Goal: Task Accomplishment & Management: Manage account settings

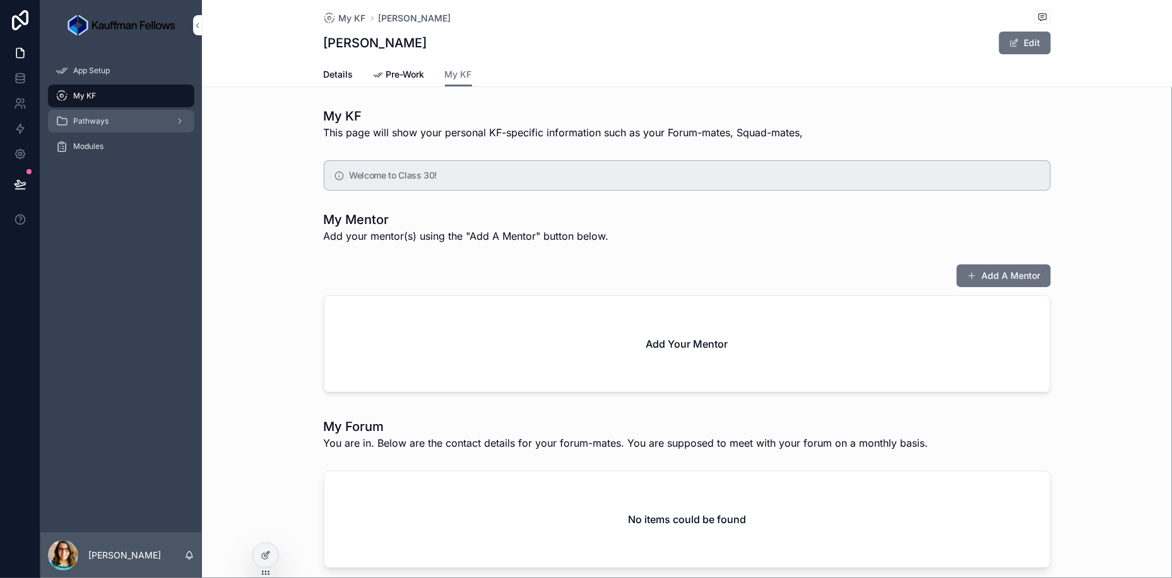
click at [148, 126] on div "Pathways" at bounding box center [121, 121] width 131 height 20
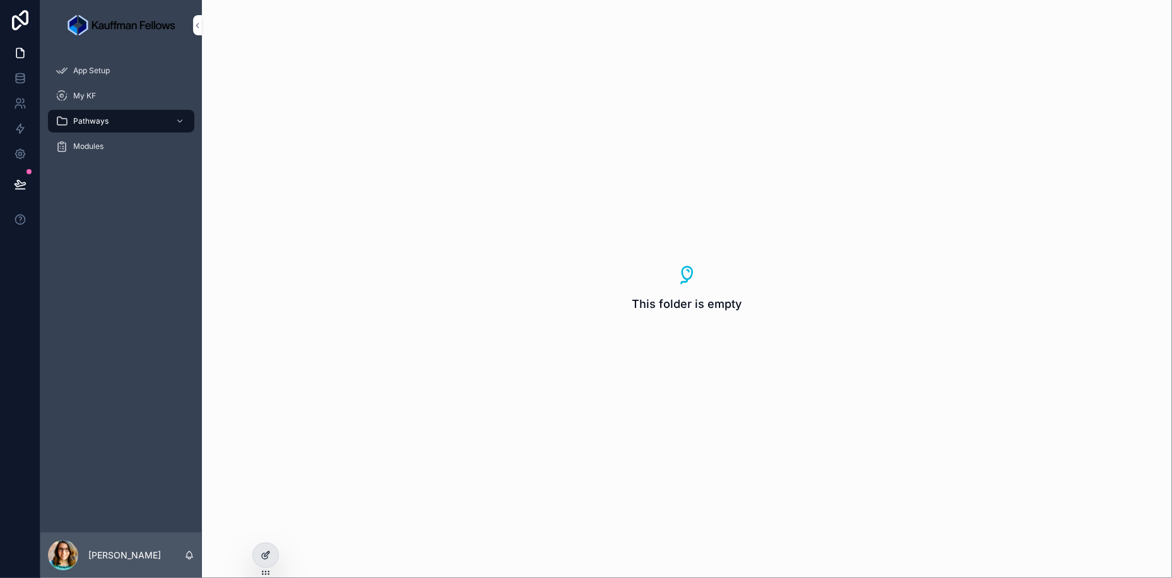
click at [268, 558] on icon at bounding box center [266, 555] width 10 height 10
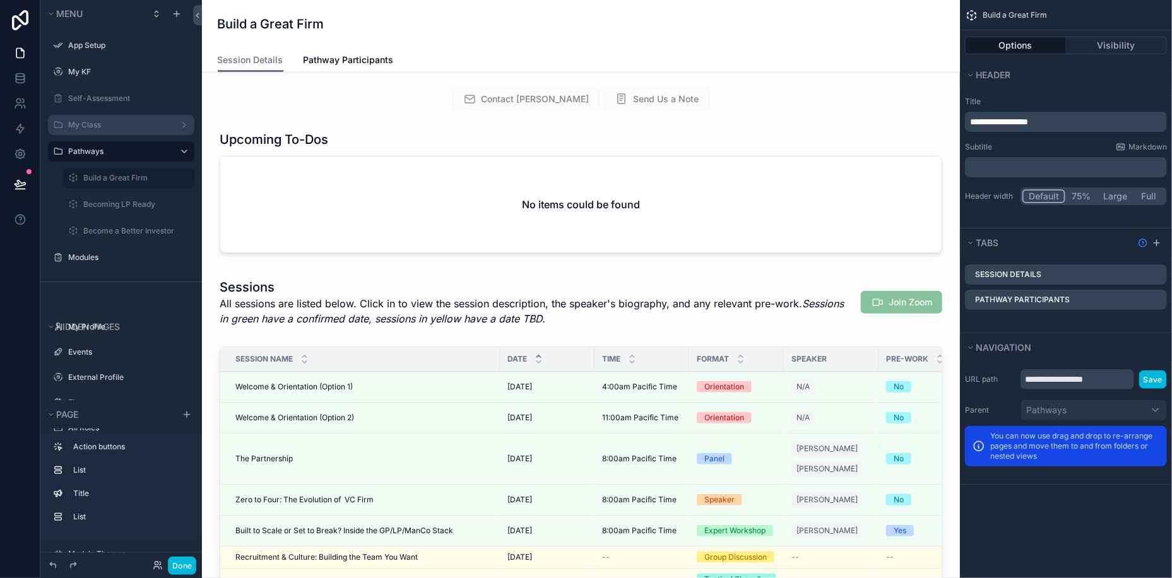
click at [106, 122] on label "My Class" at bounding box center [118, 125] width 101 height 10
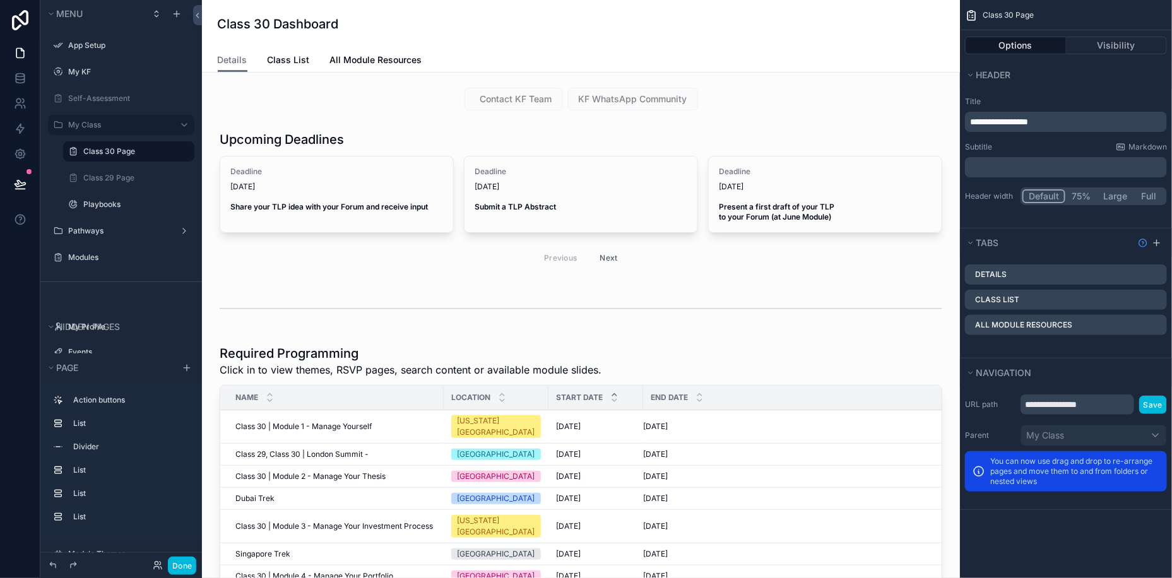
click at [113, 149] on label "Class 30 Page" at bounding box center [135, 151] width 104 height 10
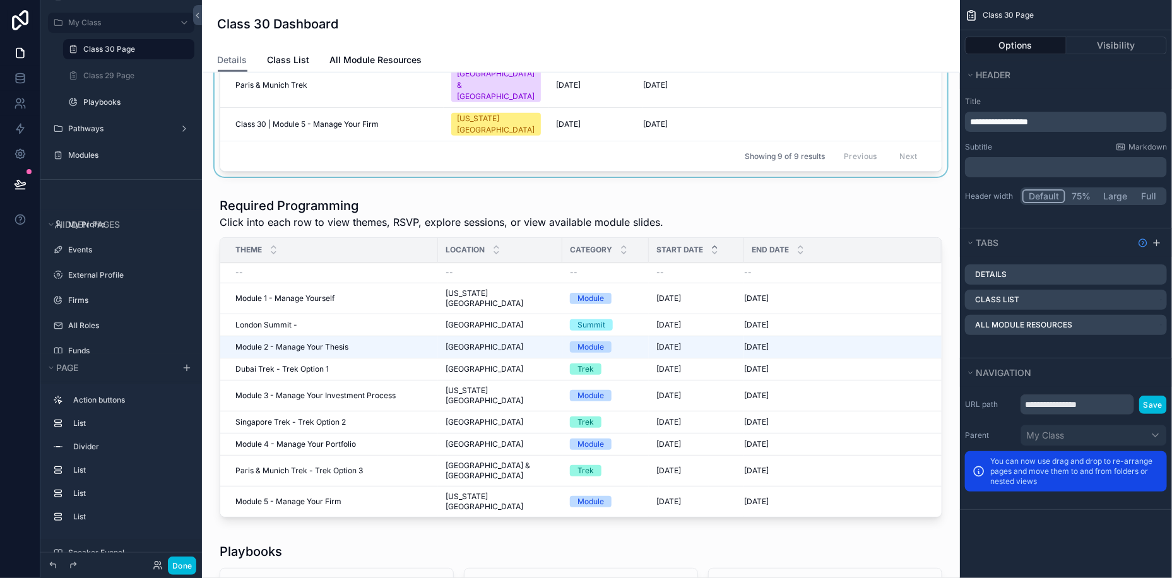
scroll to position [549, 0]
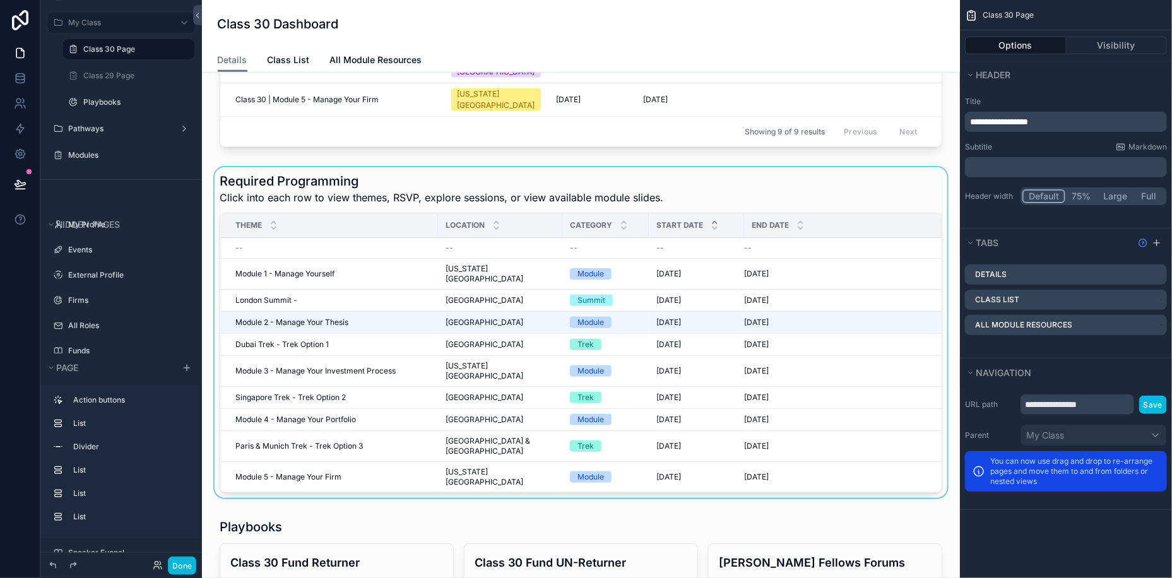
click at [409, 167] on div "scrollable content" at bounding box center [581, 335] width 738 height 336
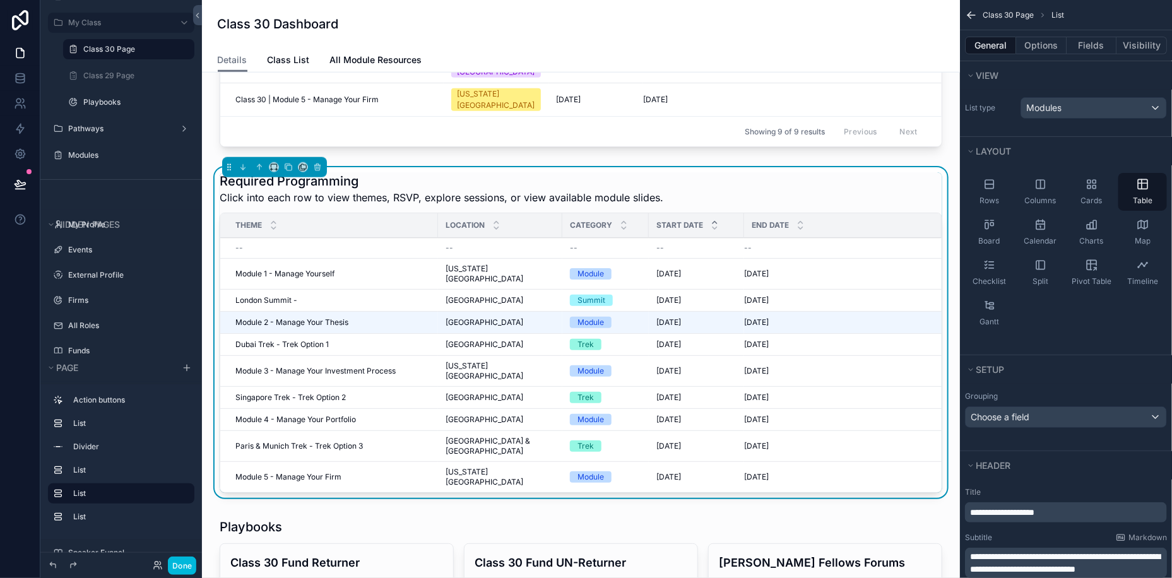
click at [409, 190] on span "Click into each row to view themes, RSVP, explore sessions, or view available m…" at bounding box center [442, 197] width 444 height 15
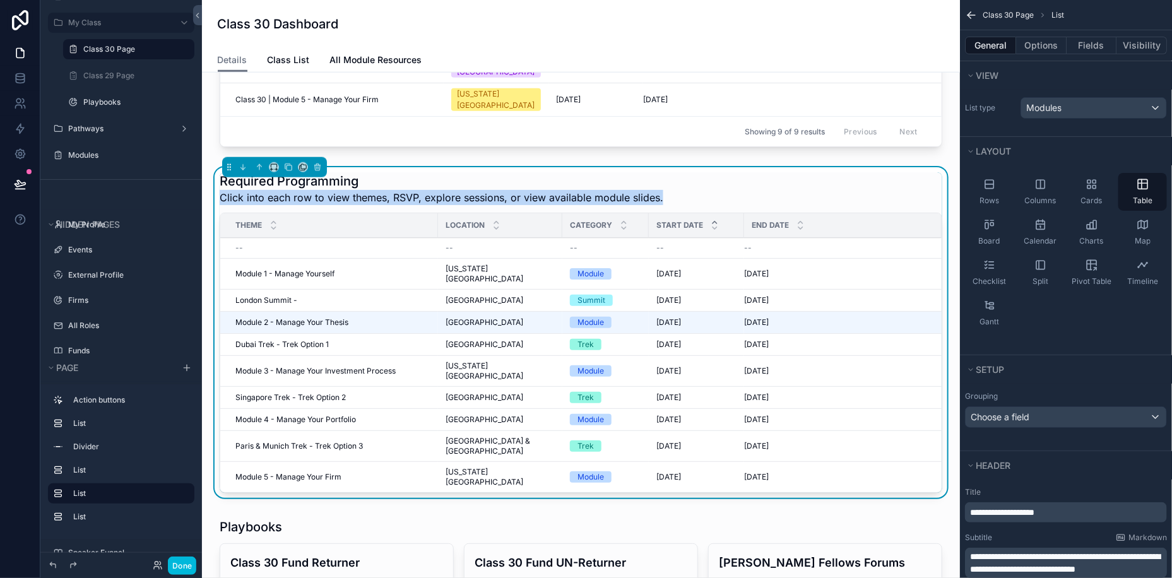
click at [409, 190] on span "Click into each row to view themes, RSVP, explore sessions, or view available m…" at bounding box center [442, 197] width 444 height 15
copy span "Click into each row to view themes, RSVP, explore sessions, or view available m…"
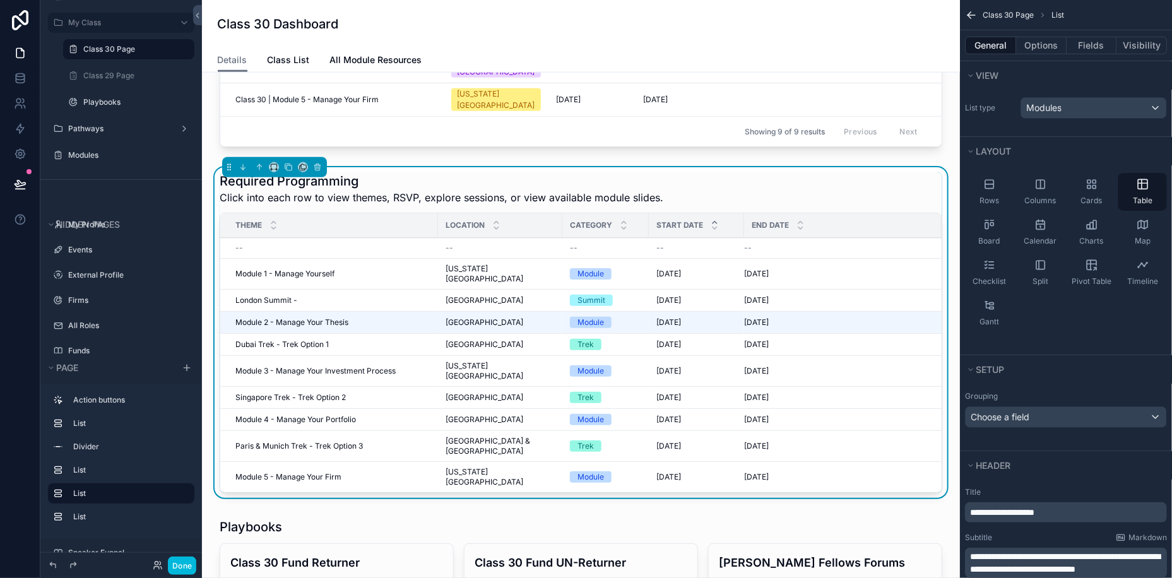
click at [761, 172] on div "Required Programming Click into each row to view themes, RSVP, explore sessions…" at bounding box center [581, 332] width 723 height 321
click at [377, 190] on span "Click into each row to view themes, RSVP, explore sessions, or view available m…" at bounding box center [442, 197] width 444 height 15
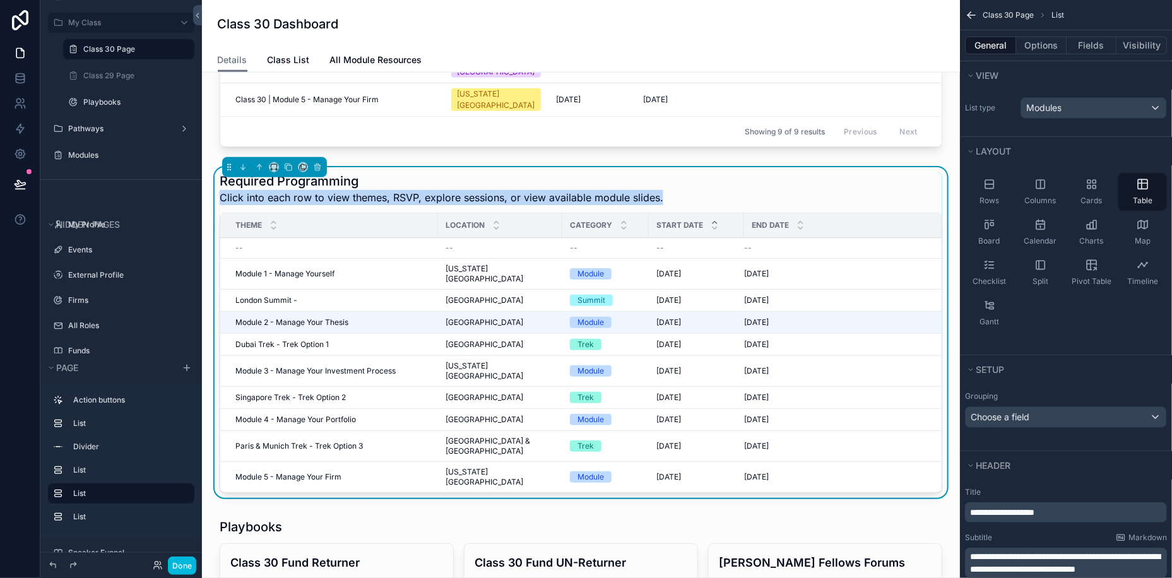
click at [377, 190] on span "Click into each row to view themes, RSVP, explore sessions, or view available m…" at bounding box center [442, 197] width 444 height 15
copy span "Click into each row to view themes, RSVP, explore sessions, or view available m…"
click at [126, 80] on label "Class 29 Page" at bounding box center [135, 76] width 104 height 10
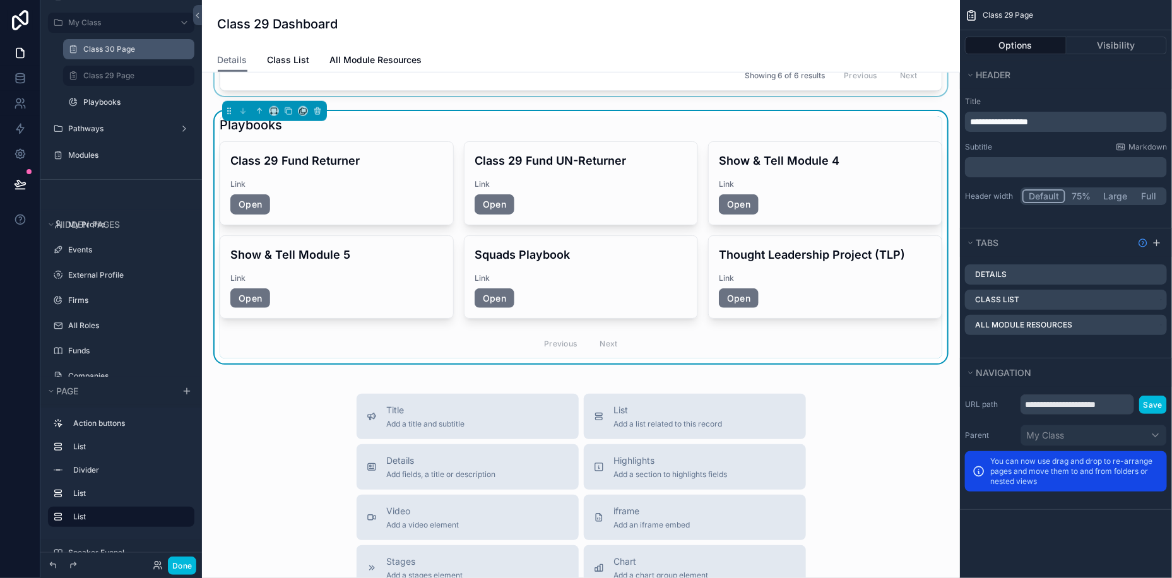
scroll to position [511, 0]
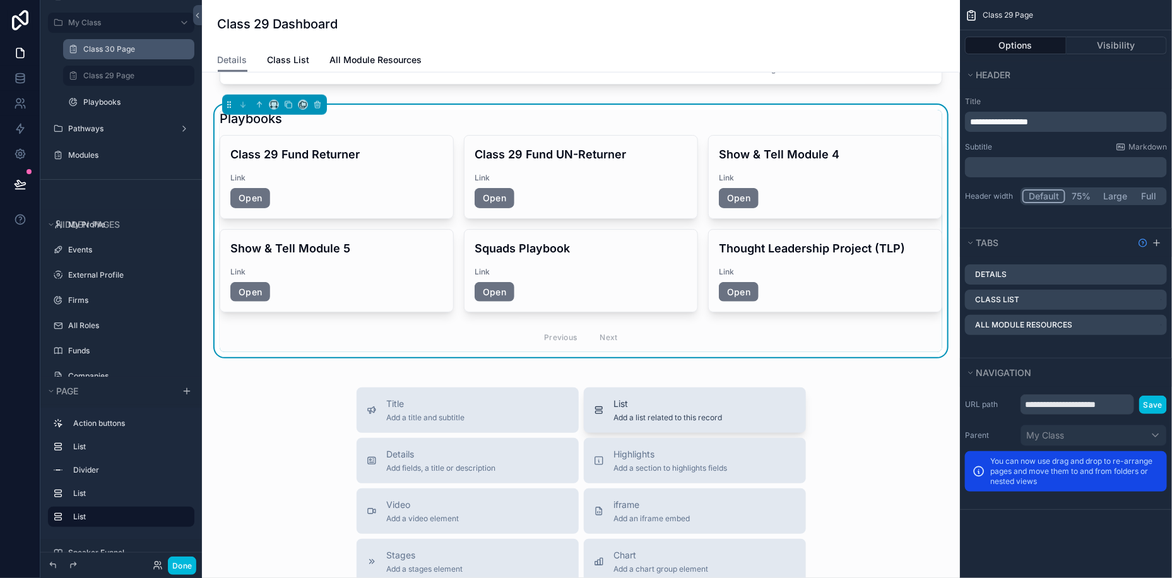
click at [669, 413] on span "Add a list related to this record" at bounding box center [668, 418] width 109 height 10
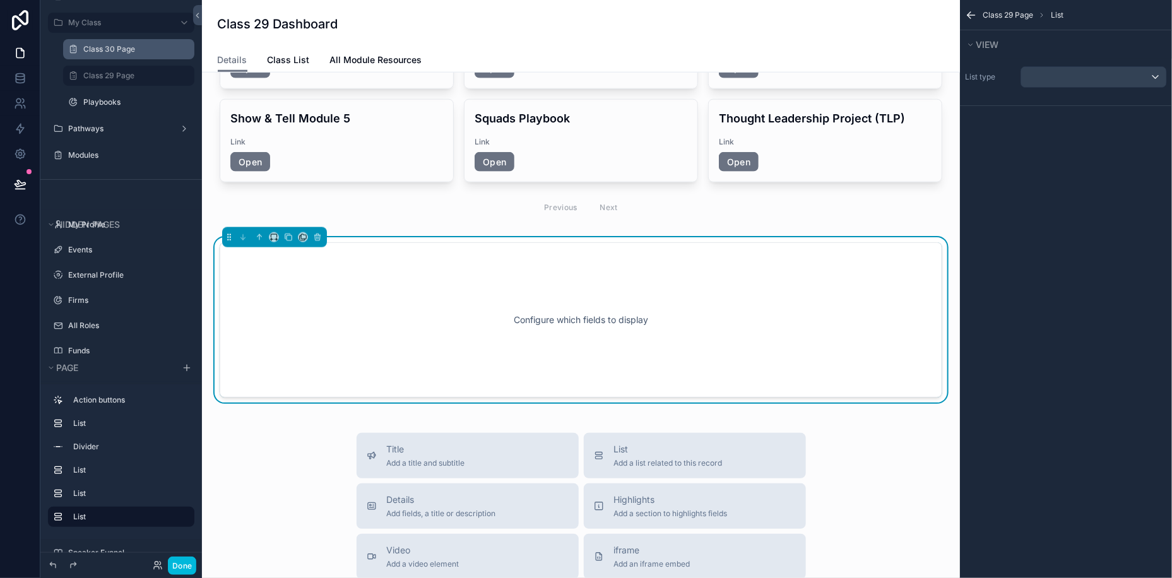
scroll to position [643, 0]
click at [1070, 74] on div "scrollable content" at bounding box center [1093, 77] width 145 height 20
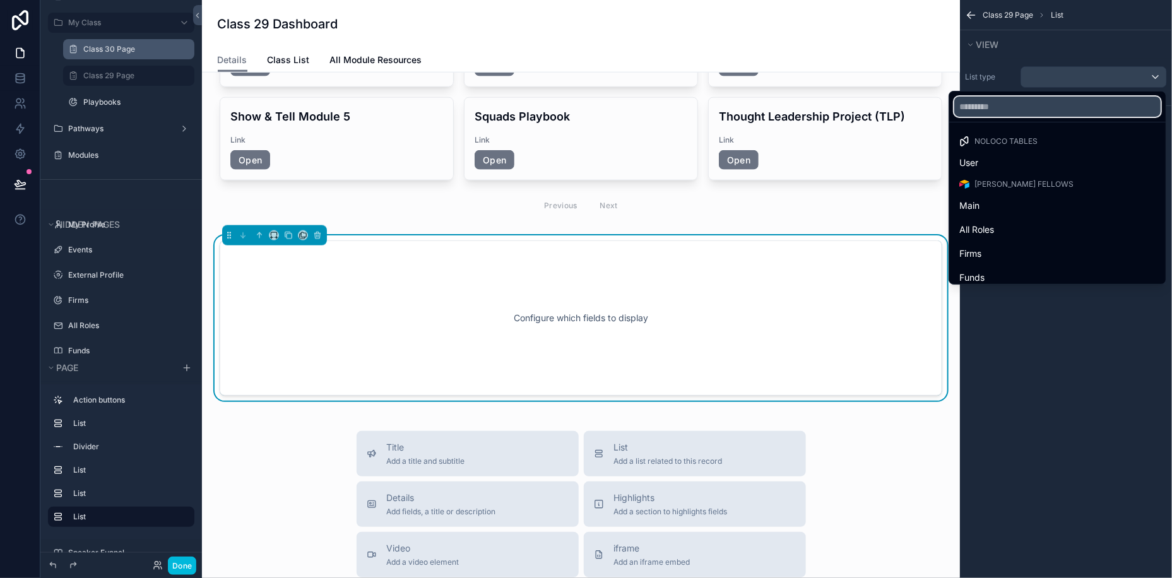
click at [1052, 114] on input "text" at bounding box center [1057, 107] width 206 height 20
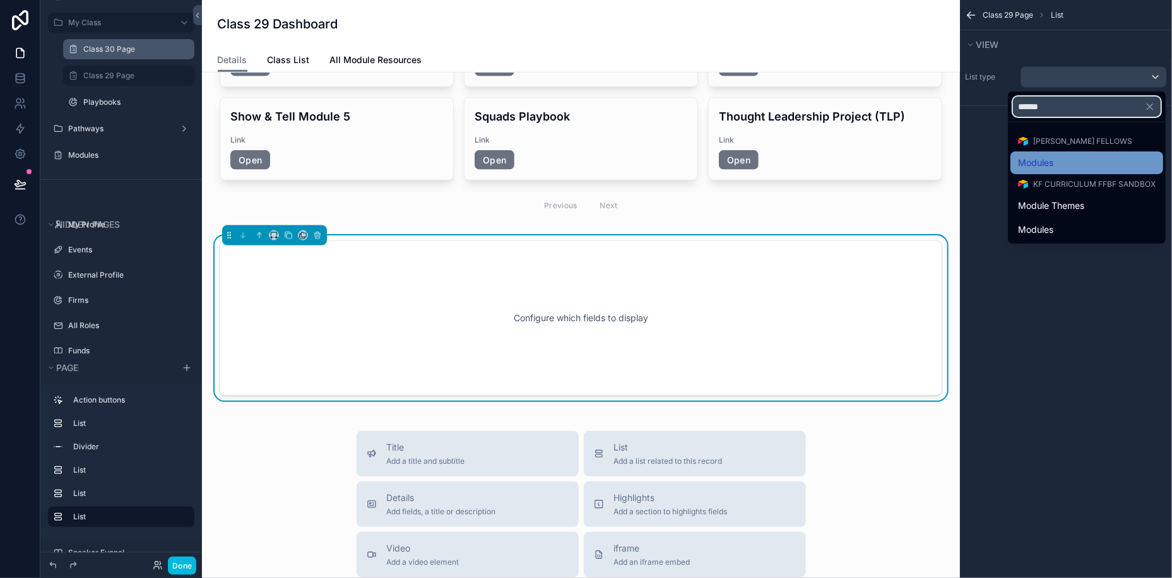
type input "******"
click at [1038, 165] on span "Modules" at bounding box center [1035, 162] width 35 height 15
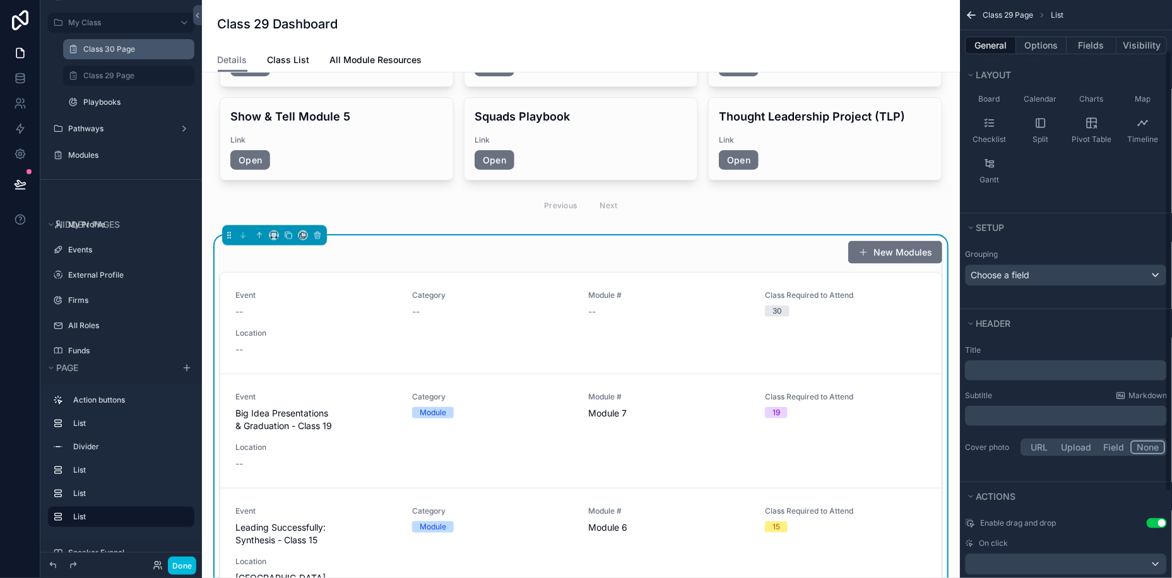
scroll to position [177, 0]
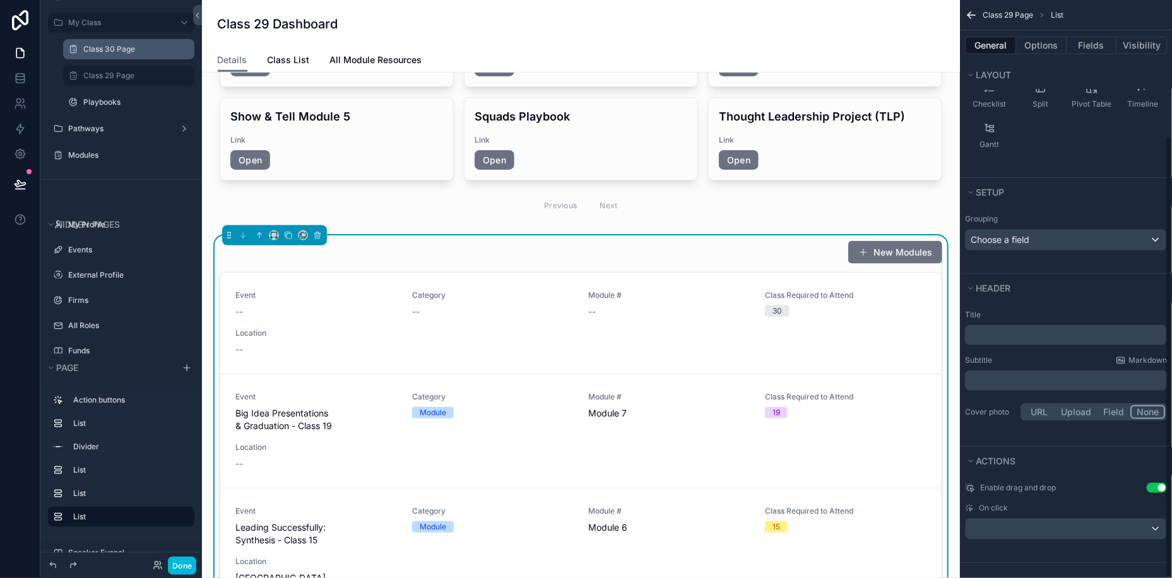
click at [1014, 336] on p "﻿" at bounding box center [1067, 335] width 194 height 13
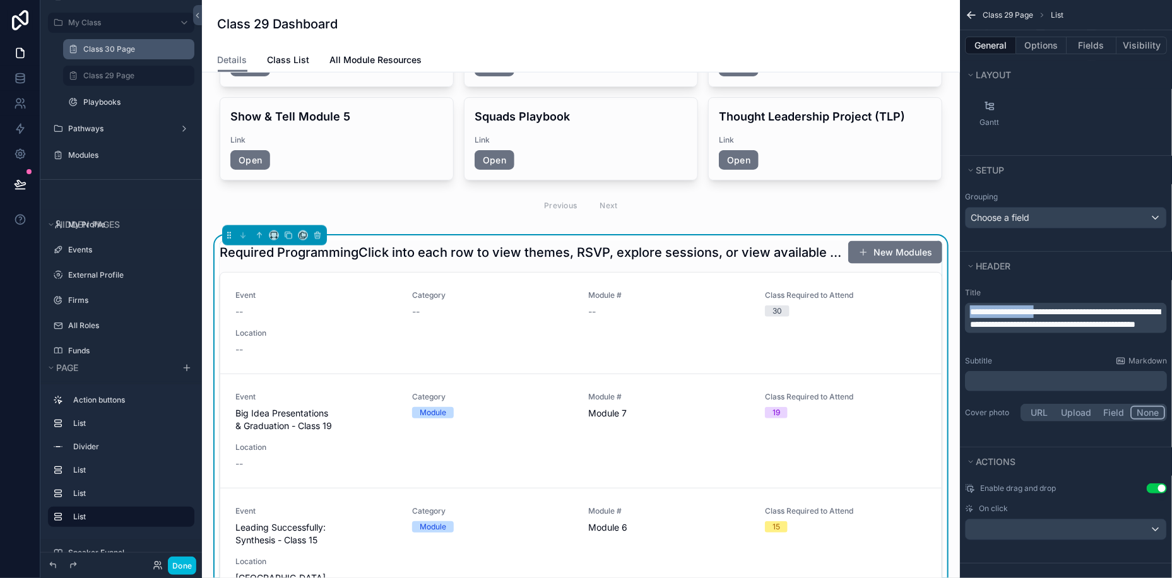
drag, startPoint x: 1069, startPoint y: 308, endPoint x: 946, endPoint y: 312, distance: 122.5
click at [946, 312] on div "App Setup My KF Self-Assessment My Class Class 30 Page Class 29 Page Playbooks …" at bounding box center [687, 289] width 970 height 578
click at [1030, 331] on p "**********" at bounding box center [1067, 317] width 194 height 25
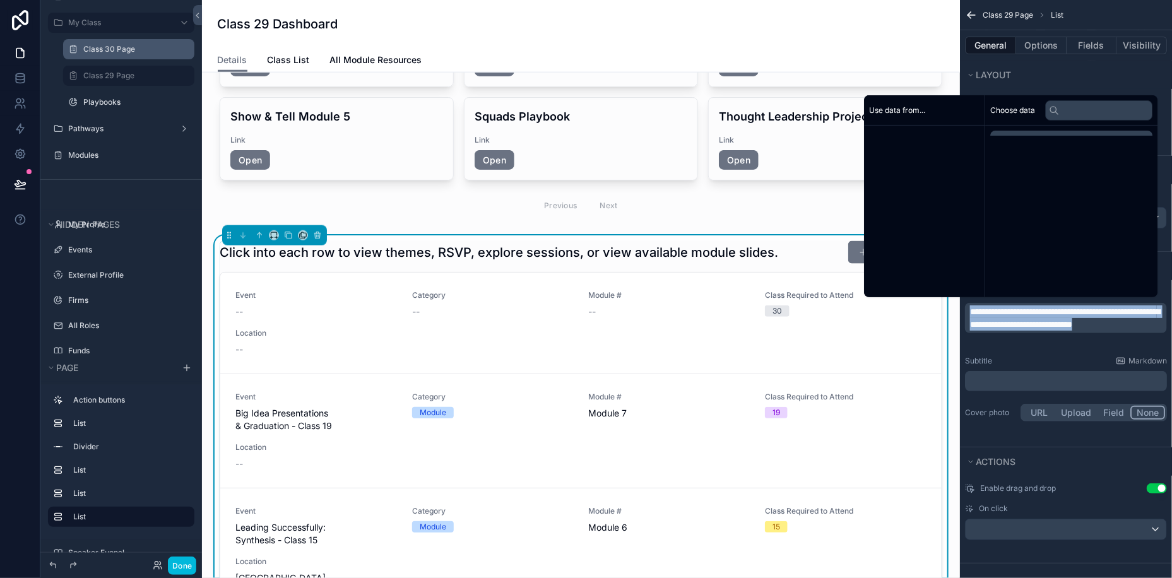
click at [1030, 331] on p "**********" at bounding box center [1067, 317] width 194 height 25
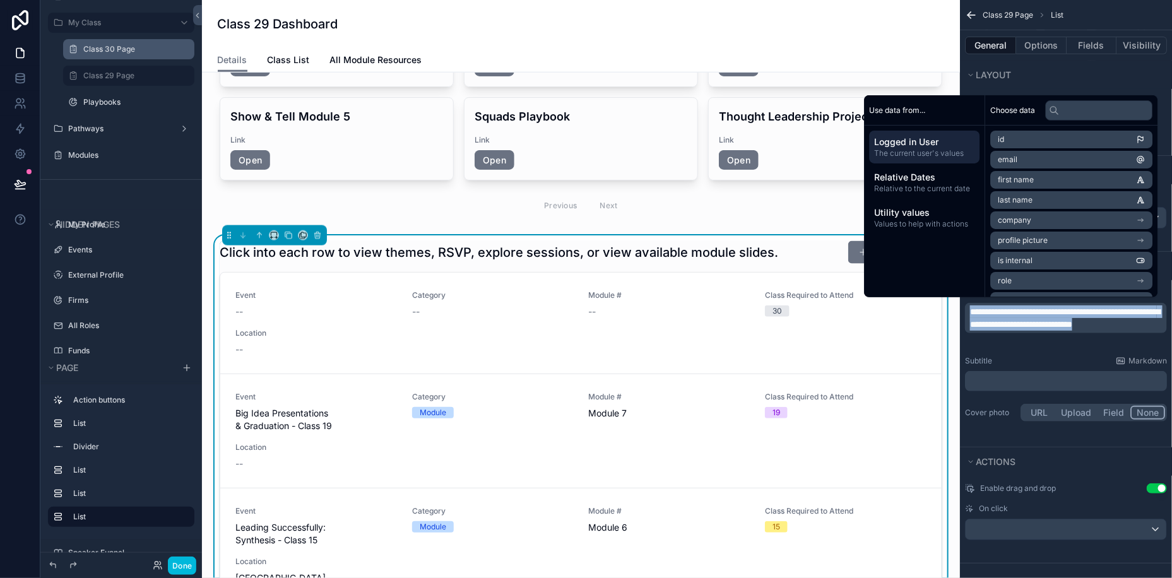
copy span "**********"
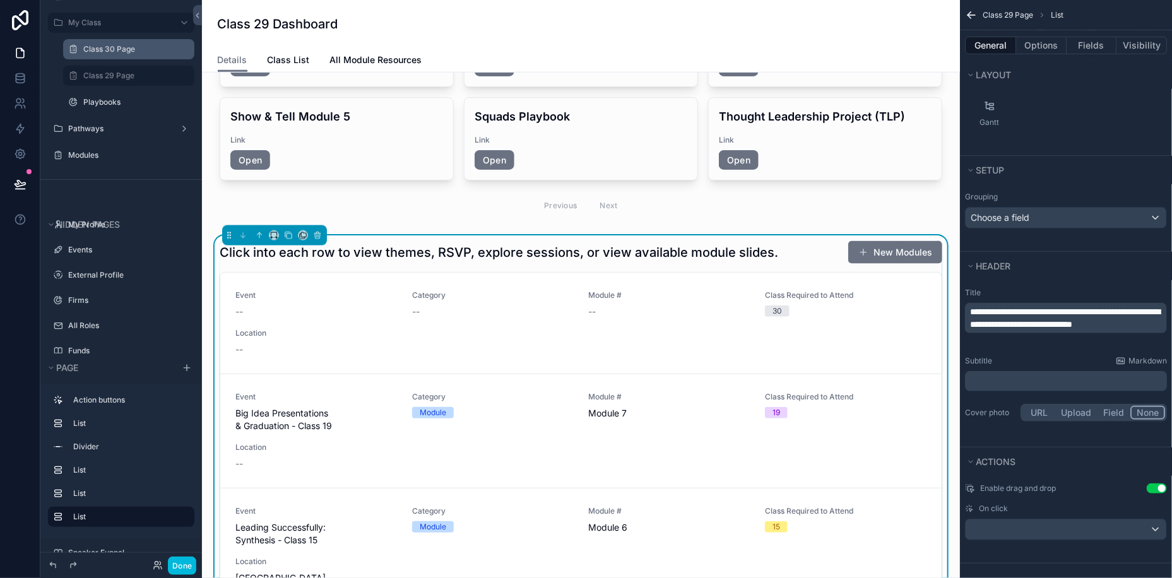
click at [1005, 375] on p "﻿" at bounding box center [1067, 381] width 194 height 13
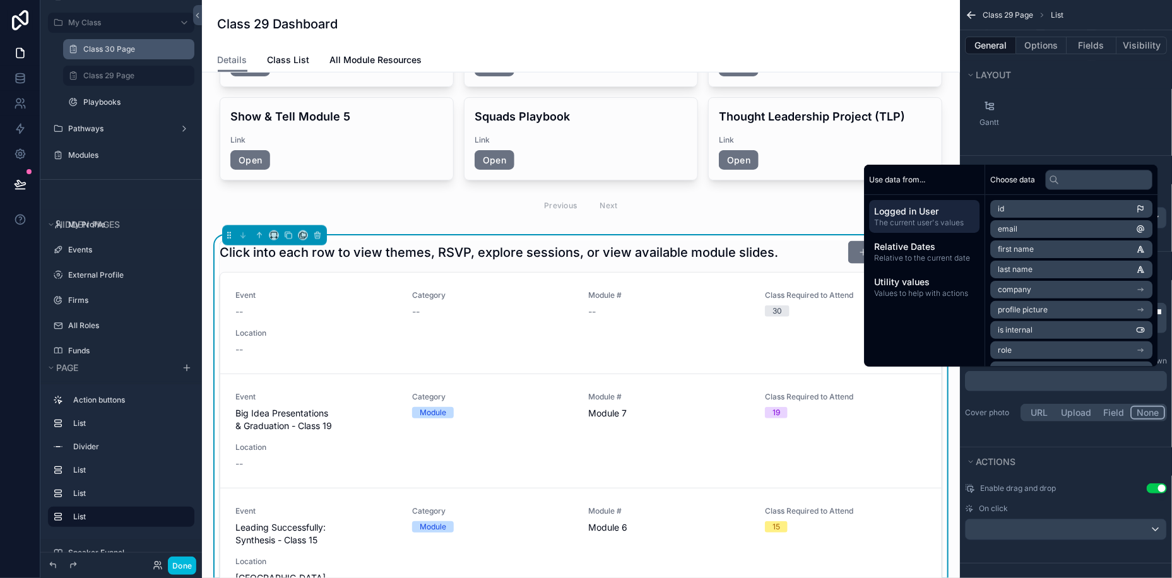
scroll to position [221, 0]
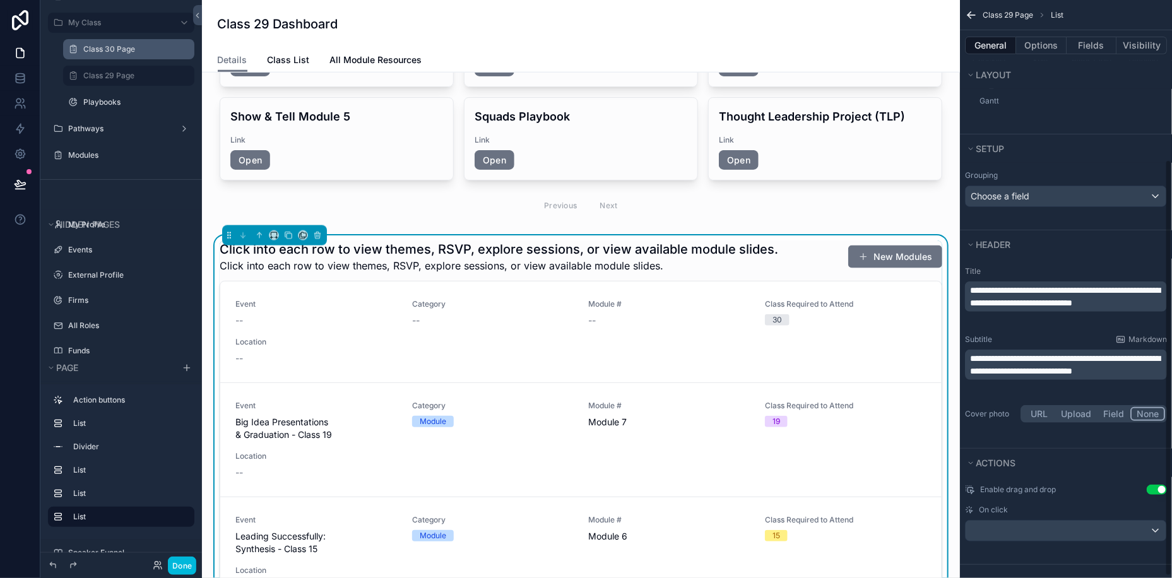
click at [990, 424] on div "**********" at bounding box center [1066, 345] width 212 height 169
click at [1014, 300] on span "**********" at bounding box center [1065, 296] width 190 height 21
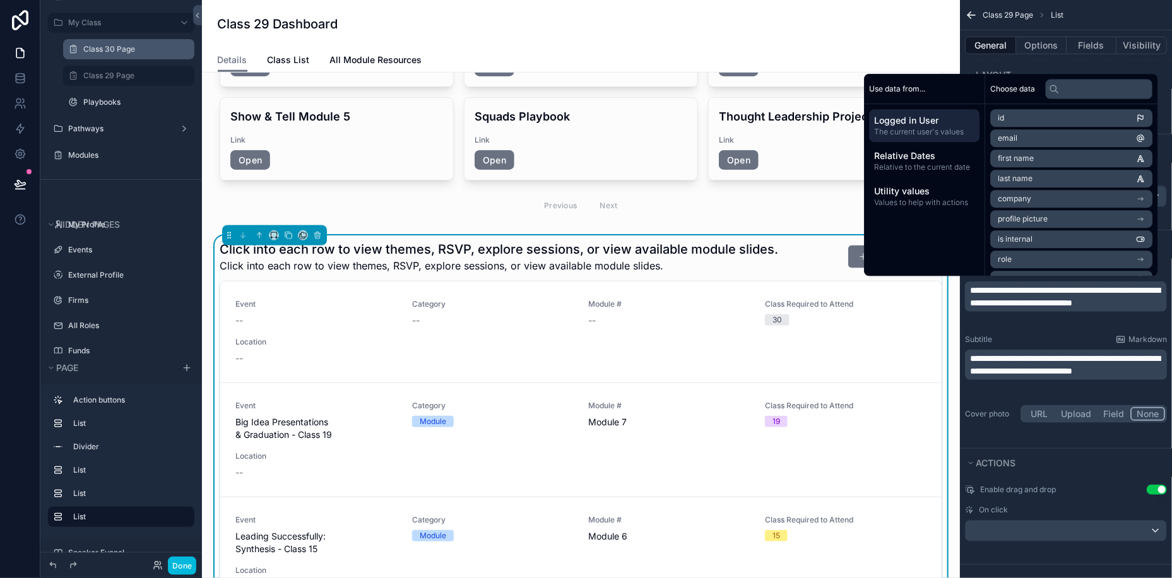
scroll to position [201, 0]
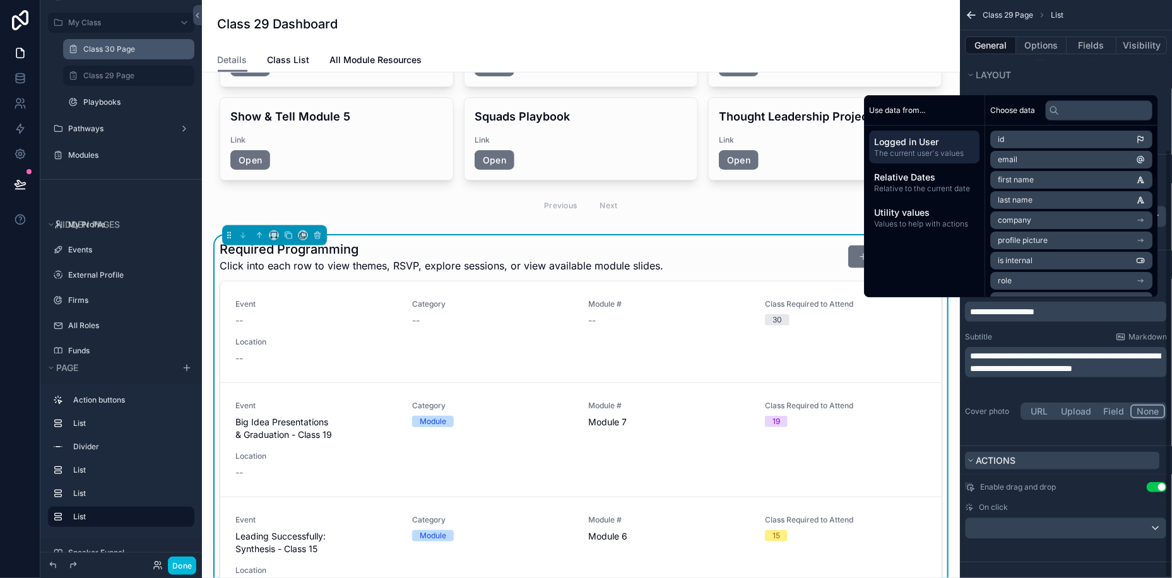
click at [1065, 460] on button "Actions" at bounding box center [1062, 461] width 194 height 18
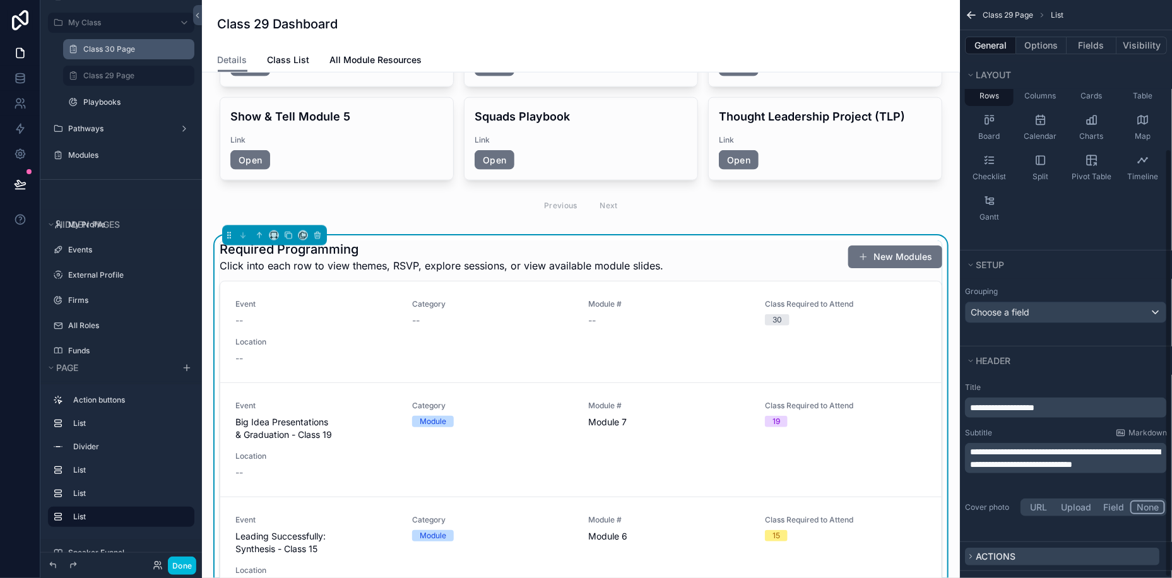
scroll to position [104, 0]
click at [681, 240] on div "Required Programming Click into each row to view themes, RSVP, explore sessions…" at bounding box center [581, 256] width 723 height 33
click at [708, 282] on link "Event -- Category -- Module # -- Class Required to Attend 30 Location --" at bounding box center [580, 333] width 721 height 102
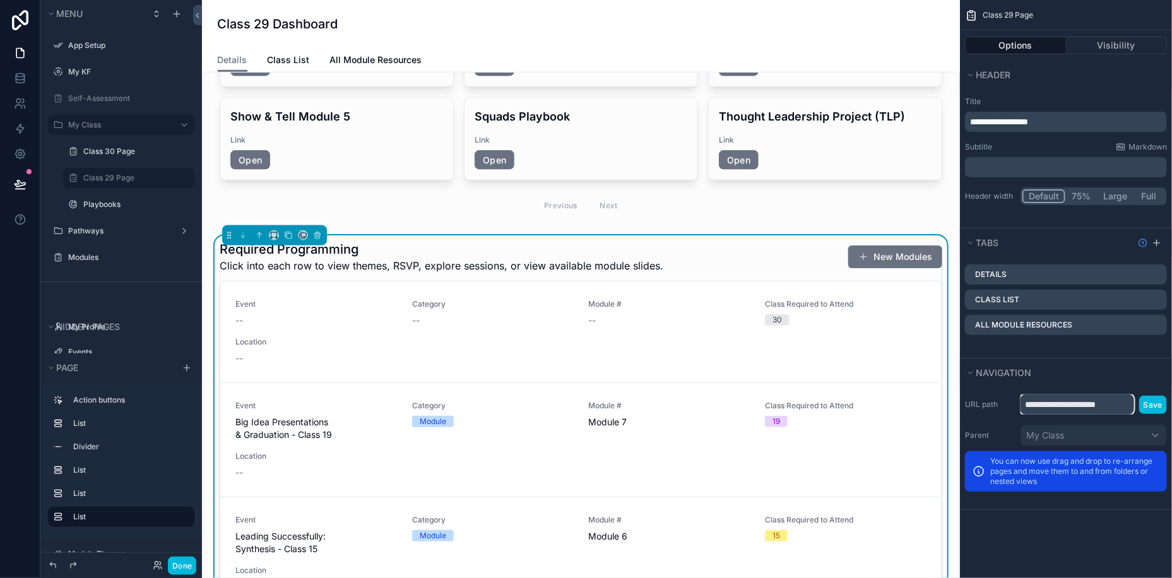
click at [1124, 406] on input "**********" at bounding box center [1078, 404] width 114 height 20
drag, startPoint x: 1124, startPoint y: 406, endPoint x: 1014, endPoint y: 398, distance: 110.1
click at [1014, 401] on div "**********" at bounding box center [1066, 404] width 202 height 20
type input "**********"
click at [1159, 408] on button "Save" at bounding box center [1153, 405] width 28 height 18
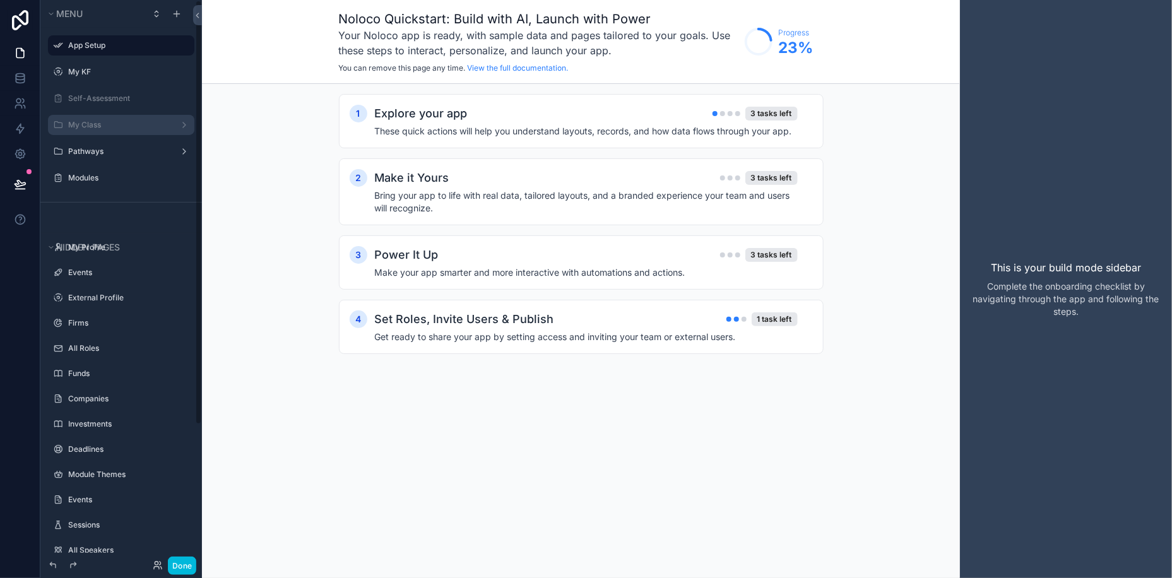
click at [105, 120] on label "My Class" at bounding box center [118, 125] width 101 height 10
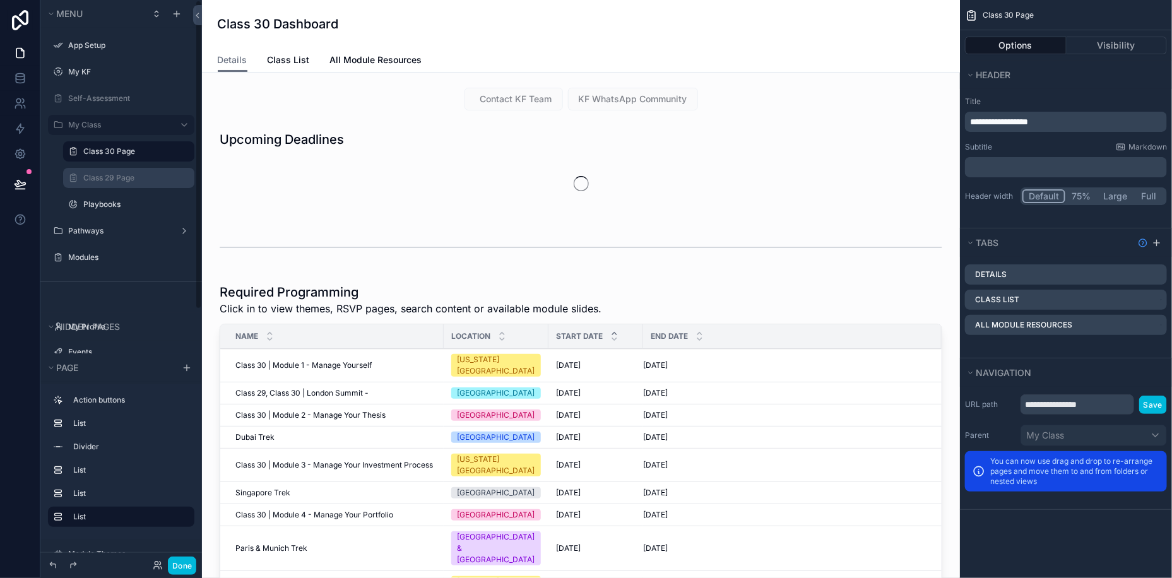
click at [108, 182] on label "Class 29 Page" at bounding box center [135, 178] width 104 height 10
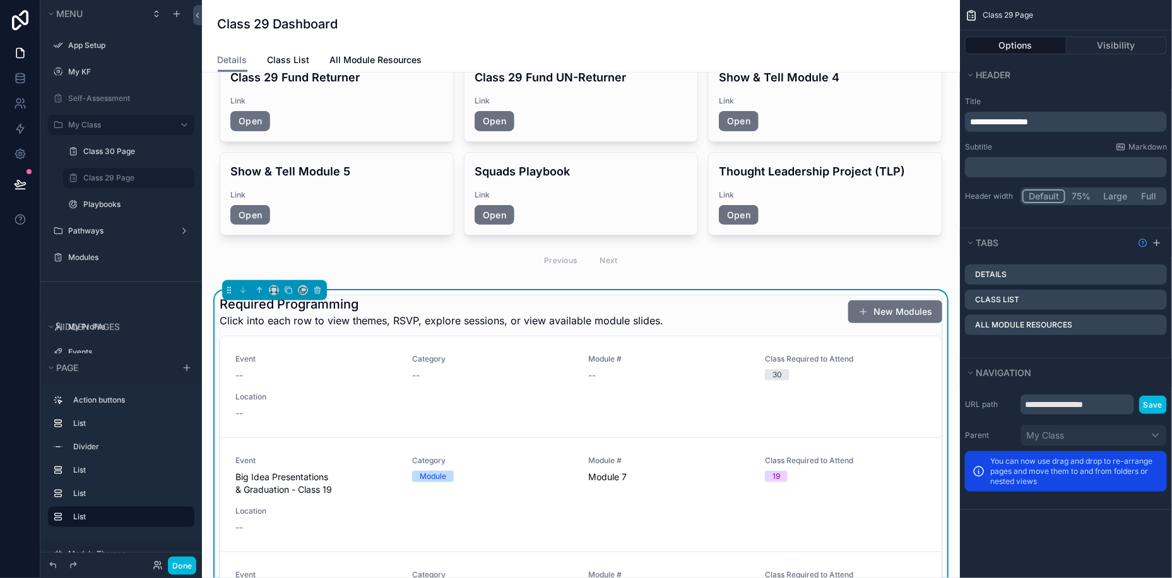
scroll to position [604, 0]
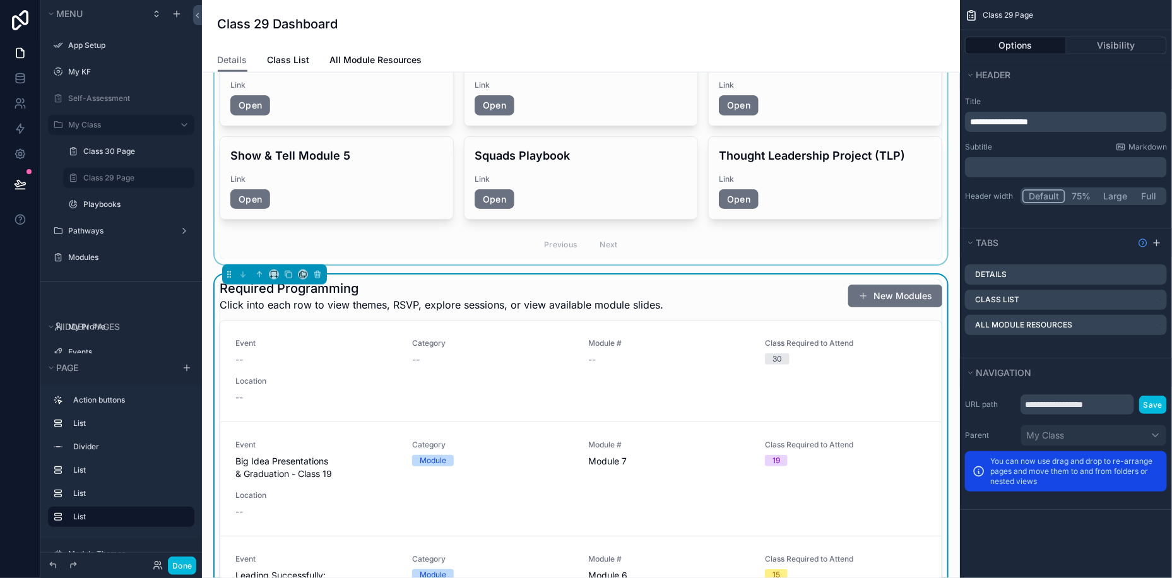
click at [906, 216] on div "scrollable content" at bounding box center [581, 138] width 738 height 252
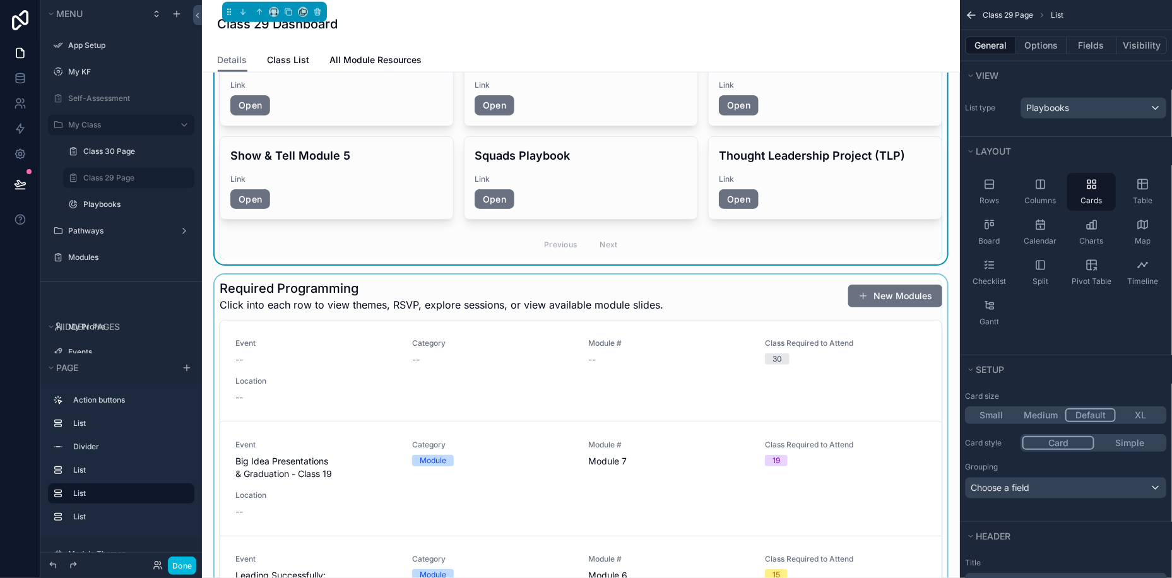
click at [784, 287] on div "scrollable content" at bounding box center [581, 519] width 738 height 489
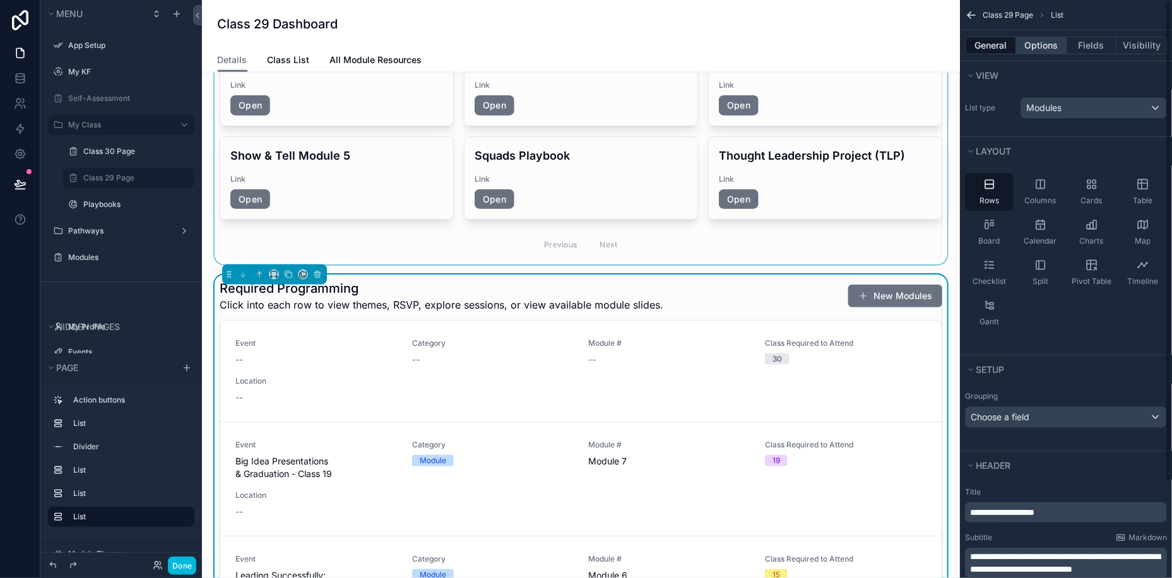
click at [1036, 50] on button "Options" at bounding box center [1041, 46] width 50 height 18
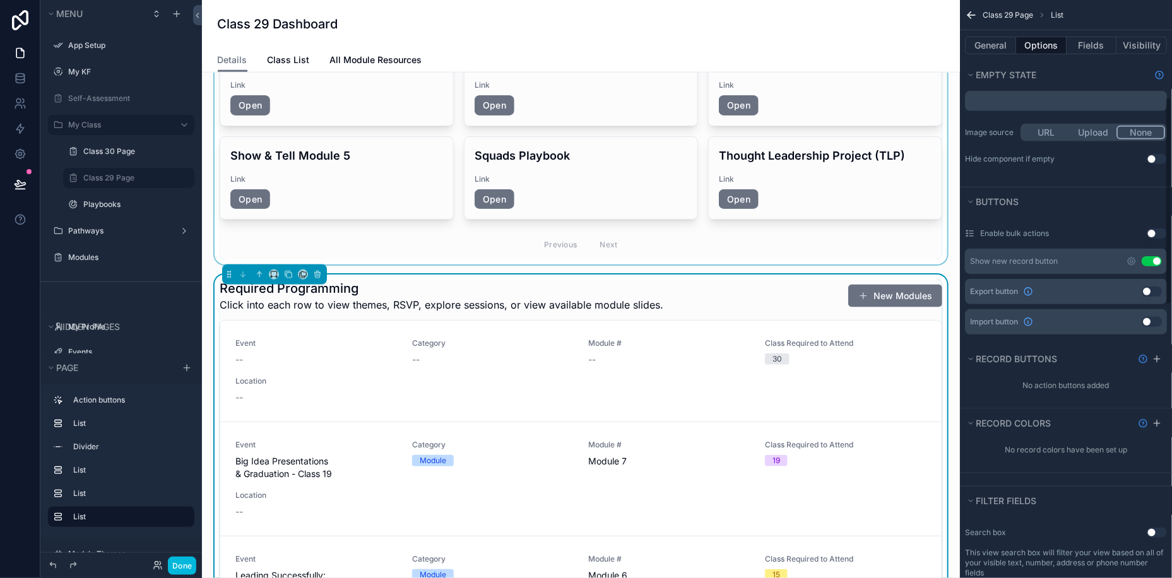
scroll to position [323, 0]
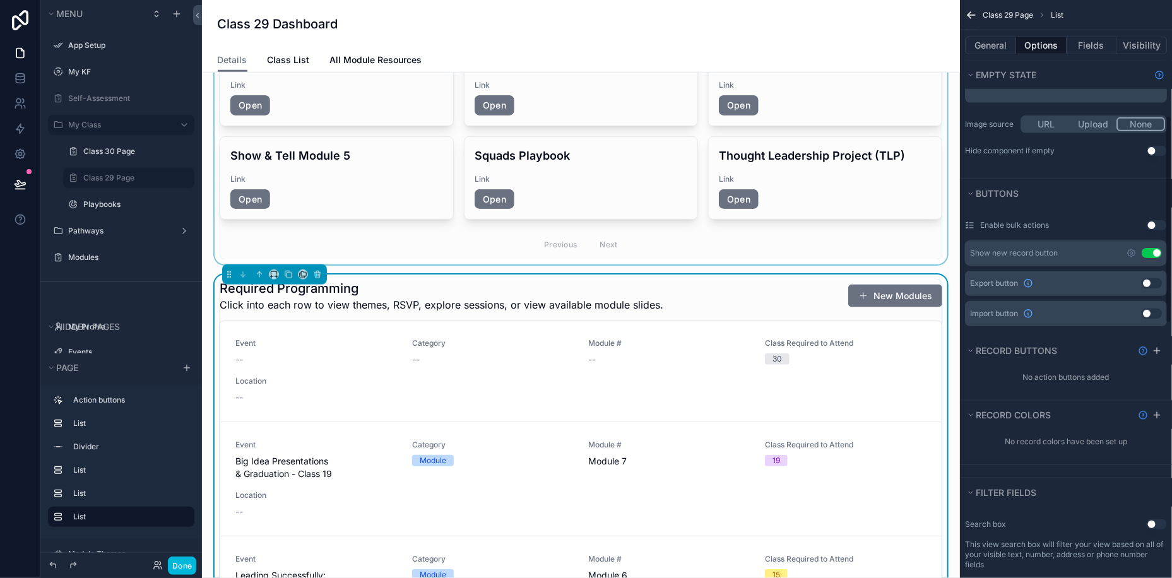
click at [1156, 251] on button "Use setting" at bounding box center [1152, 253] width 20 height 10
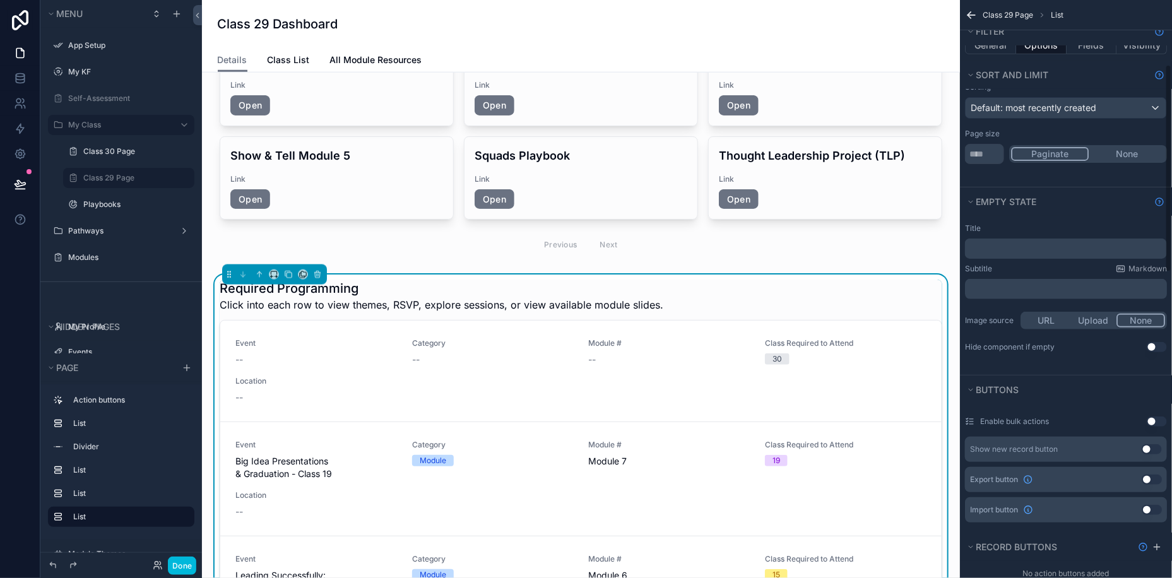
scroll to position [40, 0]
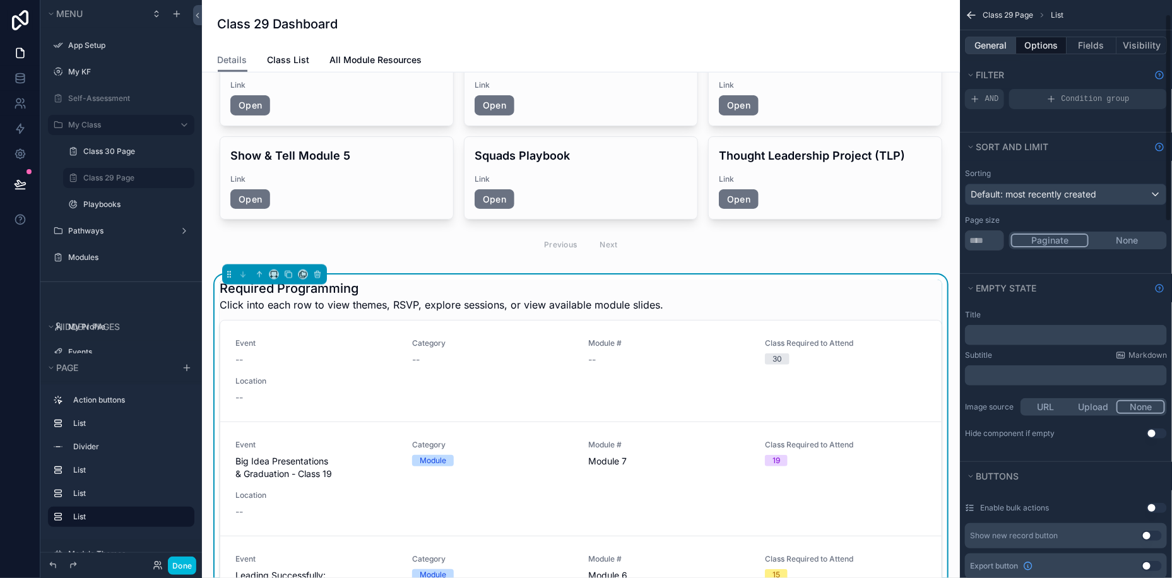
click at [979, 47] on button "General" at bounding box center [990, 46] width 51 height 18
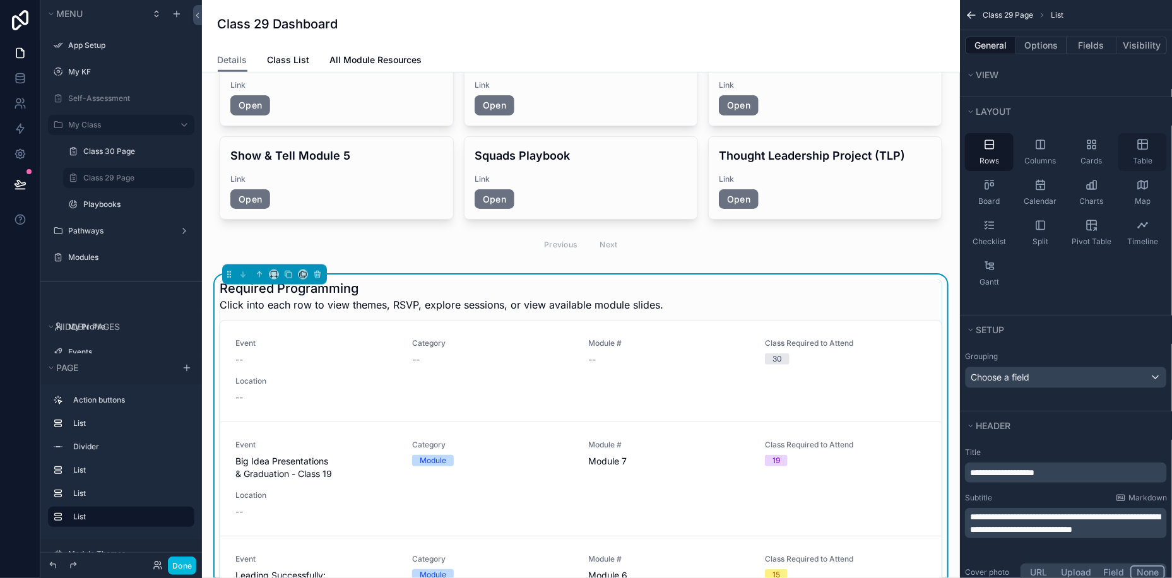
click at [1155, 157] on div "Table" at bounding box center [1142, 152] width 49 height 38
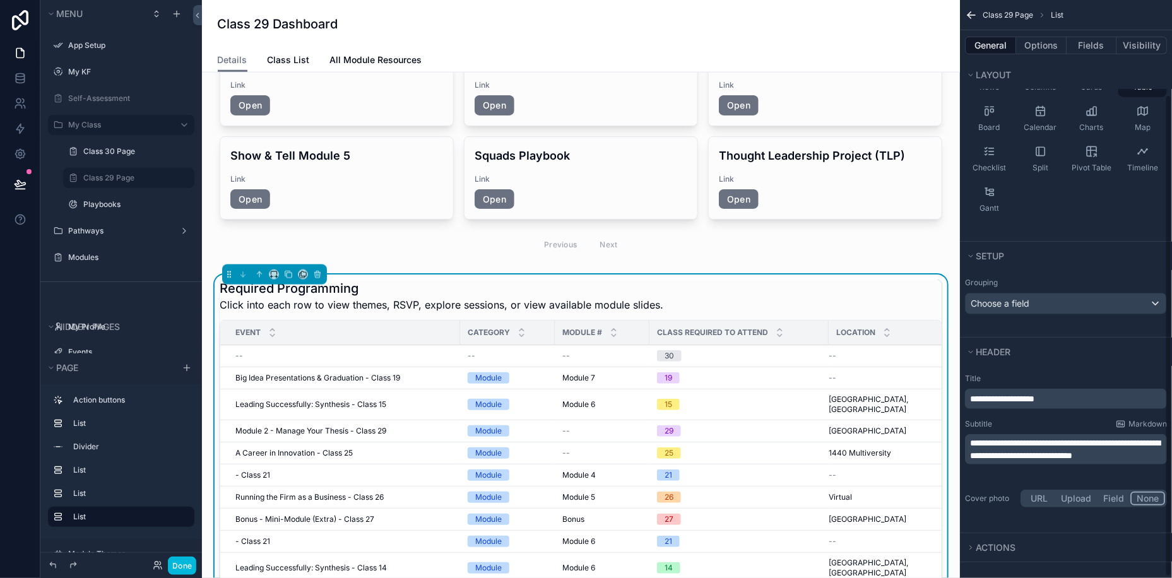
scroll to position [0, 0]
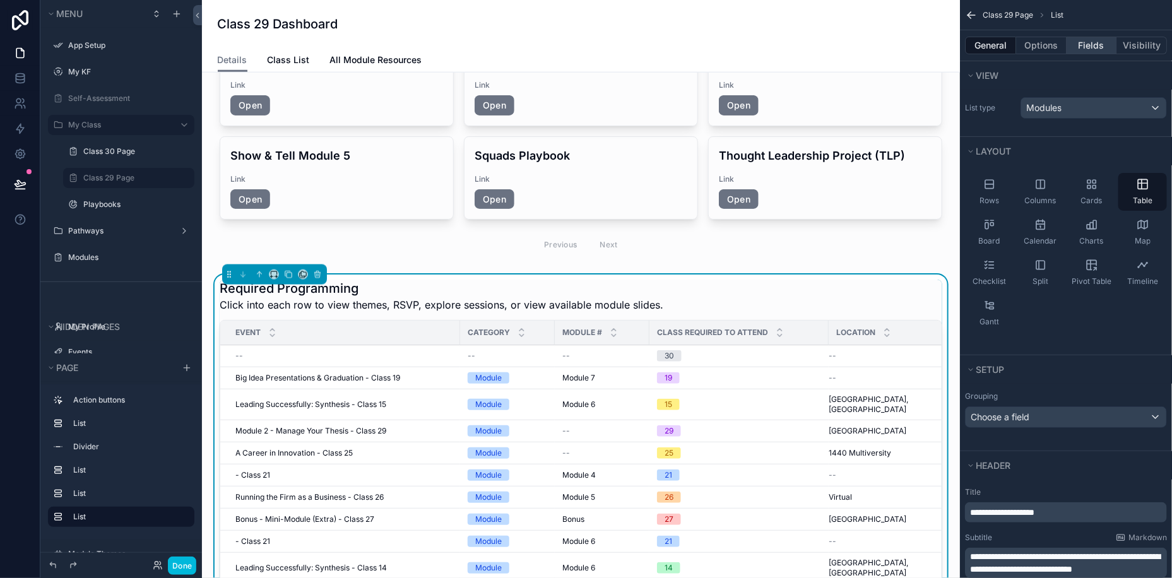
click at [1083, 48] on button "Fields" at bounding box center [1092, 46] width 50 height 18
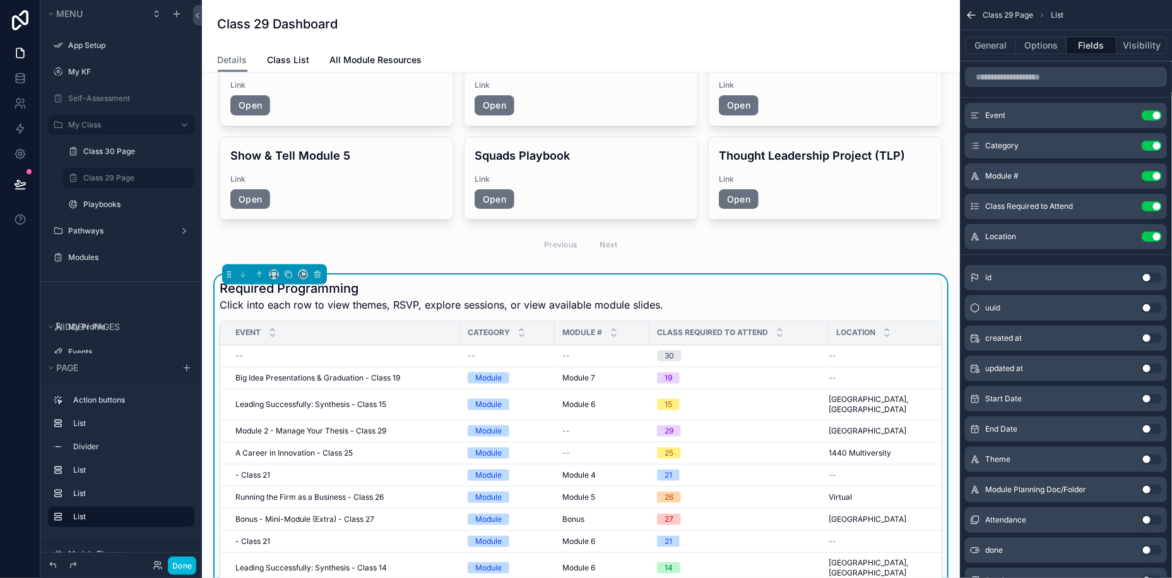
click at [1156, 179] on button "Use setting" at bounding box center [1152, 176] width 20 height 10
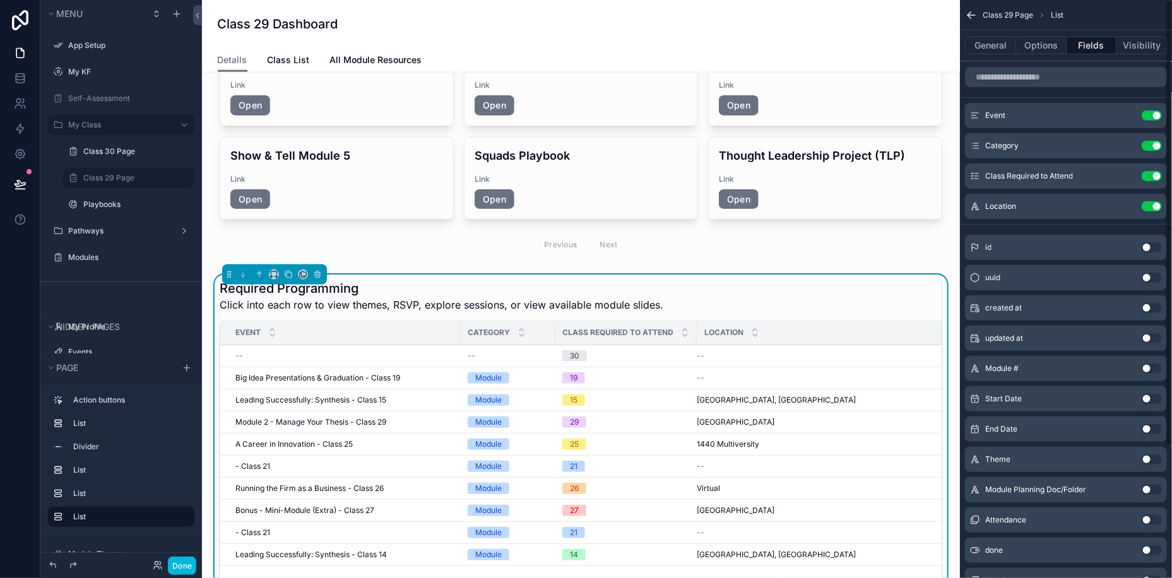
click at [1154, 181] on div "Class Required to Attend Use setting" at bounding box center [1066, 175] width 202 height 25
click at [1152, 178] on button "Use setting" at bounding box center [1152, 176] width 20 height 10
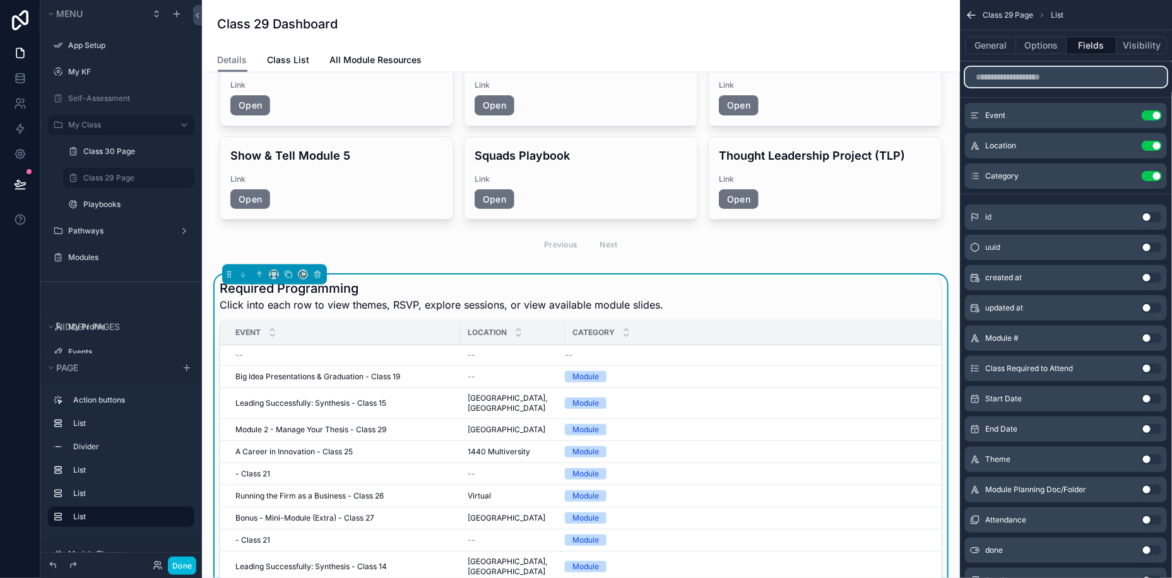
click at [1011, 83] on input "scrollable content" at bounding box center [1066, 77] width 202 height 20
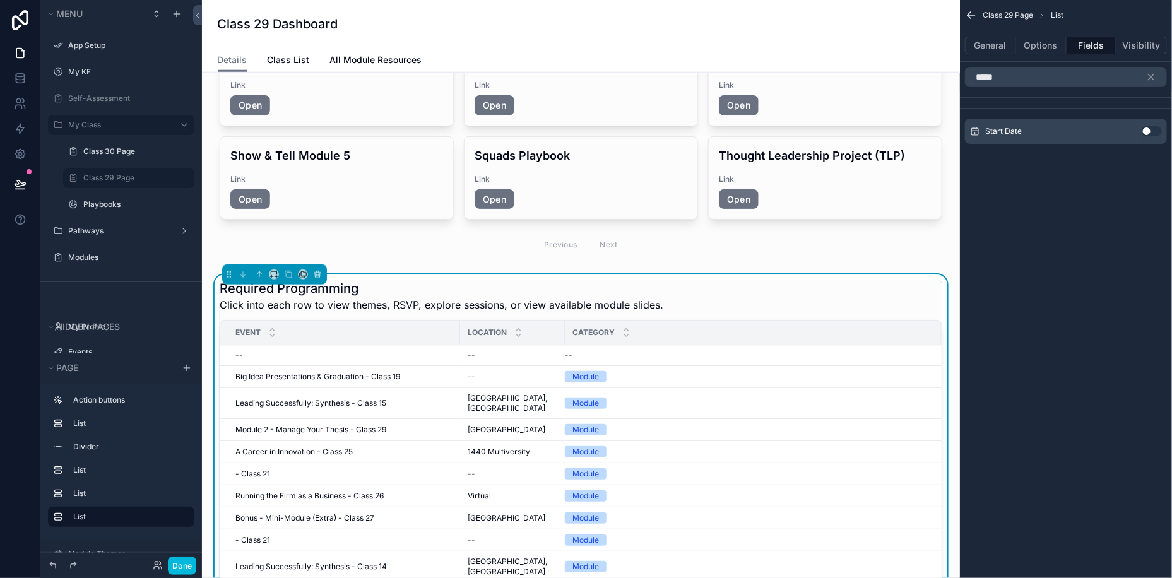
click at [1152, 134] on button "Use setting" at bounding box center [1152, 131] width 20 height 10
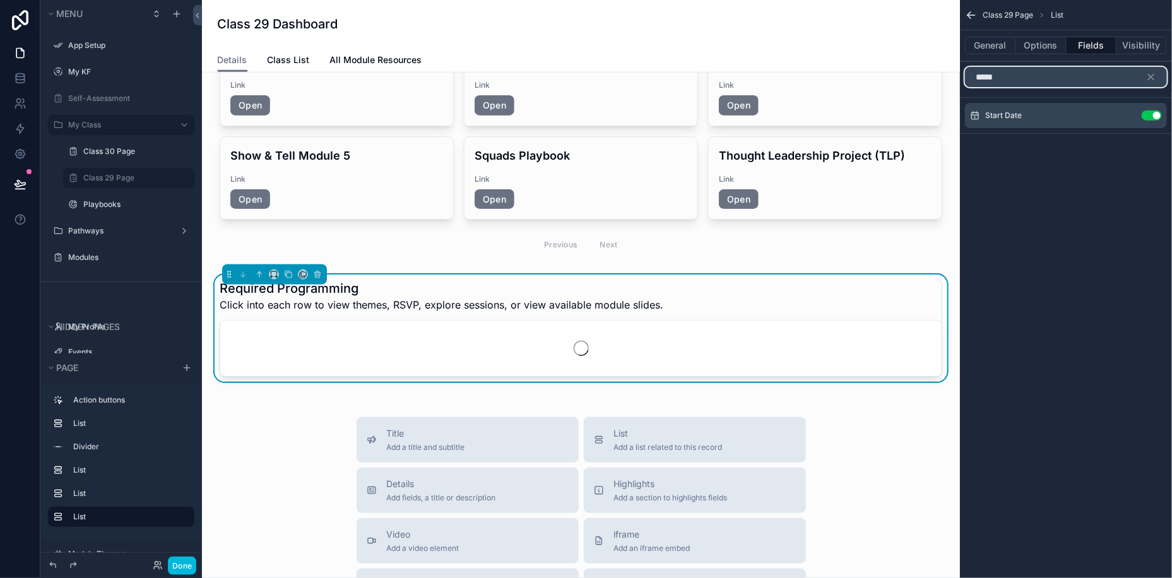
click at [1024, 82] on input "*****" at bounding box center [1066, 77] width 202 height 20
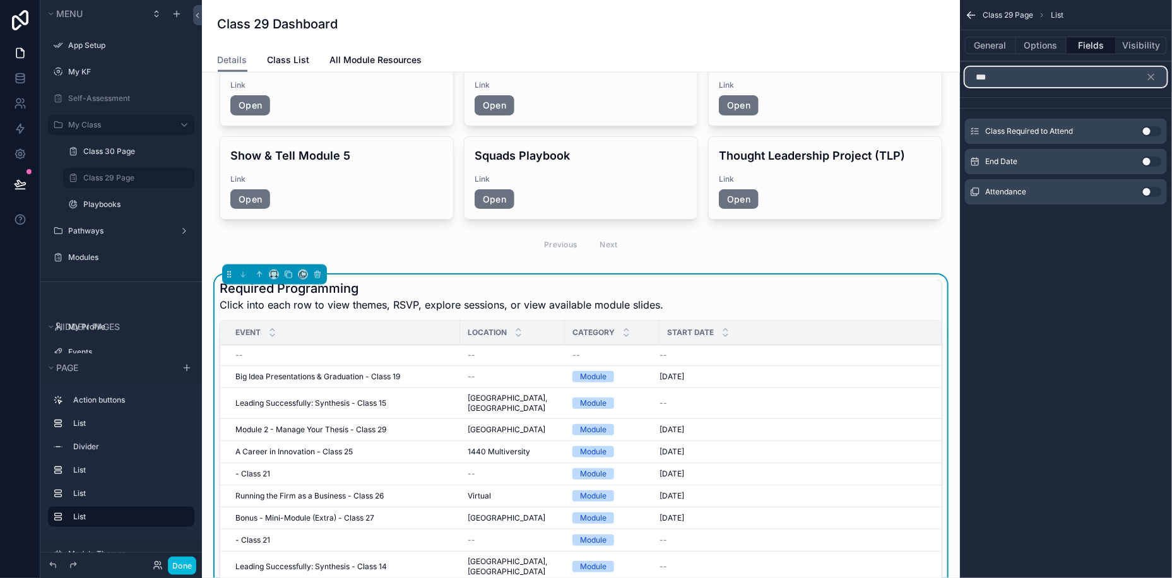
type input "***"
click at [1152, 161] on button "Use setting" at bounding box center [1152, 162] width 20 height 10
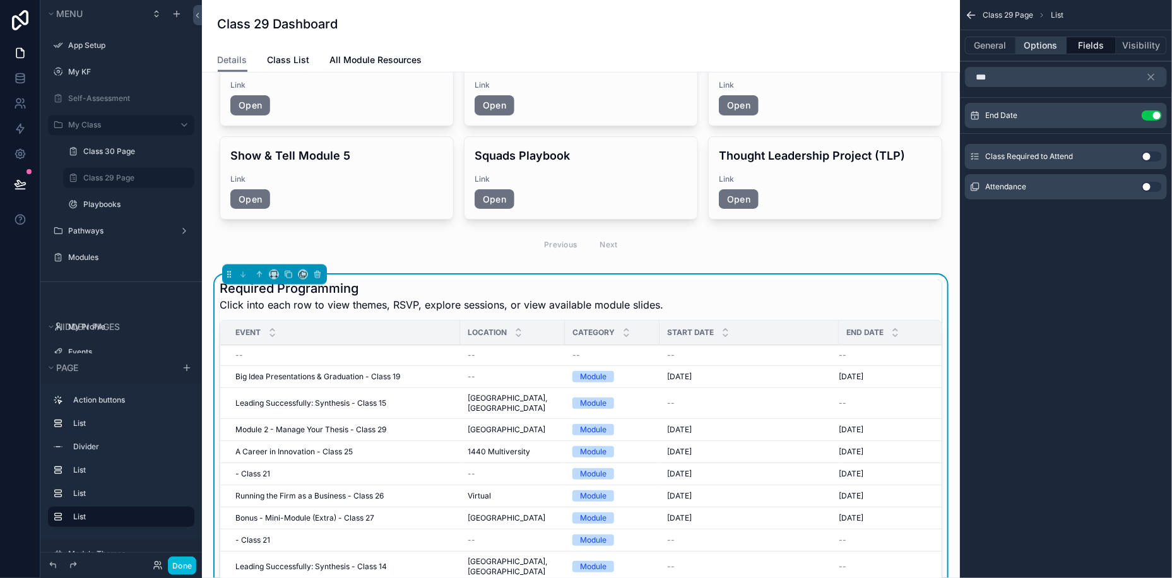
click at [1032, 42] on button "Options" at bounding box center [1041, 46] width 50 height 18
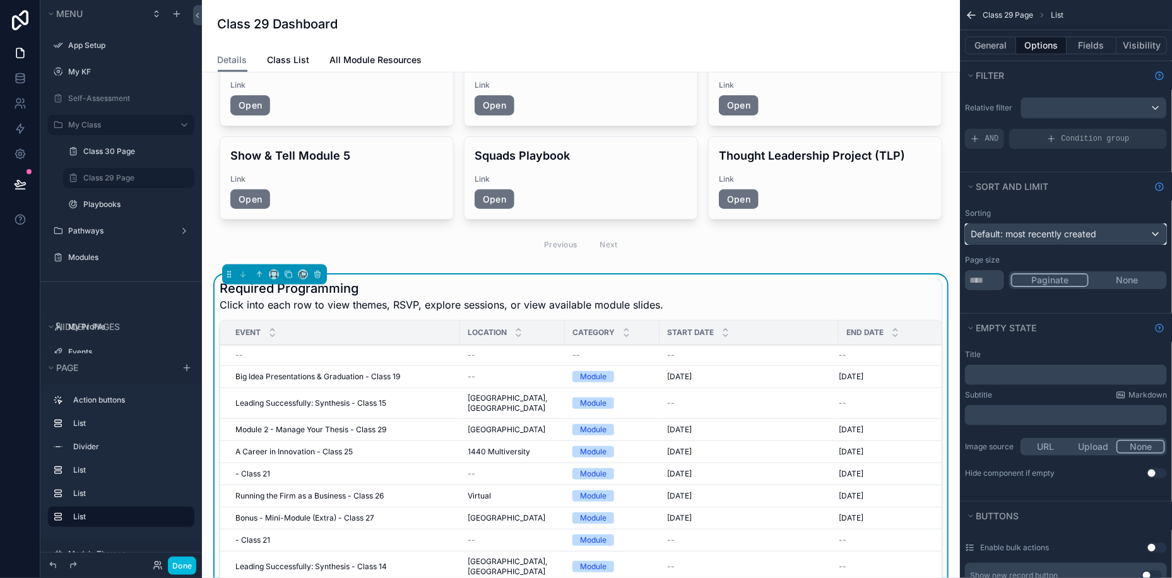
click at [1068, 237] on span "Default: most recently created" at bounding box center [1034, 233] width 126 height 11
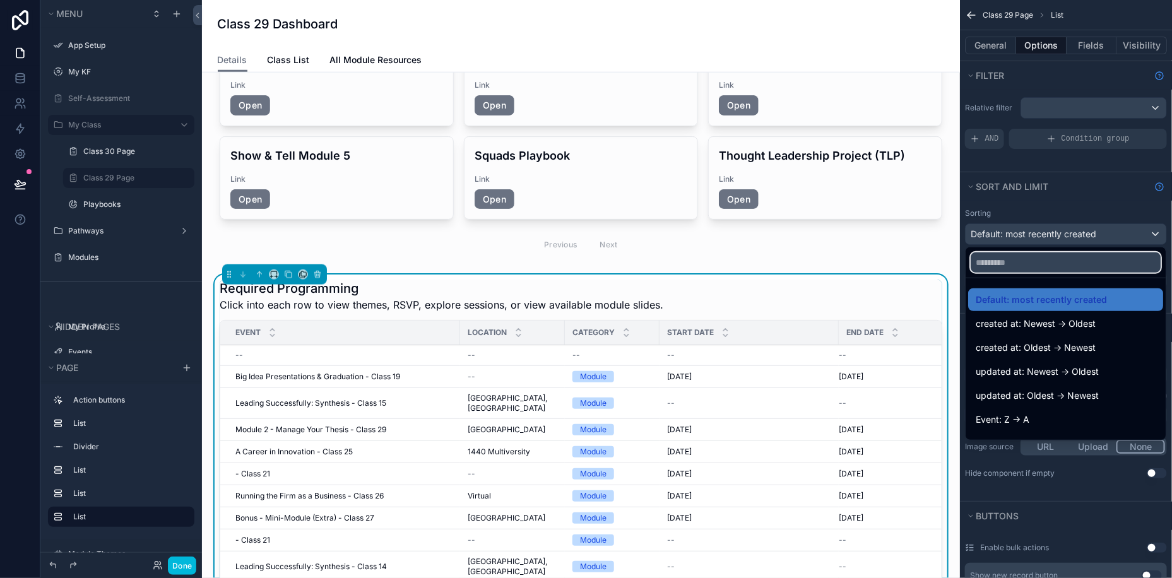
click at [1067, 254] on input "text" at bounding box center [1066, 262] width 190 height 20
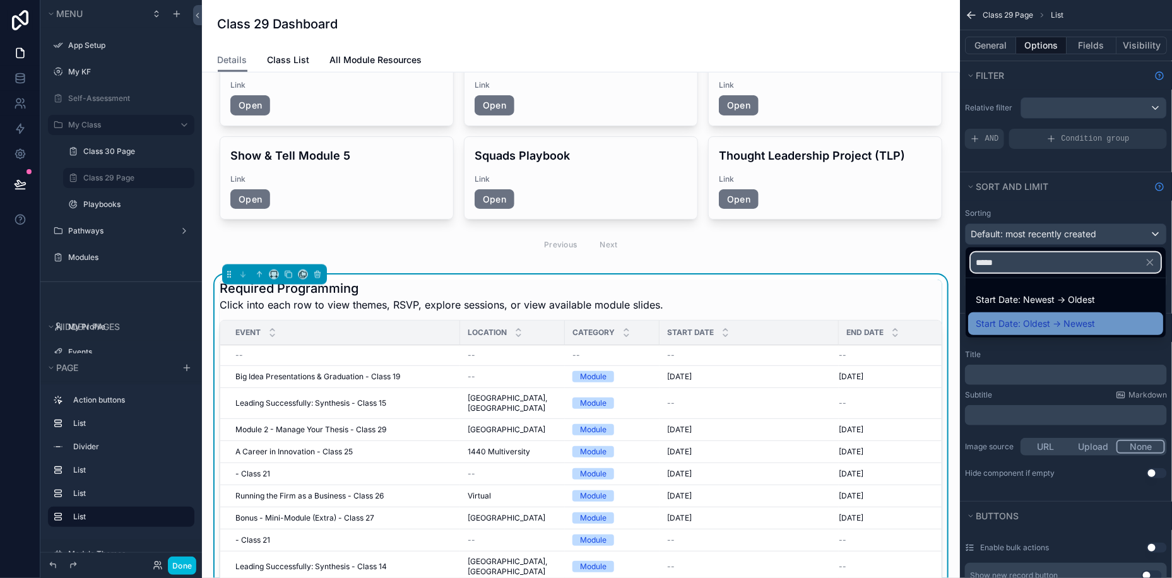
type input "*****"
click at [1031, 323] on span "Start Date: Oldest -> Newest" at bounding box center [1035, 323] width 119 height 15
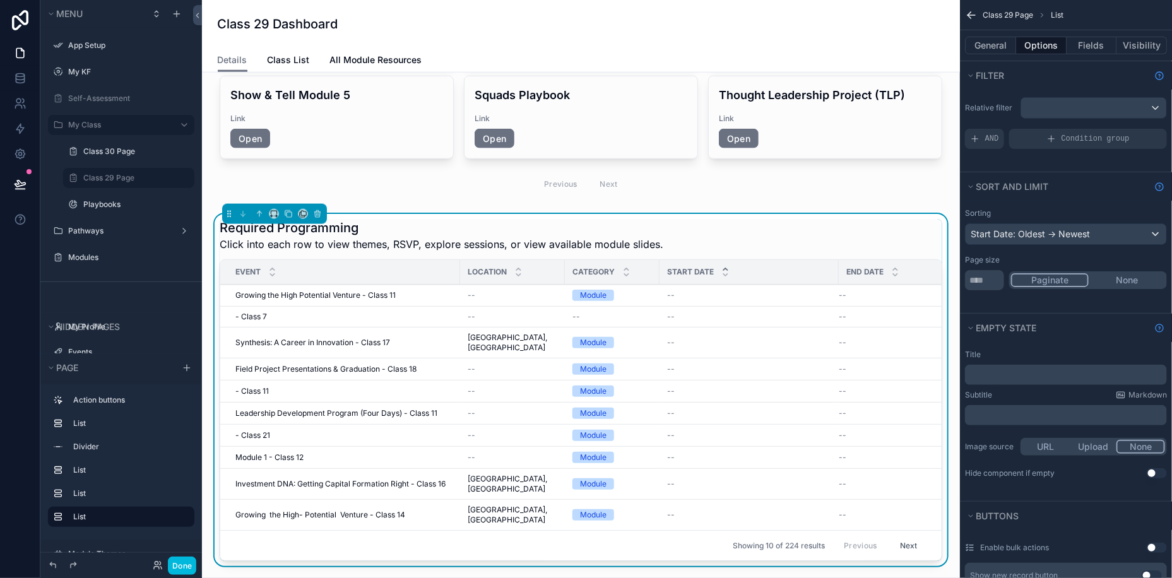
scroll to position [670, 0]
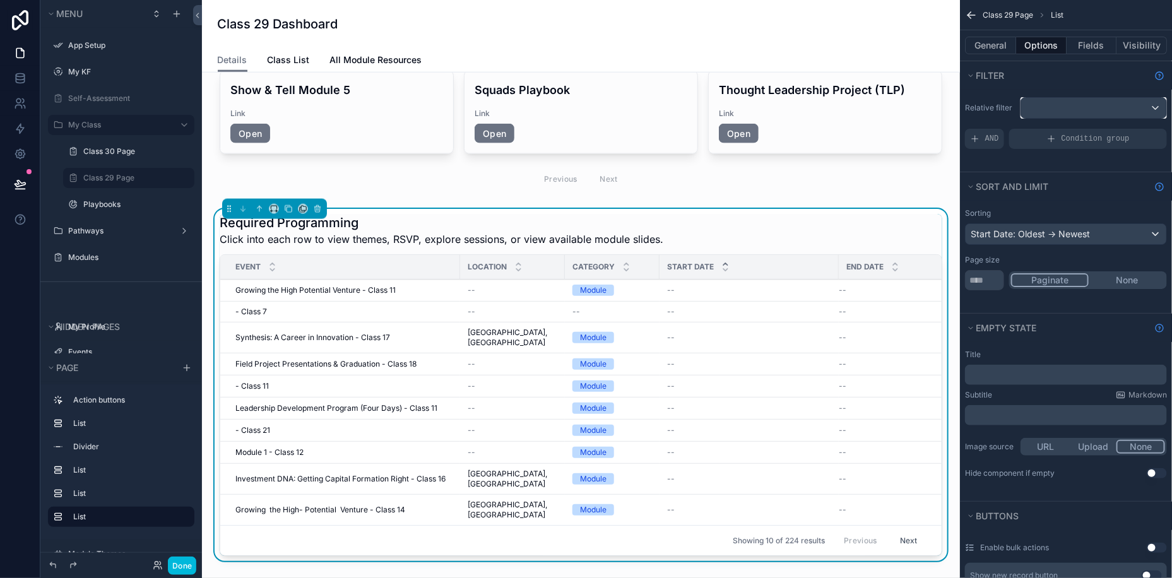
click at [1094, 105] on div "scrollable content" at bounding box center [1093, 108] width 145 height 20
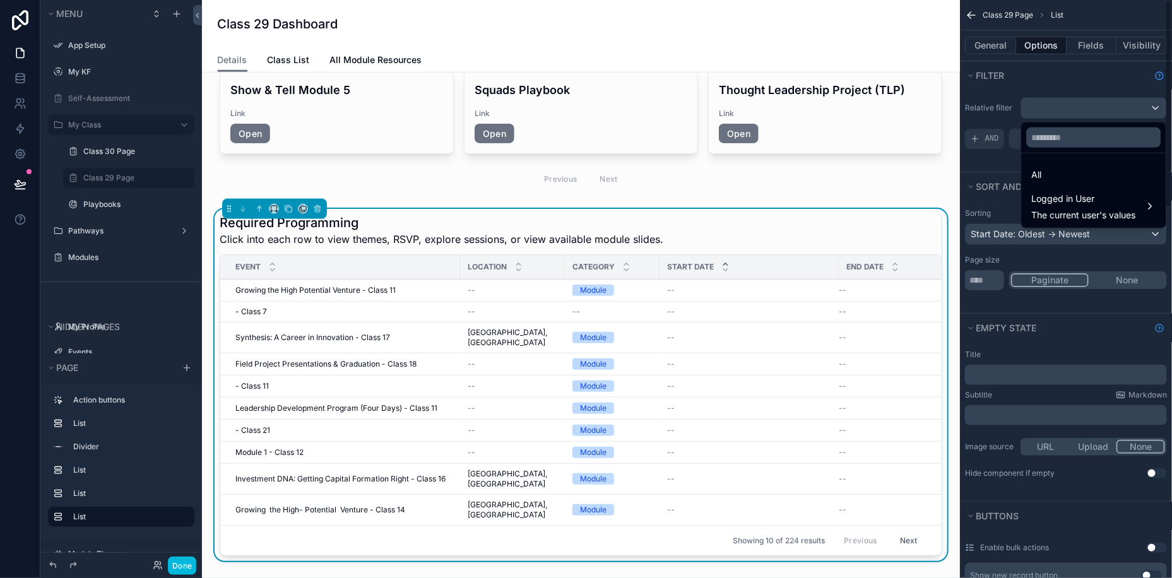
click at [988, 98] on div "scrollable content" at bounding box center [586, 289] width 1172 height 578
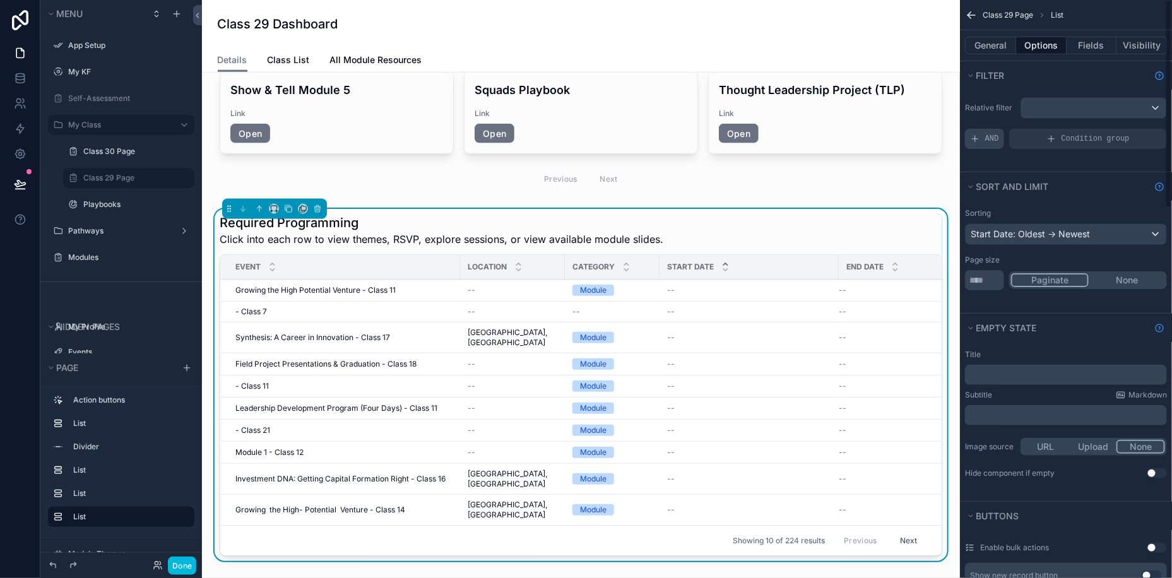
click at [988, 134] on span "AND" at bounding box center [992, 139] width 14 height 10
click at [1025, 135] on div "Add a filter" at bounding box center [1066, 139] width 202 height 20
click at [0, 0] on div "scrollable content" at bounding box center [0, 0] width 0 height 0
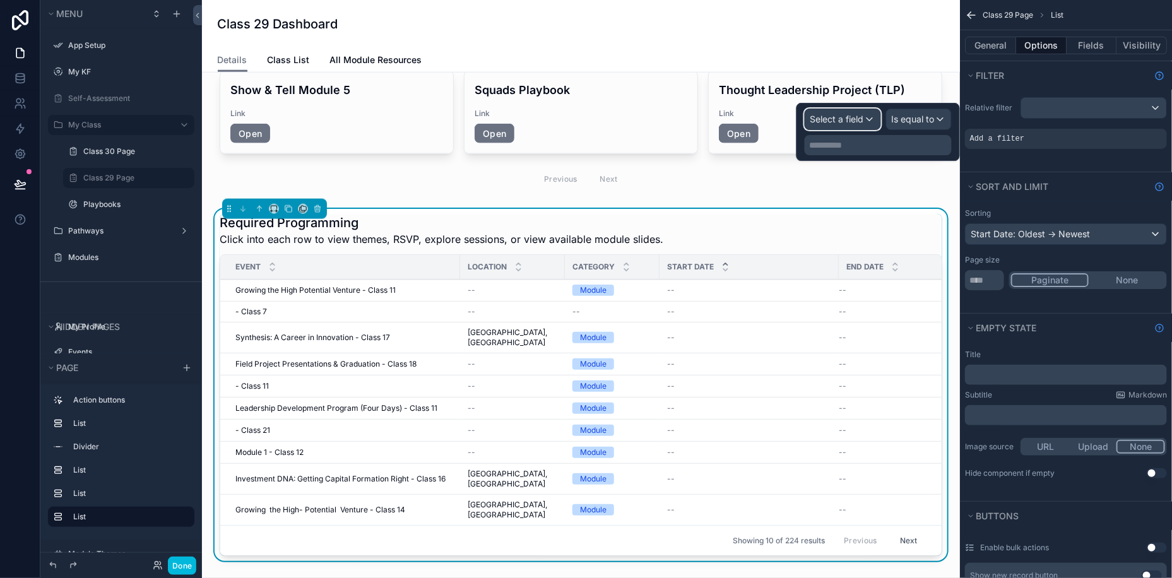
click at [832, 119] on span "Select a field" at bounding box center [837, 119] width 54 height 11
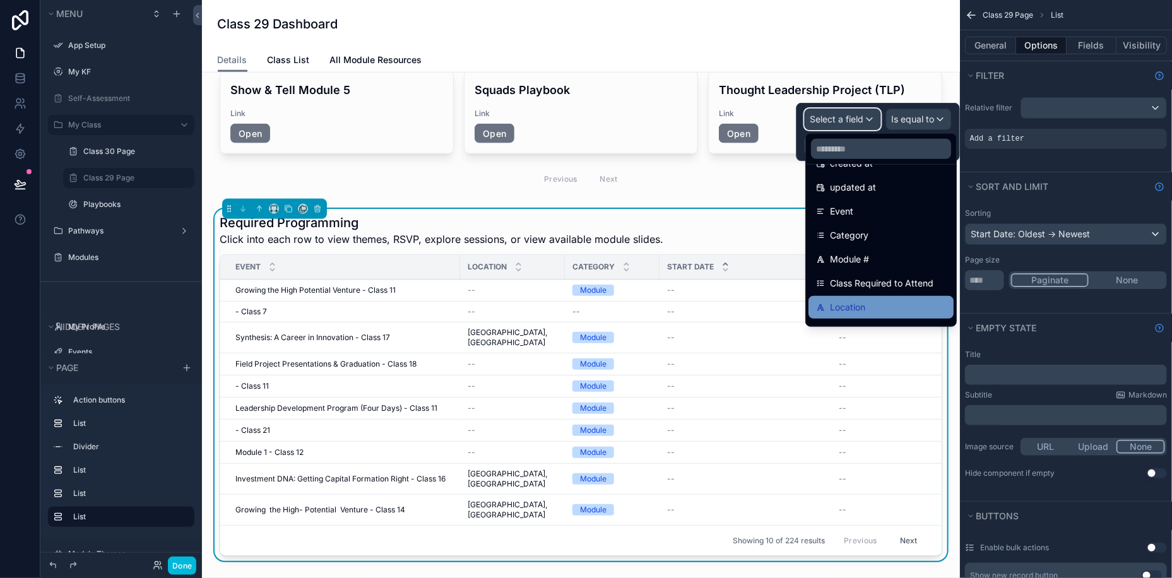
scroll to position [0, 0]
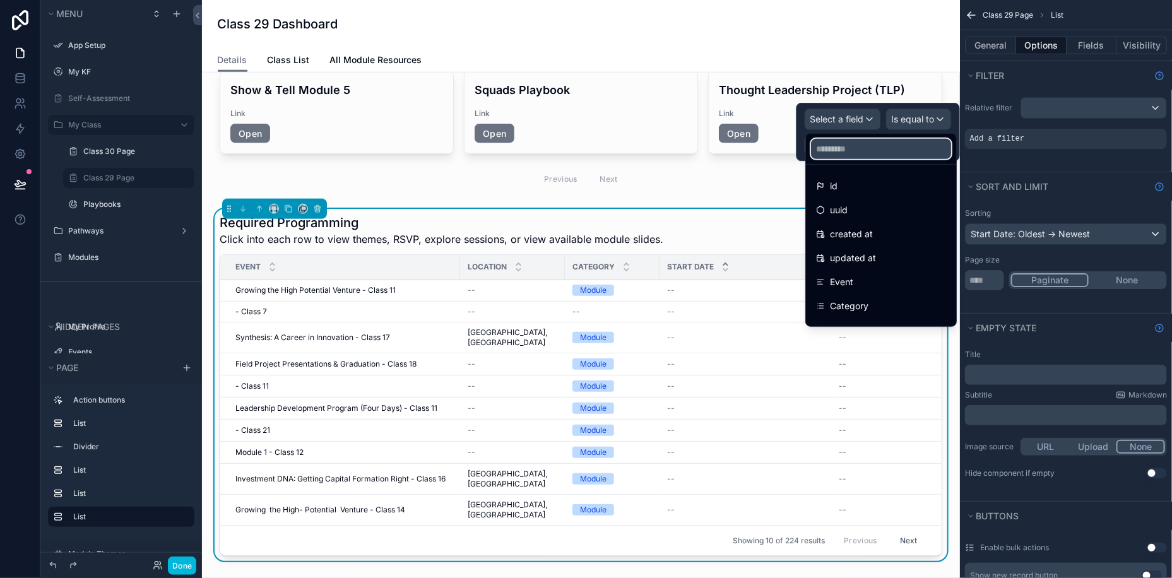
click at [839, 147] on input "text" at bounding box center [881, 149] width 140 height 20
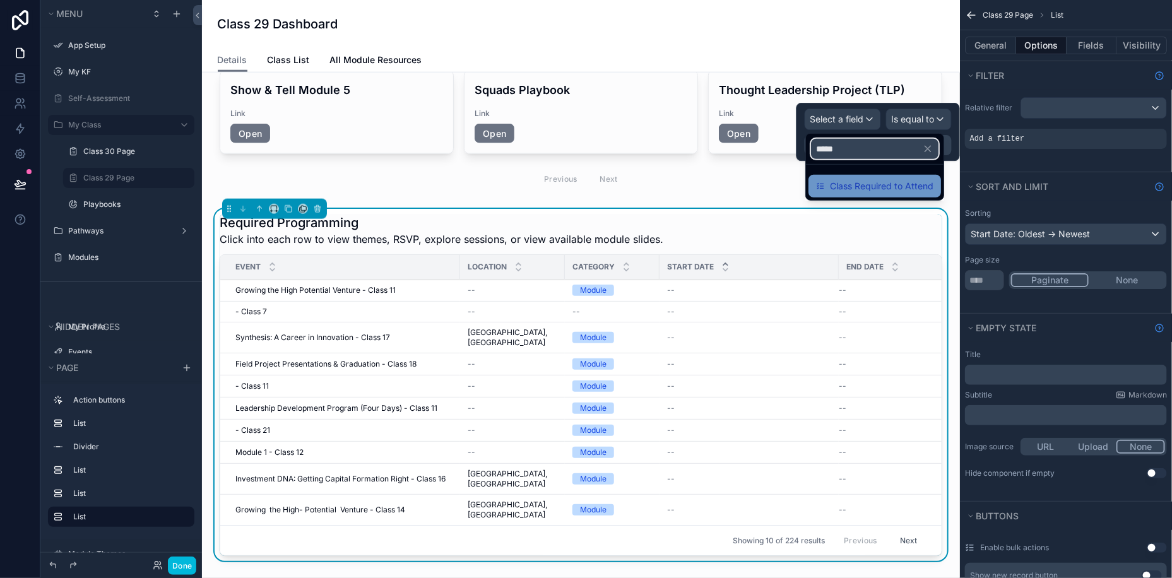
type input "*****"
click at [866, 183] on span "Class Required to Attend" at bounding box center [882, 186] width 104 height 15
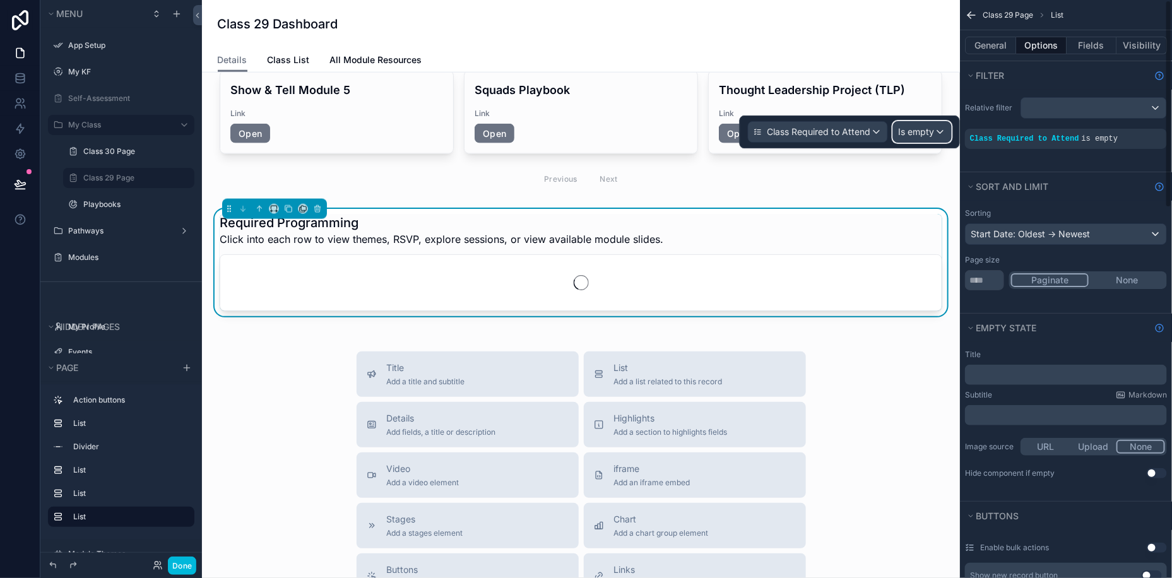
click at [926, 133] on span "Is empty" at bounding box center [917, 132] width 36 height 13
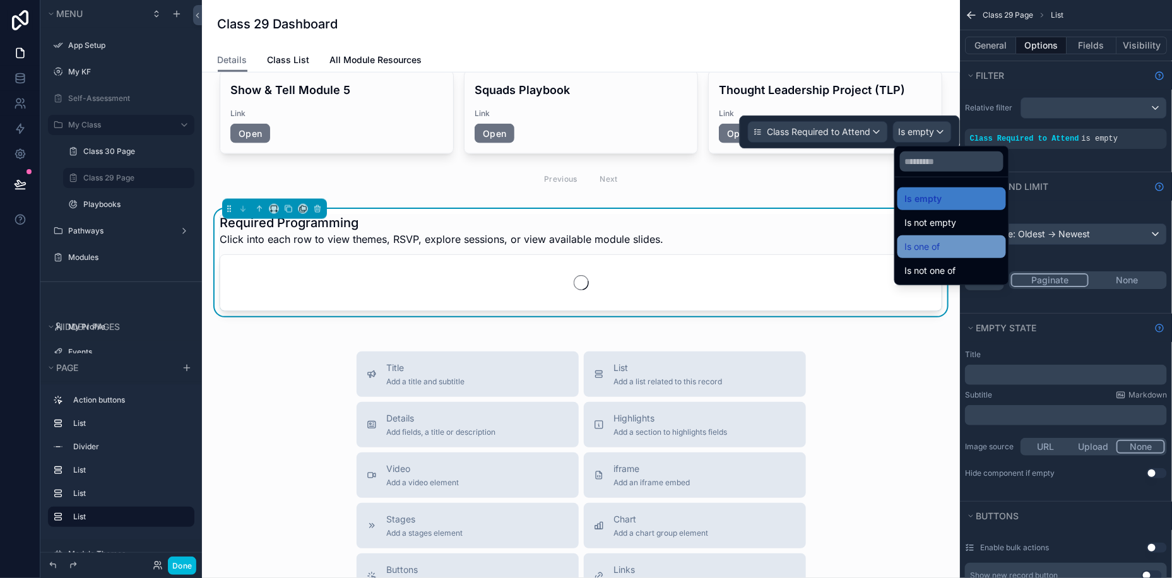
click at [930, 243] on span "Is one of" at bounding box center [922, 246] width 35 height 15
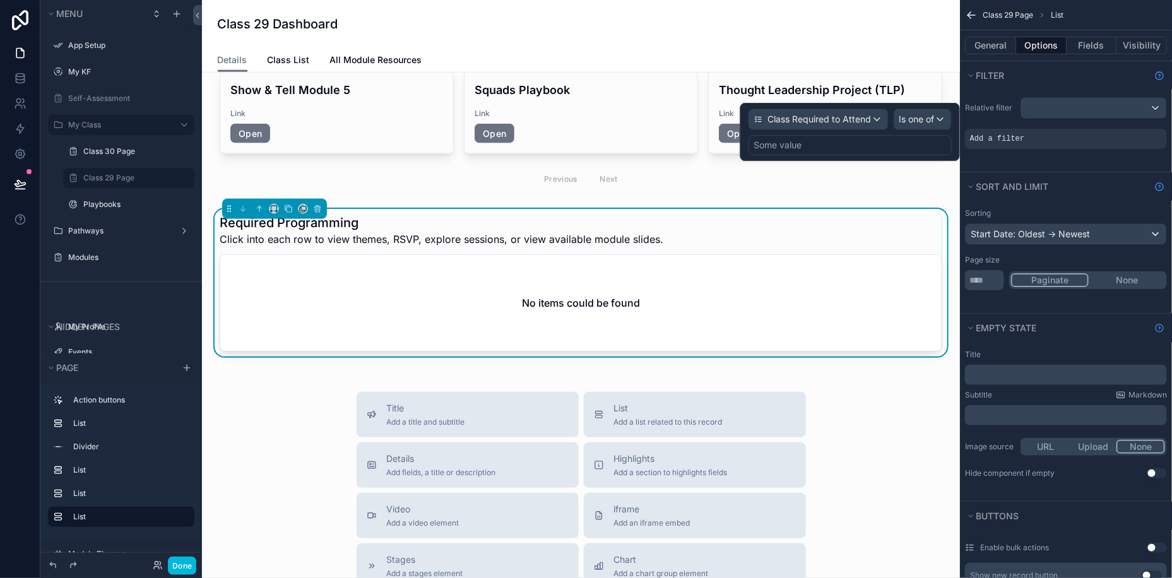
click at [869, 141] on div "Some value" at bounding box center [850, 145] width 203 height 20
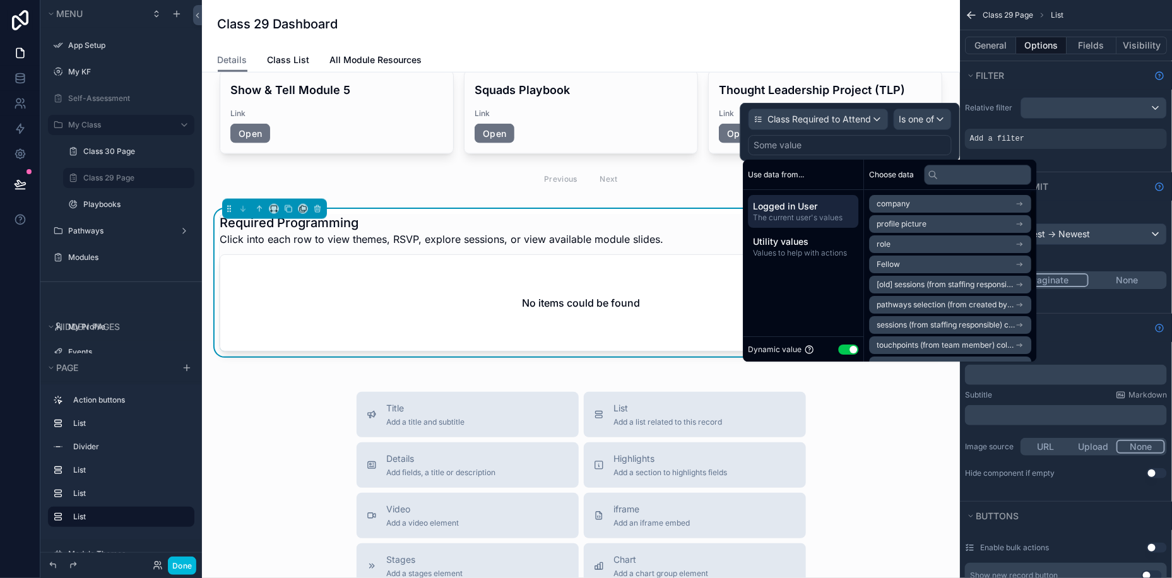
click at [848, 347] on button "Use setting" at bounding box center [849, 350] width 20 height 10
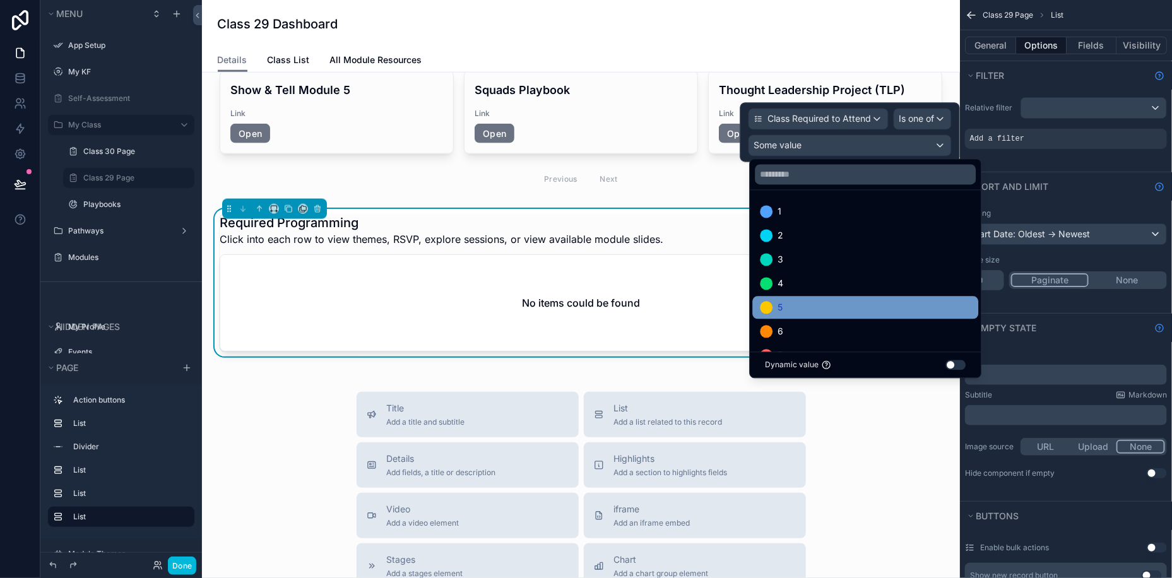
scroll to position [600, 0]
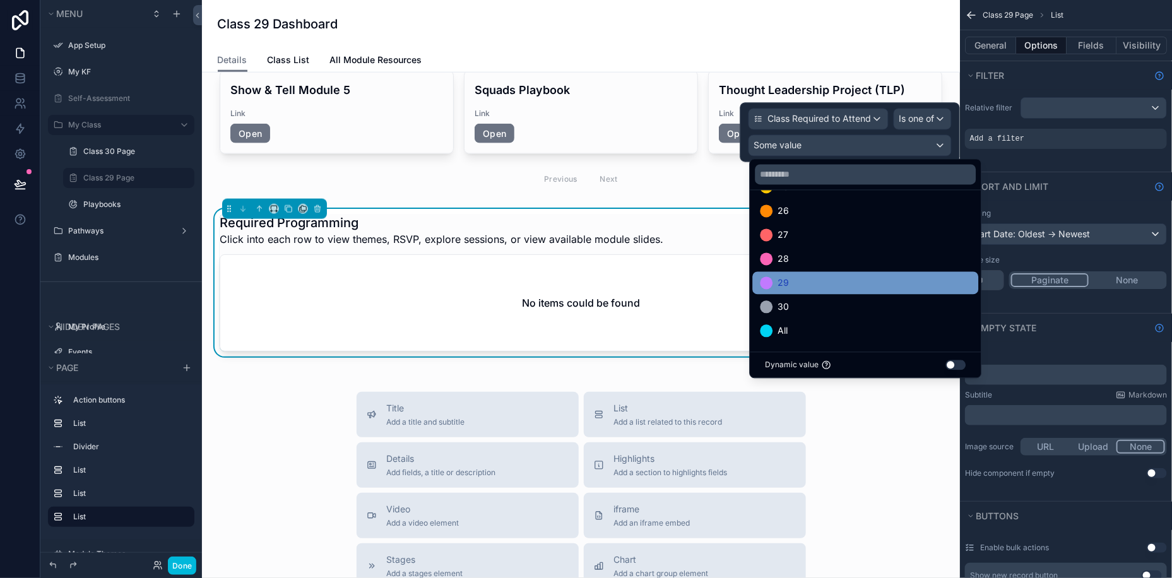
click at [810, 282] on div "29" at bounding box center [866, 283] width 211 height 15
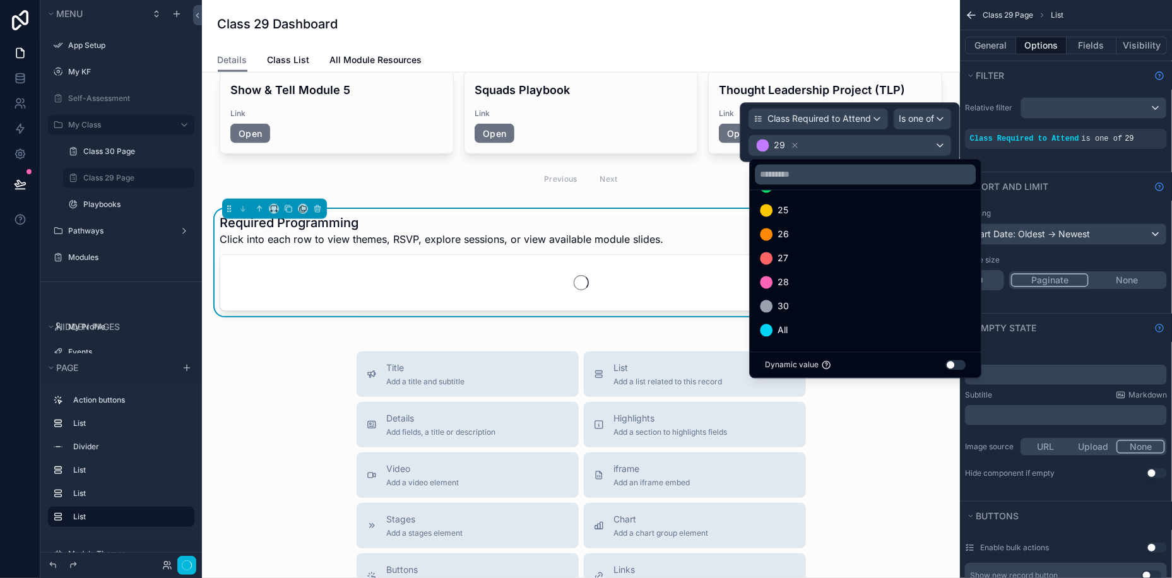
scroll to position [576, 0]
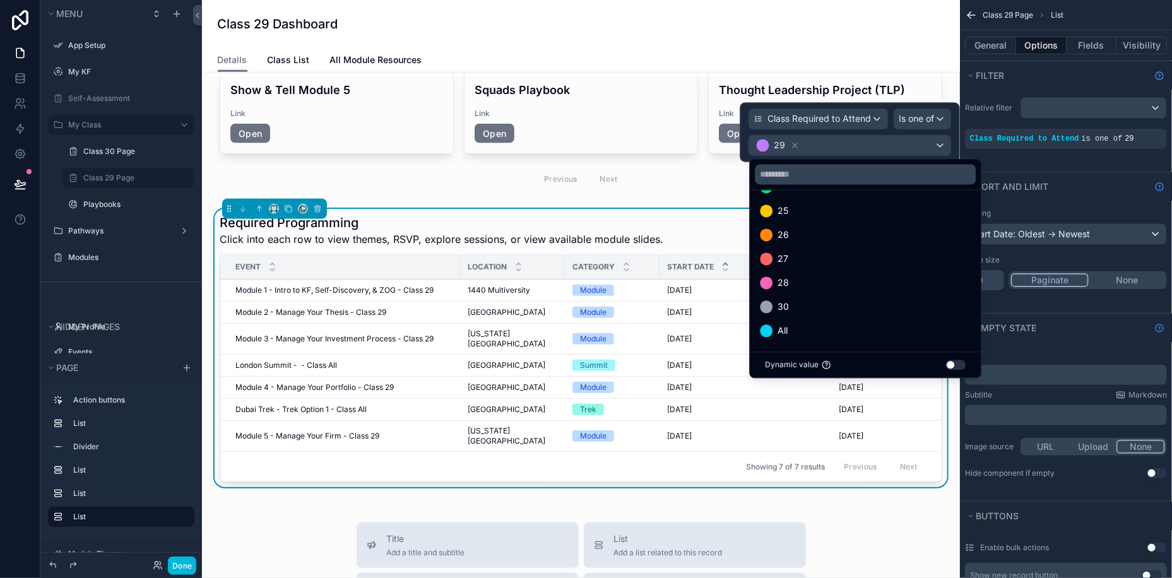
click at [1112, 345] on div "Title ﻿ Subtitle Markdown ﻿ Image source URL Upload None Hide component if empt…" at bounding box center [1066, 414] width 212 height 139
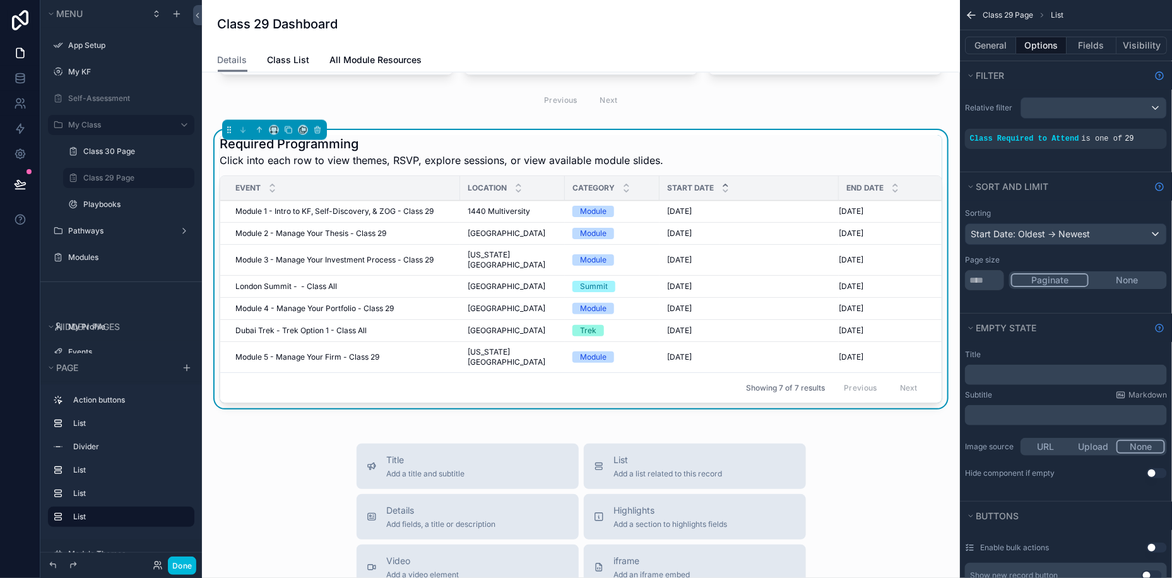
scroll to position [766, 0]
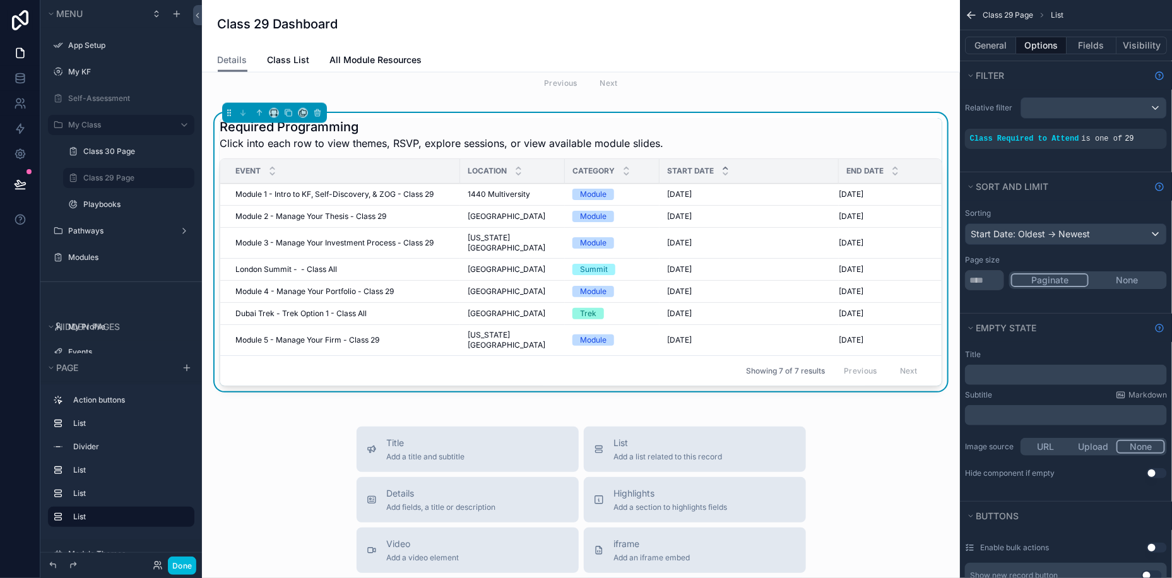
click at [345, 184] on td "Module 1 - Intro to KF, Self-Discovery, & ZOG - Class 29 Module 1 - Intro to KF…" at bounding box center [340, 195] width 240 height 22
click at [345, 189] on span "Module 1 - Intro to KF, Self-Discovery, & ZOG - Class 29" at bounding box center [334, 194] width 198 height 10
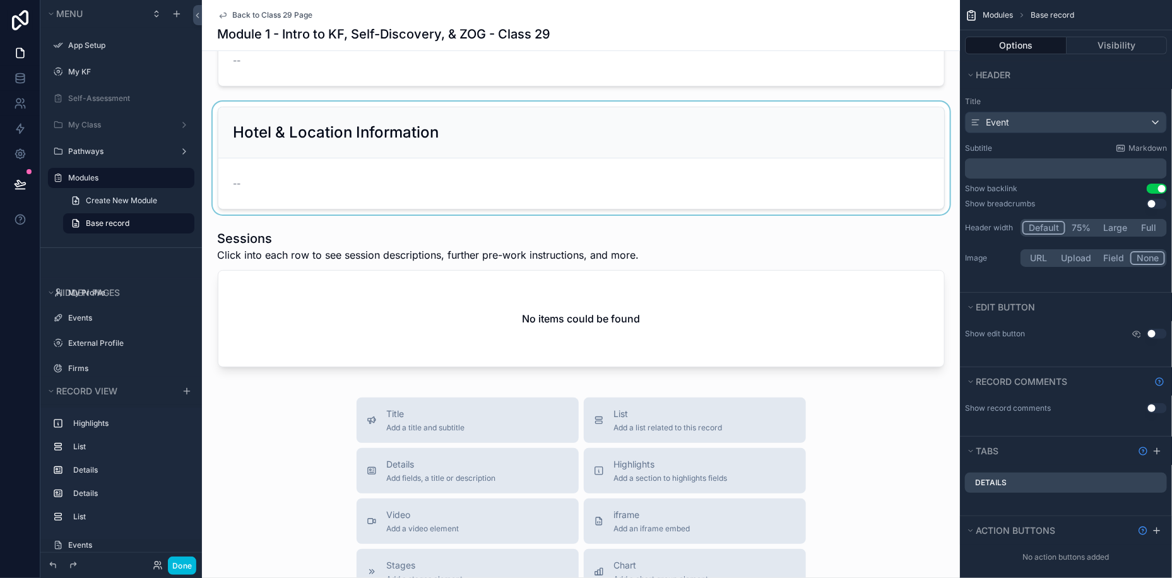
scroll to position [404, 0]
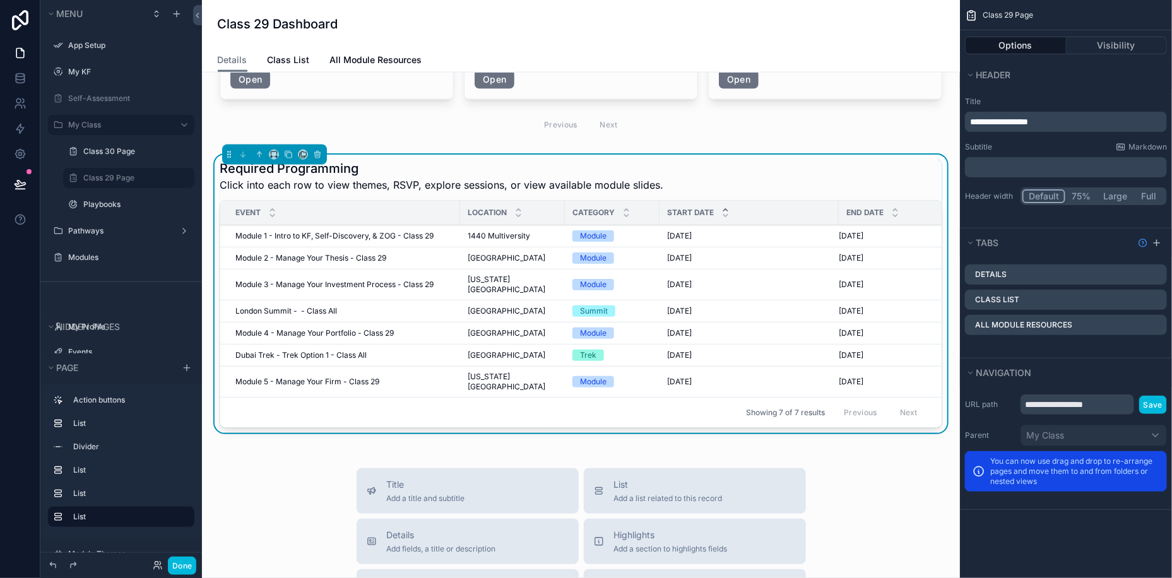
scroll to position [771, 0]
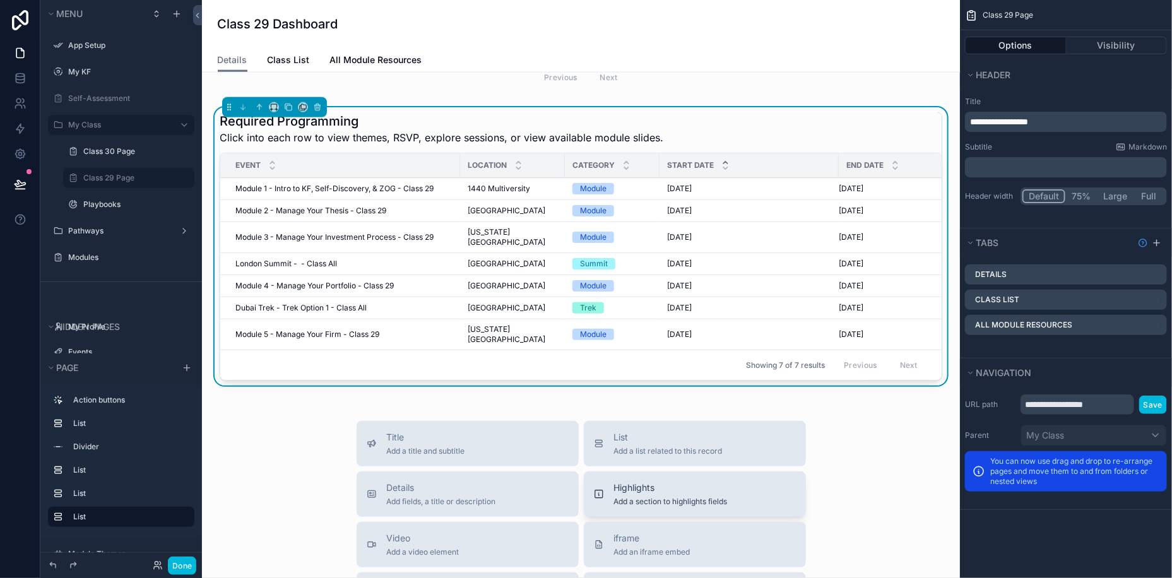
click at [649, 497] on span "Add a section to highlights fields" at bounding box center [671, 502] width 114 height 10
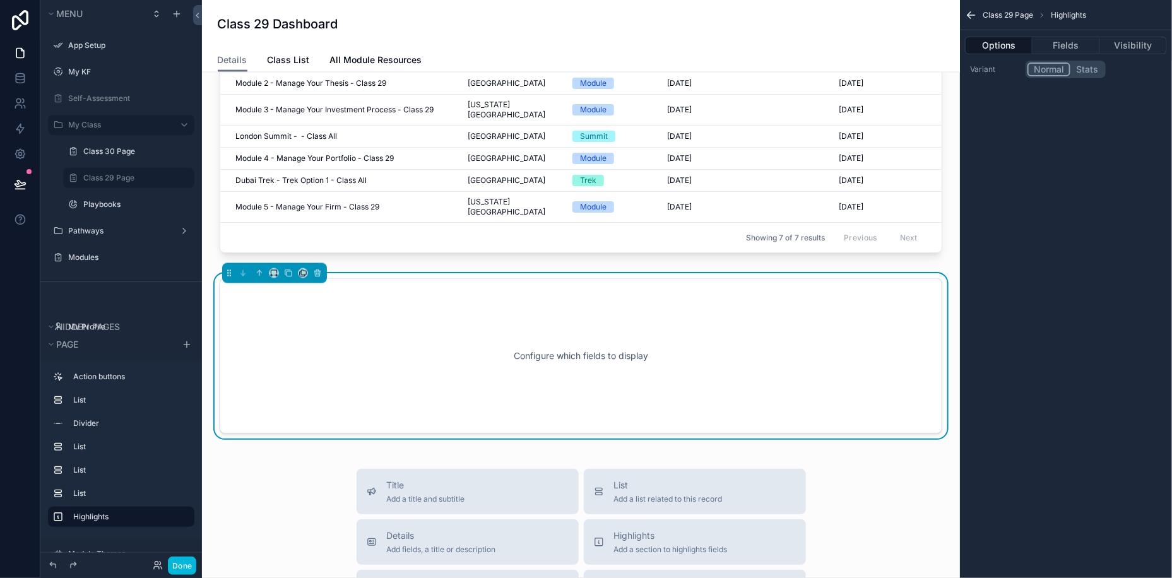
scroll to position [916, 0]
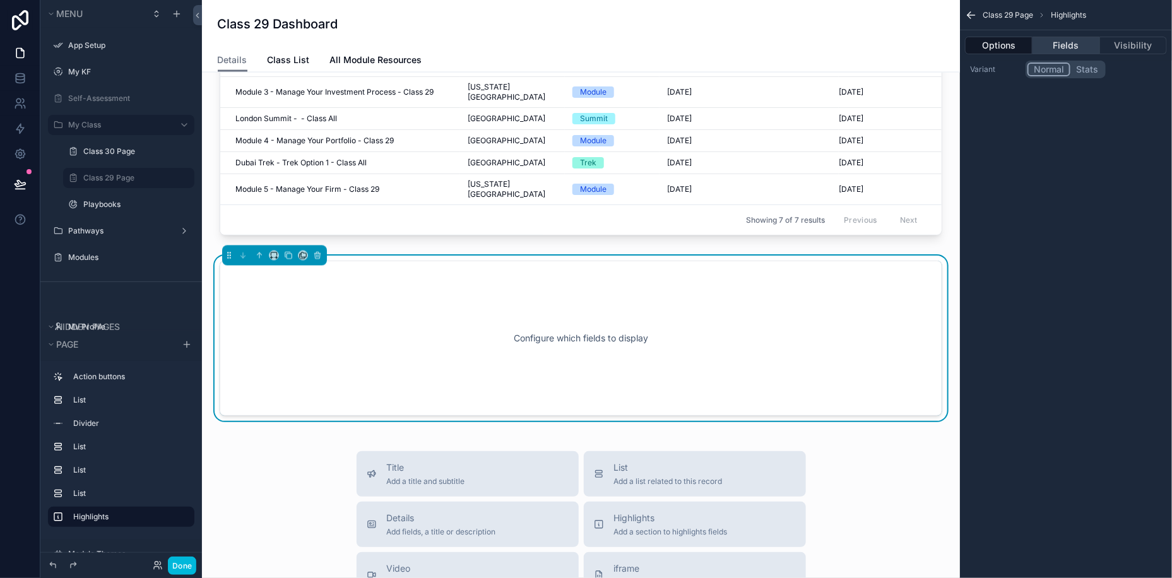
click at [1065, 50] on button "Fields" at bounding box center [1066, 46] width 67 height 18
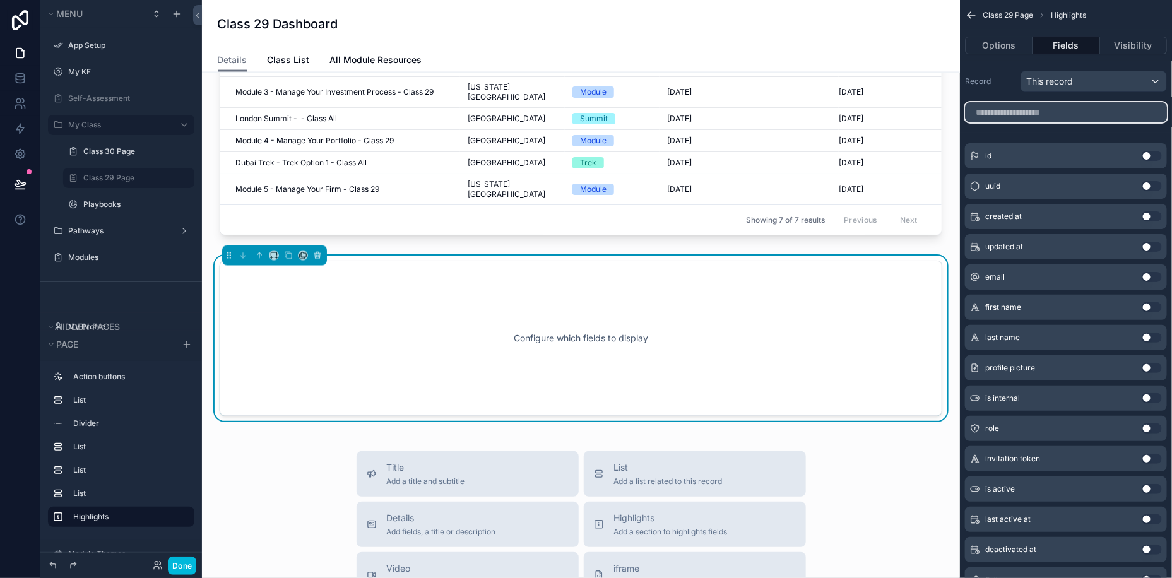
click at [1043, 112] on input "scrollable content" at bounding box center [1066, 112] width 202 height 20
click at [316, 251] on icon "scrollable content" at bounding box center [317, 255] width 9 height 9
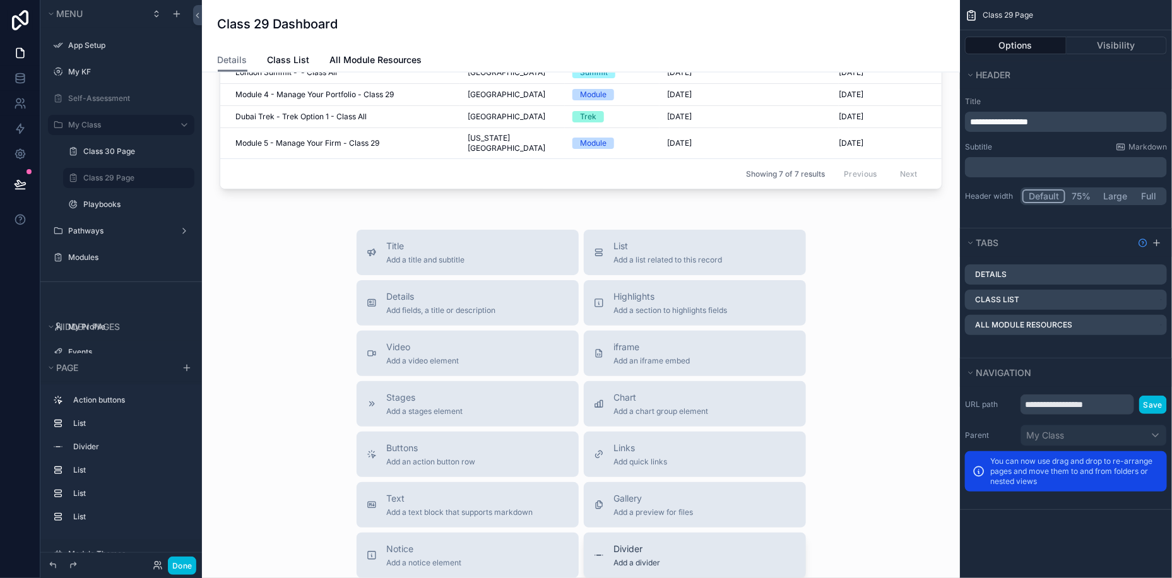
scroll to position [938, 0]
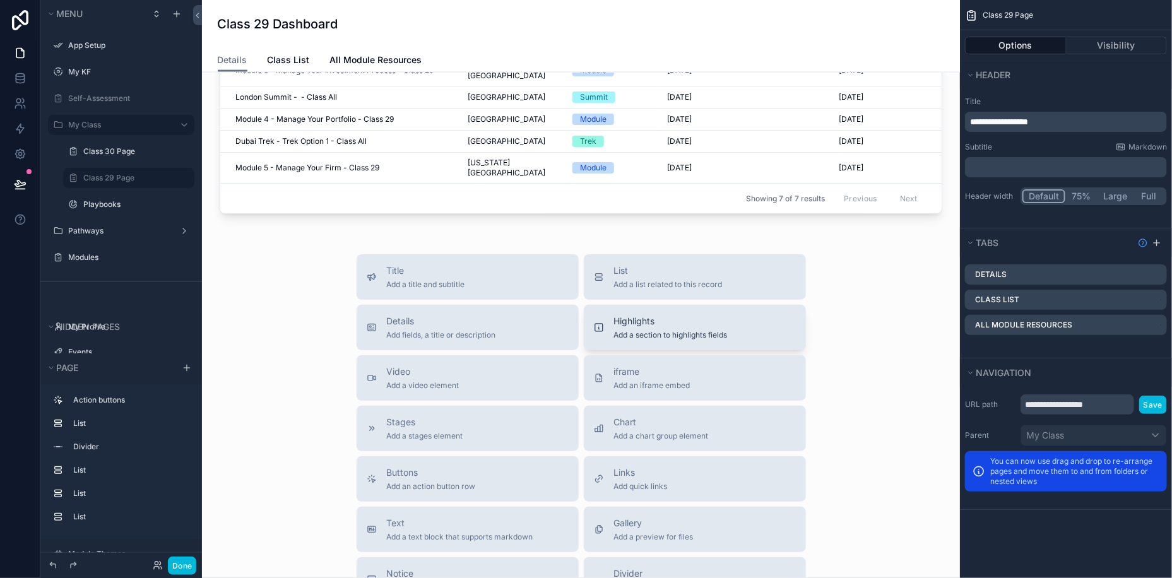
click at [629, 315] on span "Highlights" at bounding box center [671, 321] width 114 height 13
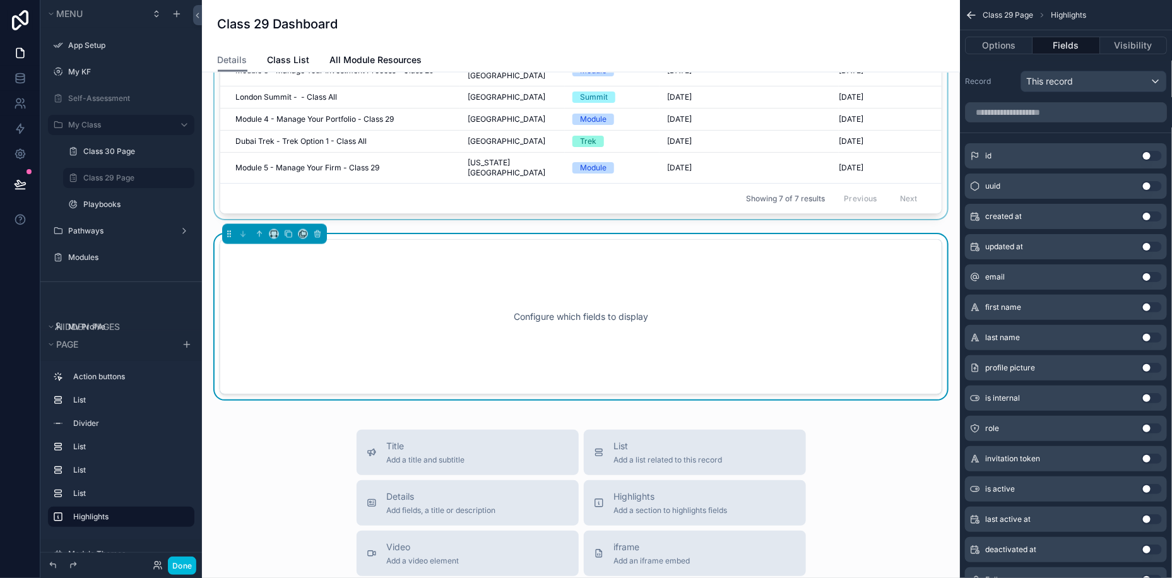
scroll to position [916, 0]
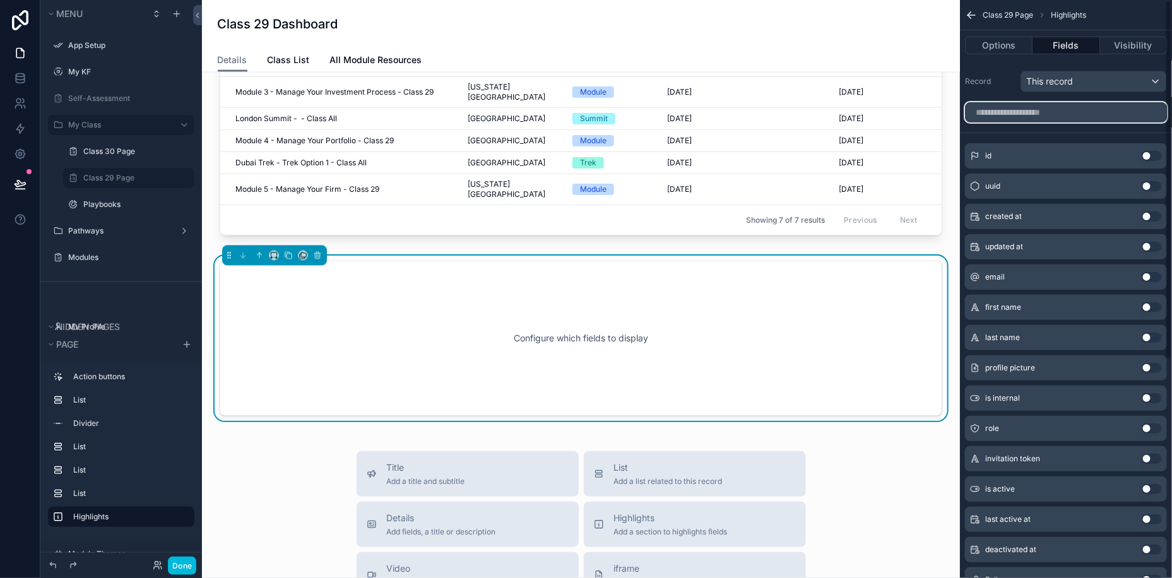
click at [1050, 107] on input "scrollable content" at bounding box center [1066, 112] width 202 height 20
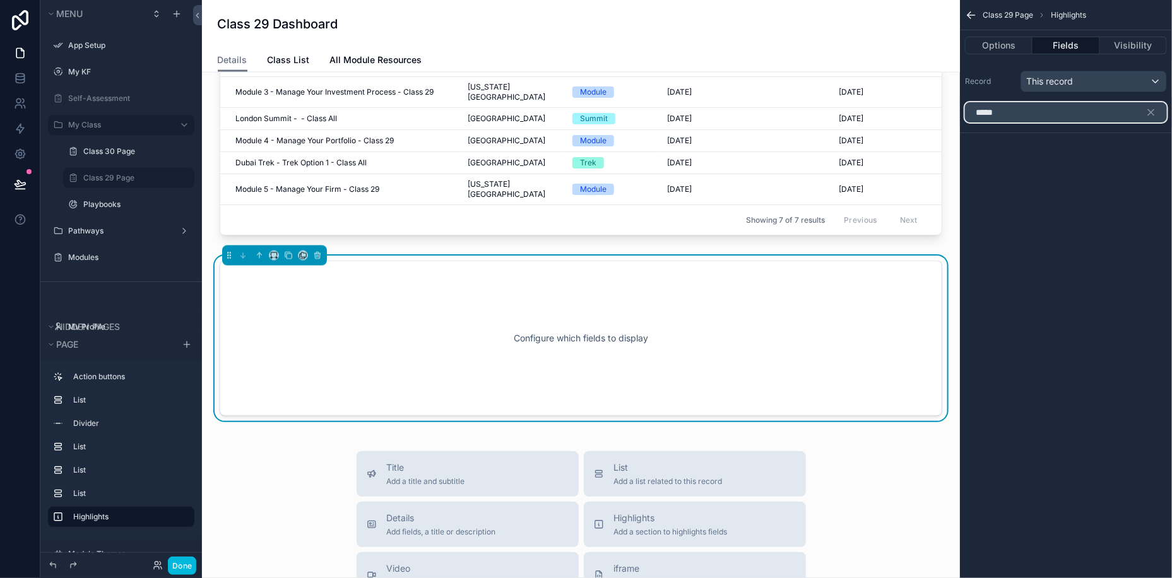
type input "******"
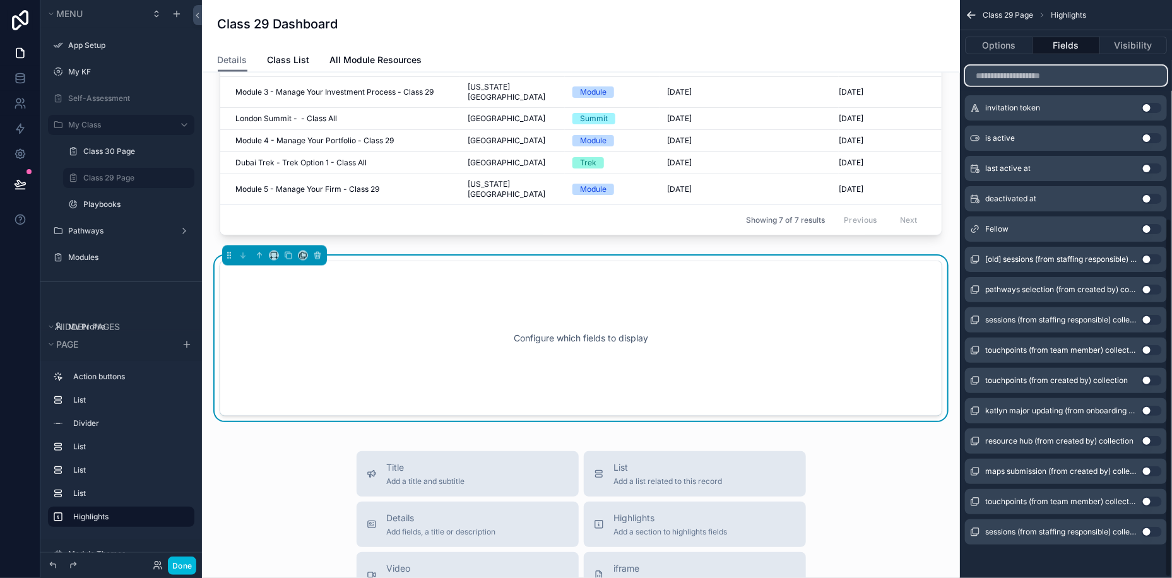
scroll to position [351, 0]
click at [1151, 228] on button "Use setting" at bounding box center [1152, 229] width 20 height 10
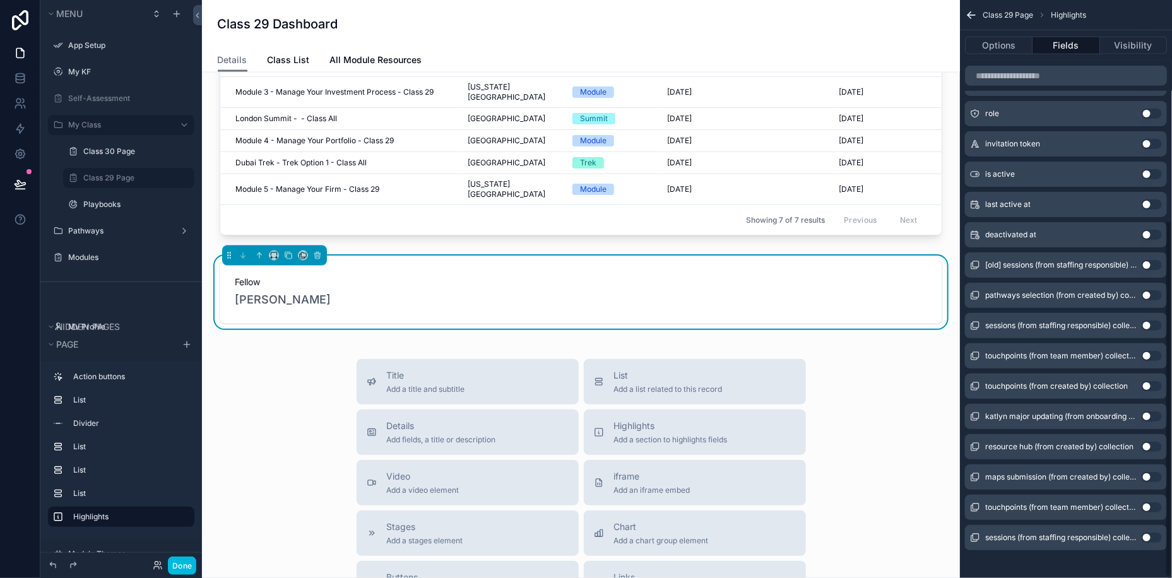
scroll to position [357, 0]
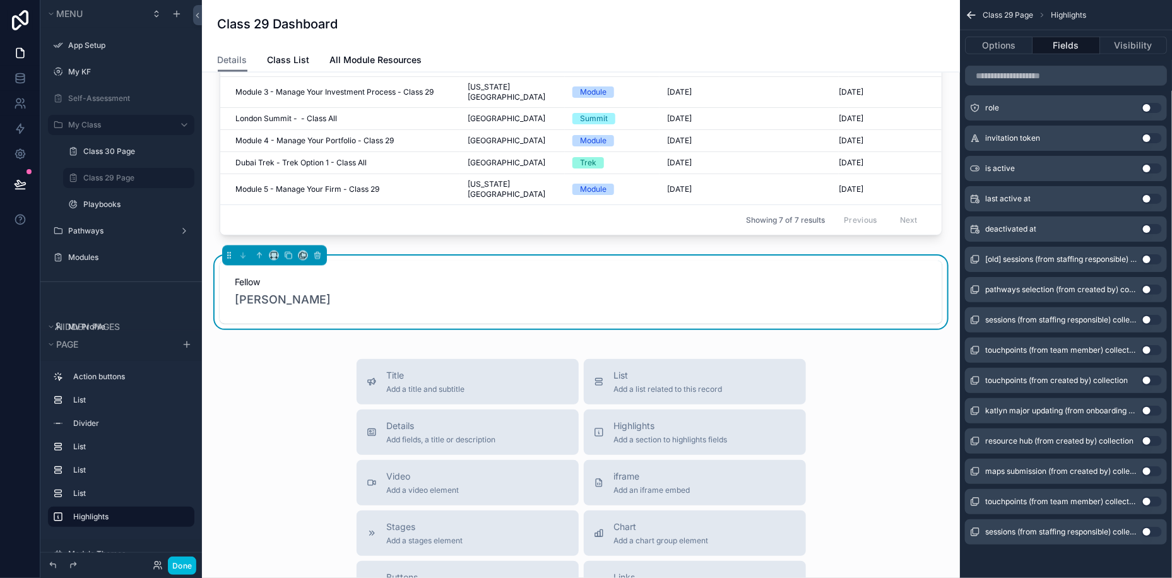
click at [1151, 229] on button "Use setting" at bounding box center [1152, 229] width 20 height 10
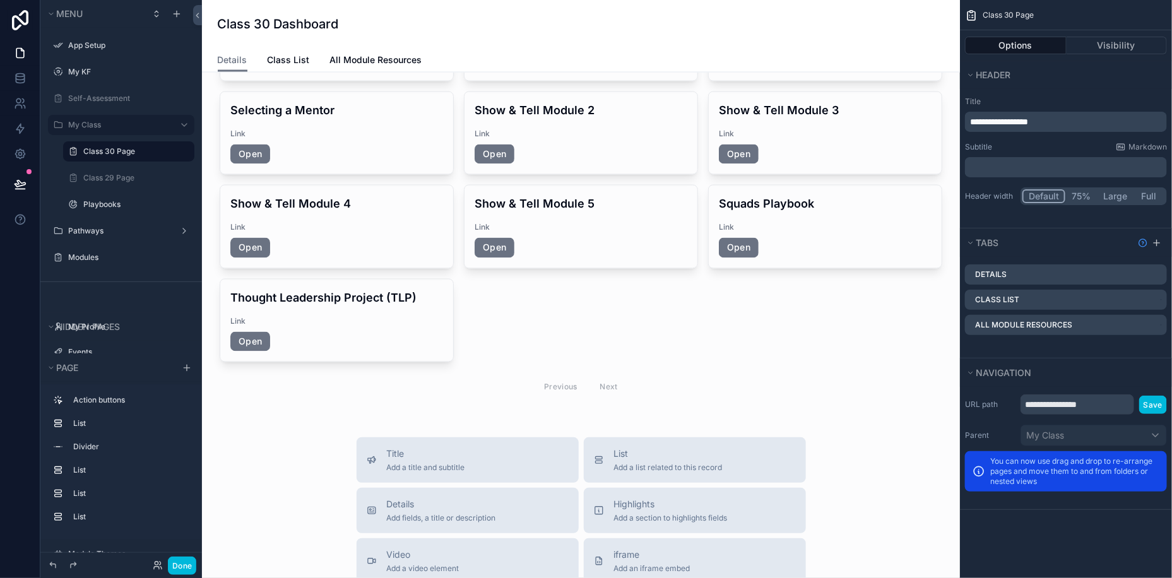
scroll to position [1081, 0]
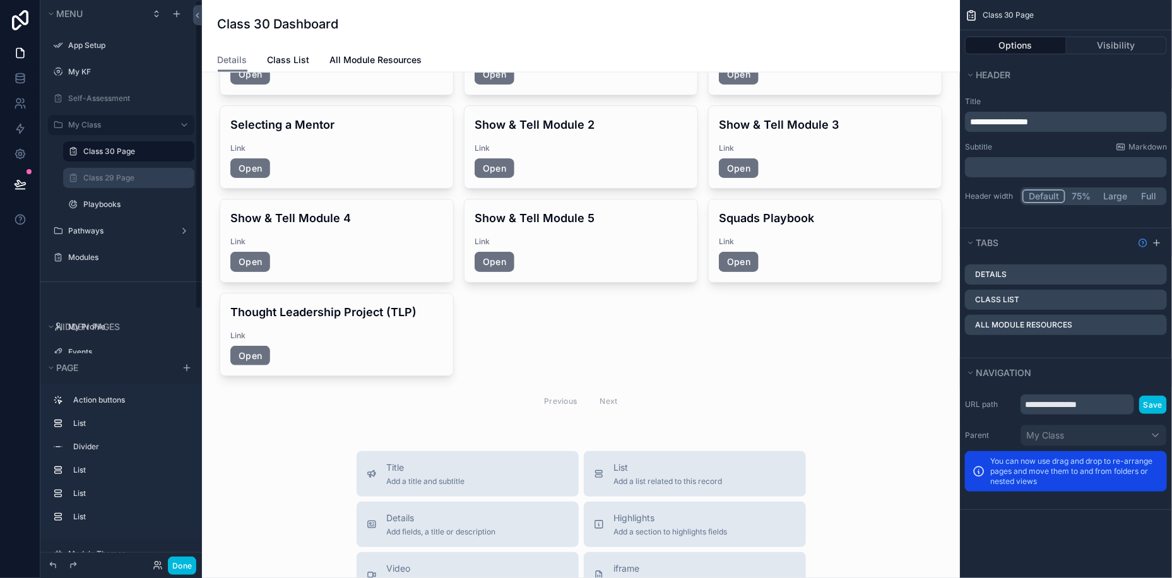
click at [99, 182] on label "Class 29 Page" at bounding box center [135, 178] width 104 height 10
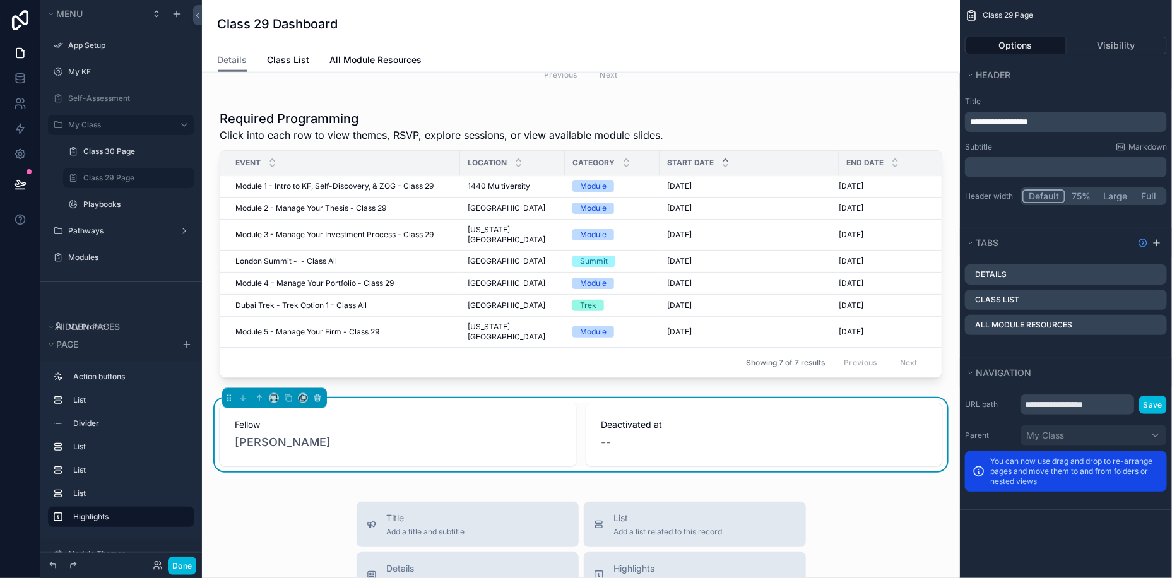
scroll to position [813, 0]
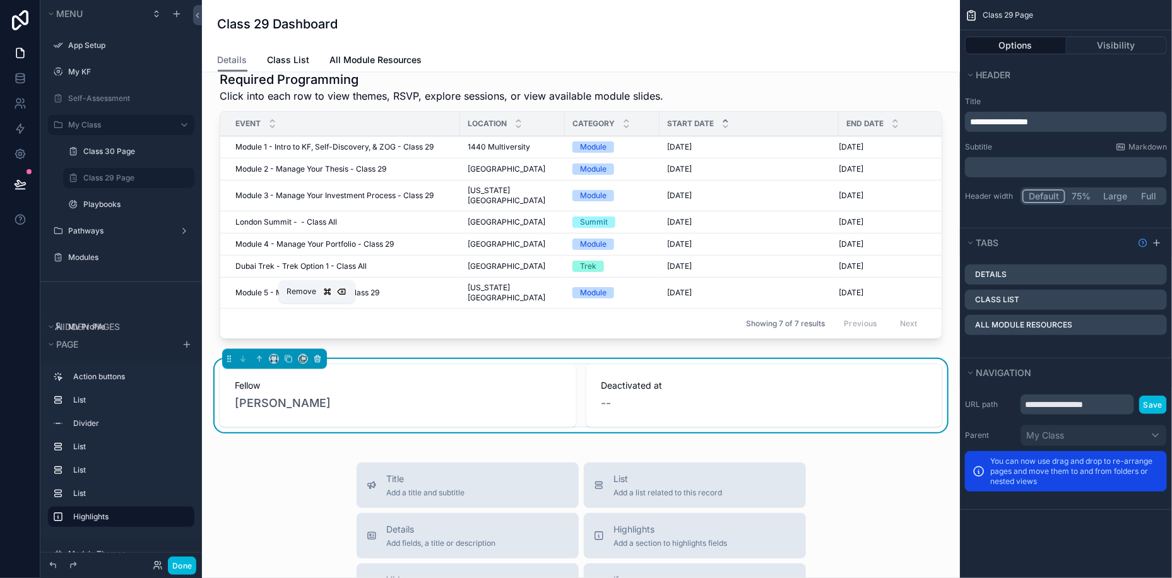
click at [316, 355] on icon "scrollable content" at bounding box center [317, 359] width 9 height 9
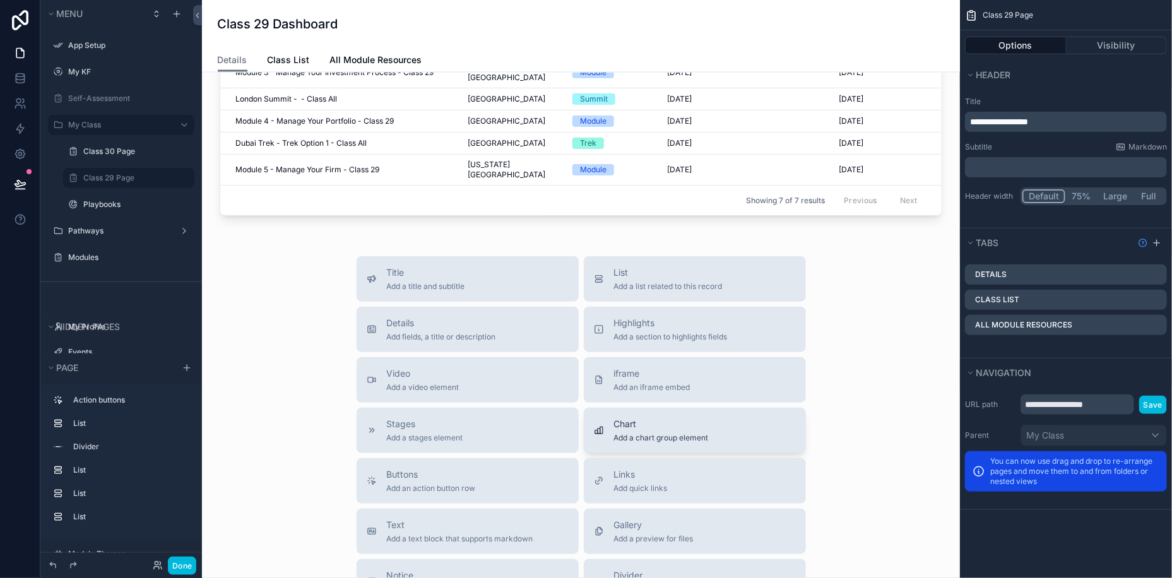
scroll to position [939, 0]
click at [682, 263] on span "List" at bounding box center [668, 269] width 109 height 13
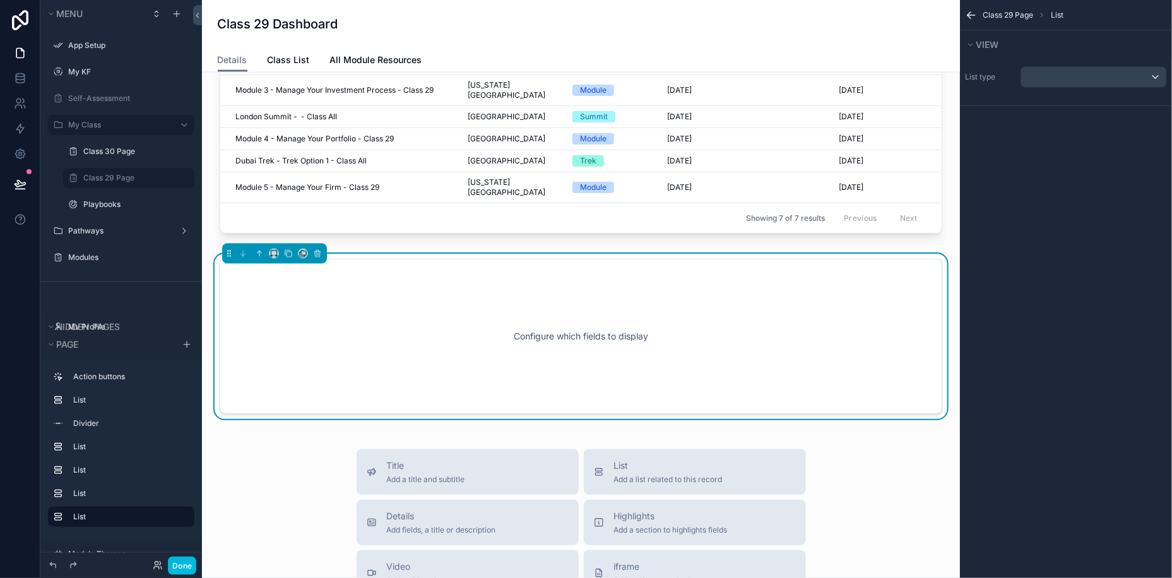
scroll to position [916, 0]
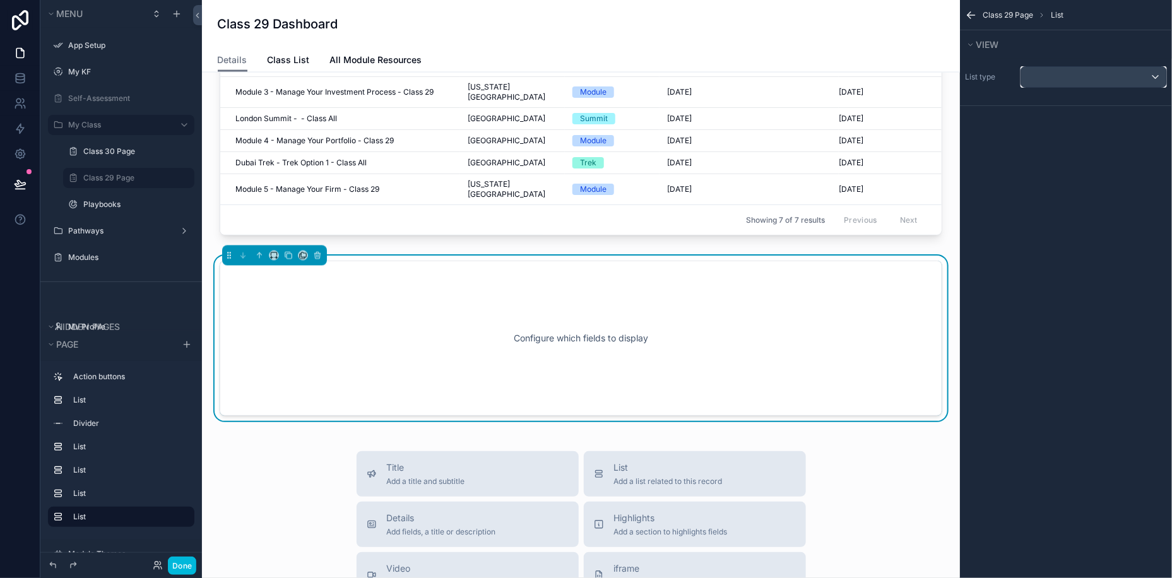
click at [1084, 78] on div "scrollable content" at bounding box center [1093, 77] width 145 height 20
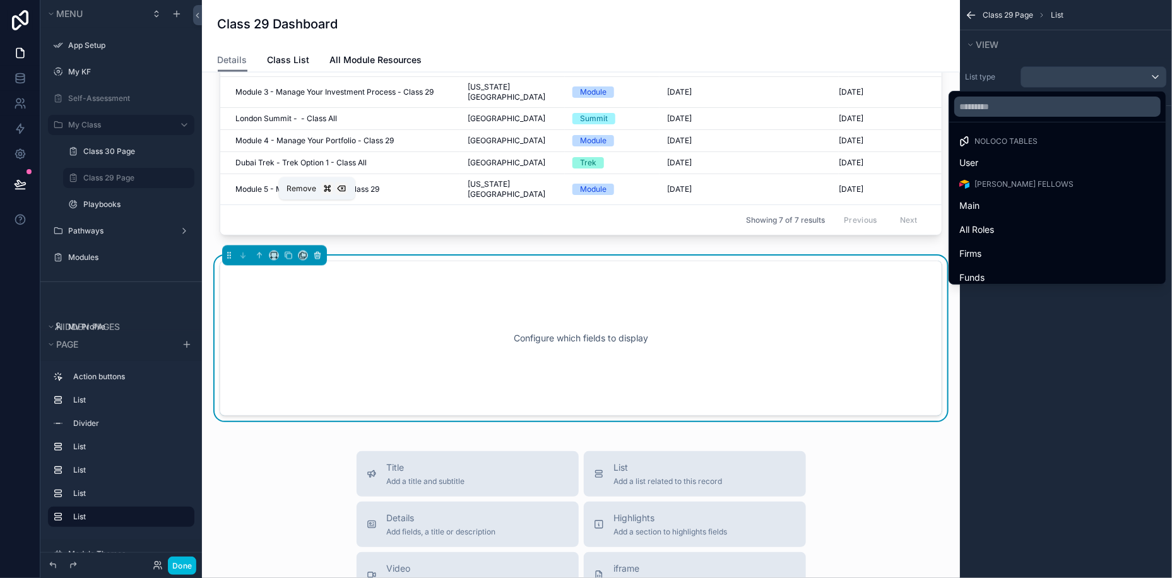
click at [318, 254] on icon "scrollable content" at bounding box center [317, 256] width 5 height 5
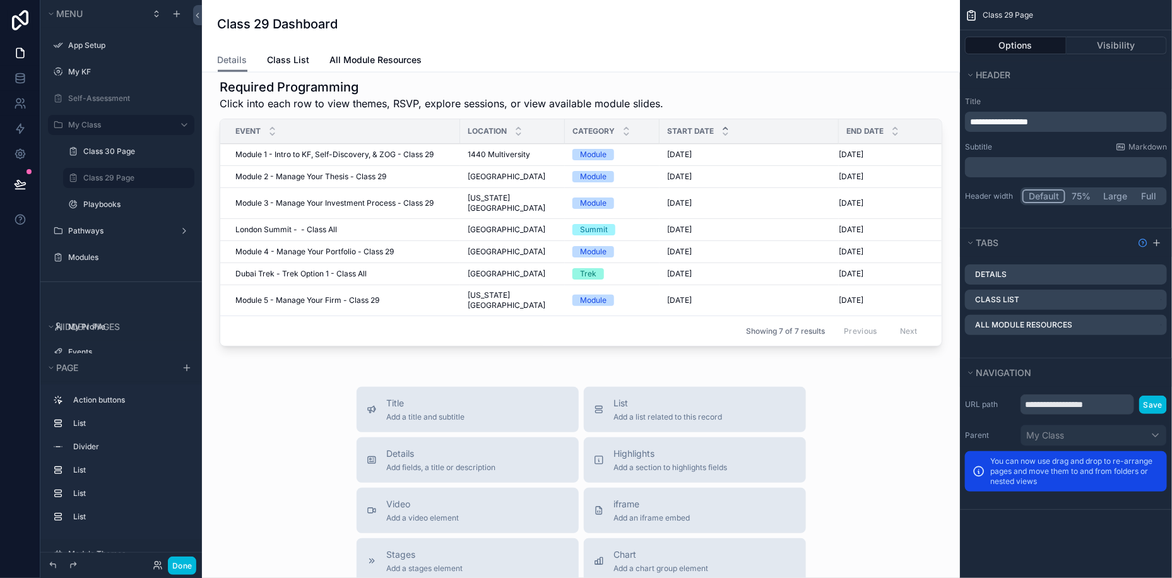
scroll to position [740, 0]
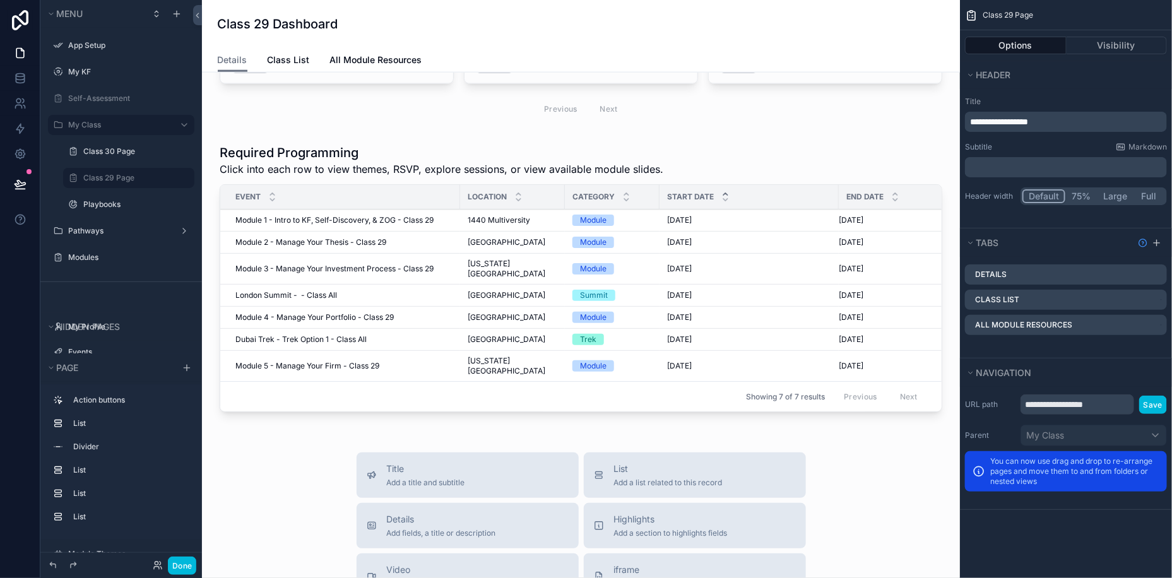
click at [437, 201] on div "scrollable content" at bounding box center [581, 280] width 738 height 283
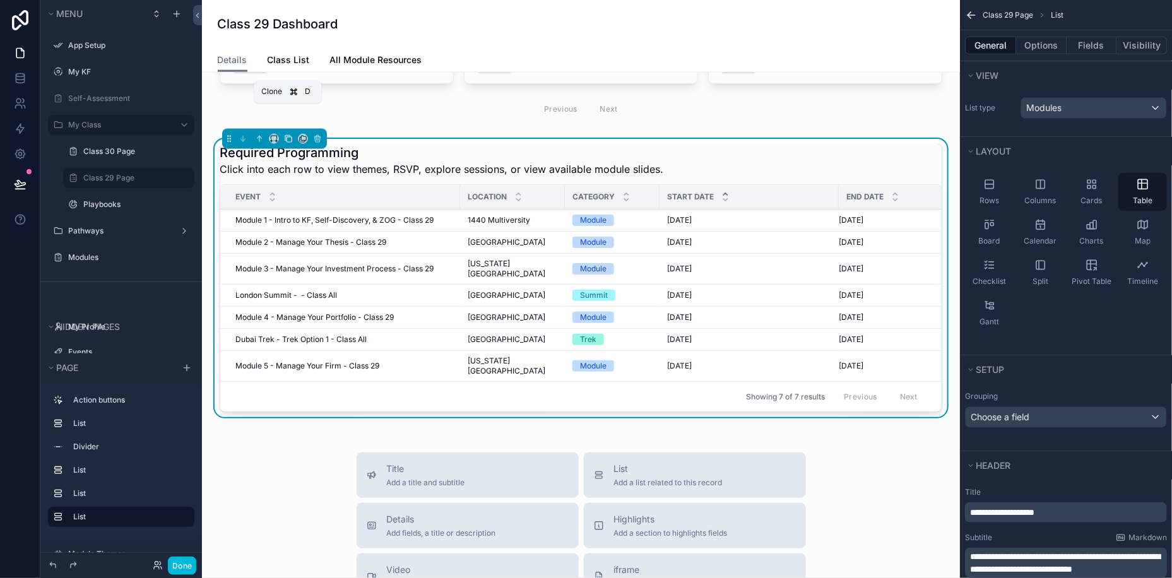
click at [292, 134] on icon "scrollable content" at bounding box center [288, 138] width 9 height 9
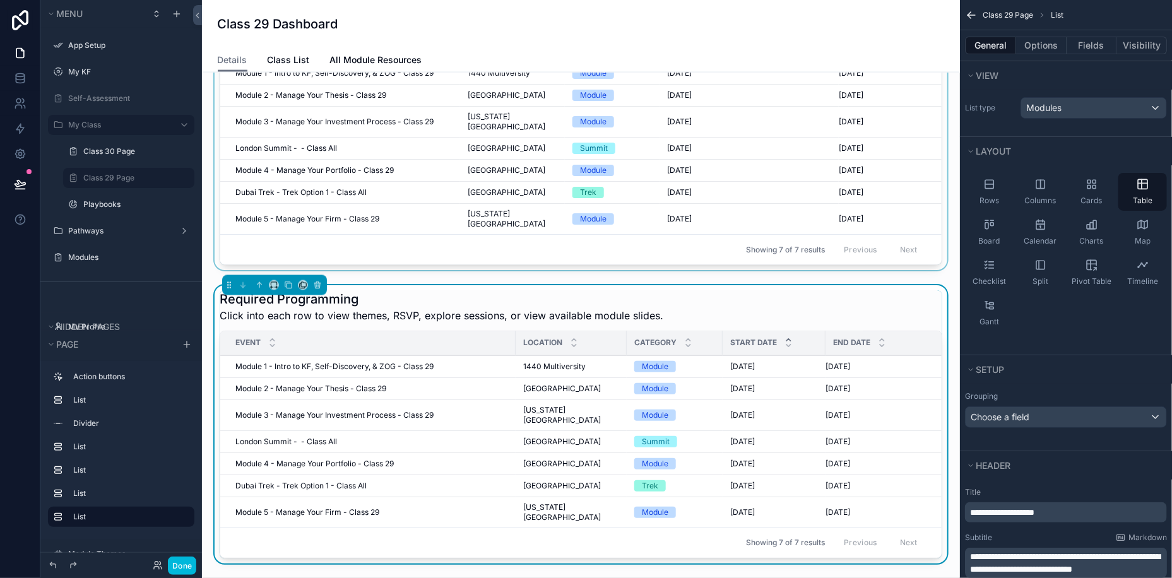
scroll to position [940, 0]
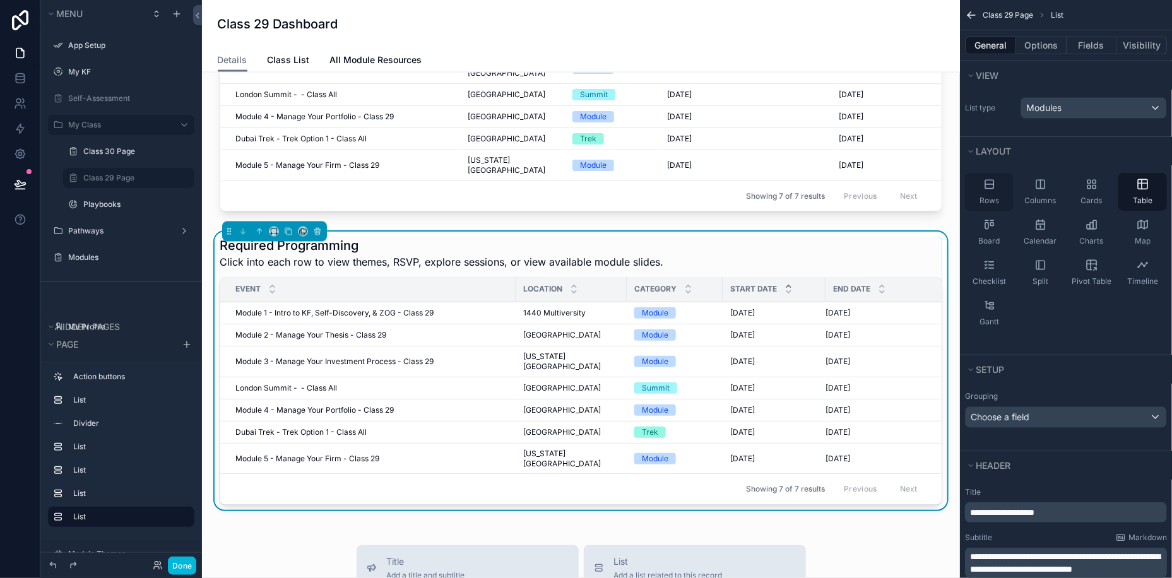
click at [983, 189] on div "Rows" at bounding box center [989, 192] width 49 height 38
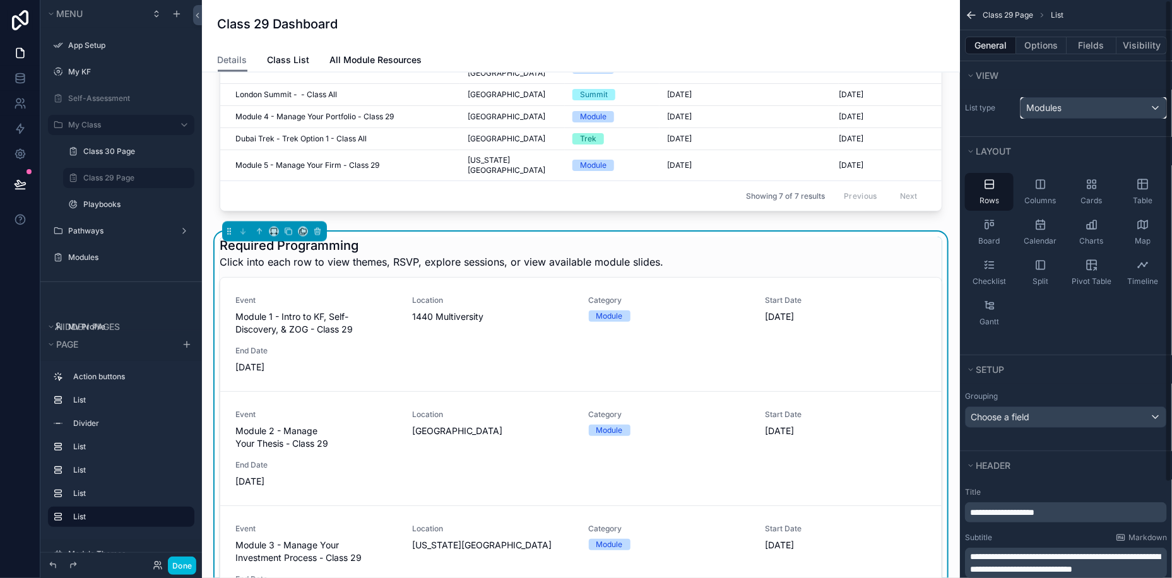
click at [1122, 114] on div "Modules" at bounding box center [1093, 108] width 145 height 20
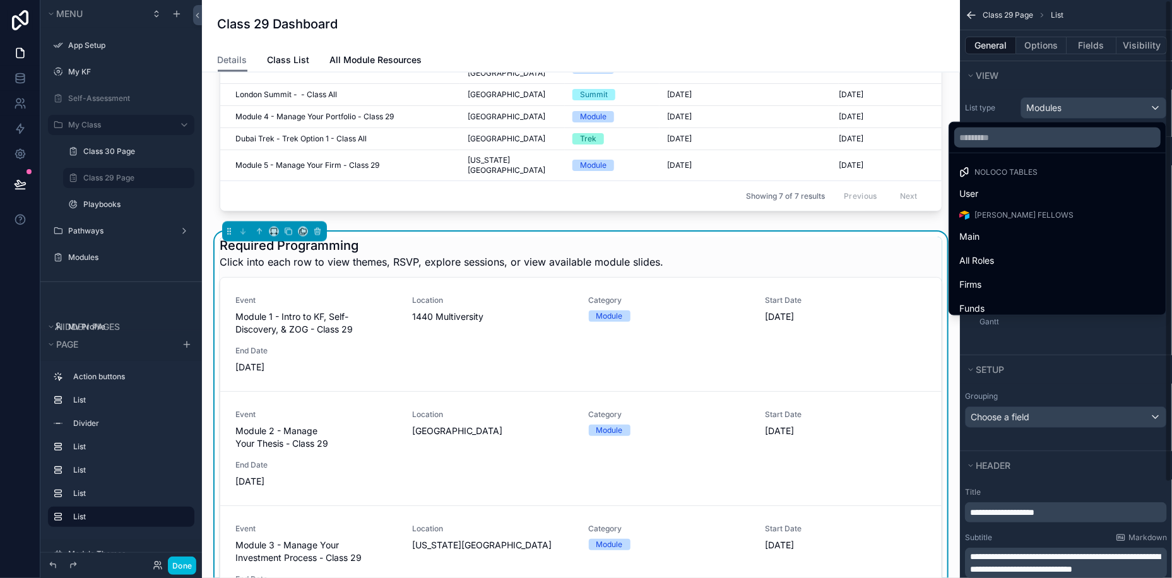
click at [1012, 83] on div "scrollable content" at bounding box center [586, 289] width 1172 height 578
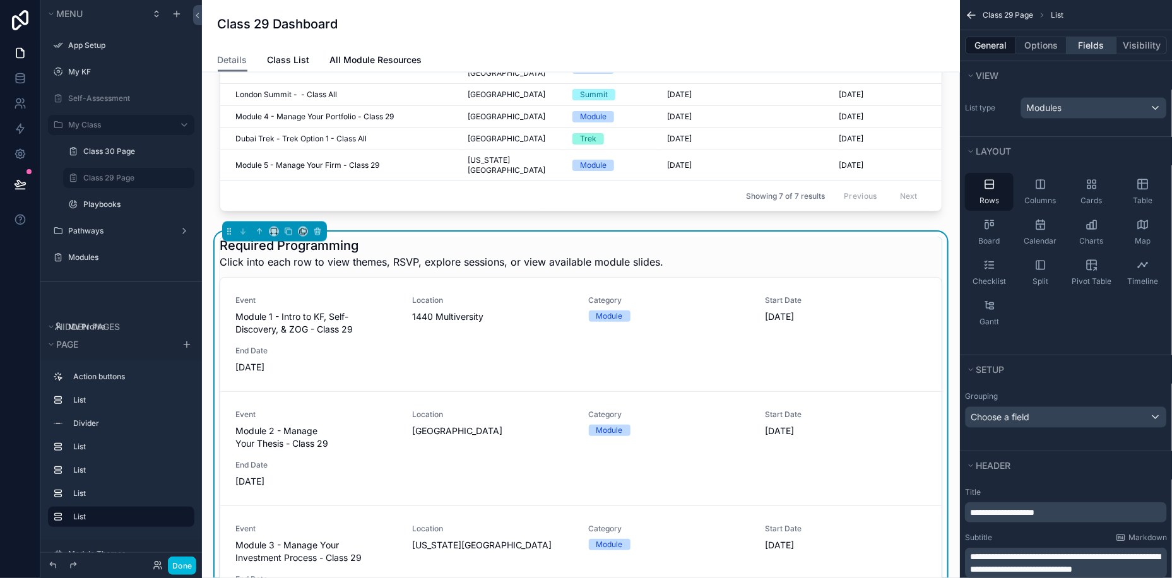
click at [1086, 41] on button "Fields" at bounding box center [1092, 46] width 50 height 18
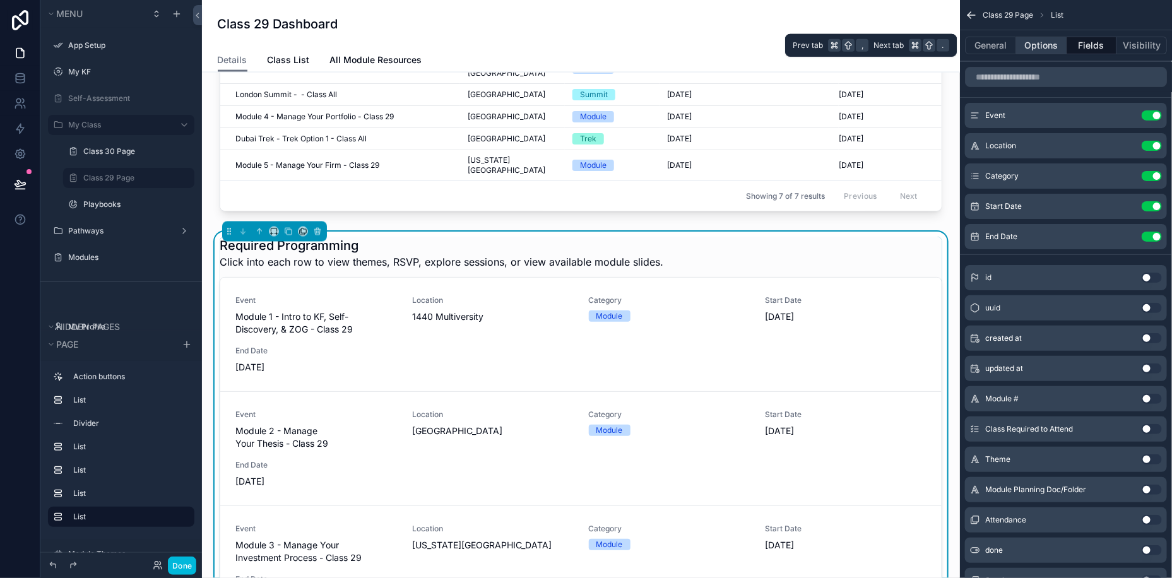
click at [1049, 47] on button "Options" at bounding box center [1041, 46] width 50 height 18
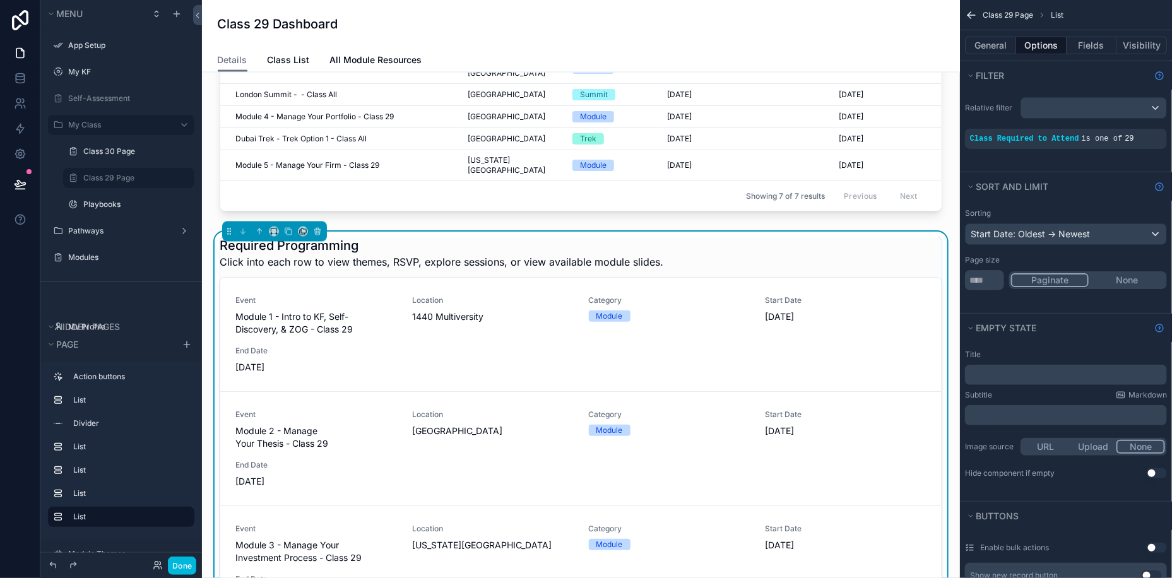
click at [1074, 139] on span "Class Required to Attend" at bounding box center [1024, 138] width 109 height 9
click at [0, 0] on div "scrollable content" at bounding box center [0, 0] width 0 height 0
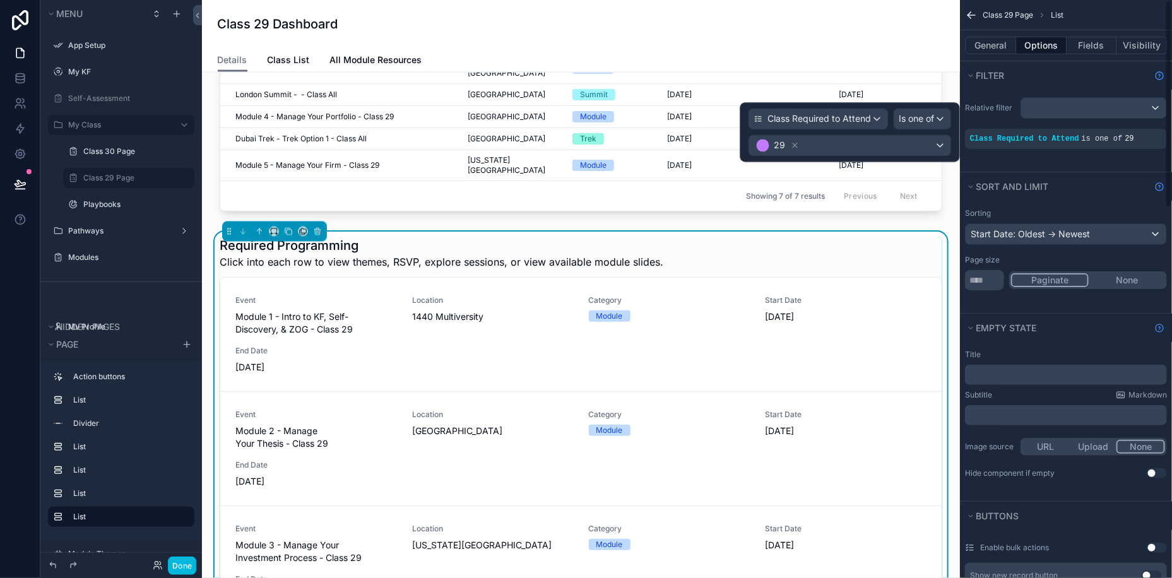
click at [1145, 167] on div "Relative filter Class Required to Attend is one of 29" at bounding box center [1066, 131] width 212 height 82
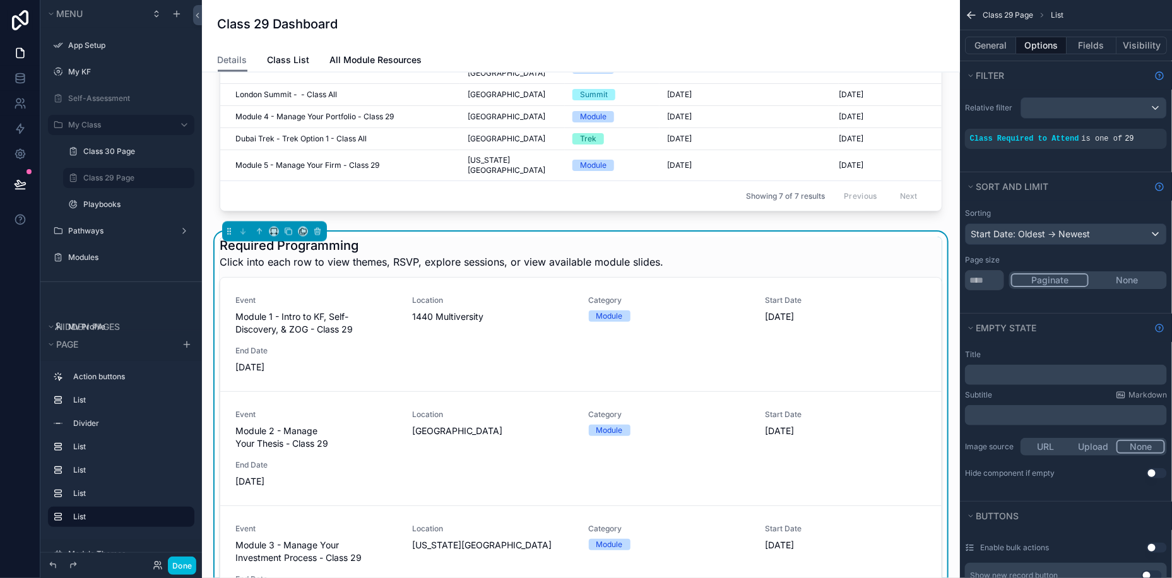
click at [0, 0] on icon "scrollable content" at bounding box center [0, 0] width 0 height 0
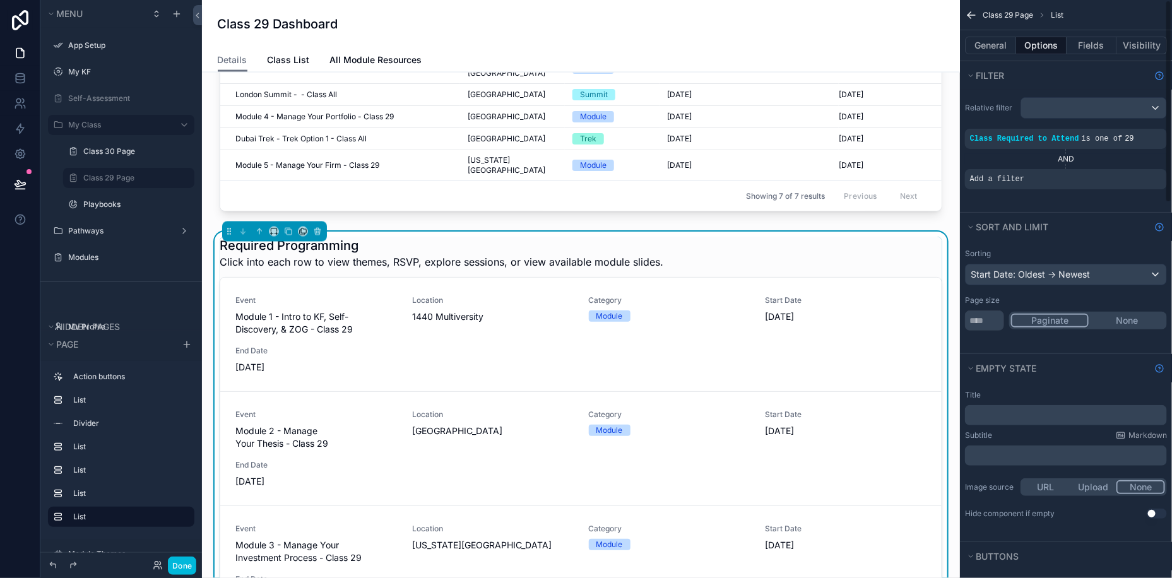
click at [994, 176] on span "Add a filter" at bounding box center [997, 179] width 54 height 10
click at [0, 0] on icon "scrollable content" at bounding box center [0, 0] width 0 height 0
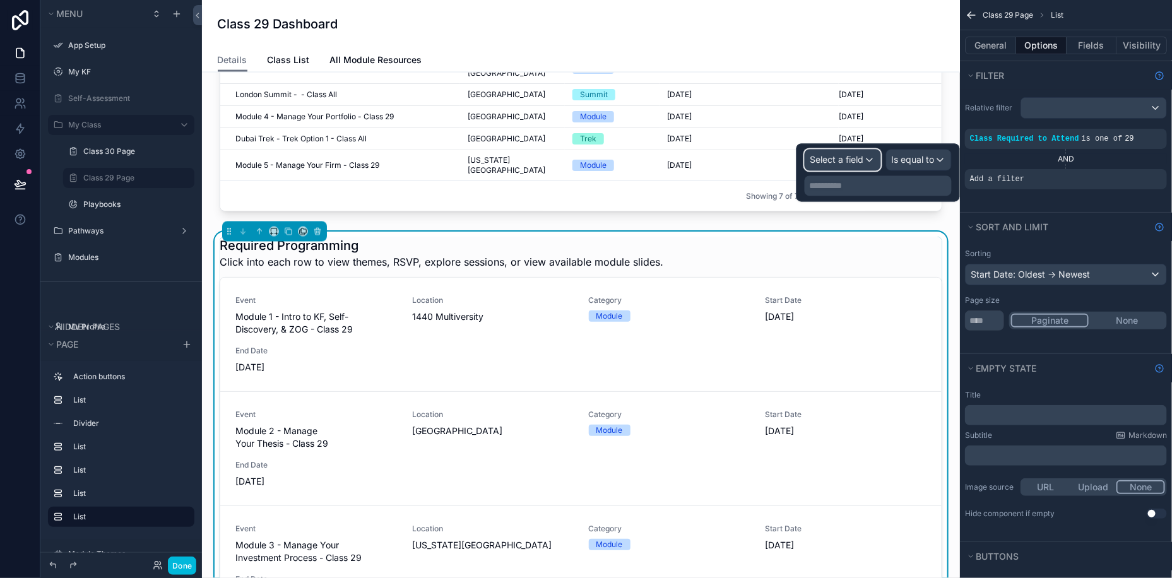
click at [856, 159] on span "Select a field" at bounding box center [837, 160] width 54 height 11
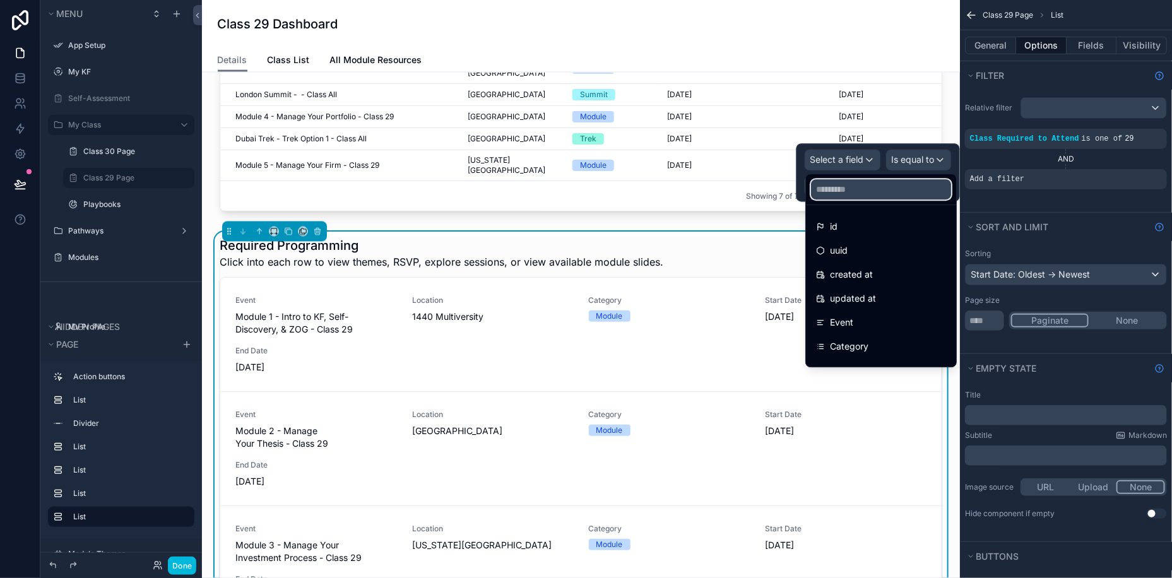
click at [850, 180] on input "text" at bounding box center [881, 189] width 140 height 20
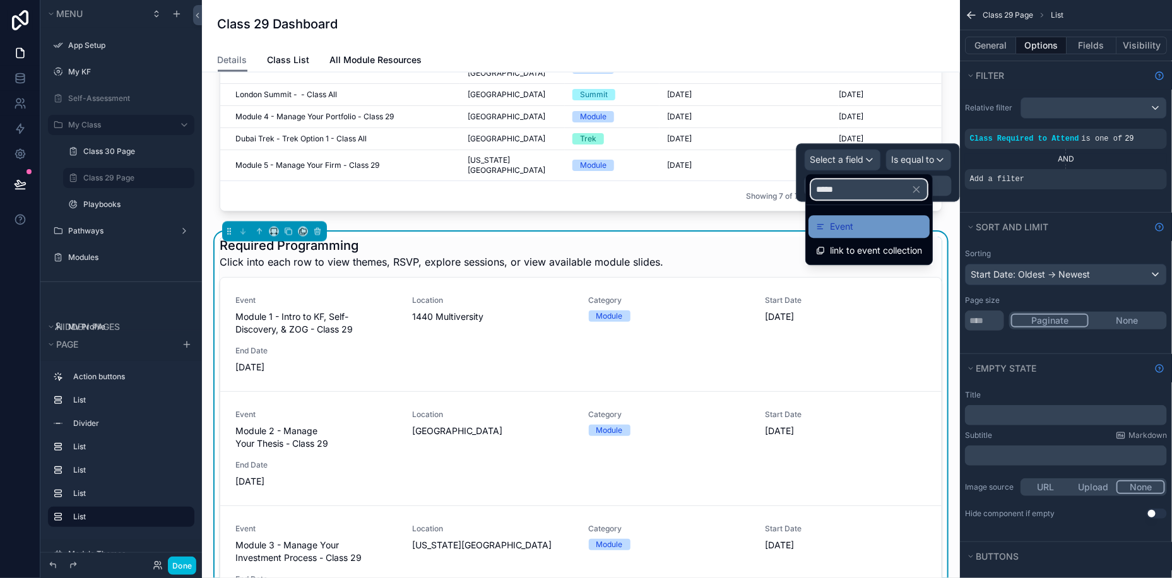
type input "*****"
click at [850, 233] on span "Event" at bounding box center [841, 226] width 23 height 15
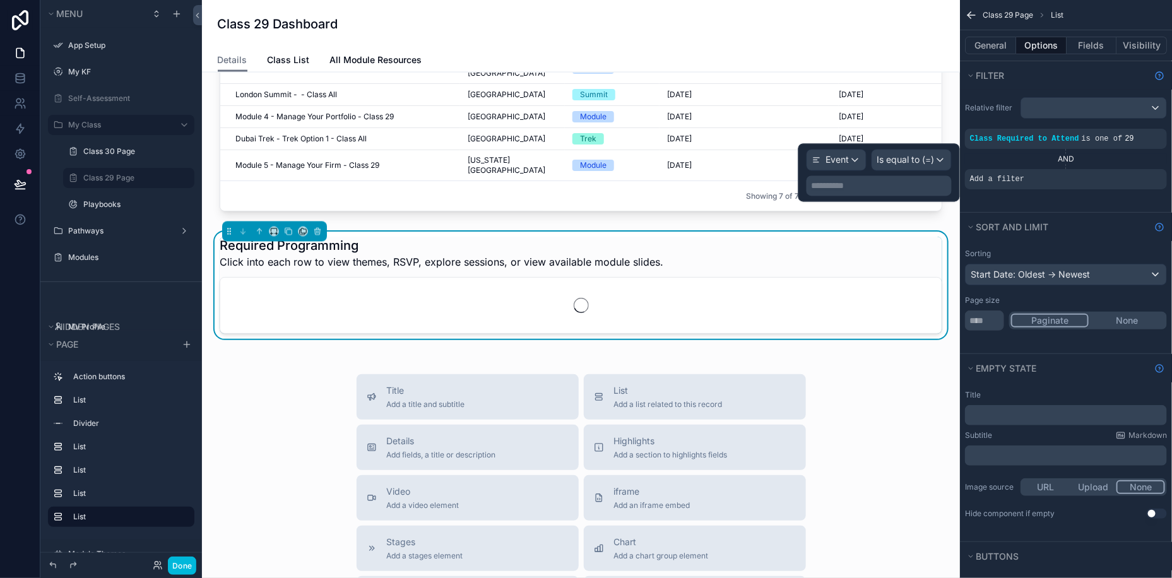
click at [863, 190] on p "**********" at bounding box center [881, 186] width 138 height 13
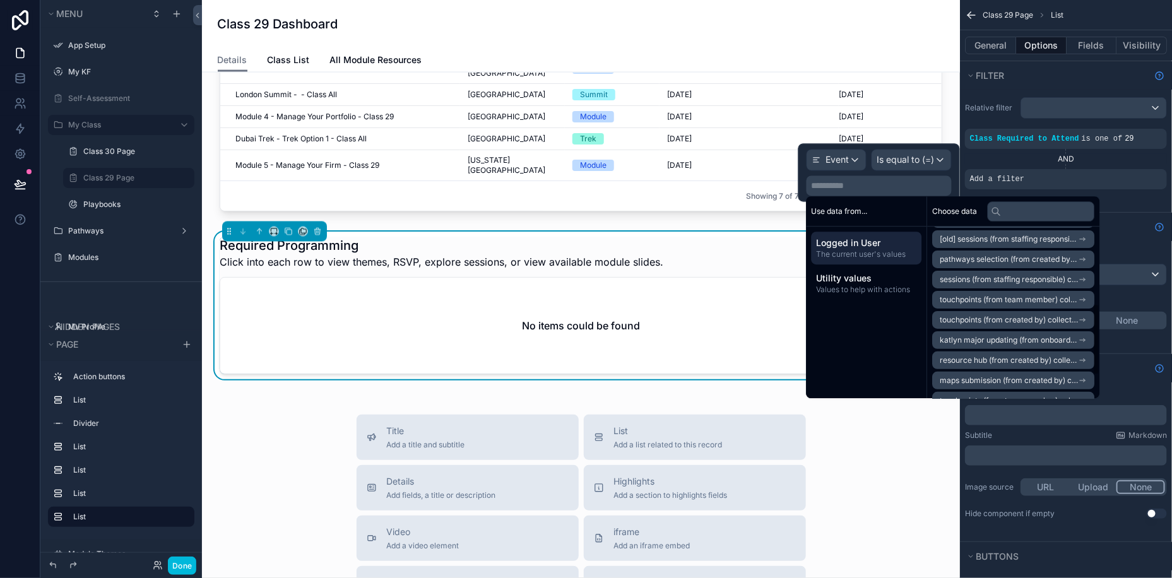
scroll to position [185, 0]
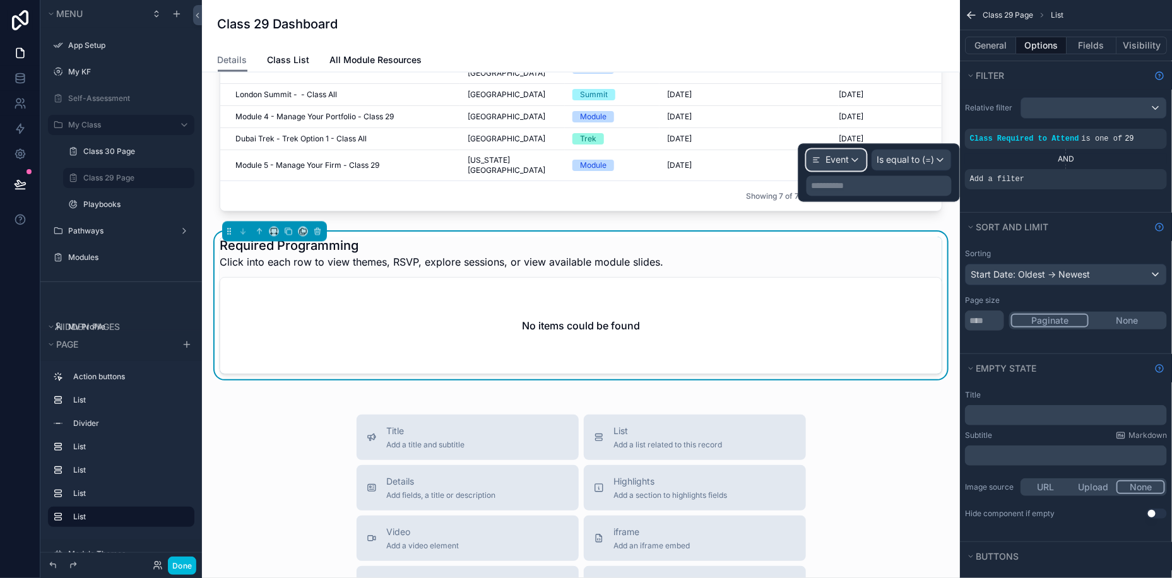
click at [842, 160] on span "Event" at bounding box center [837, 160] width 23 height 13
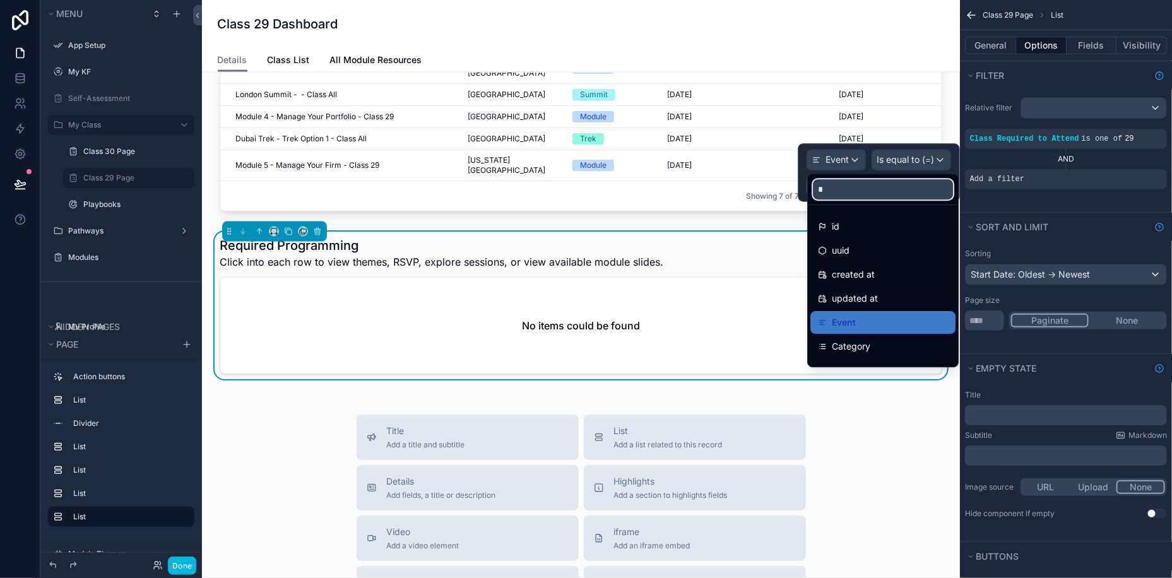
click at [843, 182] on input "*" at bounding box center [883, 189] width 140 height 20
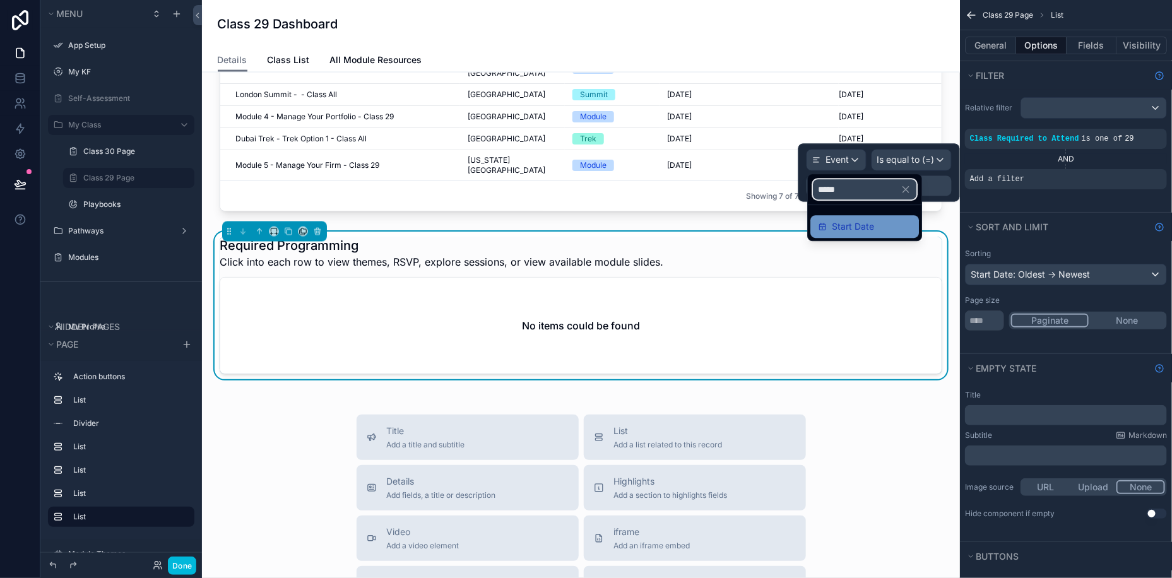
type input "*****"
click at [846, 228] on span "Start Date" at bounding box center [853, 226] width 42 height 15
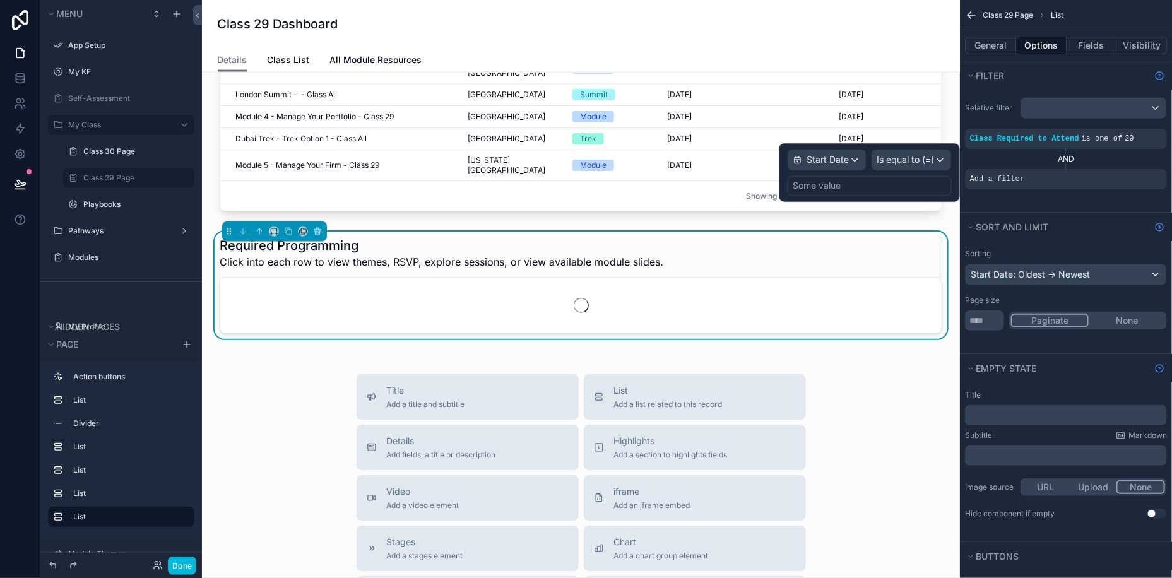
click at [853, 187] on div "Some value" at bounding box center [870, 186] width 164 height 20
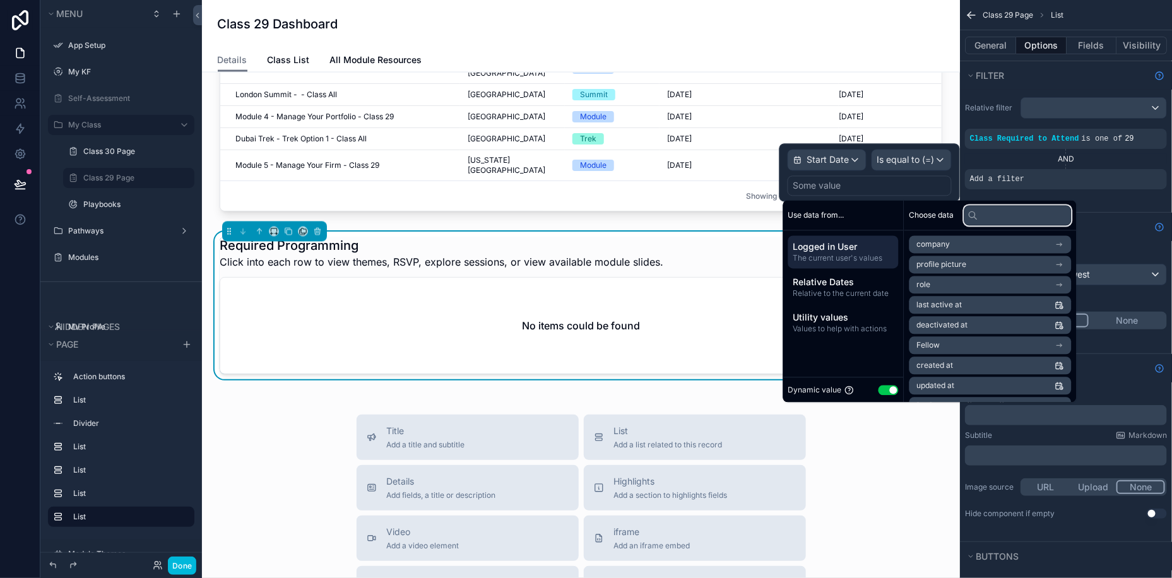
click at [994, 216] on input "text" at bounding box center [1017, 215] width 107 height 20
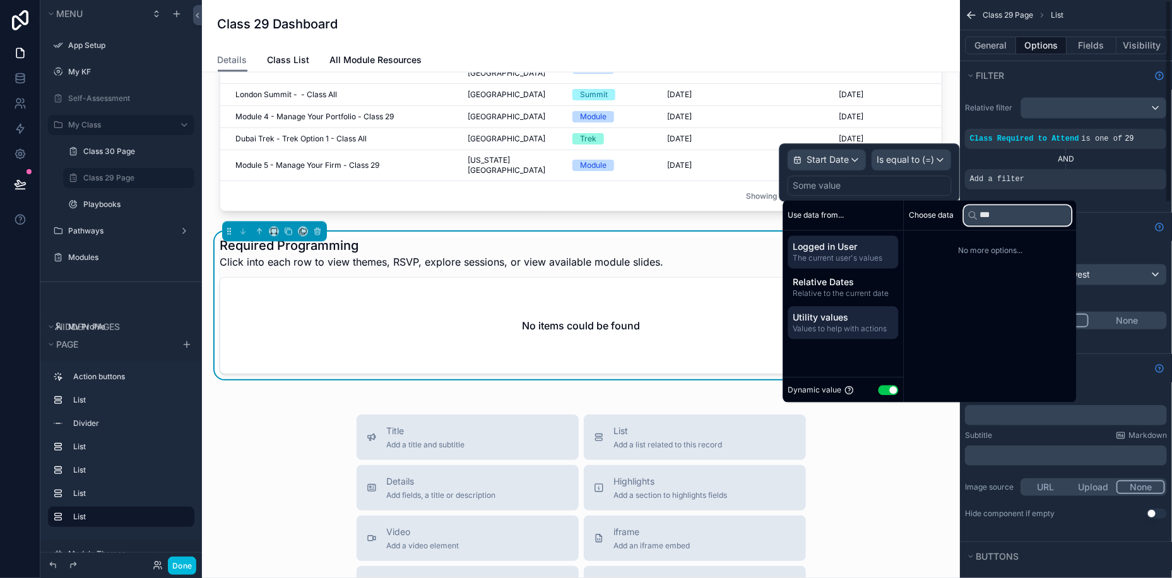
type input "***"
click at [819, 325] on span "Values to help with actions" at bounding box center [843, 329] width 100 height 10
click at [838, 242] on span "Logged in User" at bounding box center [843, 247] width 100 height 13
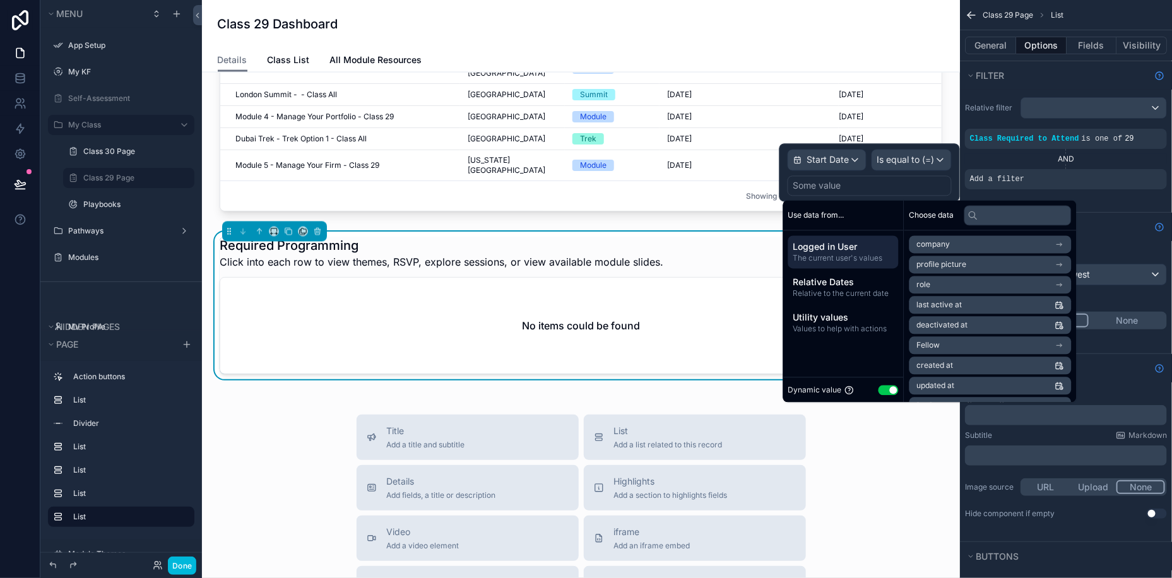
click at [883, 388] on button "Use setting" at bounding box center [889, 390] width 20 height 10
select select "****"
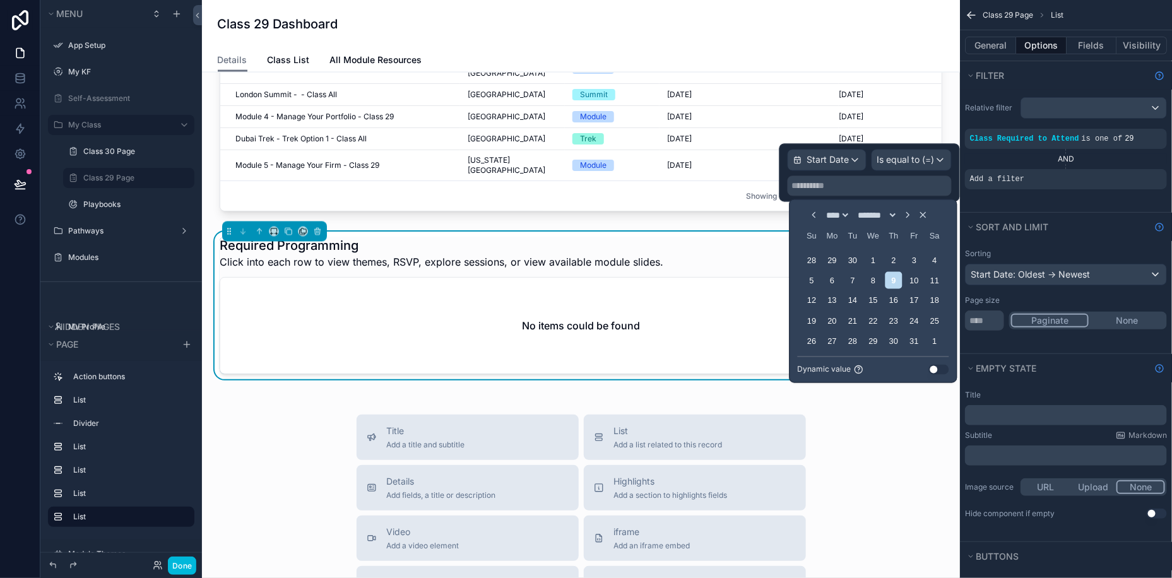
click at [913, 215] on icon "Choose Date" at bounding box center [908, 215] width 10 height 10
select select "**"
click at [913, 215] on icon "Choose Date" at bounding box center [908, 215] width 10 height 10
select select "****"
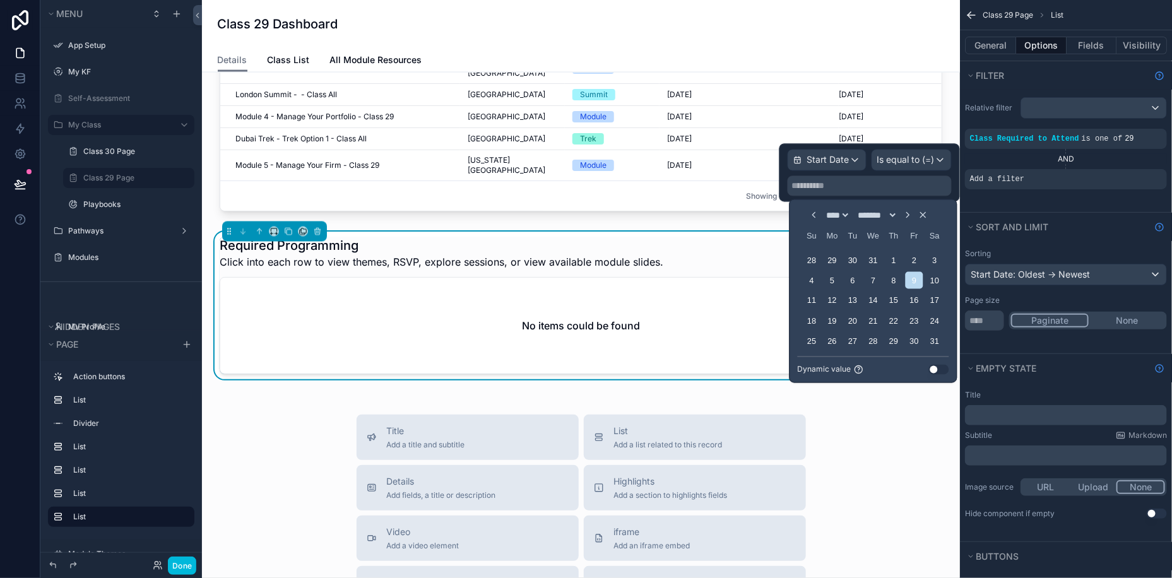
click at [913, 215] on icon "Choose Date" at bounding box center [908, 215] width 10 height 10
select select "*"
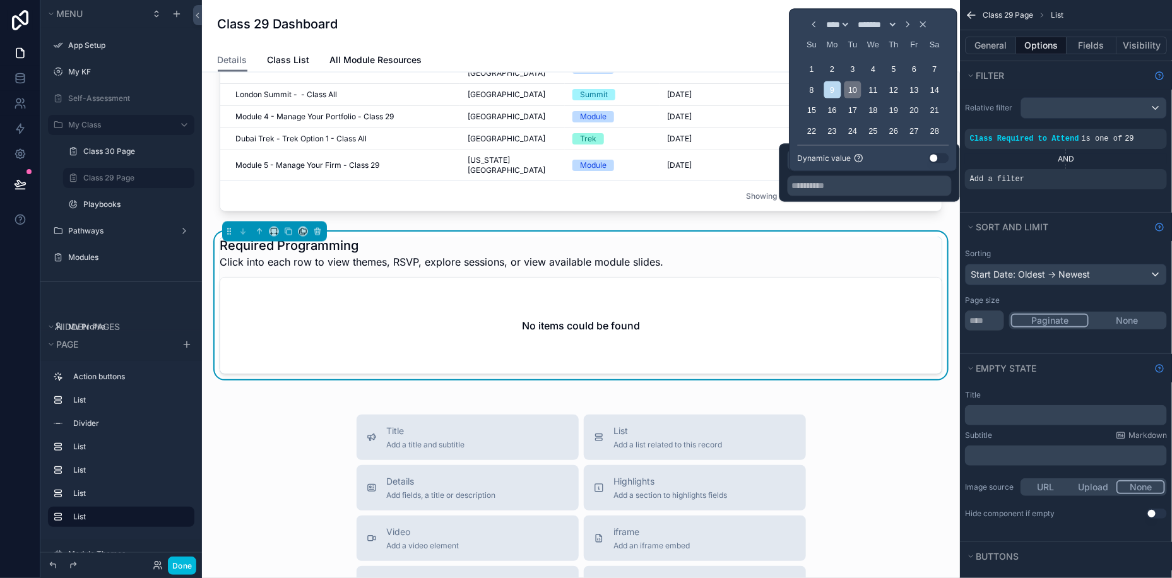
click at [848, 97] on div "10" at bounding box center [853, 89] width 17 height 17
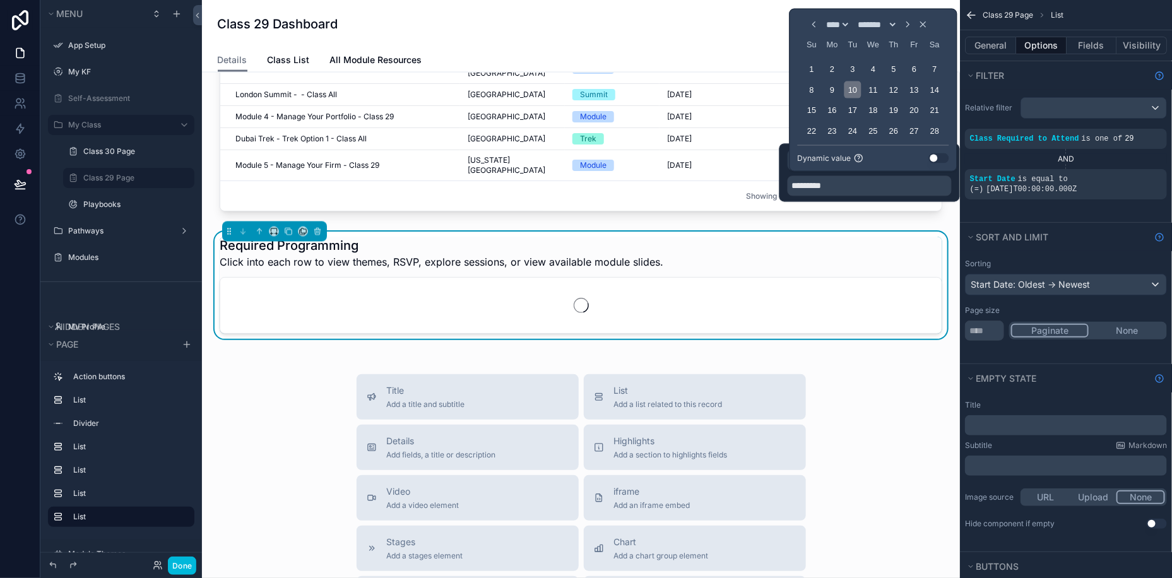
type input "*********"
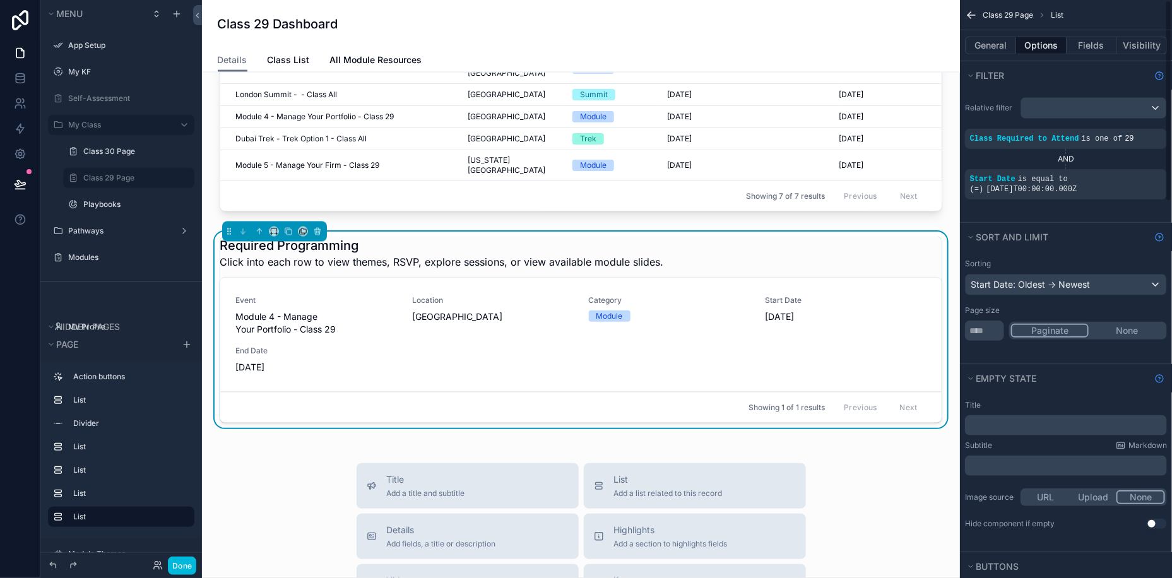
click at [1074, 255] on div "Sorting Start Date: Oldest -> Newest Page size ** Paginate None" at bounding box center [1066, 300] width 212 height 92
click at [994, 54] on div "General Options Fields Visibility" at bounding box center [1066, 45] width 212 height 30
click at [994, 42] on button "General" at bounding box center [990, 46] width 51 height 18
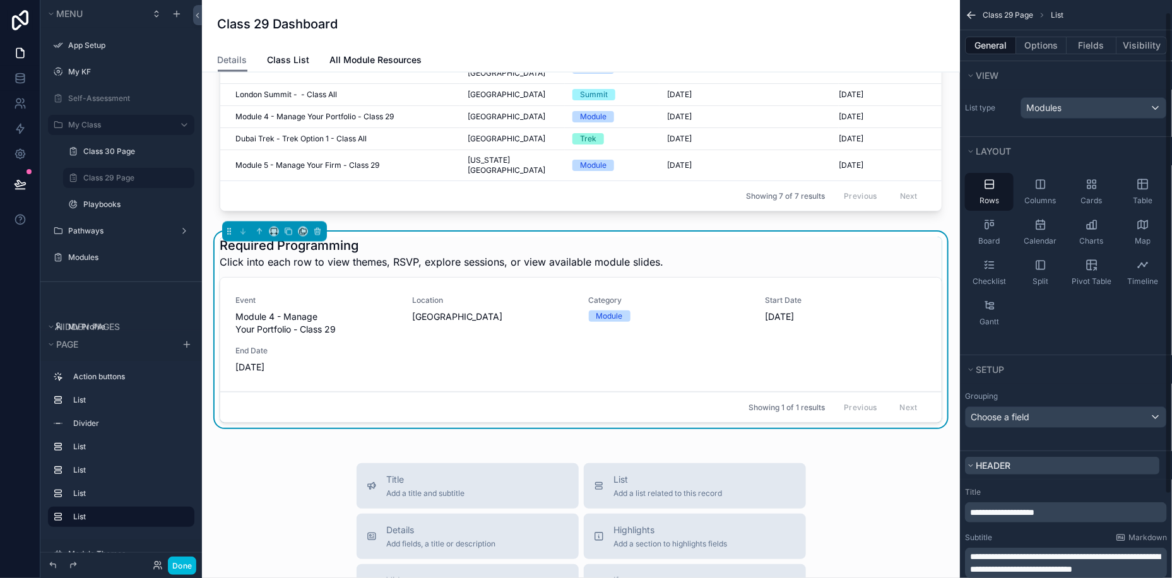
scroll to position [114, 0]
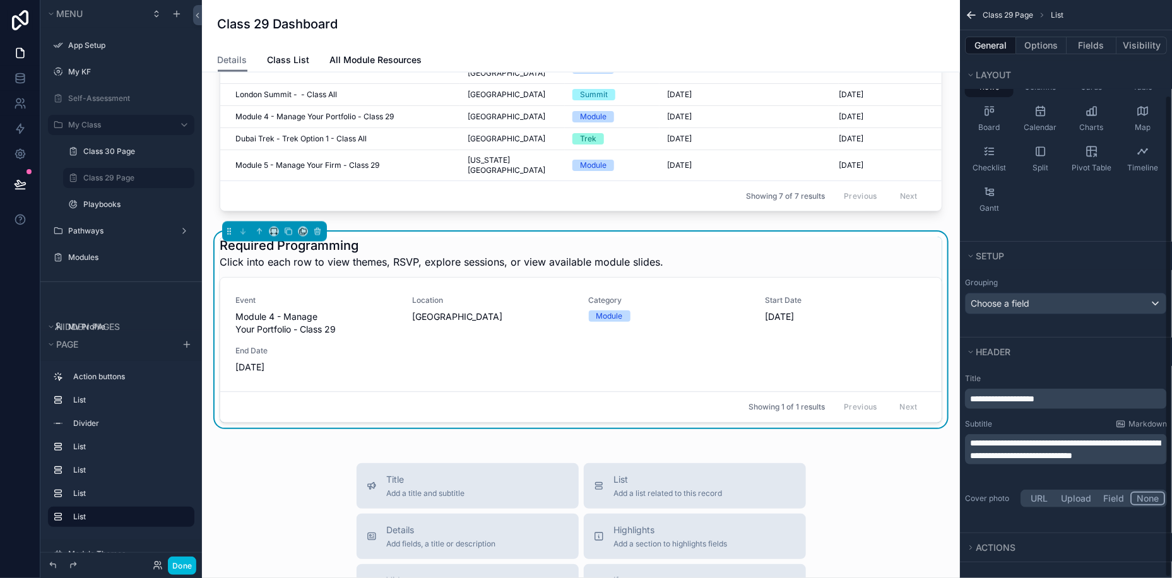
click at [1035, 398] on span "**********" at bounding box center [1002, 398] width 64 height 9
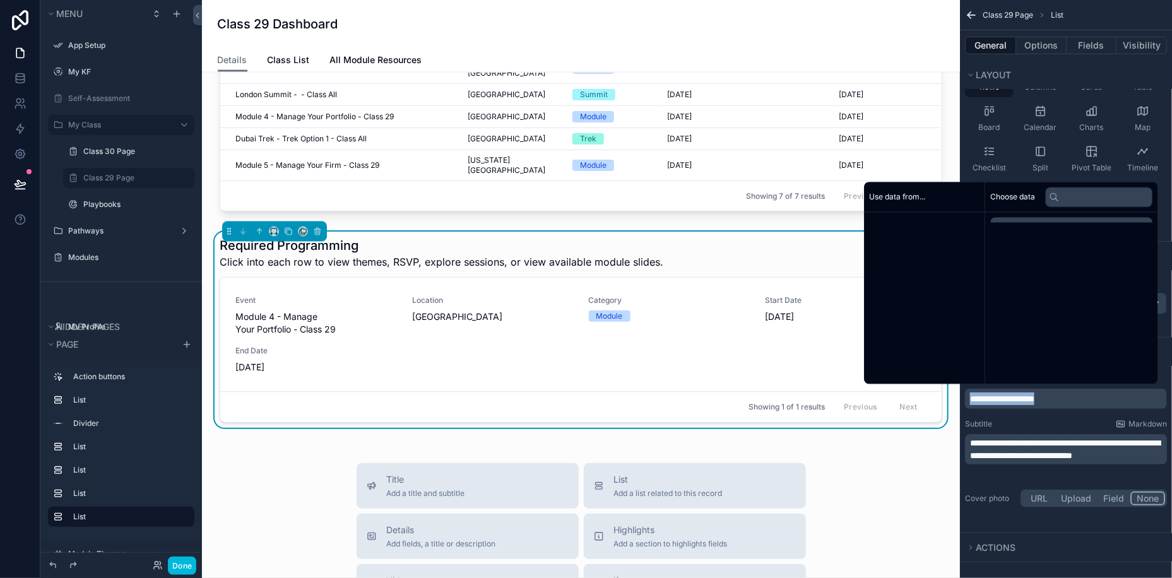
click at [1035, 398] on span "**********" at bounding box center [1002, 398] width 64 height 9
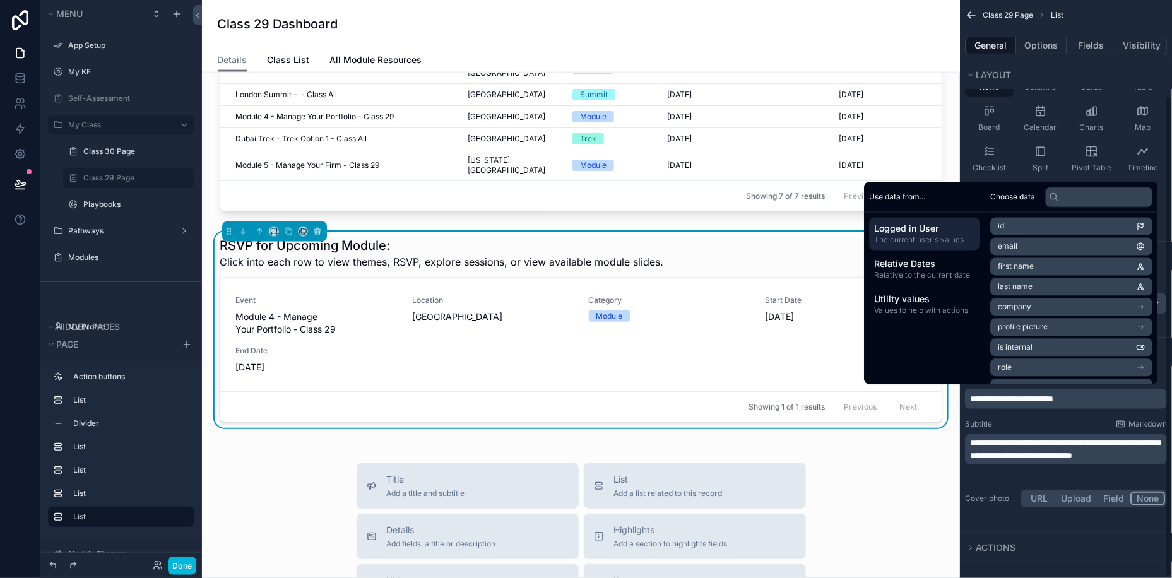
click at [1018, 448] on span "**********" at bounding box center [1065, 449] width 190 height 21
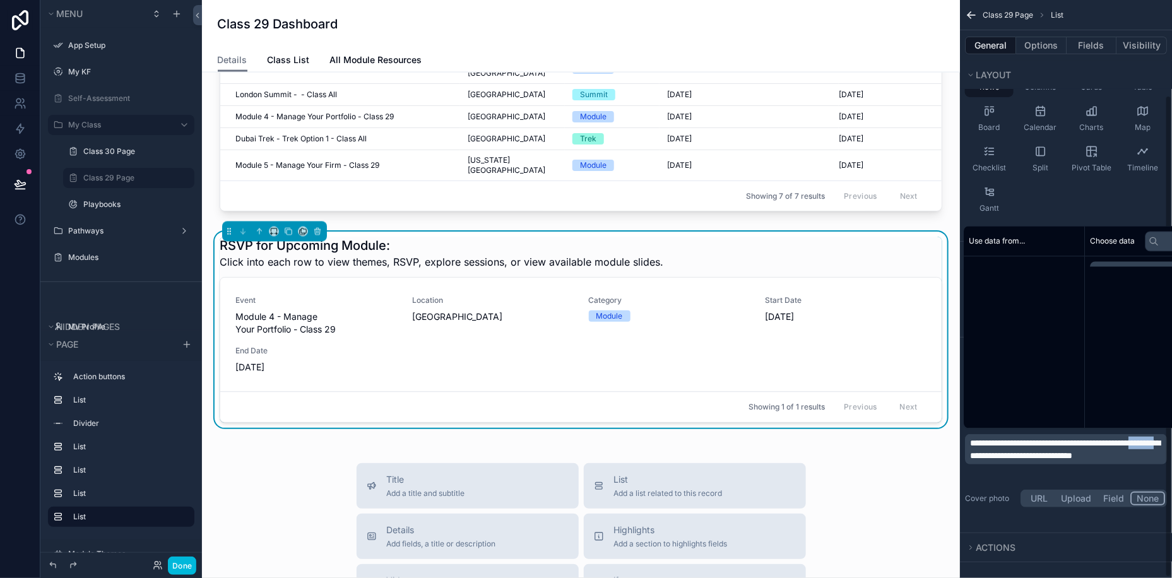
click at [1018, 448] on span "**********" at bounding box center [1065, 449] width 190 height 21
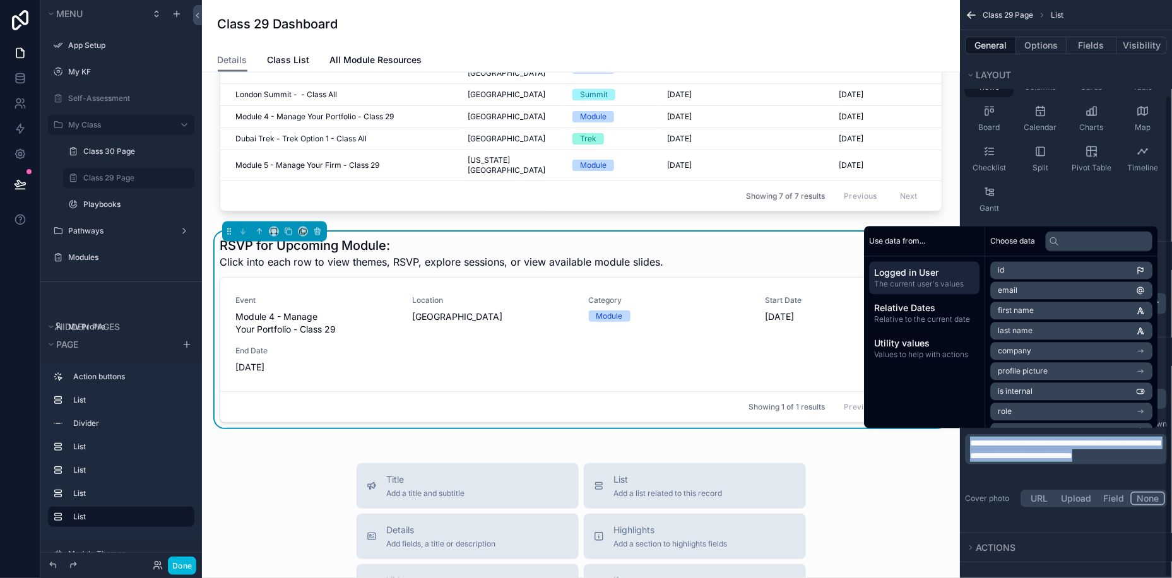
click at [1018, 448] on span "**********" at bounding box center [1065, 449] width 190 height 21
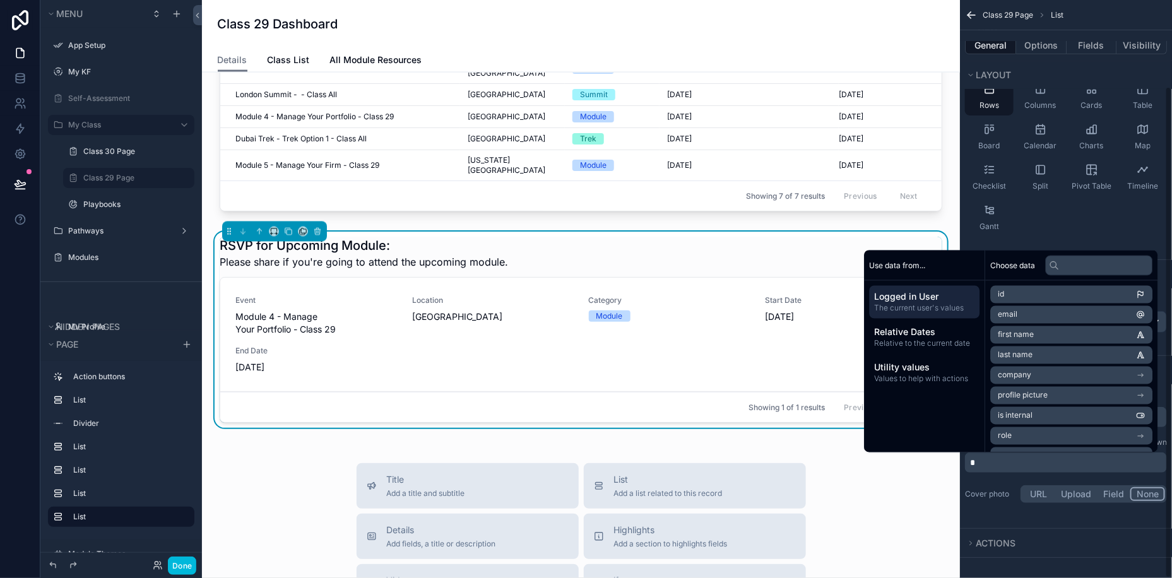
scroll to position [92, 0]
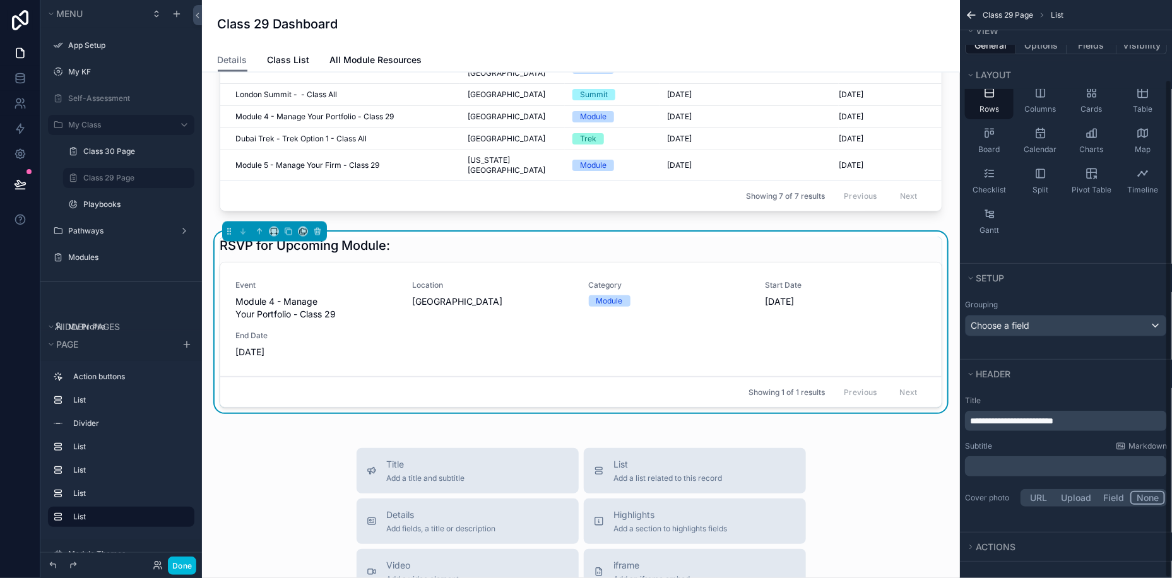
click at [1137, 228] on div "Rows Columns Cards Table Board Calendar Charts Map Checklist Split Pivot Table …" at bounding box center [1066, 160] width 212 height 169
click at [980, 554] on div "Actions" at bounding box center [1066, 547] width 212 height 28
click at [980, 545] on span "Actions" at bounding box center [996, 547] width 40 height 11
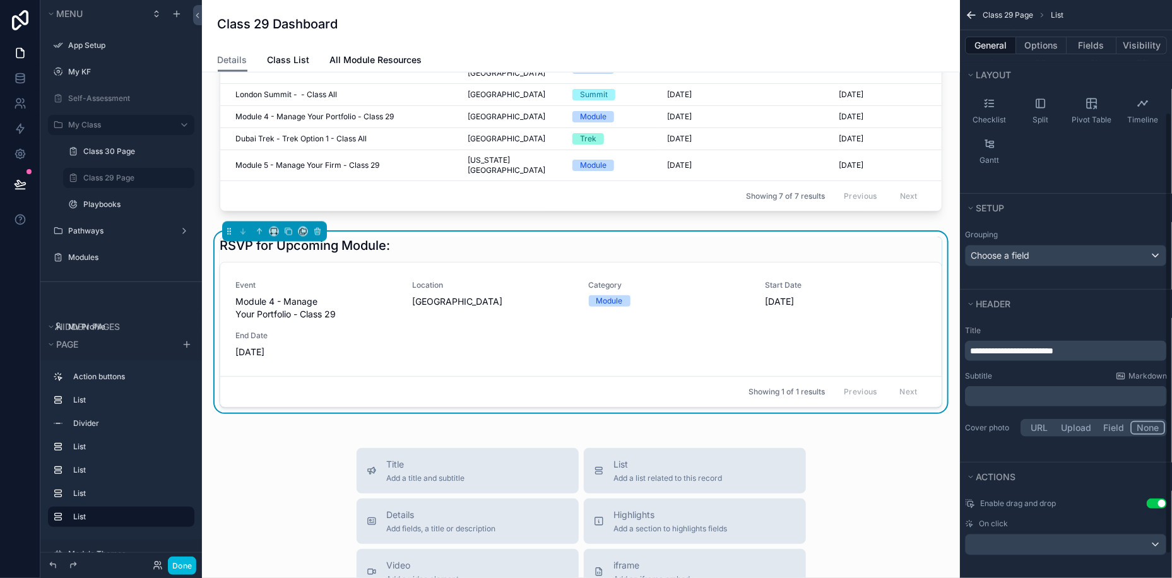
scroll to position [177, 0]
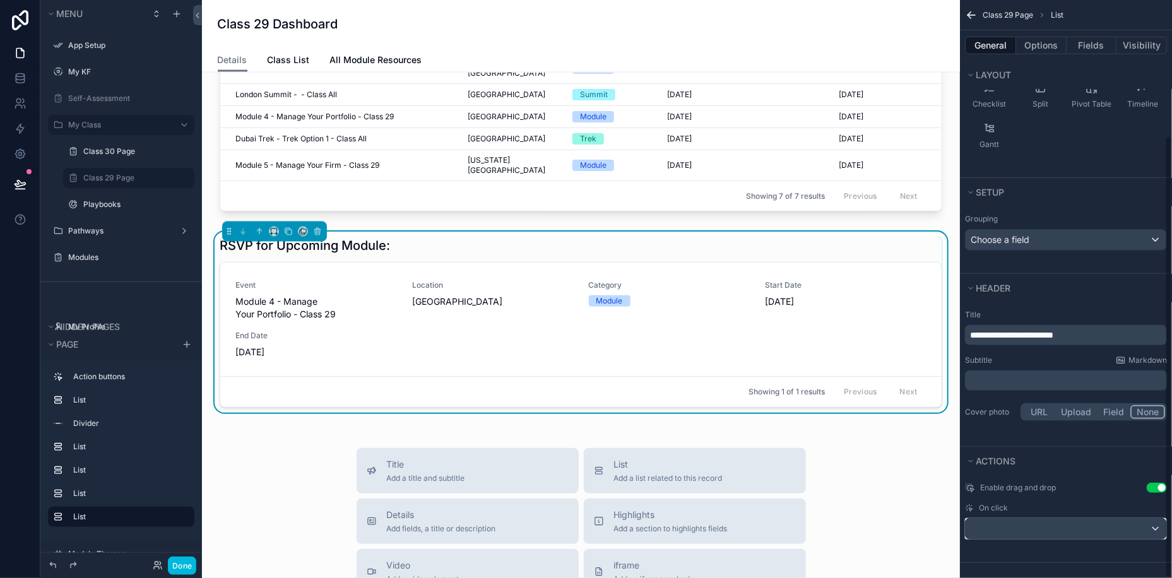
click at [1020, 532] on div "scrollable content" at bounding box center [1066, 529] width 201 height 20
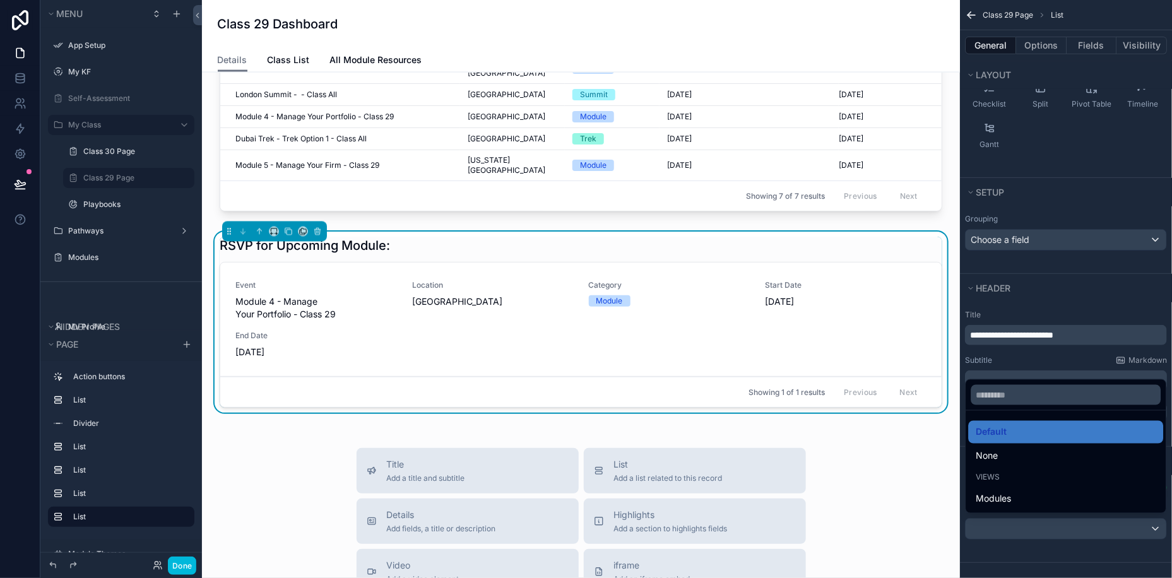
click at [1020, 532] on div "scrollable content" at bounding box center [586, 289] width 1172 height 578
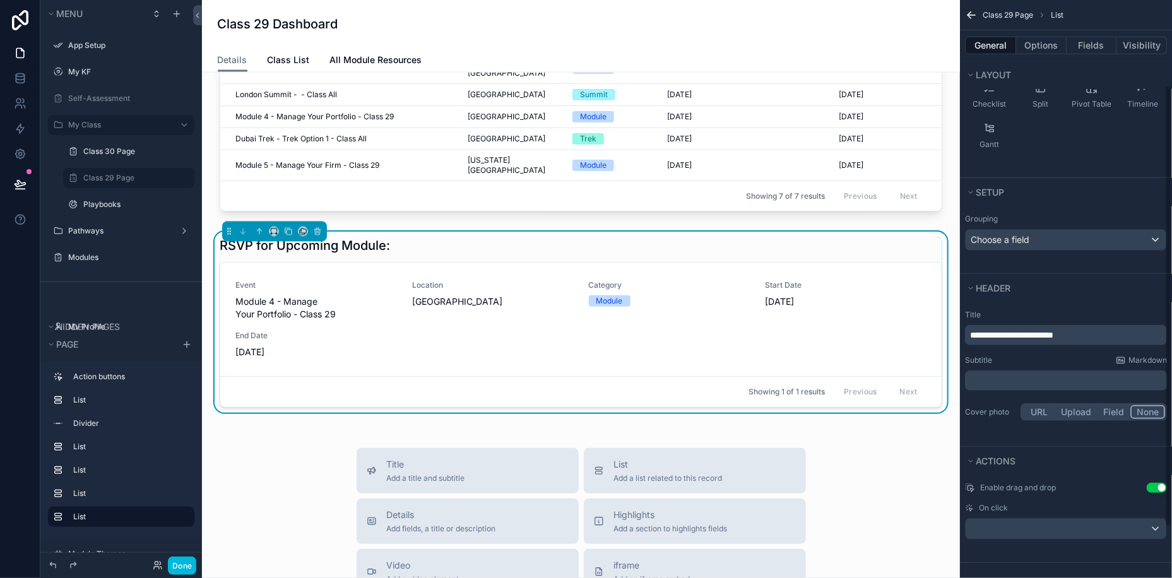
scroll to position [0, 0]
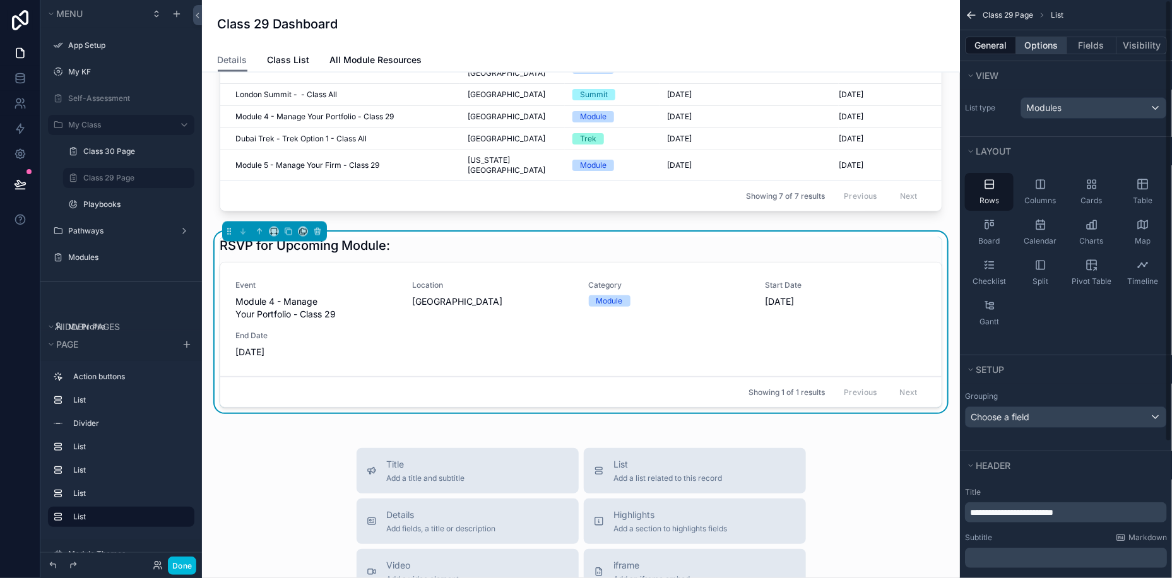
click at [1041, 44] on button "Options" at bounding box center [1041, 46] width 50 height 18
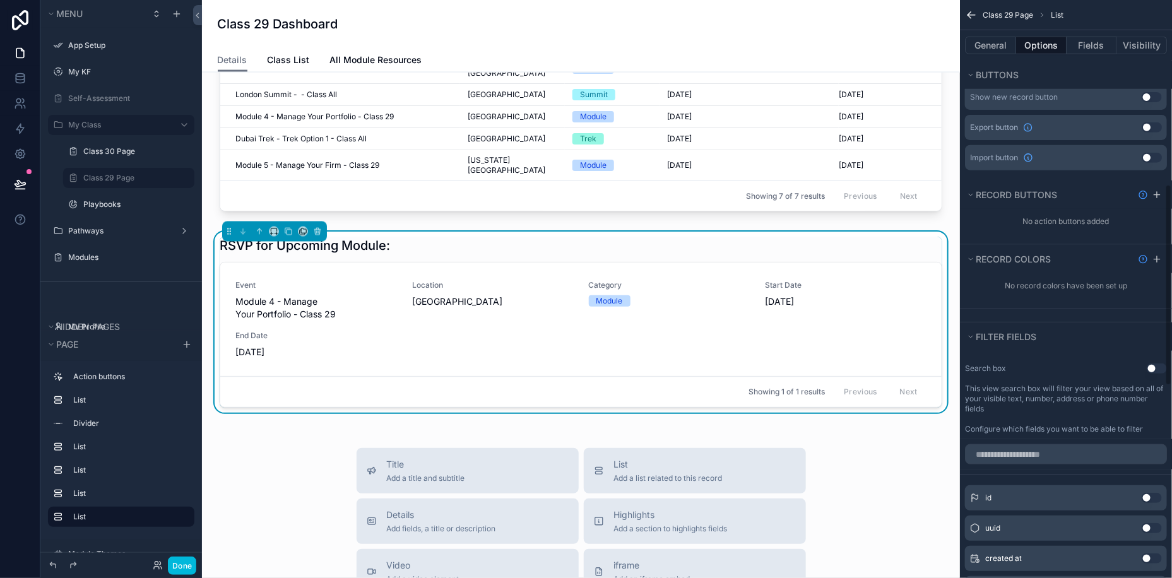
scroll to position [526, 0]
click at [1158, 259] on icon "scrollable content" at bounding box center [1157, 263] width 10 height 10
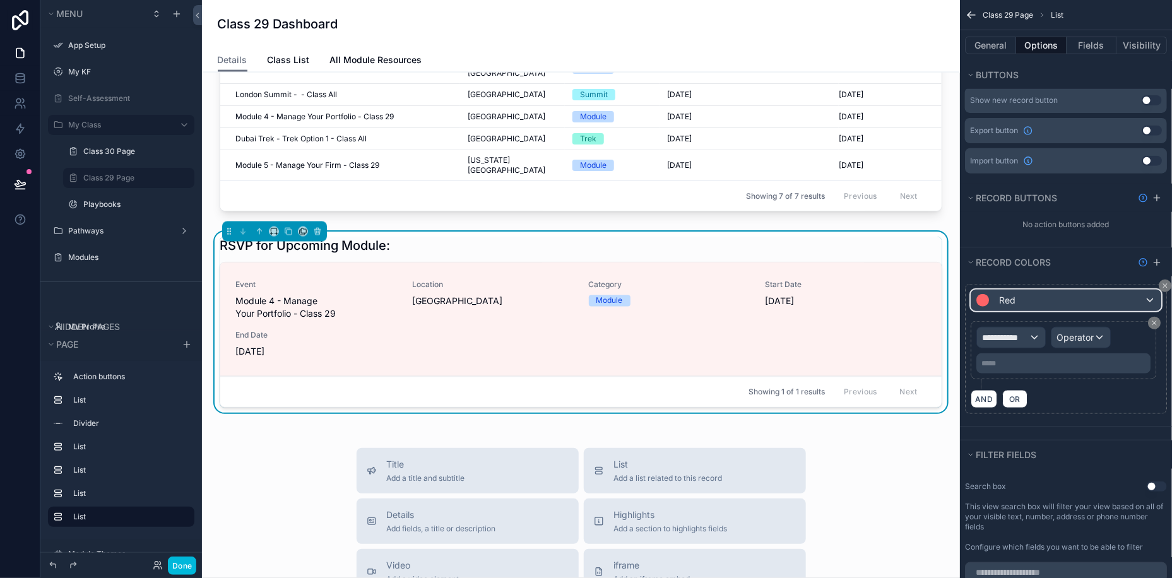
click at [1057, 294] on div "Red" at bounding box center [1065, 300] width 189 height 20
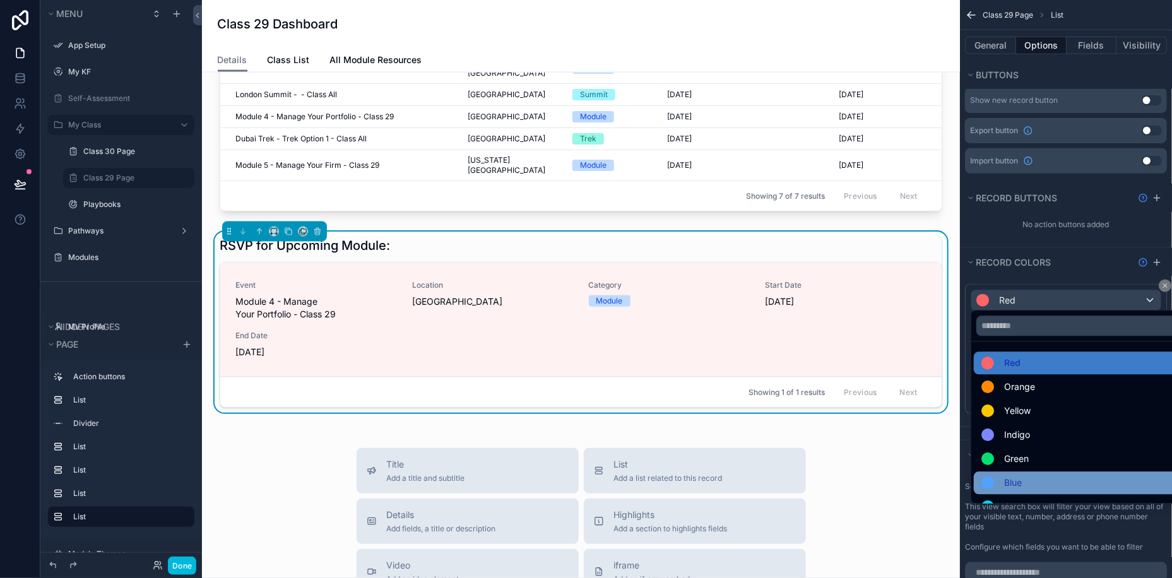
click at [1032, 477] on div "Blue" at bounding box center [1080, 483] width 199 height 15
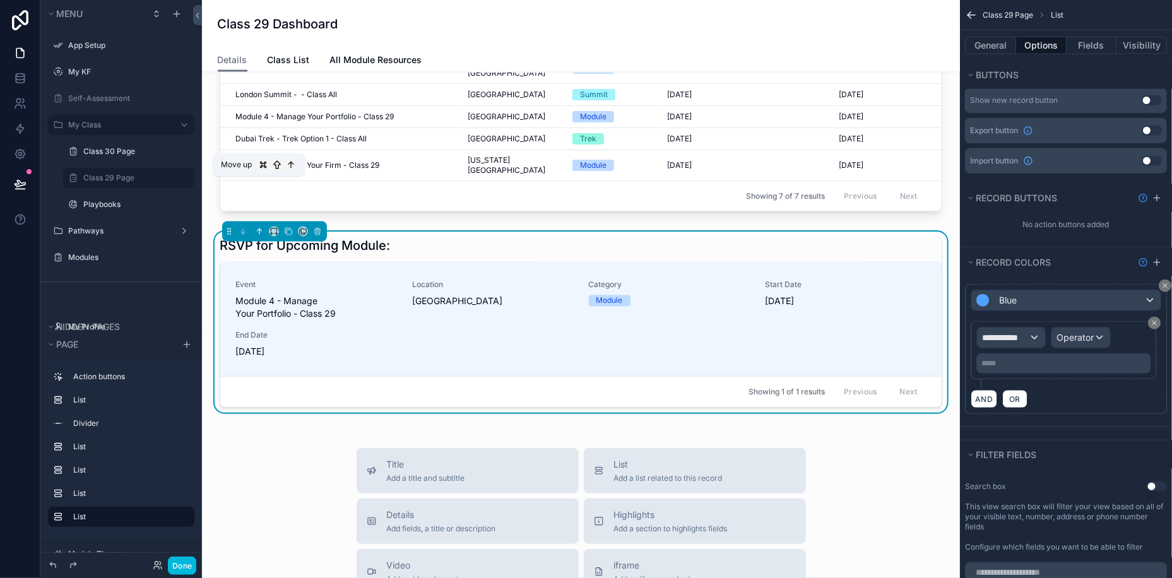
click at [259, 229] on icon "scrollable content" at bounding box center [259, 231] width 0 height 5
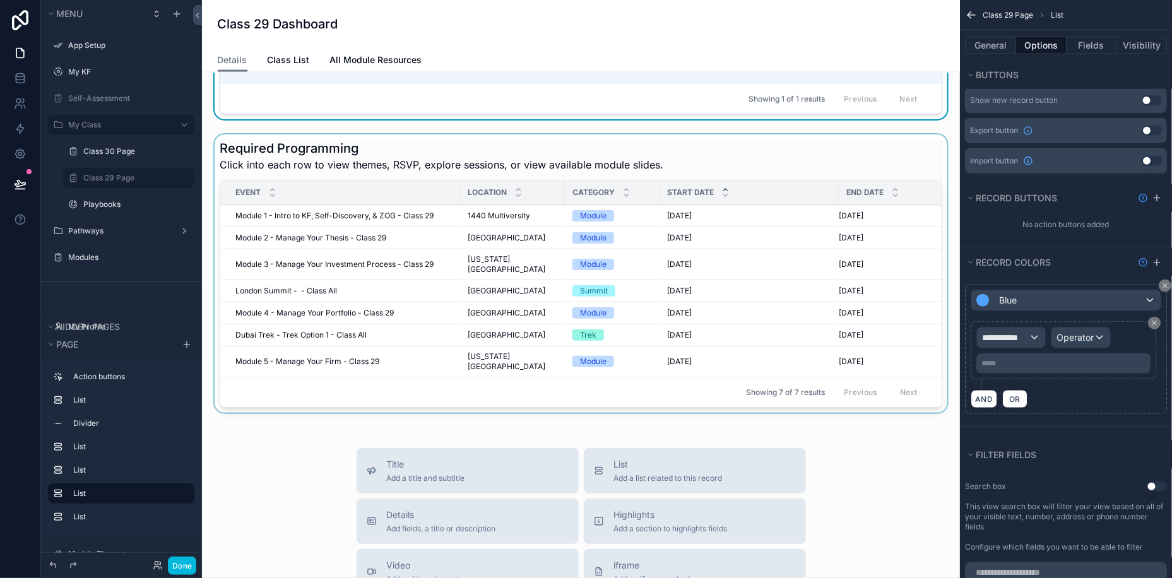
scroll to position [717, 0]
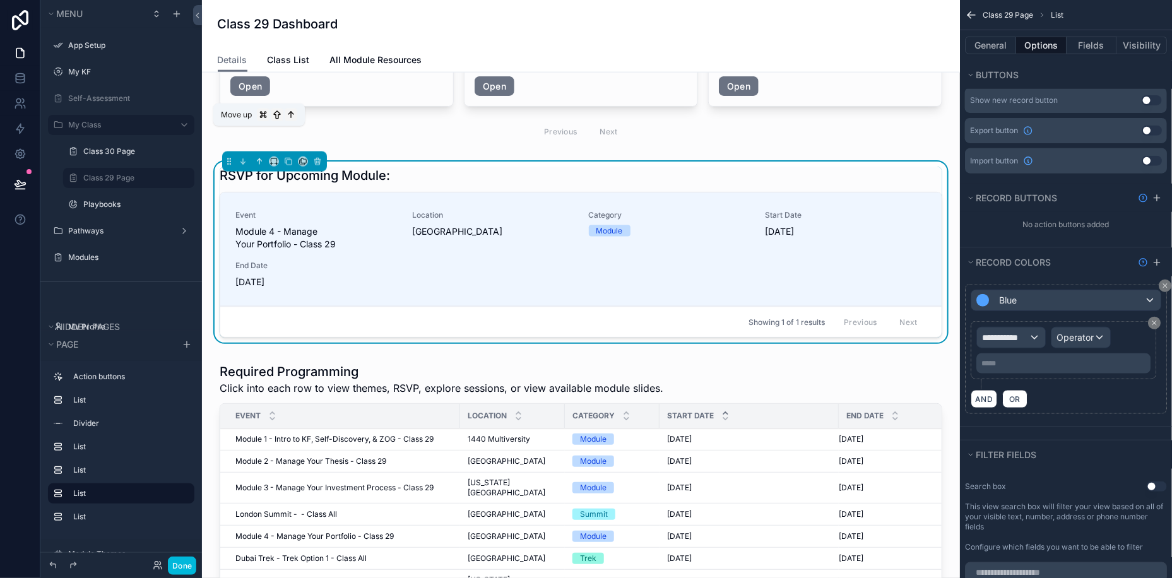
click at [254, 155] on button "scrollable content" at bounding box center [259, 162] width 14 height 14
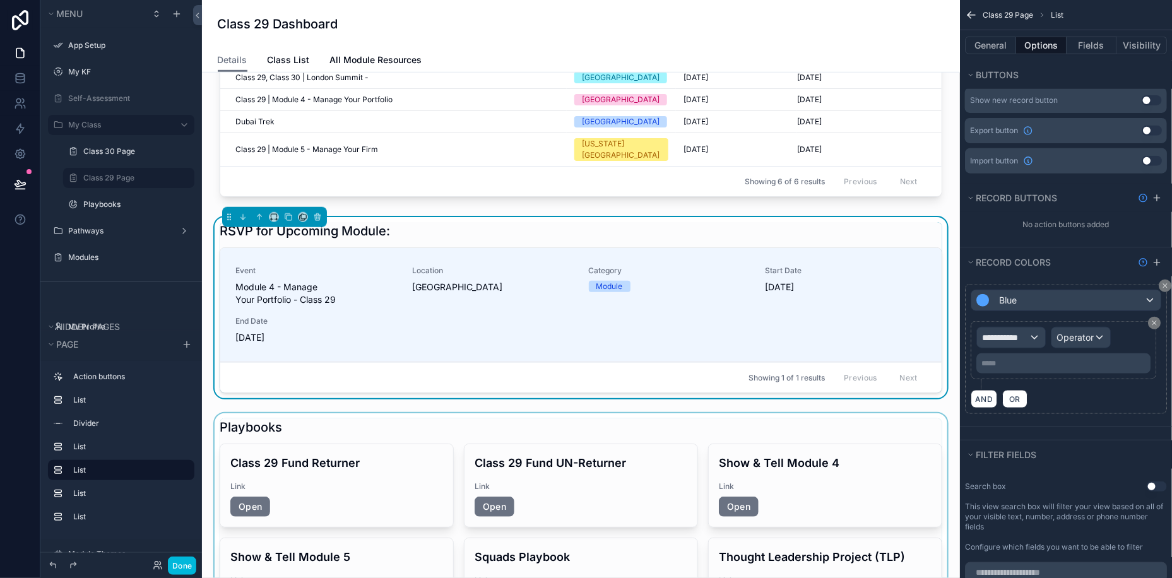
scroll to position [358, 0]
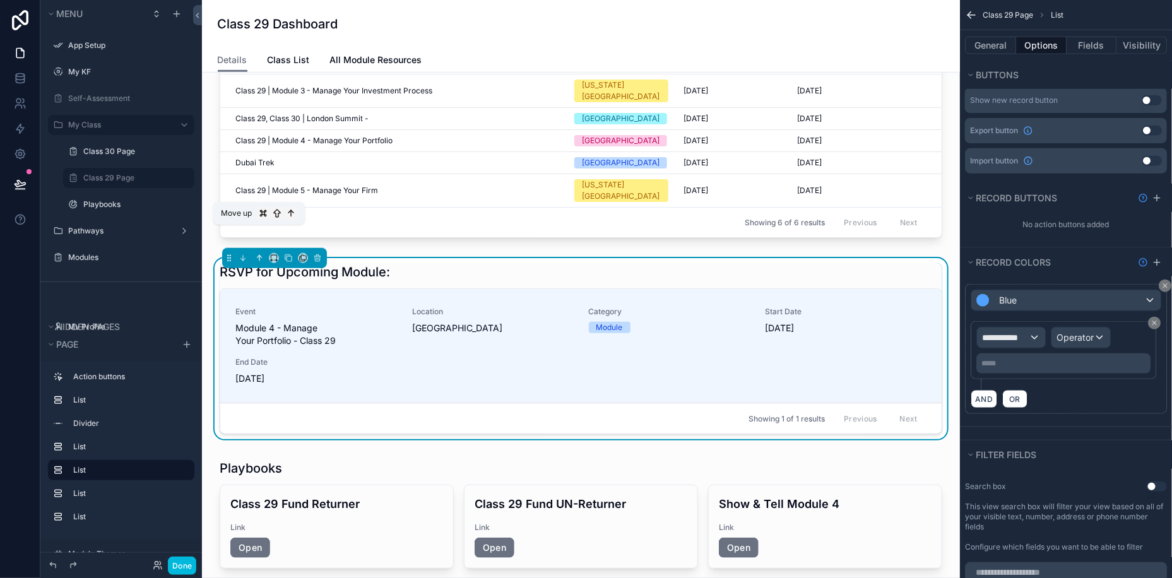
click at [259, 254] on icon "scrollable content" at bounding box center [259, 258] width 9 height 9
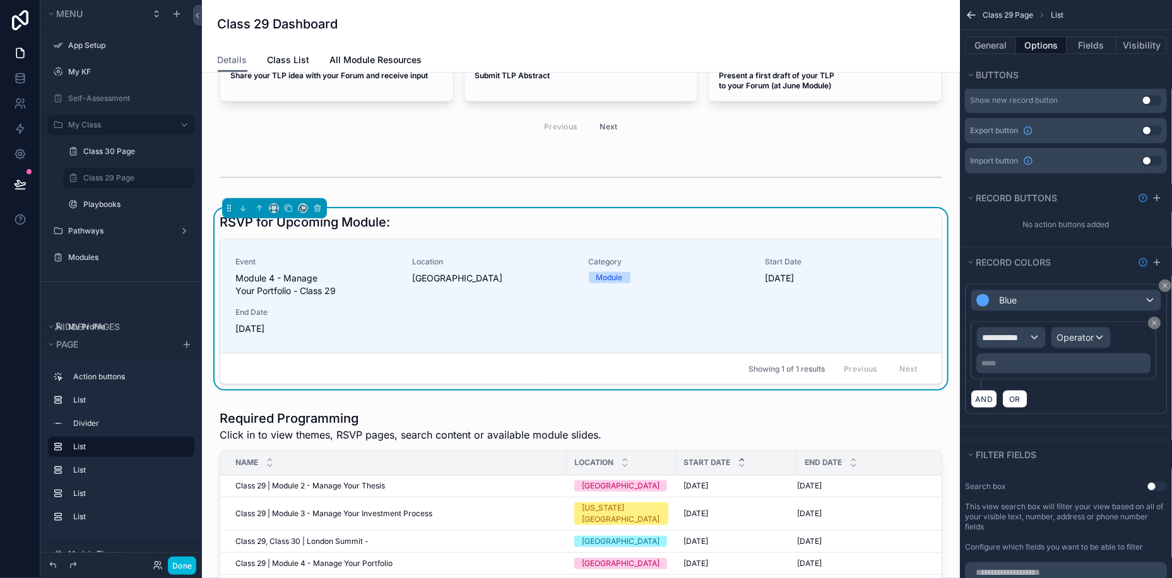
scroll to position [0, 0]
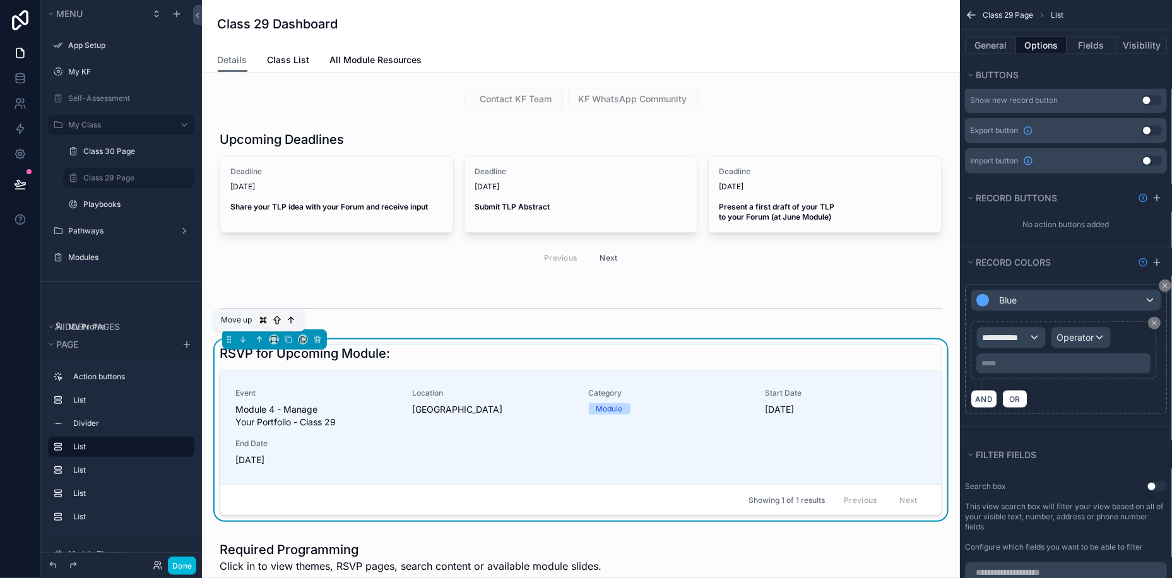
click at [258, 339] on icon "scrollable content" at bounding box center [259, 339] width 9 height 9
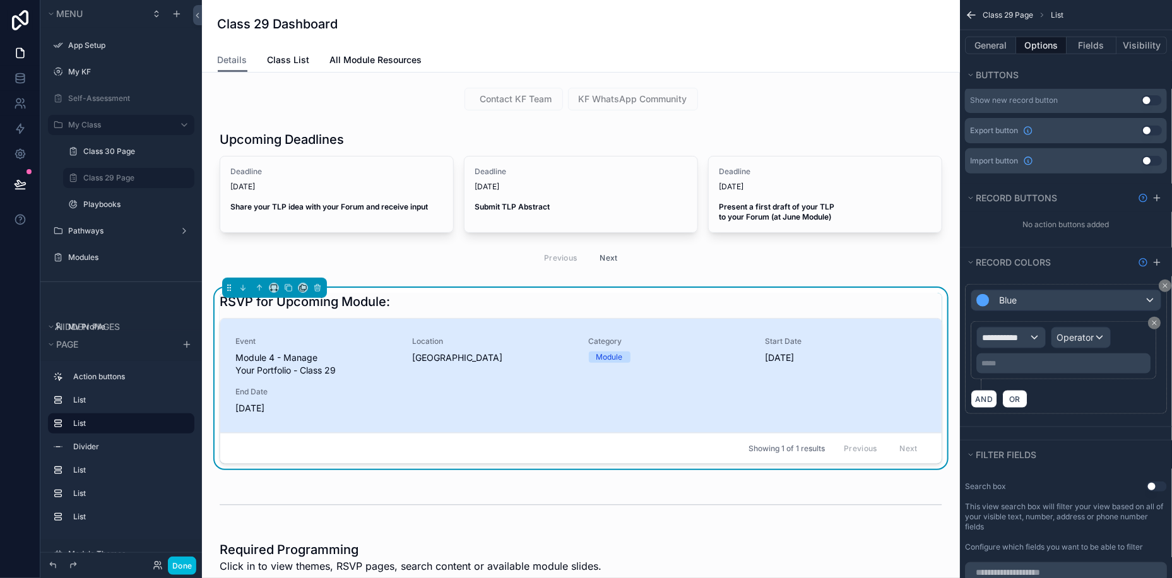
scroll to position [32, 0]
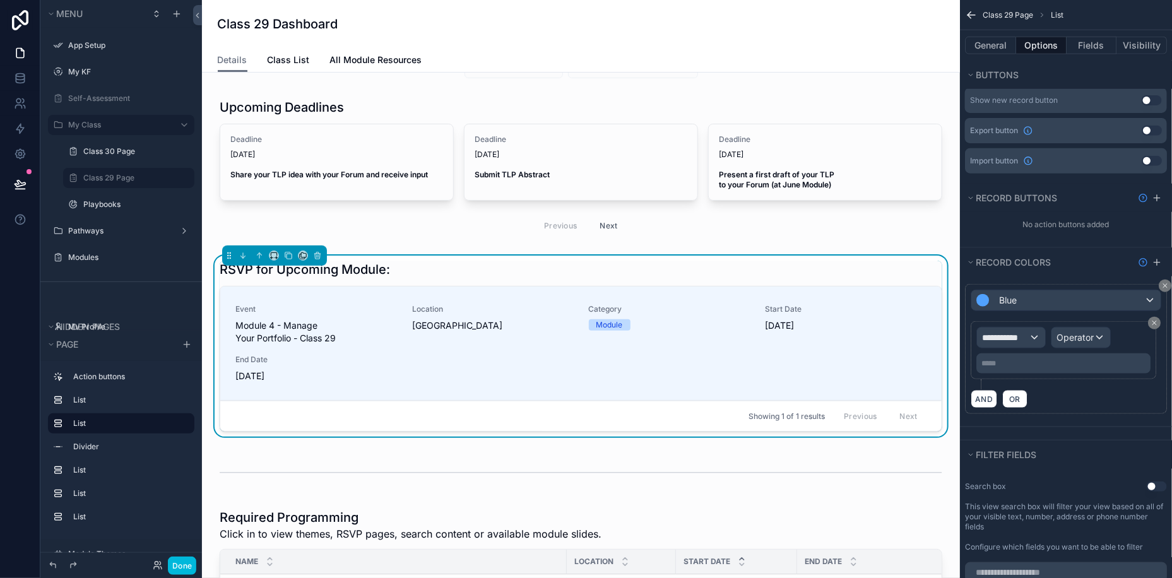
click at [1122, 441] on div "Filter fields" at bounding box center [1066, 455] width 212 height 28
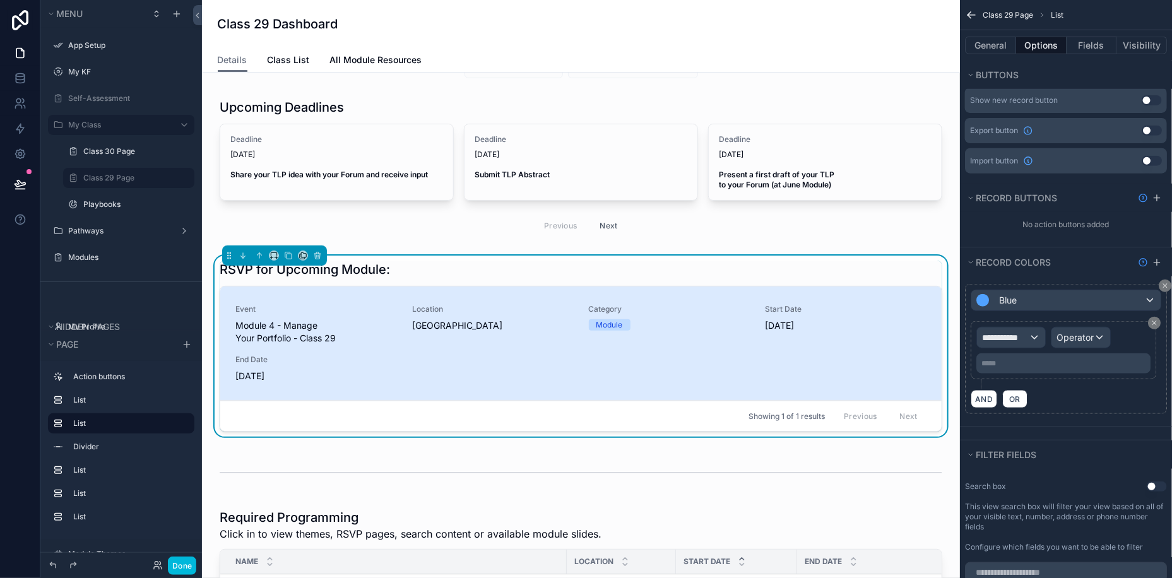
click at [599, 357] on div "Event Module 4 - Manage Your Portfolio - Class 29 Location San Francisco Catego…" at bounding box center [580, 343] width 691 height 78
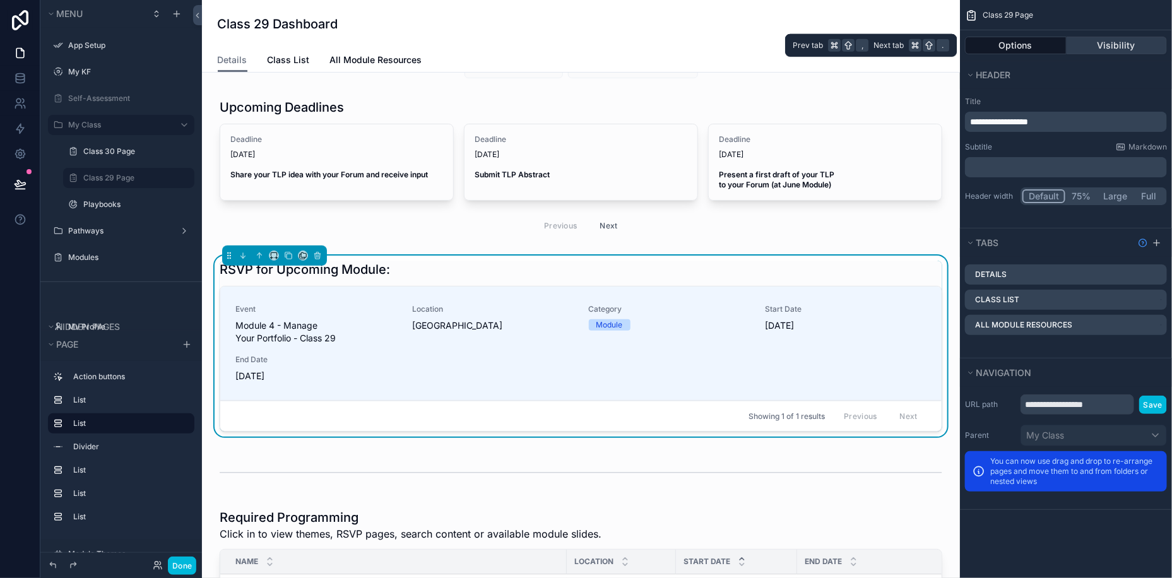
click at [1119, 43] on button "Visibility" at bounding box center [1117, 46] width 101 height 18
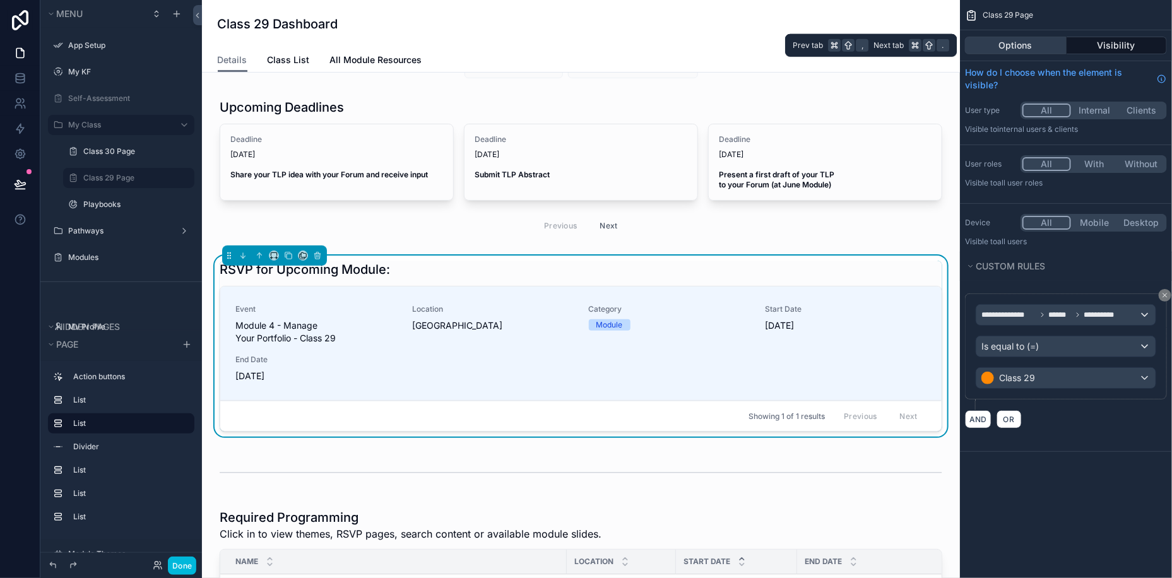
click at [1021, 46] on button "Options" at bounding box center [1016, 46] width 102 height 18
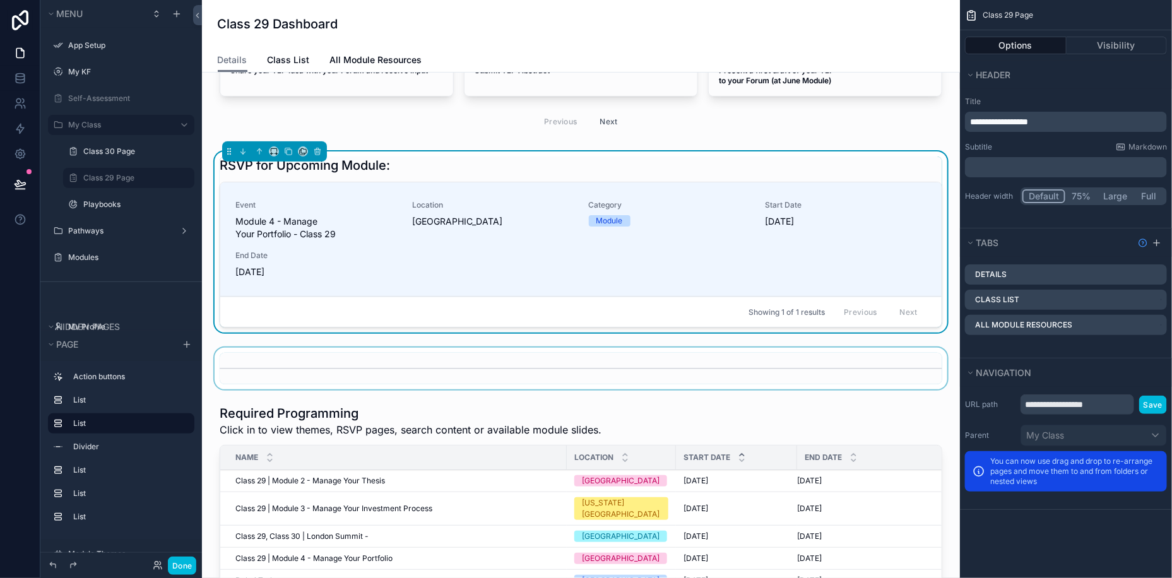
scroll to position [30, 0]
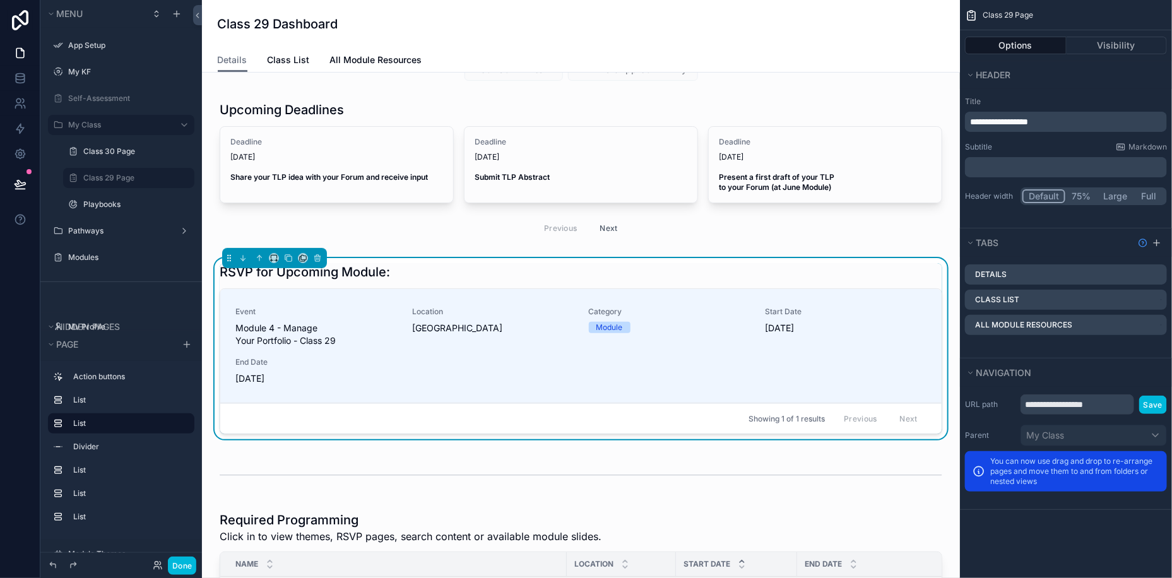
click at [949, 245] on div "Upcoming Deadlines Deadline 12/31/2024 Share your TLP idea with your Forum and …" at bounding box center [581, 172] width 738 height 152
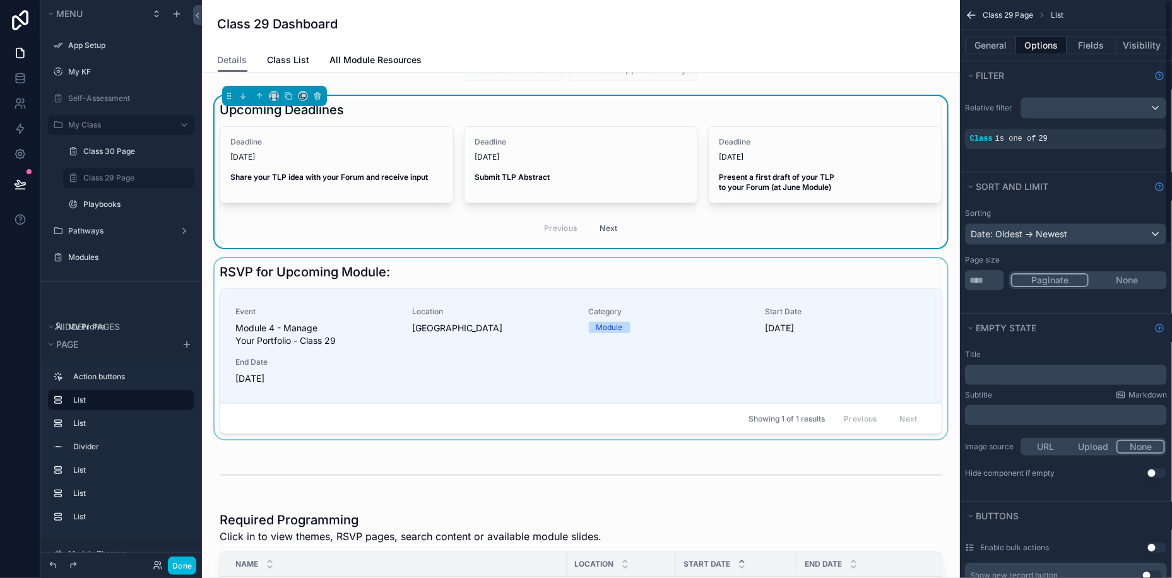
click at [947, 262] on div "scrollable content" at bounding box center [581, 351] width 738 height 186
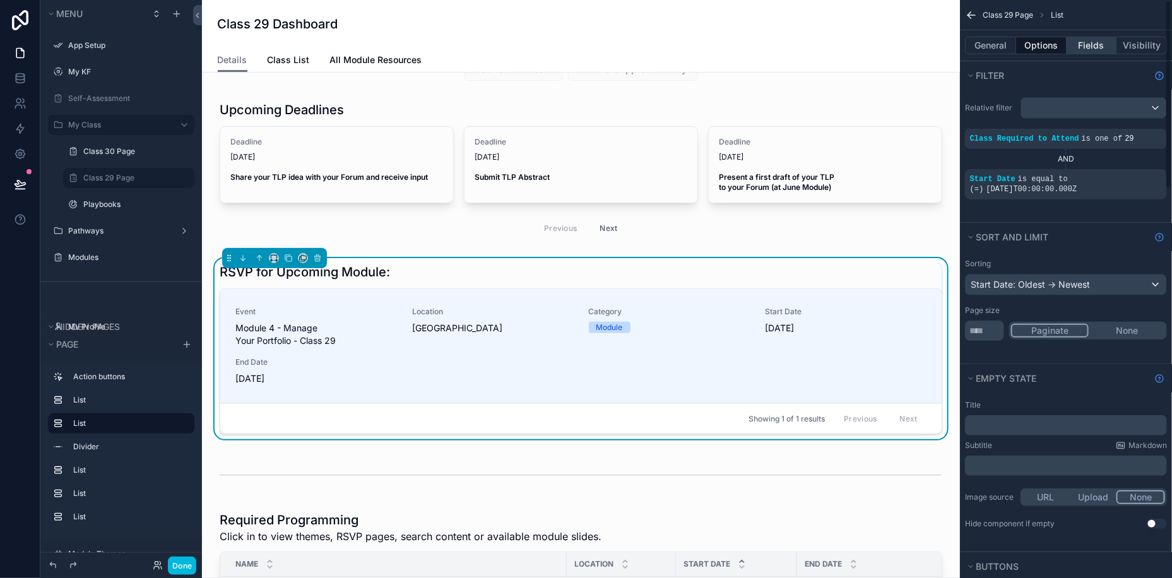
click at [1096, 42] on button "Fields" at bounding box center [1092, 46] width 50 height 18
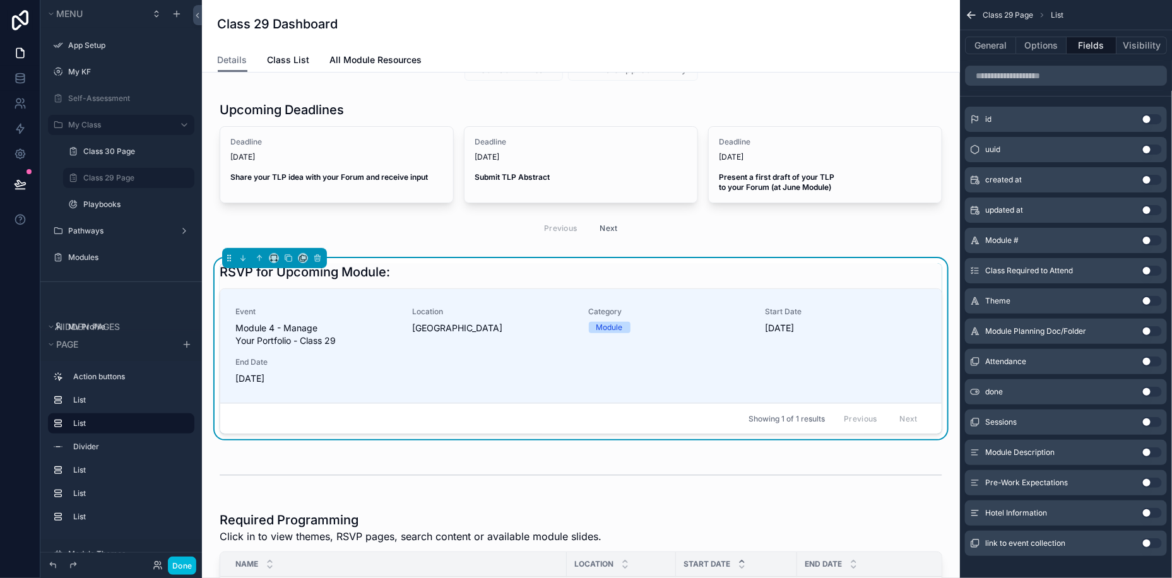
scroll to position [0, 0]
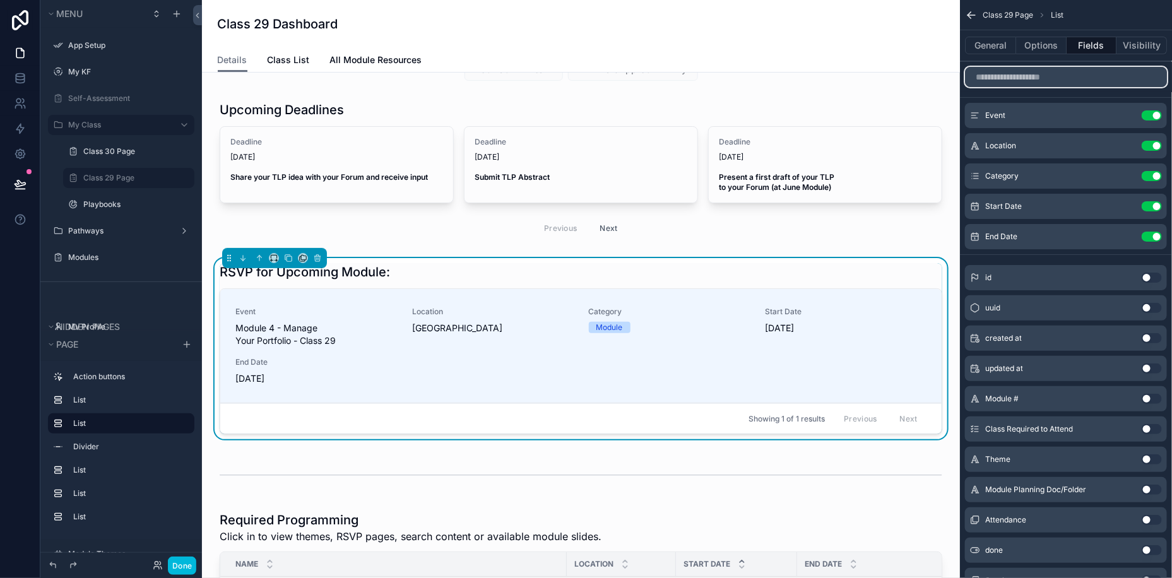
click at [1053, 82] on input "scrollable content" at bounding box center [1066, 77] width 202 height 20
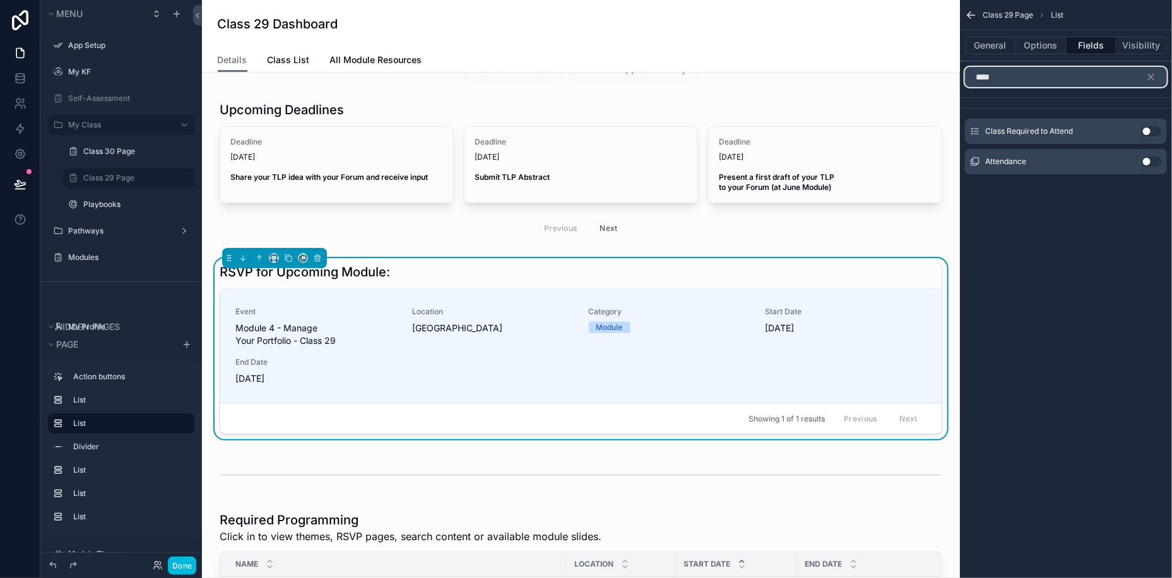
type input "****"
click at [1148, 157] on button "Use setting" at bounding box center [1152, 162] width 20 height 10
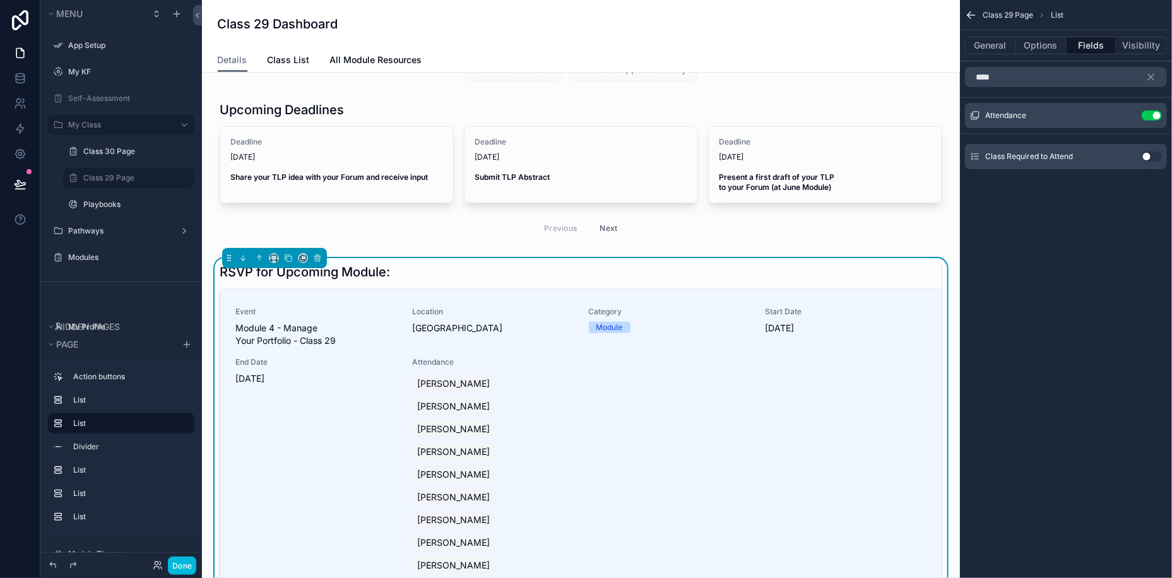
click at [0, 0] on icon "scrollable content" at bounding box center [0, 0] width 0 height 0
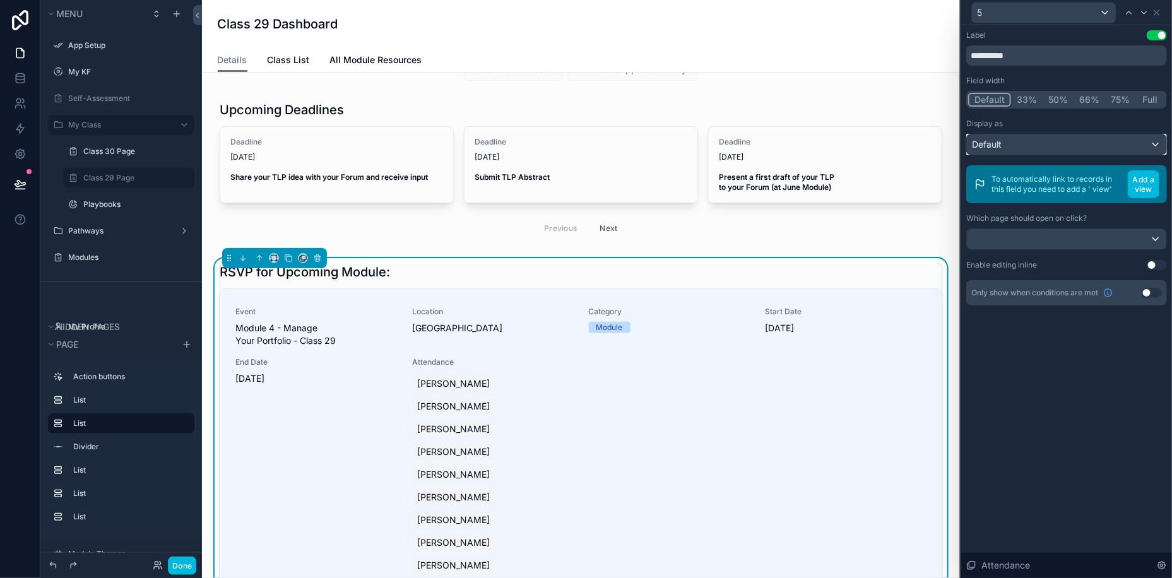
click at [1031, 142] on div "Default" at bounding box center [1066, 144] width 199 height 20
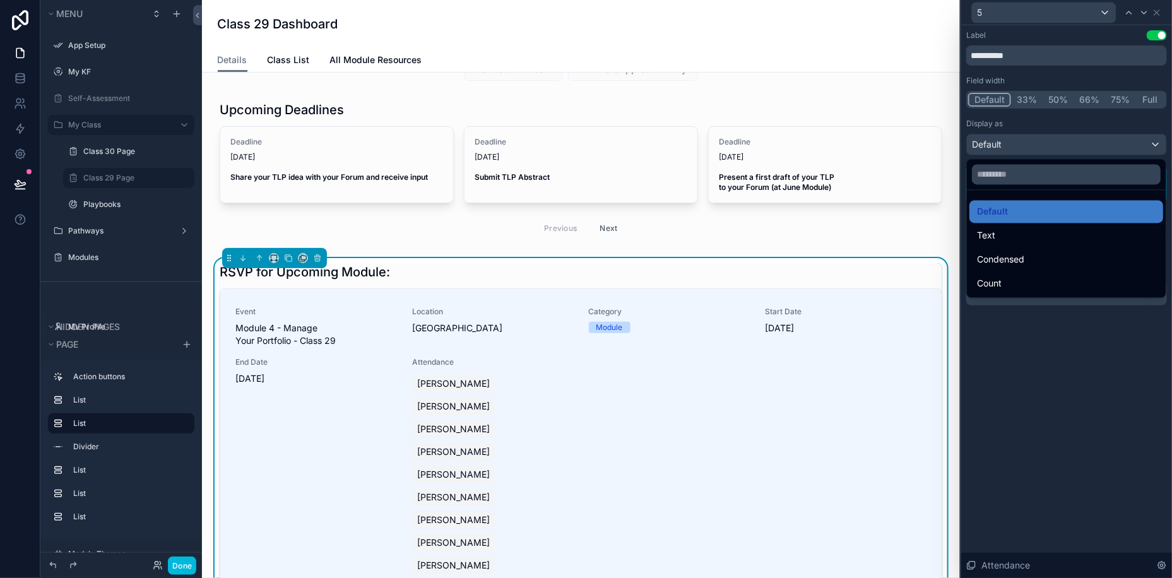
click at [1069, 362] on div at bounding box center [1066, 289] width 211 height 578
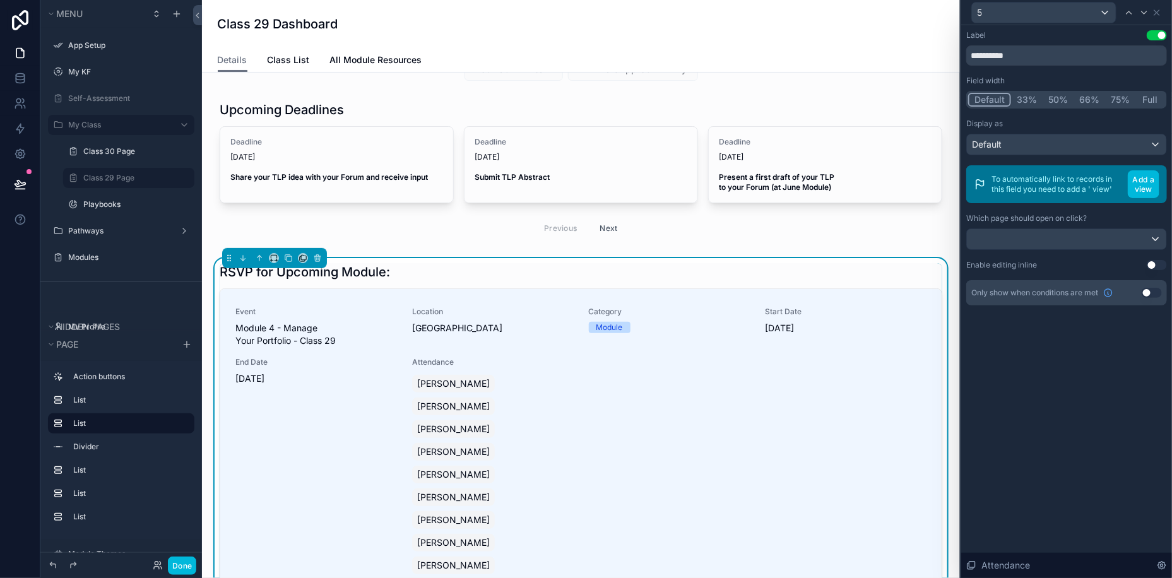
drag, startPoint x: 1156, startPoint y: 35, endPoint x: 1165, endPoint y: 0, distance: 35.8
click at [1165, 0] on div "**********" at bounding box center [1066, 289] width 212 height 578
click at [1161, 12] on icon at bounding box center [1157, 13] width 10 height 10
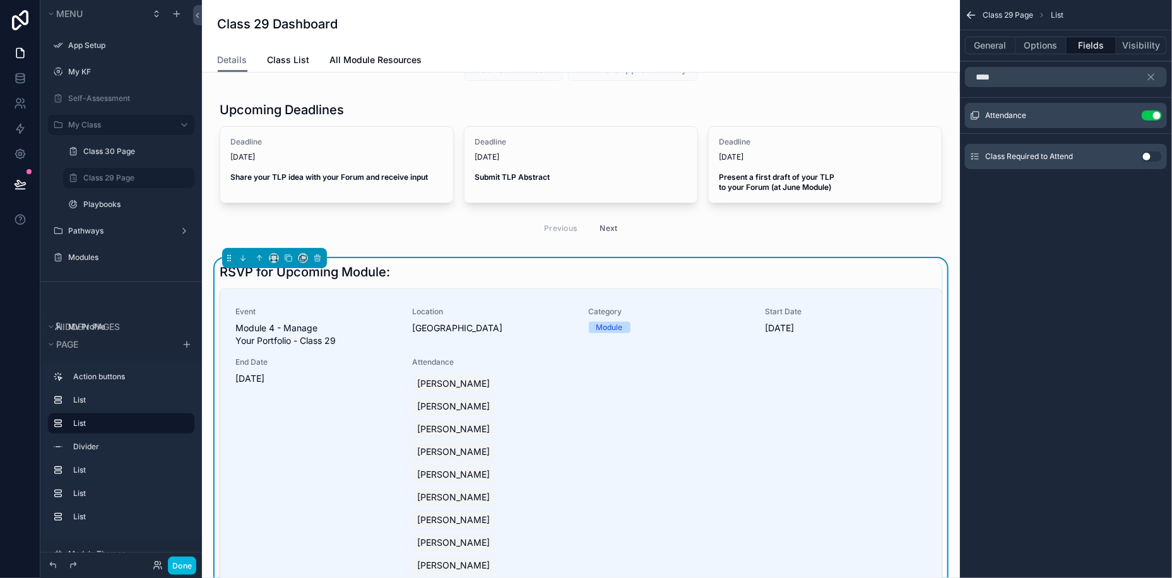
click at [1152, 122] on div "Attendance Use setting" at bounding box center [1066, 115] width 202 height 25
click at [1147, 114] on button "Use setting" at bounding box center [1152, 115] width 20 height 10
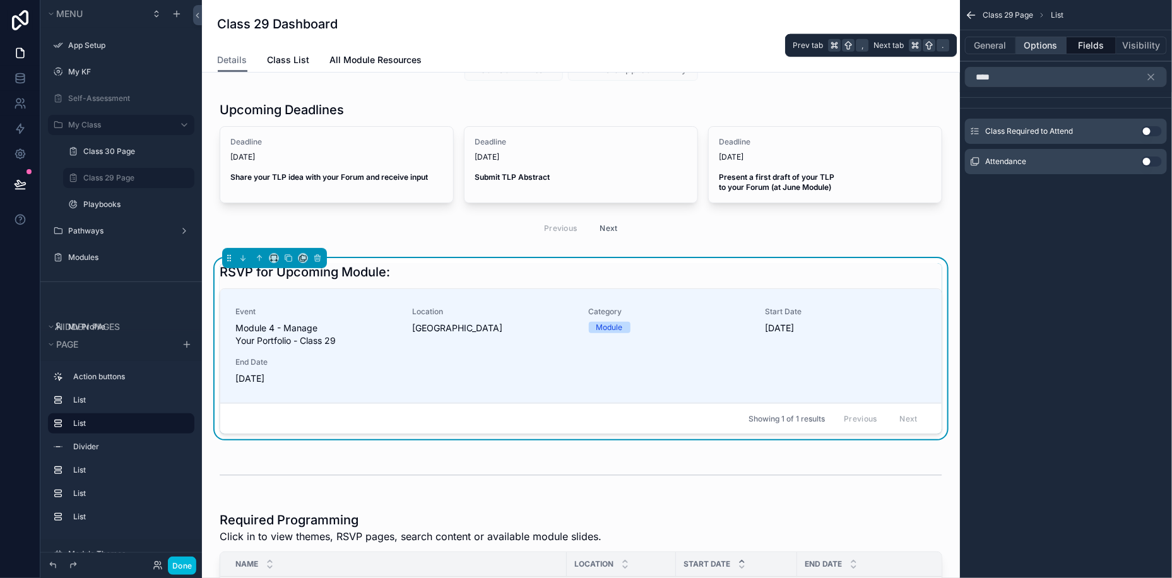
click at [1039, 53] on button "Options" at bounding box center [1041, 46] width 50 height 18
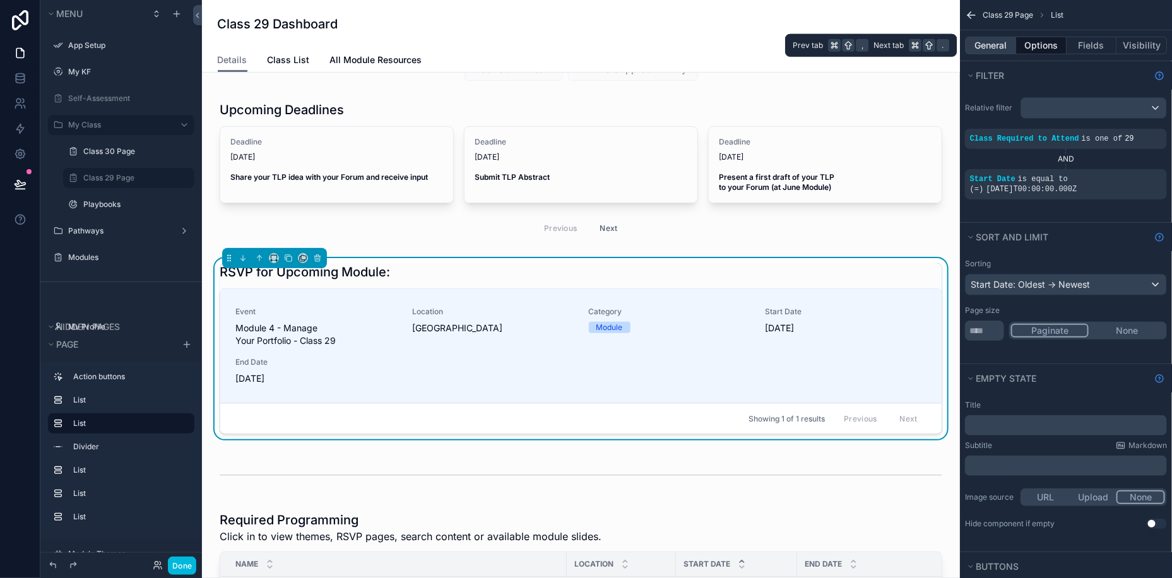
click at [993, 42] on button "General" at bounding box center [990, 46] width 51 height 18
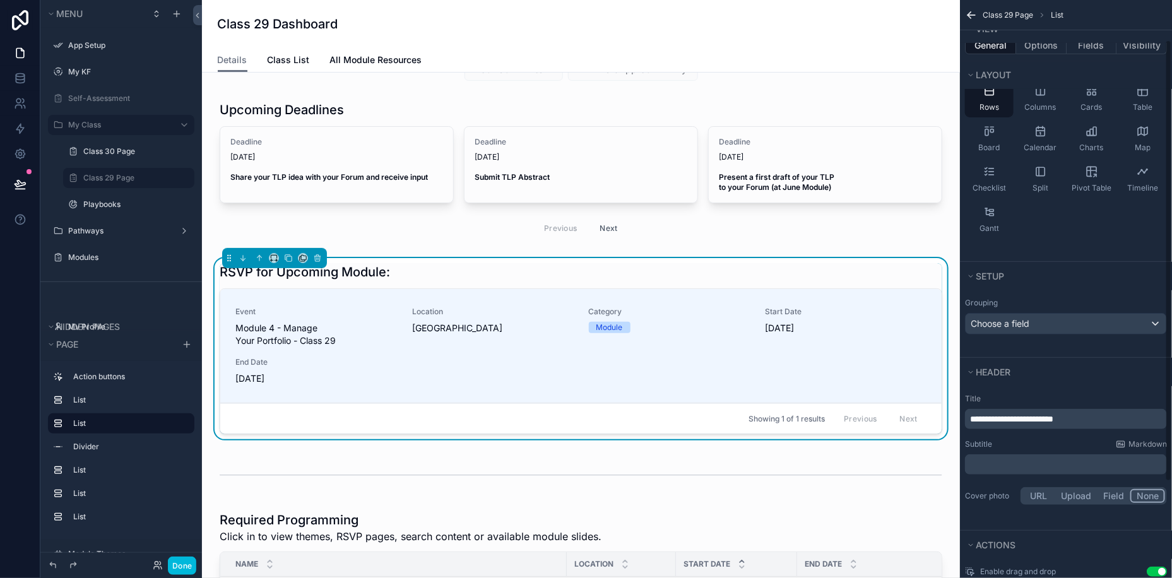
scroll to position [165, 0]
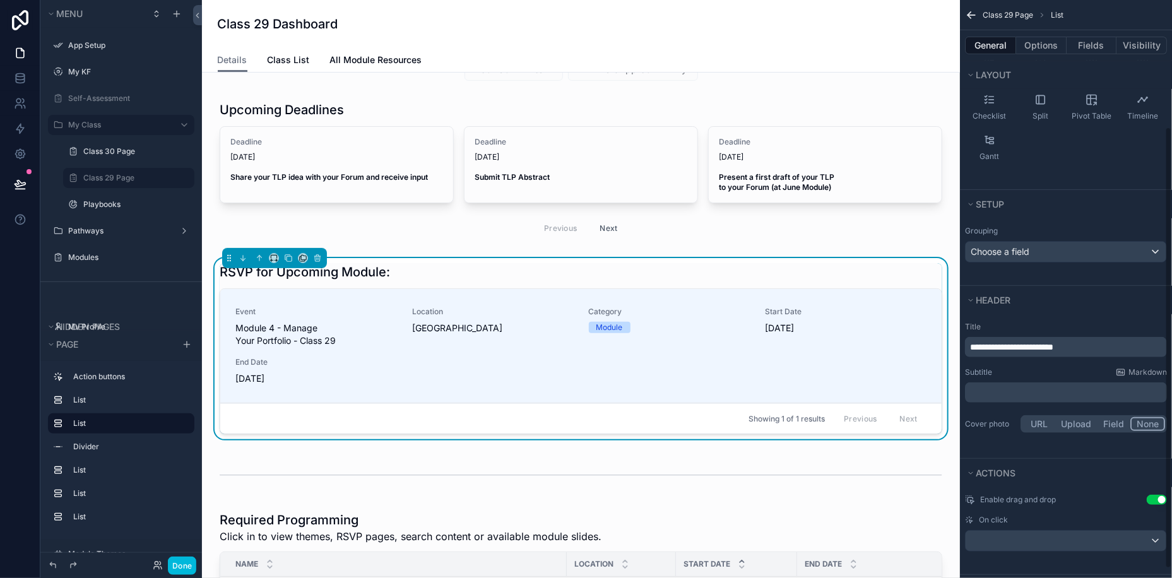
click at [1062, 386] on p "﻿" at bounding box center [1067, 392] width 194 height 13
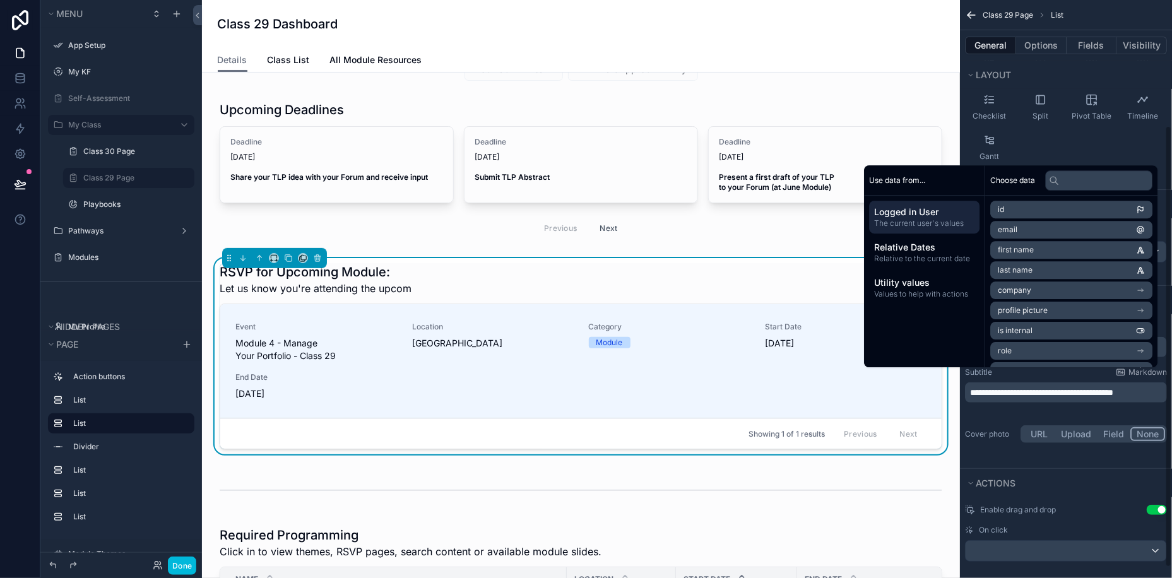
scroll to position [174, 0]
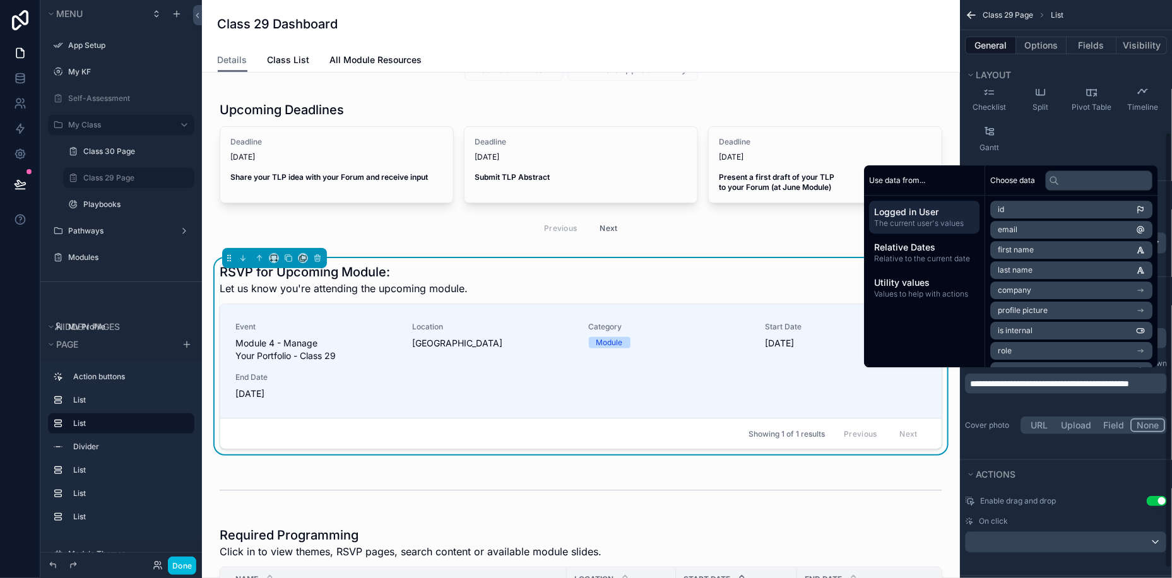
click at [1089, 460] on div "Actions" at bounding box center [1066, 474] width 212 height 28
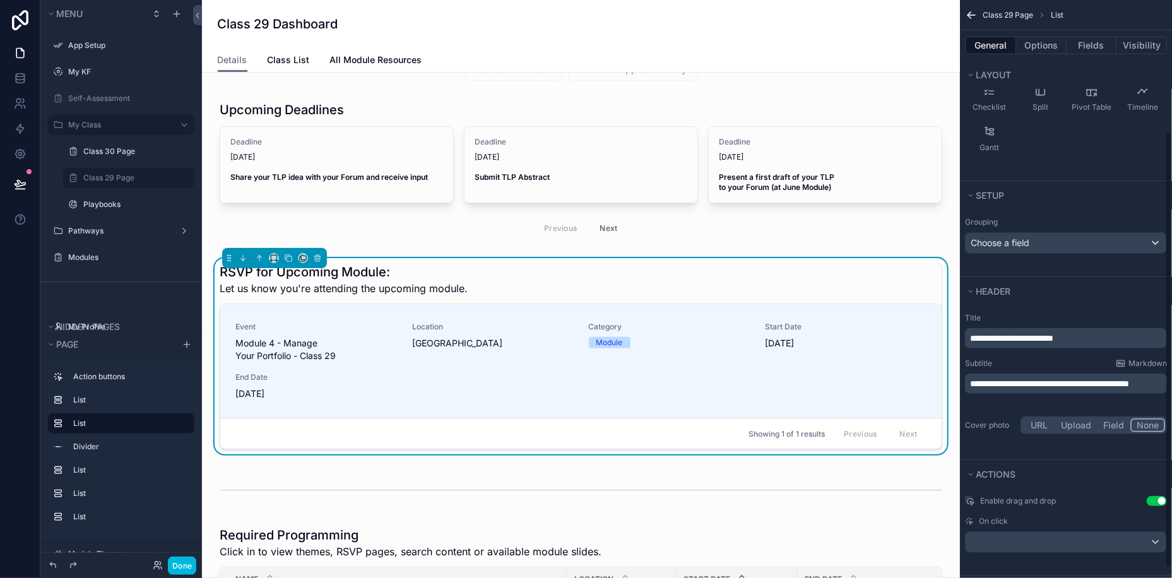
scroll to position [188, 0]
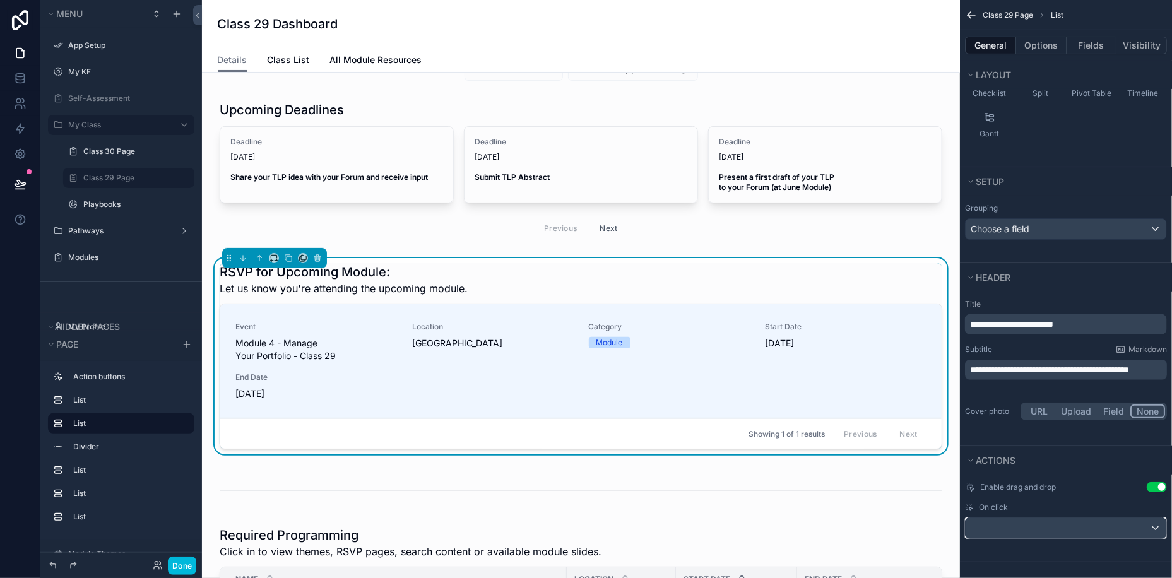
click at [1036, 531] on div "scrollable content" at bounding box center [1066, 528] width 201 height 20
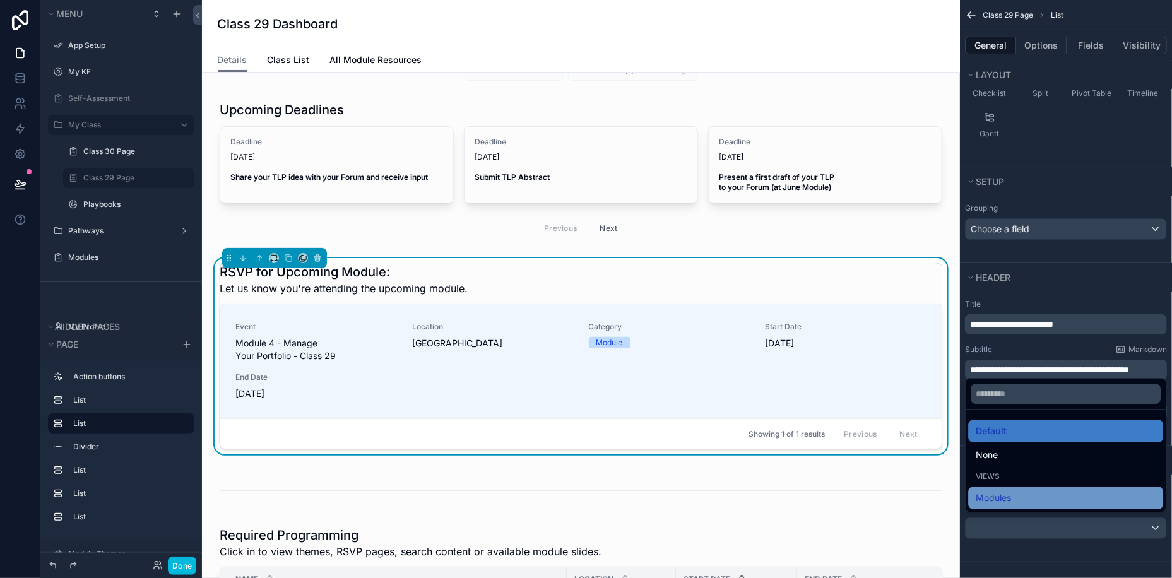
click at [1017, 496] on div "Modules" at bounding box center [1066, 497] width 180 height 15
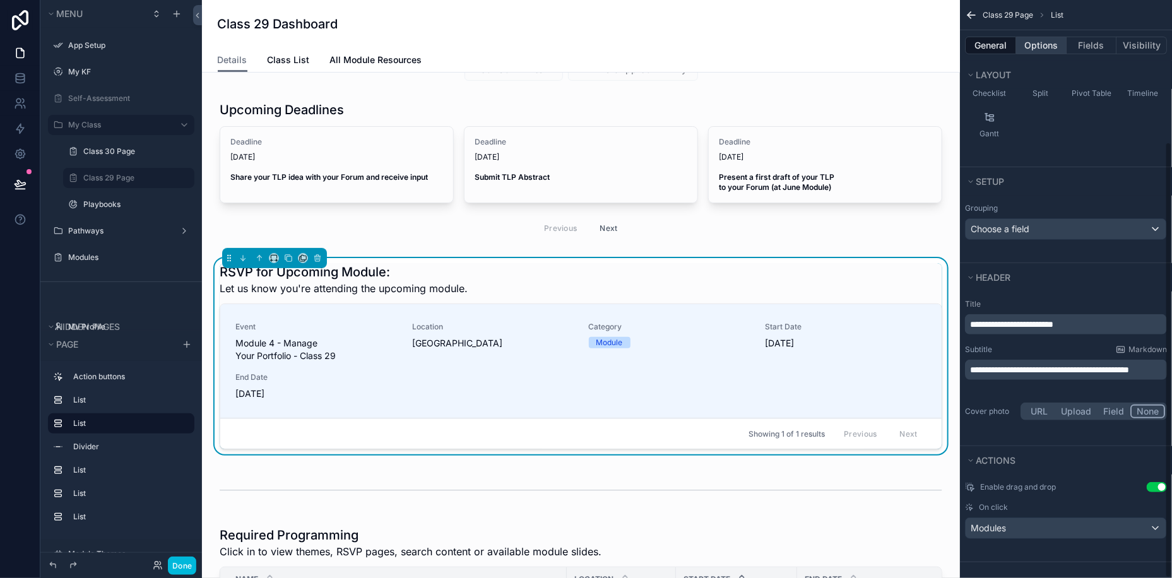
click at [1038, 39] on button "Options" at bounding box center [1041, 46] width 50 height 18
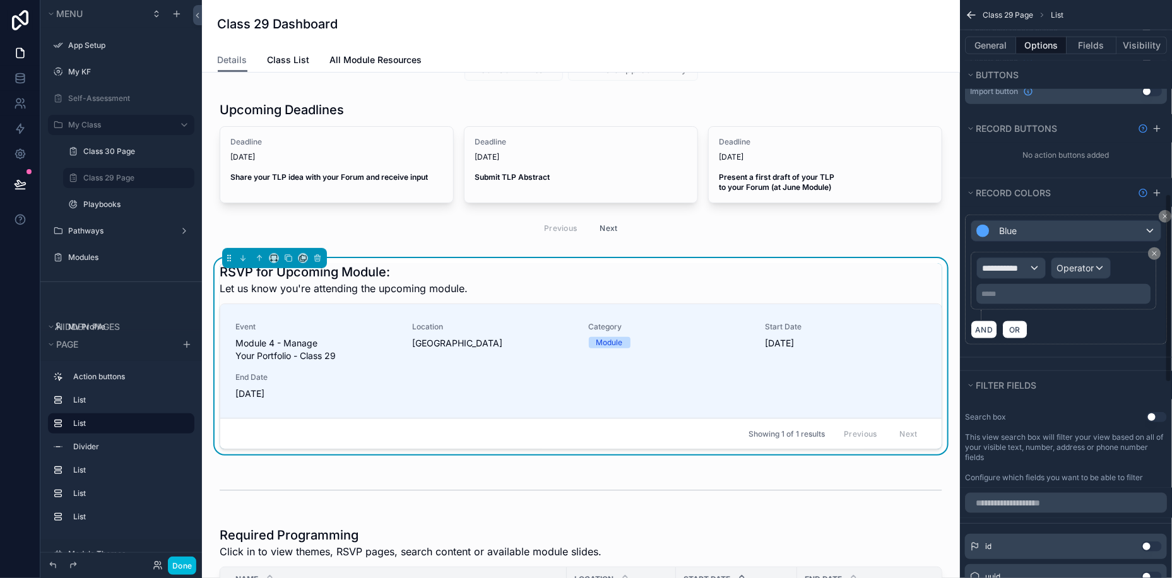
scroll to position [594, 0]
click at [1156, 125] on icon "scrollable content" at bounding box center [1157, 130] width 10 height 10
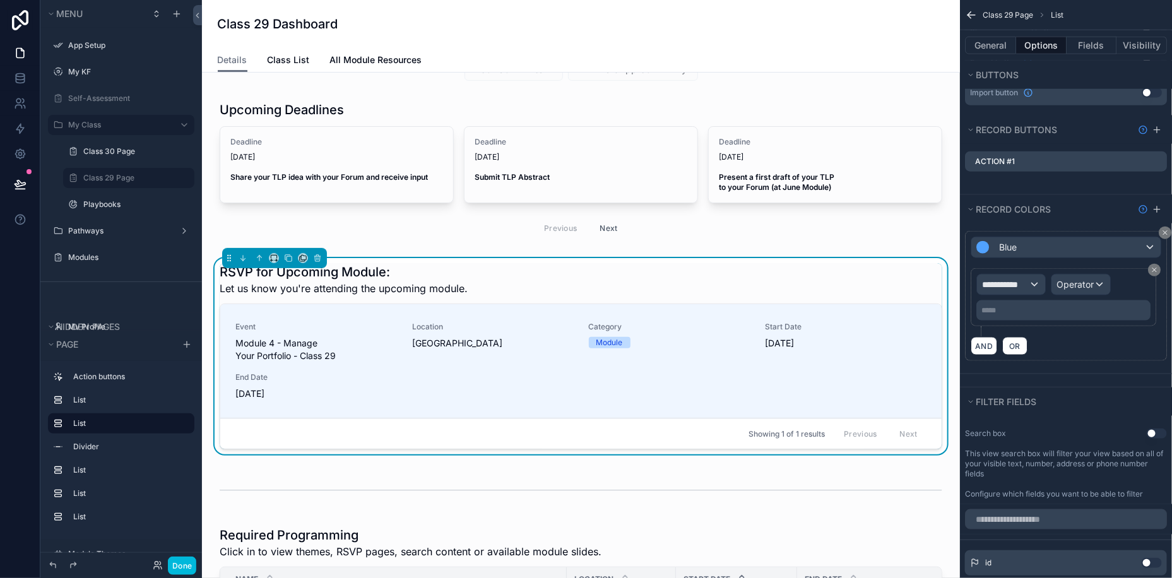
click at [0, 0] on icon "scrollable content" at bounding box center [0, 0] width 0 height 0
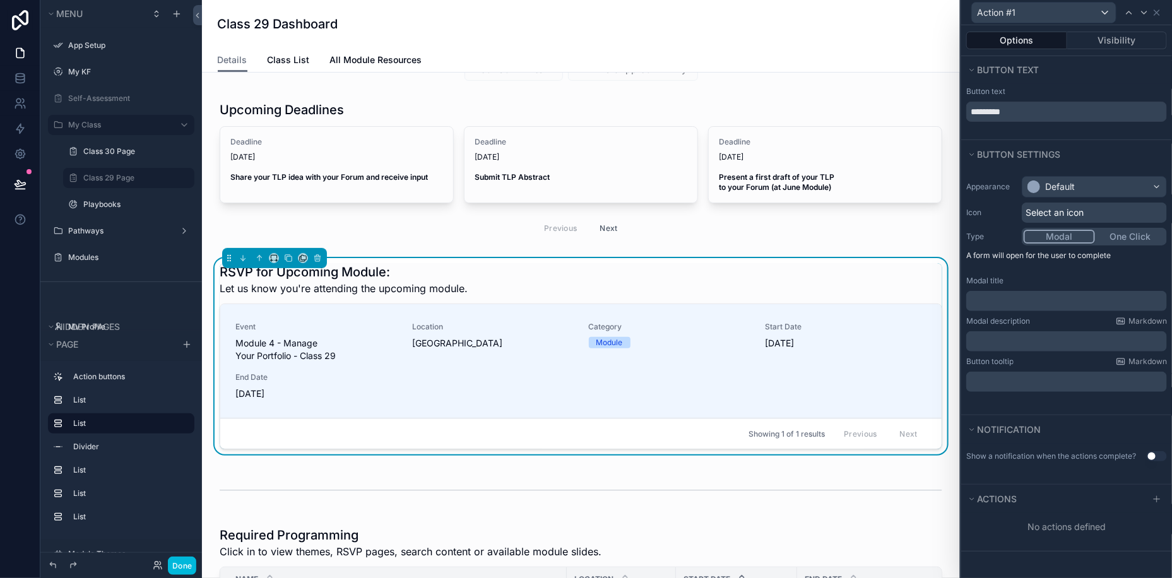
click at [993, 292] on div "﻿" at bounding box center [1066, 301] width 201 height 20
click at [984, 300] on p "﻿" at bounding box center [1067, 301] width 193 height 13
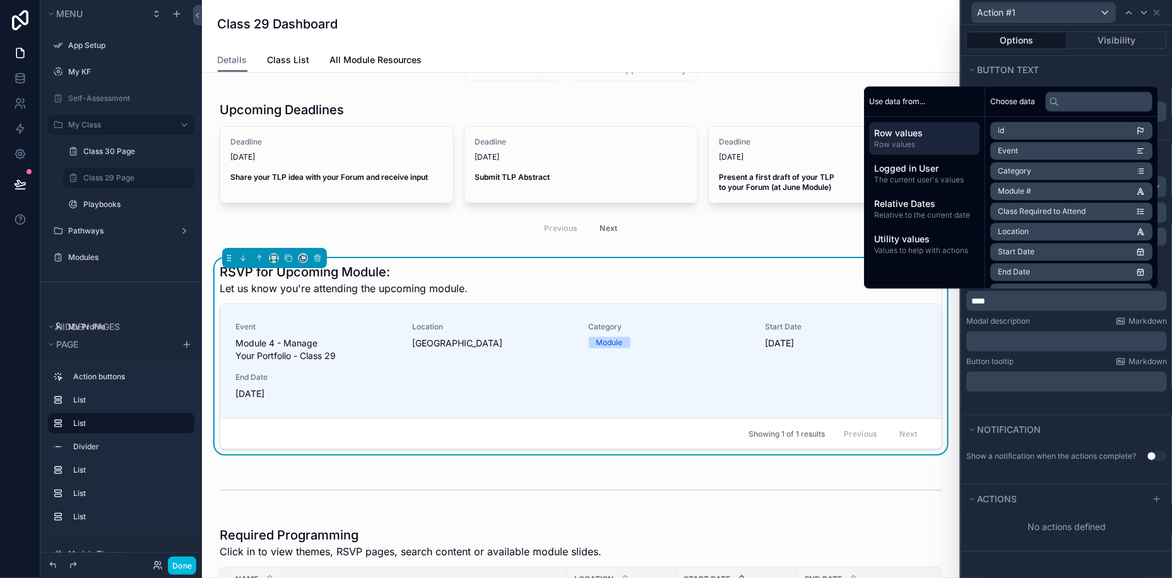
click at [1000, 382] on p "﻿" at bounding box center [1067, 382] width 193 height 13
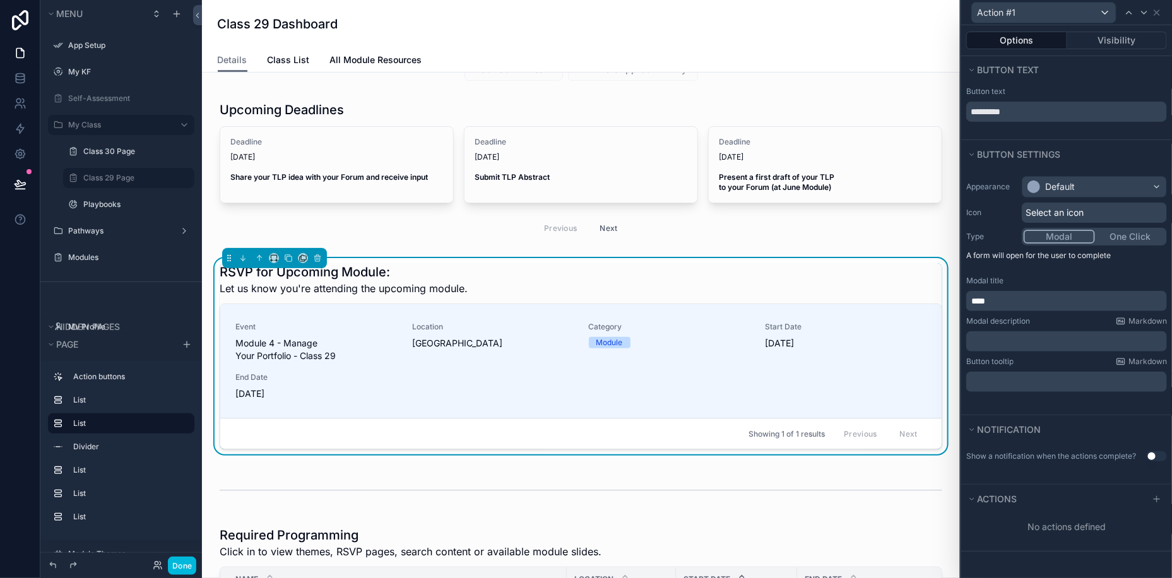
click at [1082, 401] on div "Appearance Default Icon Select an icon Type Modal One Click A form will open fo…" at bounding box center [1066, 292] width 211 height 246
click at [1134, 239] on button "One Click" at bounding box center [1130, 237] width 70 height 14
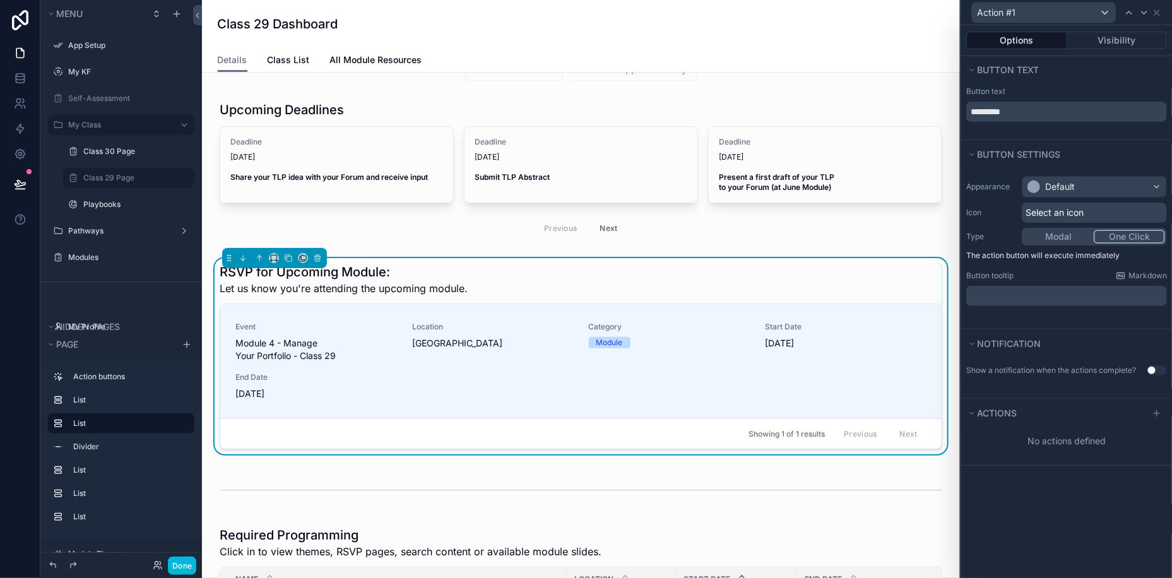
click at [1038, 303] on div "﻿" at bounding box center [1066, 296] width 201 height 20
click at [1038, 294] on p "﻿" at bounding box center [1067, 296] width 193 height 13
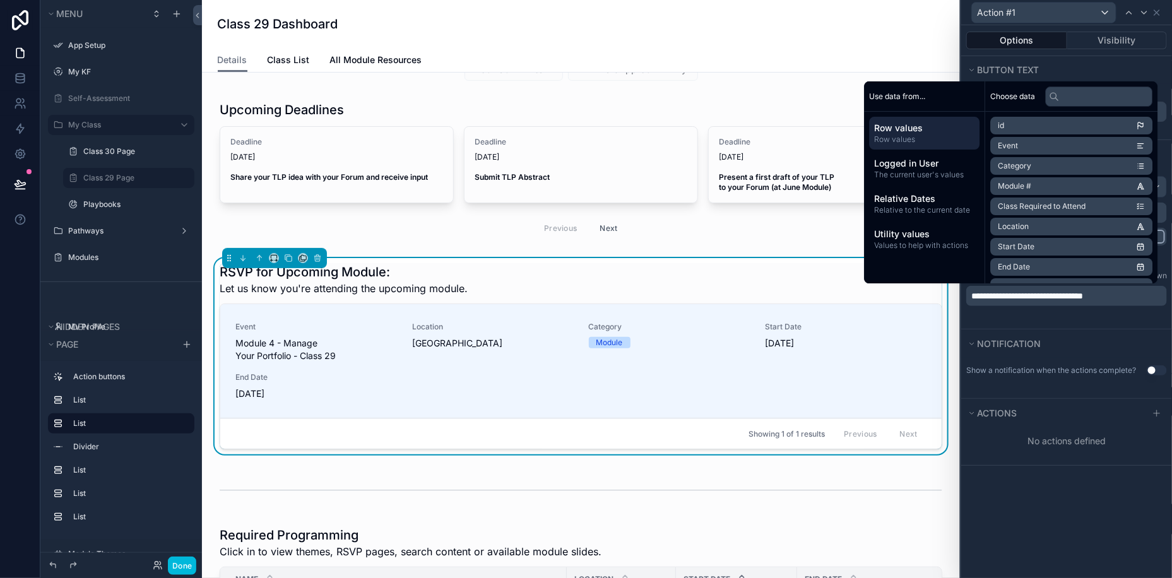
click at [1089, 542] on div "**********" at bounding box center [1066, 301] width 211 height 553
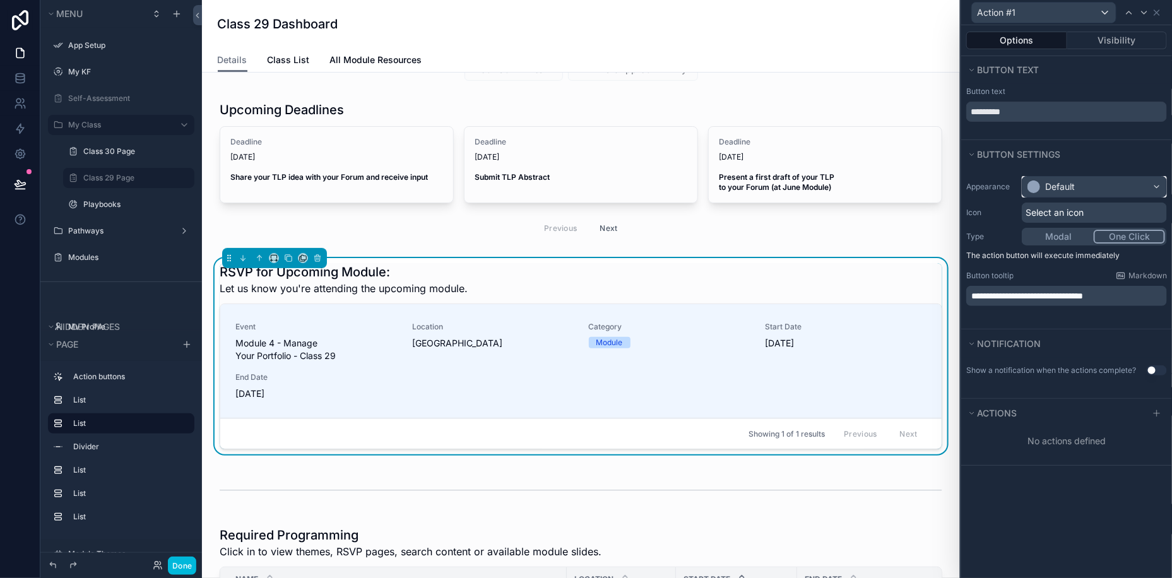
click at [1078, 182] on div "Default" at bounding box center [1095, 187] width 144 height 20
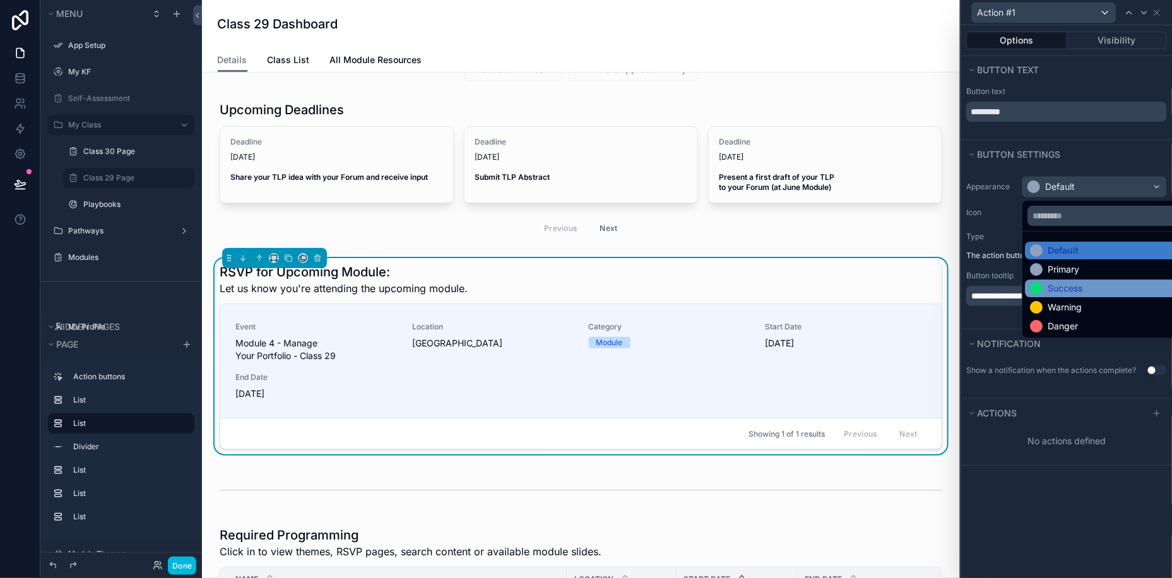
click at [1064, 285] on div "Success" at bounding box center [1065, 288] width 35 height 13
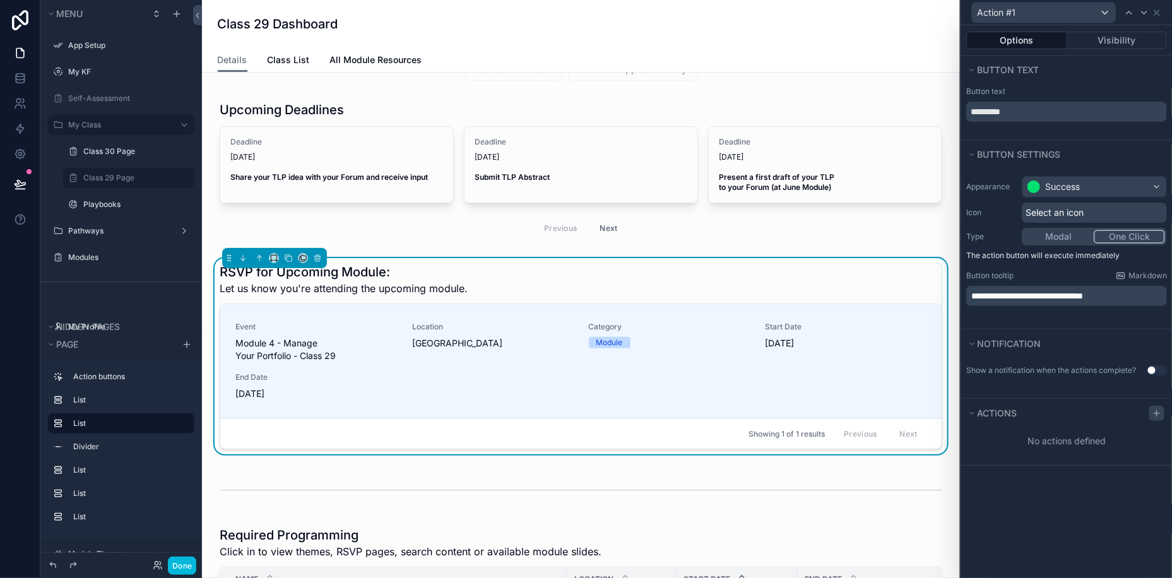
click at [1161, 414] on icon at bounding box center [1157, 413] width 10 height 10
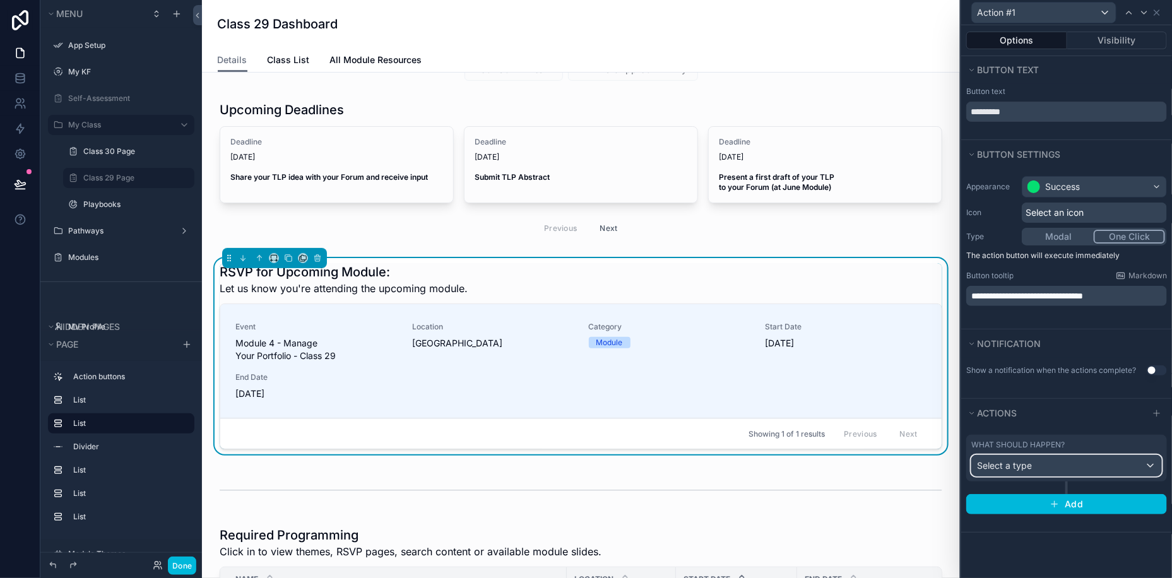
click at [1053, 468] on div "Select a type" at bounding box center [1066, 466] width 189 height 20
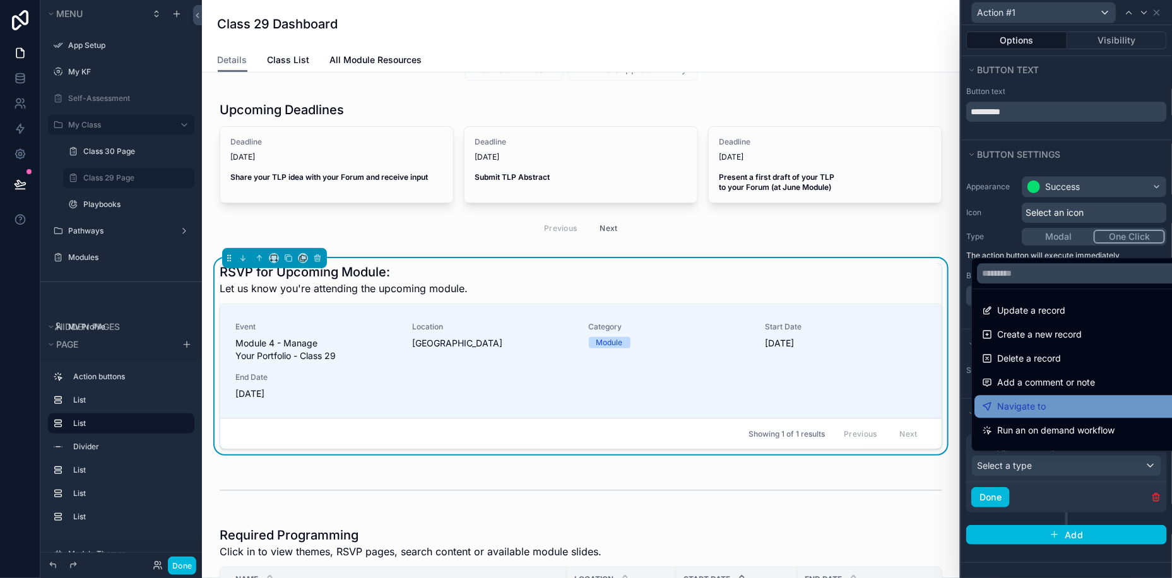
click at [1035, 395] on div "Navigate to" at bounding box center [1082, 406] width 214 height 23
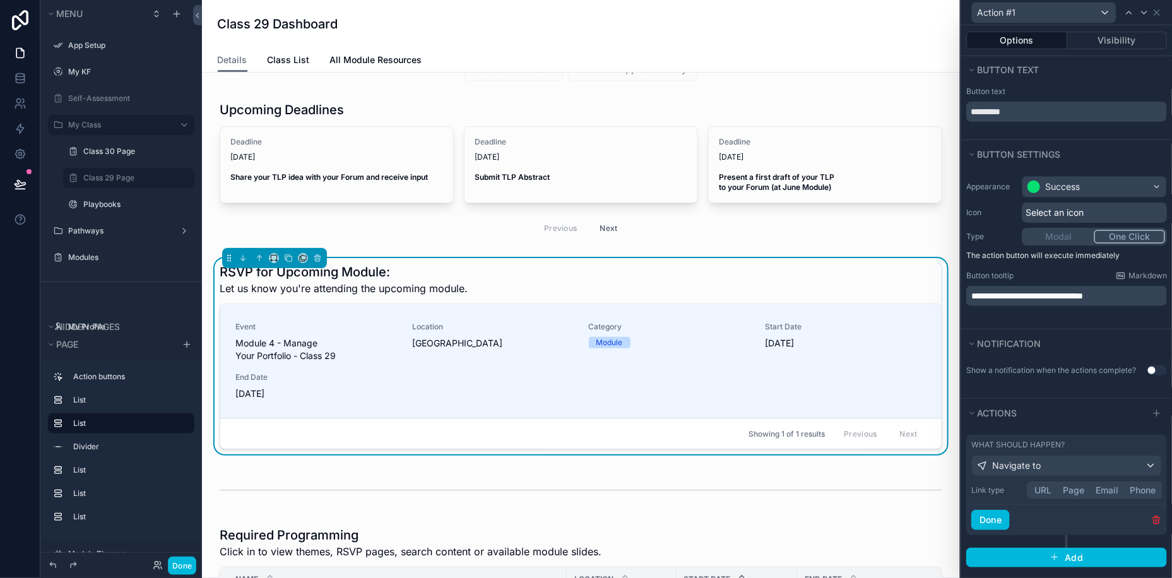
scroll to position [3, 0]
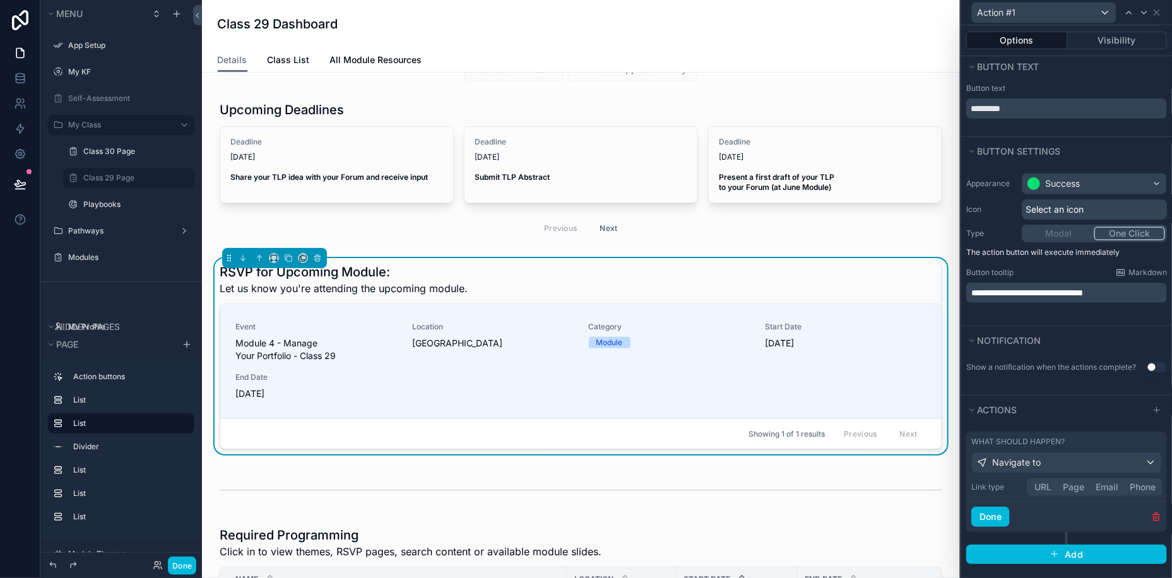
click at [1070, 490] on button "Page" at bounding box center [1073, 487] width 33 height 14
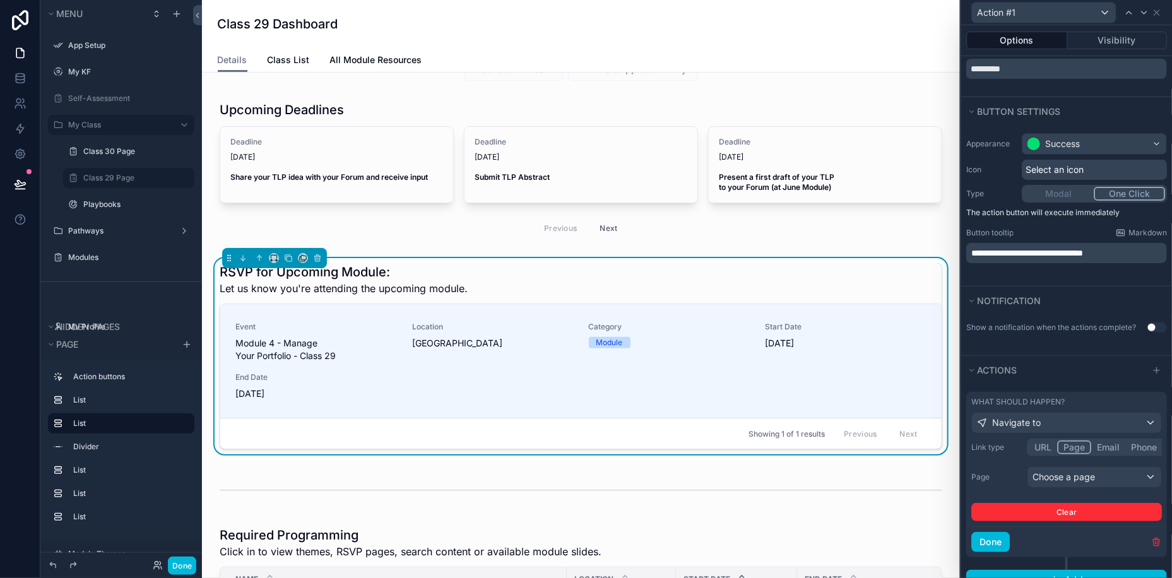
scroll to position [67, 0]
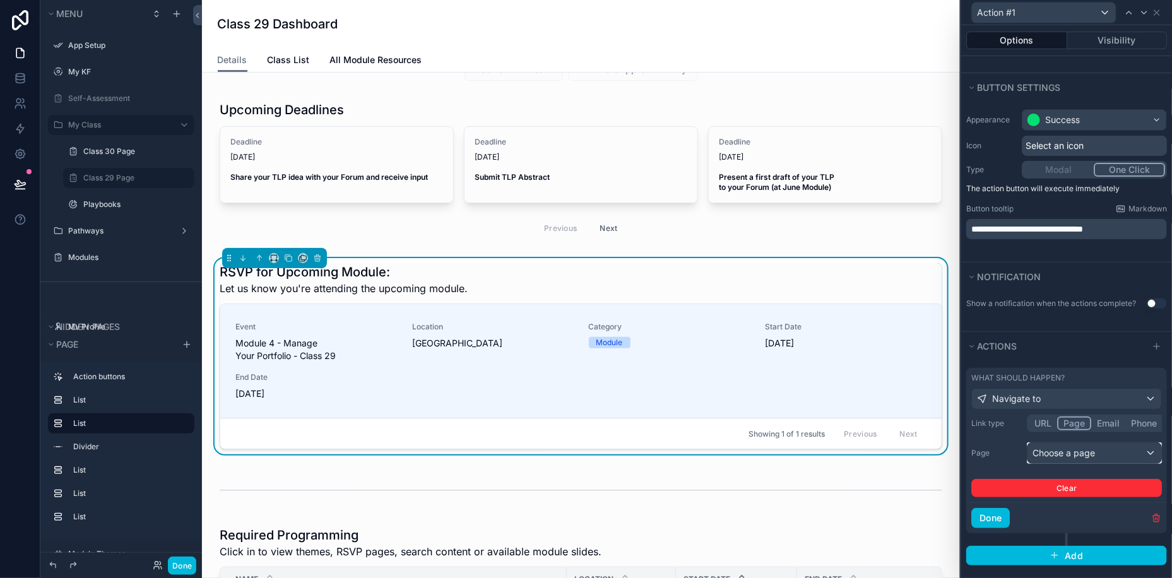
click at [1079, 451] on div "Choose a page" at bounding box center [1095, 453] width 134 height 20
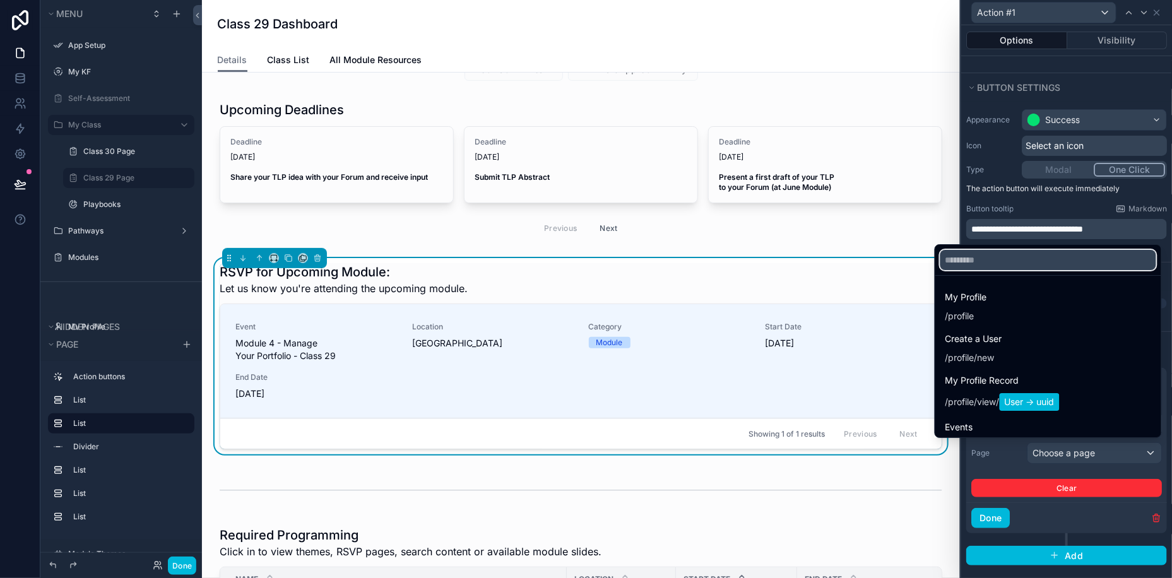
click at [976, 263] on input "text" at bounding box center [1048, 260] width 216 height 20
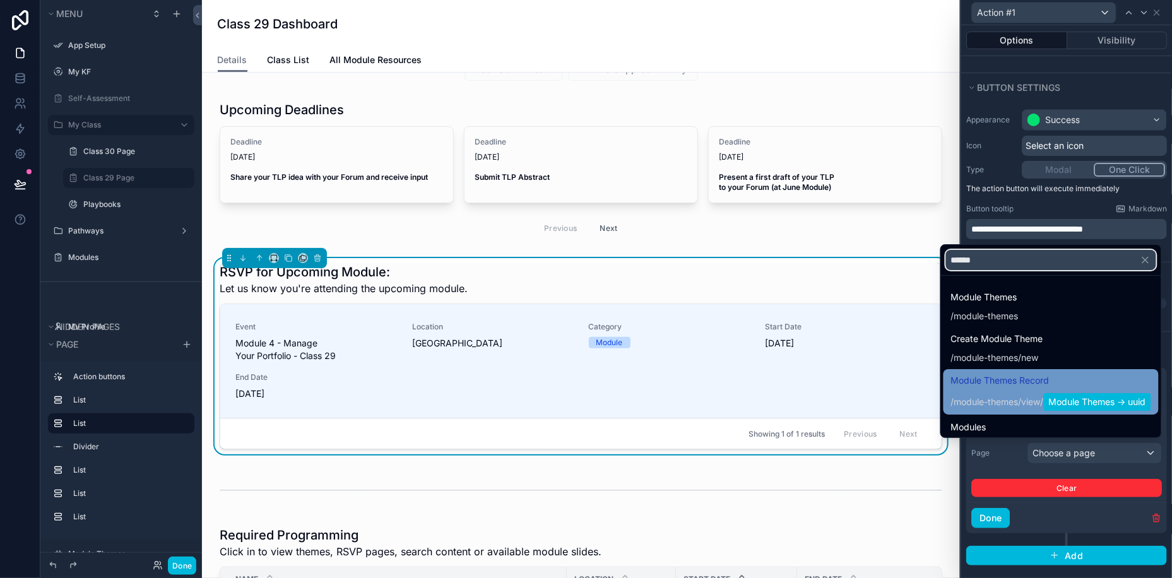
type input "******"
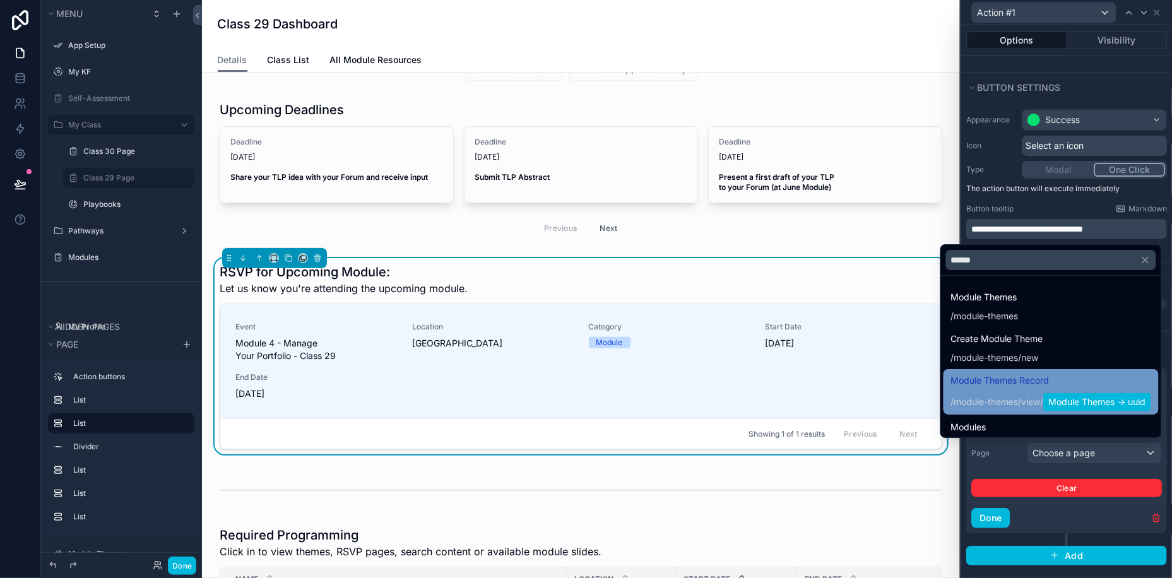
click at [992, 400] on span "module-themes" at bounding box center [986, 402] width 64 height 13
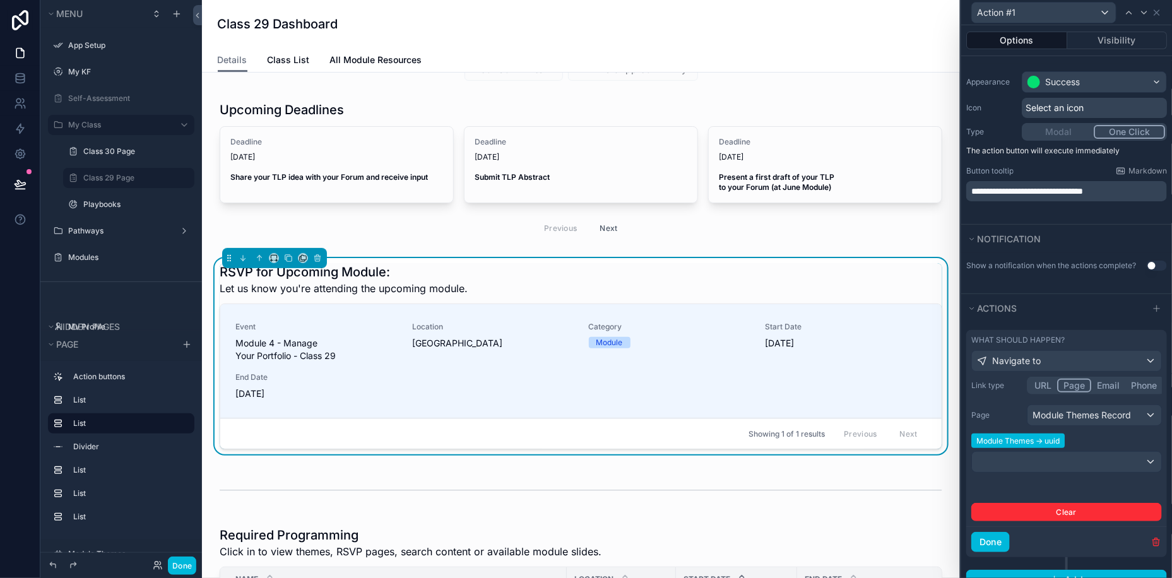
scroll to position [128, 0]
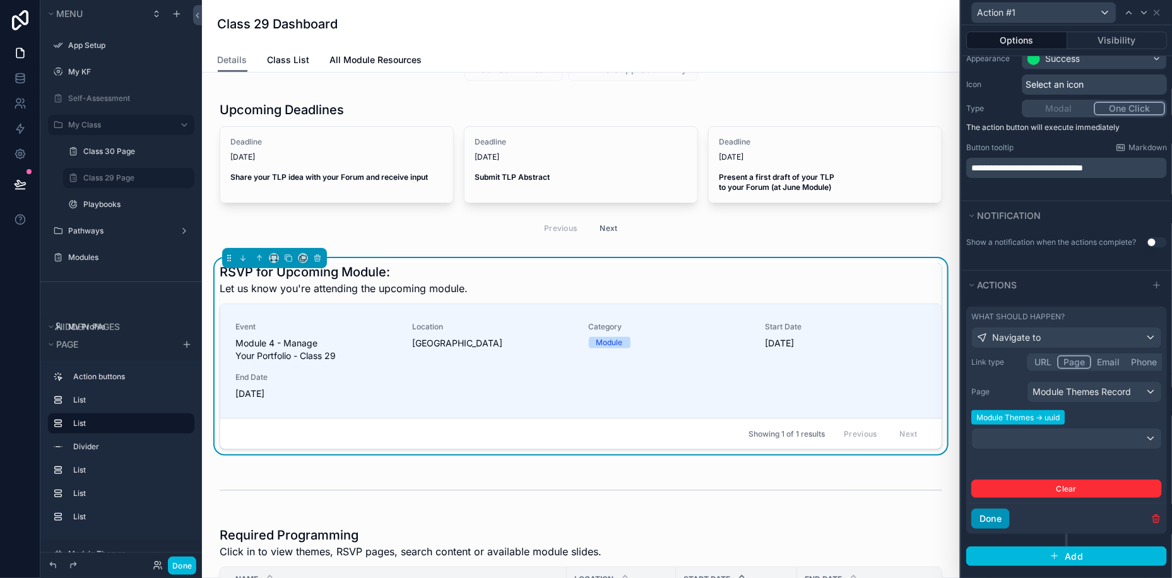
click at [998, 514] on button "Done" at bounding box center [990, 519] width 39 height 20
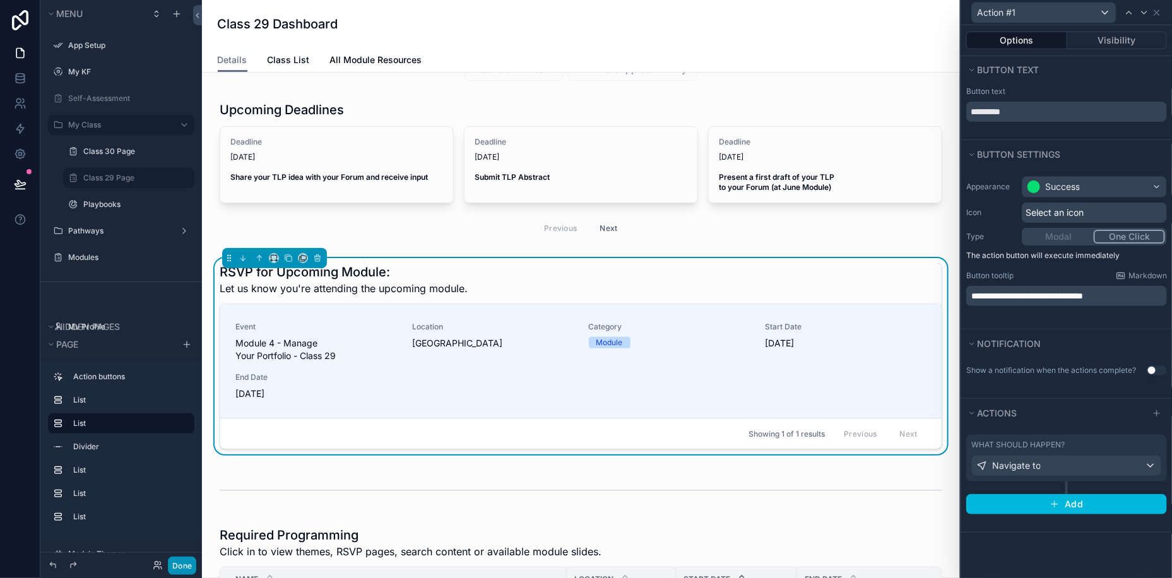
click at [181, 572] on button "Done" at bounding box center [182, 566] width 28 height 18
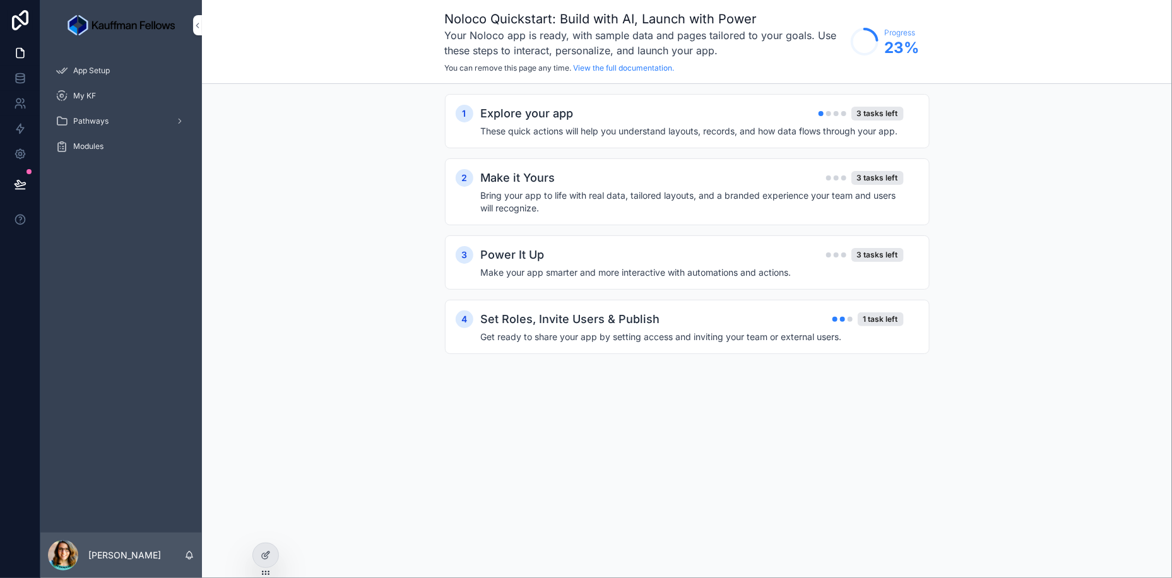
click at [0, 0] on icon at bounding box center [0, 0] width 0 height 0
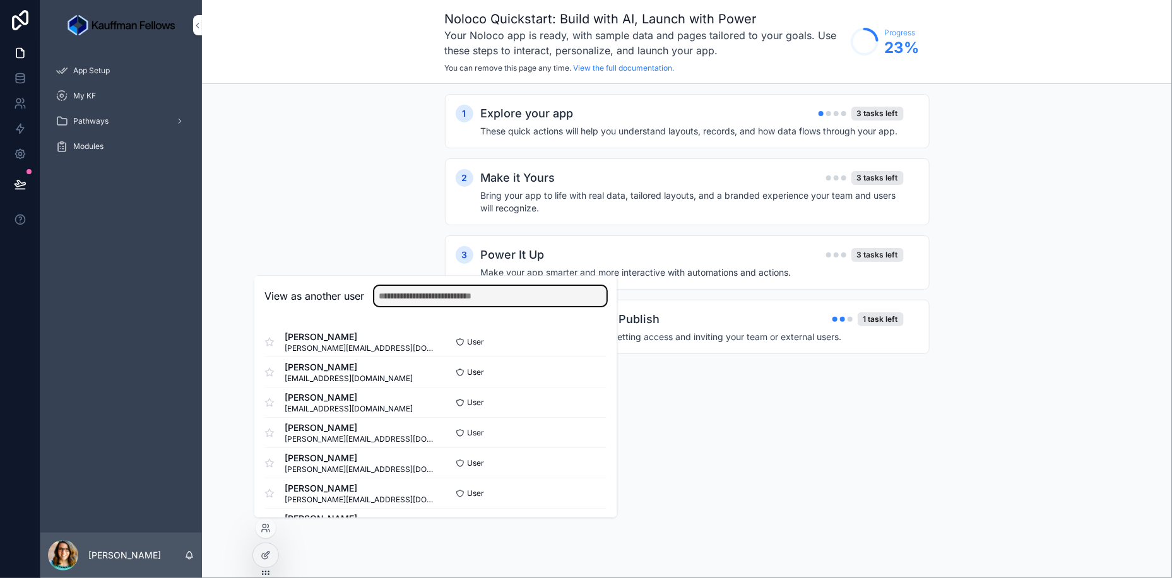
click at [442, 288] on input "text" at bounding box center [491, 296] width 232 height 20
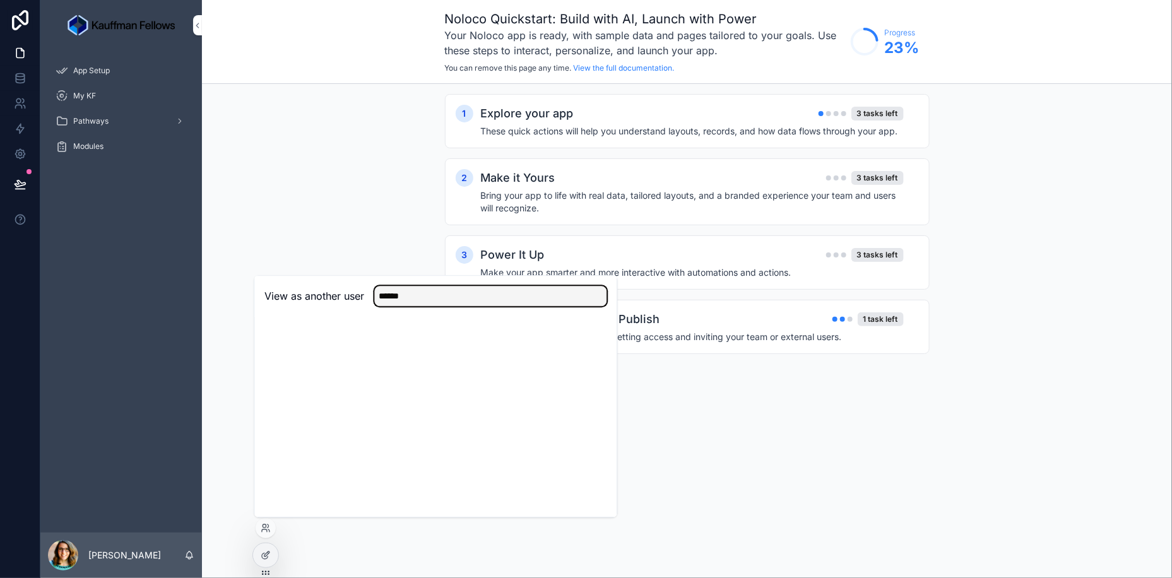
type input "******"
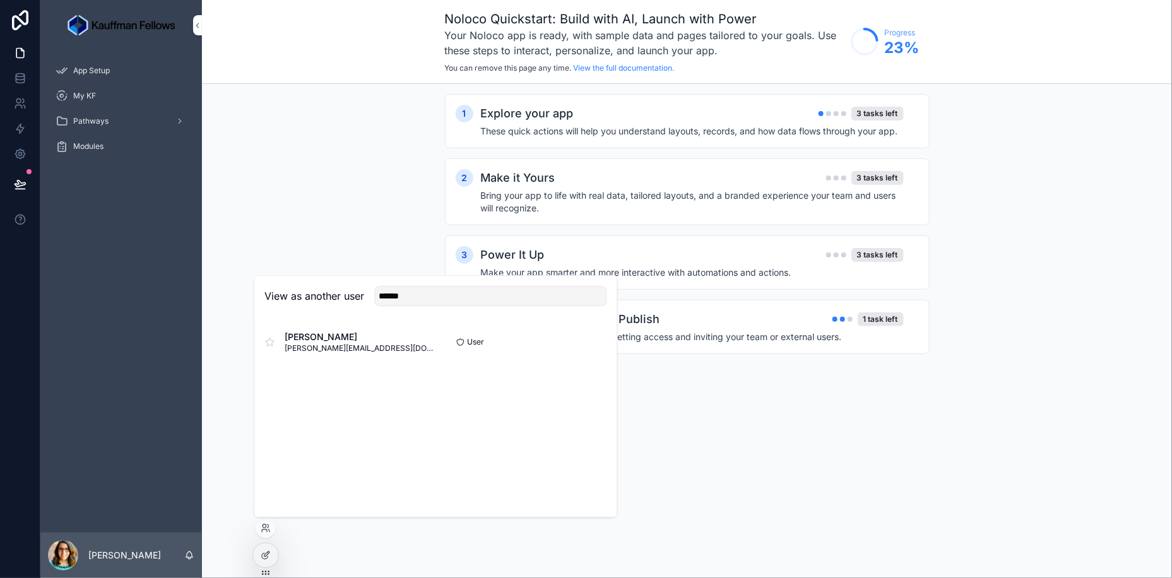
click at [0, 0] on button "Select" at bounding box center [0, 0] width 0 height 0
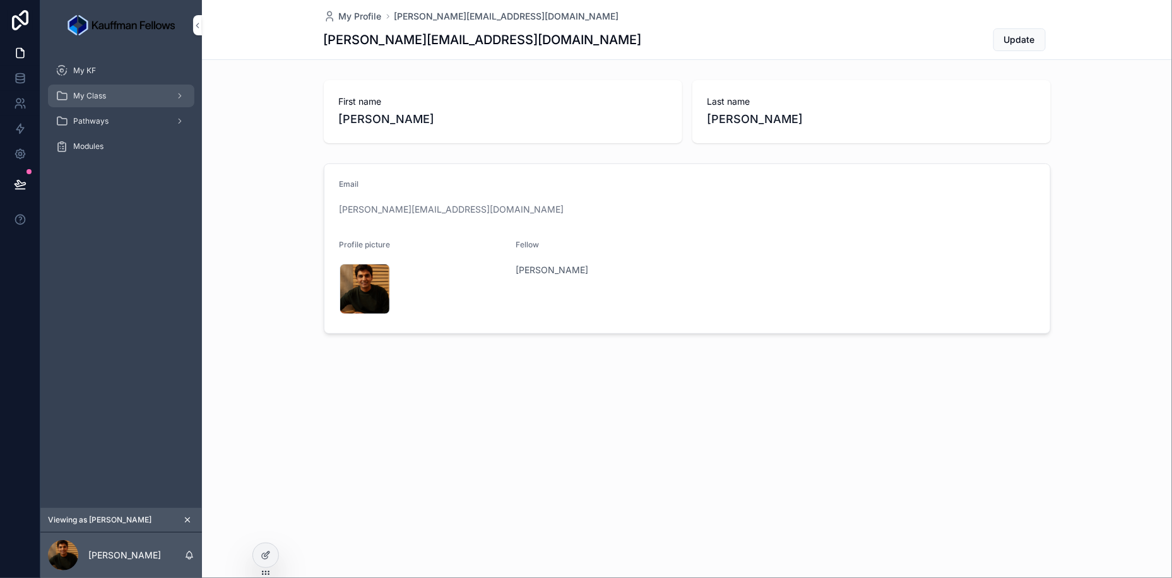
click at [109, 104] on div "My Class" at bounding box center [121, 96] width 131 height 20
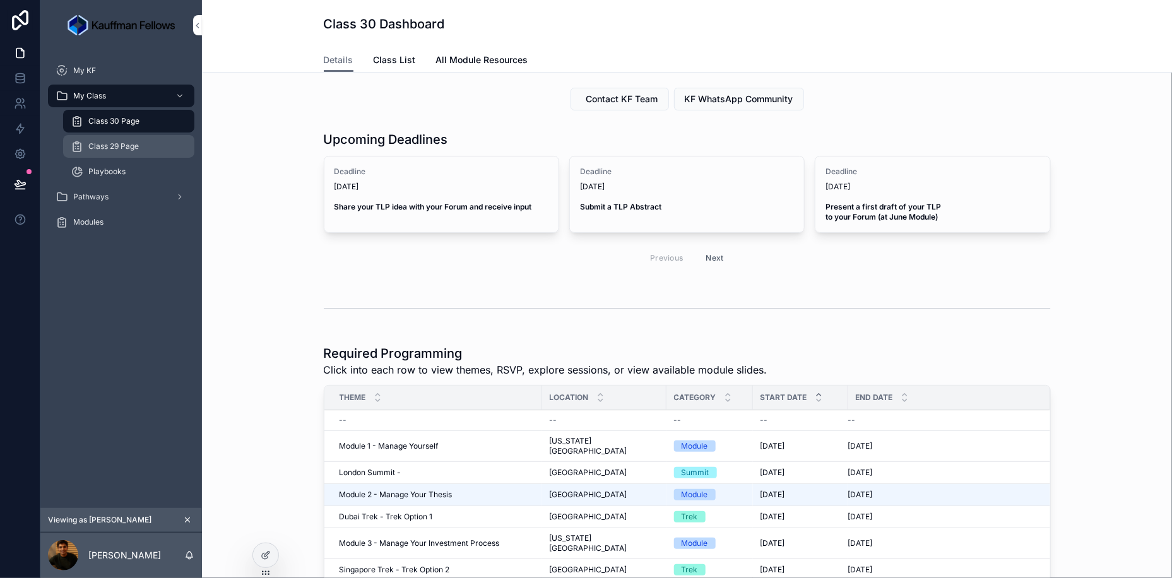
click at [129, 148] on span "Class 29 Page" at bounding box center [113, 146] width 50 height 10
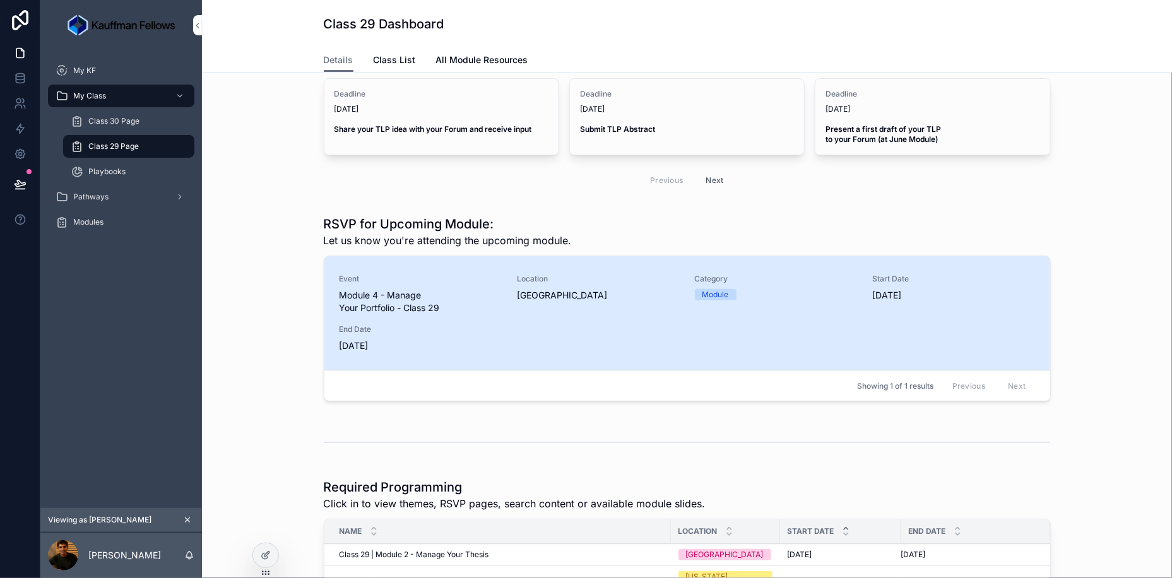
scroll to position [139, 0]
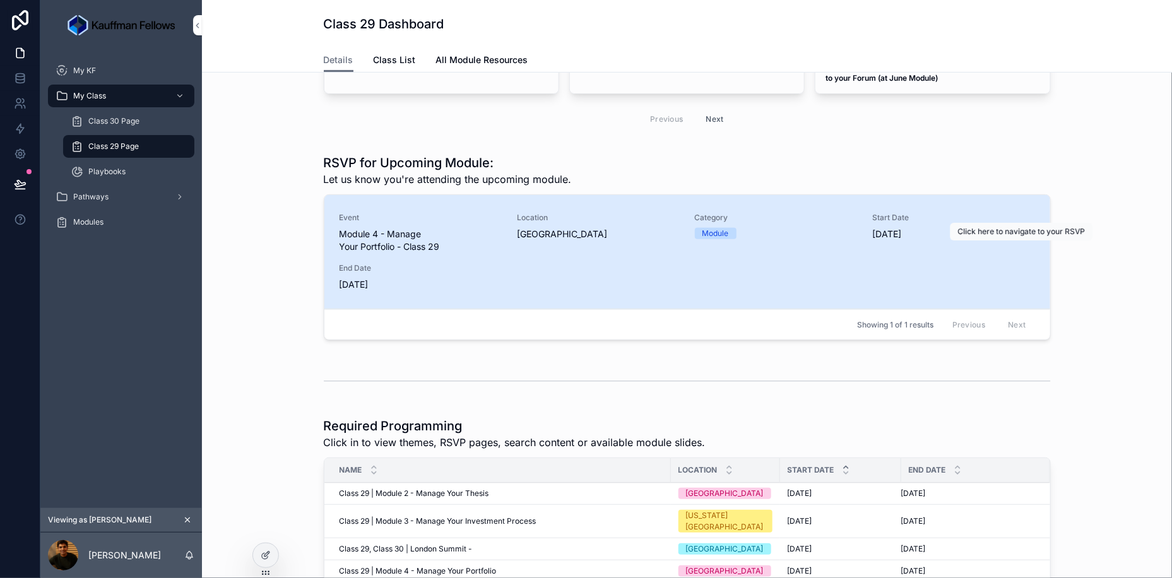
click at [0, 0] on span "Action #1" at bounding box center [0, 0] width 0 height 0
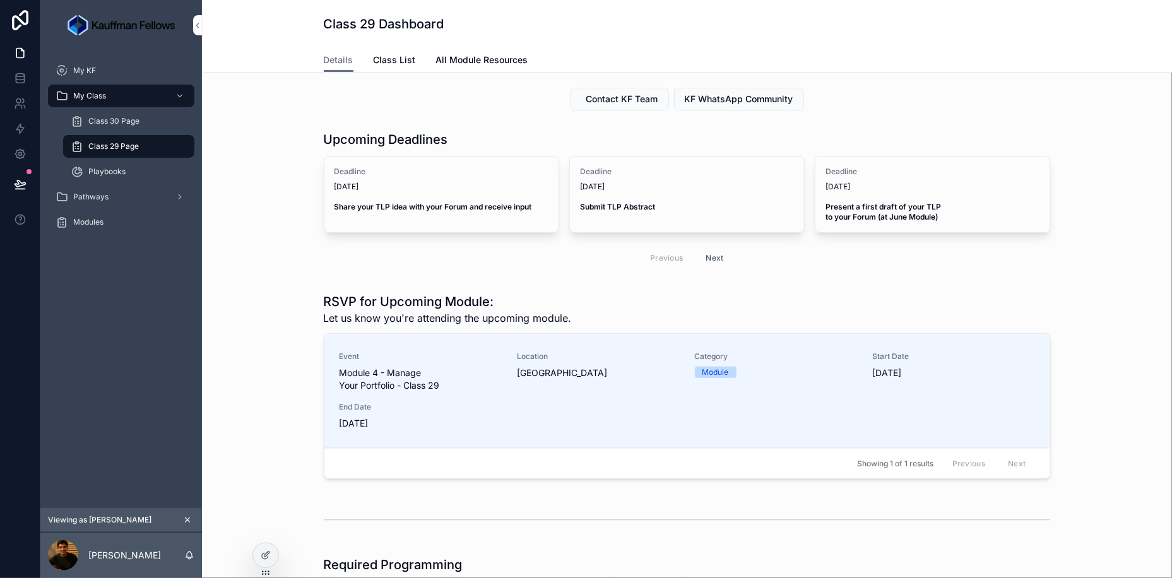
click at [273, 544] on div at bounding box center [265, 560] width 27 height 35
click at [271, 547] on div at bounding box center [265, 555] width 25 height 24
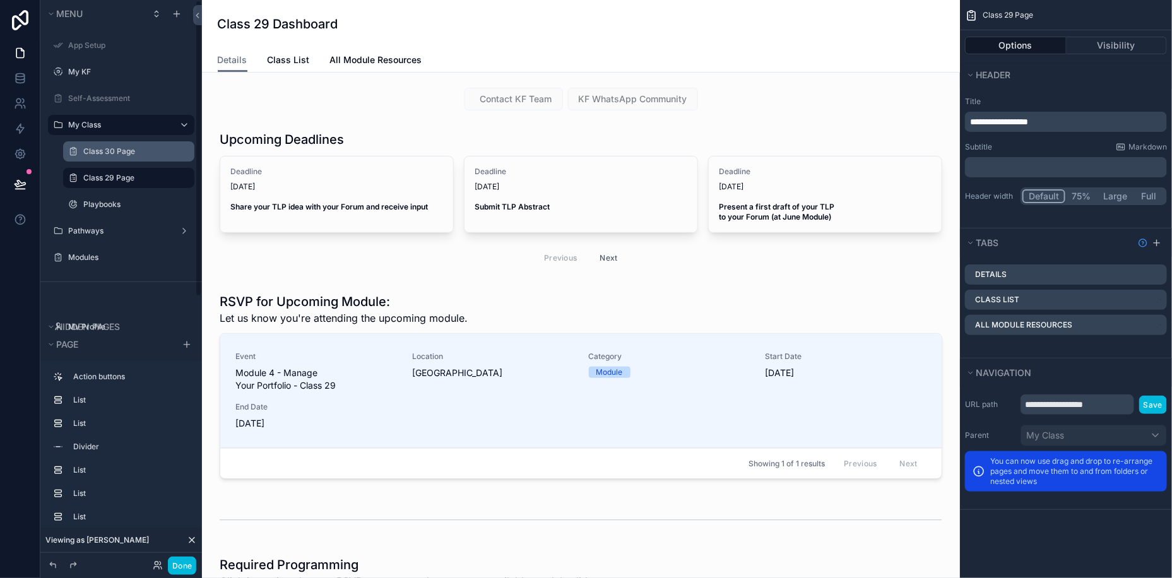
click at [140, 154] on label "Class 30 Page" at bounding box center [135, 151] width 104 height 10
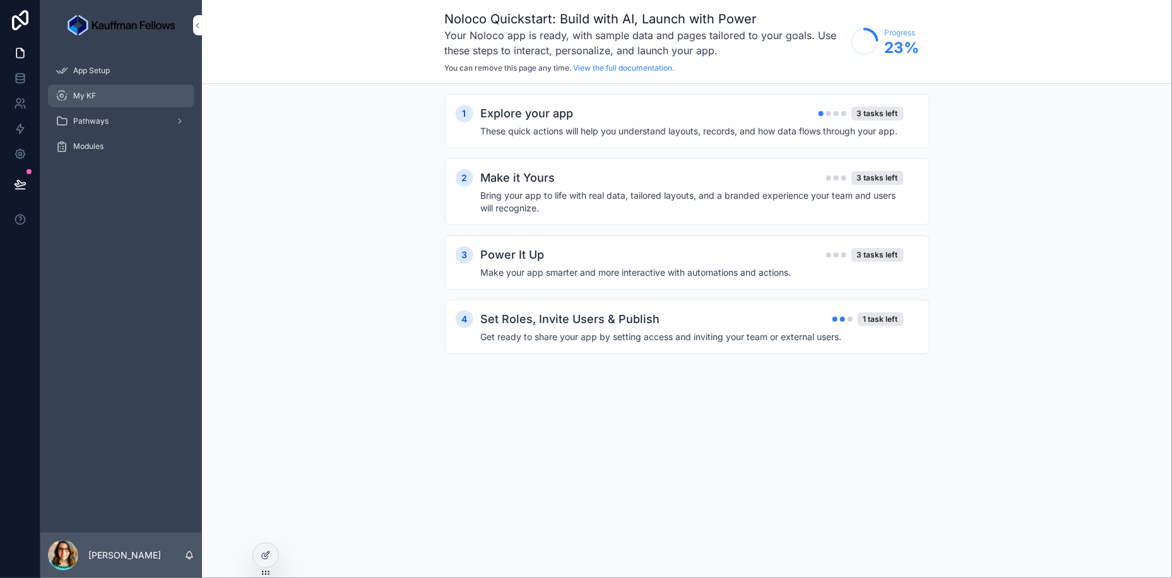
click at [117, 102] on div "My KF" at bounding box center [121, 96] width 131 height 20
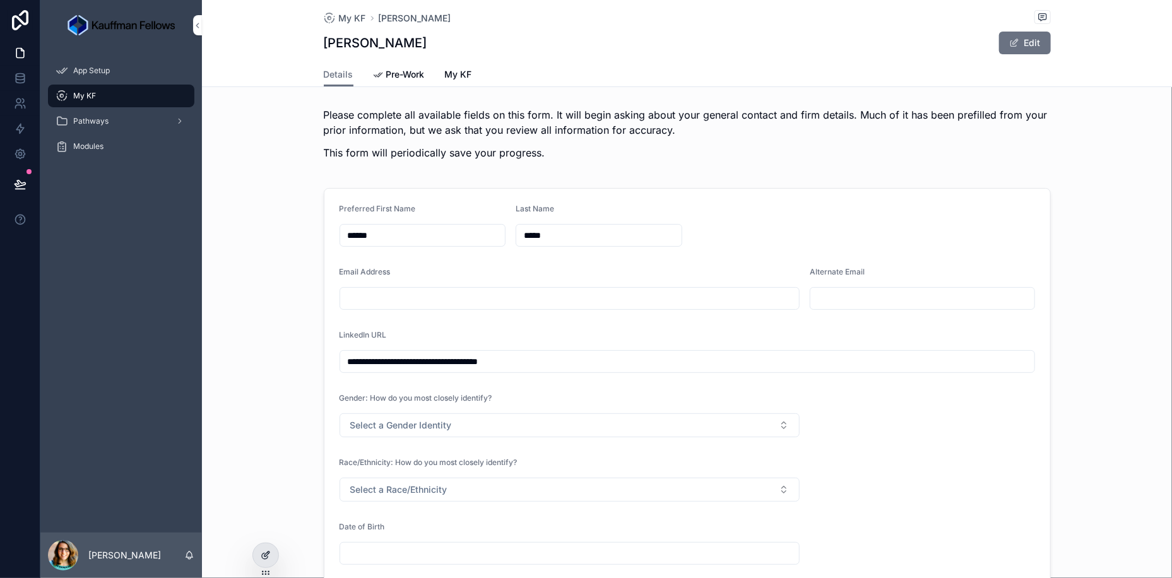
click at [268, 555] on icon at bounding box center [266, 555] width 10 height 10
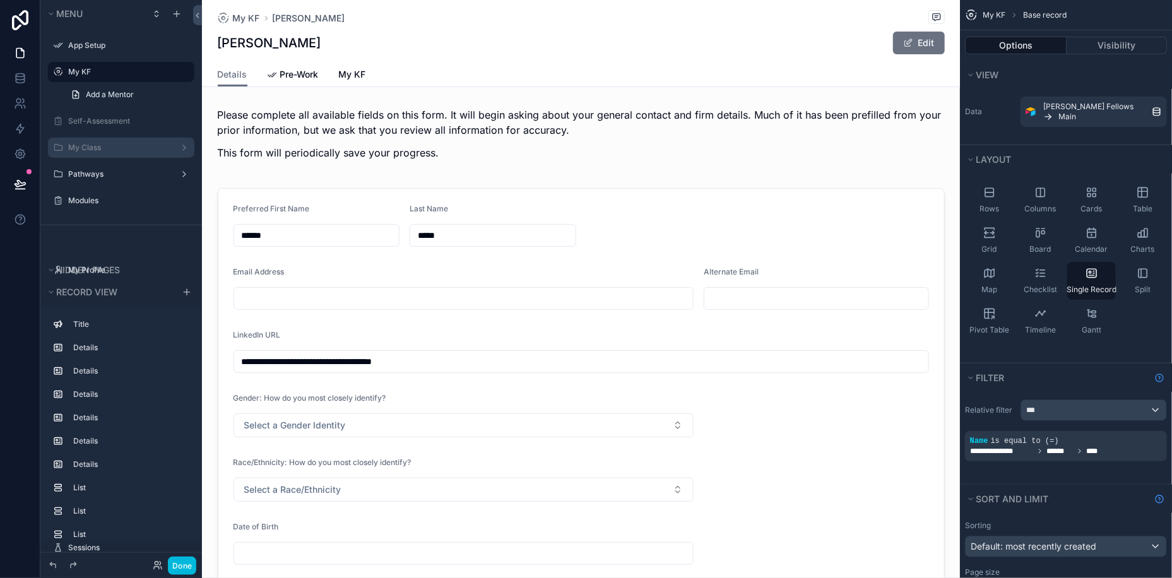
click at [112, 139] on div "My Class" at bounding box center [120, 148] width 141 height 20
click at [88, 145] on label "My Class" at bounding box center [118, 148] width 101 height 10
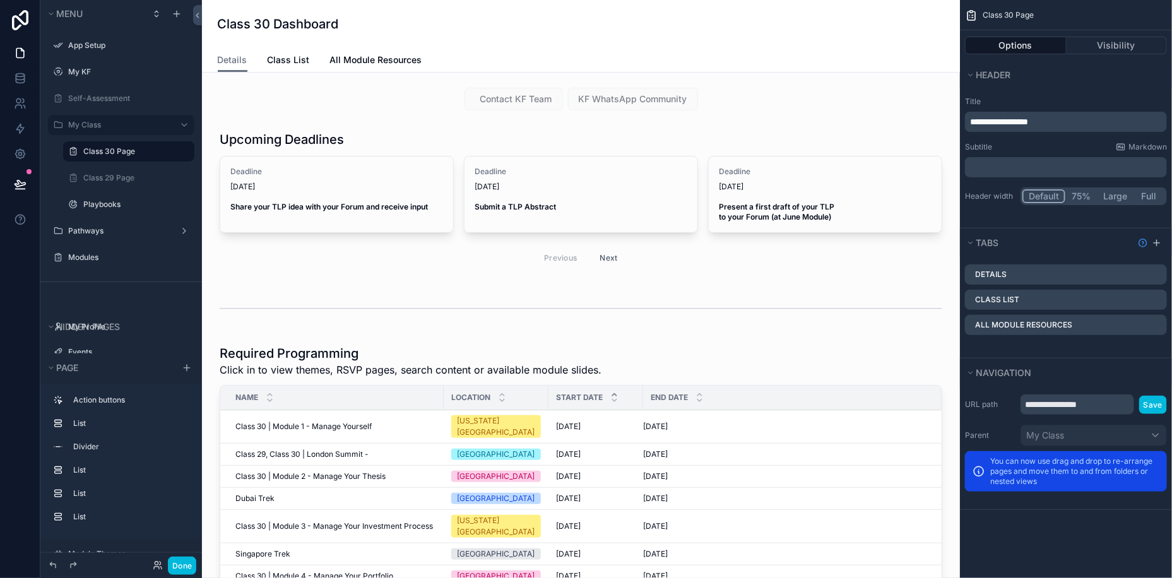
click at [1121, 61] on div "Header" at bounding box center [1066, 75] width 212 height 28
click at [1102, 42] on button "Visibility" at bounding box center [1117, 46] width 101 height 18
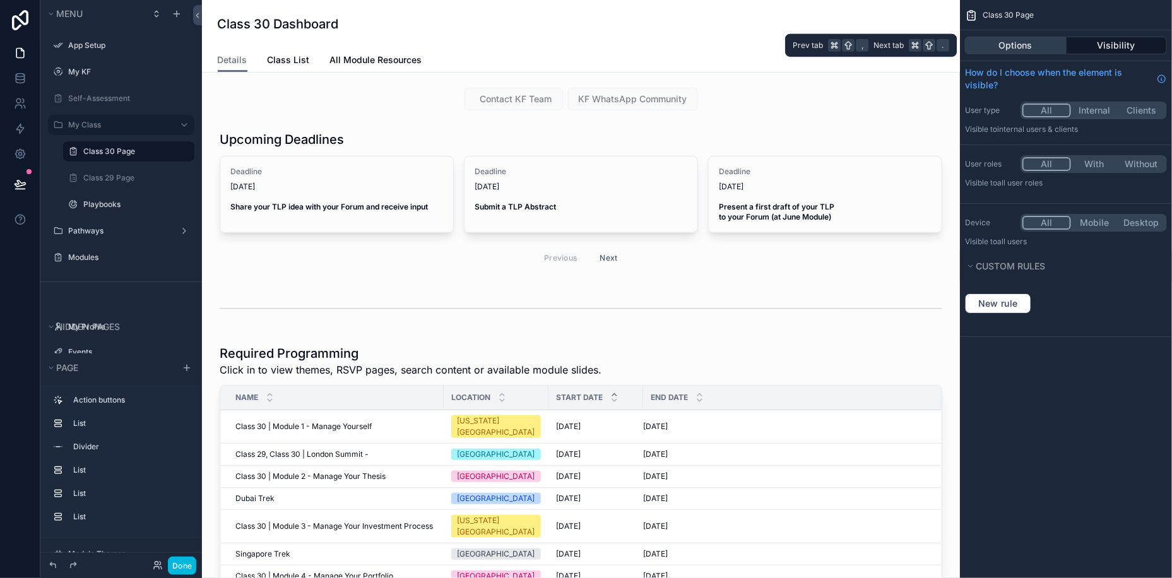
click at [1023, 50] on button "Options" at bounding box center [1016, 46] width 102 height 18
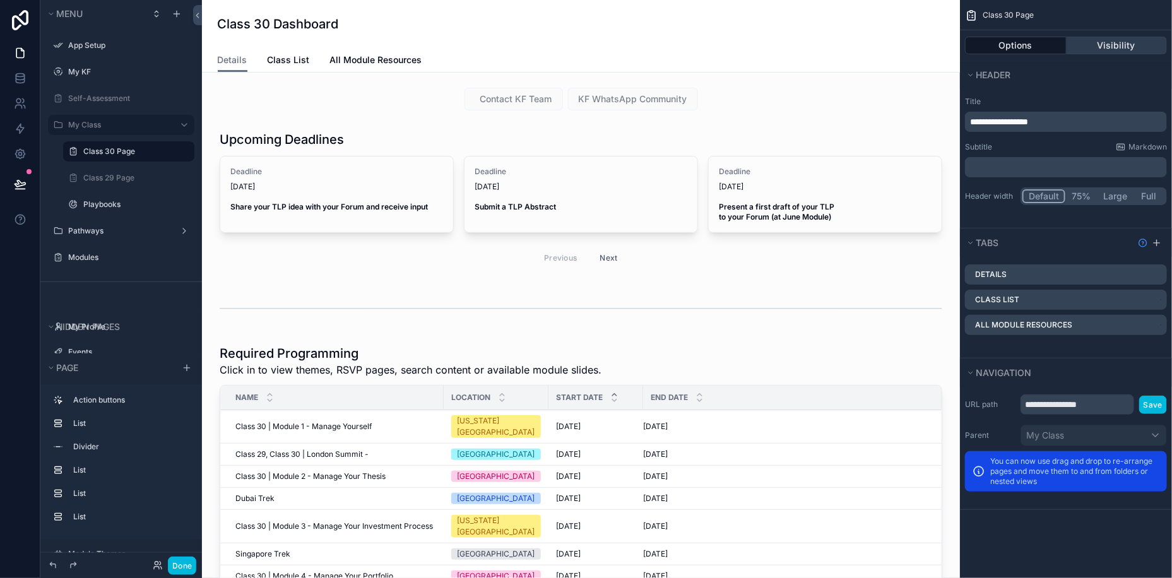
click at [1116, 44] on button "Visibility" at bounding box center [1117, 46] width 101 height 18
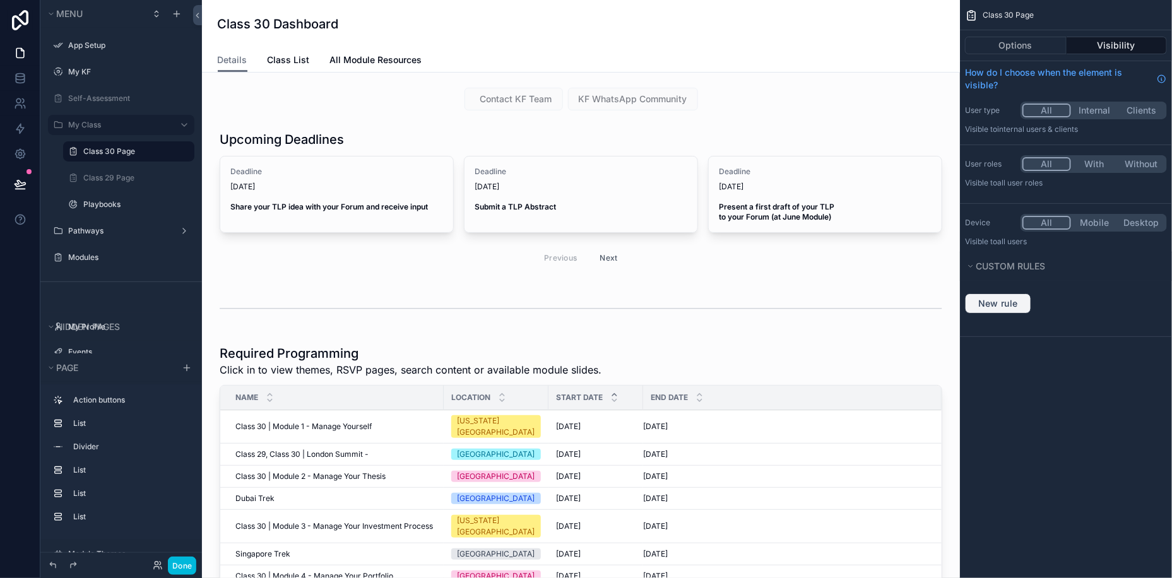
click at [995, 295] on button "New rule" at bounding box center [998, 304] width 66 height 20
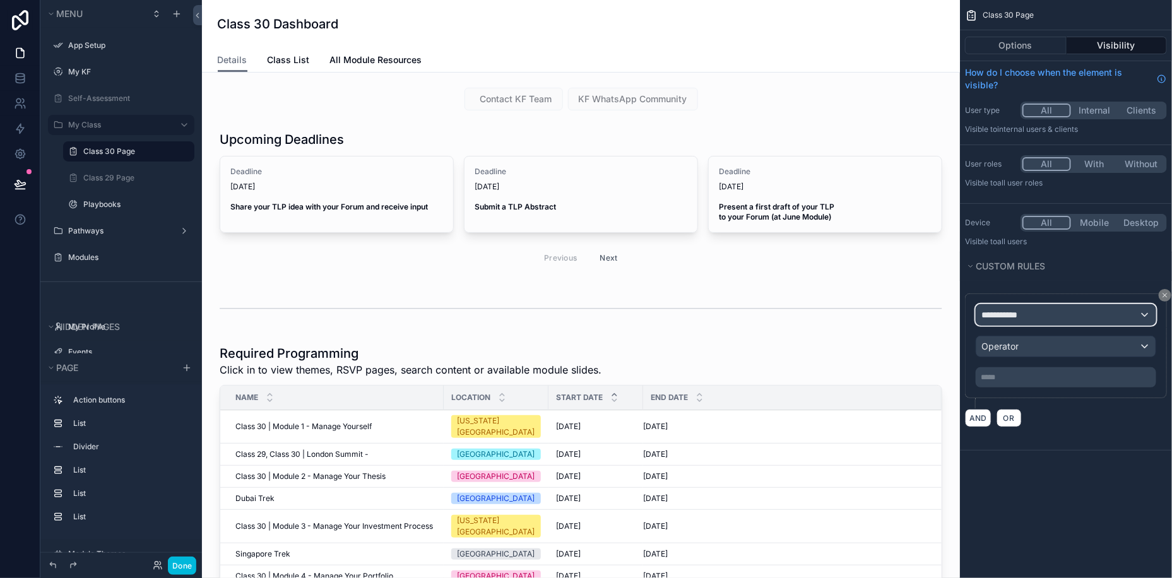
click at [1031, 305] on div "**********" at bounding box center [1065, 315] width 179 height 20
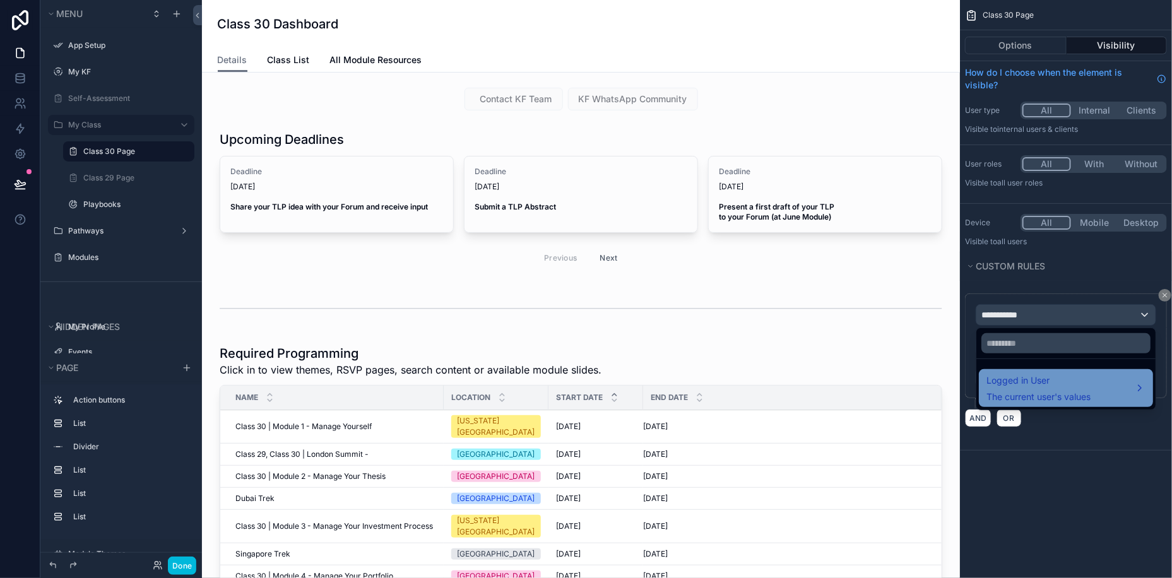
click at [1038, 391] on span "The current user's values" at bounding box center [1039, 397] width 104 height 13
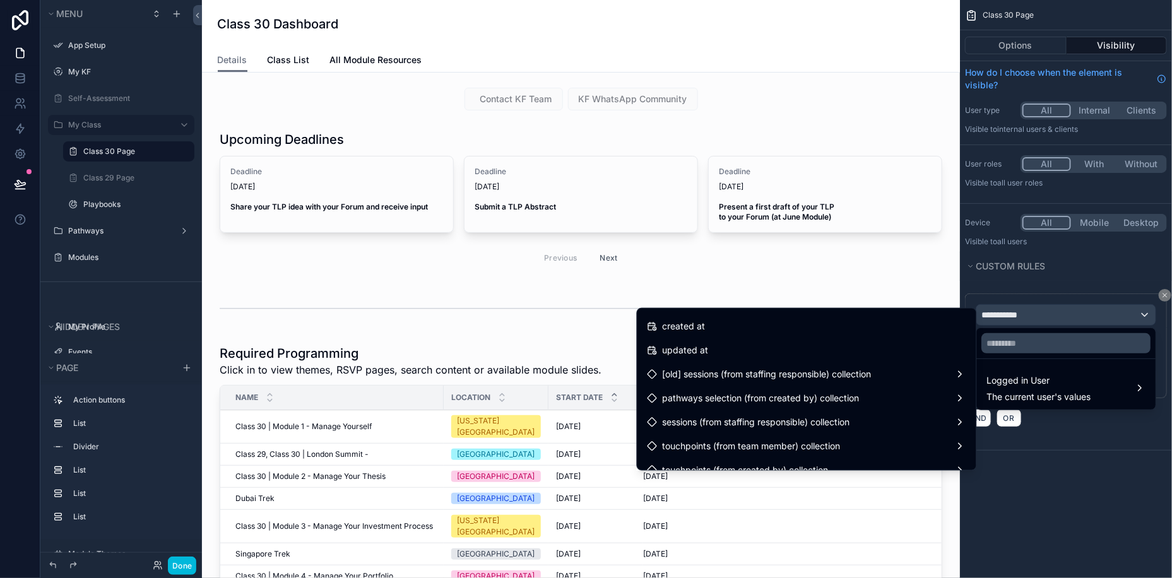
scroll to position [326, 0]
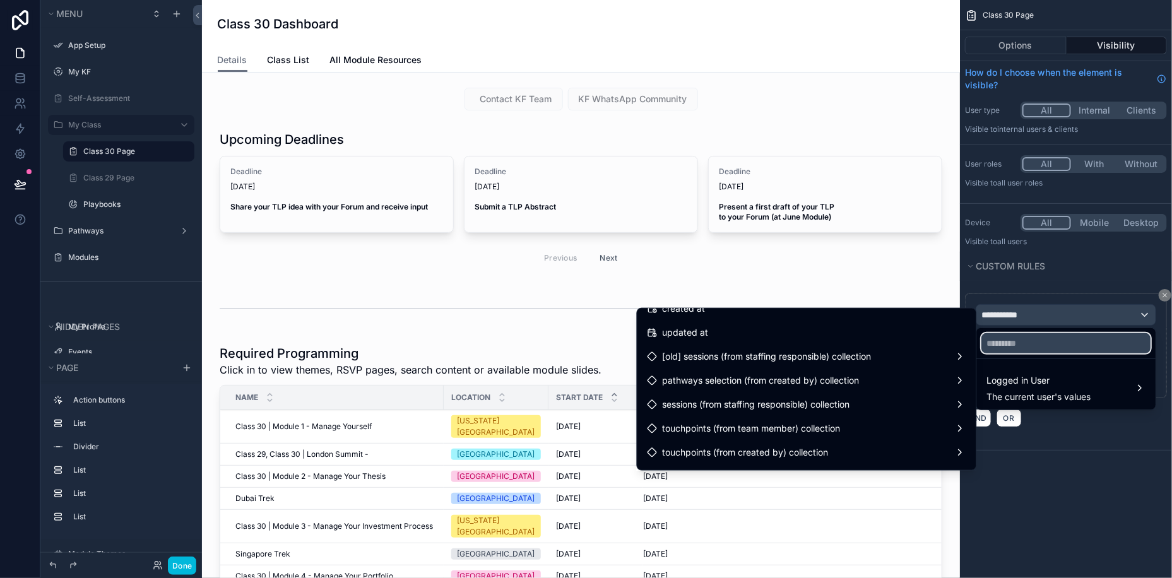
click at [1024, 341] on input "text" at bounding box center [1065, 343] width 169 height 20
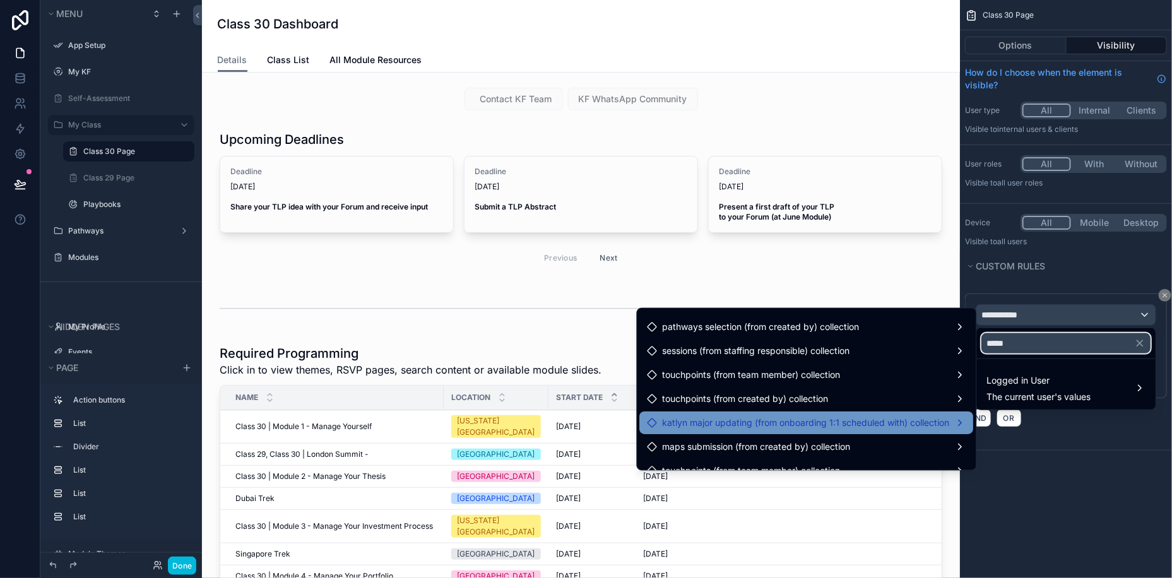
scroll to position [0, 0]
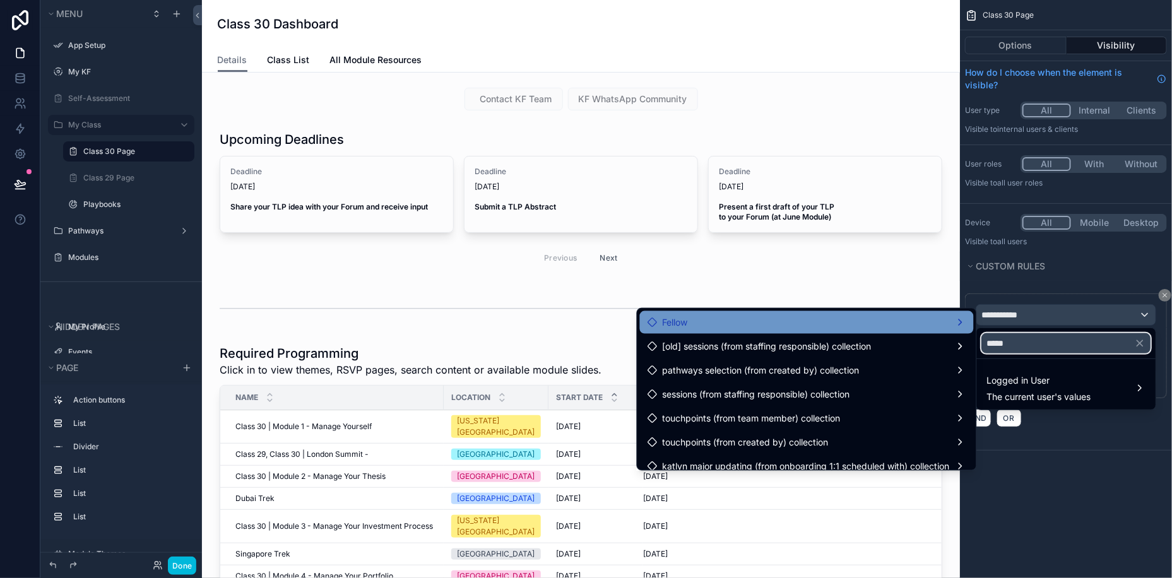
type input "*****"
click at [946, 327] on div "Fellow" at bounding box center [807, 322] width 319 height 15
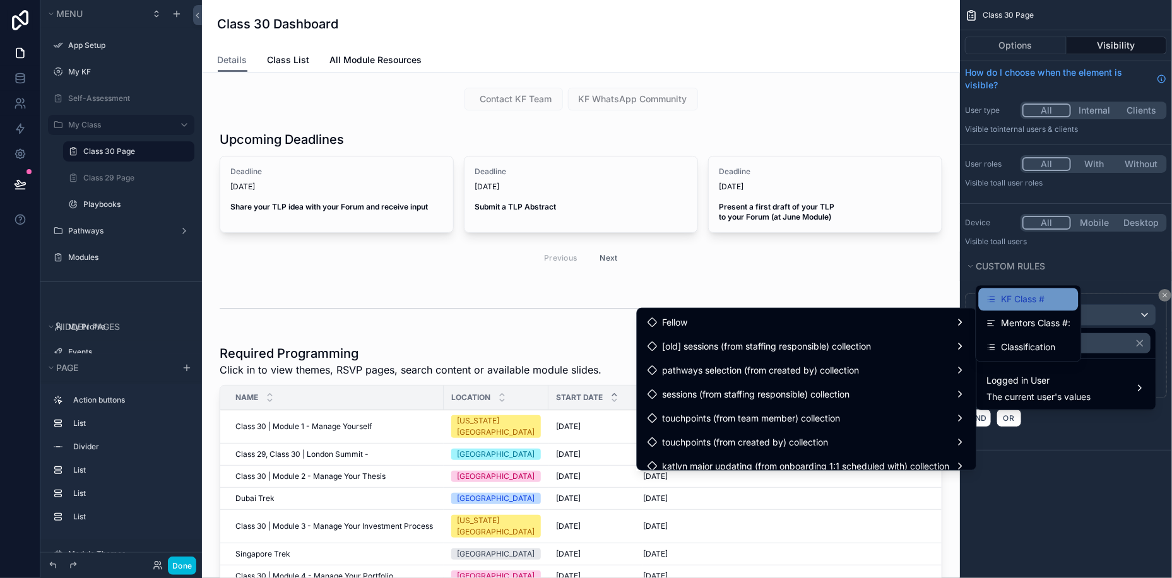
click at [1019, 302] on span "KF Class #" at bounding box center [1024, 299] width 44 height 15
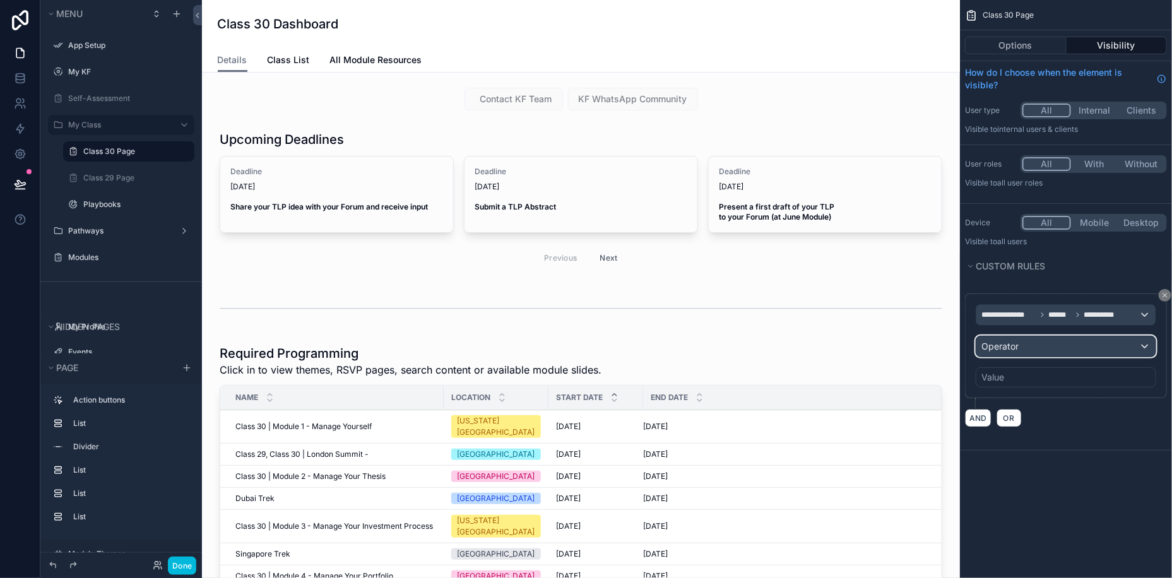
click at [1063, 342] on div "Operator" at bounding box center [1065, 346] width 179 height 20
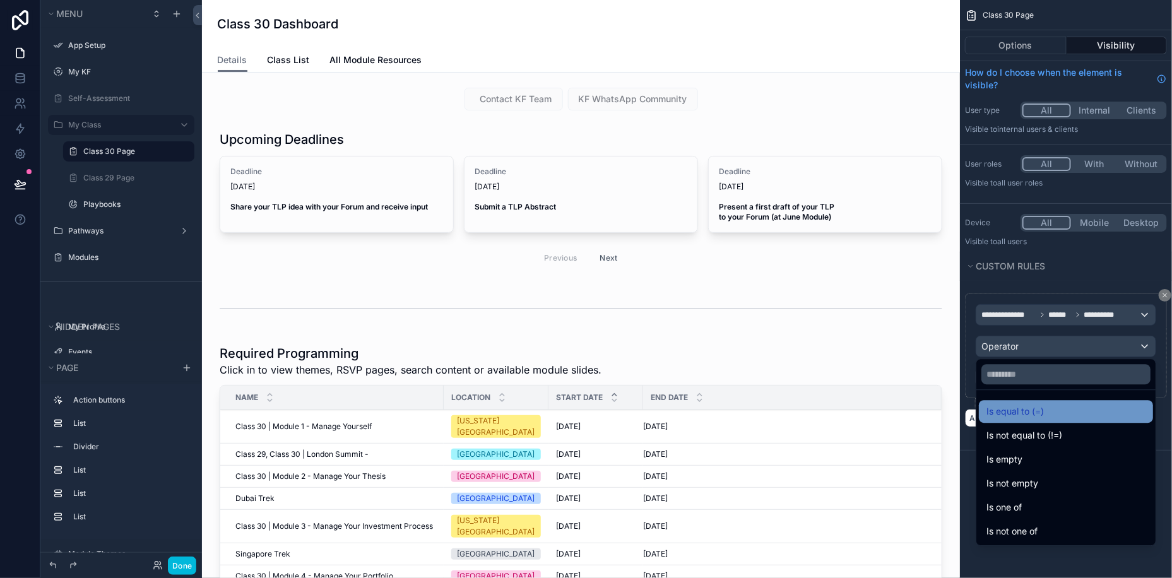
click at [1040, 408] on span "Is equal to (=)" at bounding box center [1015, 411] width 57 height 15
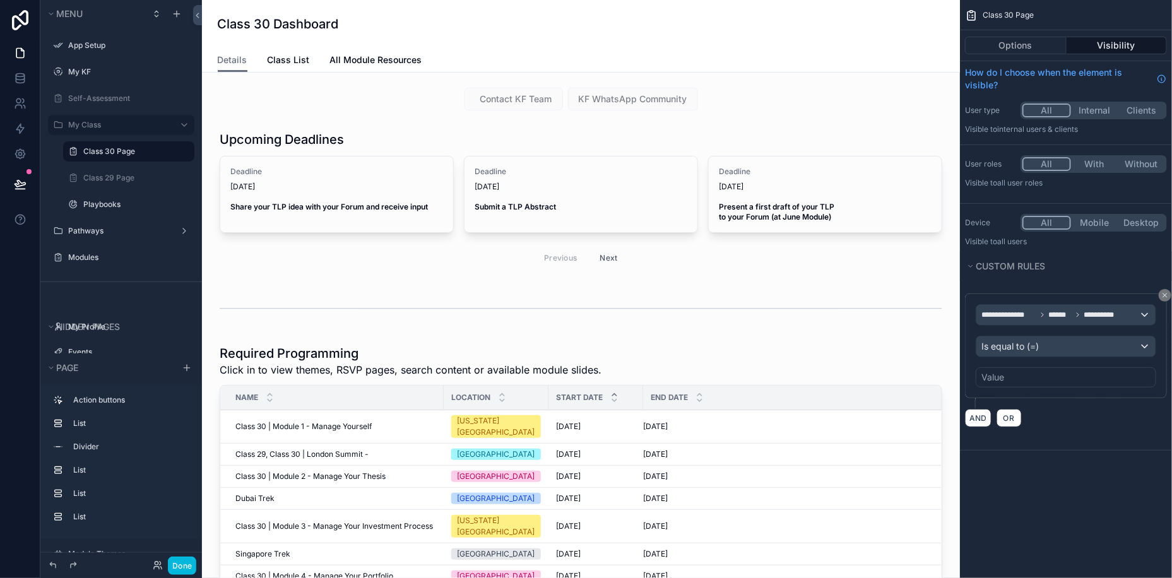
click at [1011, 371] on div "Value" at bounding box center [1066, 377] width 181 height 20
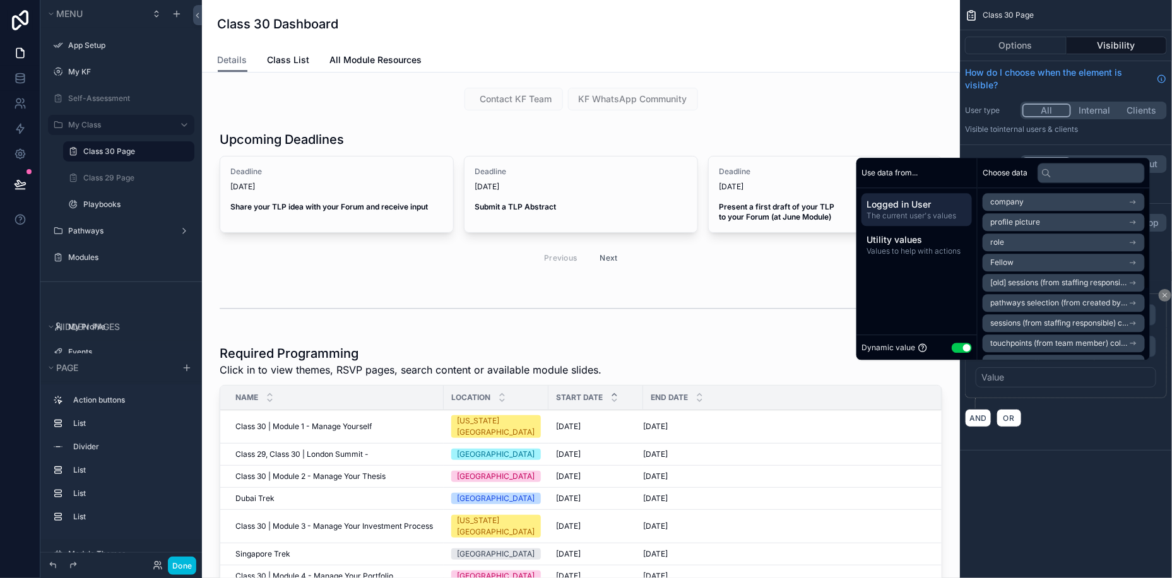
click at [956, 343] on button "Use setting" at bounding box center [962, 348] width 20 height 10
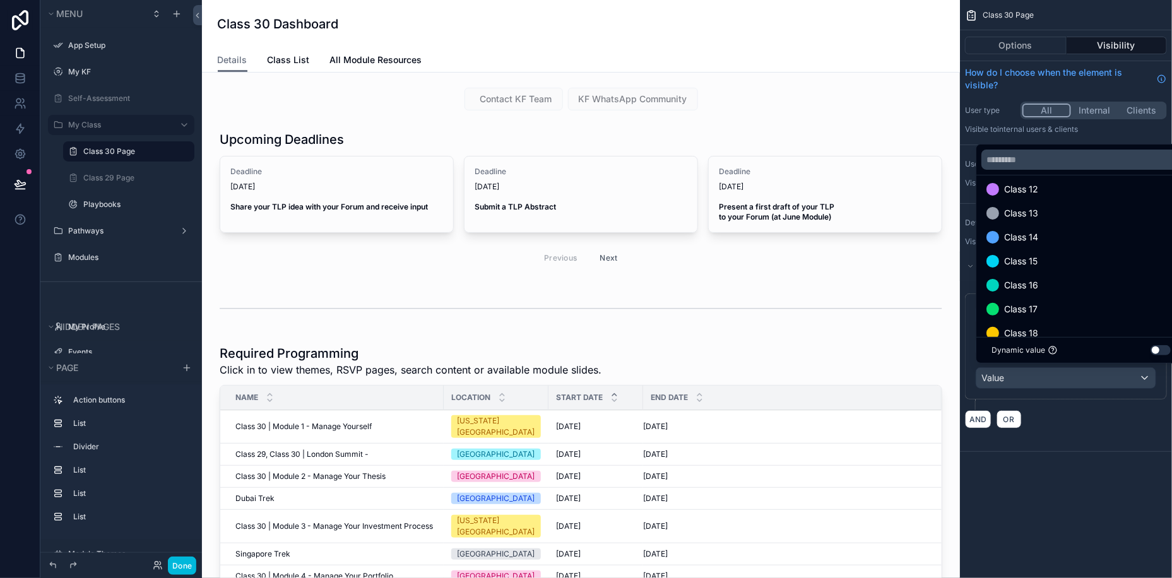
scroll to position [600, 0]
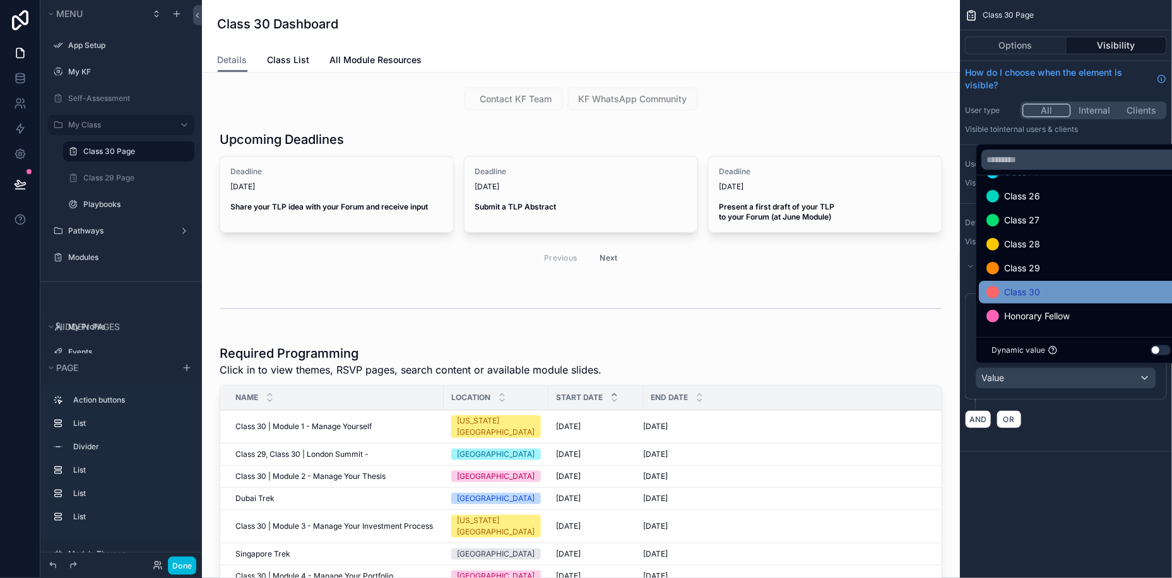
click at [1017, 283] on div "Class 30" at bounding box center [1081, 292] width 205 height 23
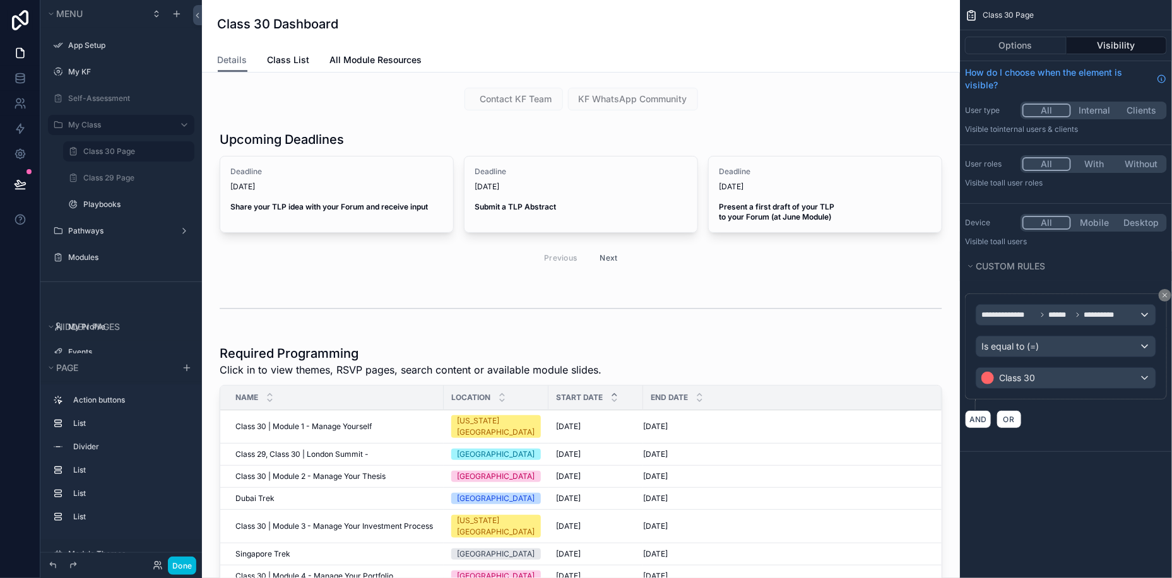
click at [1082, 436] on div "**********" at bounding box center [1066, 366] width 212 height 170
click at [107, 173] on div "Class 29 Page" at bounding box center [137, 178] width 109 height 10
click at [111, 160] on div "Class 30 Page" at bounding box center [129, 151] width 126 height 20
click at [112, 174] on label "Class 29 Page" at bounding box center [135, 178] width 104 height 10
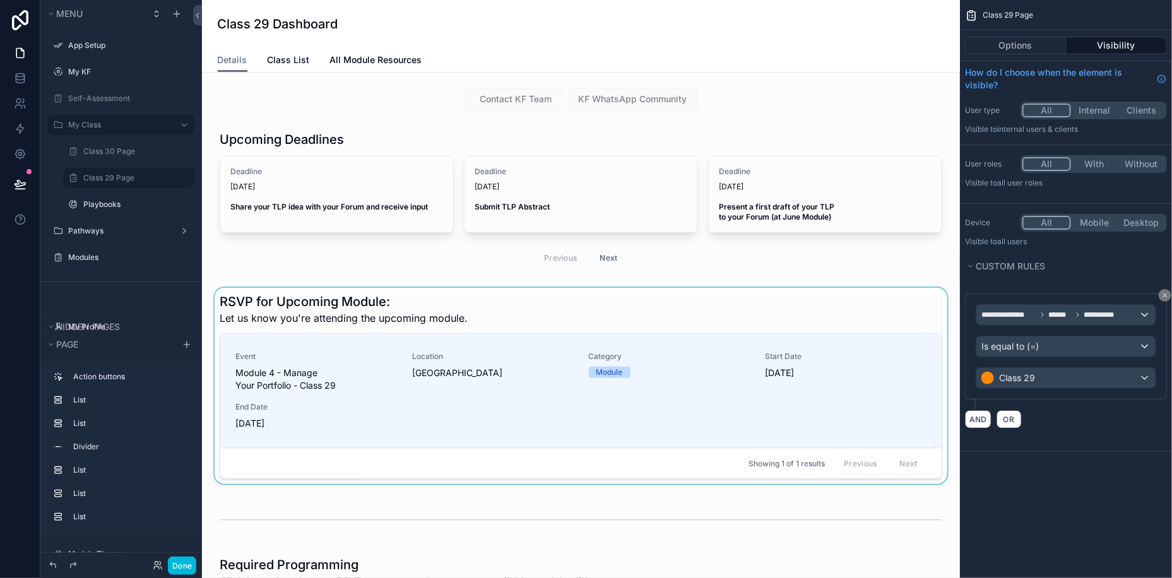
click at [589, 321] on div "scrollable content" at bounding box center [581, 388] width 738 height 201
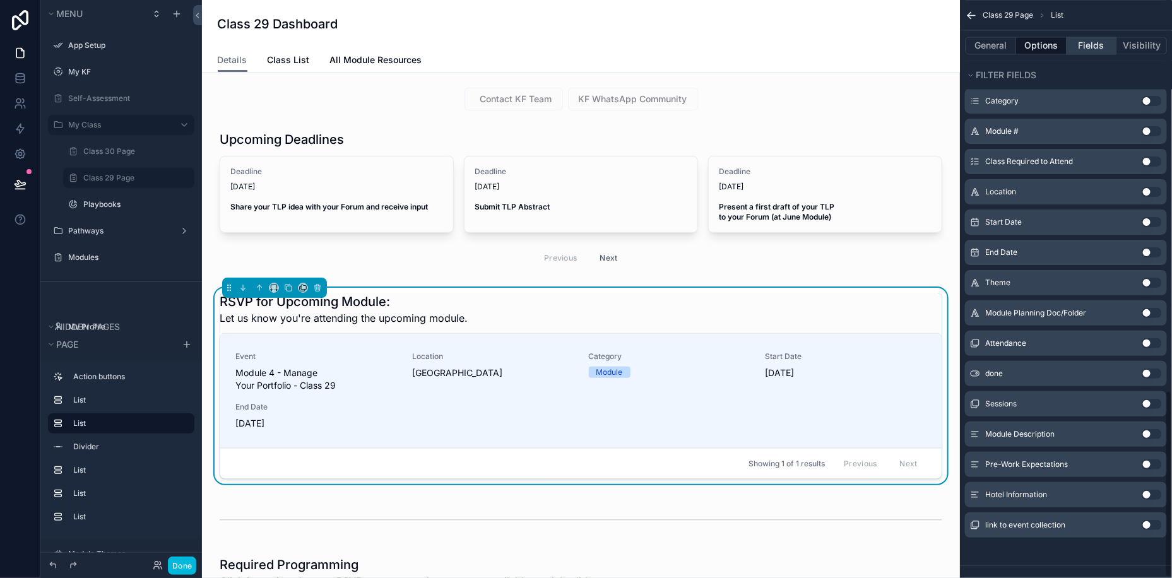
click at [1093, 45] on button "Fields" at bounding box center [1092, 46] width 50 height 18
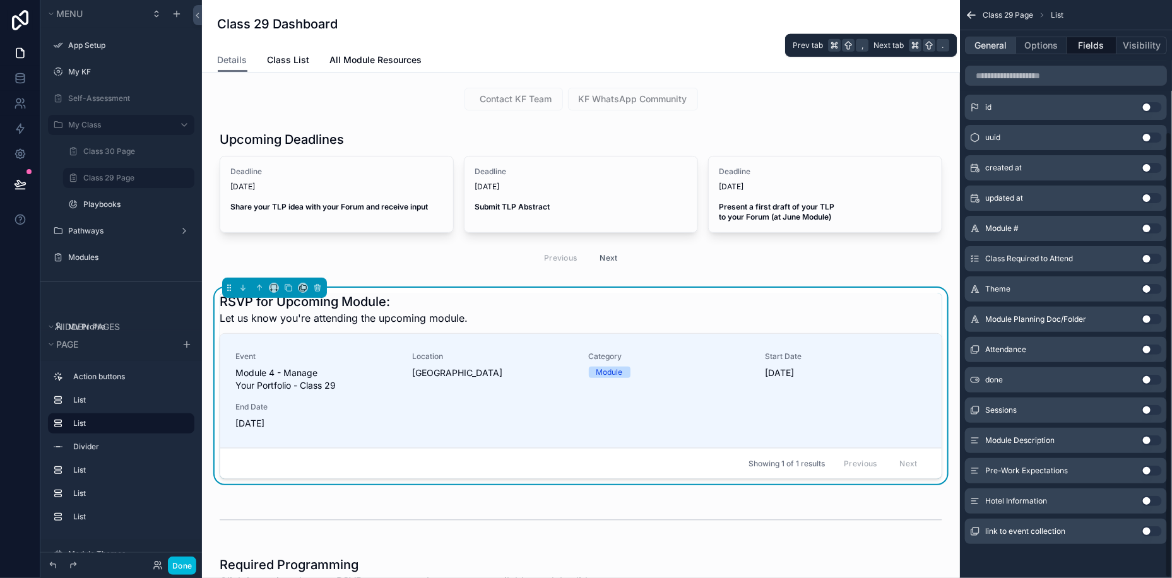
click at [995, 42] on button "General" at bounding box center [990, 46] width 51 height 18
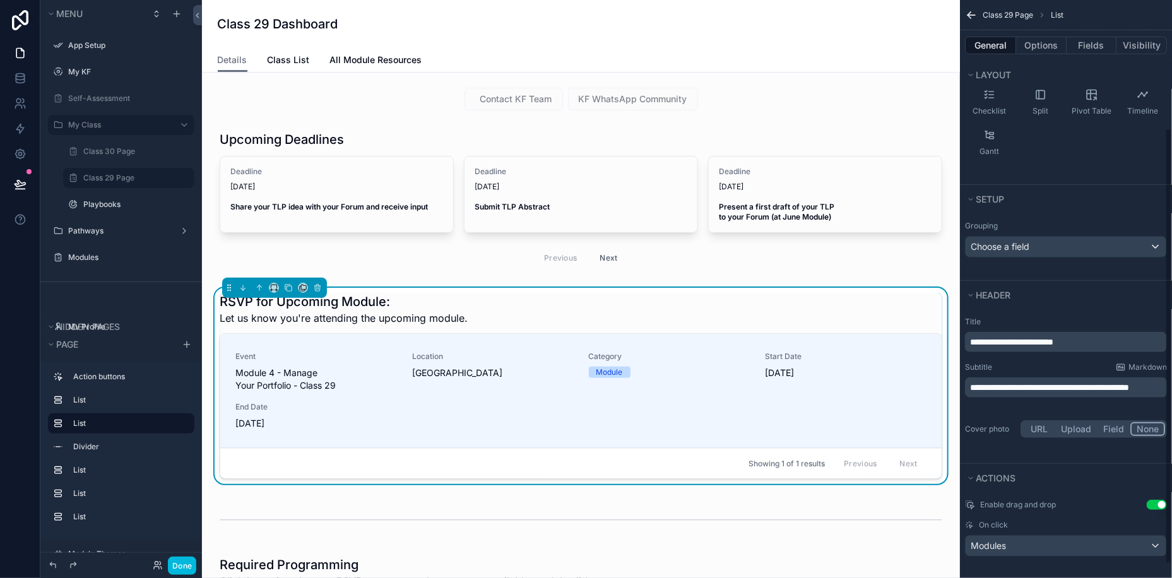
scroll to position [188, 0]
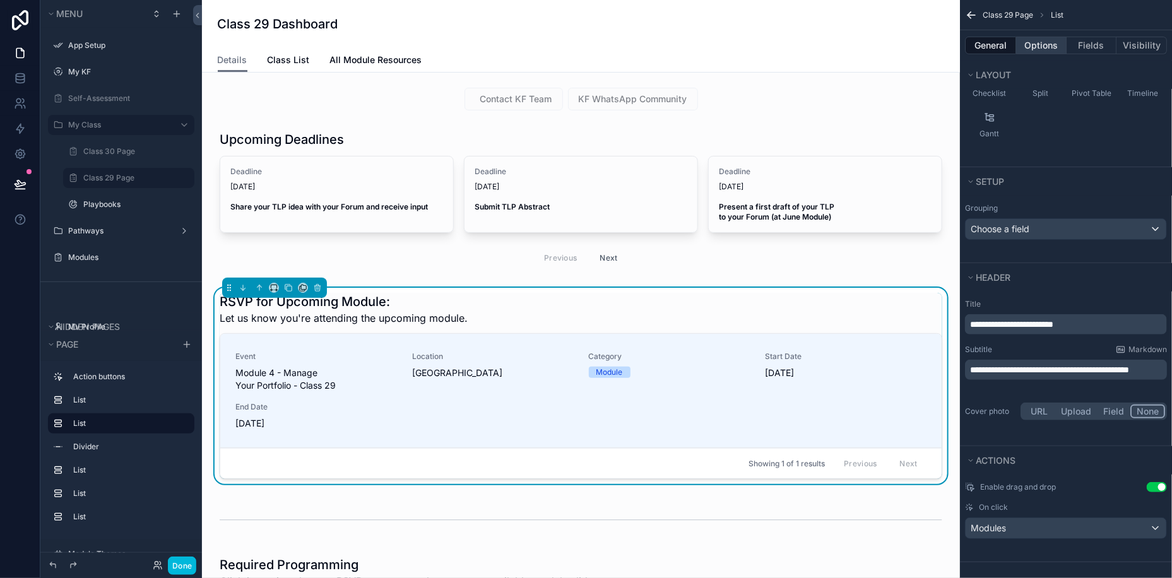
click at [1029, 47] on button "Options" at bounding box center [1041, 46] width 50 height 18
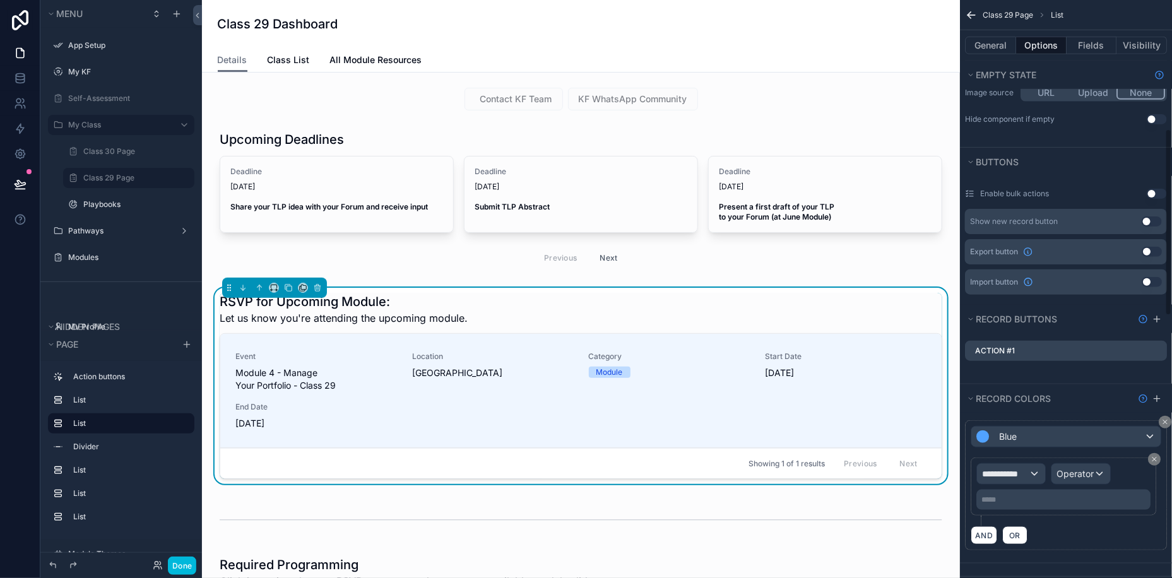
scroll to position [398, 0]
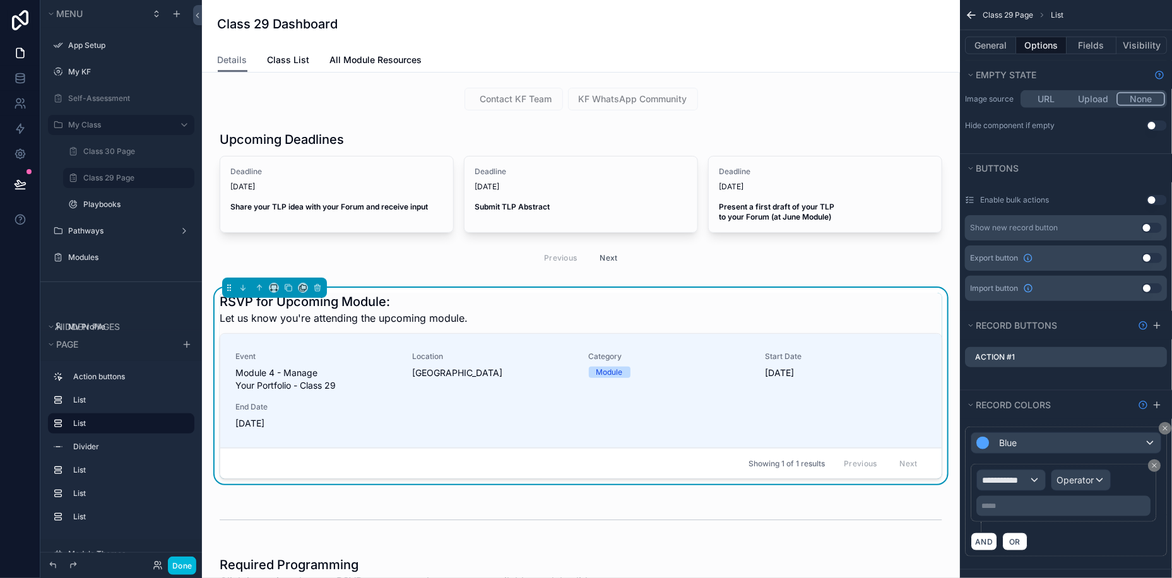
click at [0, 0] on icon "scrollable content" at bounding box center [0, 0] width 0 height 0
click at [1138, 335] on icon at bounding box center [1137, 334] width 10 height 10
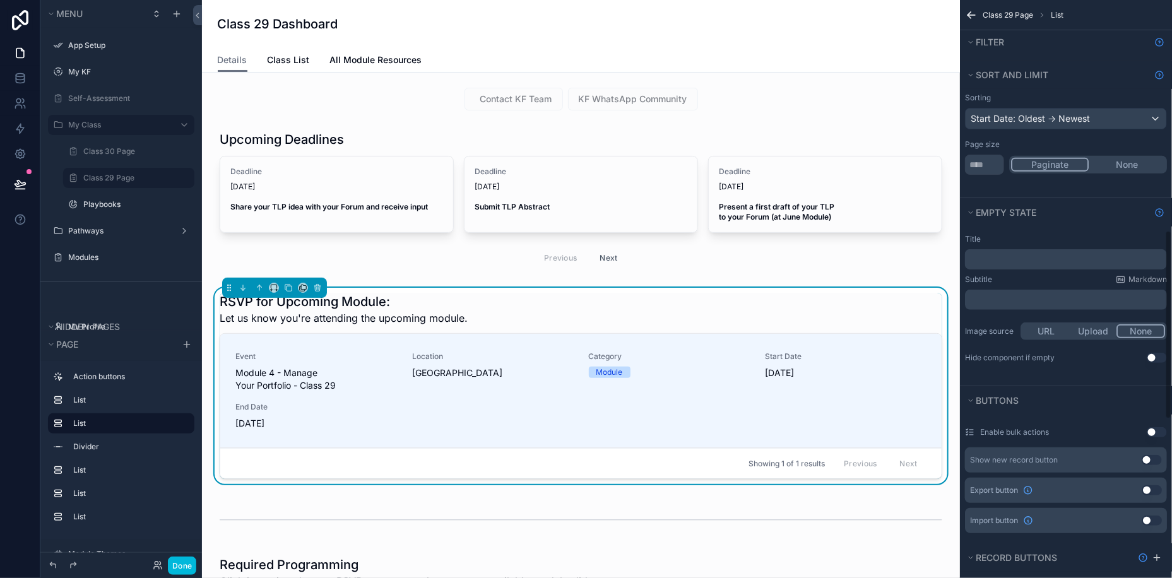
scroll to position [0, 0]
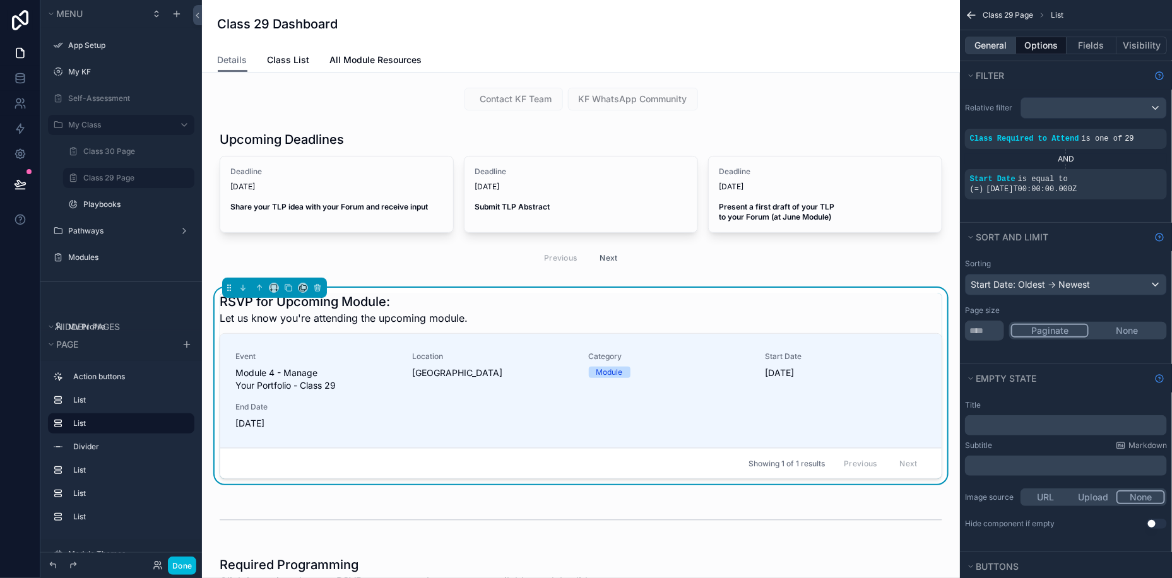
click at [996, 52] on button "General" at bounding box center [990, 46] width 51 height 18
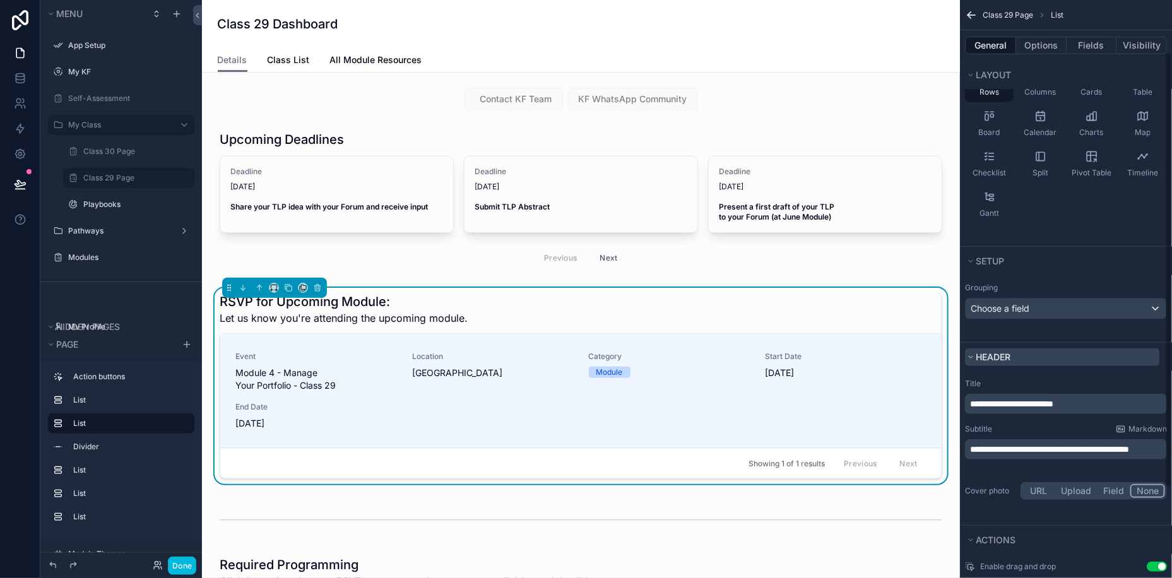
scroll to position [138, 0]
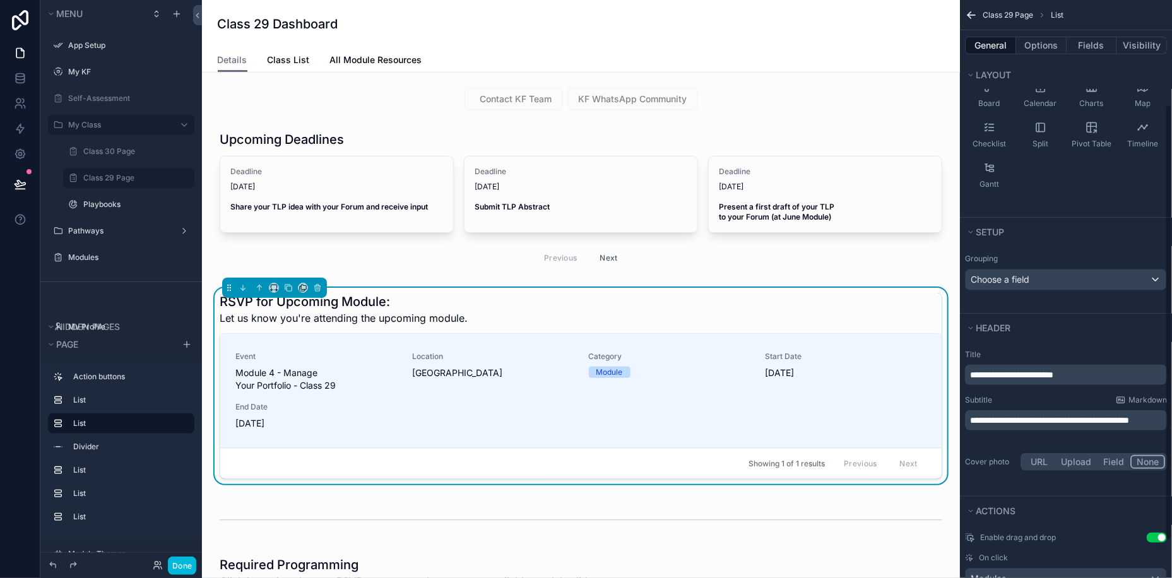
click at [1023, 430] on div "**********" at bounding box center [1066, 420] width 202 height 20
click at [1019, 427] on p "**********" at bounding box center [1067, 420] width 194 height 13
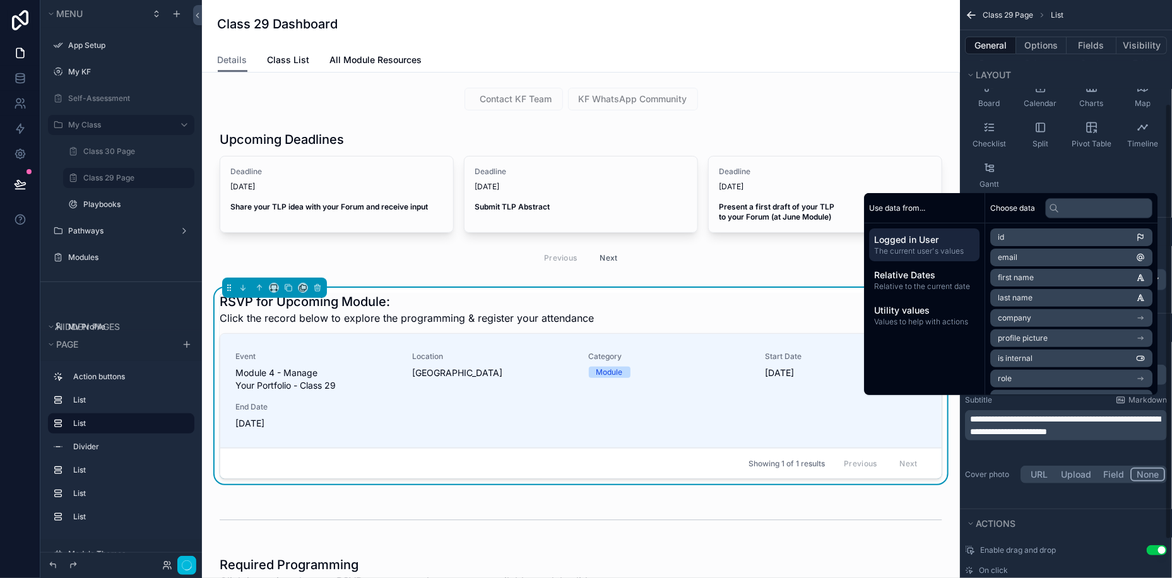
scroll to position [147, 0]
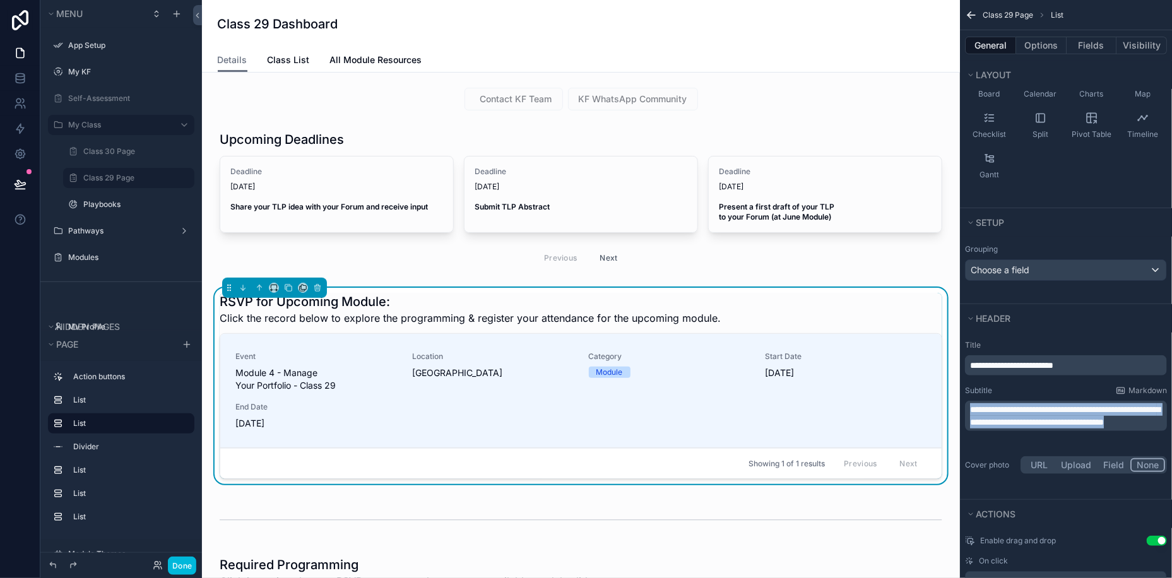
drag, startPoint x: 1070, startPoint y: 434, endPoint x: 957, endPoint y: 407, distance: 116.7
click at [957, 407] on div "App Setup My KF Self-Assessment My Class Class 30 Page Class 29 Page Playbooks …" at bounding box center [687, 289] width 970 height 578
click at [1070, 381] on div "**********" at bounding box center [1066, 408] width 212 height 146
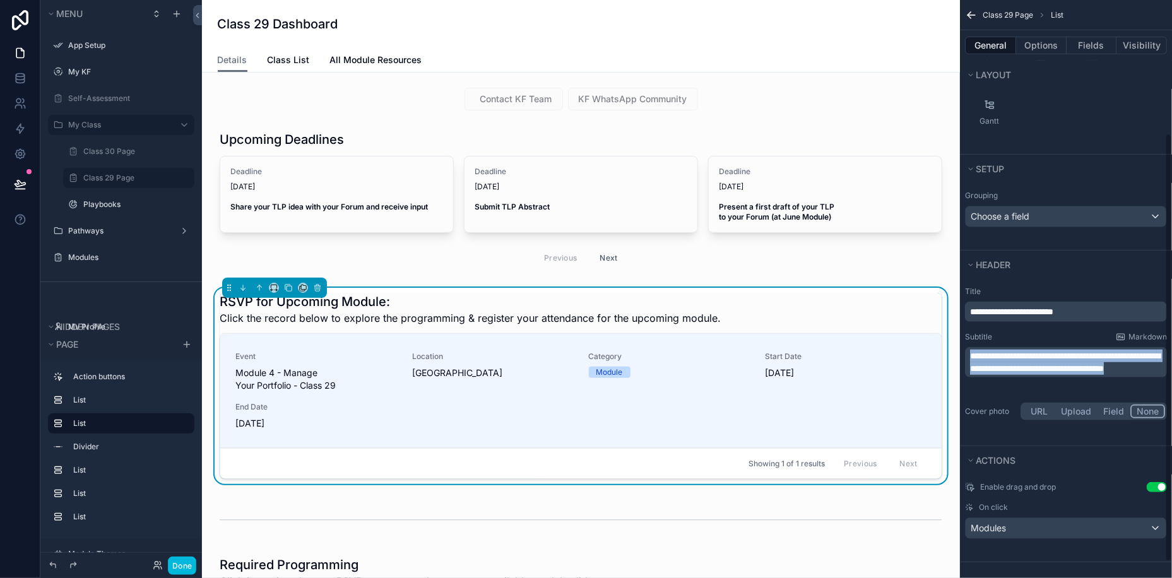
scroll to position [0, 0]
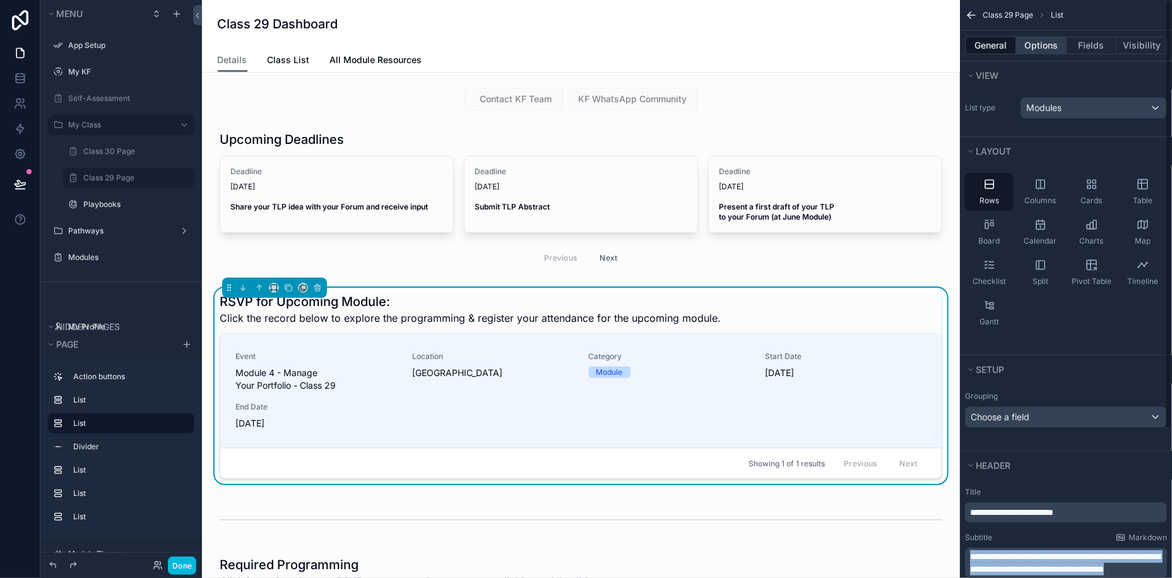
click at [1037, 49] on button "Options" at bounding box center [1041, 46] width 50 height 18
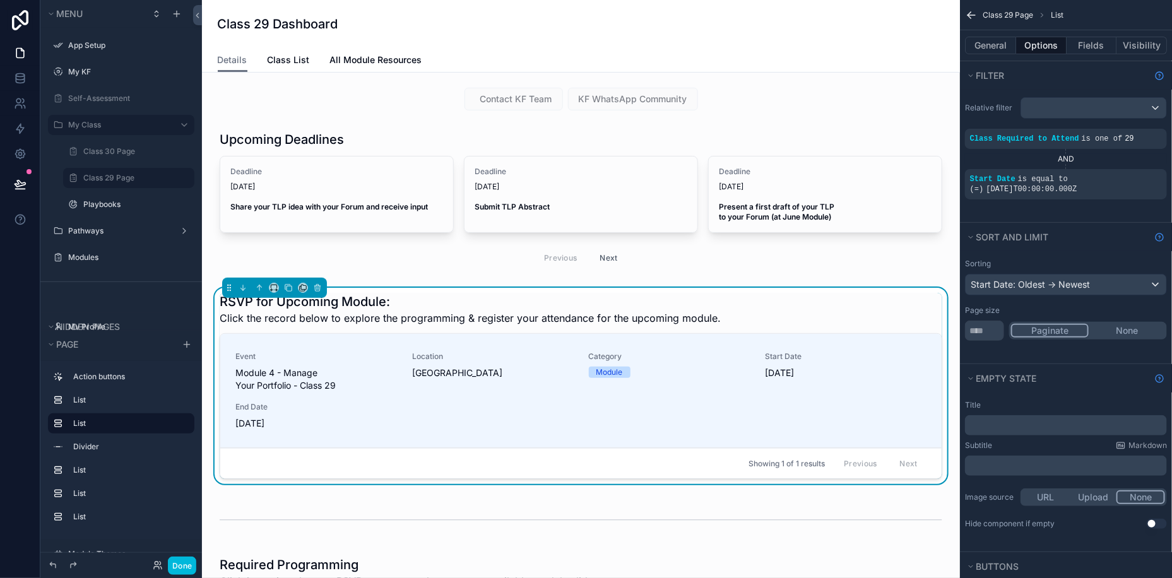
click at [1112, 331] on button "None" at bounding box center [1127, 331] width 76 height 14
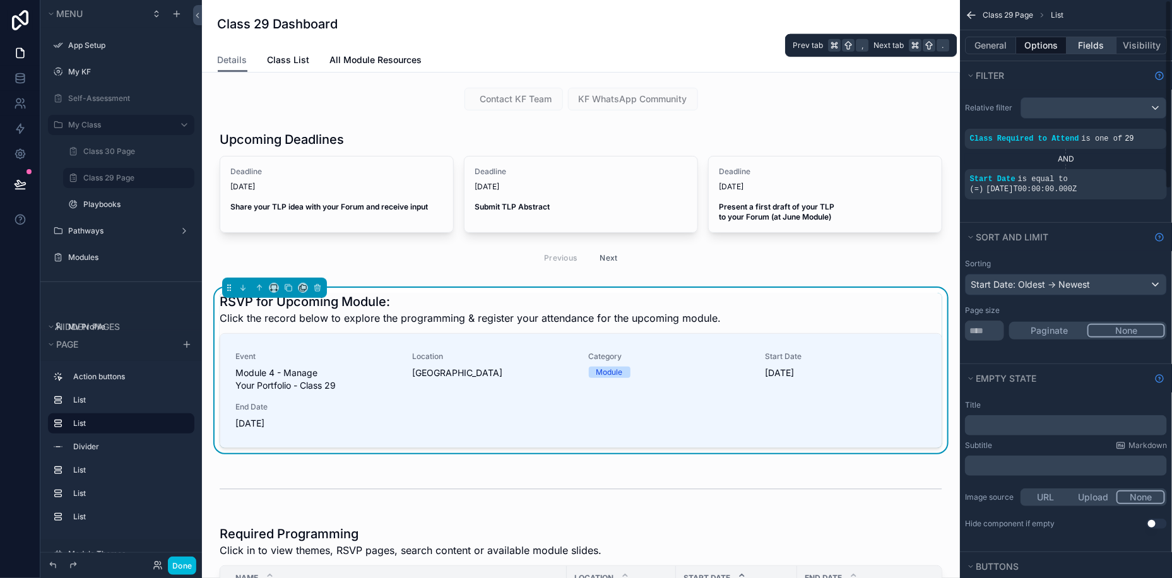
click at [1100, 46] on button "Fields" at bounding box center [1092, 46] width 50 height 18
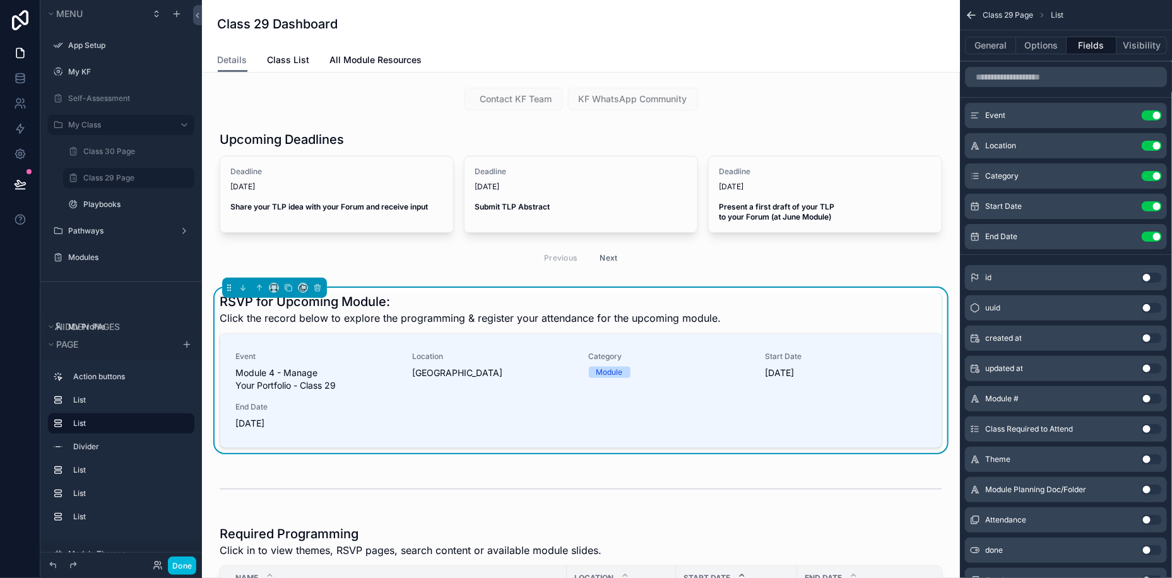
click at [0, 0] on icon "scrollable content" at bounding box center [0, 0] width 0 height 0
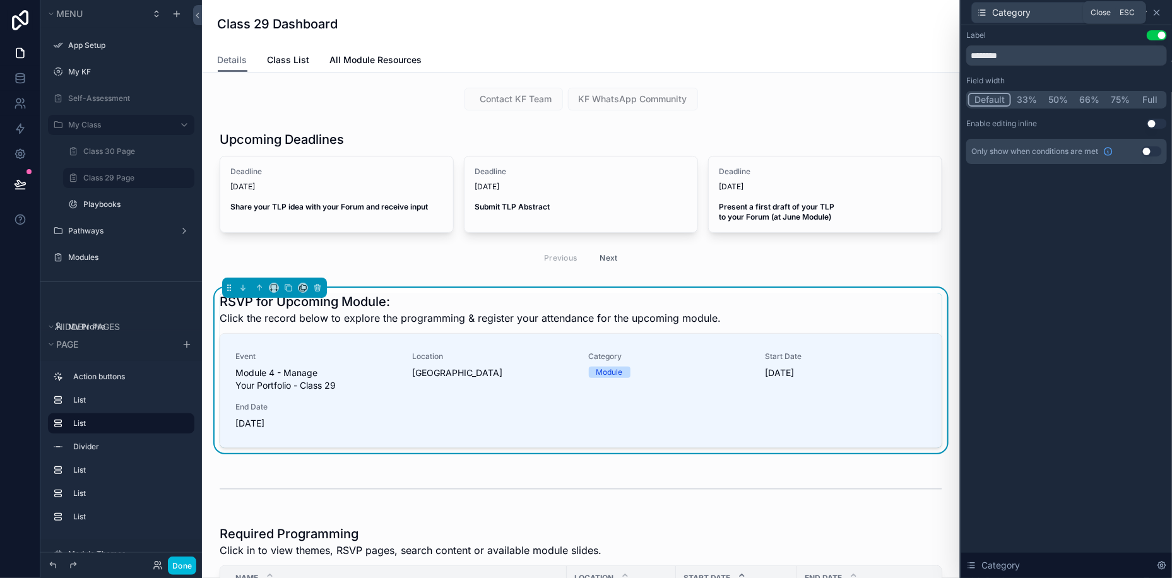
click at [1162, 13] on icon at bounding box center [1157, 13] width 10 height 10
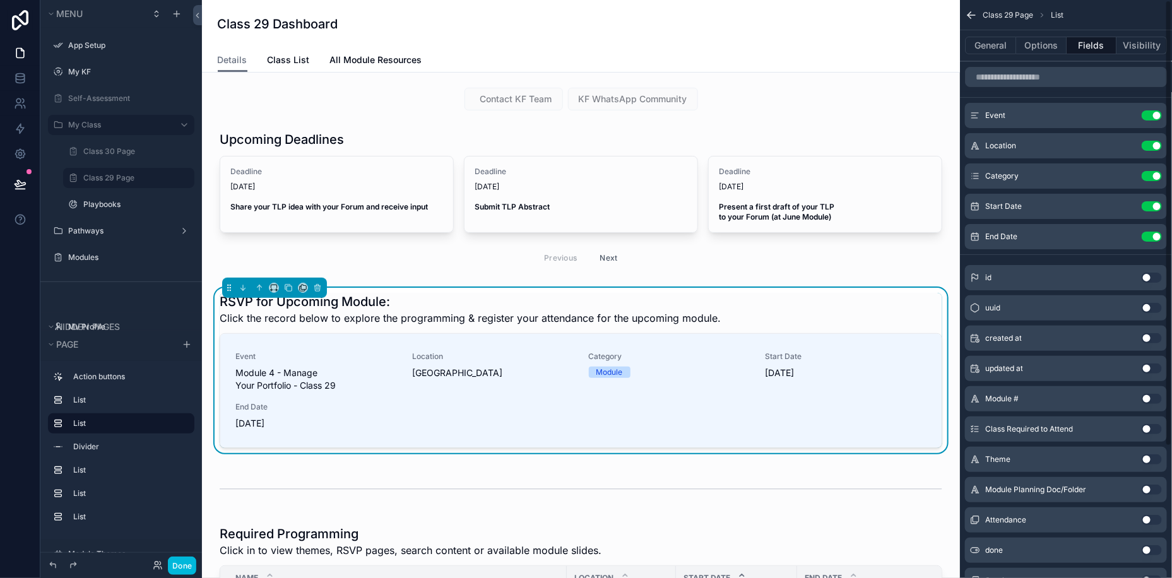
click at [1149, 175] on button "Use setting" at bounding box center [1152, 176] width 20 height 10
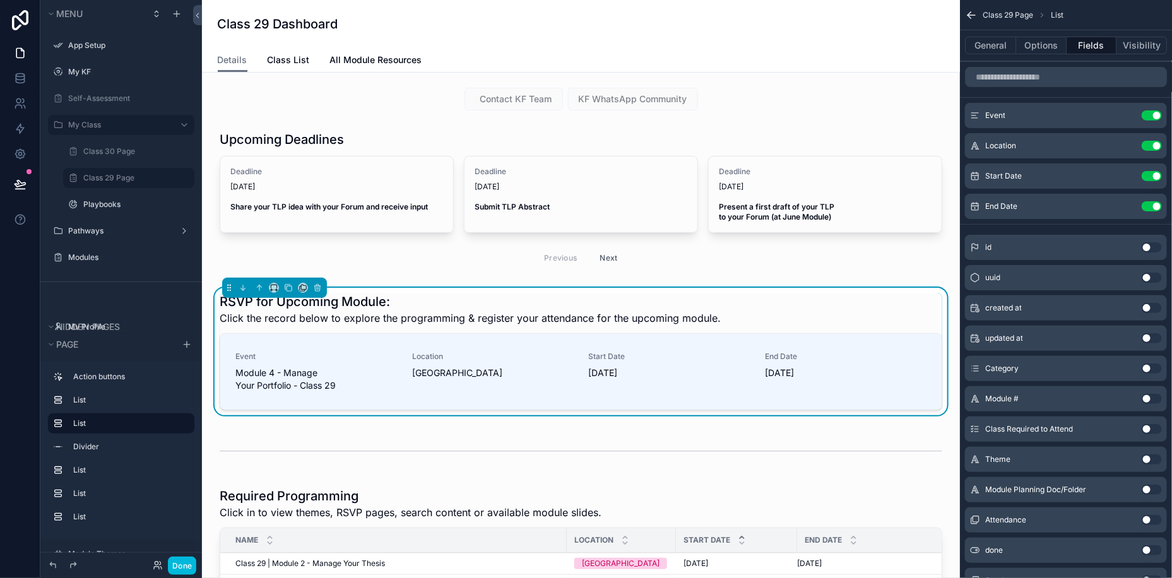
click at [0, 0] on icon "scrollable content" at bounding box center [0, 0] width 0 height 0
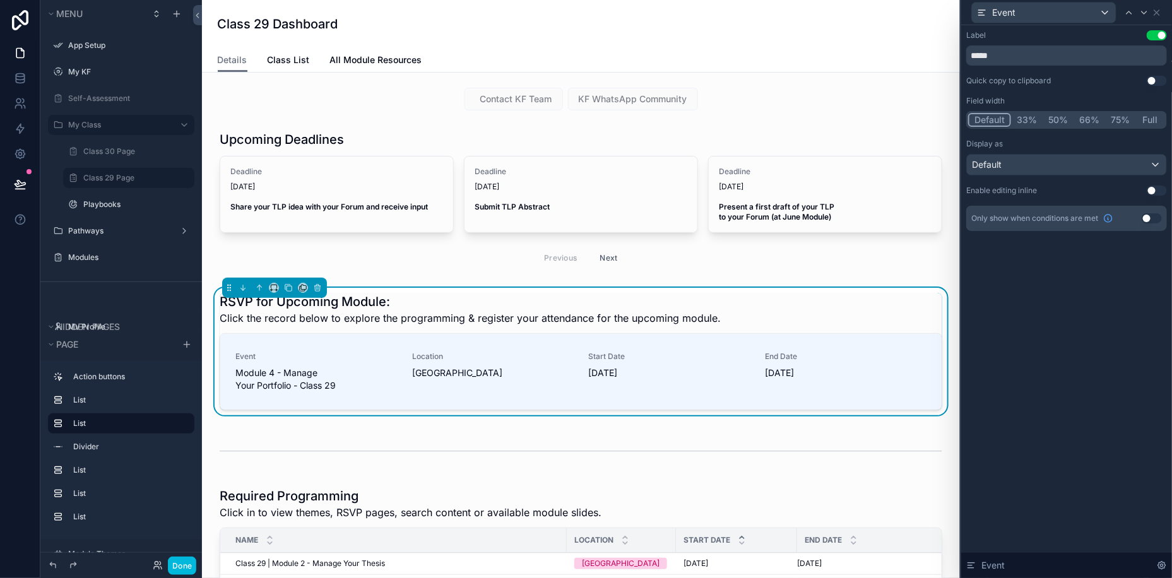
click at [1156, 122] on button "Full" at bounding box center [1151, 120] width 30 height 14
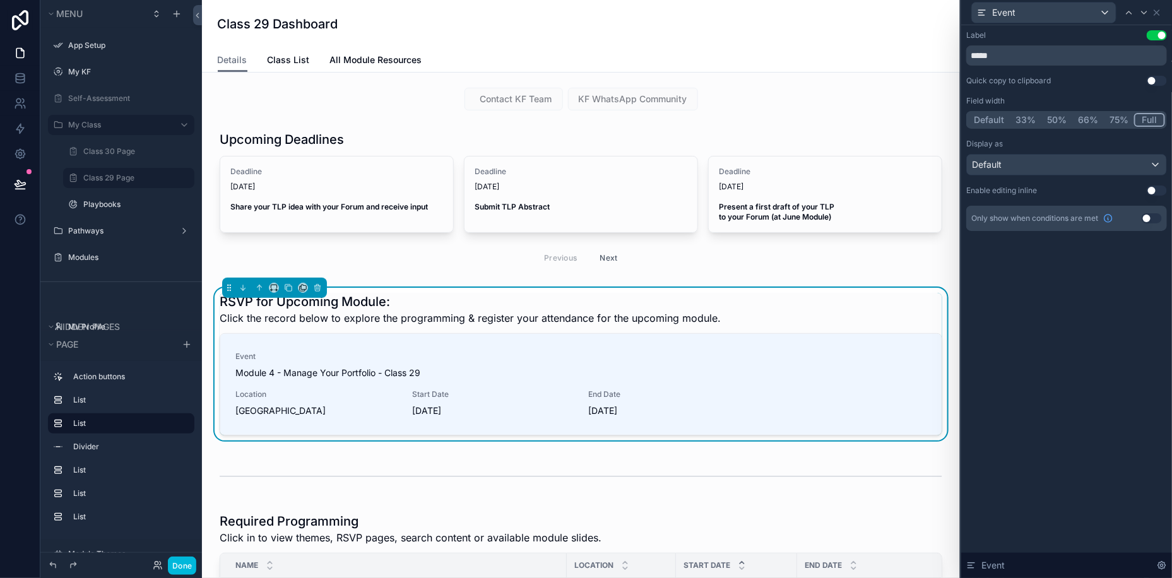
click at [1161, 38] on button "Use setting" at bounding box center [1157, 35] width 20 height 10
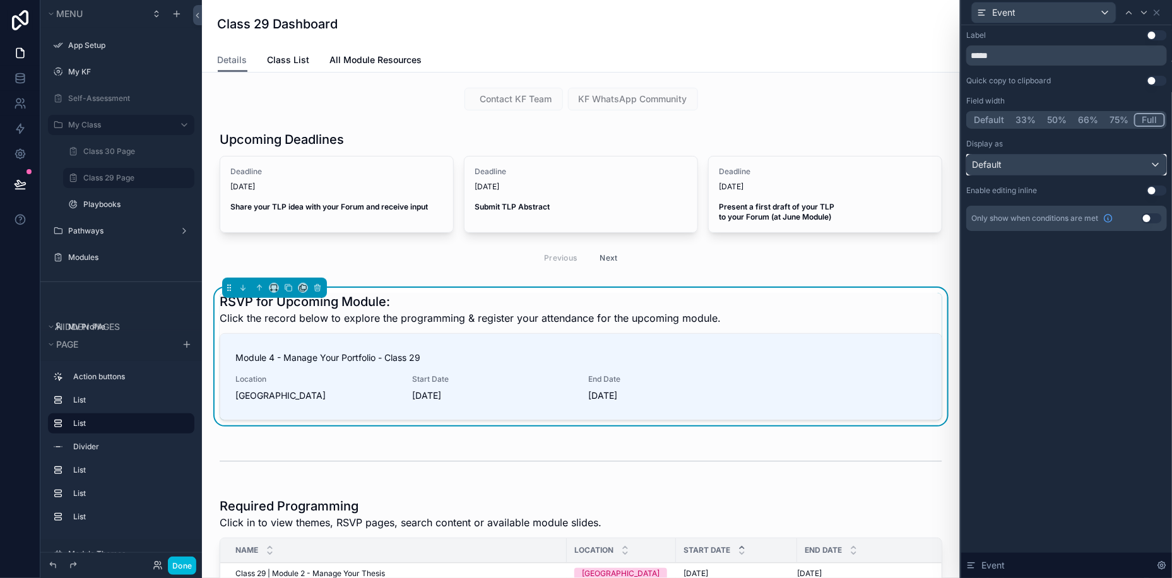
click at [987, 159] on span "Default" at bounding box center [987, 164] width 30 height 13
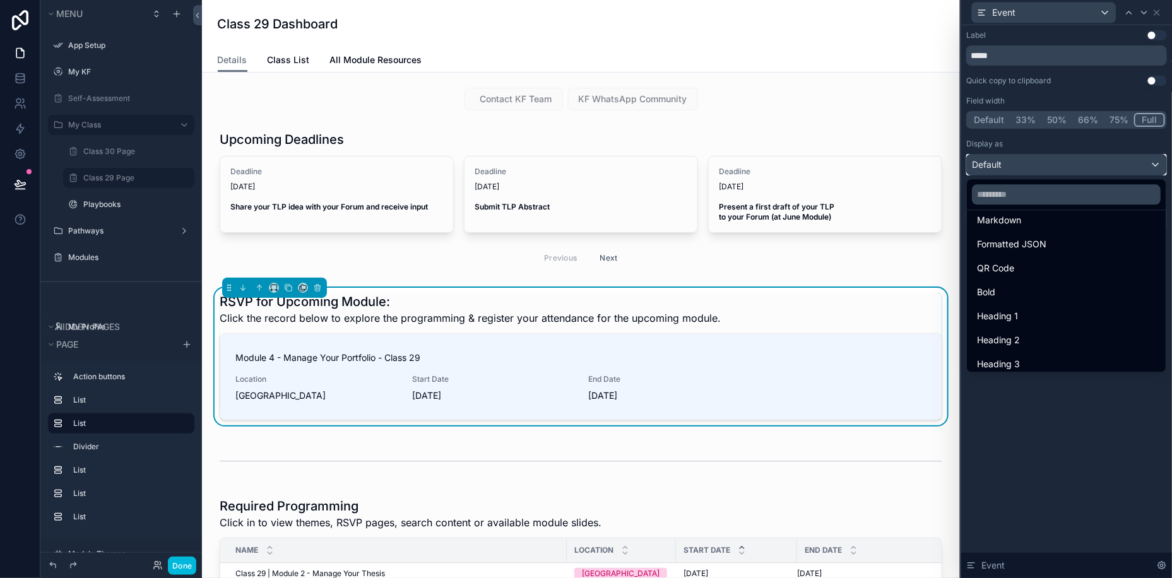
scroll to position [137, 0]
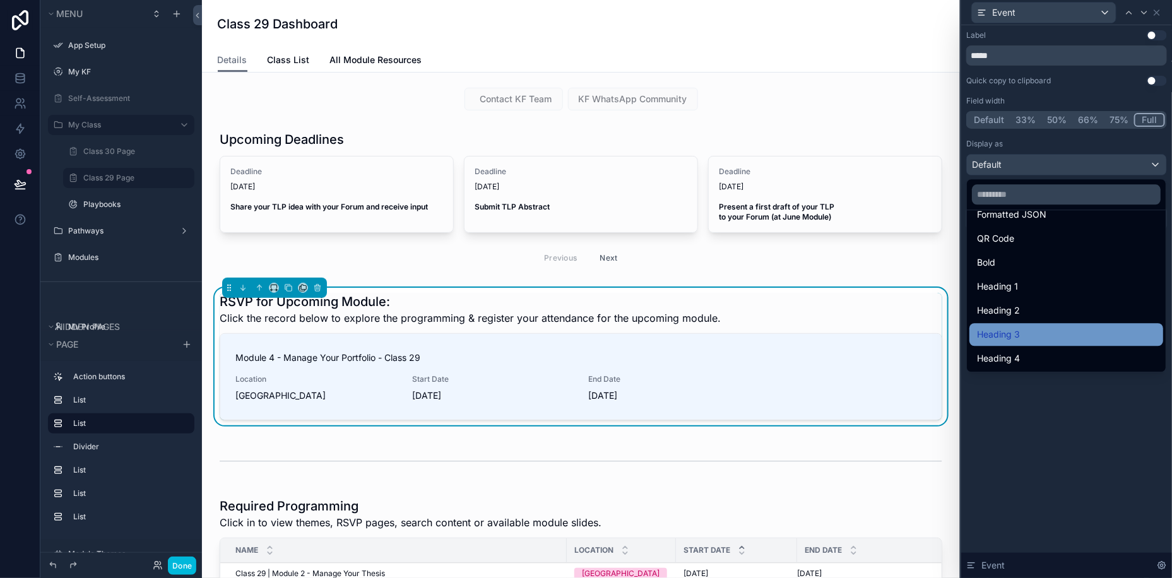
click at [1009, 331] on span "Heading 3" at bounding box center [998, 334] width 43 height 15
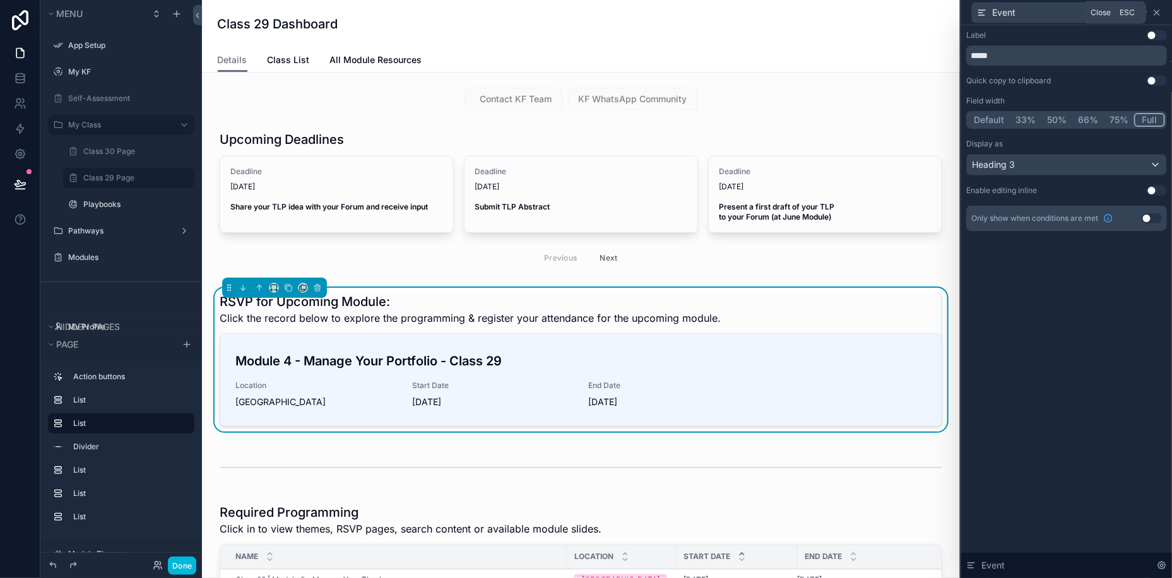
click at [1156, 12] on icon at bounding box center [1156, 12] width 5 height 5
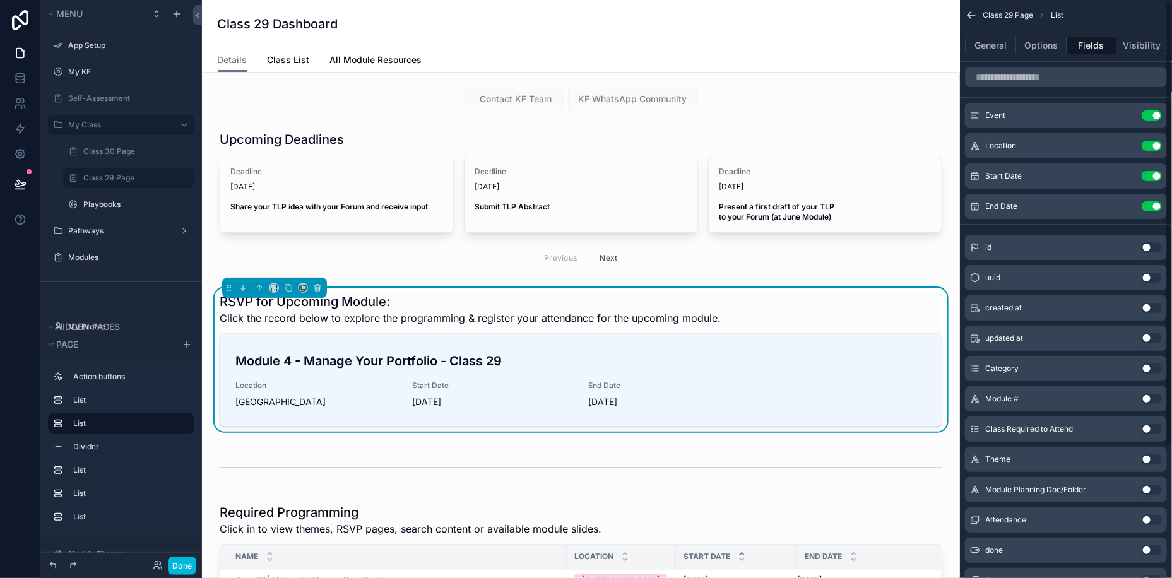
click at [0, 0] on icon "scrollable content" at bounding box center [0, 0] width 0 height 0
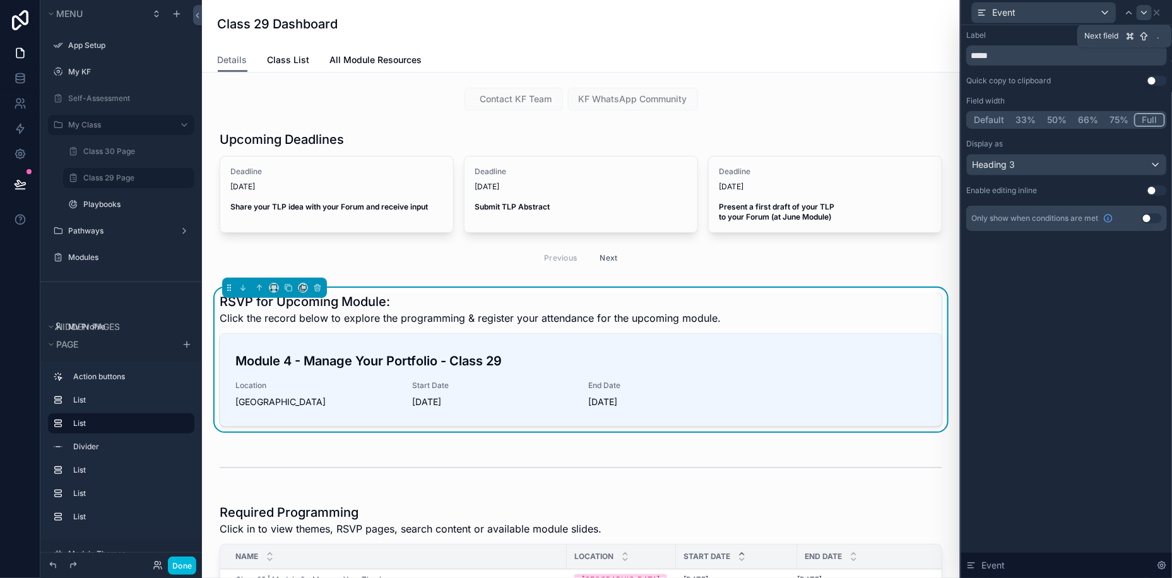
click at [1146, 15] on icon at bounding box center [1144, 13] width 10 height 10
click at [1117, 121] on button "75%" at bounding box center [1120, 120] width 30 height 14
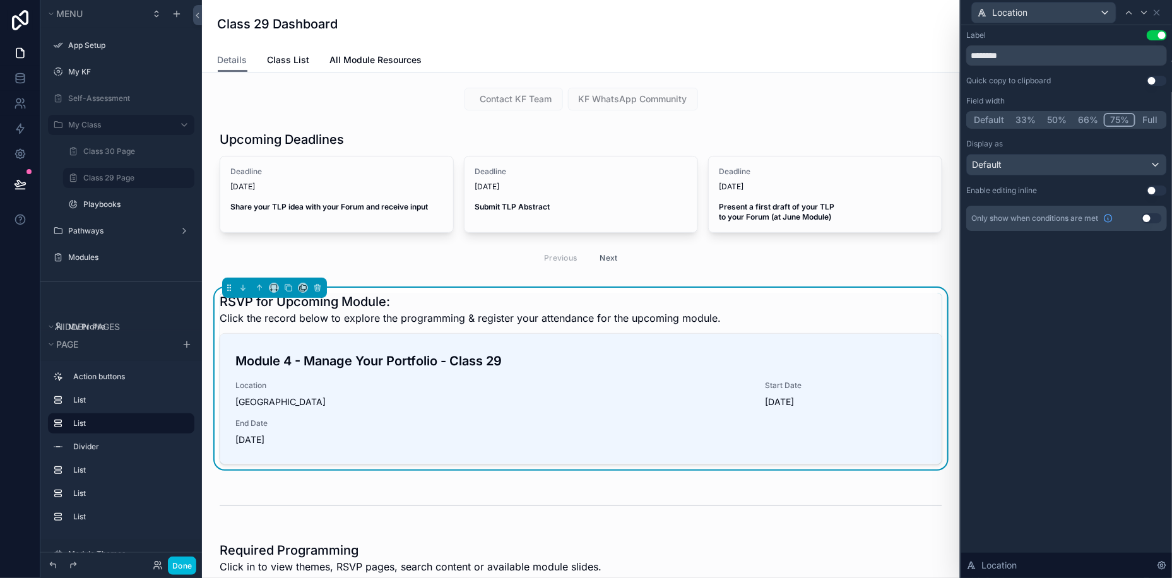
click at [1153, 116] on button "Full" at bounding box center [1151, 120] width 30 height 14
click at [1158, 33] on button "Use setting" at bounding box center [1157, 35] width 20 height 10
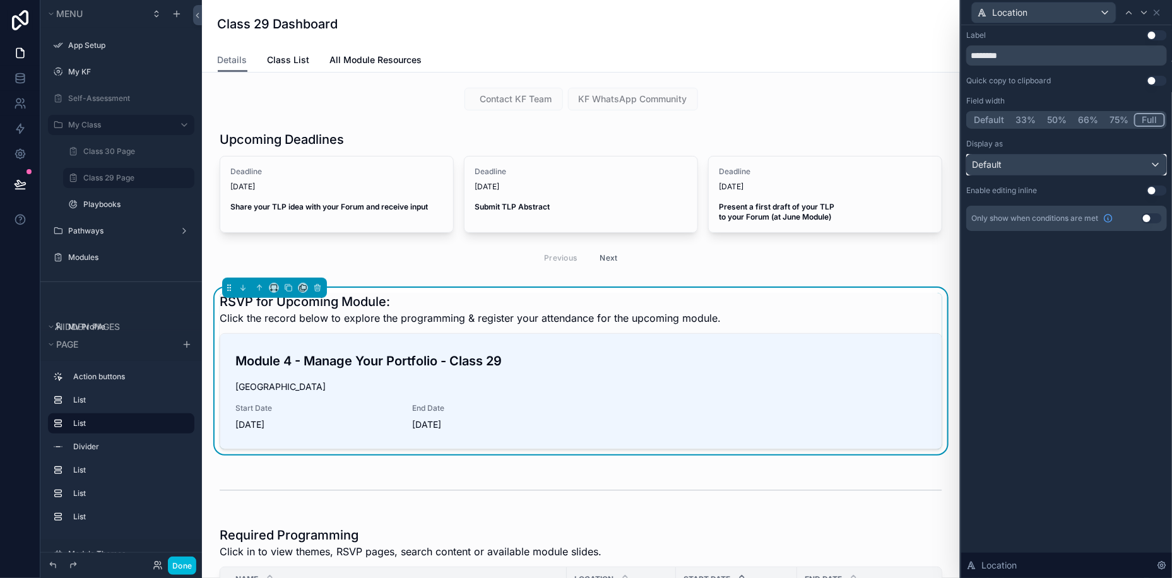
click at [1040, 169] on div "Default" at bounding box center [1066, 165] width 199 height 20
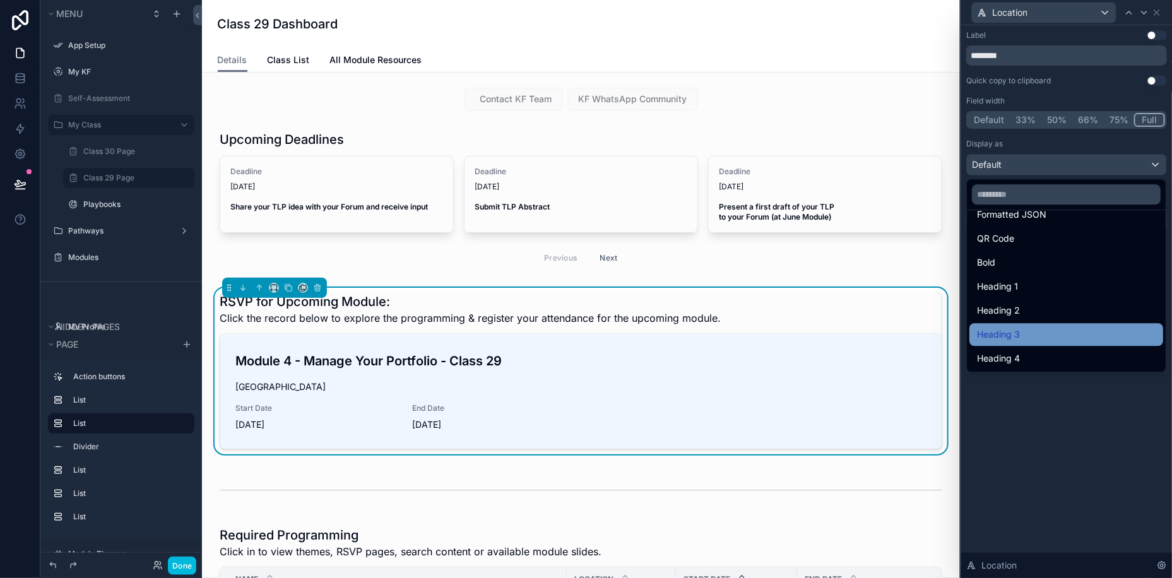
click at [1010, 331] on span "Heading 3" at bounding box center [998, 334] width 43 height 15
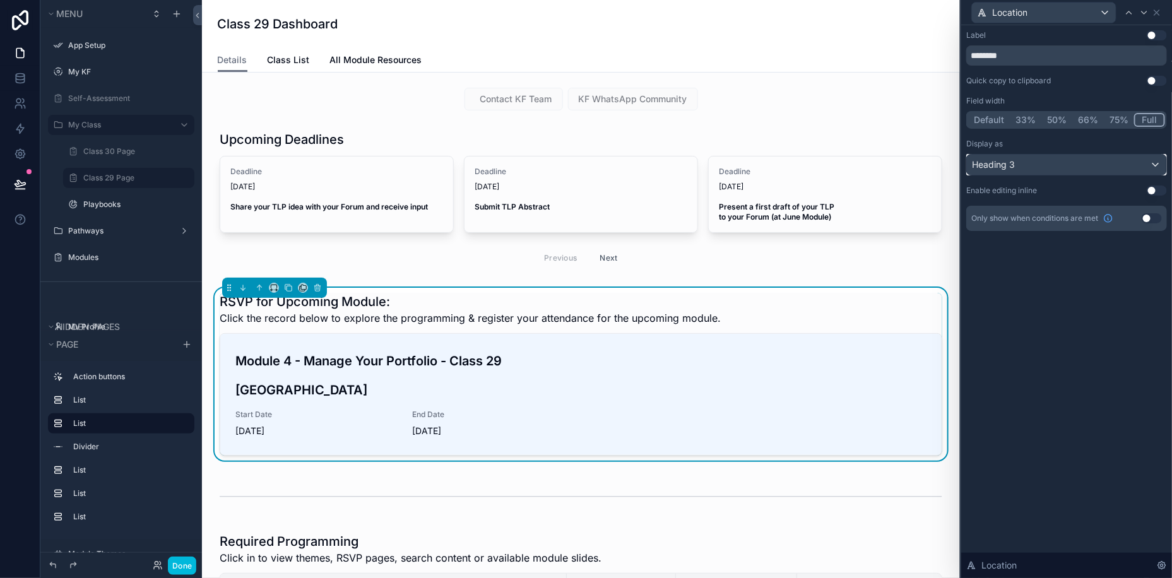
click at [1067, 170] on div "Heading 3" at bounding box center [1066, 165] width 199 height 20
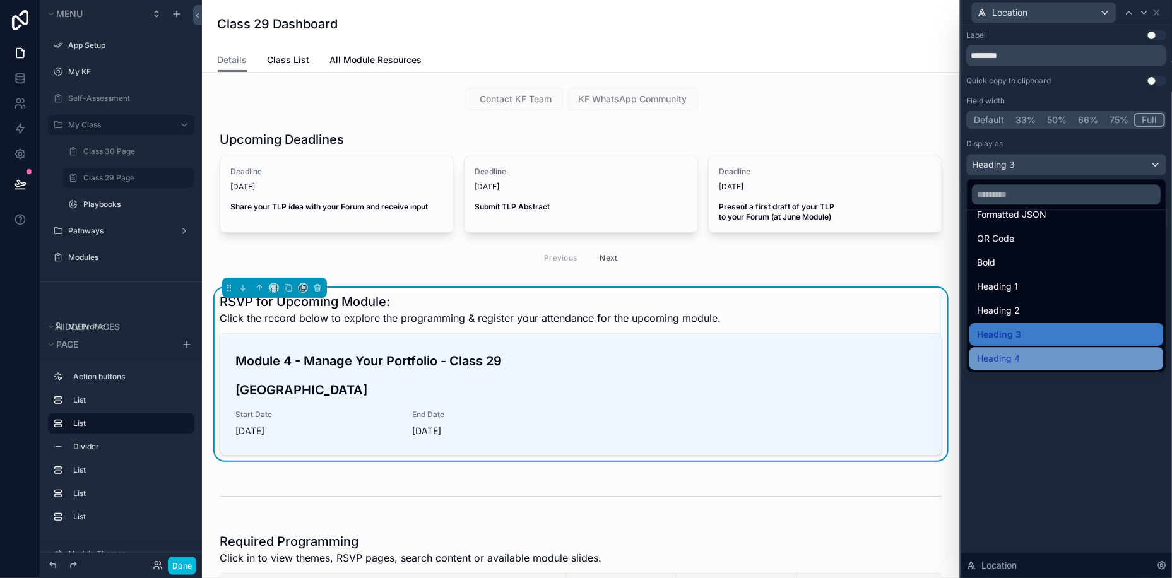
click at [1014, 353] on span "Heading 4" at bounding box center [998, 358] width 43 height 15
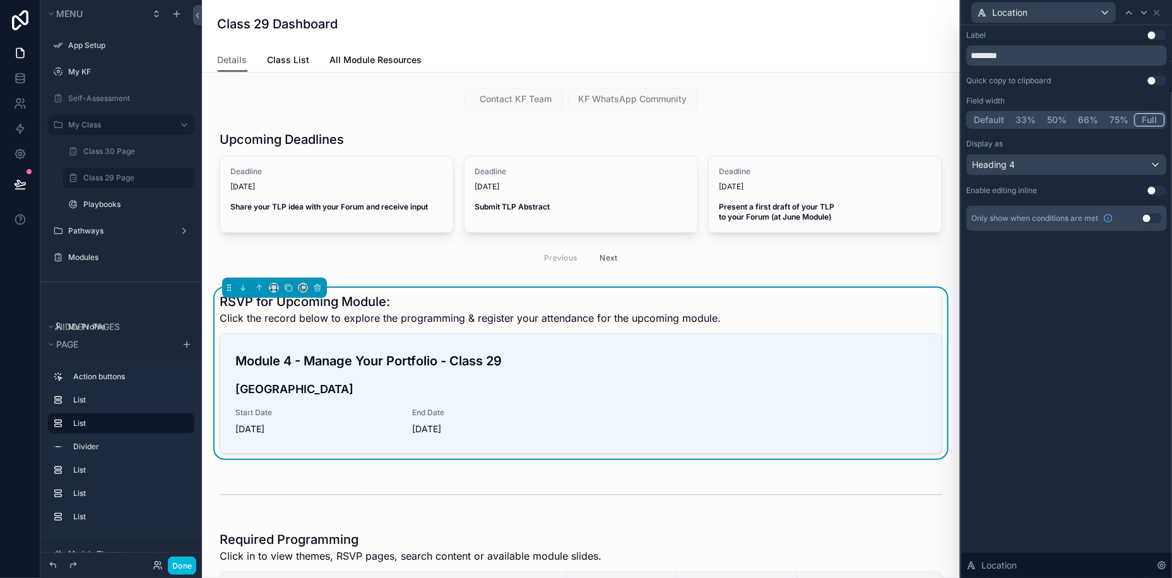
click at [1066, 400] on div "Label Use setting ******** Quick copy to clipboard Use setting Field width Defa…" at bounding box center [1066, 301] width 211 height 553
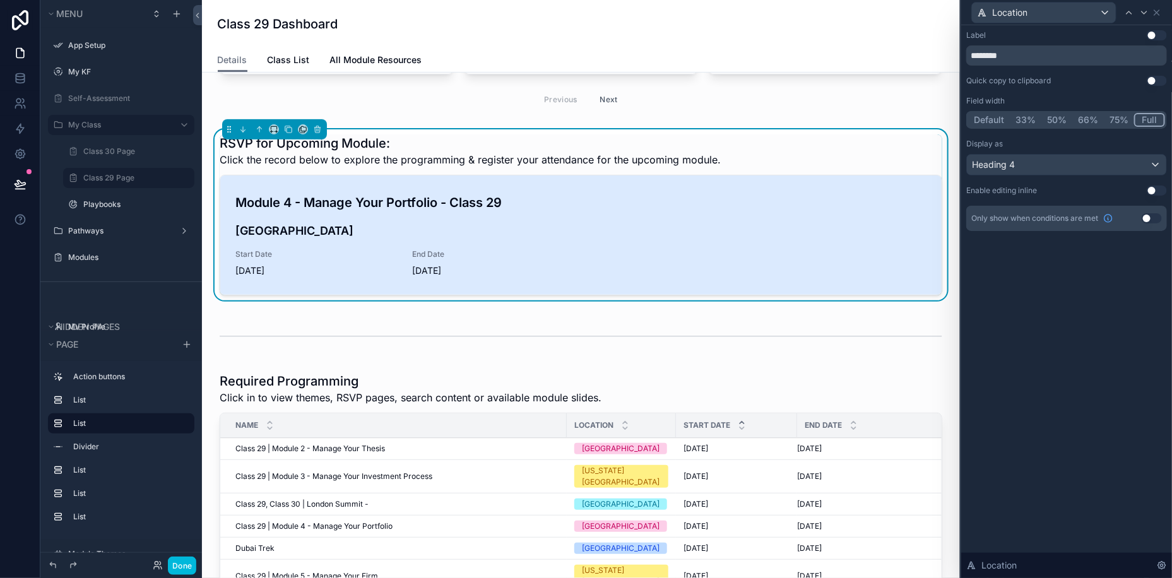
scroll to position [221, 0]
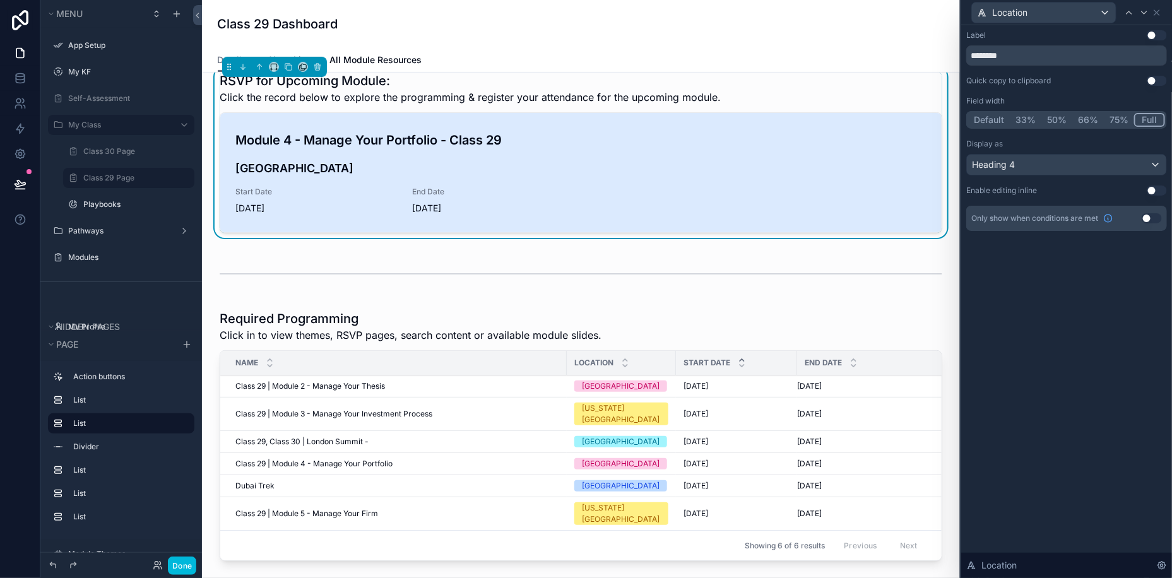
click at [678, 192] on div "Module 4 - Manage Your Portfolio - Class 29 [GEOGRAPHIC_DATA] Start Date [DATE]…" at bounding box center [580, 173] width 691 height 84
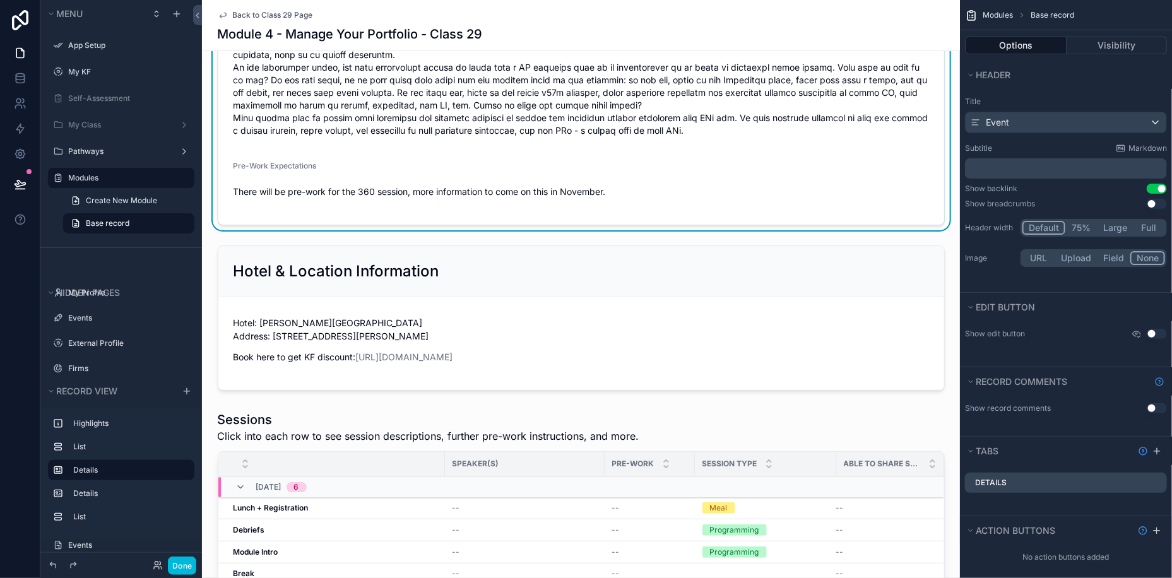
scroll to position [490, 0]
click at [537, 327] on div "scrollable content" at bounding box center [581, 316] width 758 height 155
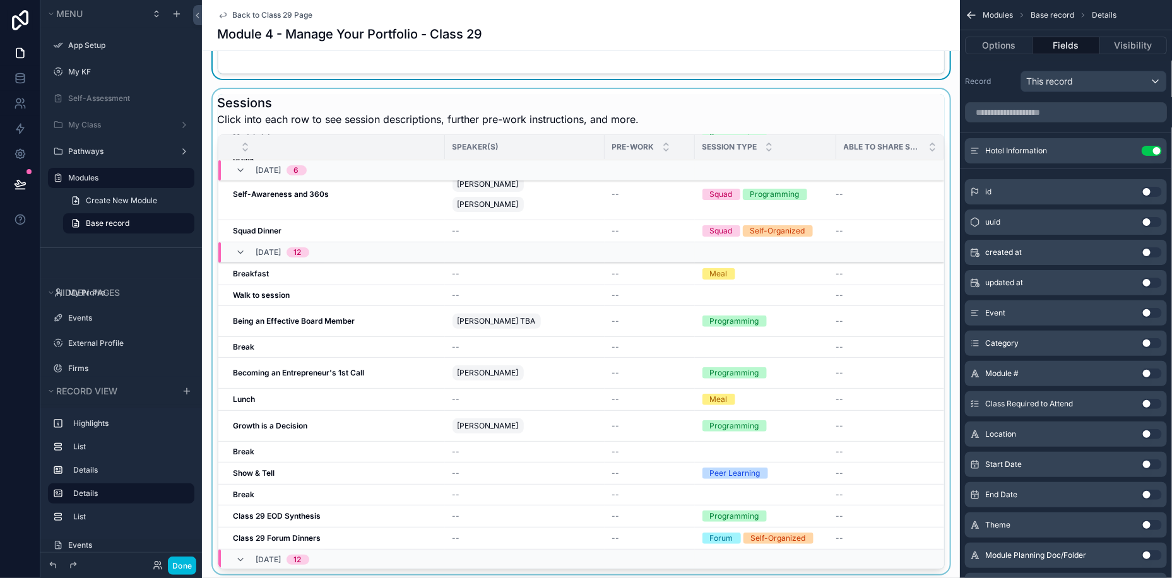
scroll to position [841, 0]
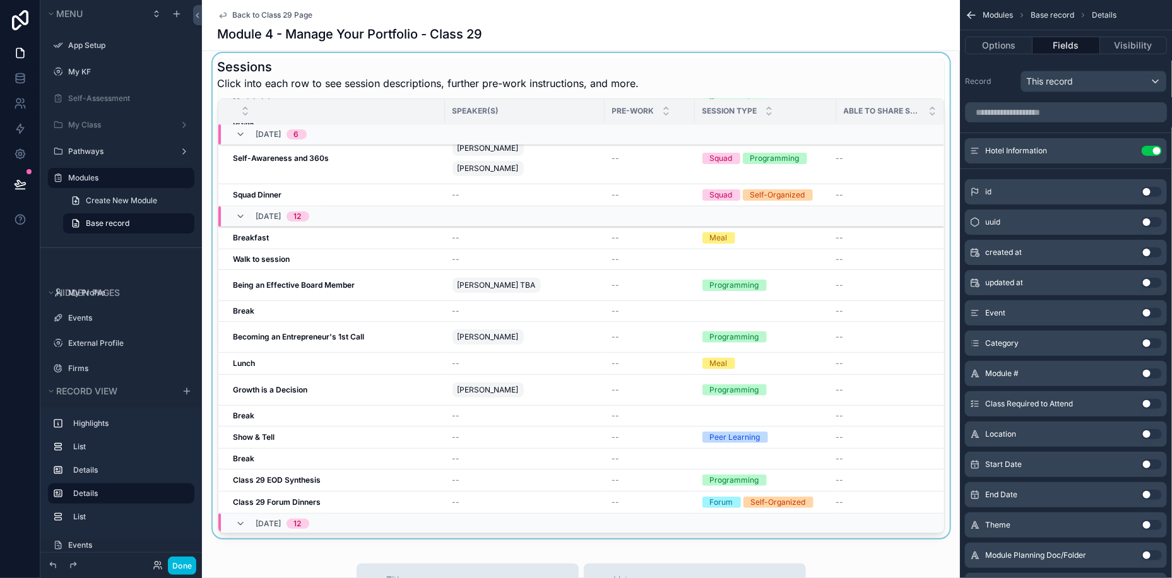
click at [632, 270] on div "scrollable content" at bounding box center [581, 298] width 758 height 490
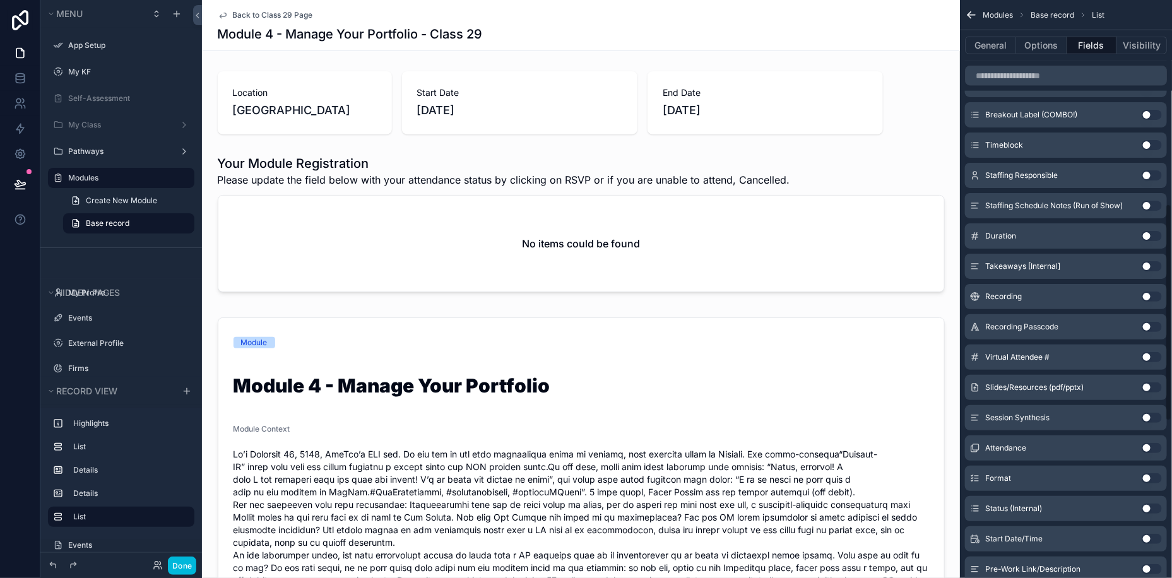
scroll to position [958, 0]
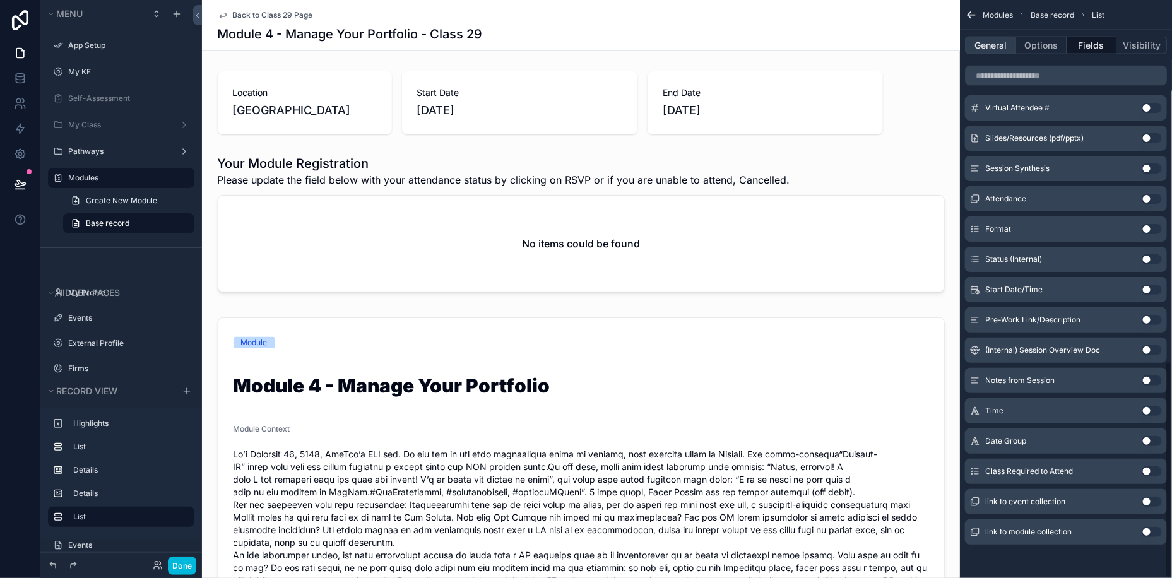
click at [994, 40] on button "General" at bounding box center [990, 46] width 51 height 18
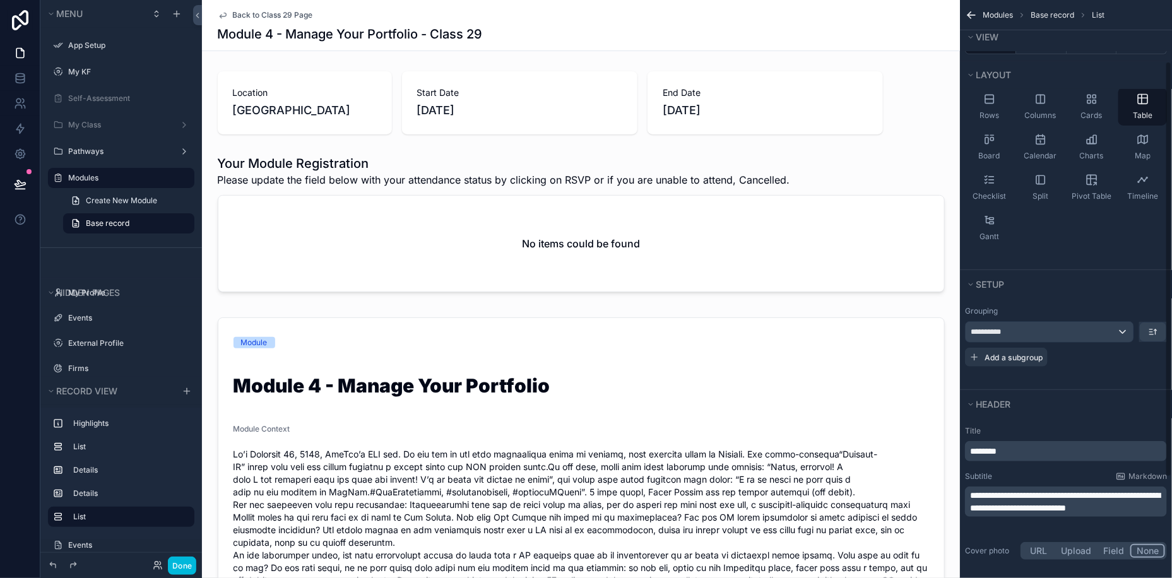
scroll to position [0, 0]
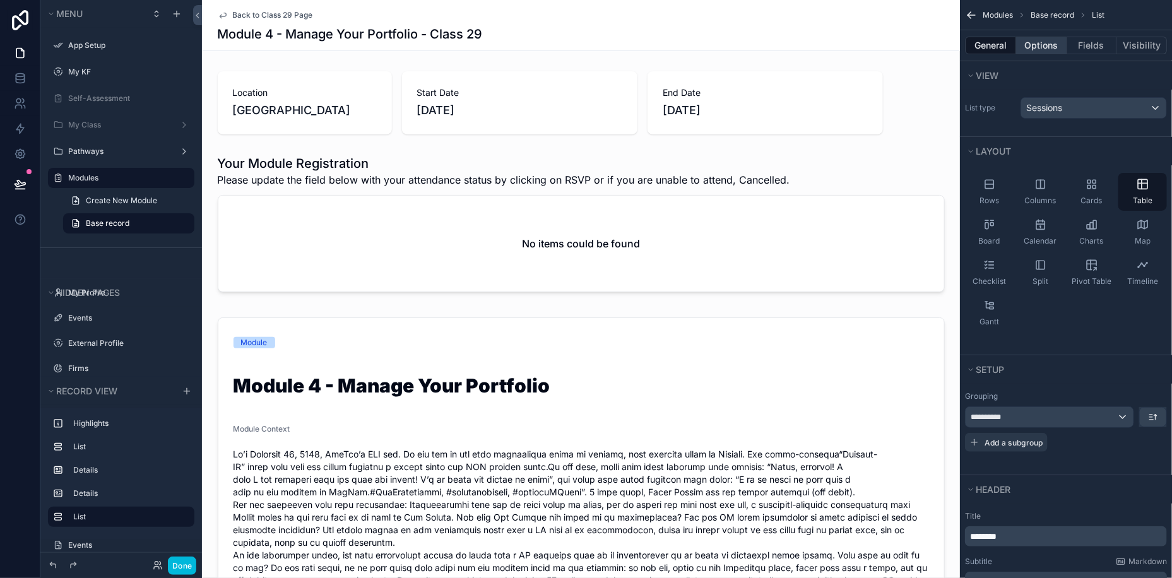
click at [1045, 44] on button "Options" at bounding box center [1041, 46] width 50 height 18
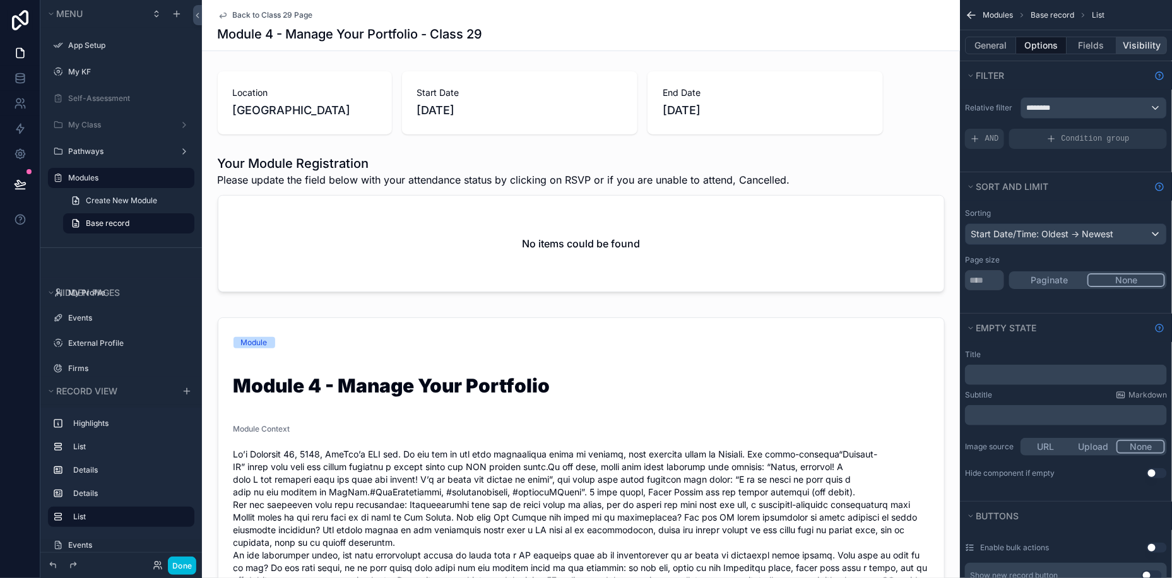
click at [1158, 44] on button "Visibility" at bounding box center [1142, 46] width 50 height 18
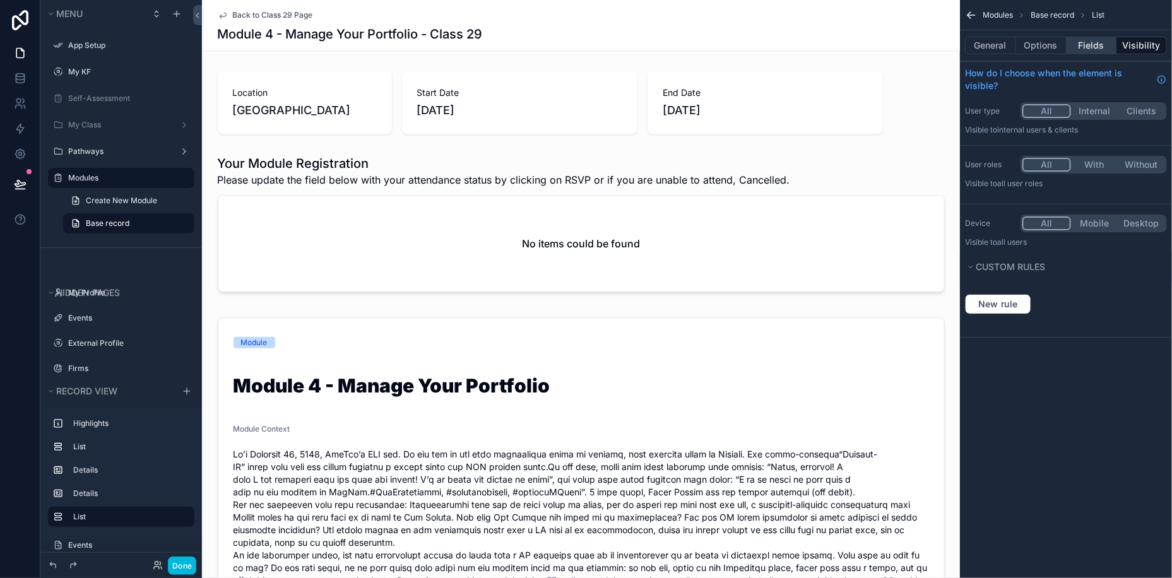
click at [1091, 42] on button "Fields" at bounding box center [1092, 46] width 50 height 18
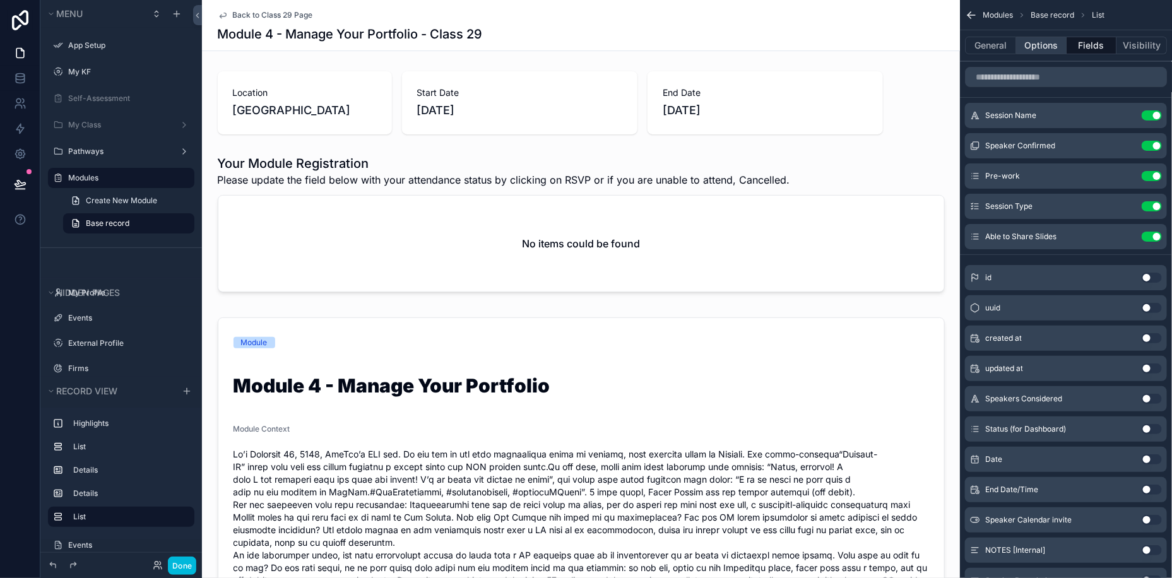
click at [1036, 46] on button "Options" at bounding box center [1041, 46] width 50 height 18
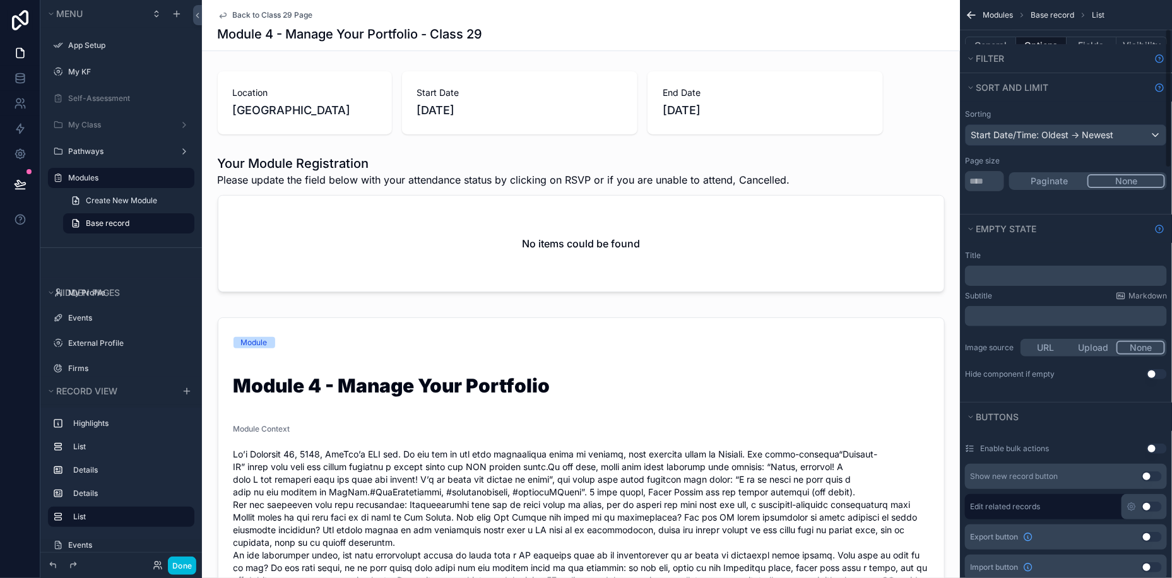
scroll to position [35, 0]
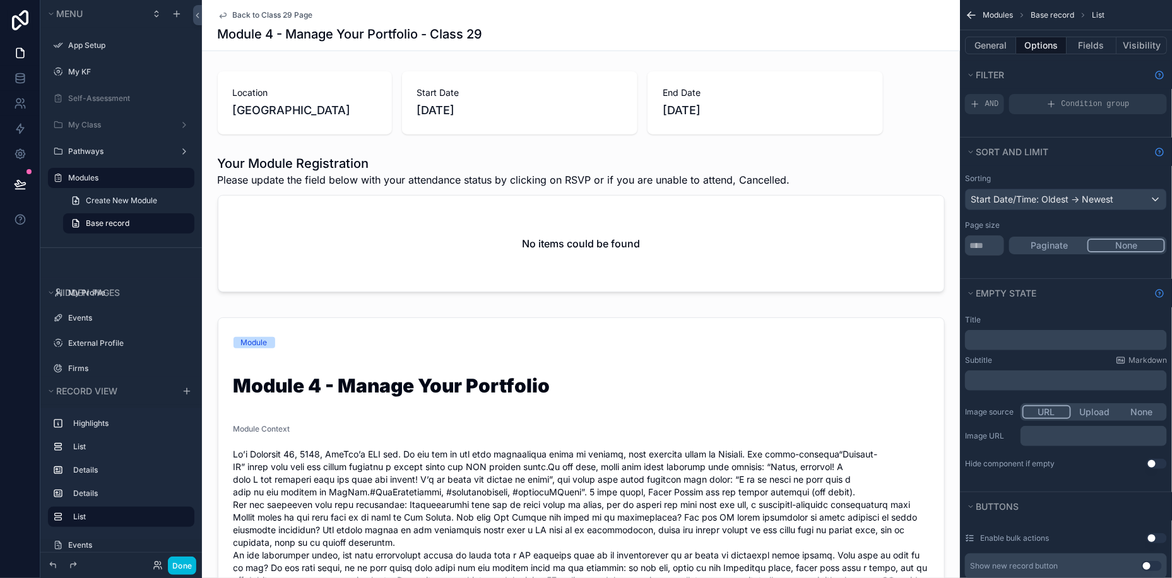
click at [1041, 413] on button "URL" at bounding box center [1047, 412] width 49 height 14
click at [1145, 410] on button "None" at bounding box center [1141, 412] width 47 height 14
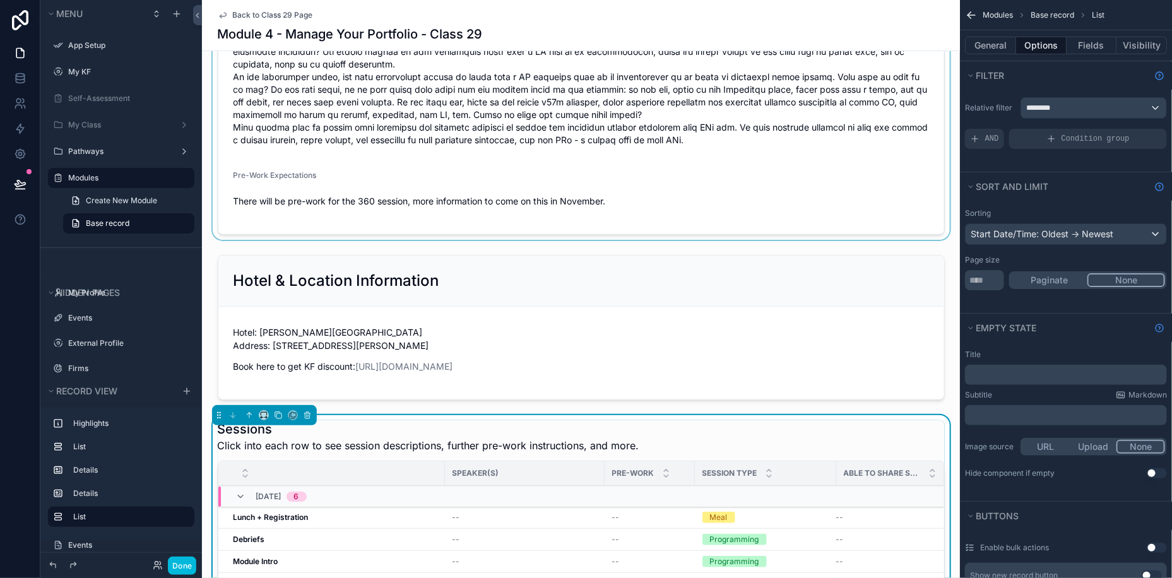
scroll to position [0, 0]
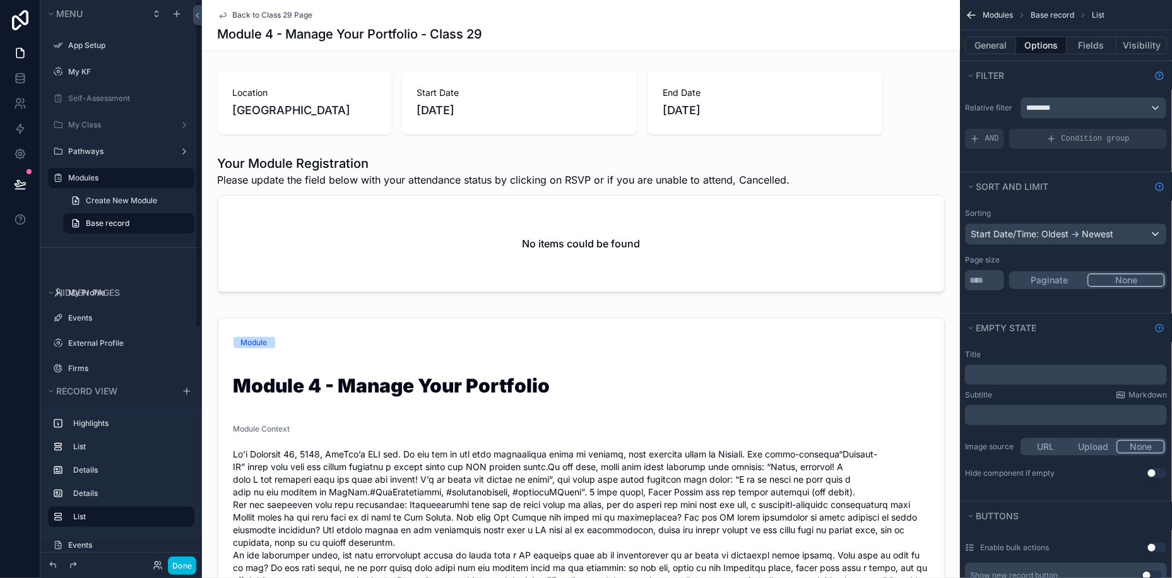
click at [237, 11] on span "Back to Class 29 Page" at bounding box center [273, 15] width 80 height 10
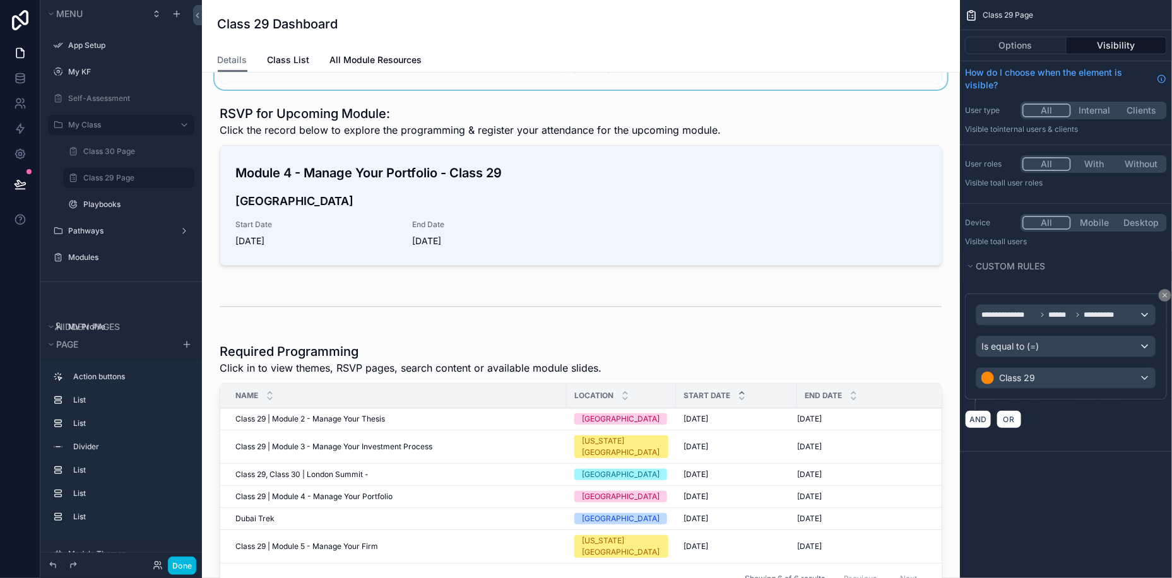
scroll to position [201, 0]
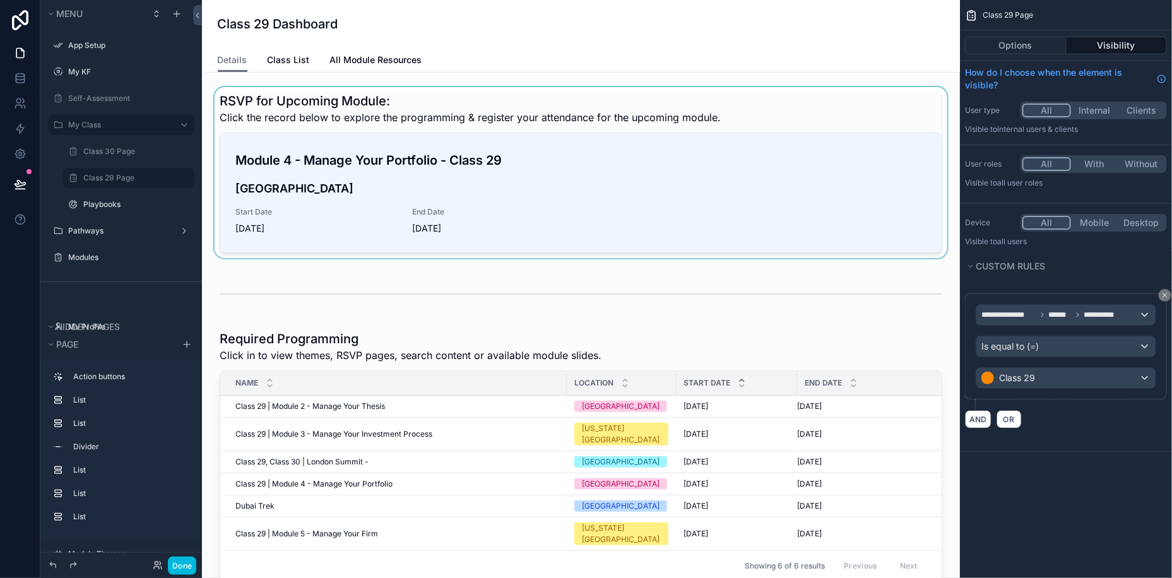
click at [327, 114] on div "scrollable content" at bounding box center [581, 175] width 738 height 176
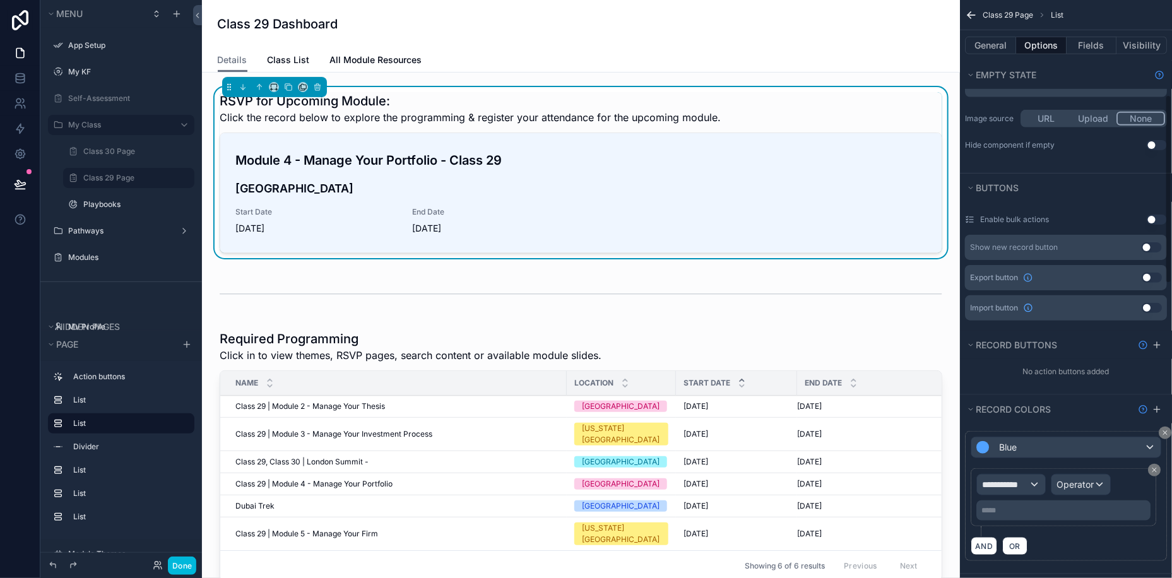
scroll to position [80, 0]
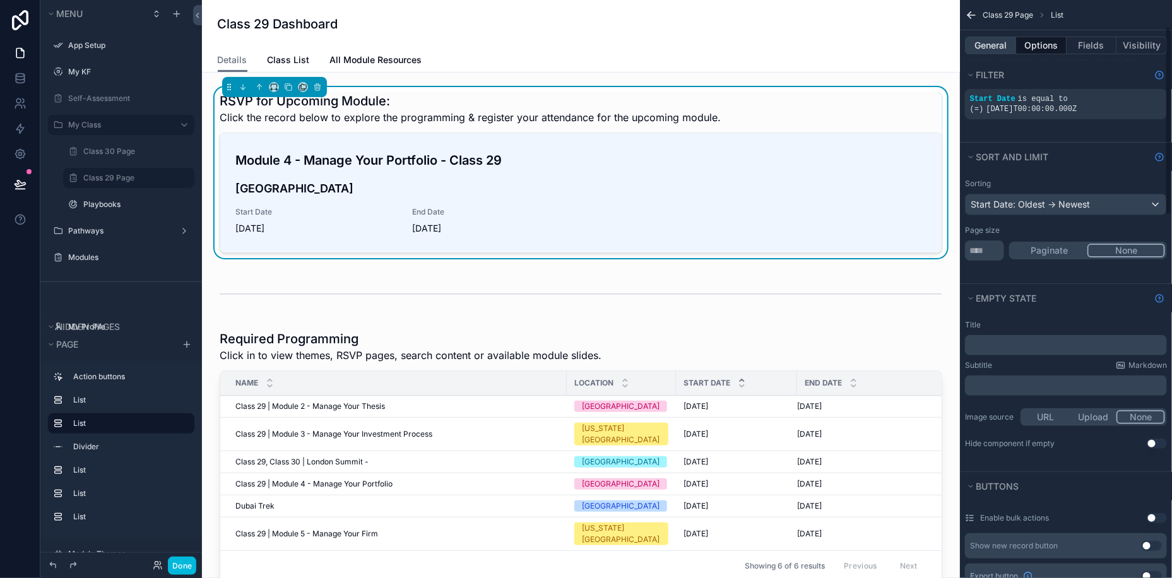
click at [981, 47] on button "General" at bounding box center [990, 46] width 51 height 18
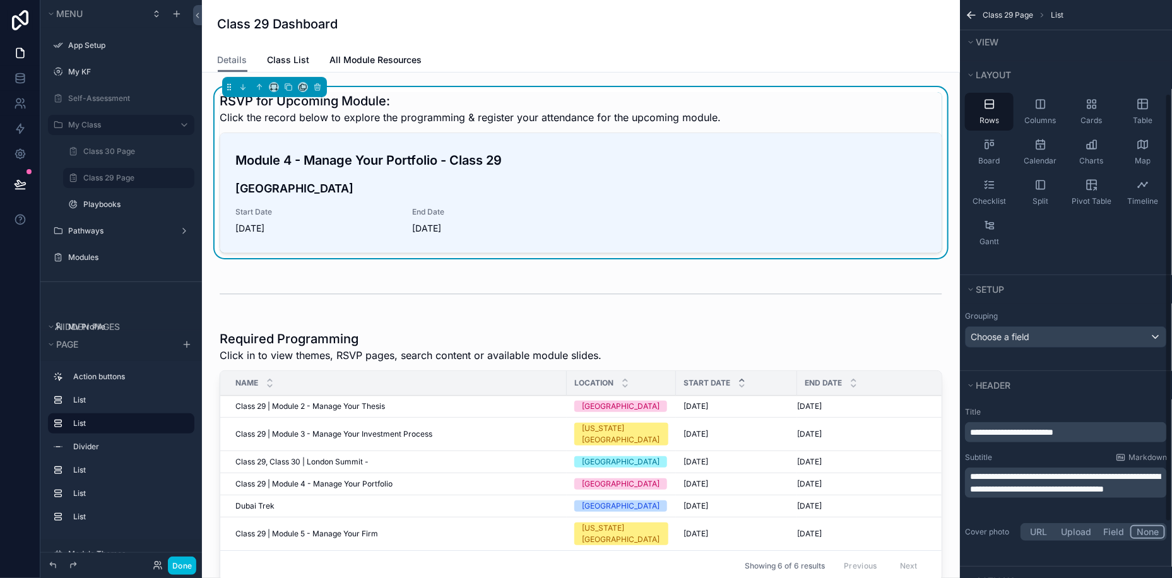
scroll to position [201, 0]
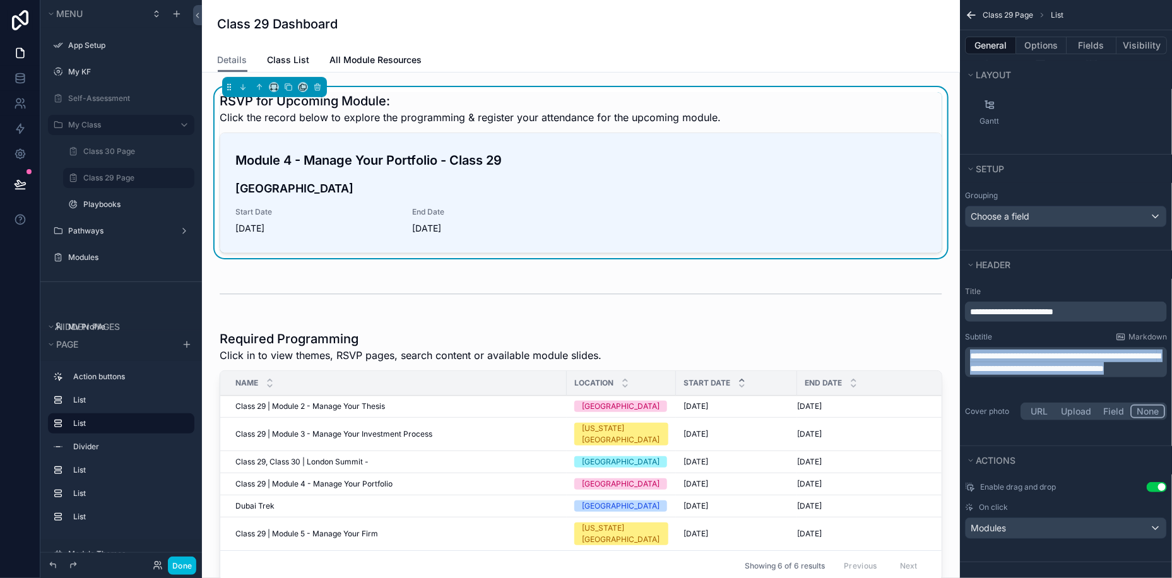
drag, startPoint x: 1070, startPoint y: 377, endPoint x: 964, endPoint y: 350, distance: 110.1
click at [964, 350] on div "**********" at bounding box center [1066, 355] width 212 height 146
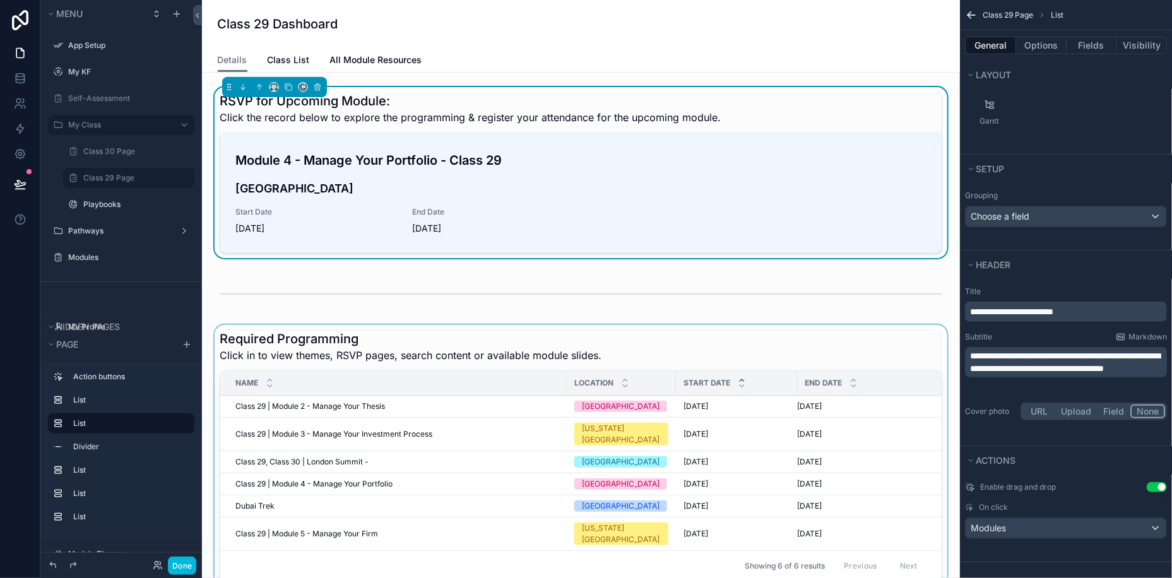
click at [940, 334] on div "scrollable content" at bounding box center [581, 458] width 738 height 266
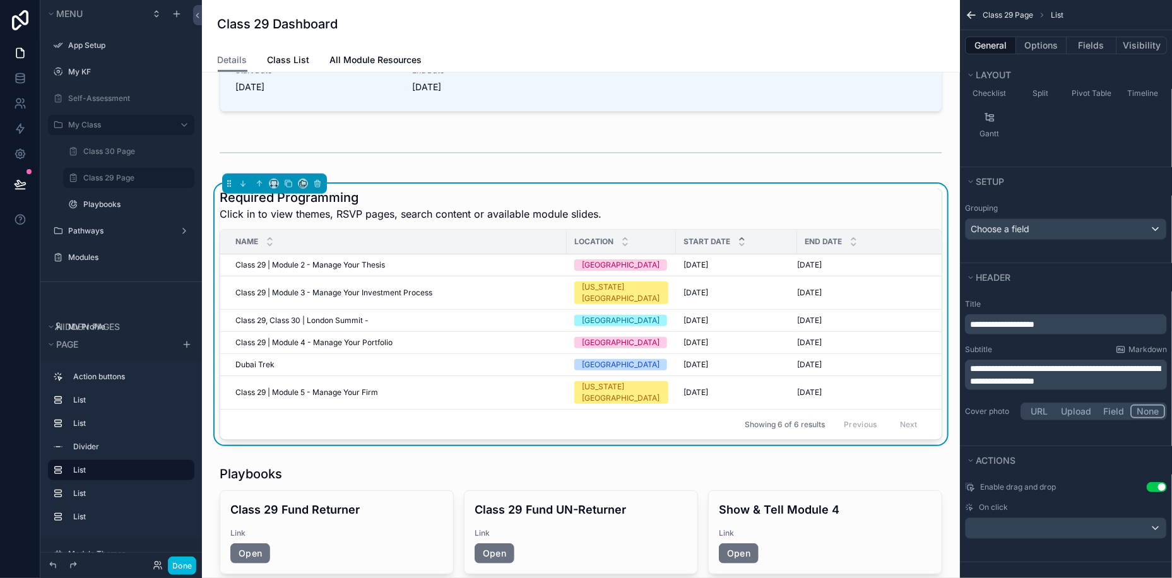
scroll to position [319, 0]
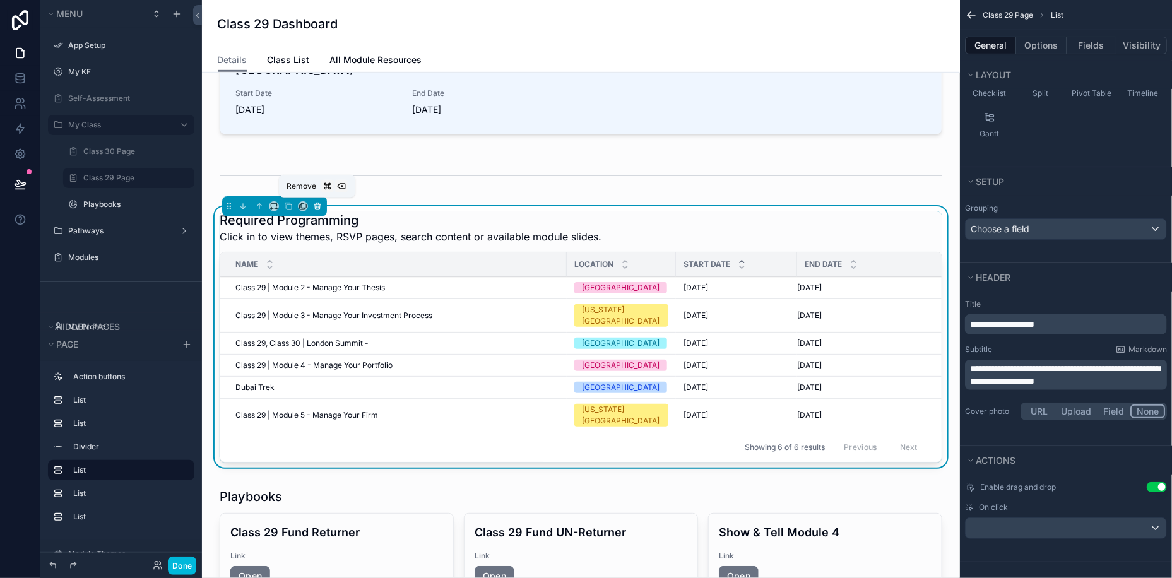
click at [316, 207] on icon "scrollable content" at bounding box center [317, 207] width 5 height 5
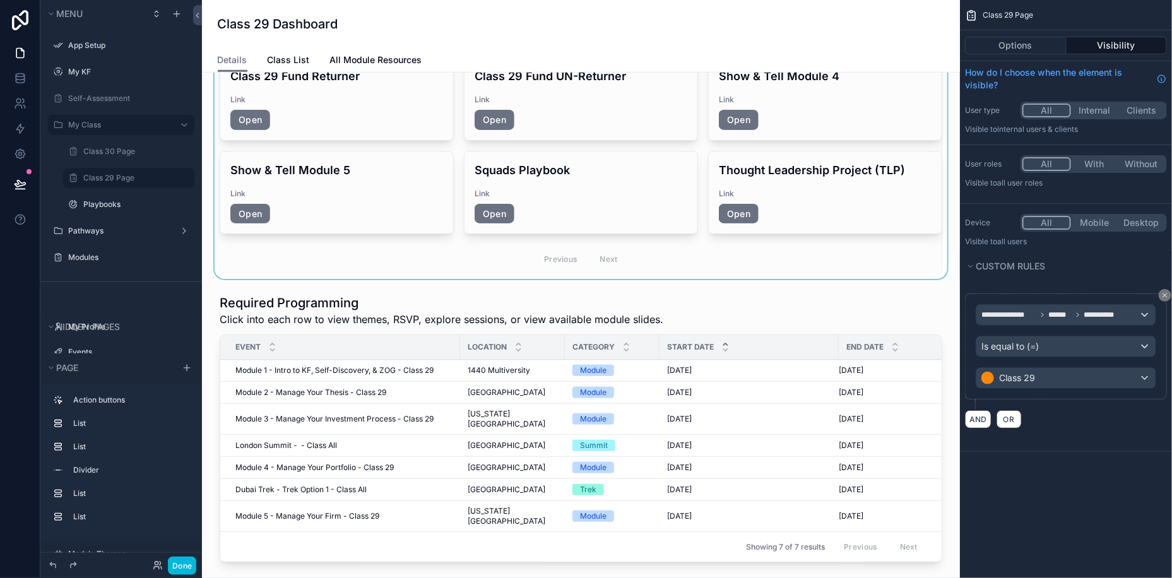
scroll to position [569, 0]
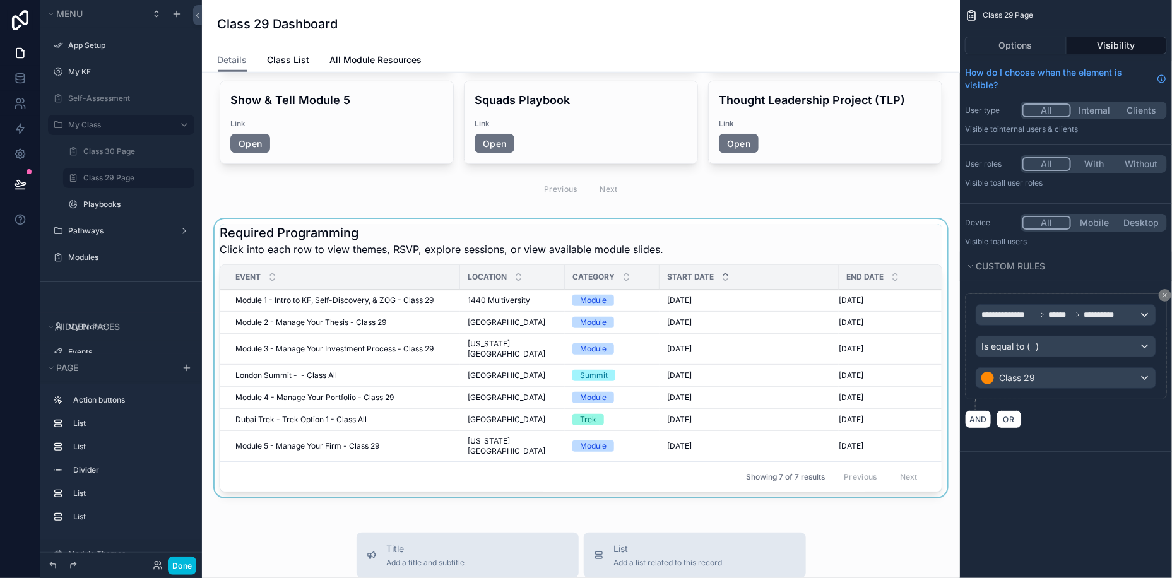
click at [259, 227] on div "scrollable content" at bounding box center [581, 360] width 738 height 283
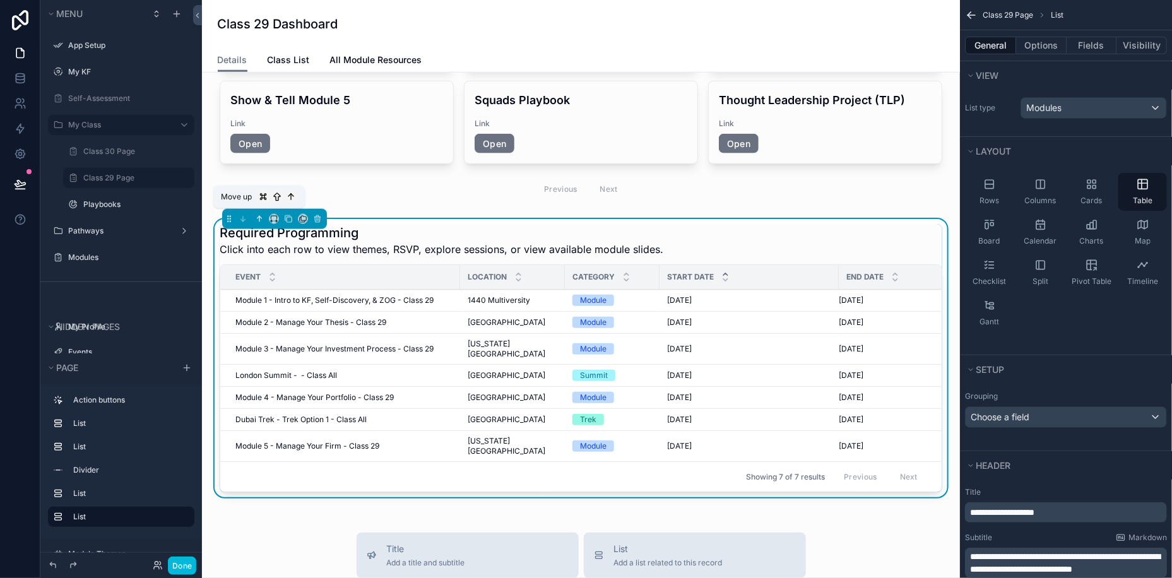
click at [258, 216] on icon "scrollable content" at bounding box center [259, 217] width 3 height 3
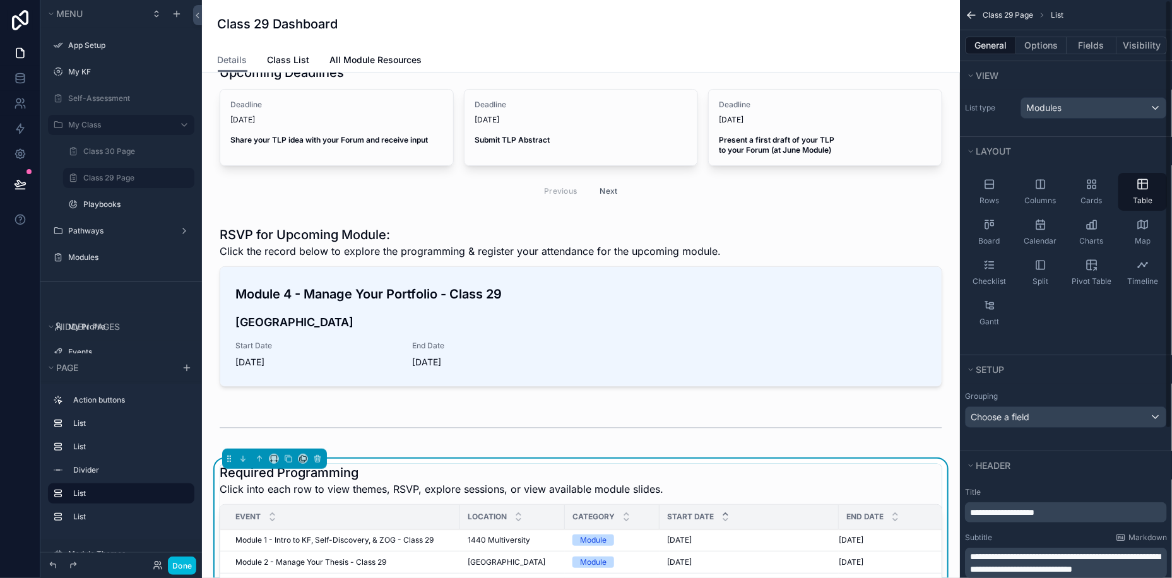
scroll to position [0, 0]
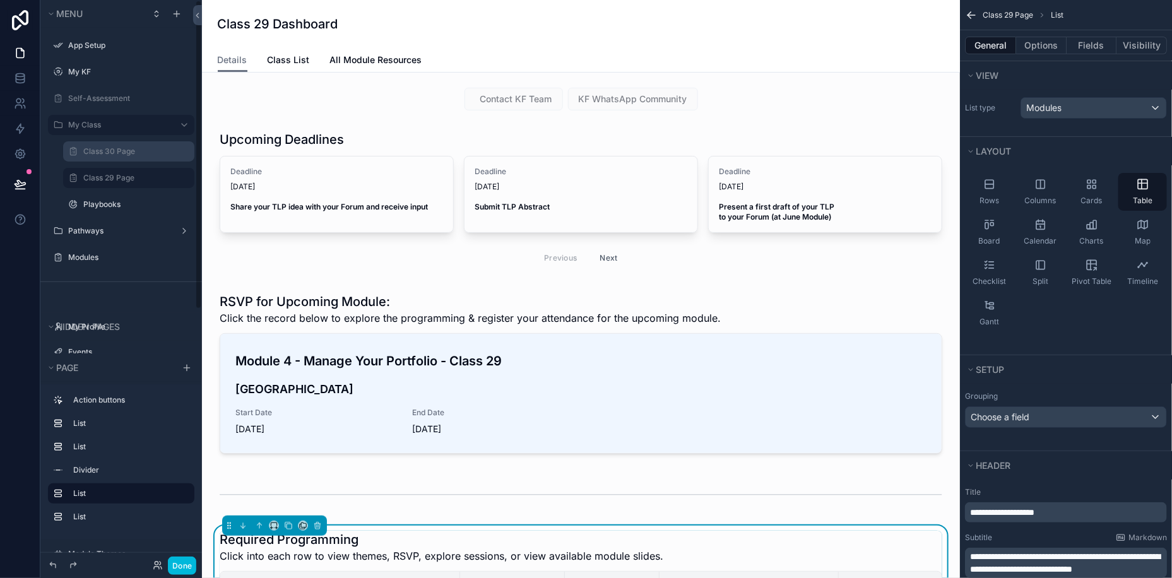
click at [106, 146] on label "Class 30 Page" at bounding box center [135, 151] width 104 height 10
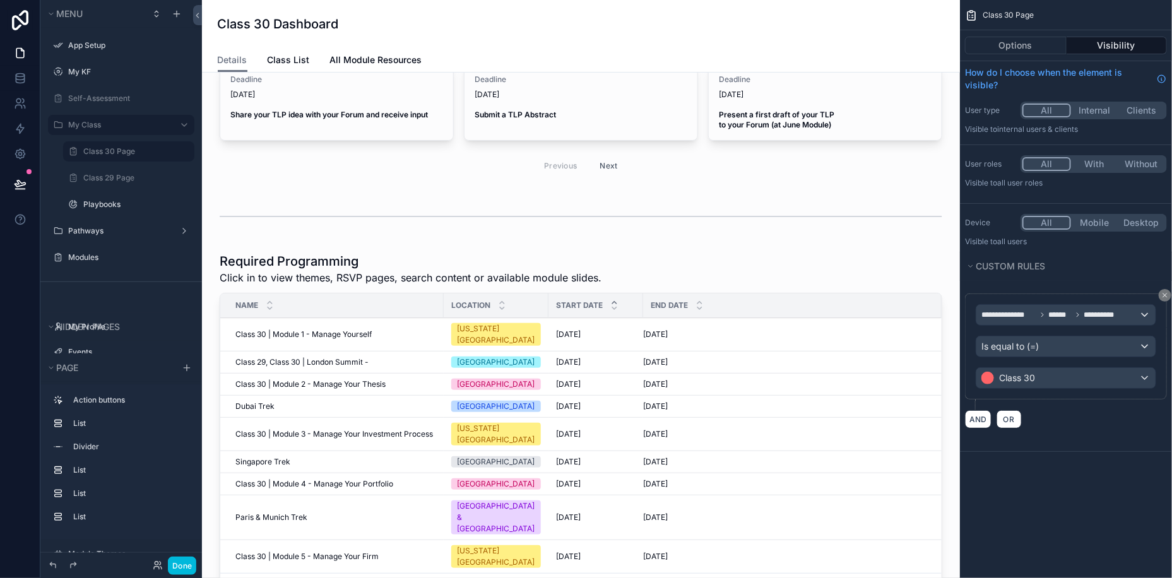
scroll to position [44, 0]
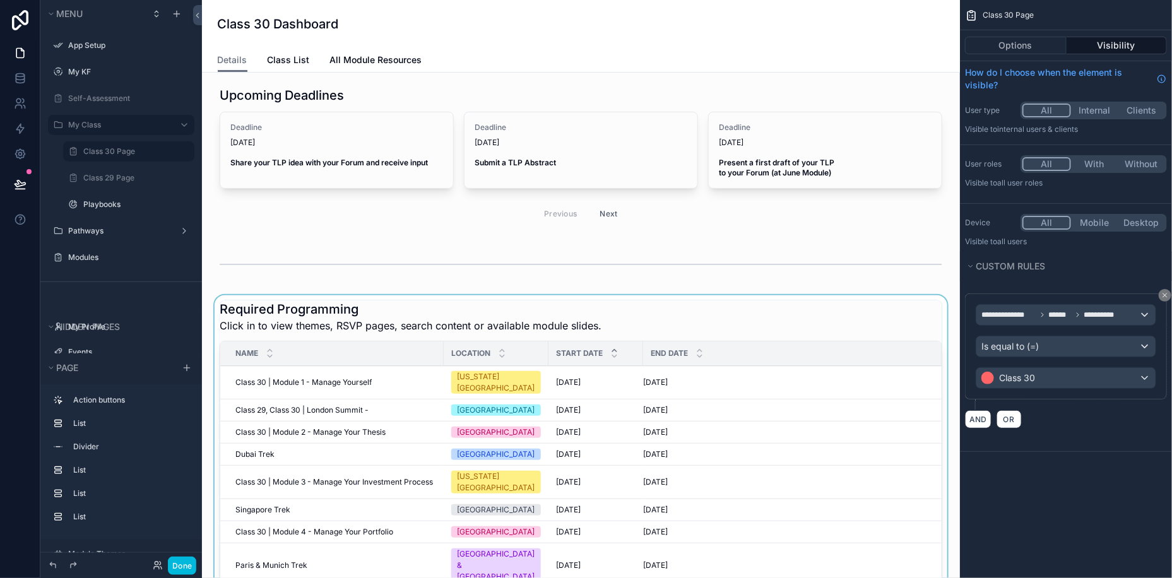
click at [408, 316] on div "scrollable content" at bounding box center [581, 478] width 738 height 367
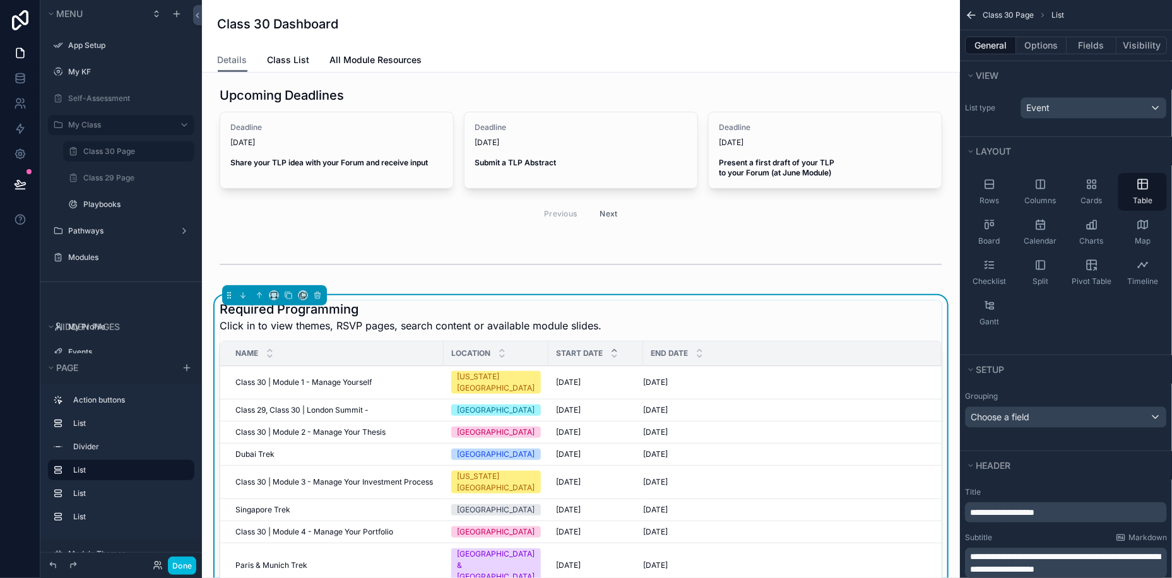
click at [305, 300] on div "scrollable content" at bounding box center [274, 295] width 105 height 20
click at [303, 297] on icon "scrollable content" at bounding box center [303, 295] width 9 height 9
click at [377, 278] on div "scrollable content" at bounding box center [586, 289] width 1172 height 578
click at [289, 295] on icon "scrollable content" at bounding box center [288, 295] width 9 height 9
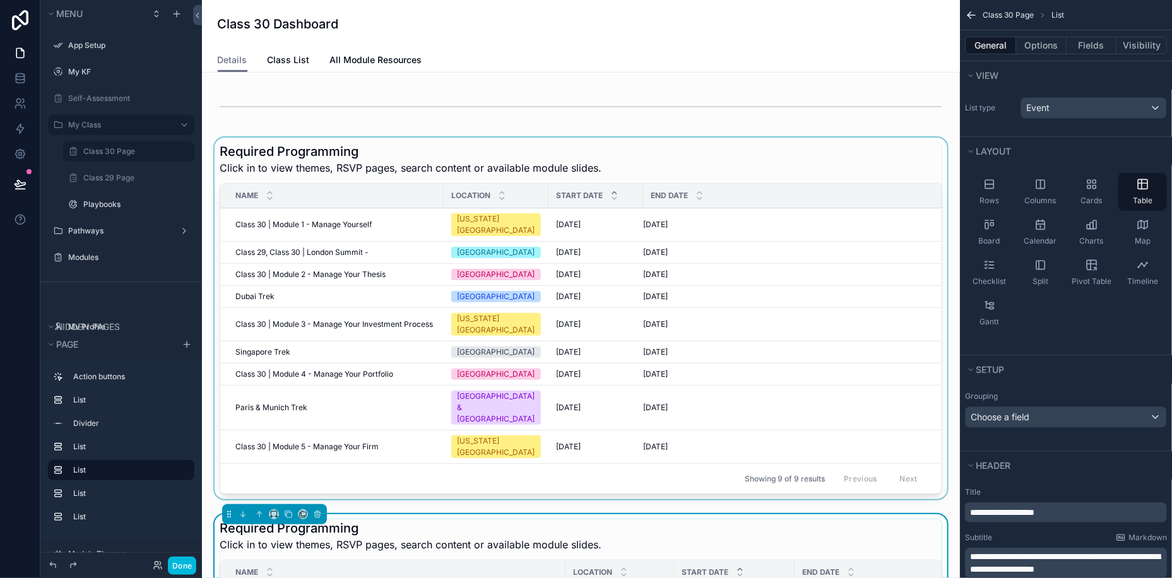
scroll to position [156, 0]
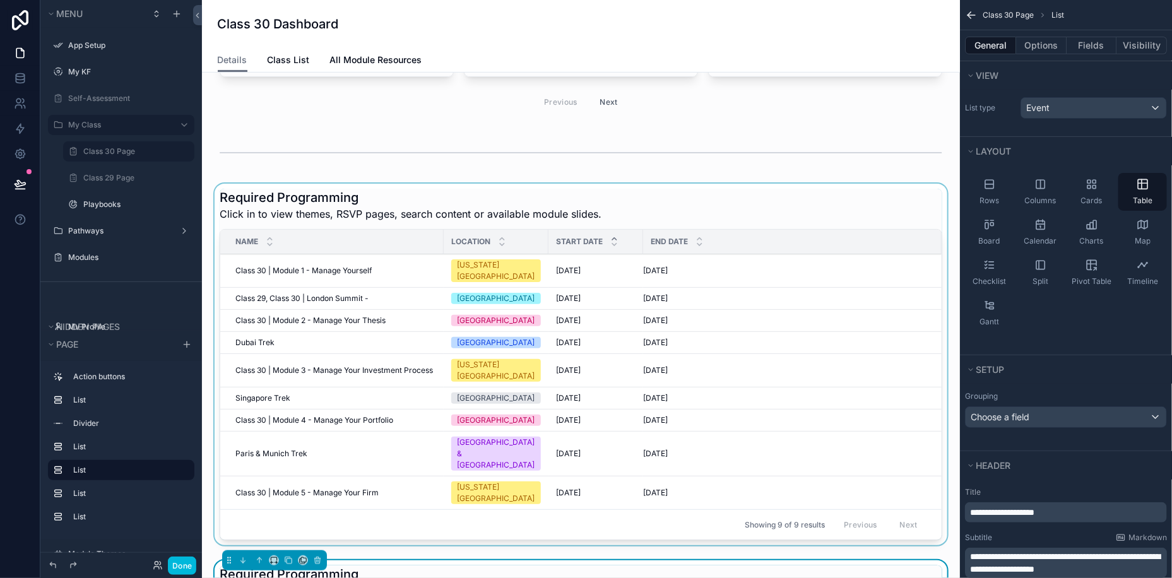
click at [357, 197] on div "scrollable content" at bounding box center [581, 367] width 738 height 367
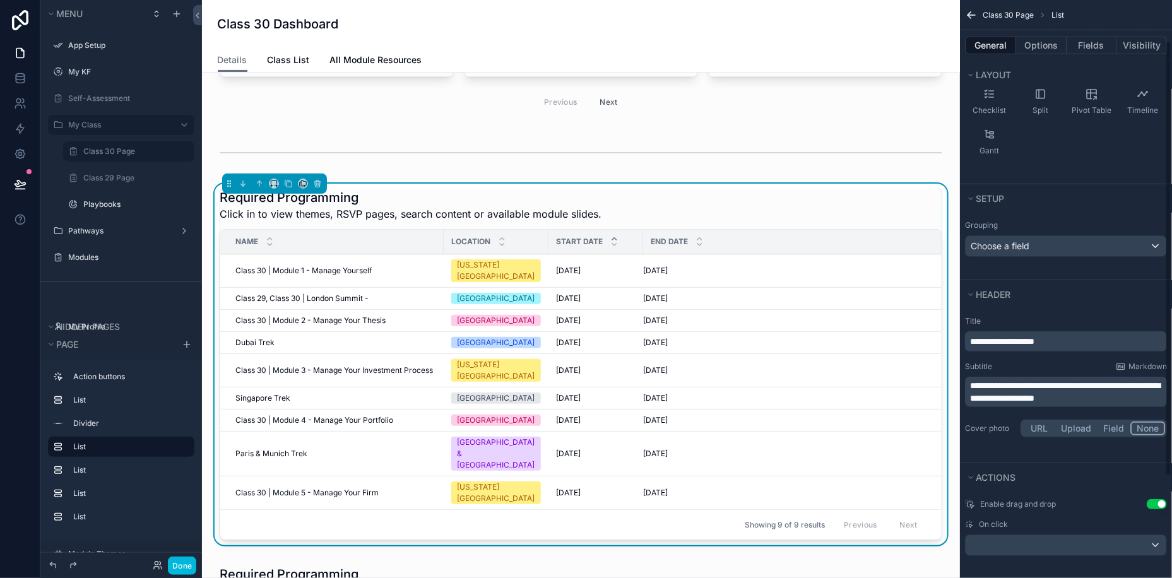
scroll to position [188, 0]
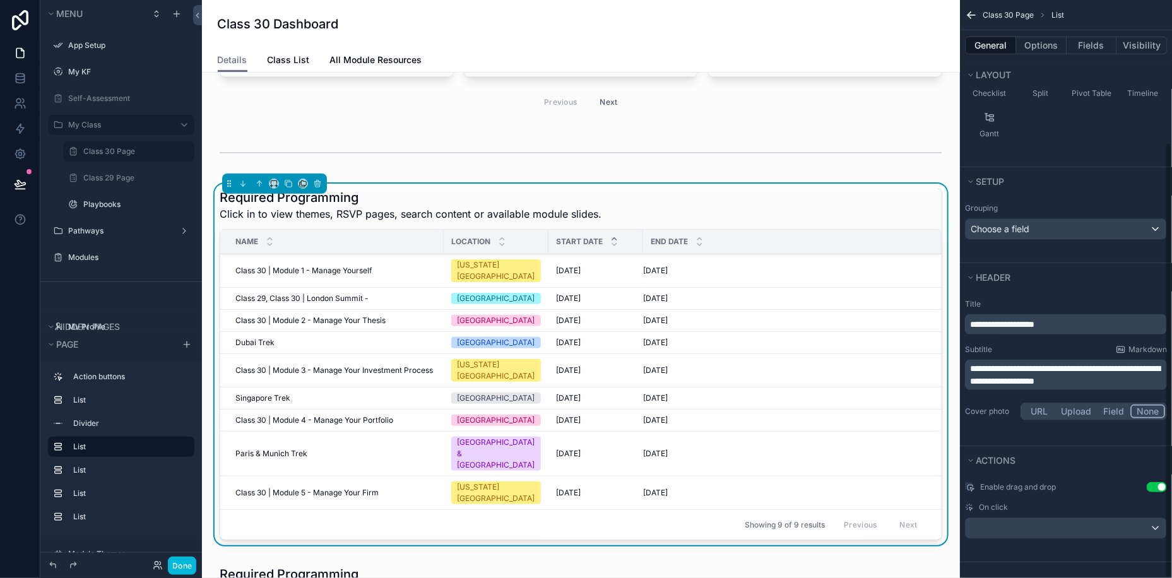
click at [1072, 364] on span "**********" at bounding box center [1065, 374] width 190 height 21
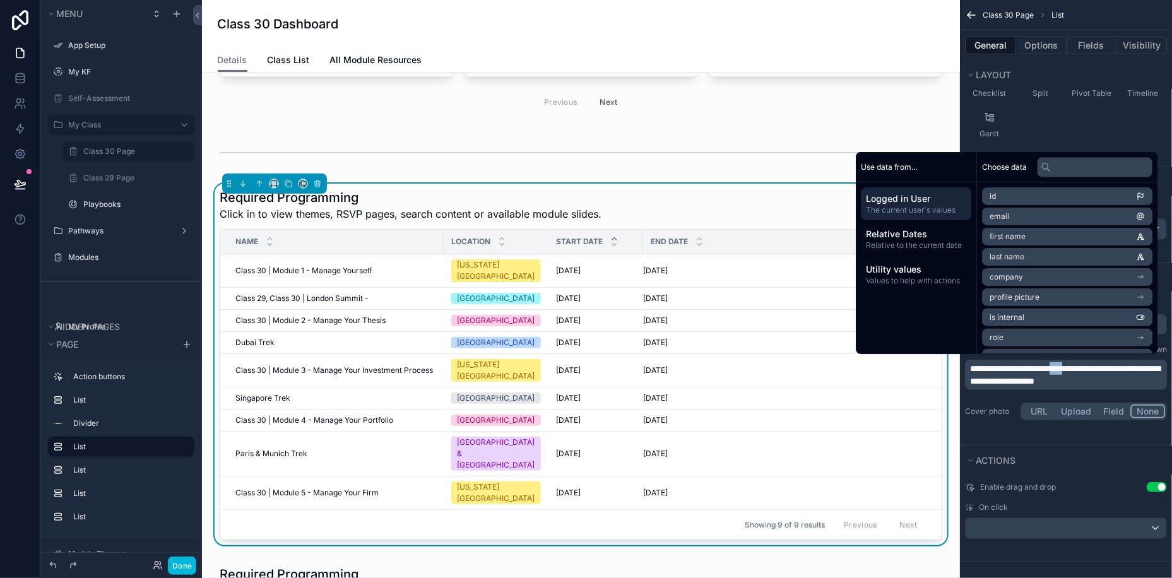
click at [1072, 364] on span "**********" at bounding box center [1065, 374] width 190 height 21
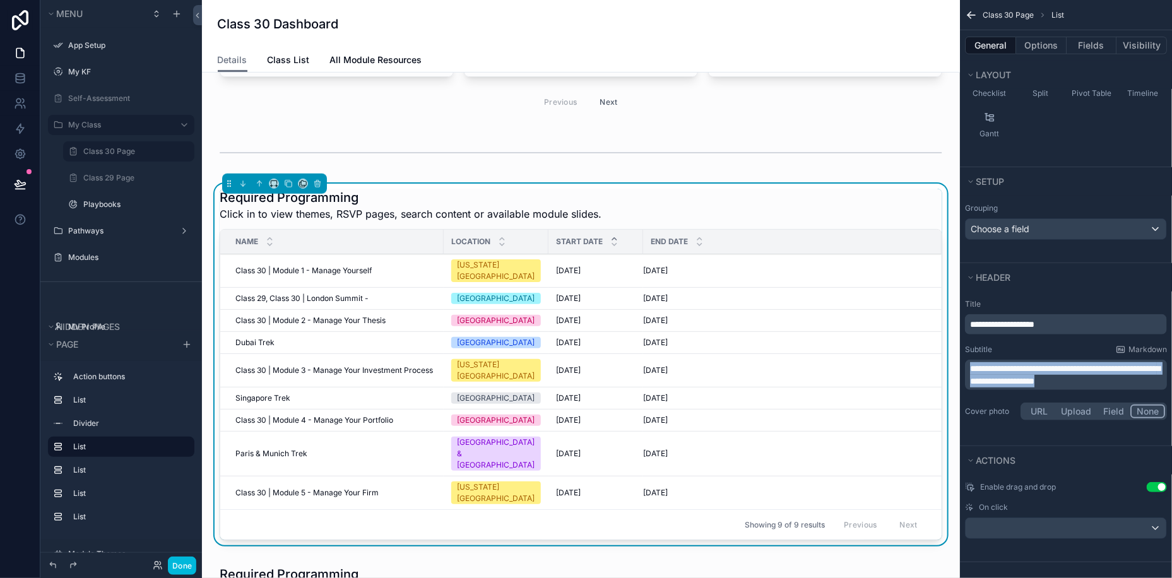
click at [1072, 364] on span "**********" at bounding box center [1065, 374] width 190 height 21
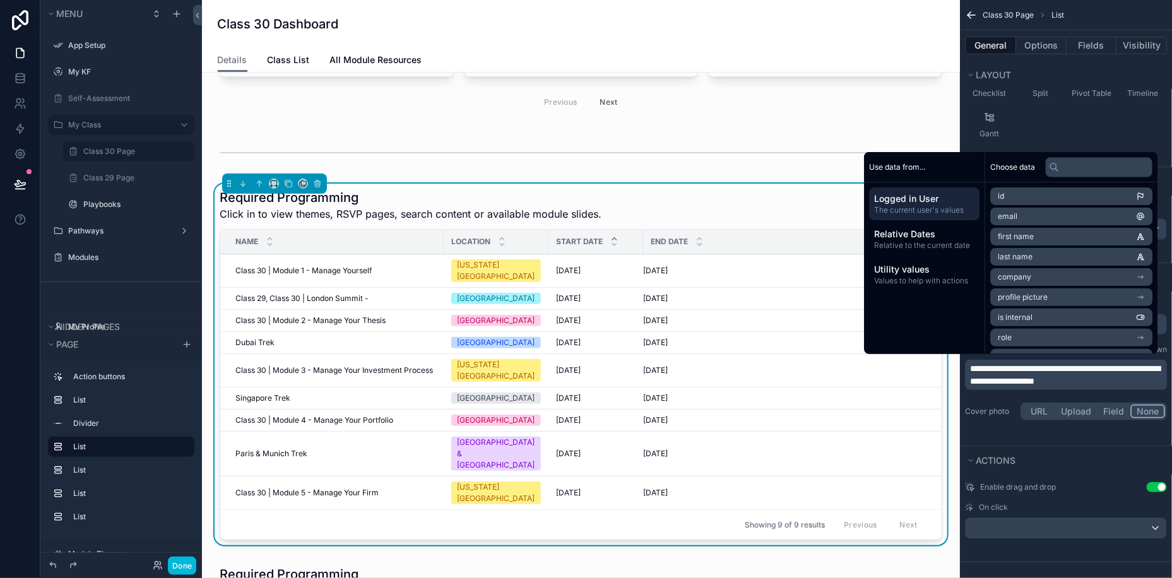
scroll to position [201, 0]
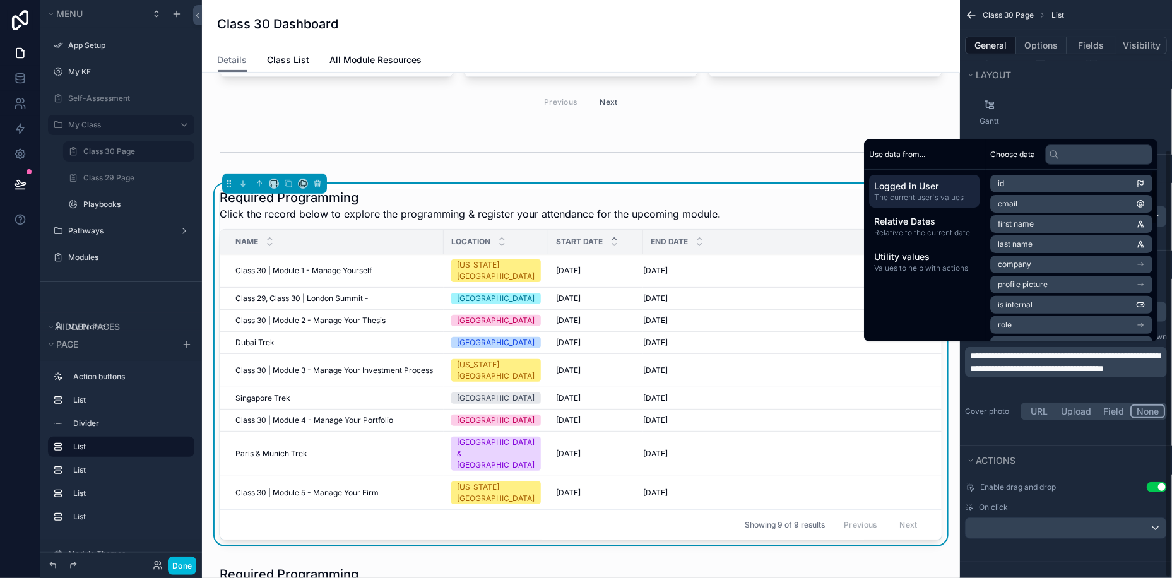
click at [990, 400] on div "Cover photo URL Upload Field None" at bounding box center [1066, 411] width 202 height 23
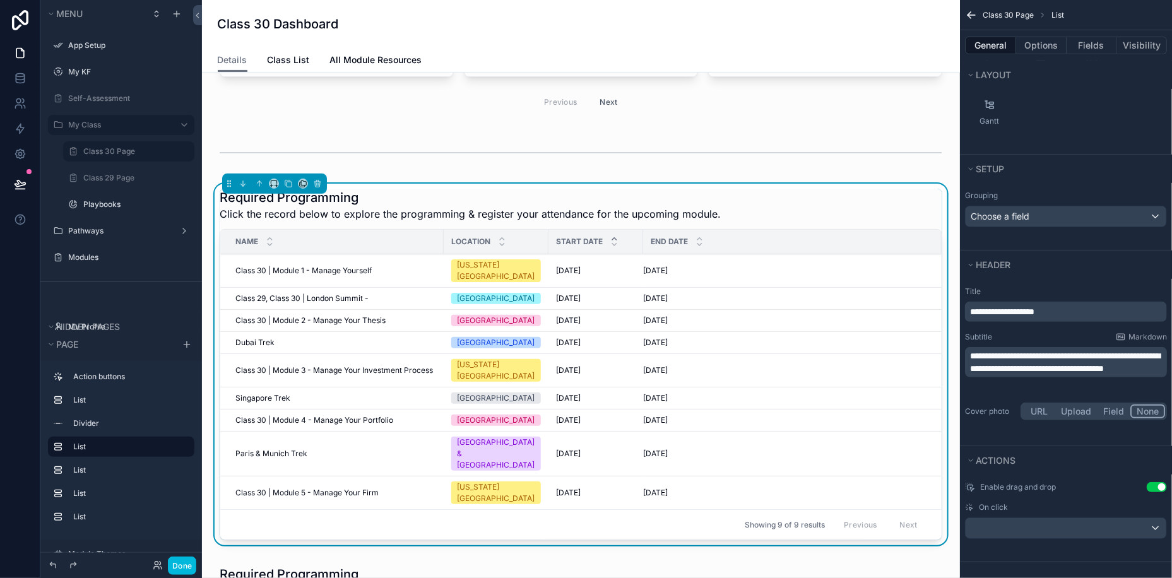
click at [1019, 317] on div "**********" at bounding box center [1066, 312] width 202 height 20
click at [1019, 312] on span "**********" at bounding box center [1002, 311] width 64 height 9
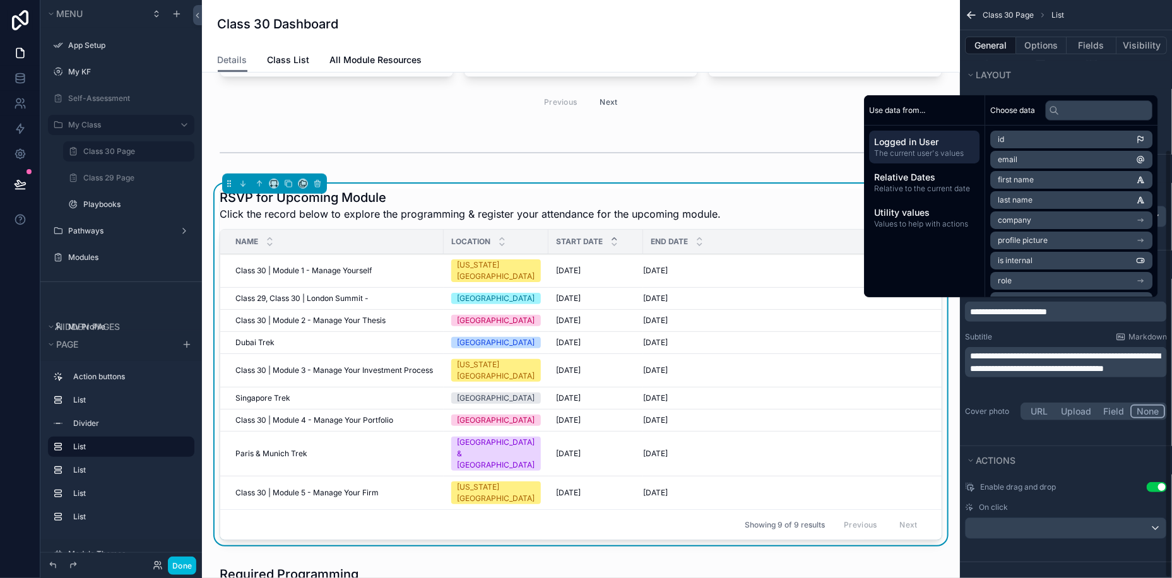
click at [1089, 436] on div "**********" at bounding box center [1066, 362] width 212 height 167
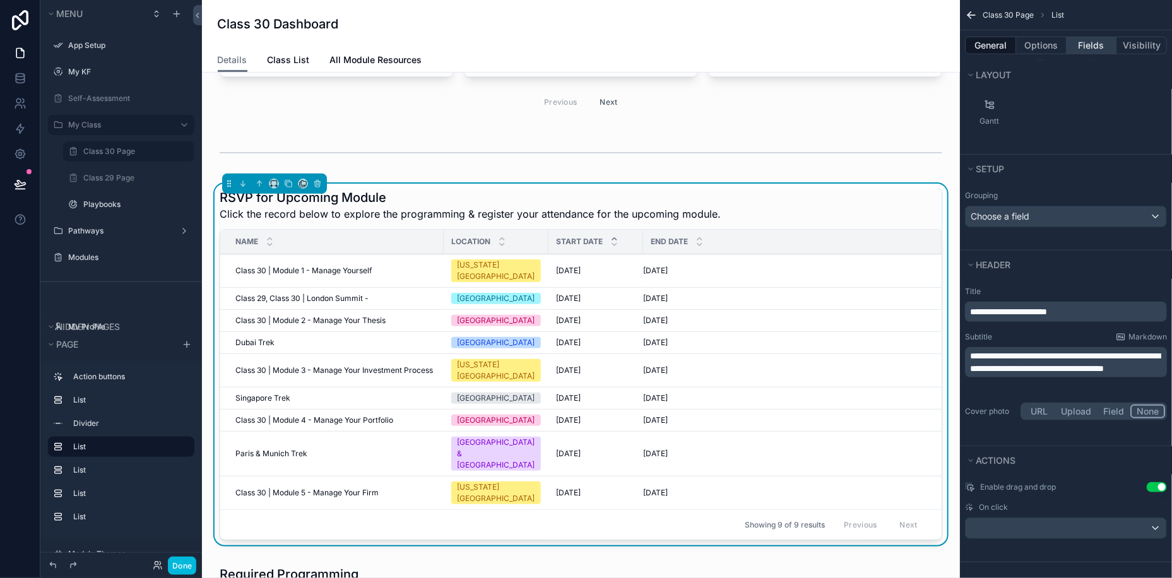
click at [1090, 39] on button "Fields" at bounding box center [1092, 46] width 50 height 18
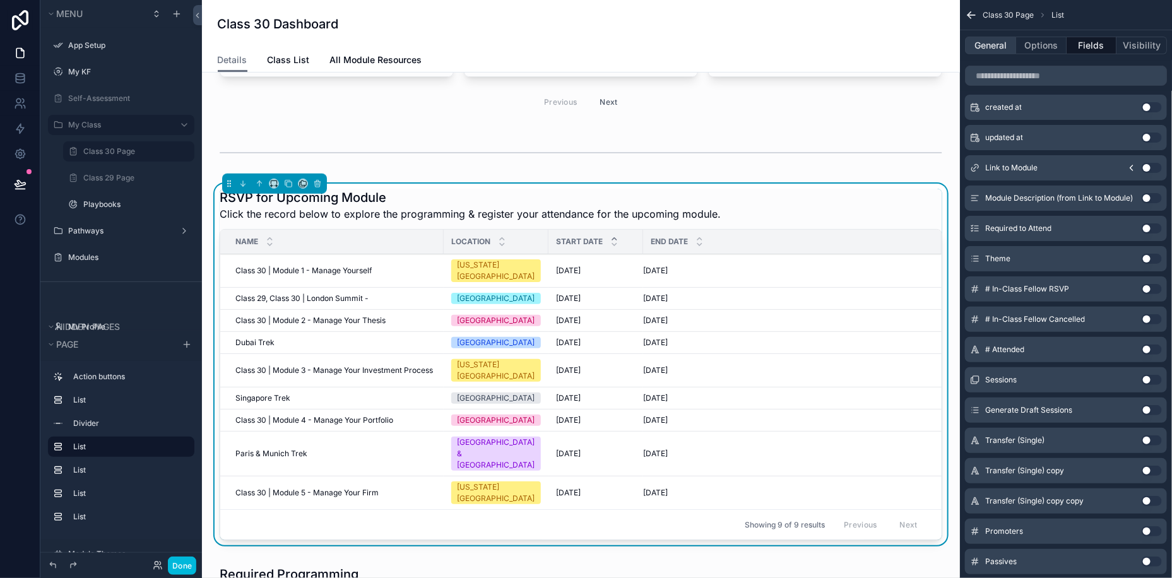
click at [976, 50] on button "General" at bounding box center [990, 46] width 51 height 18
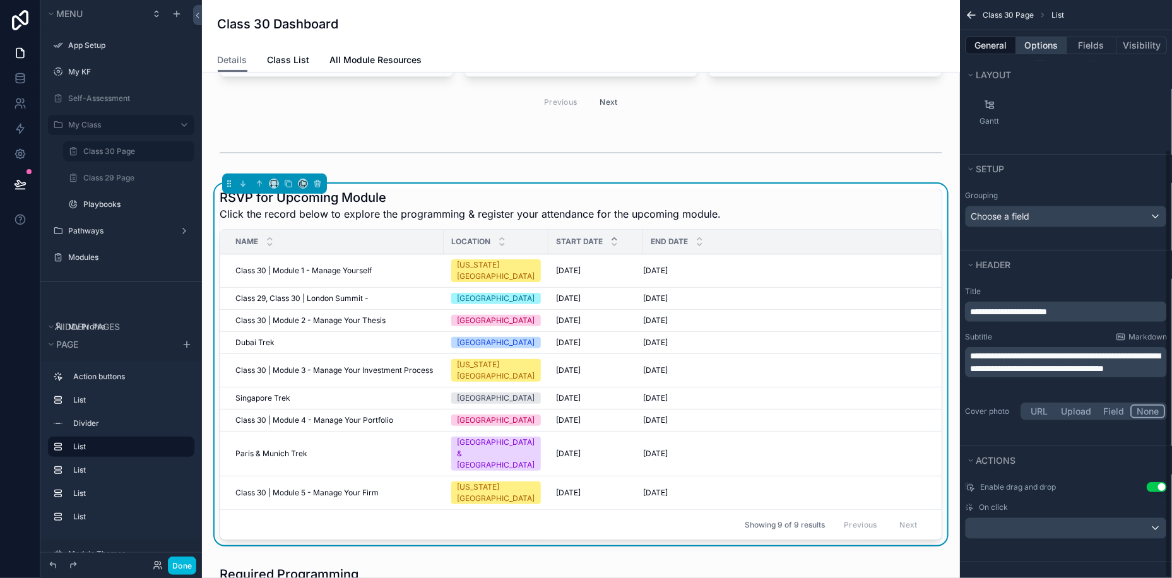
click at [1054, 46] on button "Options" at bounding box center [1041, 46] width 50 height 18
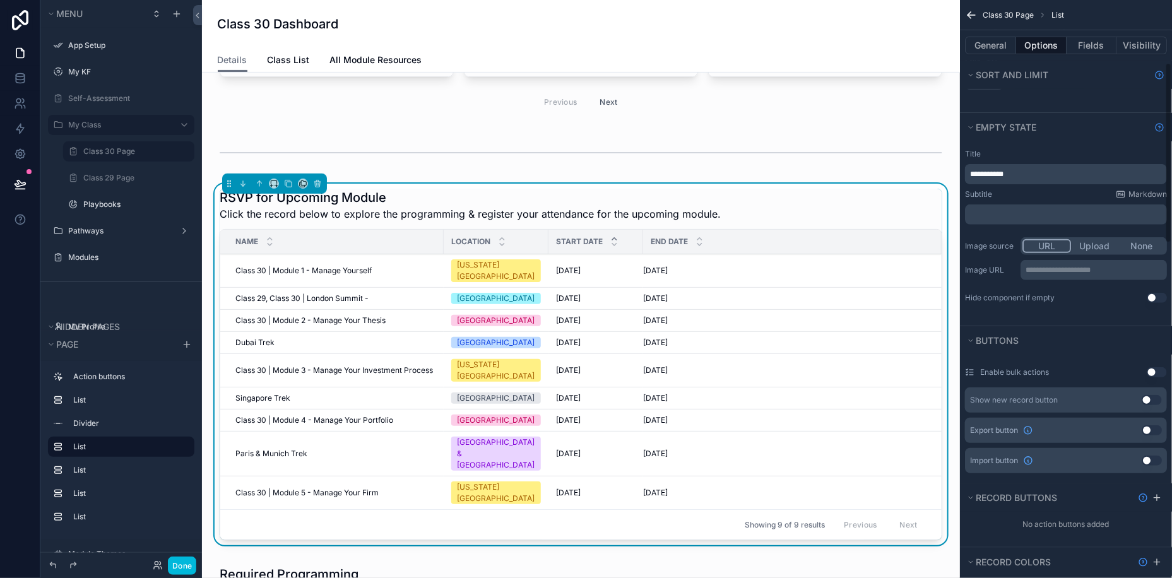
scroll to position [0, 0]
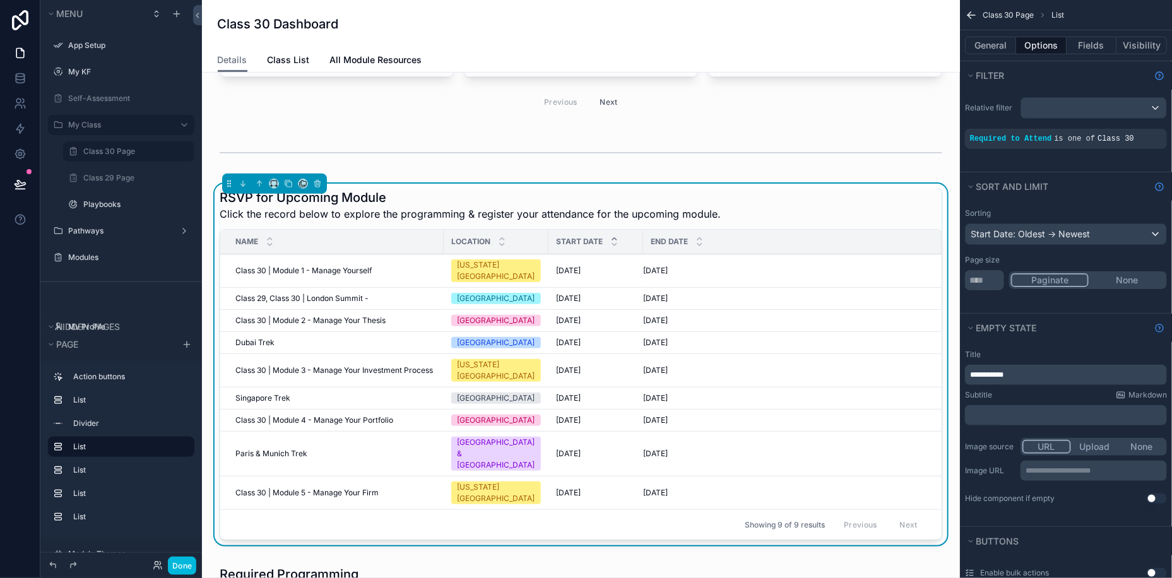
click at [0, 0] on icon "scrollable content" at bounding box center [0, 0] width 0 height 0
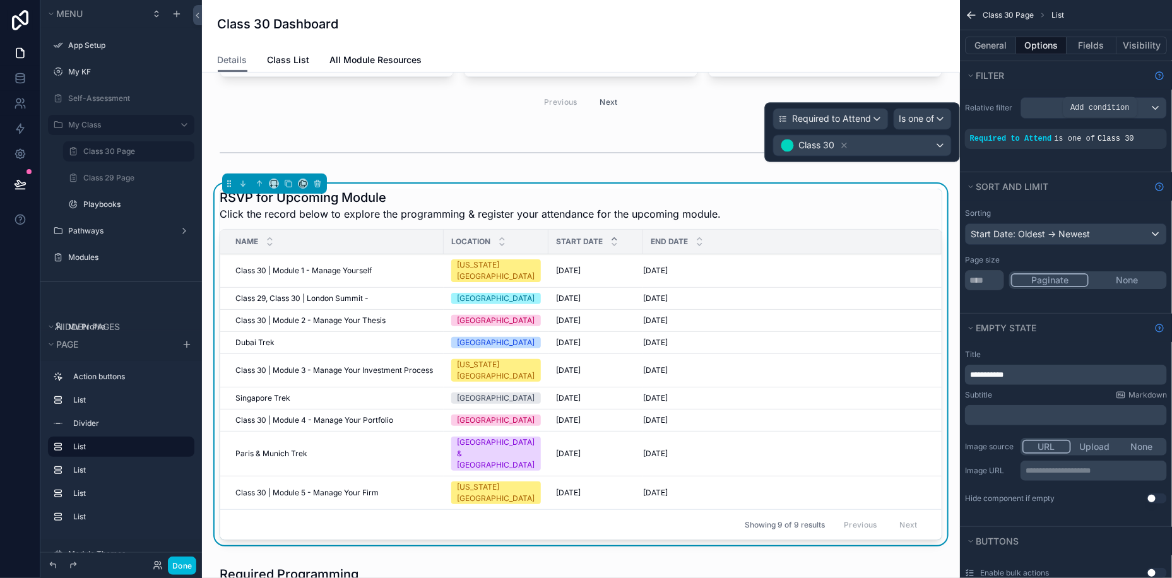
click at [0, 0] on icon "scrollable content" at bounding box center [0, 0] width 0 height 0
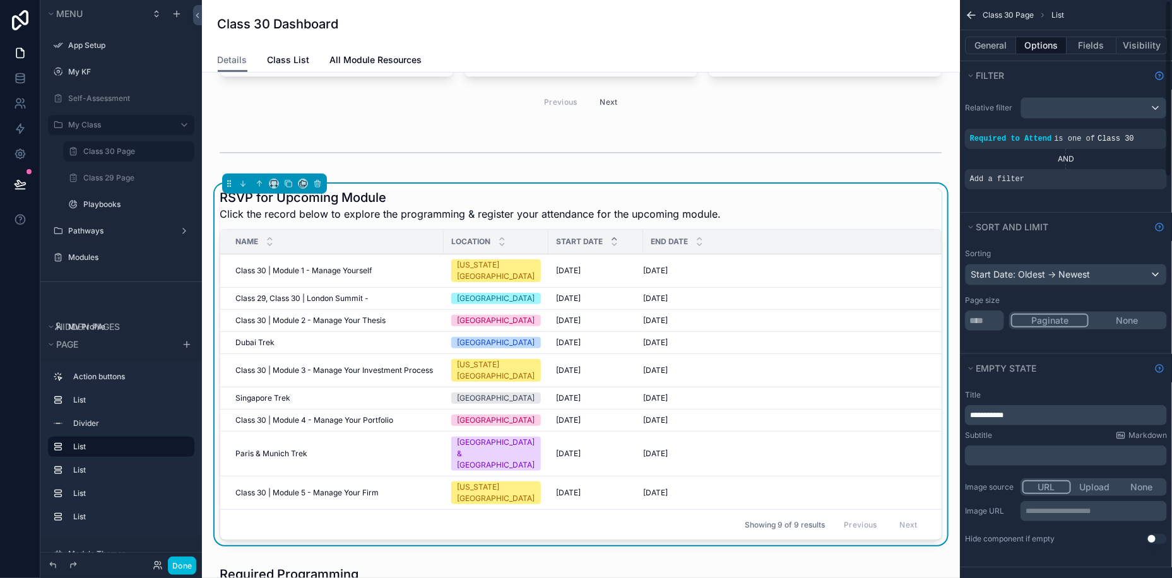
click at [1029, 175] on div "Add a filter" at bounding box center [1066, 179] width 202 height 20
click at [0, 0] on icon "scrollable content" at bounding box center [0, 0] width 0 height 0
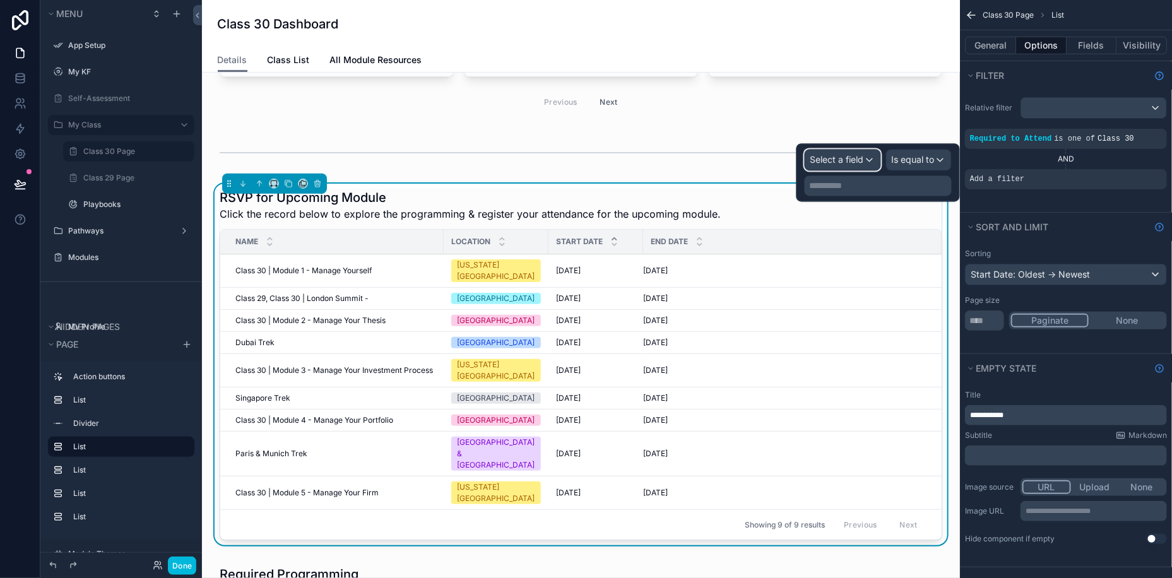
click at [842, 162] on span "Select a field" at bounding box center [837, 160] width 54 height 11
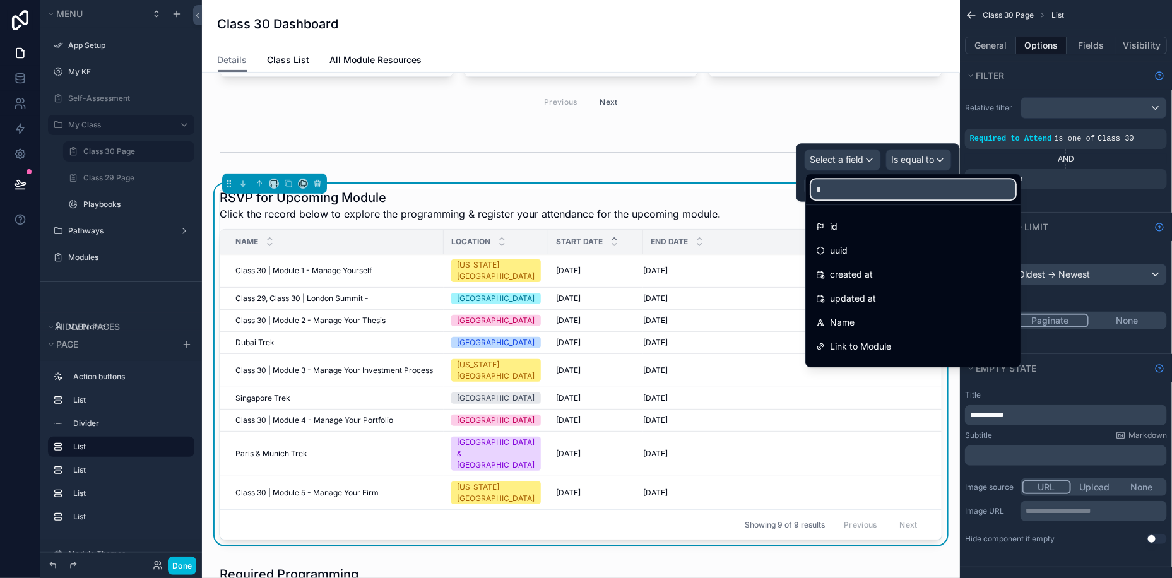
click at [860, 196] on input "*" at bounding box center [913, 189] width 205 height 20
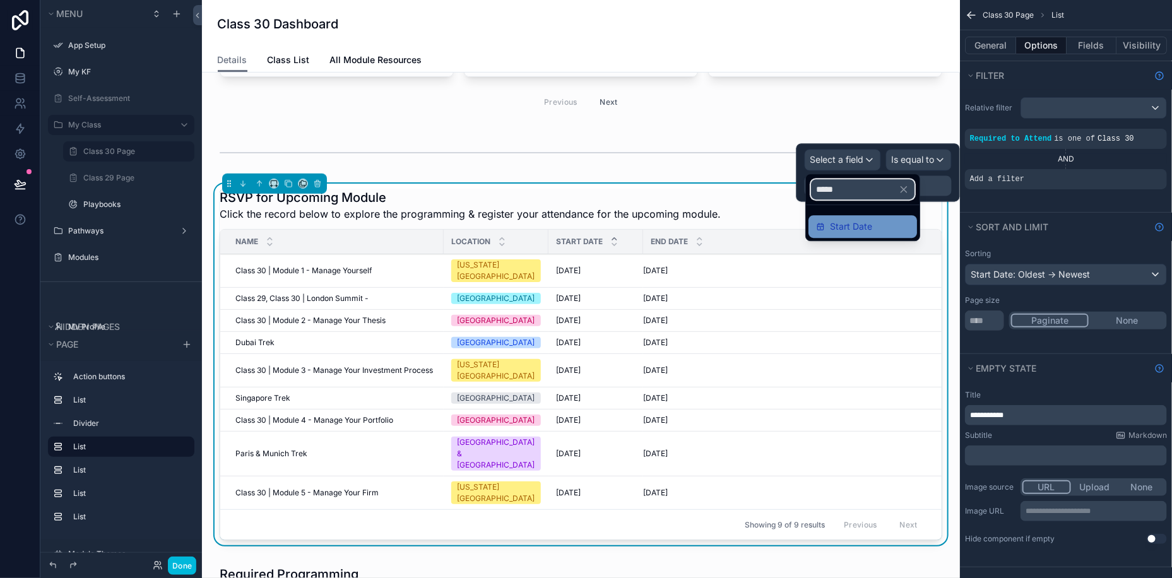
type input "*****"
click at [849, 226] on span "Start Date" at bounding box center [851, 226] width 42 height 15
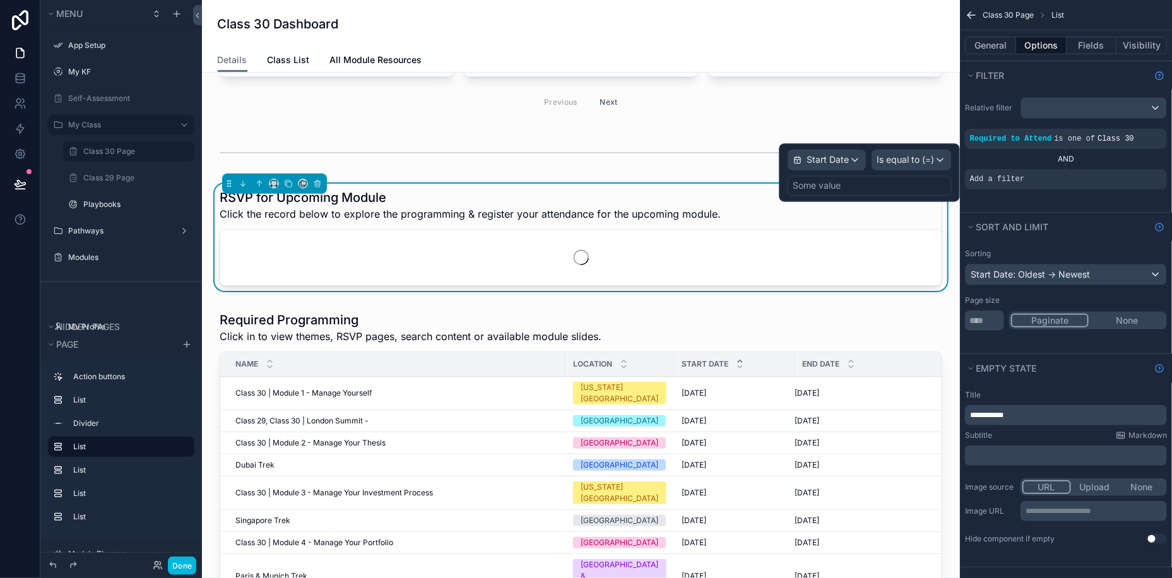
click at [862, 192] on div "Some value" at bounding box center [870, 186] width 164 height 20
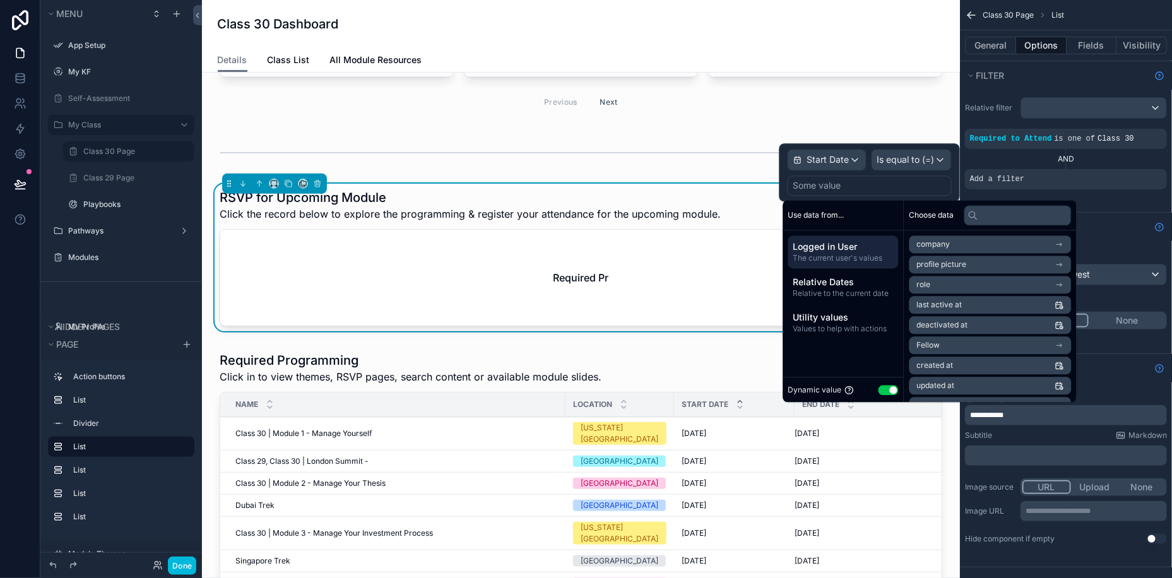
click at [889, 388] on button "Use setting" at bounding box center [889, 390] width 20 height 10
select select "****"
select select "*"
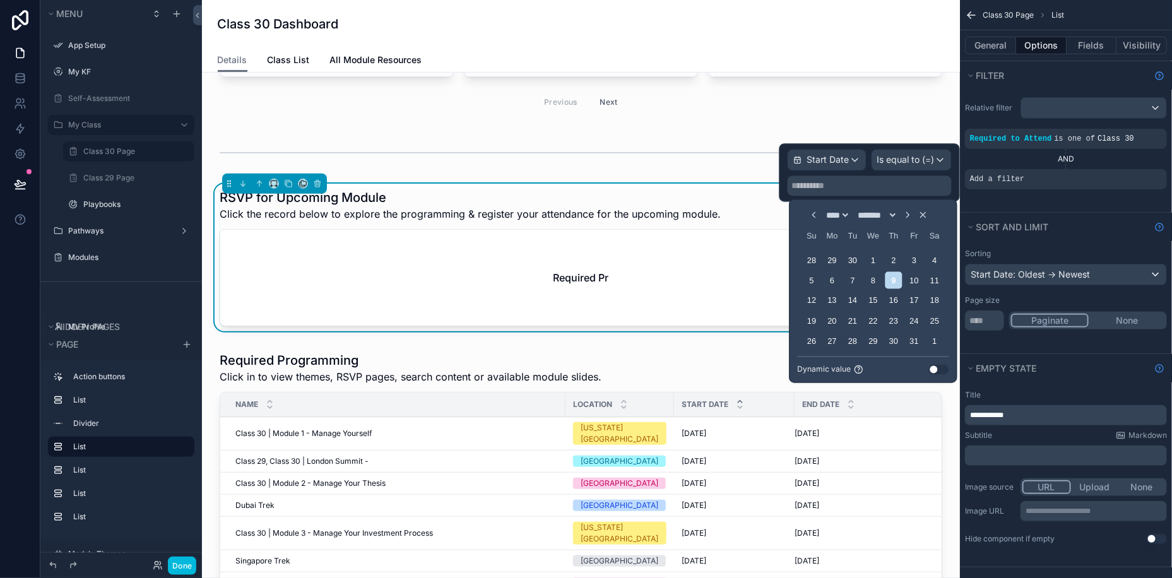
click at [913, 215] on icon "Choose Date" at bounding box center [908, 215] width 10 height 10
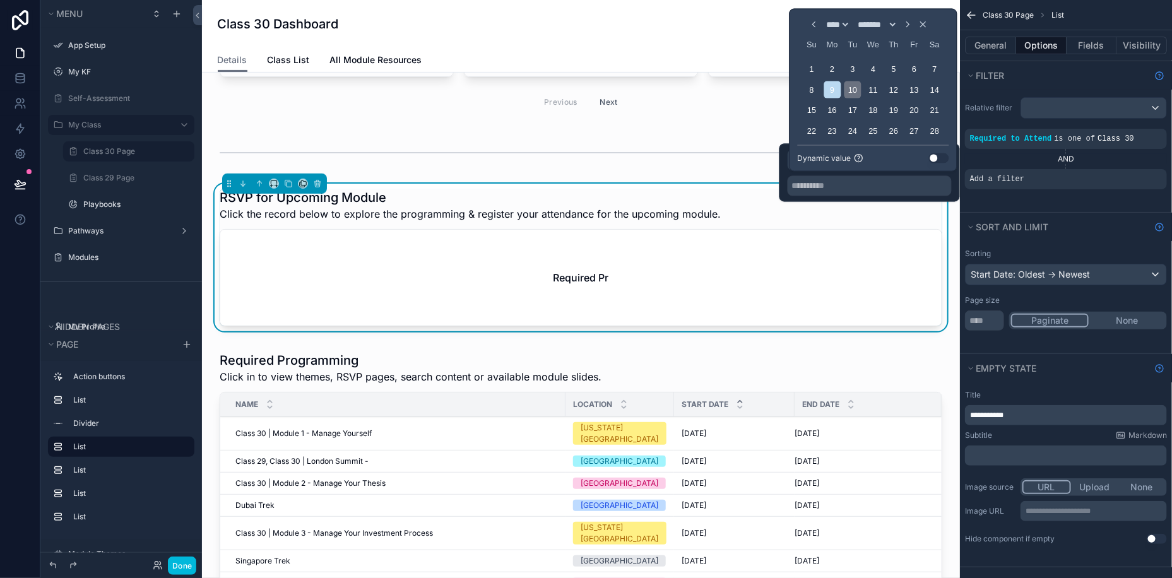
click at [852, 89] on div "10" at bounding box center [853, 89] width 17 height 17
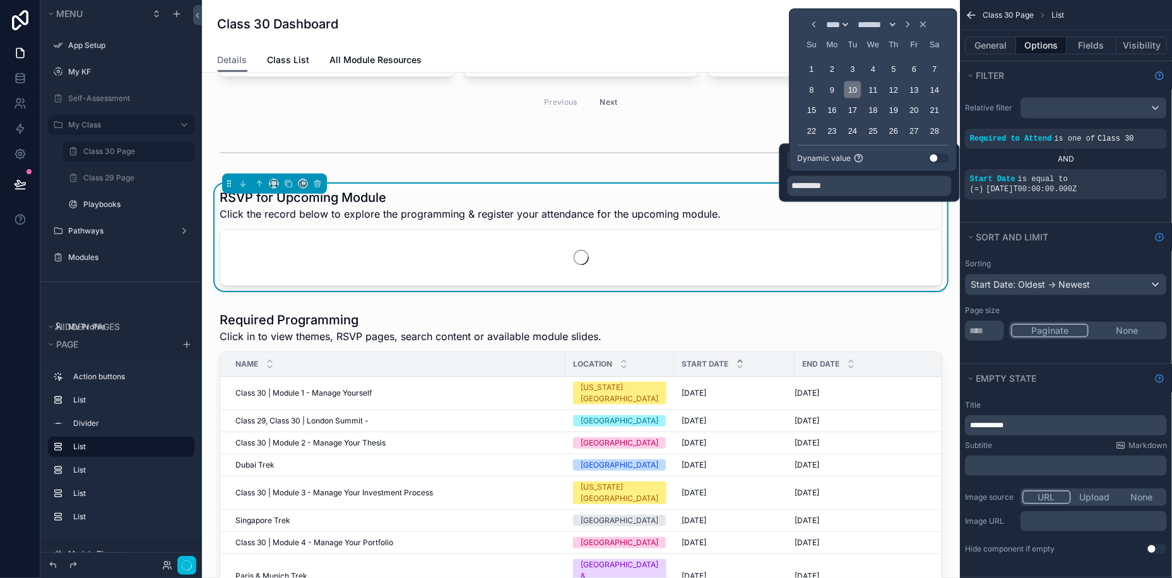
type input "*********"
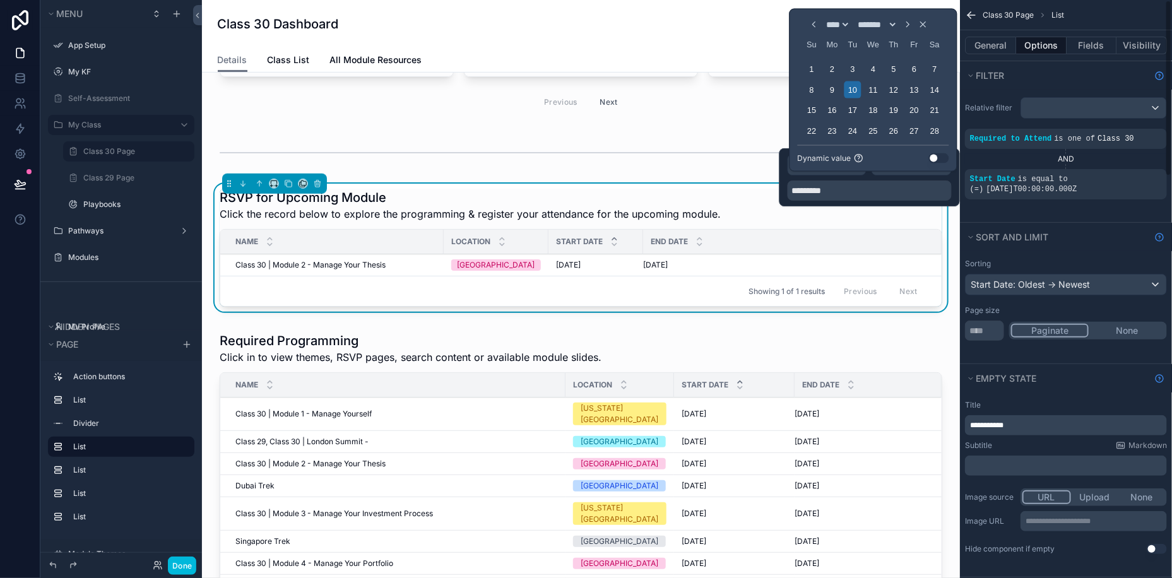
click at [1084, 249] on div "Sort And Limit" at bounding box center [1066, 237] width 212 height 28
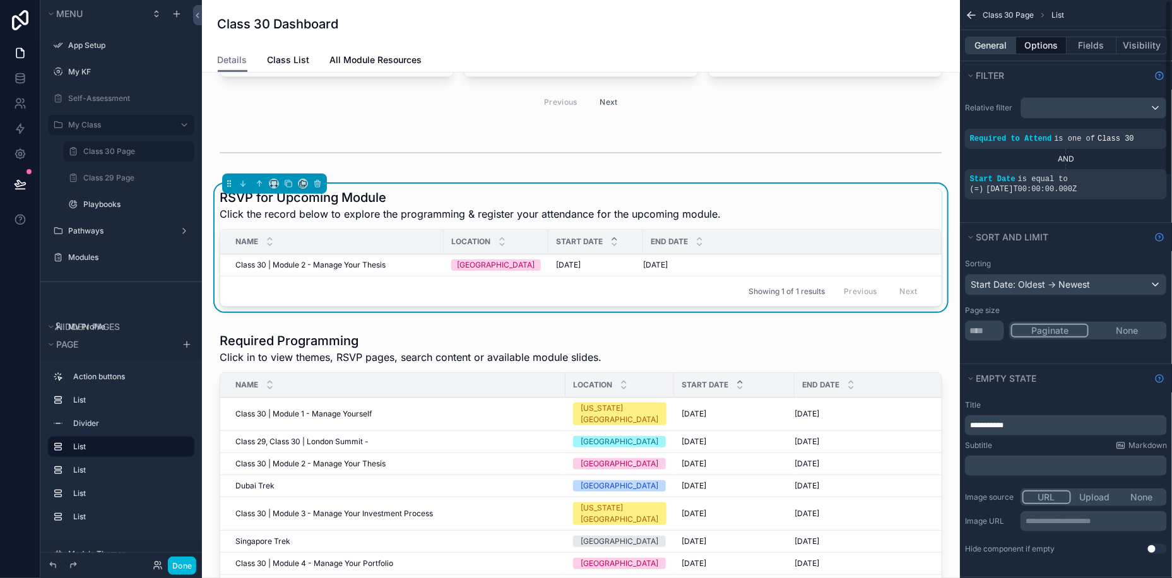
click at [985, 43] on button "General" at bounding box center [990, 46] width 51 height 18
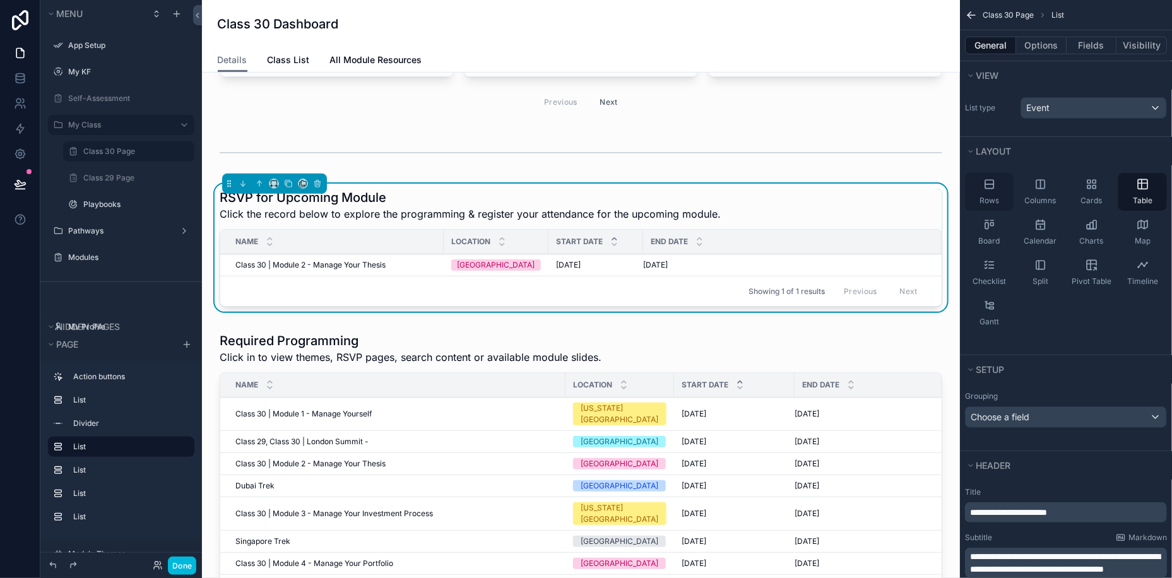
click at [985, 190] on div "Rows" at bounding box center [989, 192] width 49 height 38
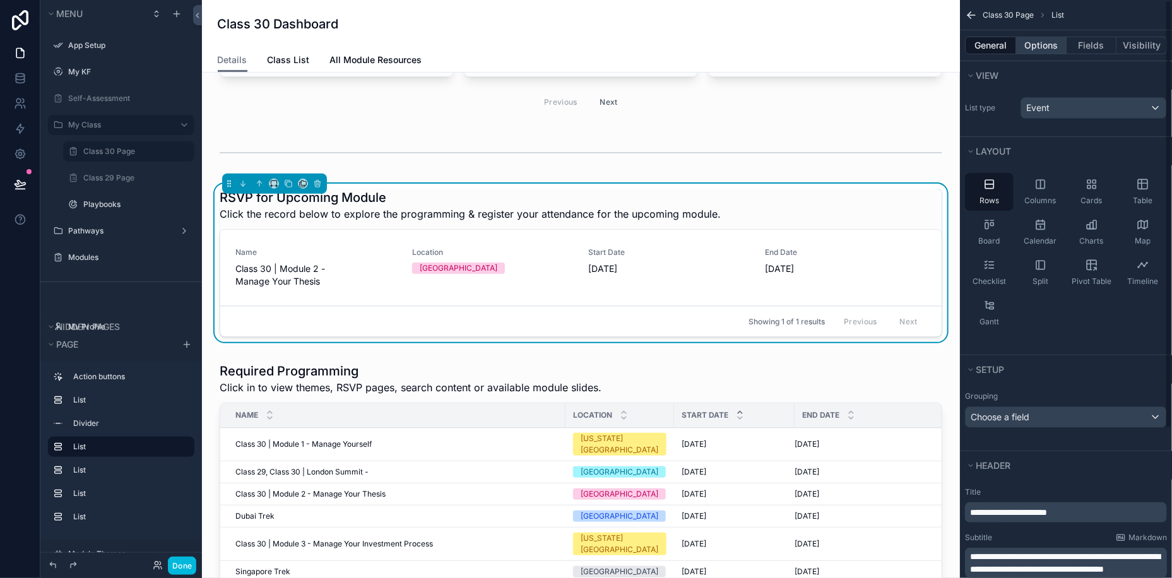
click at [1044, 47] on button "Options" at bounding box center [1041, 46] width 50 height 18
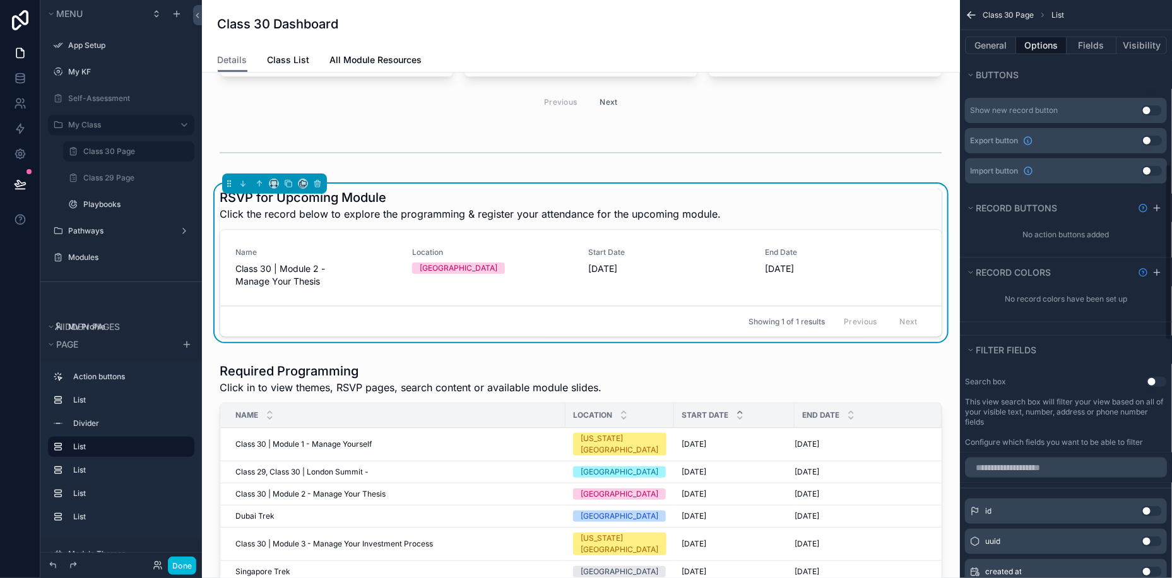
scroll to position [545, 0]
click at [1154, 264] on icon "scrollable content" at bounding box center [1157, 269] width 10 height 10
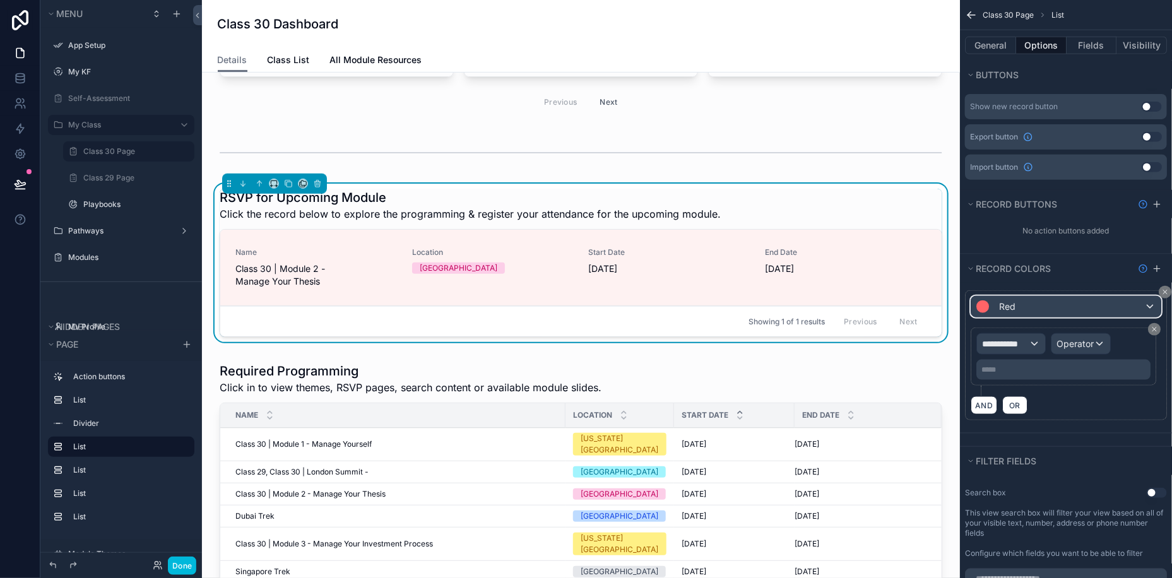
click at [1021, 297] on div "Red" at bounding box center [1065, 307] width 189 height 20
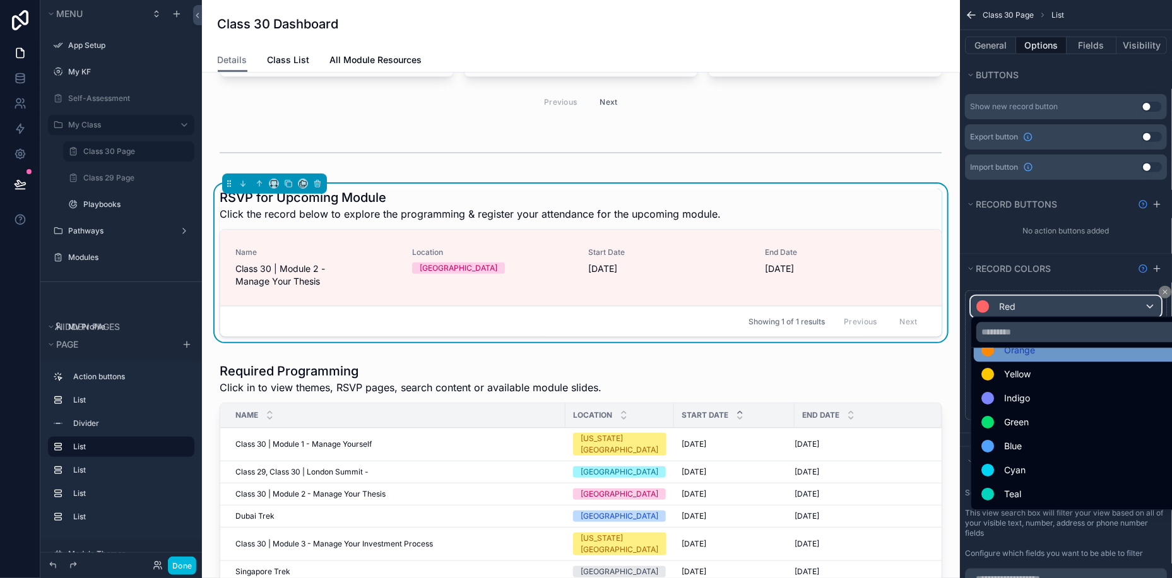
scroll to position [89, 0]
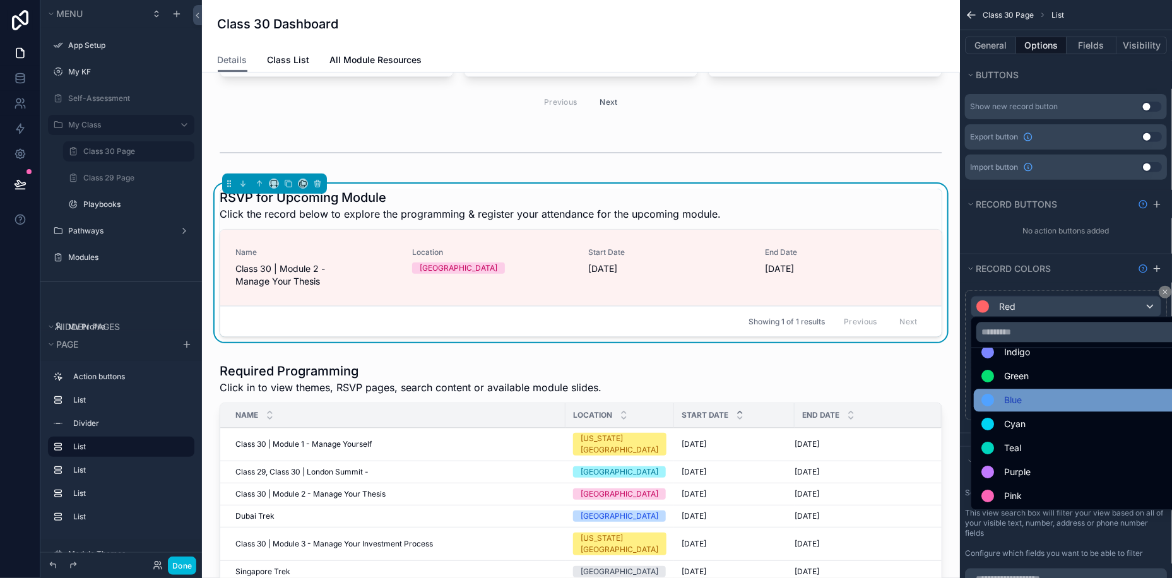
click at [1022, 393] on span "Blue" at bounding box center [1013, 400] width 18 height 15
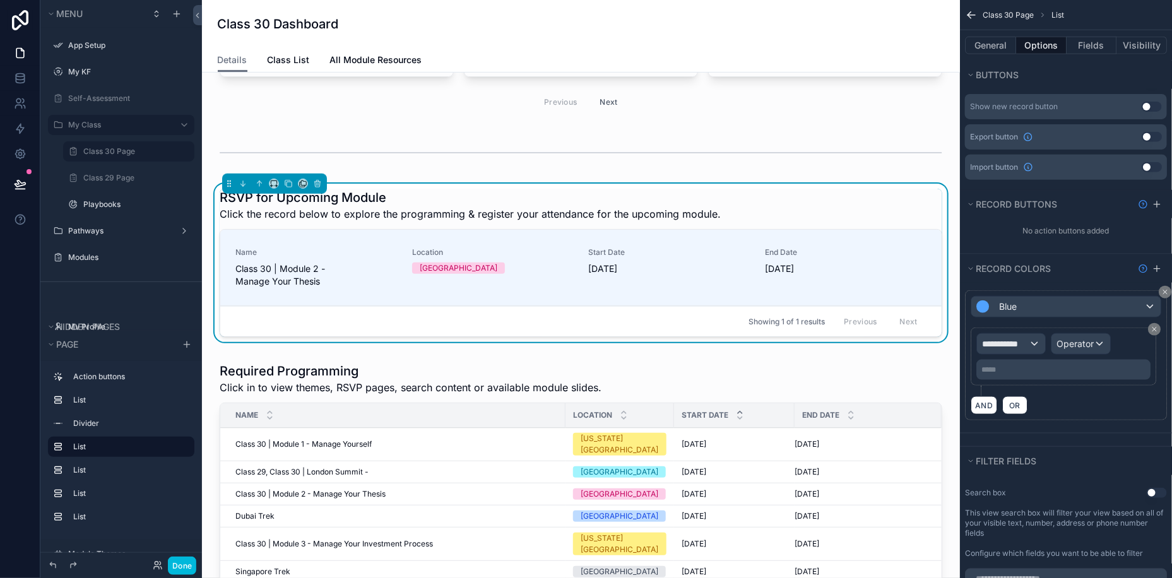
click at [1155, 238] on div "No action buttons added" at bounding box center [1066, 235] width 212 height 35
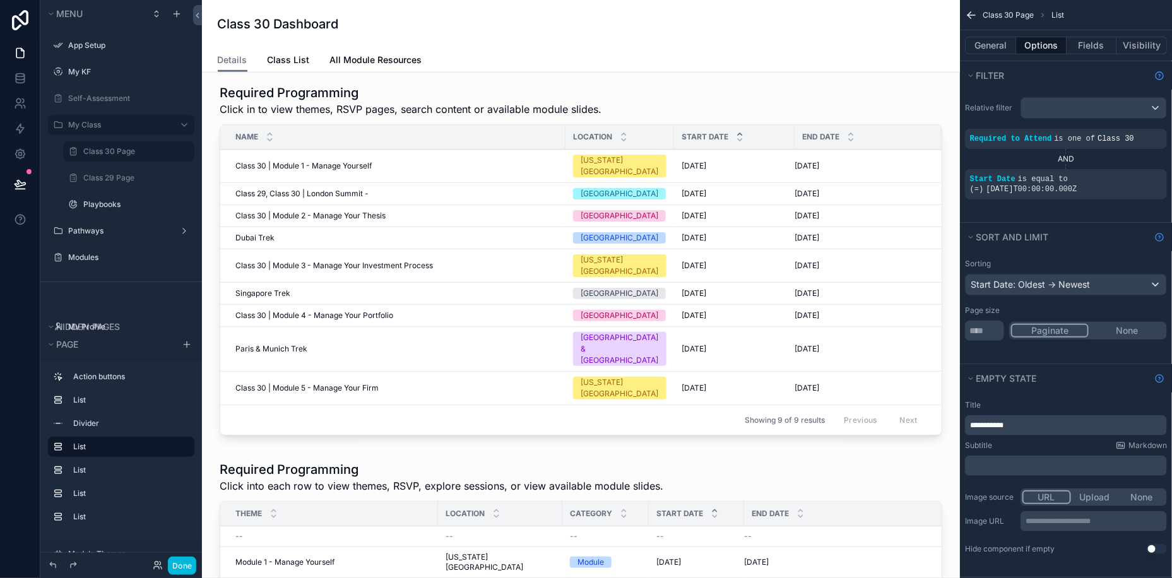
scroll to position [414, 0]
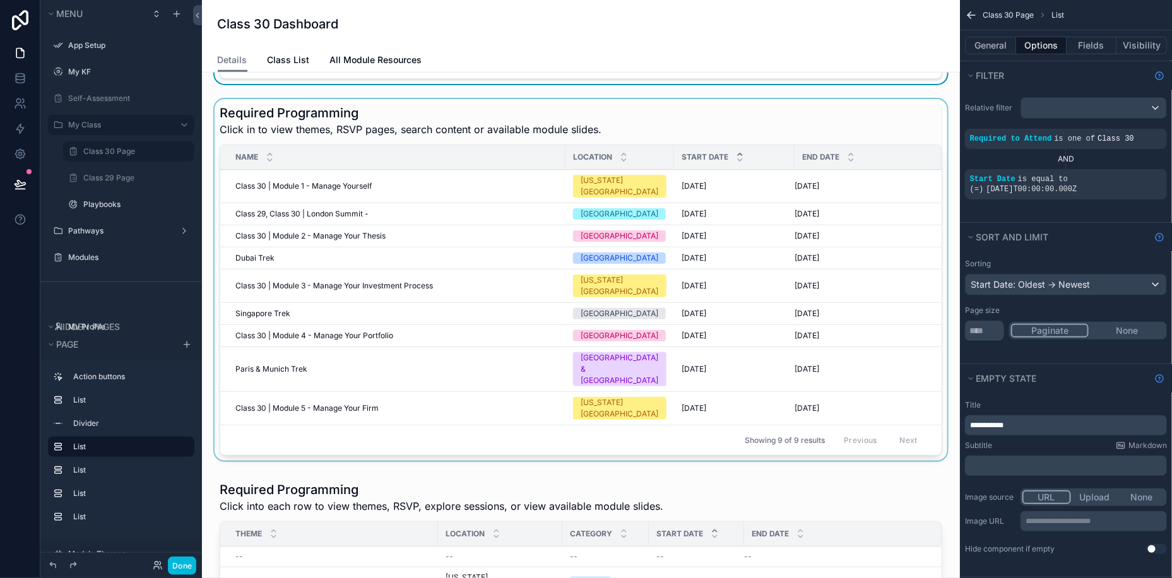
click at [356, 105] on div "scrollable content" at bounding box center [581, 282] width 738 height 367
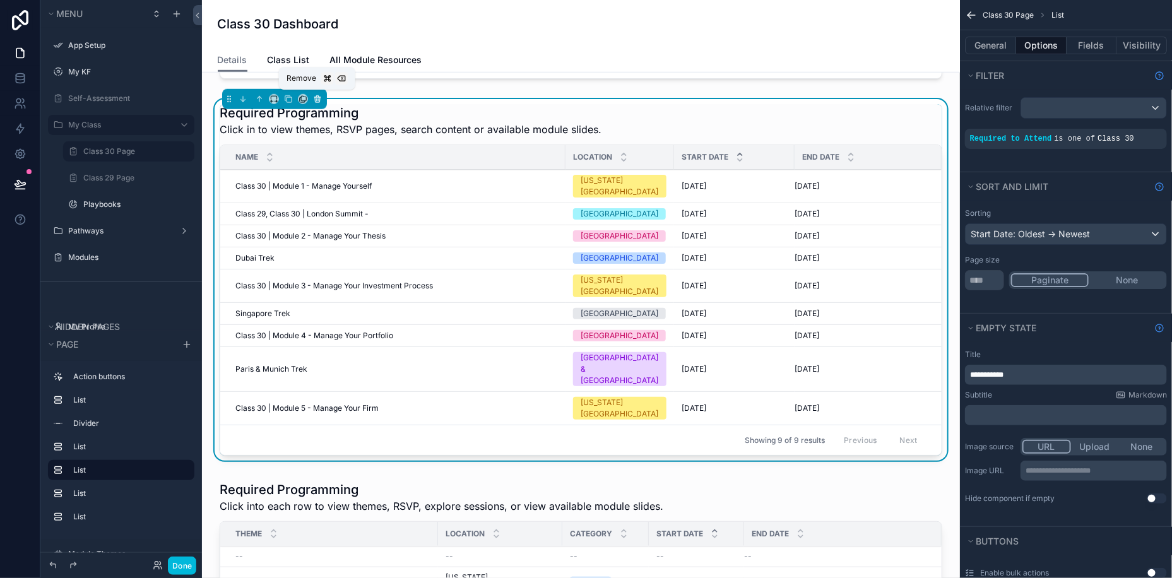
click at [319, 96] on icon "scrollable content" at bounding box center [317, 99] width 9 height 9
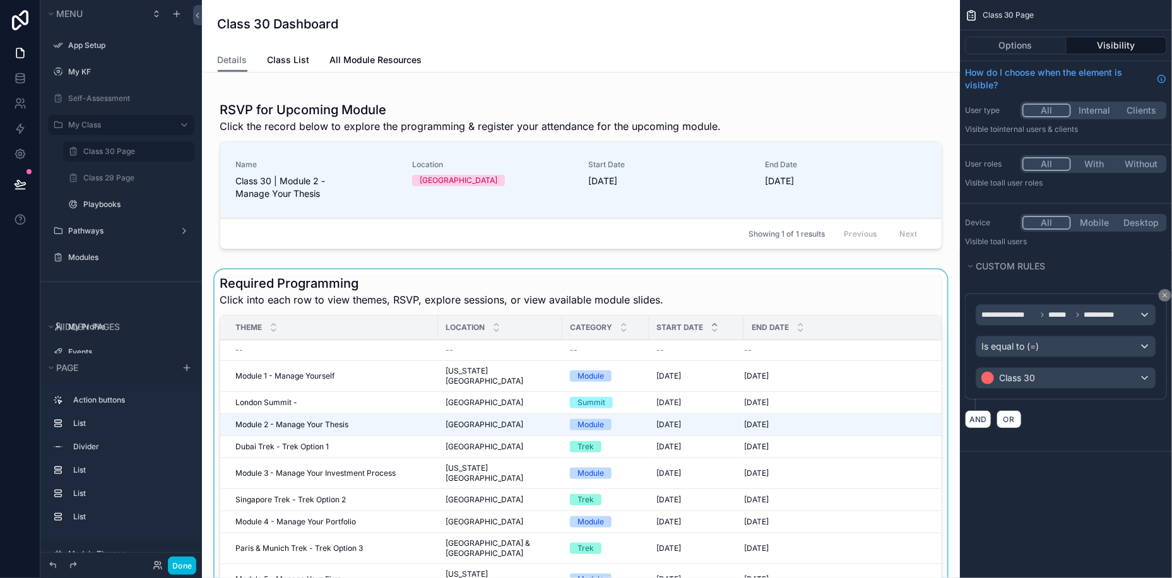
scroll to position [216, 0]
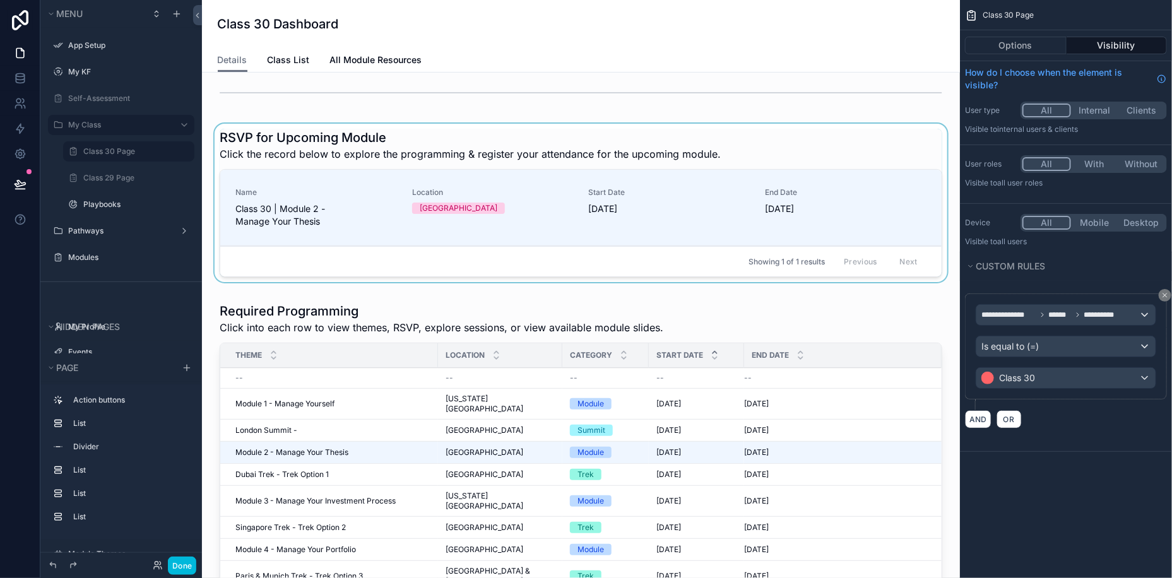
click at [373, 133] on div "scrollable content" at bounding box center [581, 205] width 738 height 163
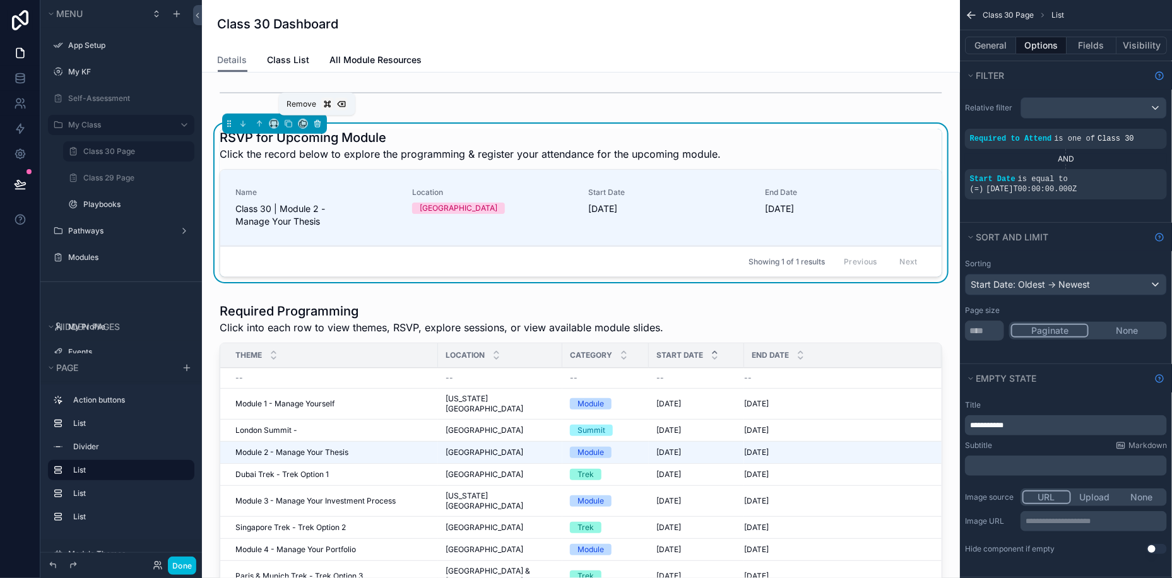
click at [318, 119] on icon "scrollable content" at bounding box center [317, 123] width 9 height 9
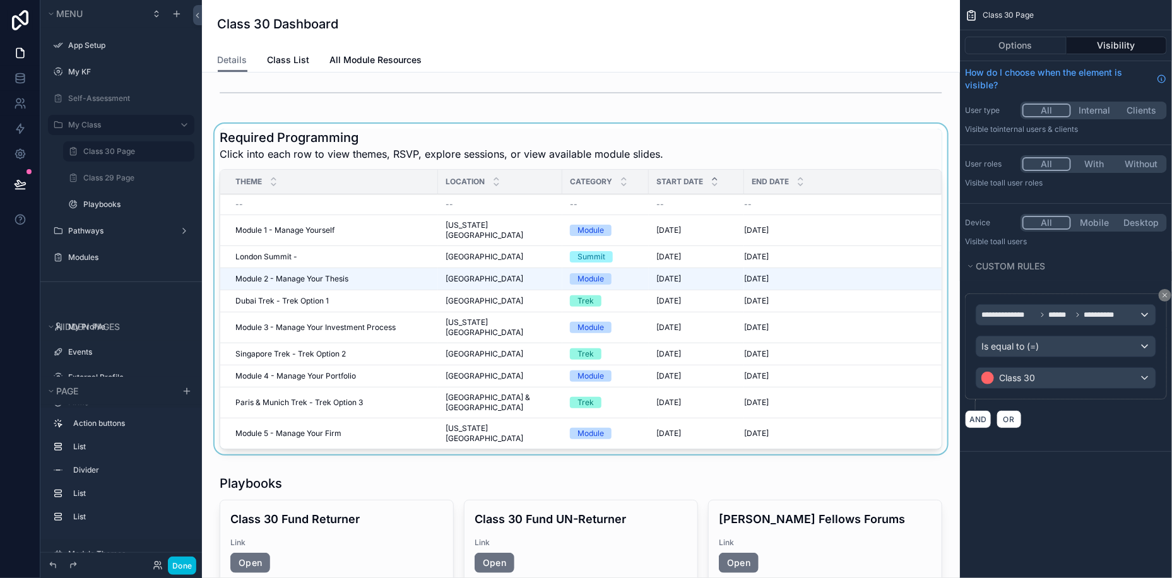
click at [311, 139] on div "scrollable content" at bounding box center [581, 292] width 738 height 336
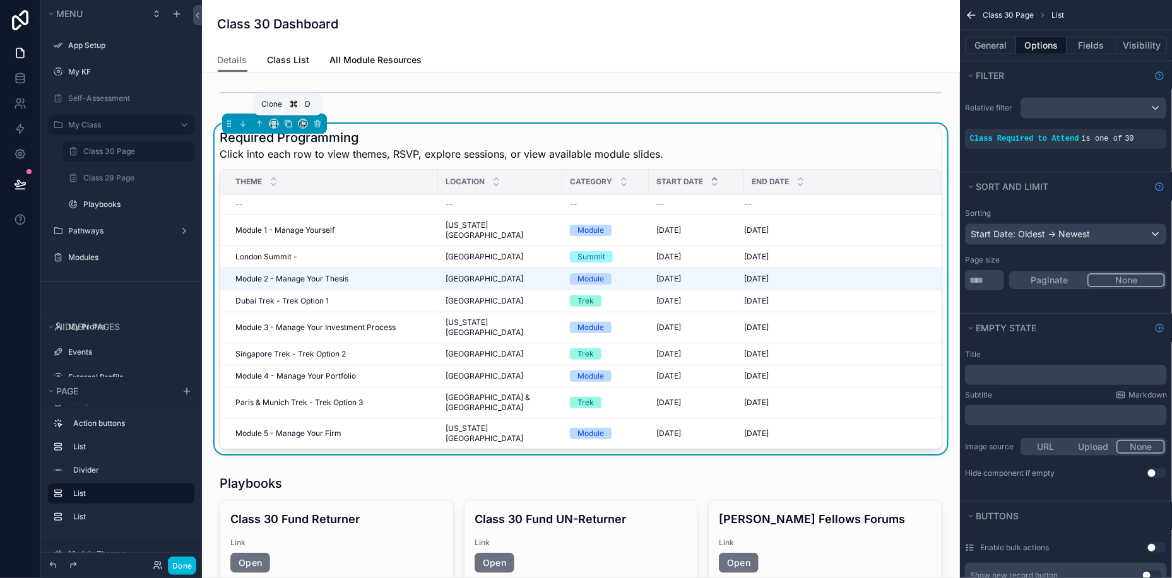
click at [287, 122] on icon "scrollable content" at bounding box center [288, 123] width 9 height 9
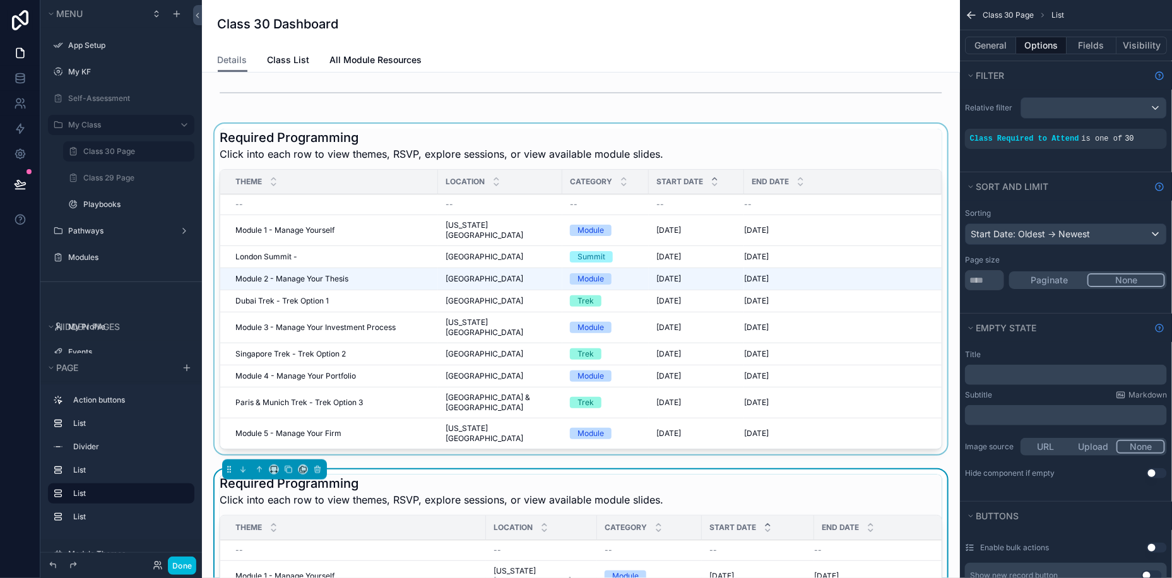
click at [312, 135] on div "scrollable content" at bounding box center [581, 292] width 738 height 336
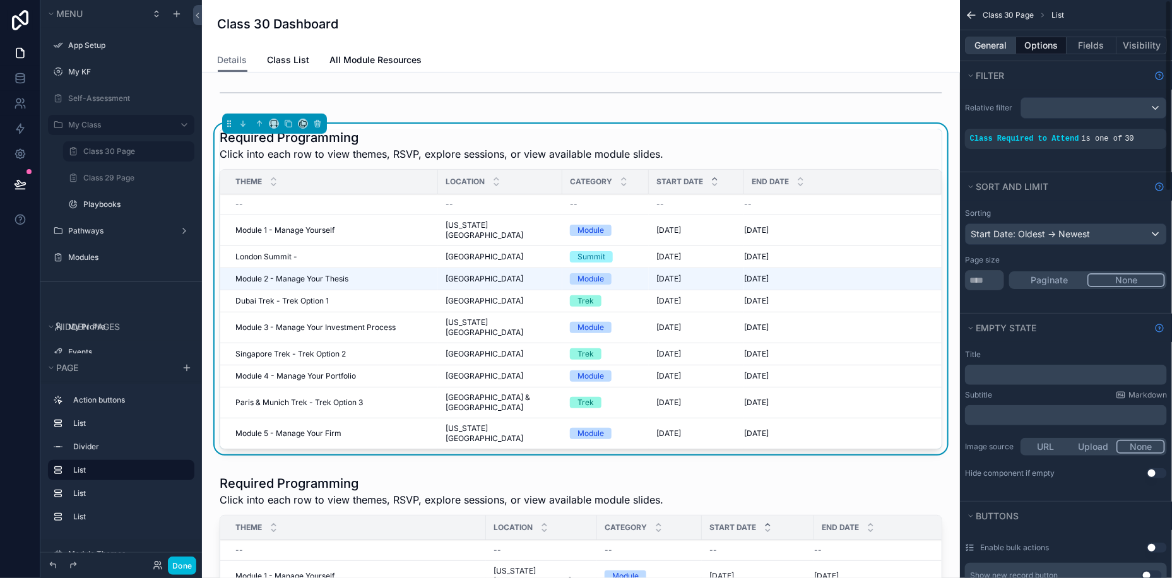
click at [987, 47] on button "General" at bounding box center [990, 46] width 51 height 18
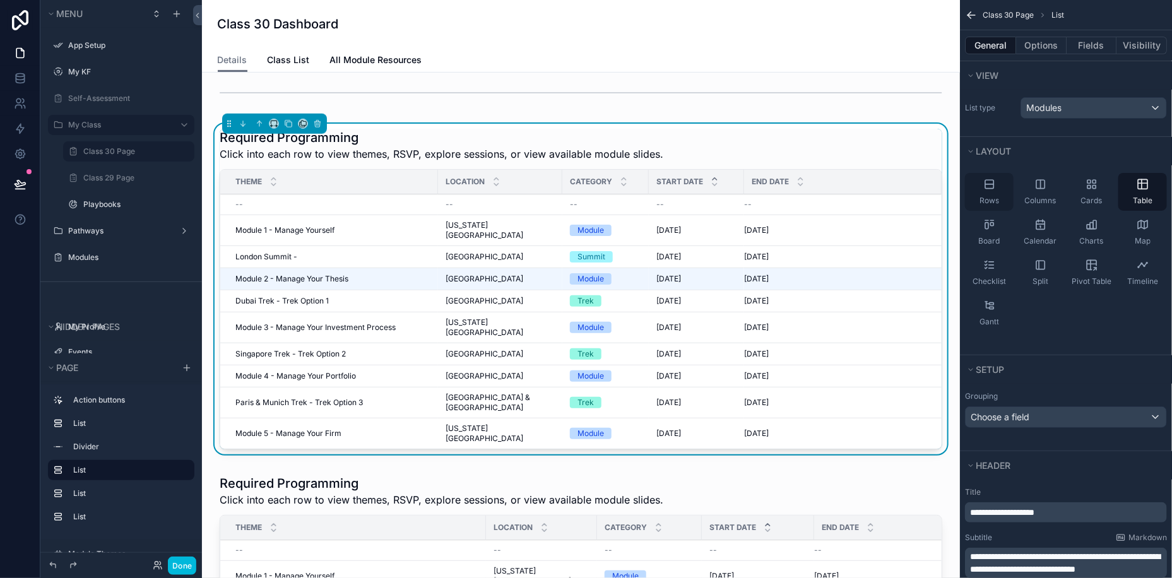
click at [987, 189] on div "Rows" at bounding box center [989, 192] width 49 height 38
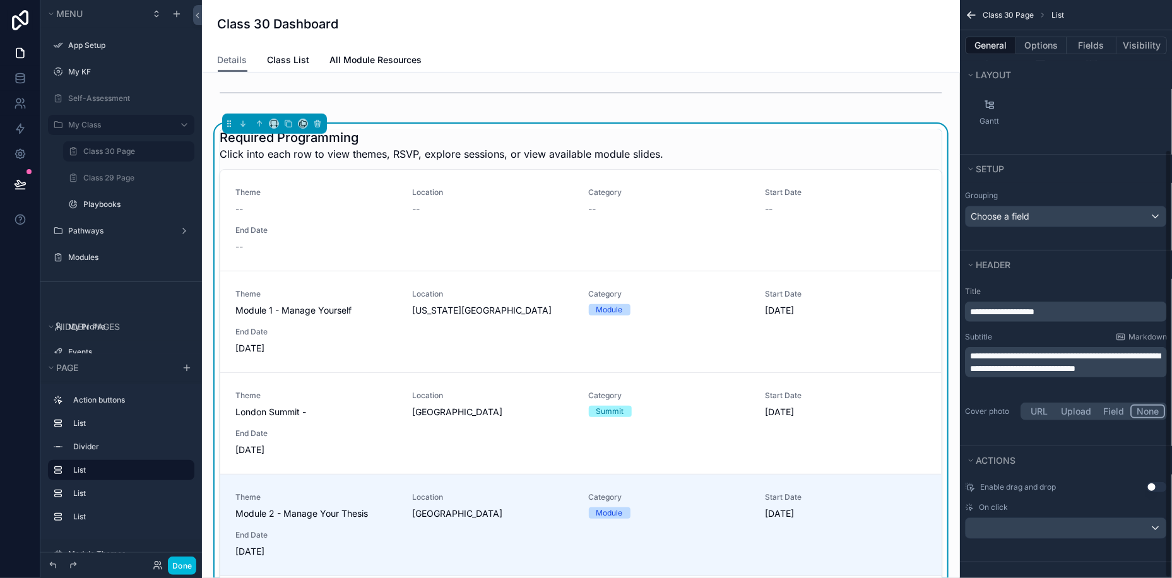
scroll to position [0, 0]
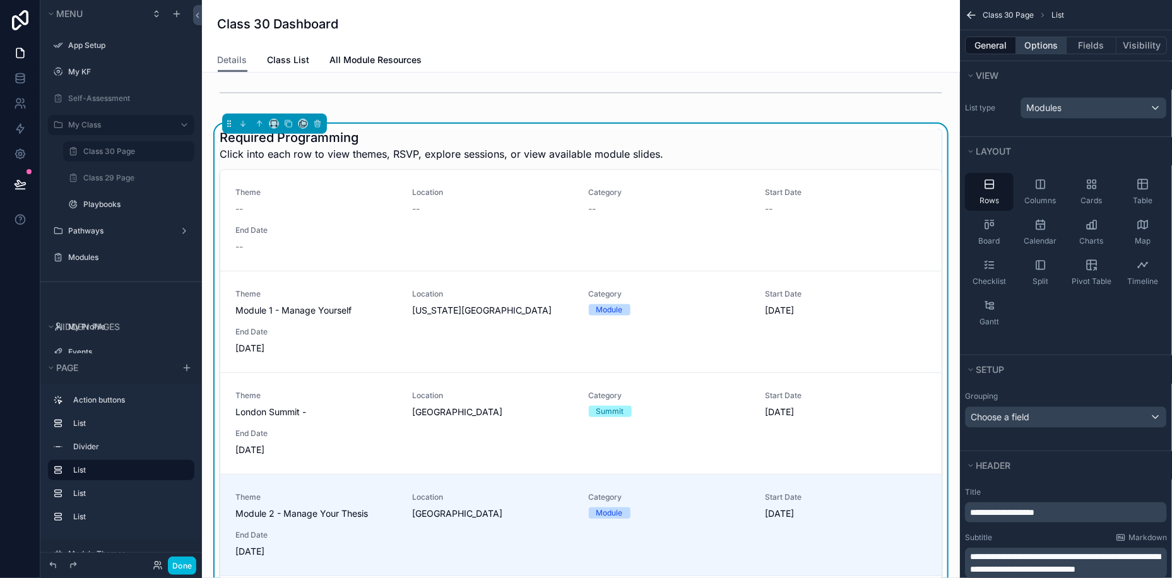
click at [1045, 50] on button "Options" at bounding box center [1041, 46] width 50 height 18
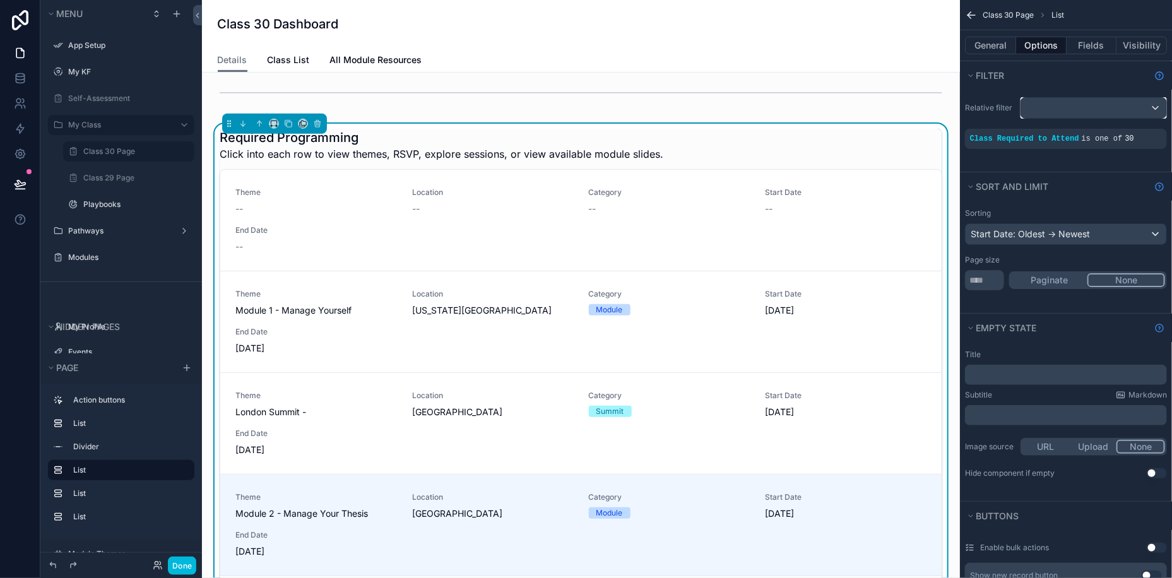
click at [1072, 112] on div "scrollable content" at bounding box center [1093, 108] width 145 height 20
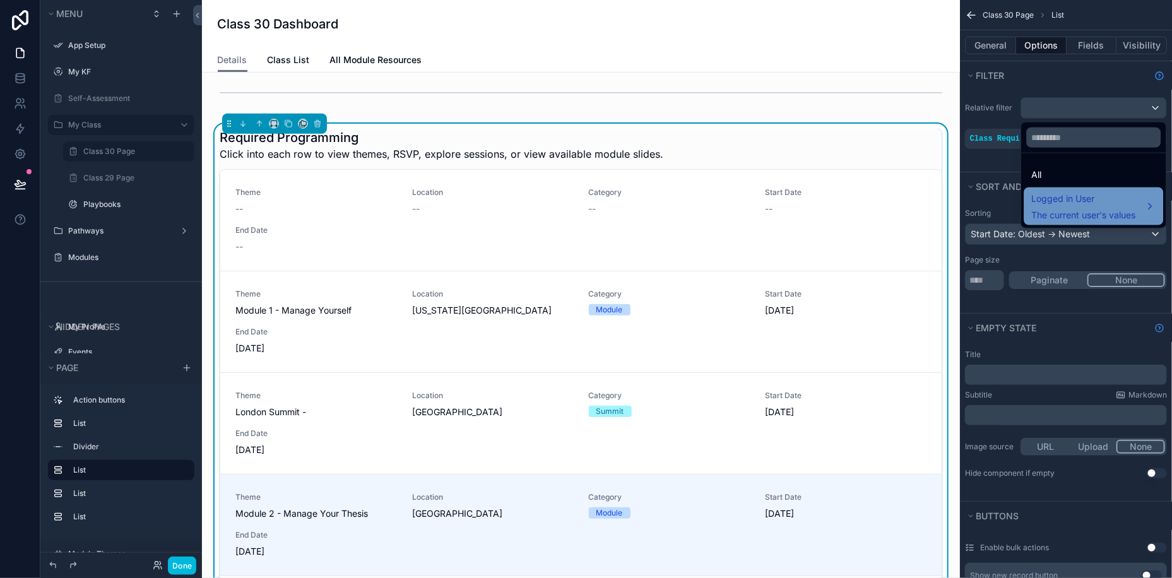
click at [1068, 213] on span "The current user's values" at bounding box center [1084, 215] width 104 height 13
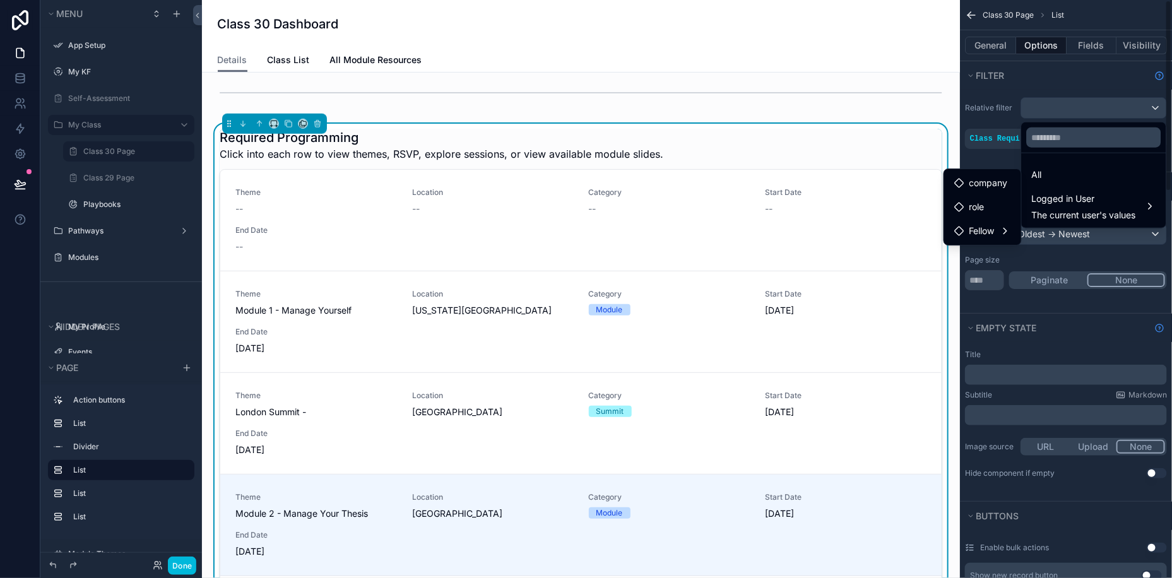
click at [1033, 79] on div "scrollable content" at bounding box center [586, 289] width 1172 height 578
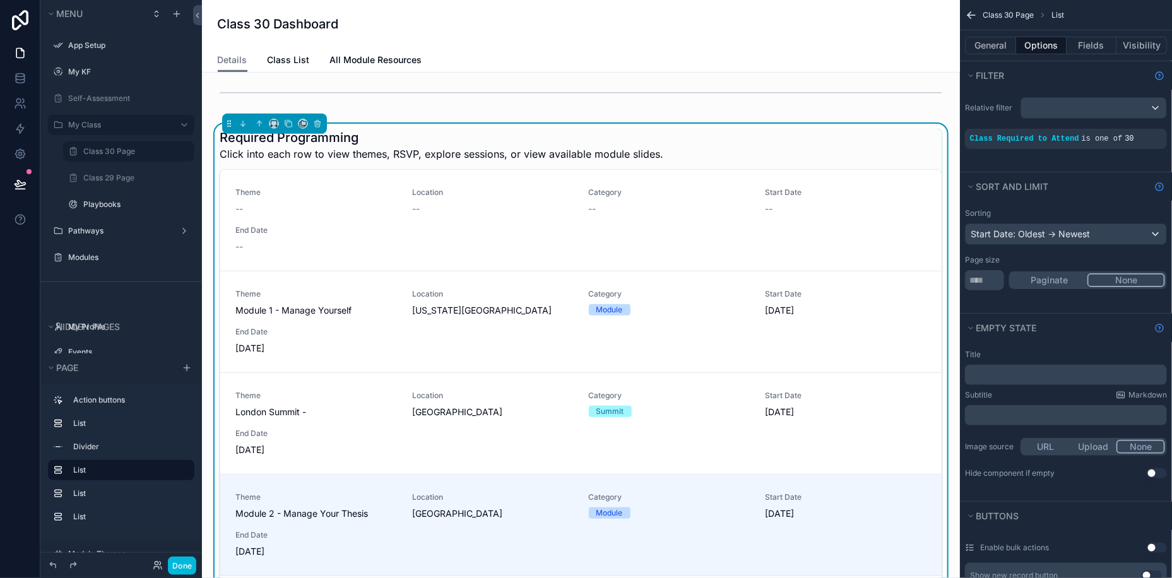
click at [0, 0] on icon "scrollable content" at bounding box center [0, 0] width 0 height 0
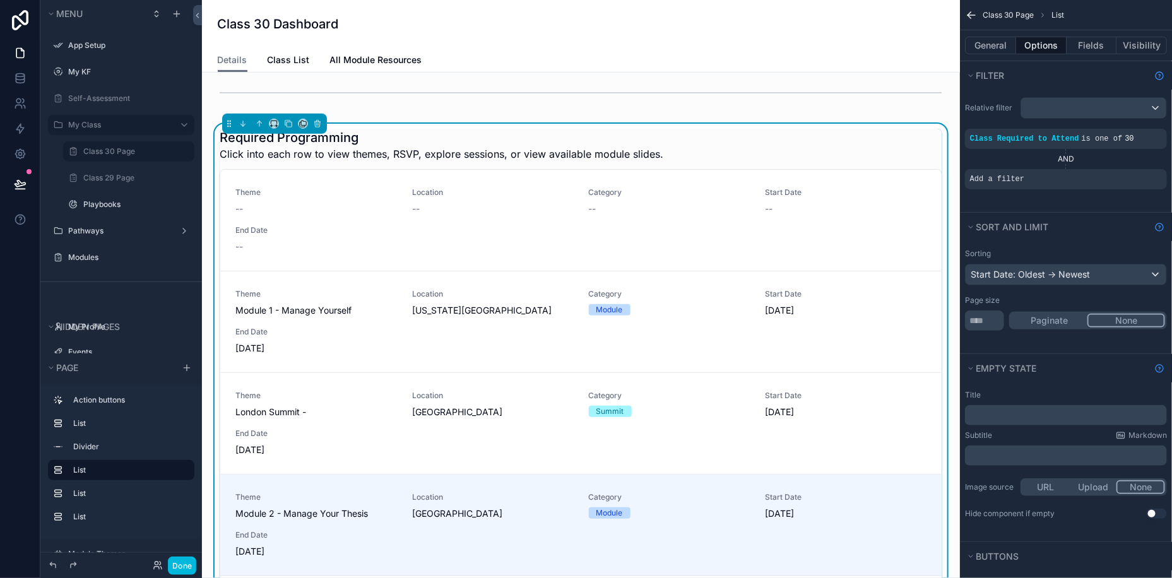
click at [0, 0] on icon "scrollable content" at bounding box center [0, 0] width 0 height 0
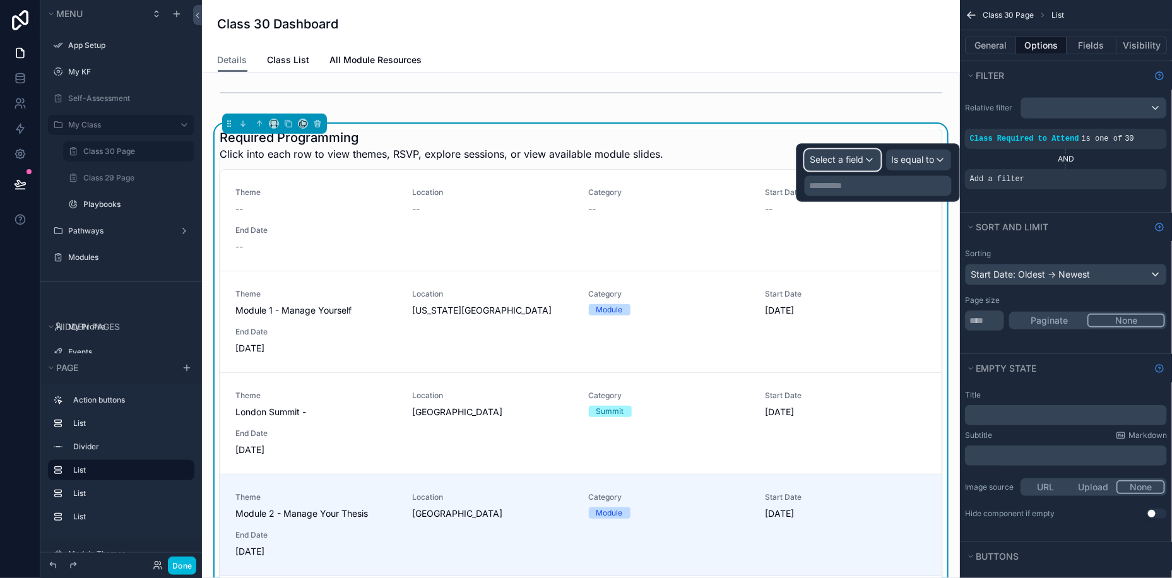
click at [836, 162] on span "Select a field" at bounding box center [837, 160] width 54 height 11
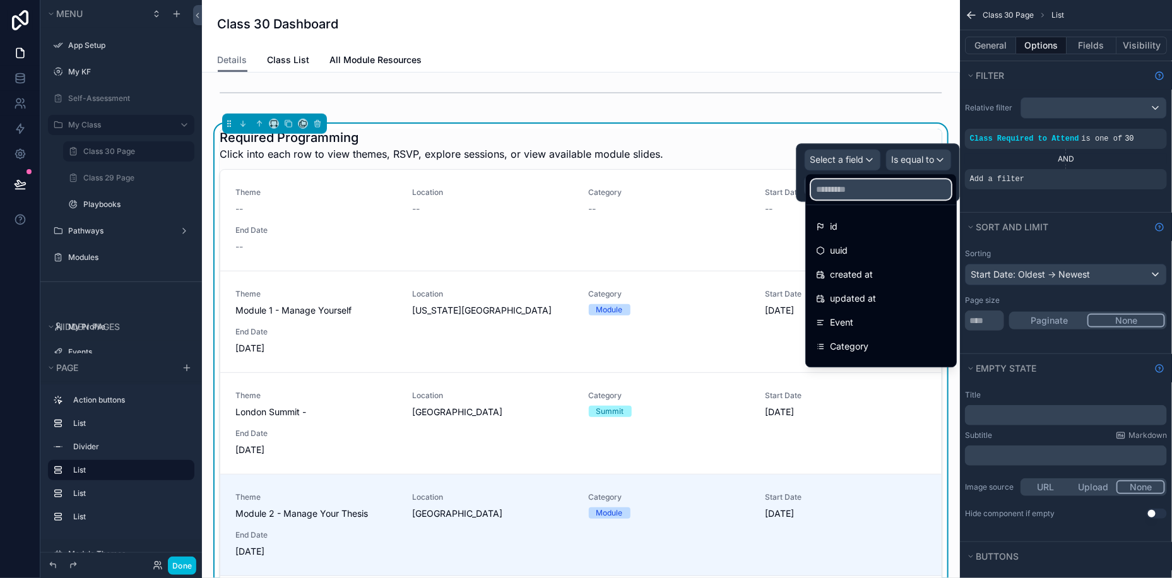
click at [836, 191] on input "text" at bounding box center [881, 189] width 140 height 20
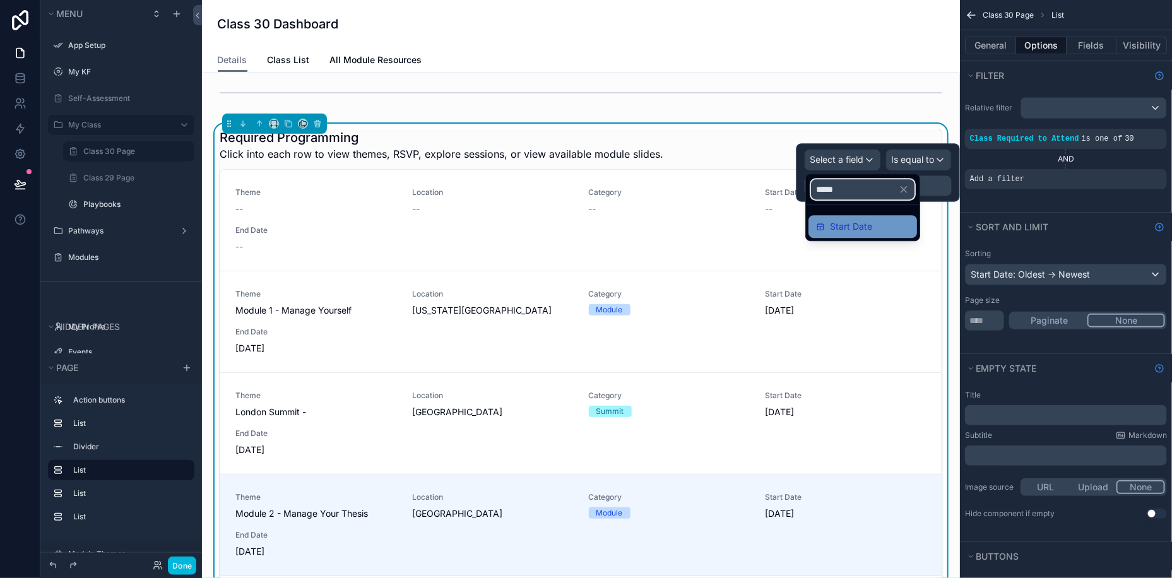
type input "*****"
click at [830, 227] on span "Start Date" at bounding box center [851, 226] width 42 height 15
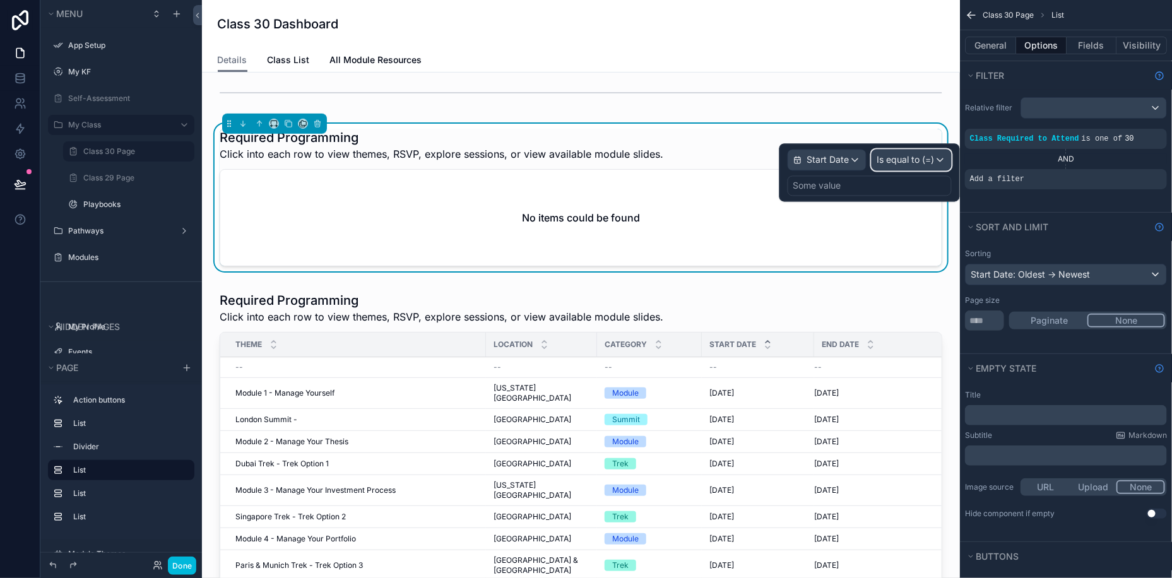
click at [909, 163] on span "Is equal to (=)" at bounding box center [905, 160] width 57 height 13
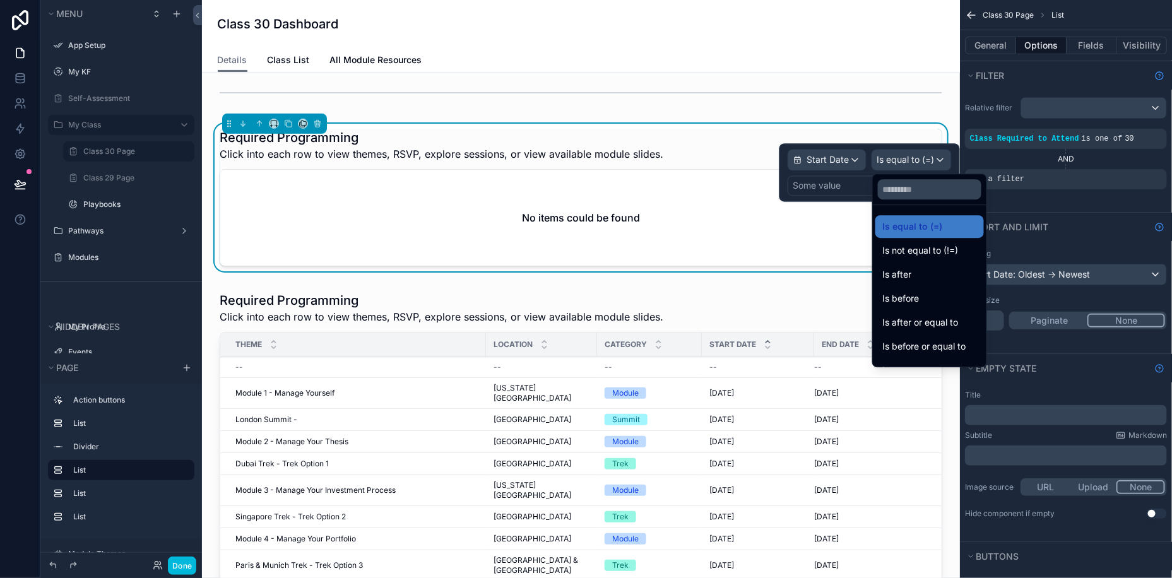
click at [831, 187] on div at bounding box center [870, 173] width 181 height 58
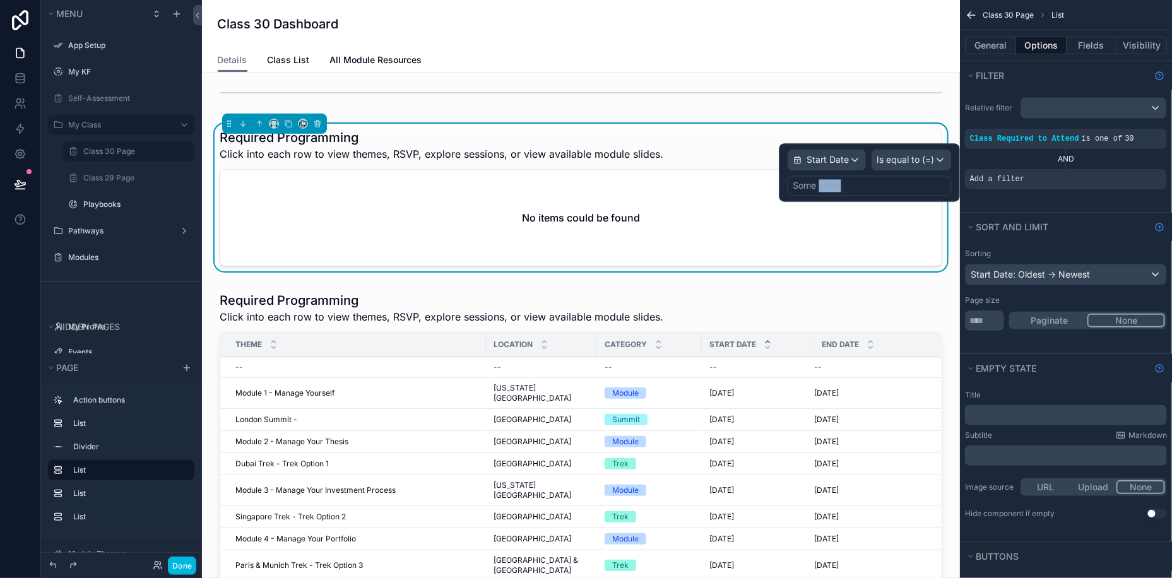
click at [831, 187] on div "Some value" at bounding box center [817, 186] width 48 height 13
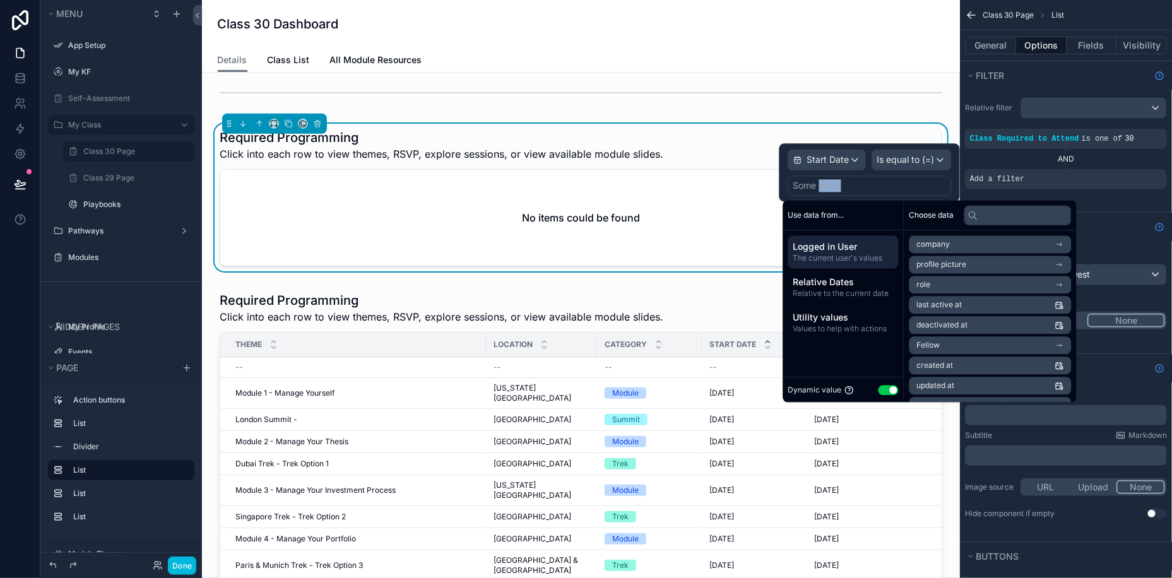
click at [890, 392] on button "Use setting" at bounding box center [889, 390] width 20 height 10
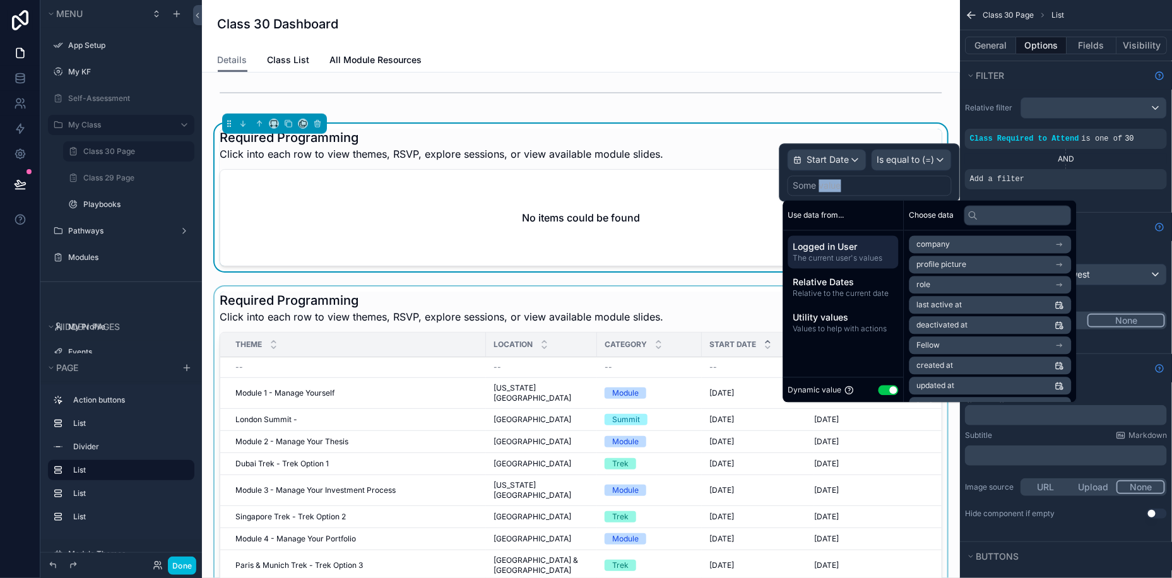
select select "****"
select select "*"
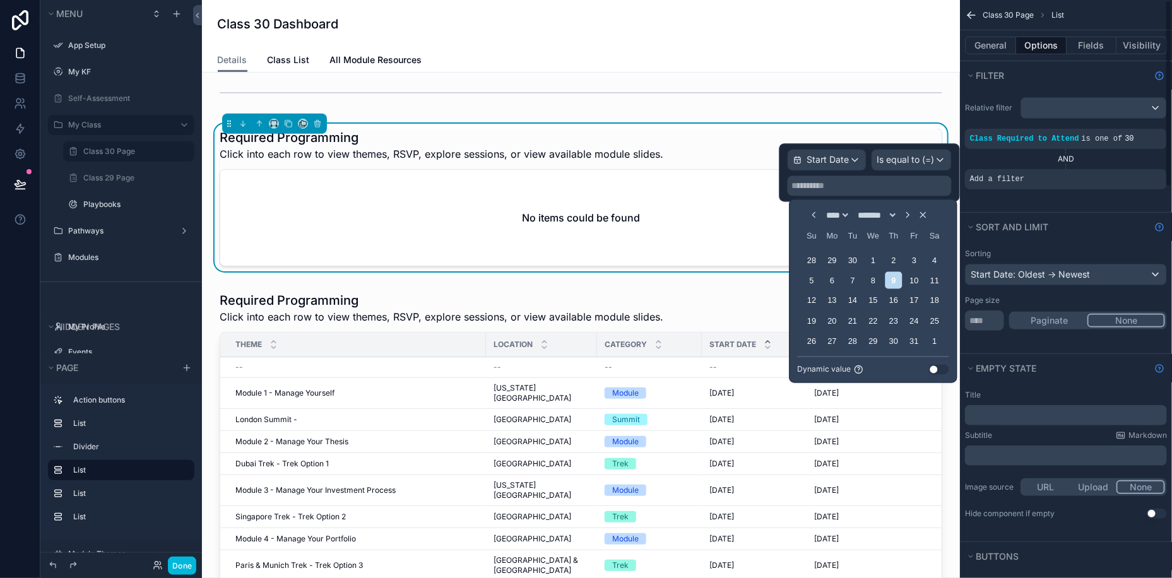
click at [913, 215] on icon "Choose Date" at bounding box center [908, 215] width 10 height 10
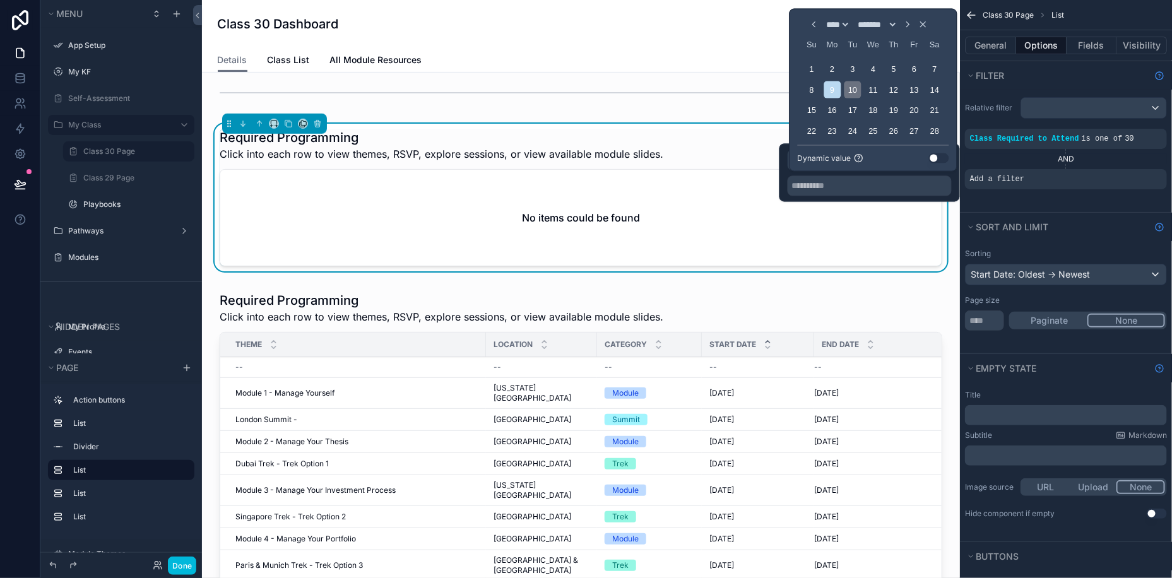
click at [852, 86] on div "10" at bounding box center [853, 89] width 17 height 17
type input "*********"
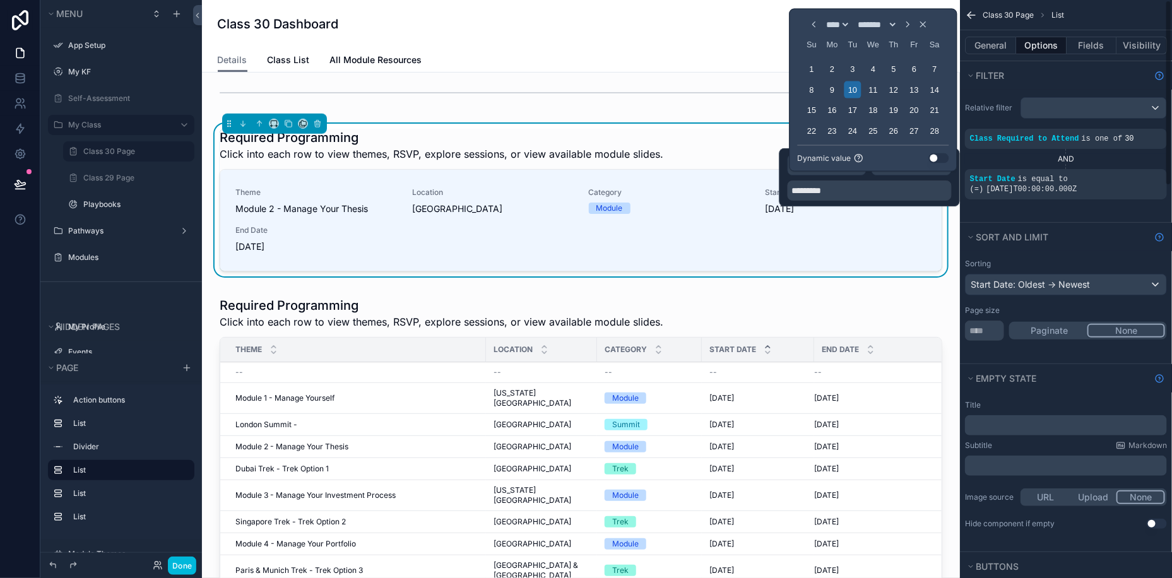
click at [1037, 356] on div "Sorting Start Date: Oldest -> Newest Page size ** Paginate None" at bounding box center [1066, 307] width 212 height 112
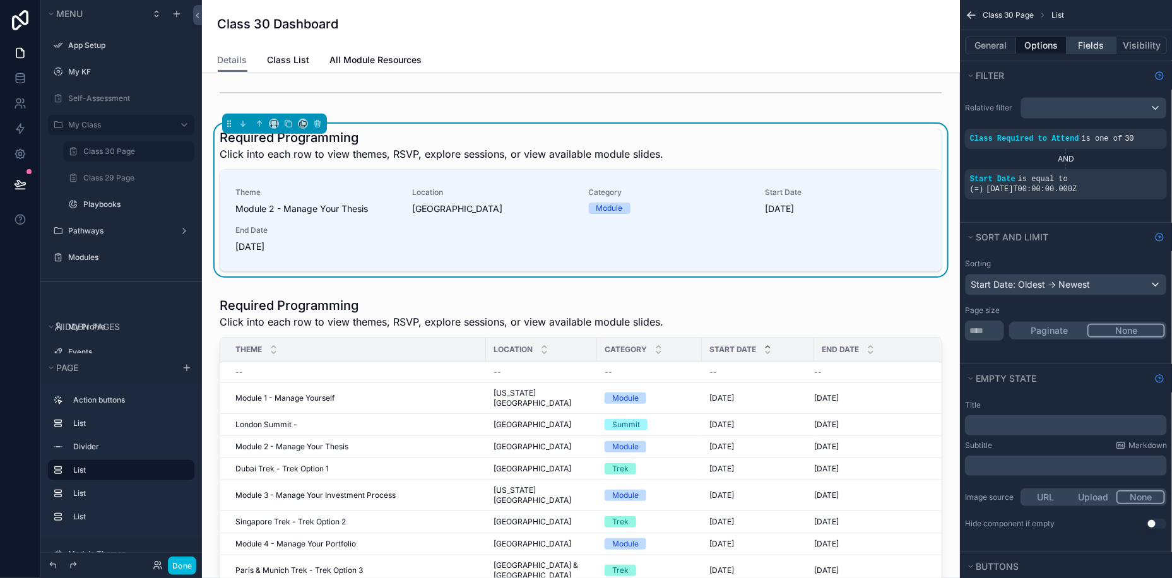
click at [1090, 41] on button "Fields" at bounding box center [1092, 46] width 50 height 18
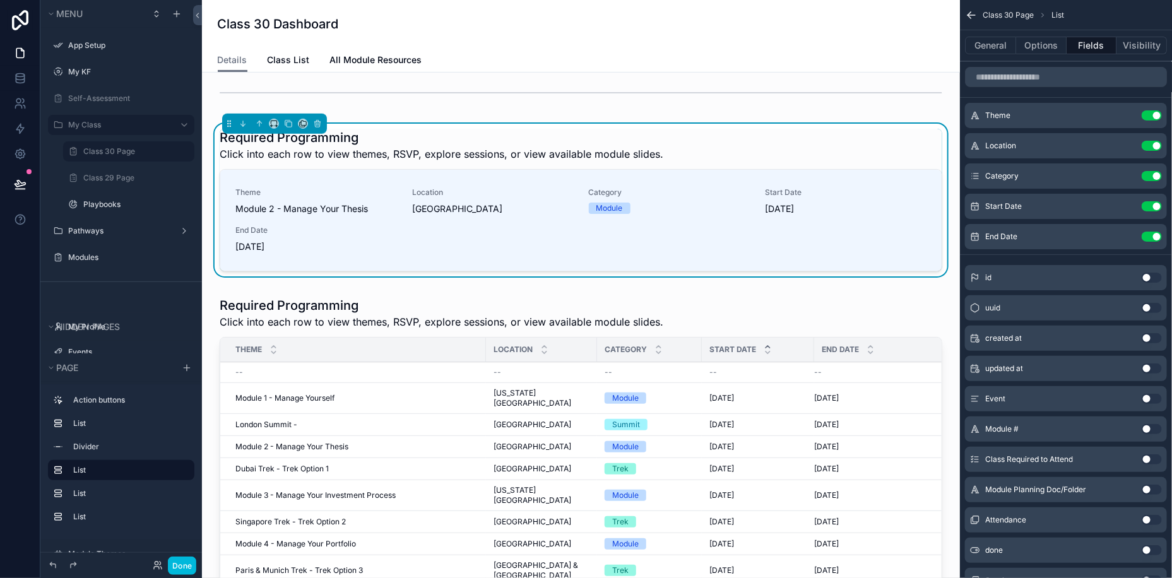
click at [0, 0] on icon "scrollable content" at bounding box center [0, 0] width 0 height 0
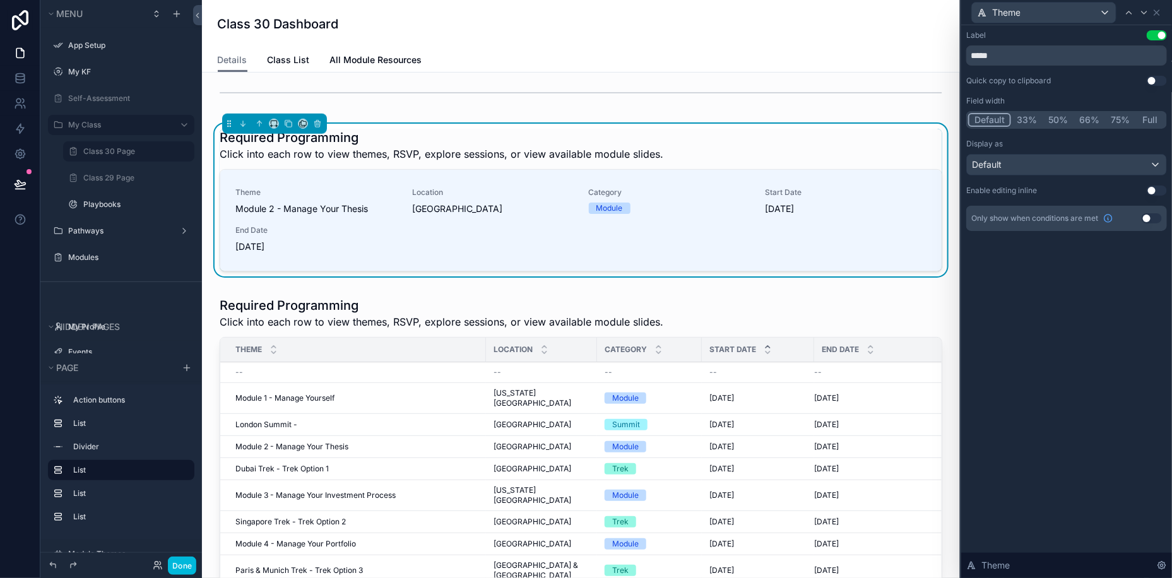
click at [1149, 120] on button "Full" at bounding box center [1151, 120] width 30 height 14
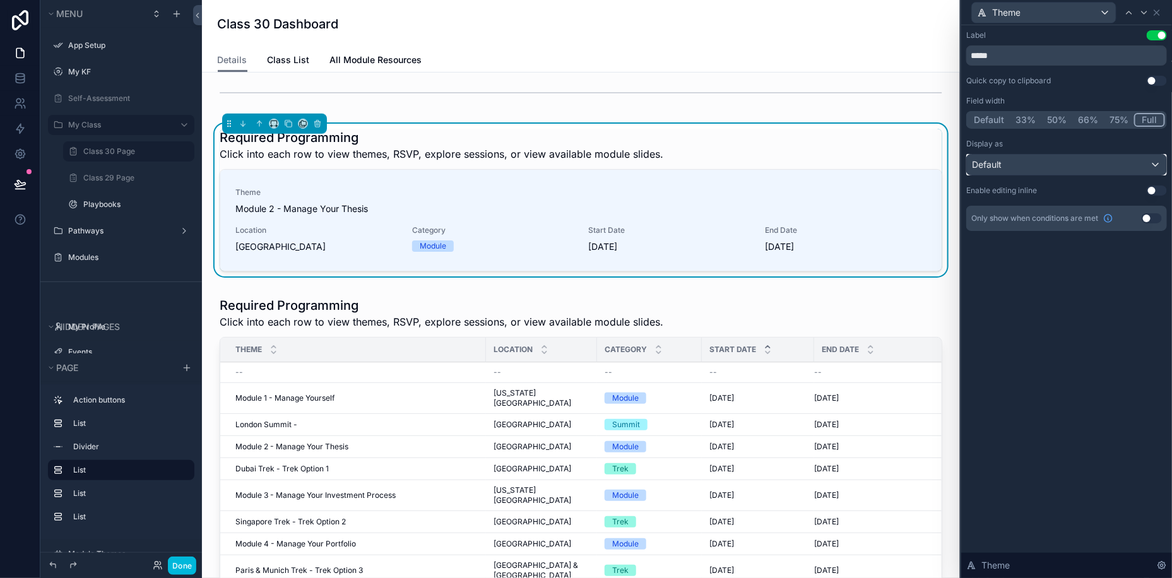
click at [1047, 162] on div "Default" at bounding box center [1066, 165] width 199 height 20
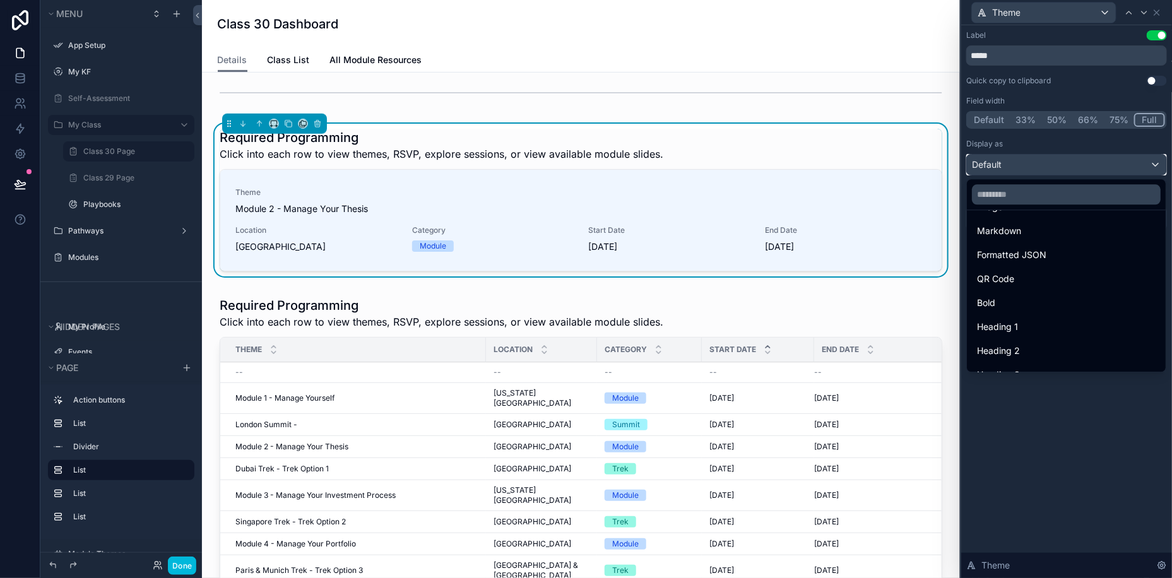
scroll to position [137, 0]
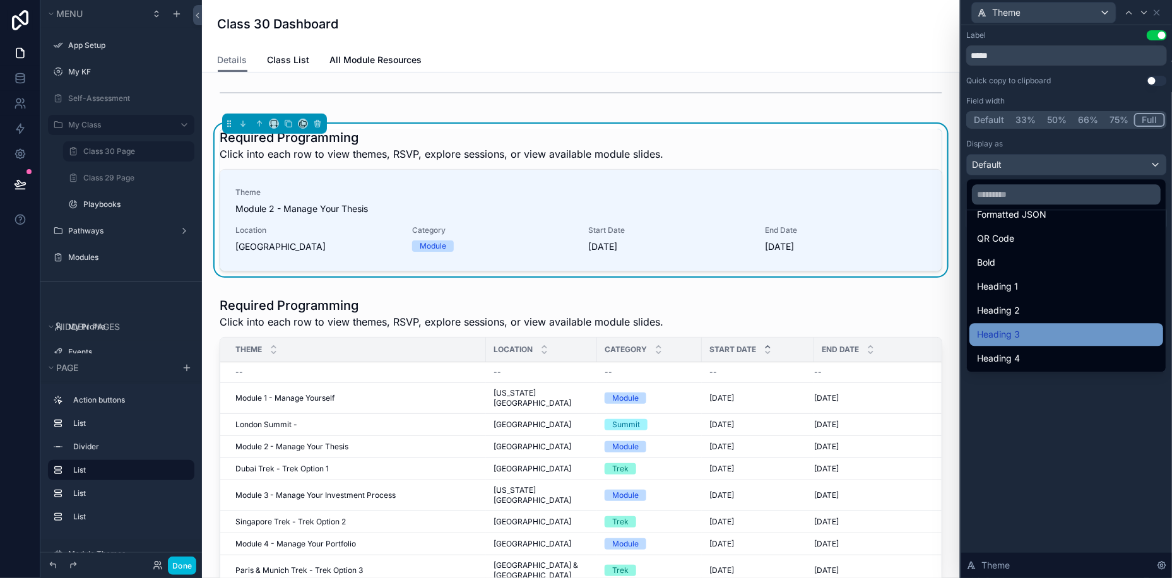
click at [1016, 323] on div "Heading 3" at bounding box center [1067, 334] width 194 height 23
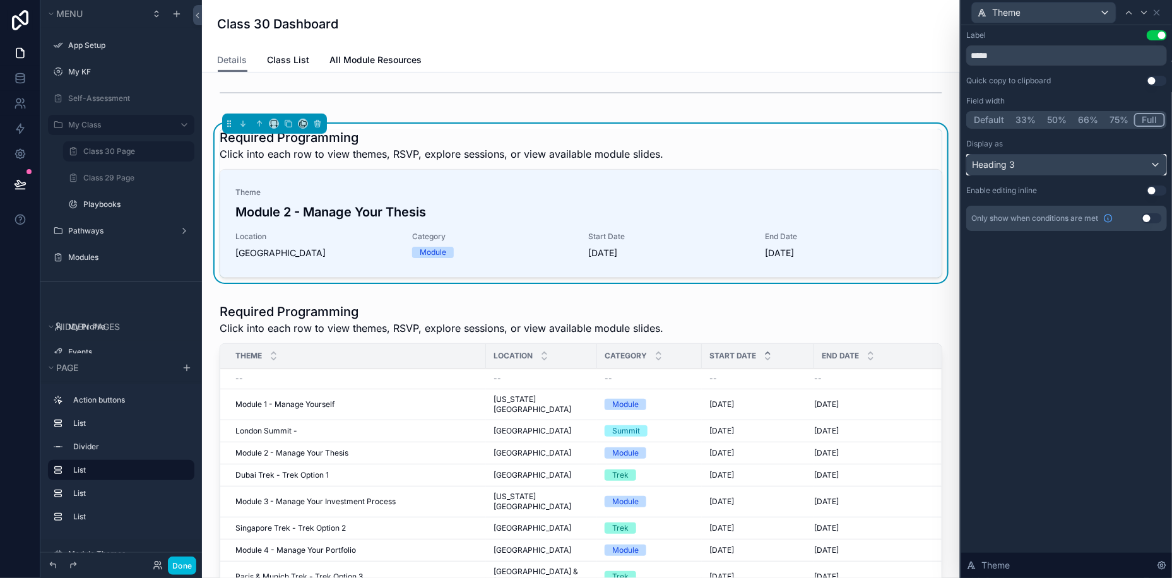
click at [1076, 165] on div "Heading 3" at bounding box center [1066, 165] width 199 height 20
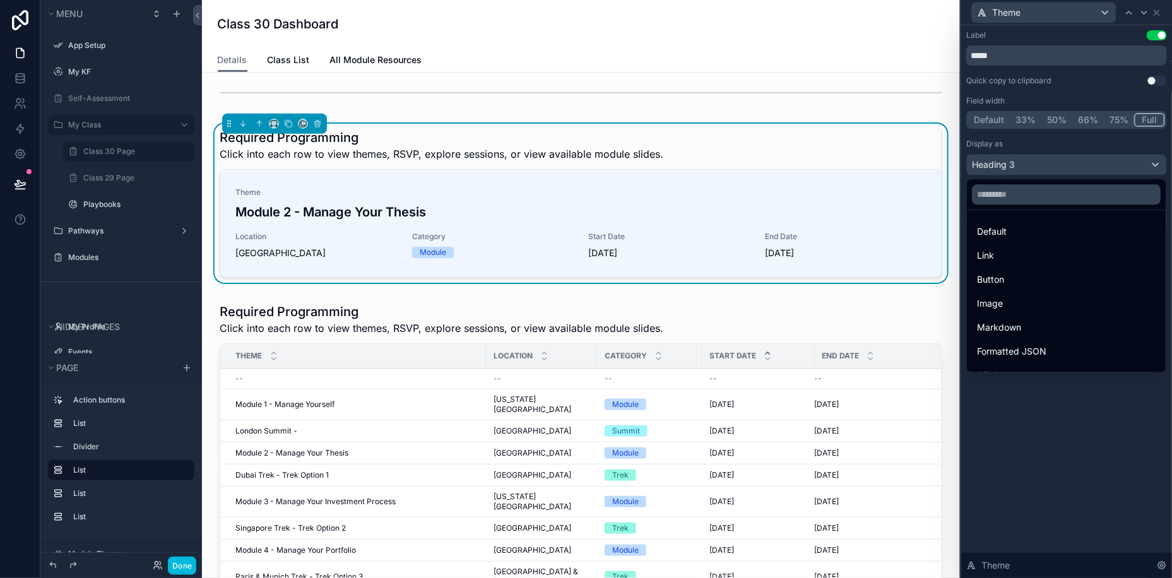
click at [1114, 158] on div at bounding box center [1066, 289] width 211 height 578
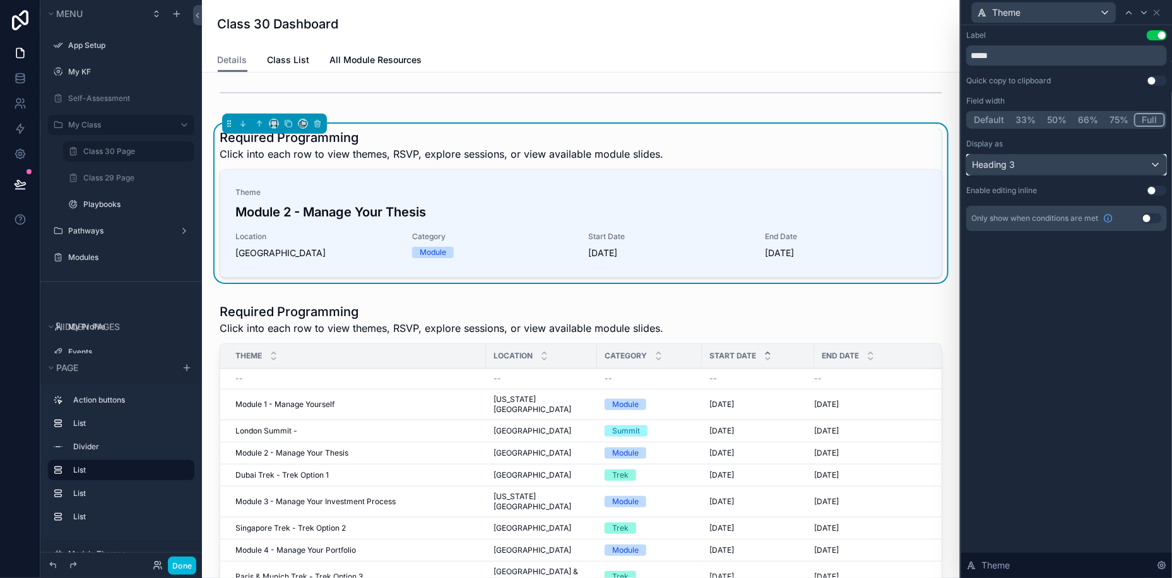
click at [1114, 158] on div "Heading 3" at bounding box center [1066, 165] width 199 height 20
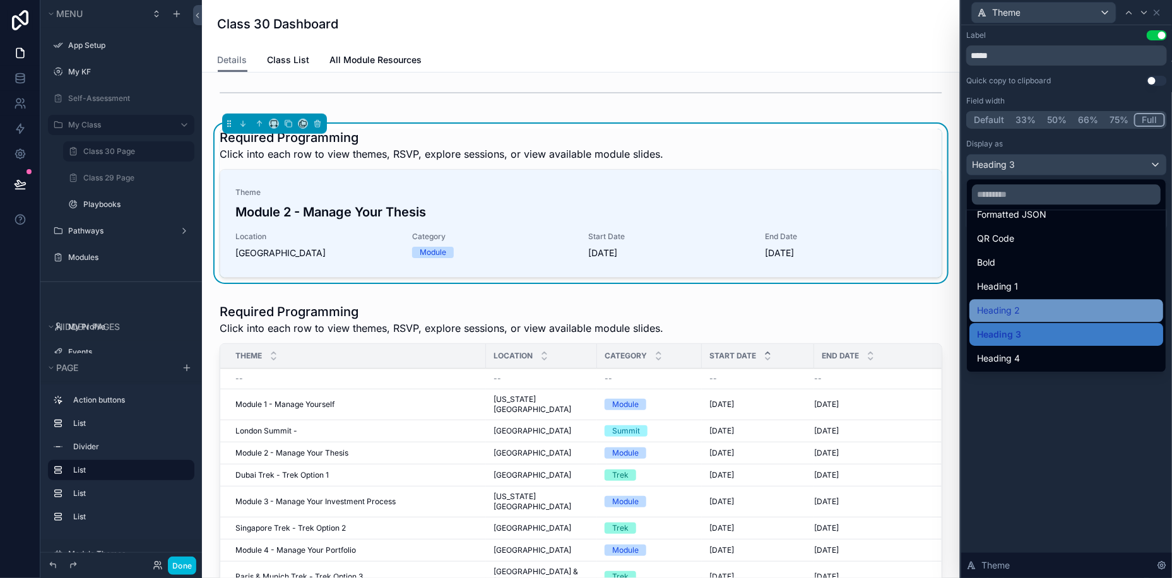
click at [1014, 301] on div "Heading 2" at bounding box center [1067, 310] width 194 height 23
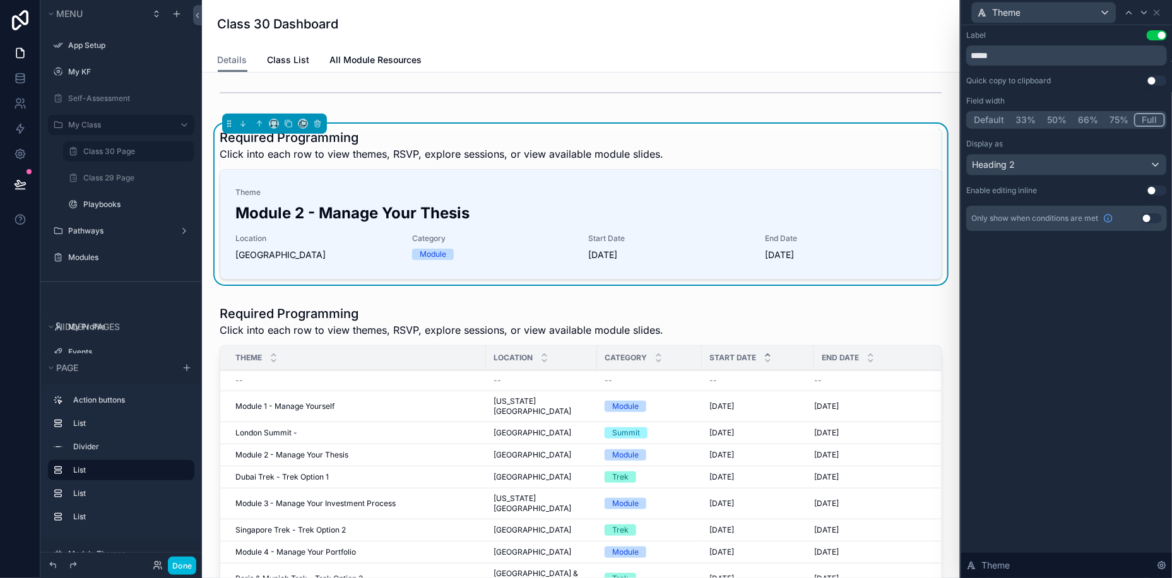
click at [1162, 32] on button "Use setting" at bounding box center [1157, 35] width 20 height 10
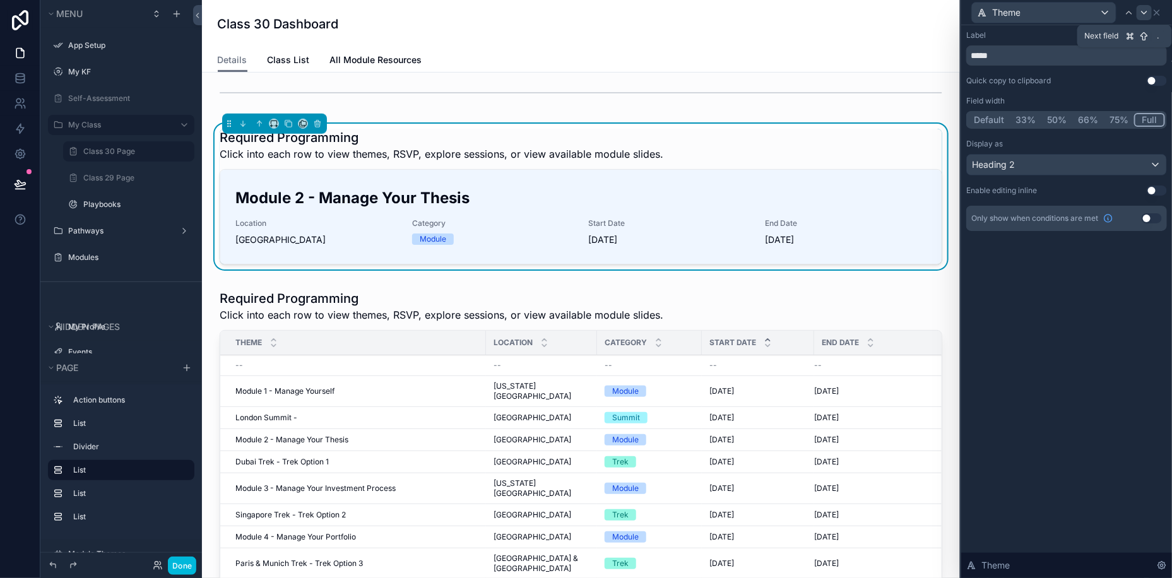
click at [1140, 12] on icon at bounding box center [1144, 13] width 10 height 10
click at [1151, 122] on button "Full" at bounding box center [1151, 120] width 30 height 14
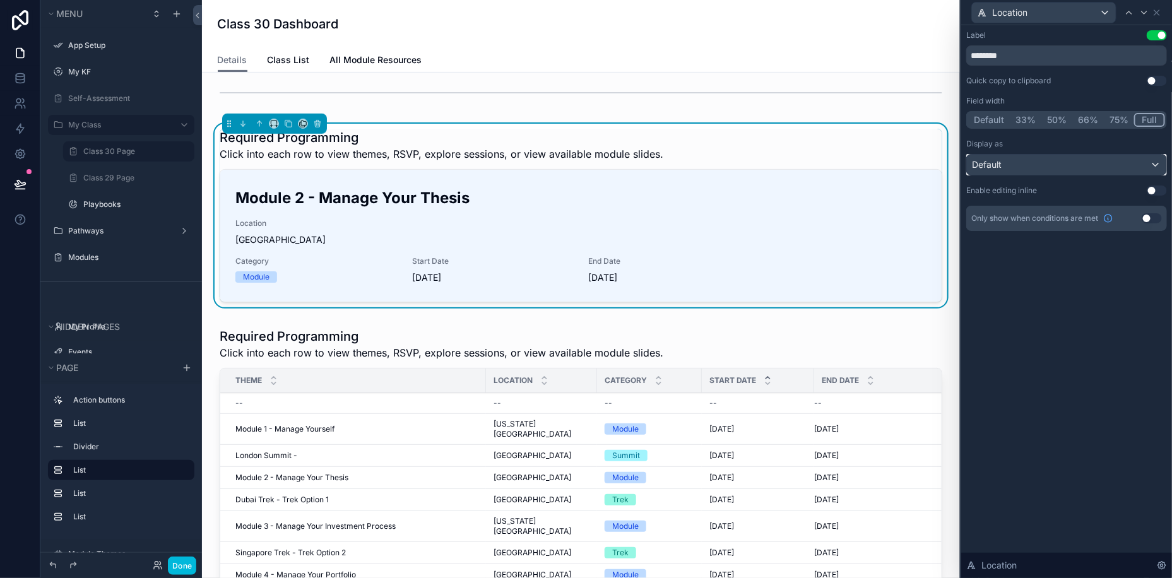
click at [1055, 164] on div "Default" at bounding box center [1066, 165] width 199 height 20
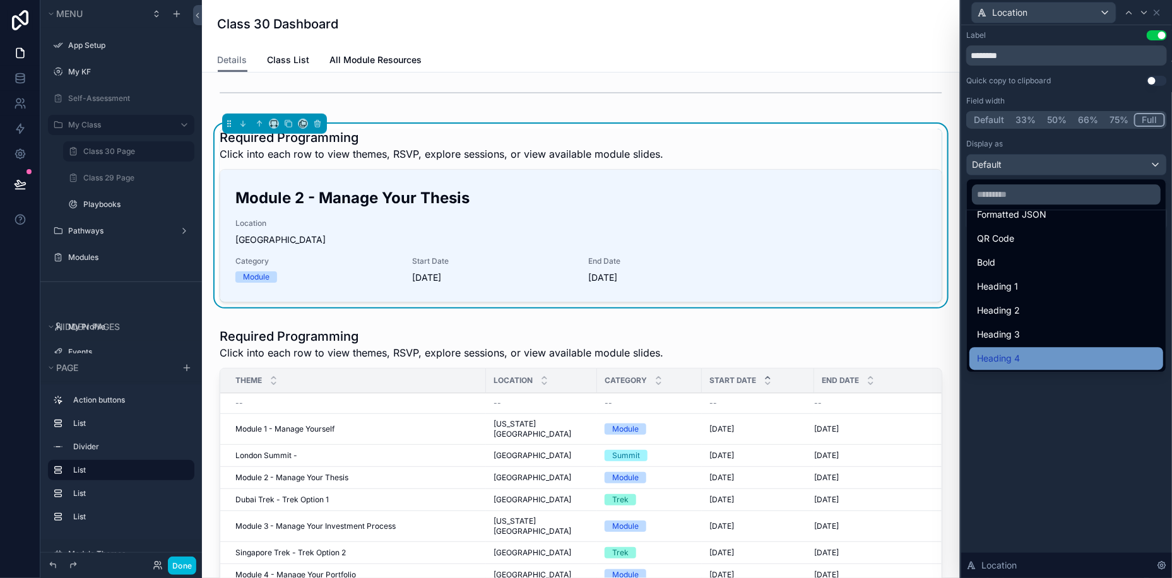
click at [1012, 355] on span "Heading 4" at bounding box center [998, 358] width 43 height 15
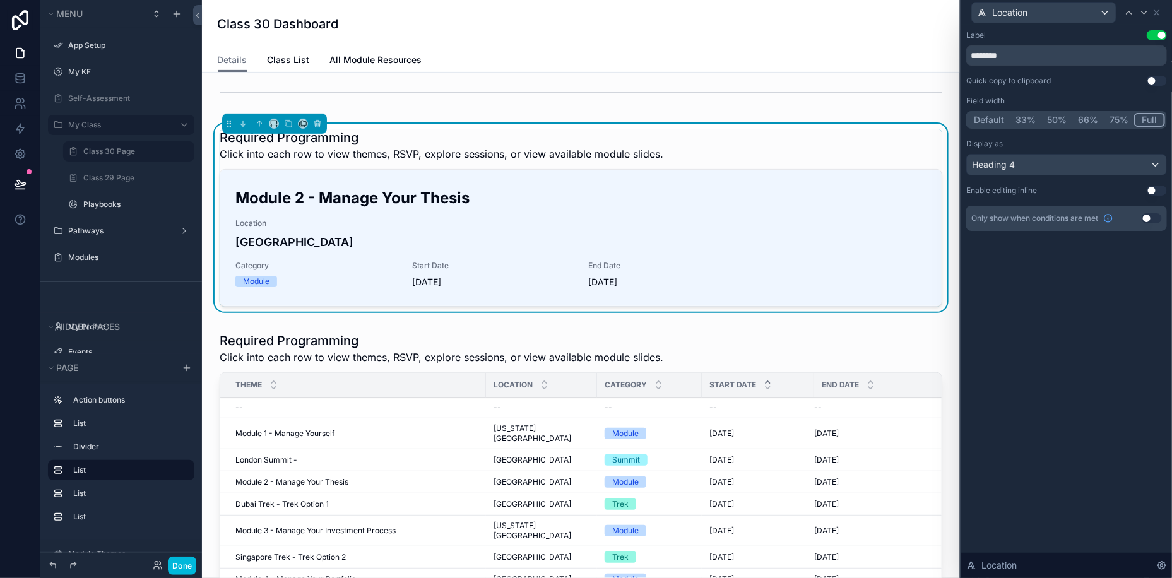
click at [1154, 33] on button "Use setting" at bounding box center [1157, 35] width 20 height 10
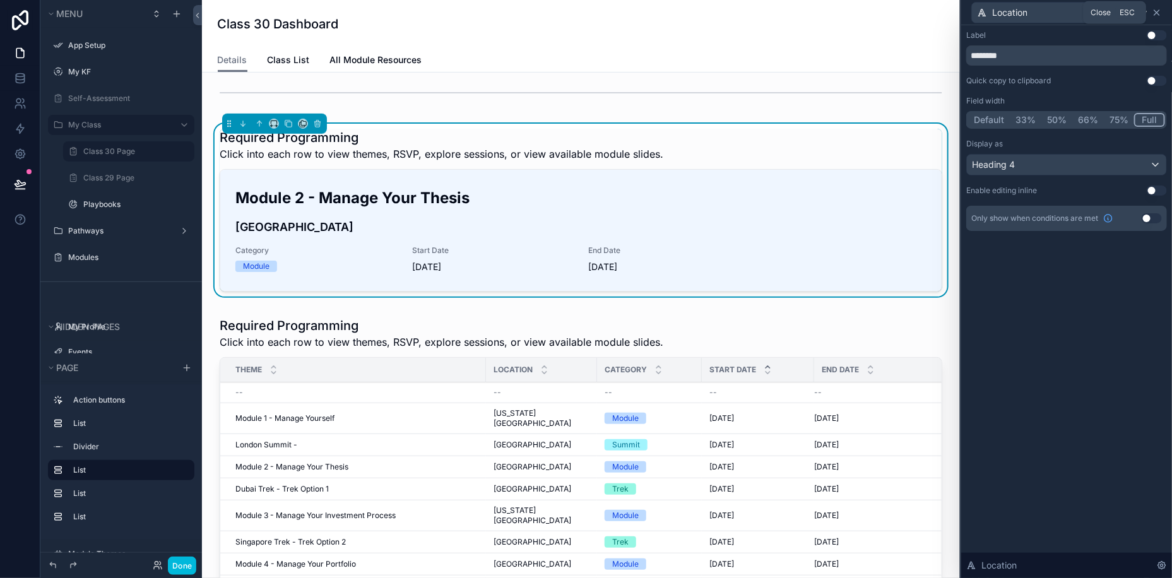
click at [1159, 14] on icon at bounding box center [1156, 12] width 5 height 5
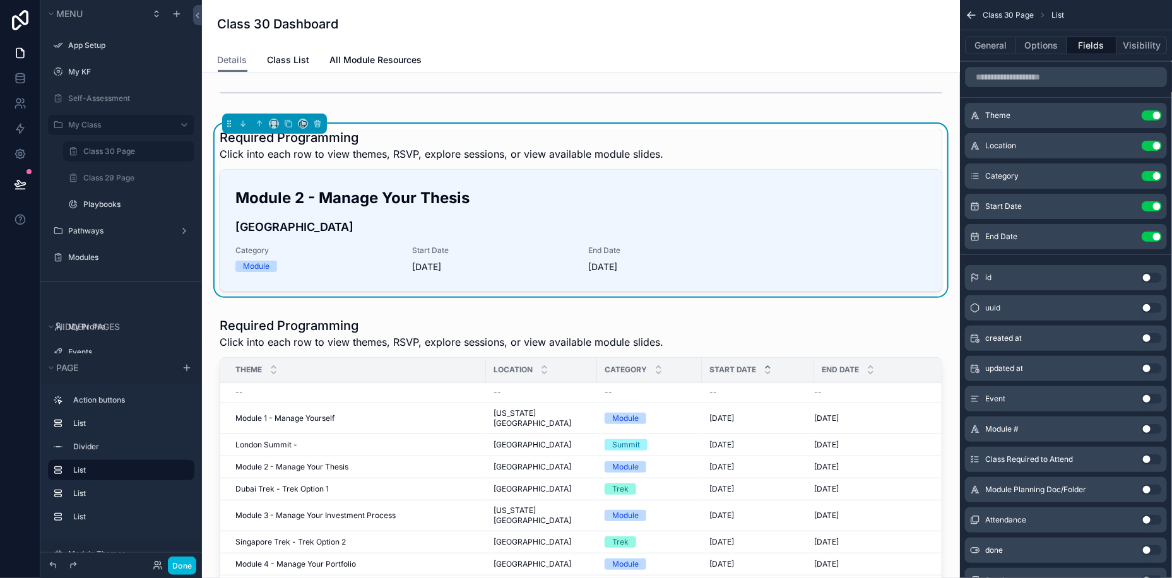
click at [1152, 171] on button "Use setting" at bounding box center [1152, 176] width 20 height 10
click at [415, 157] on span "Click into each row to view themes, RSVP, explore sessions, or view available m…" at bounding box center [442, 153] width 444 height 15
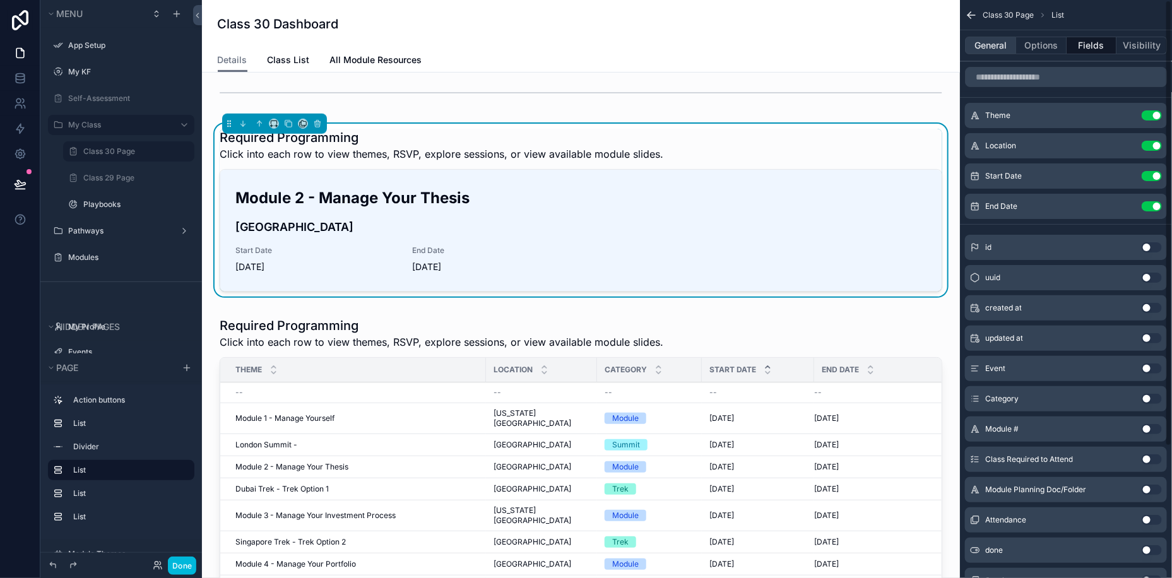
click at [993, 49] on button "General" at bounding box center [990, 46] width 51 height 18
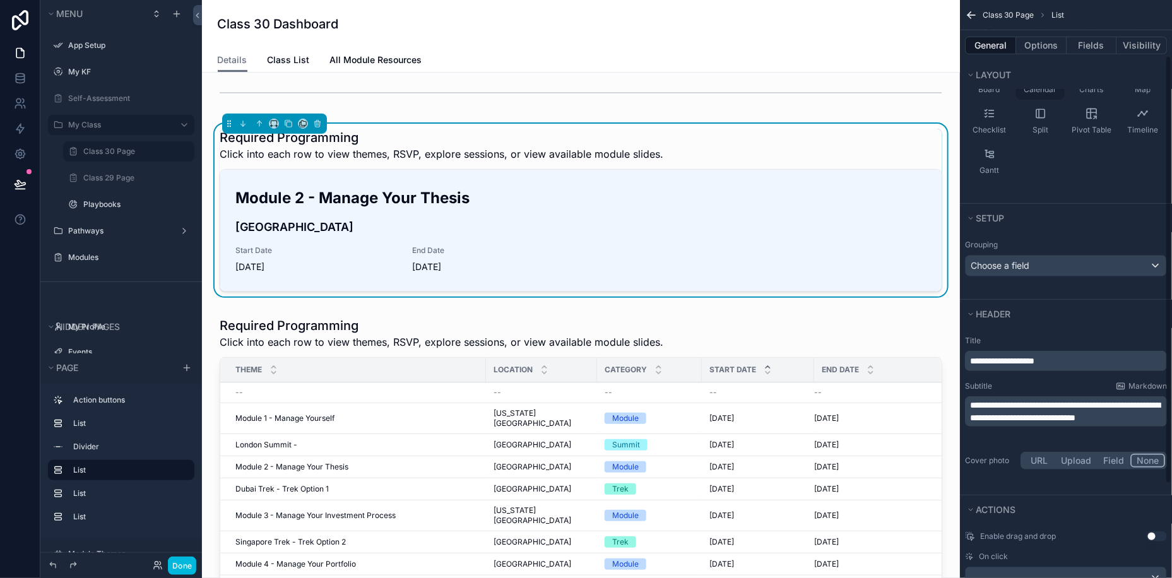
scroll to position [201, 0]
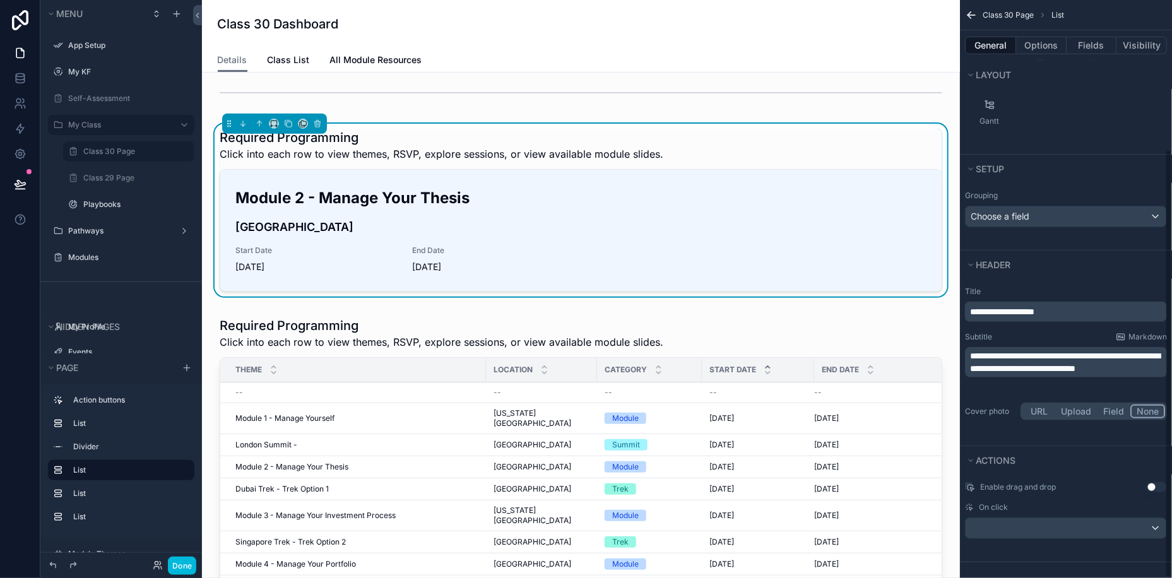
click at [1060, 360] on span "**********" at bounding box center [1065, 362] width 190 height 21
click at [1097, 452] on button "Actions" at bounding box center [1062, 461] width 194 height 18
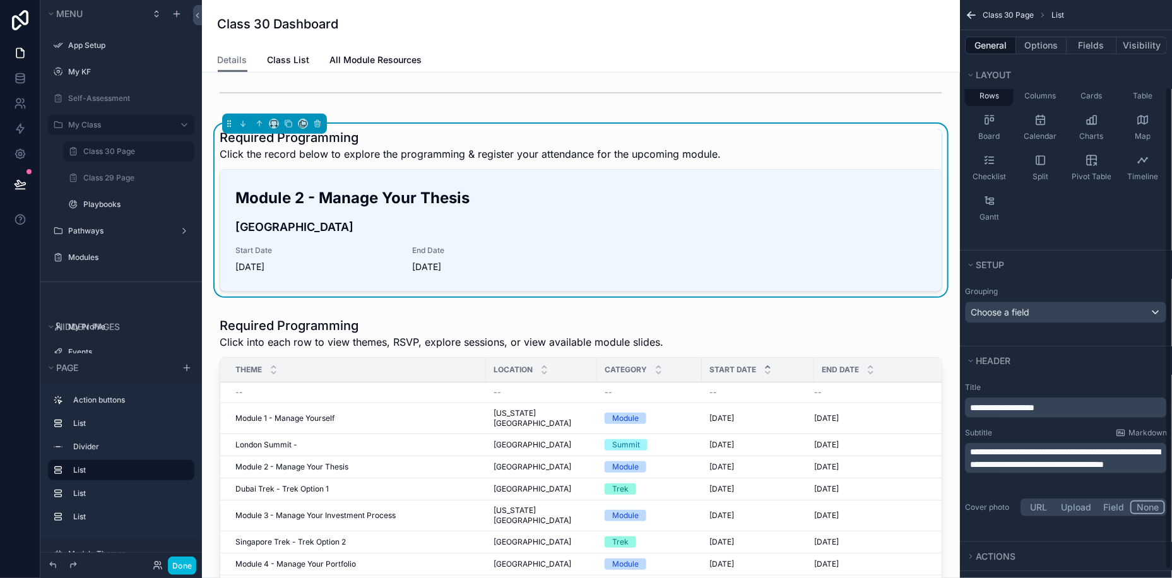
scroll to position [104, 0]
click at [1035, 408] on span "**********" at bounding box center [1002, 408] width 64 height 9
click at [1035, 406] on span "**********" at bounding box center [1002, 408] width 64 height 9
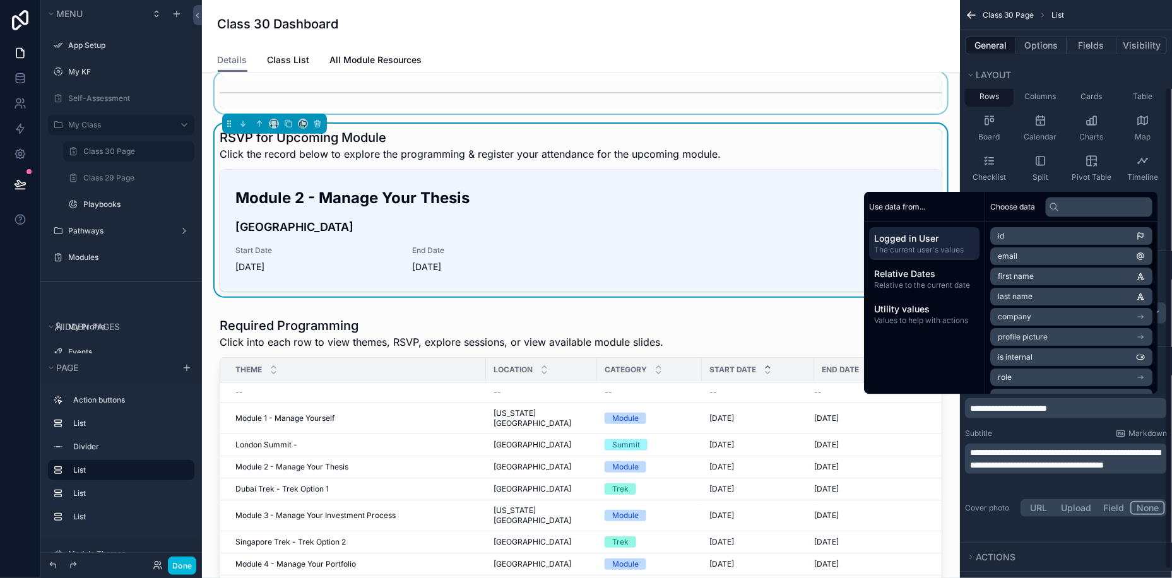
click at [946, 105] on div "scrollable content" at bounding box center [581, 93] width 738 height 42
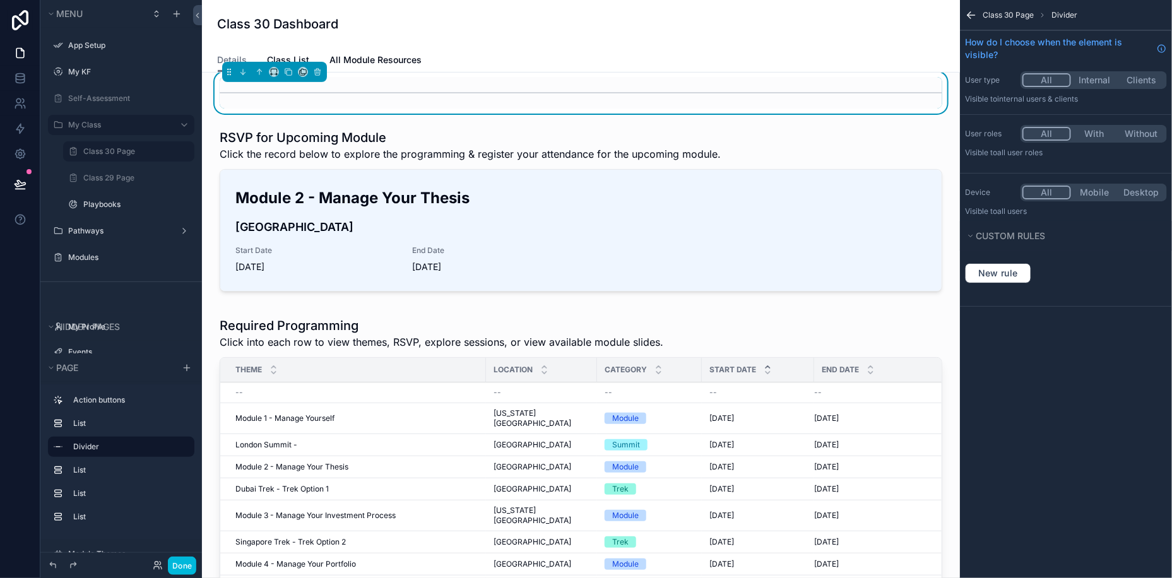
scroll to position [0, 0]
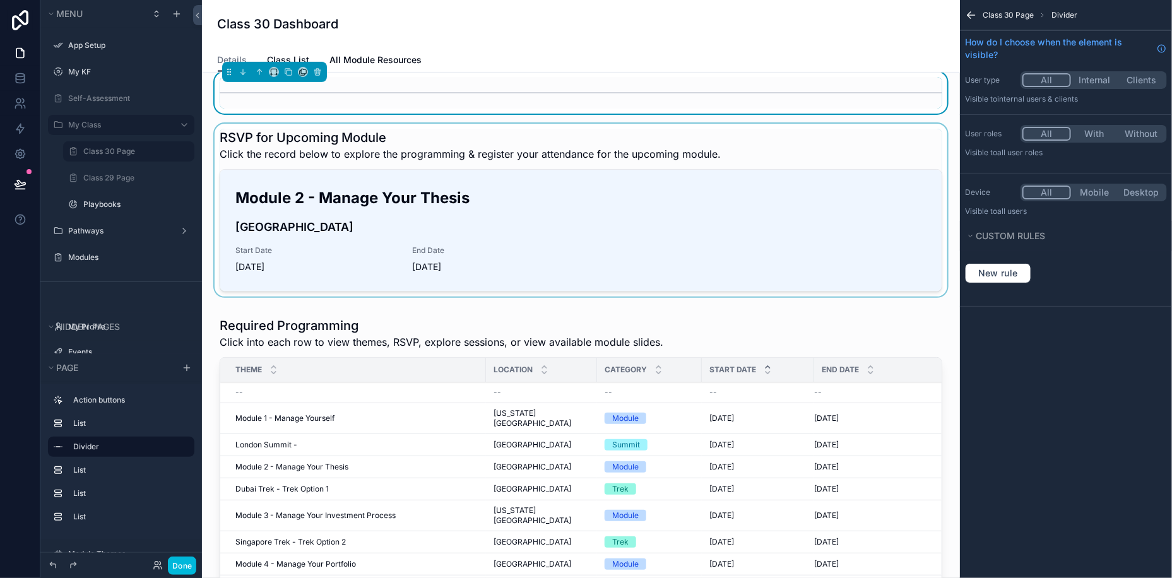
click at [815, 189] on div "scrollable content" at bounding box center [581, 213] width 738 height 178
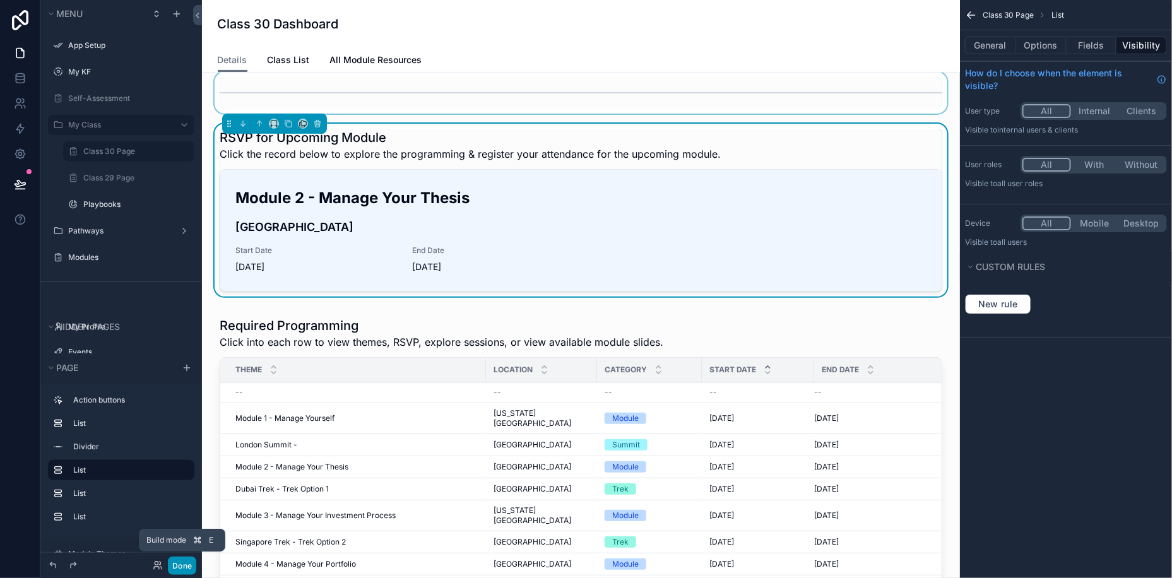
click at [186, 567] on button "Done" at bounding box center [182, 566] width 28 height 18
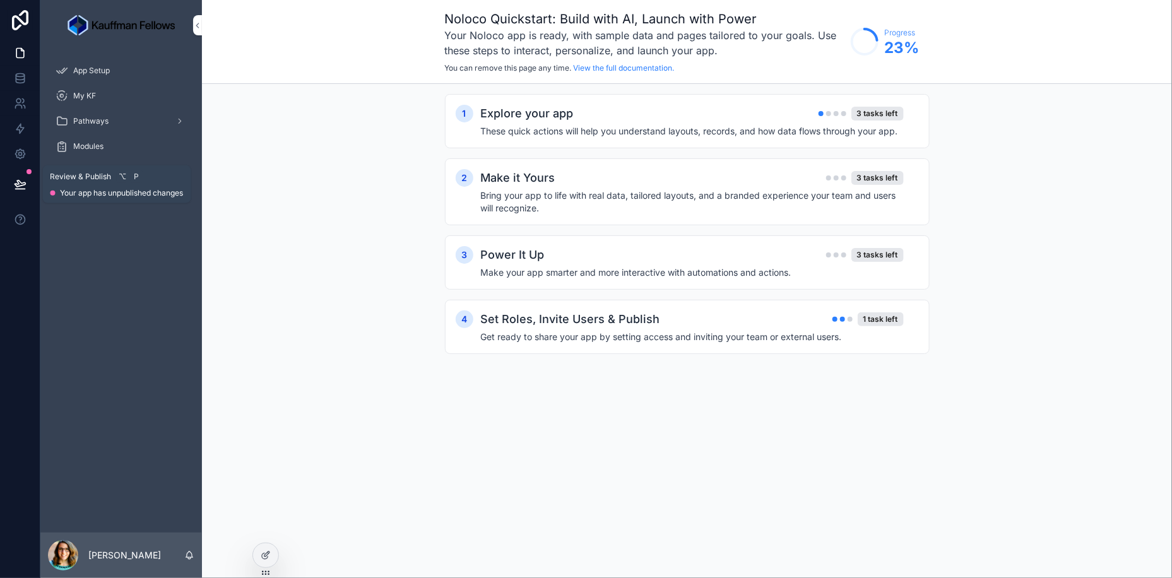
click at [22, 184] on icon at bounding box center [20, 184] width 13 height 13
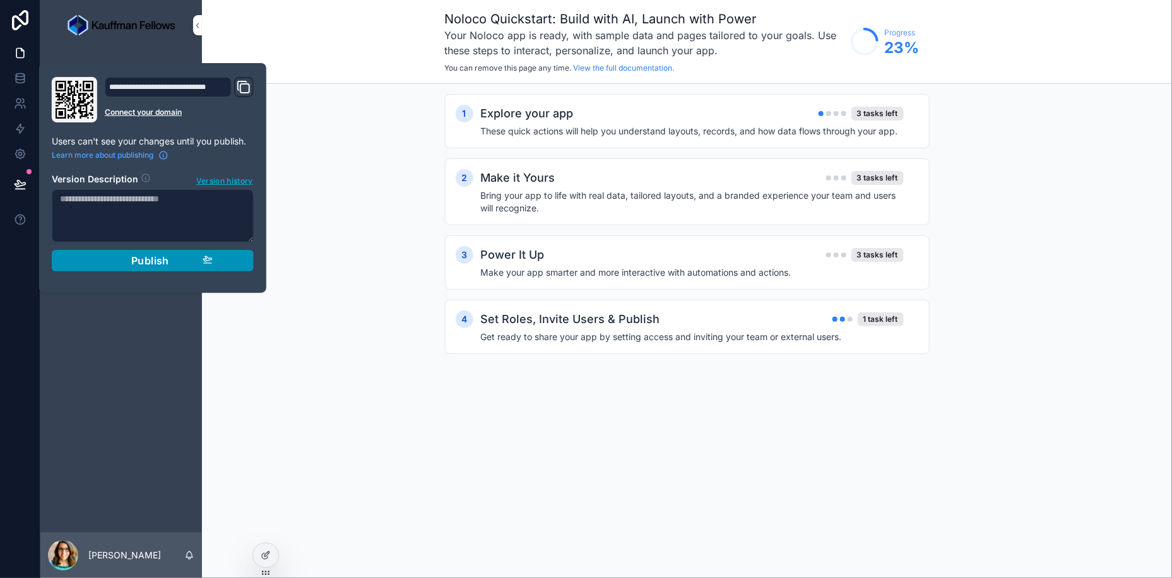
click at [175, 252] on button "Publish" at bounding box center [153, 260] width 202 height 21
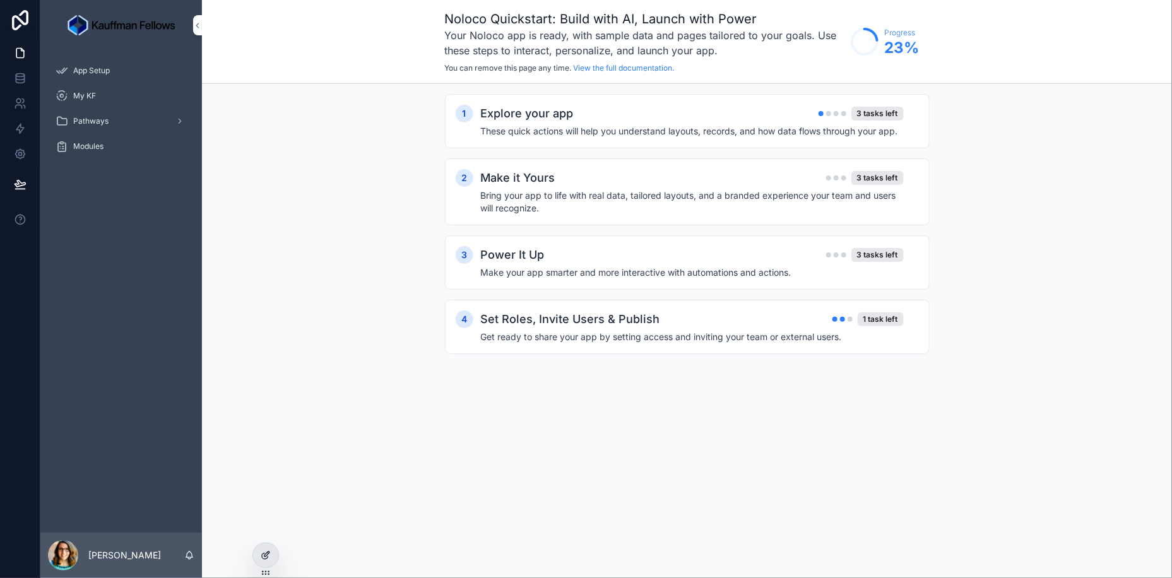
click at [266, 552] on icon at bounding box center [266, 555] width 10 height 10
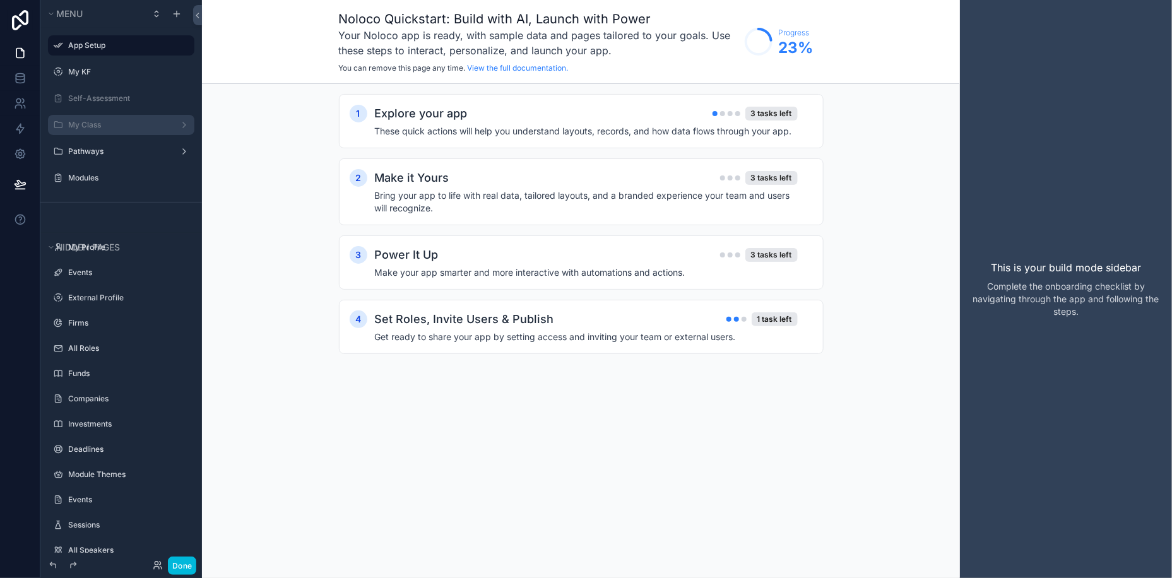
click at [107, 122] on label "My Class" at bounding box center [118, 125] width 101 height 10
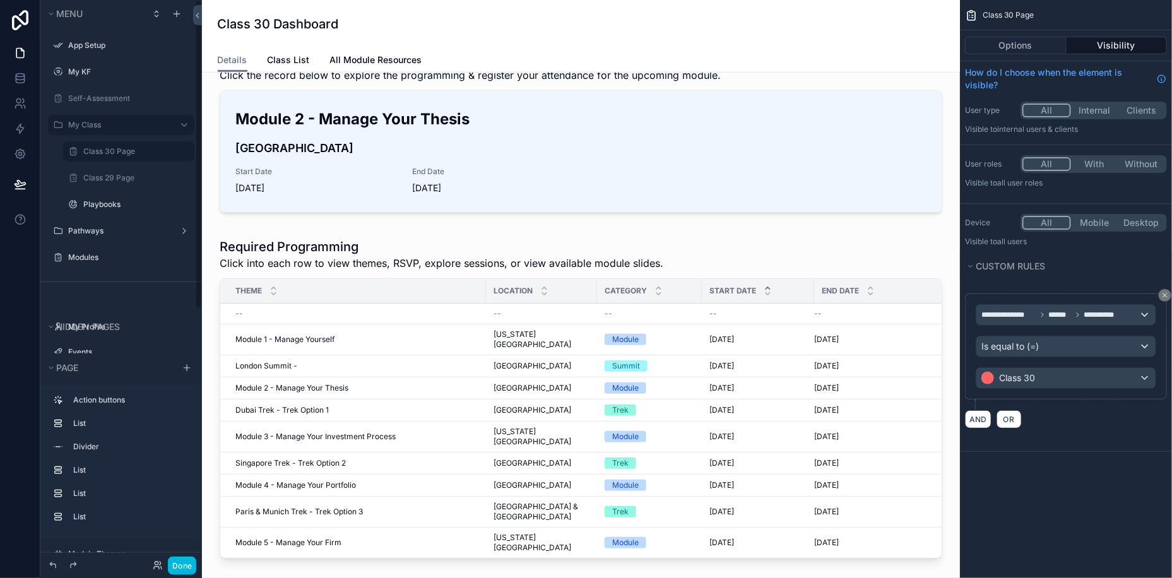
scroll to position [300, 0]
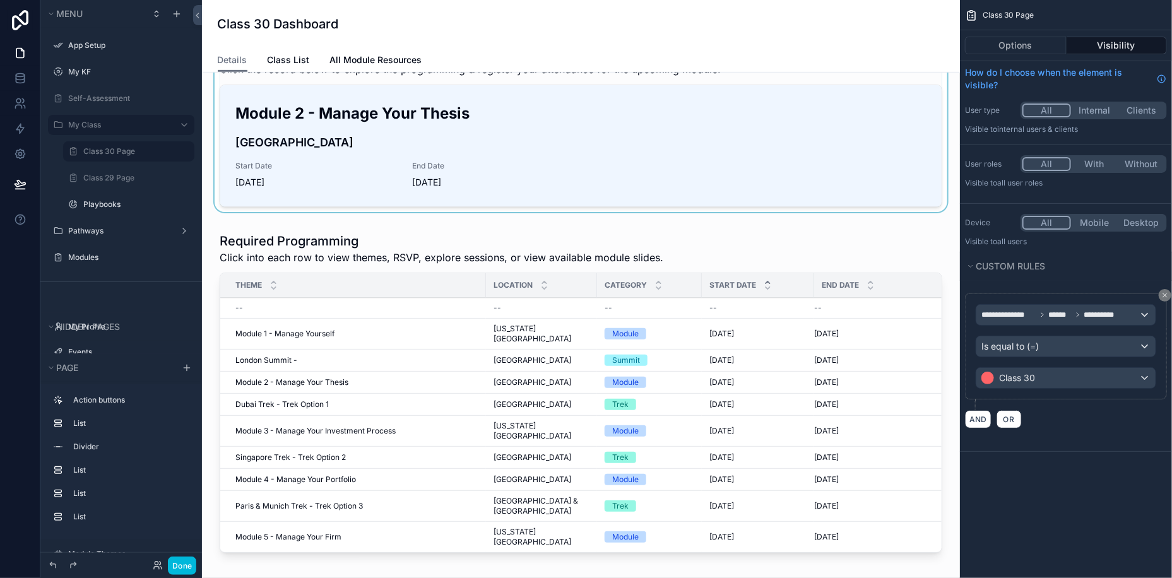
click at [583, 171] on div "scrollable content" at bounding box center [581, 128] width 738 height 178
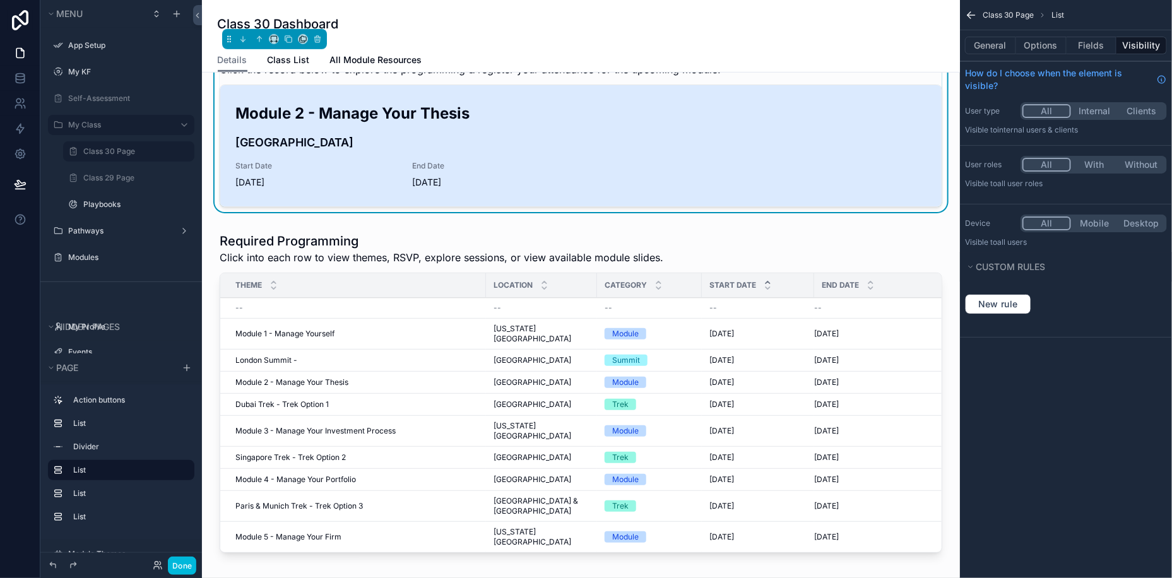
click at [898, 158] on div "Module 2 - Manage Your Thesis San Francisco Start Date 2/10/2026 End Date 2/13/…" at bounding box center [580, 146] width 691 height 86
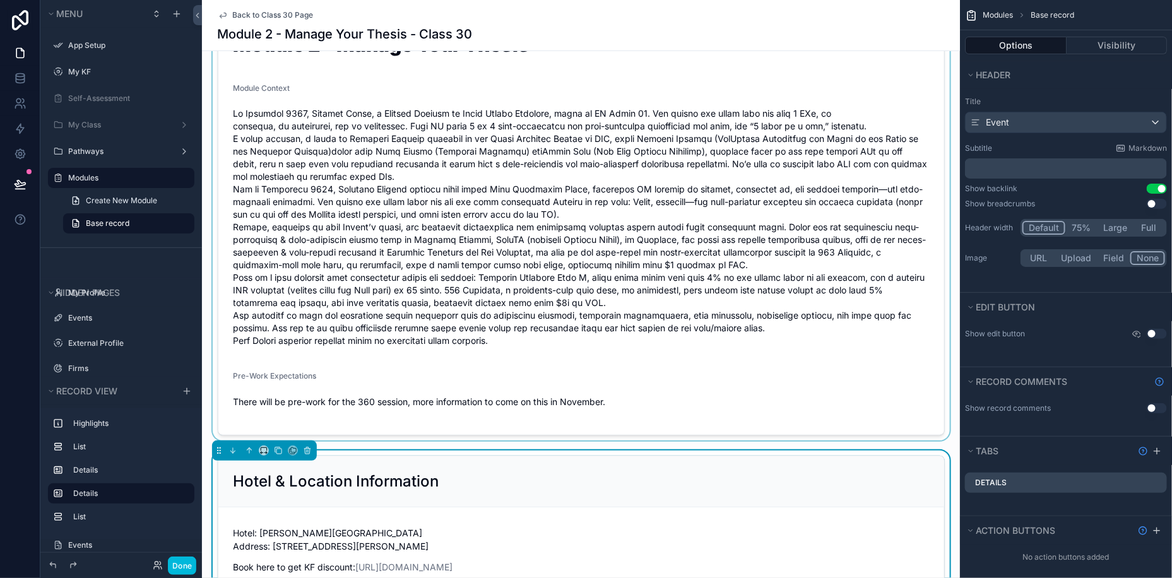
scroll to position [183, 0]
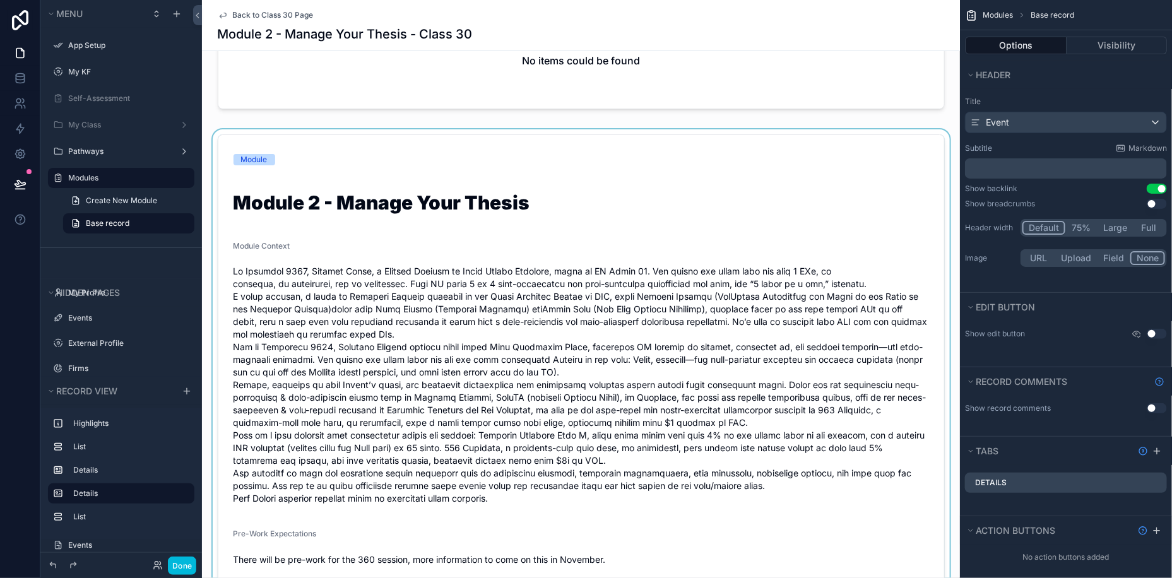
click at [480, 333] on div "scrollable content" at bounding box center [581, 363] width 758 height 469
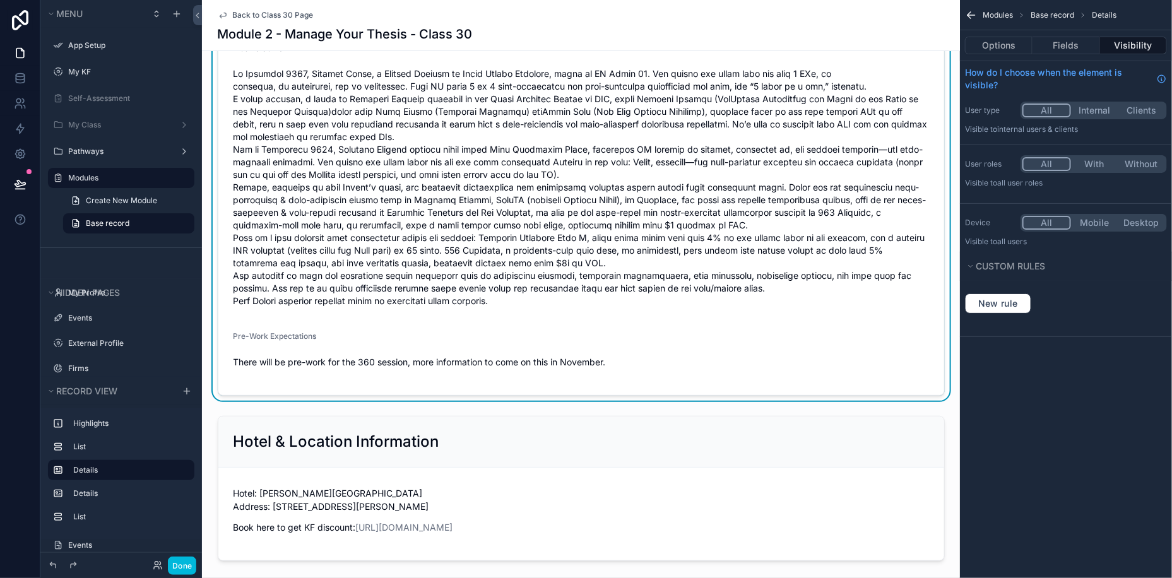
scroll to position [474, 0]
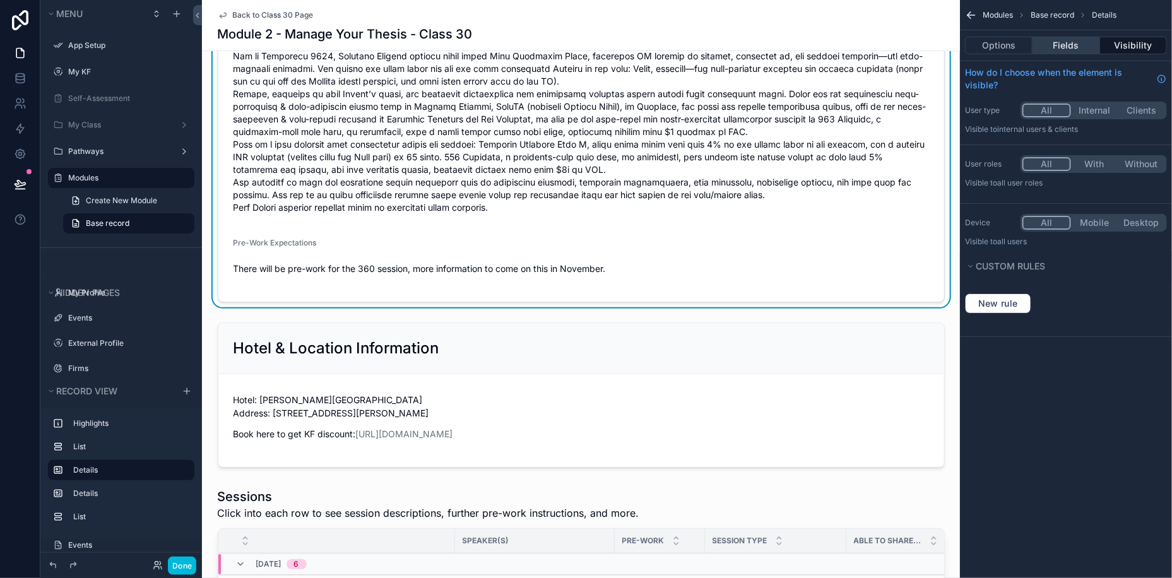
click at [1064, 40] on button "Fields" at bounding box center [1066, 46] width 67 height 18
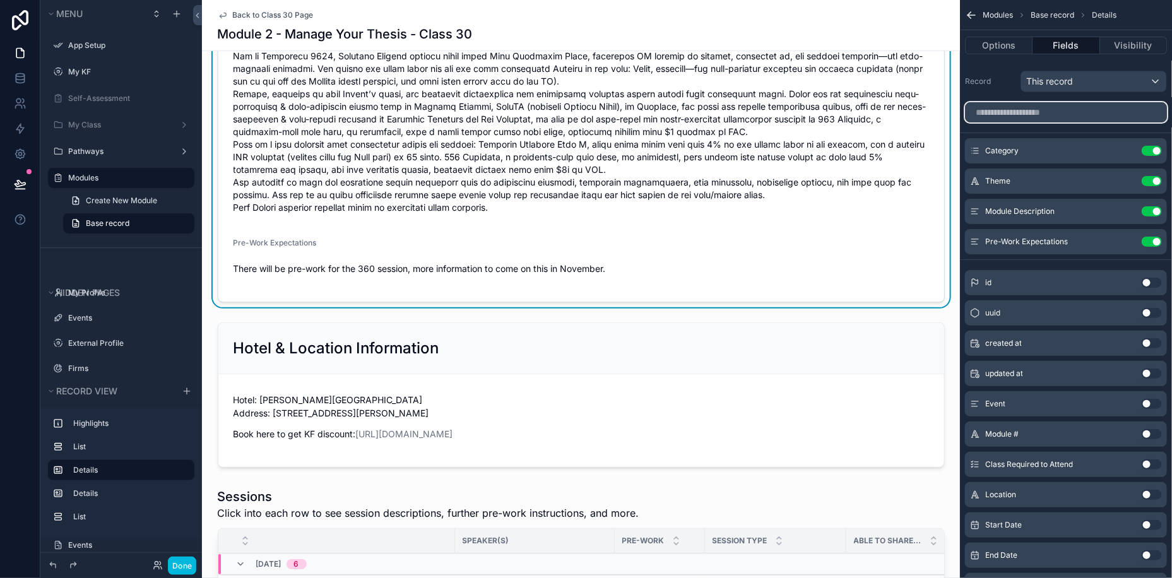
click at [1038, 115] on input "scrollable content" at bounding box center [1066, 112] width 202 height 20
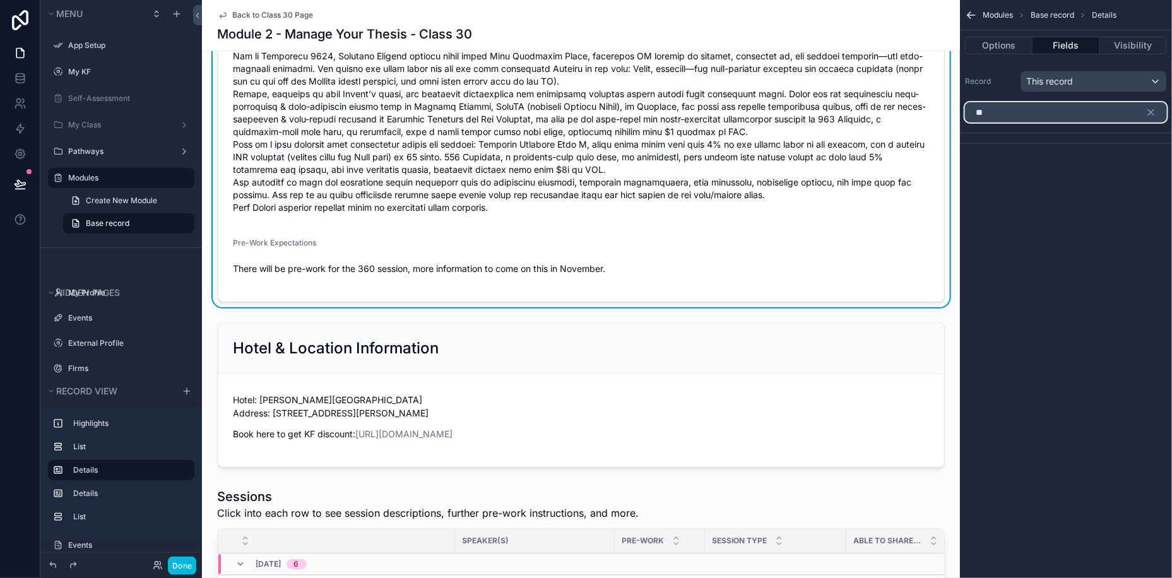
type input "*"
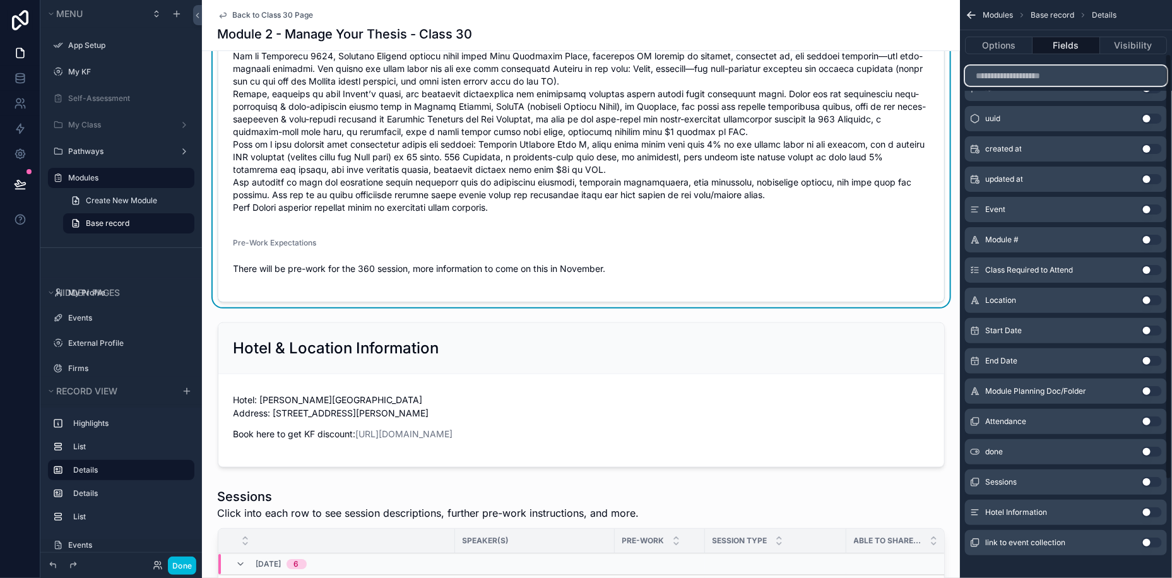
scroll to position [205, 0]
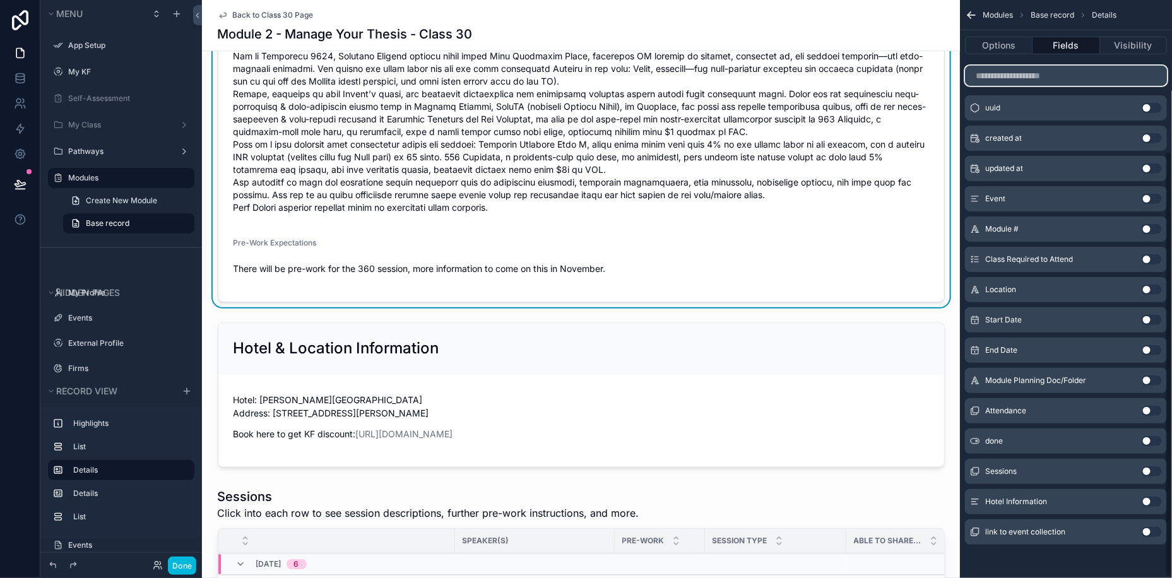
click at [1029, 74] on input "scrollable content" at bounding box center [1066, 76] width 202 height 20
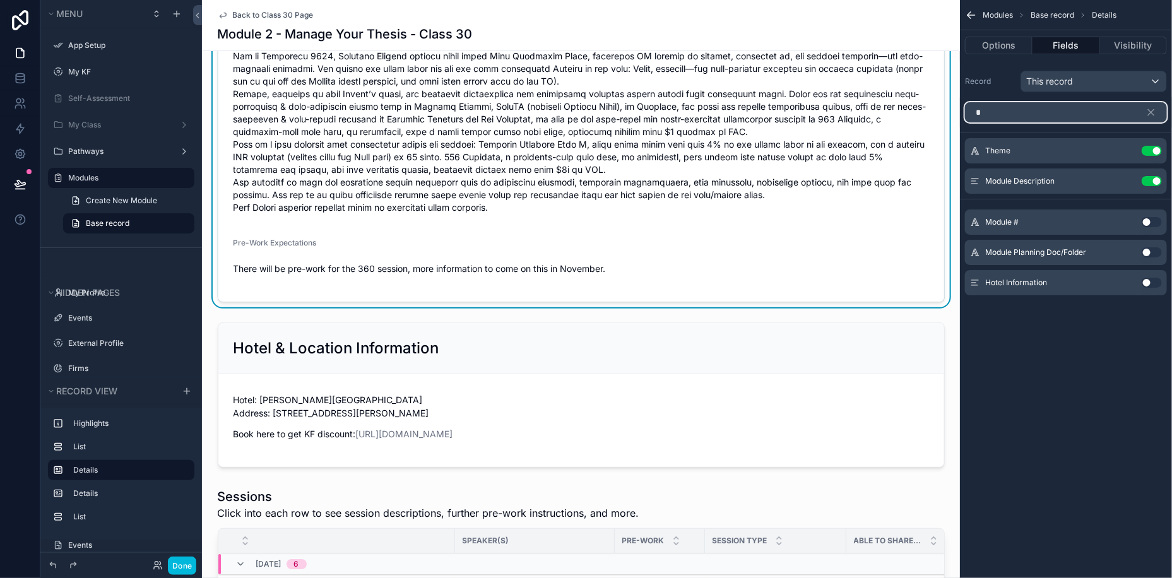
scroll to position [0, 0]
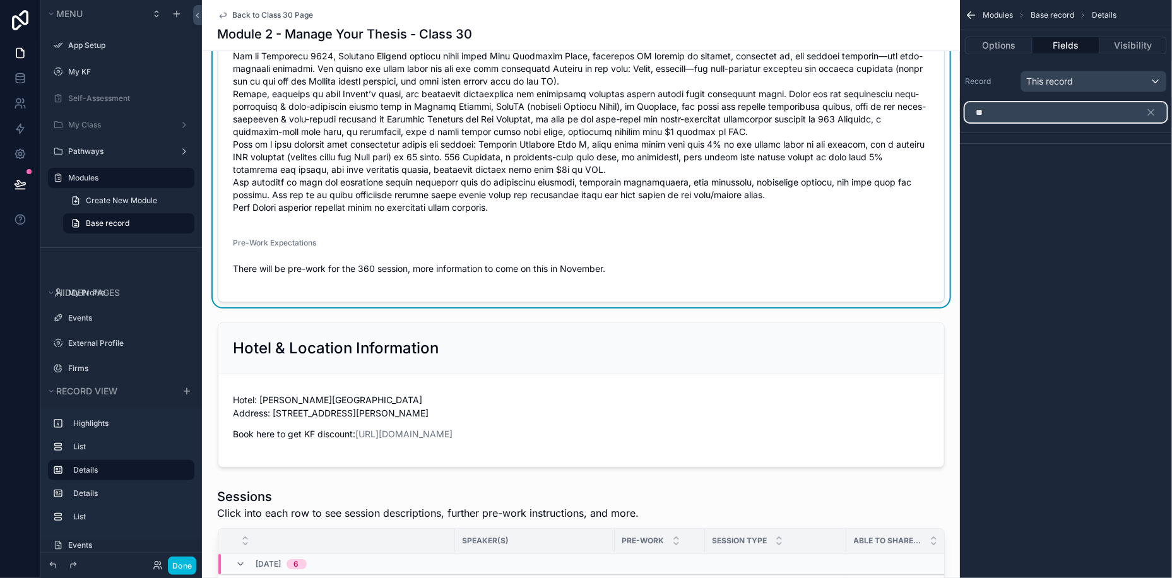
type input "***"
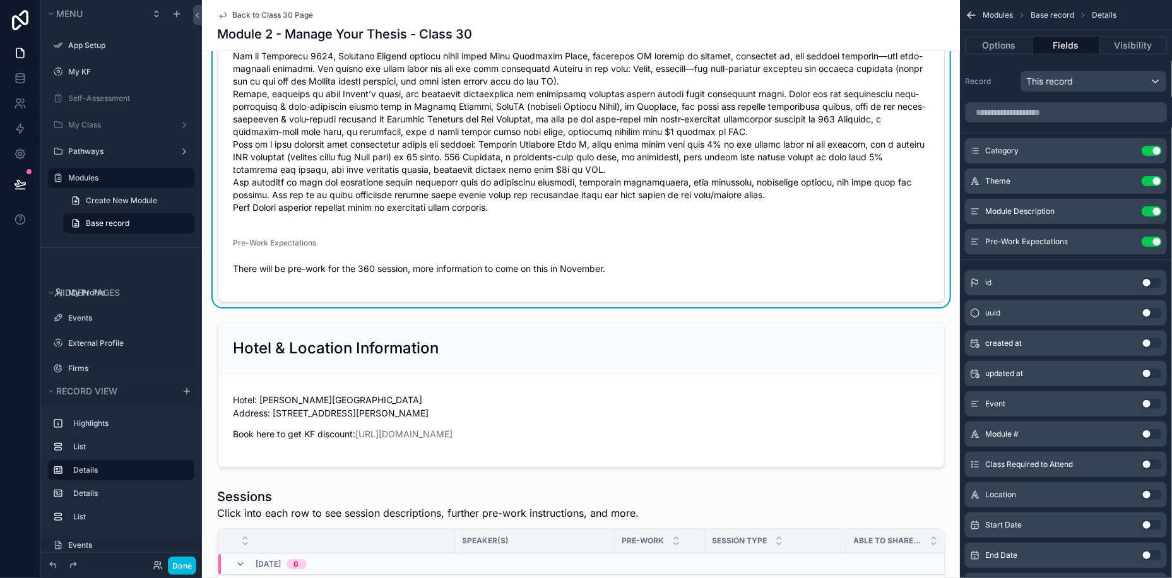
click at [829, 253] on div "Pre-Work Expectations There will be pre-work for the 360 session, more informat…" at bounding box center [582, 262] width 696 height 49
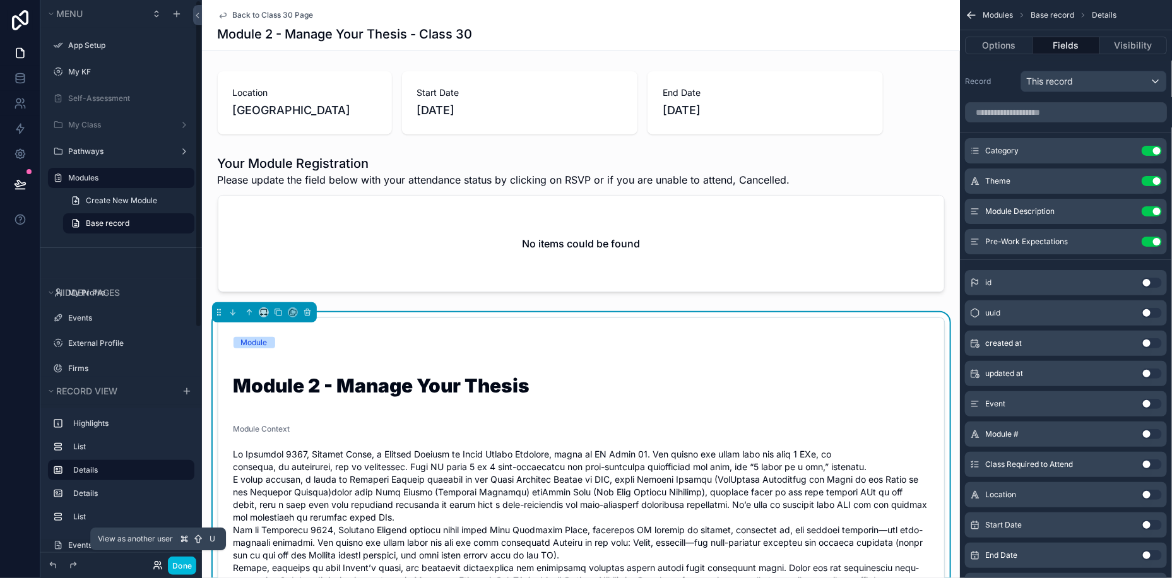
click at [158, 567] on icon at bounding box center [156, 568] width 5 height 3
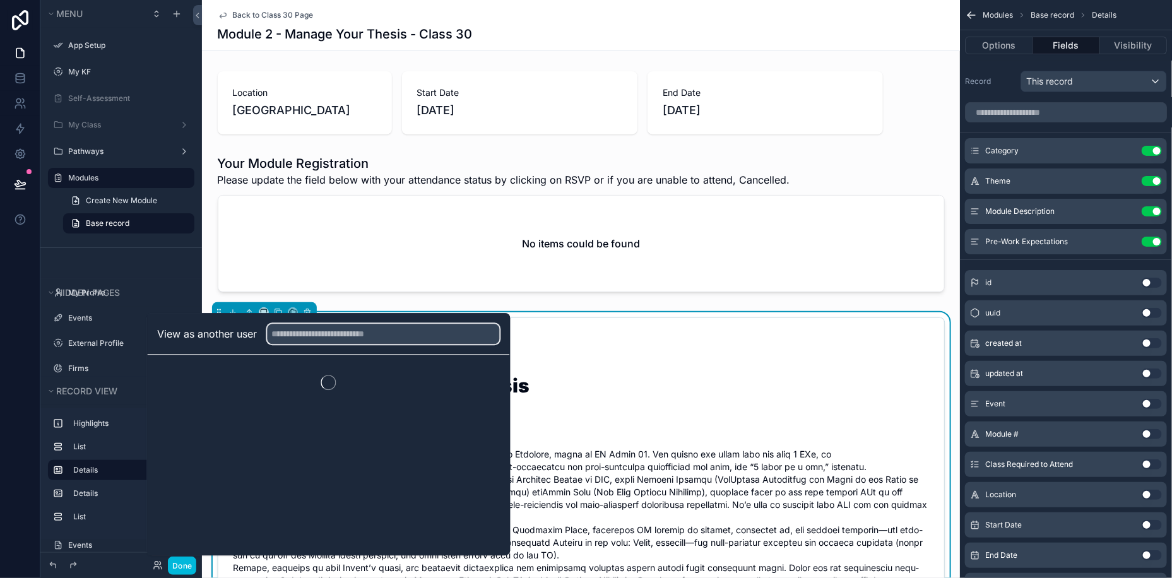
click at [386, 337] on input "text" at bounding box center [384, 334] width 232 height 20
type input "******"
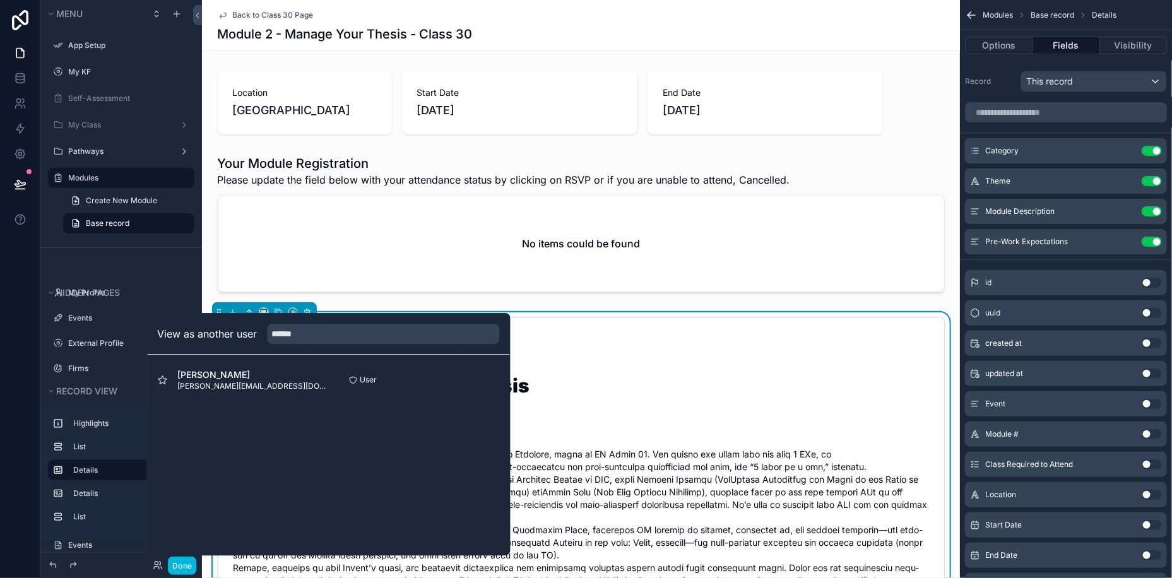
click at [0, 0] on button "Select" at bounding box center [0, 0] width 0 height 0
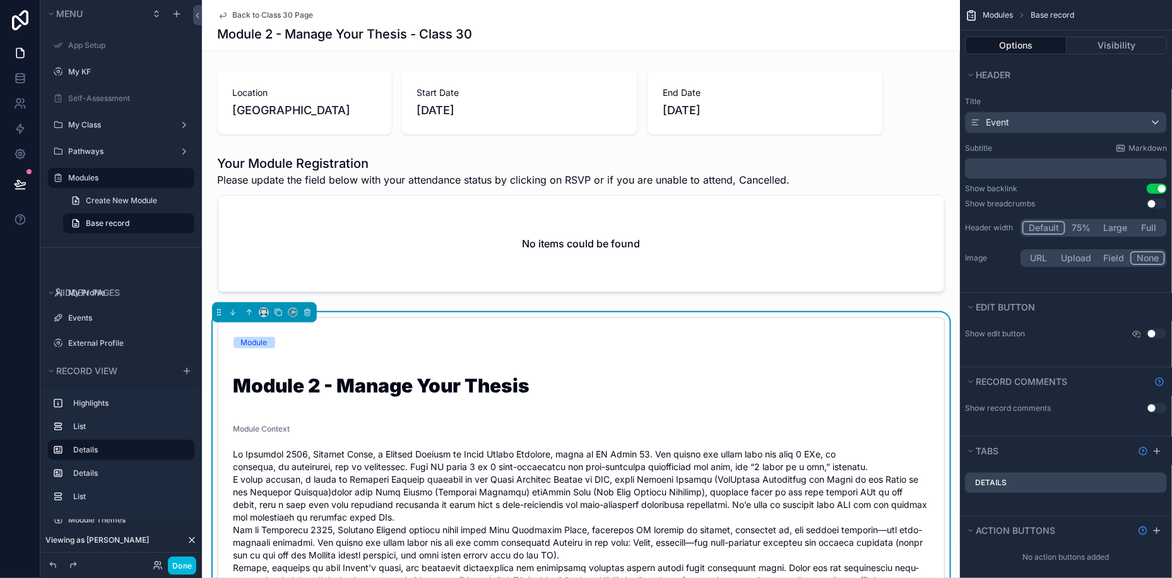
click at [155, 559] on div "Done" at bounding box center [171, 566] width 50 height 18
click at [157, 568] on icon at bounding box center [158, 565] width 10 height 10
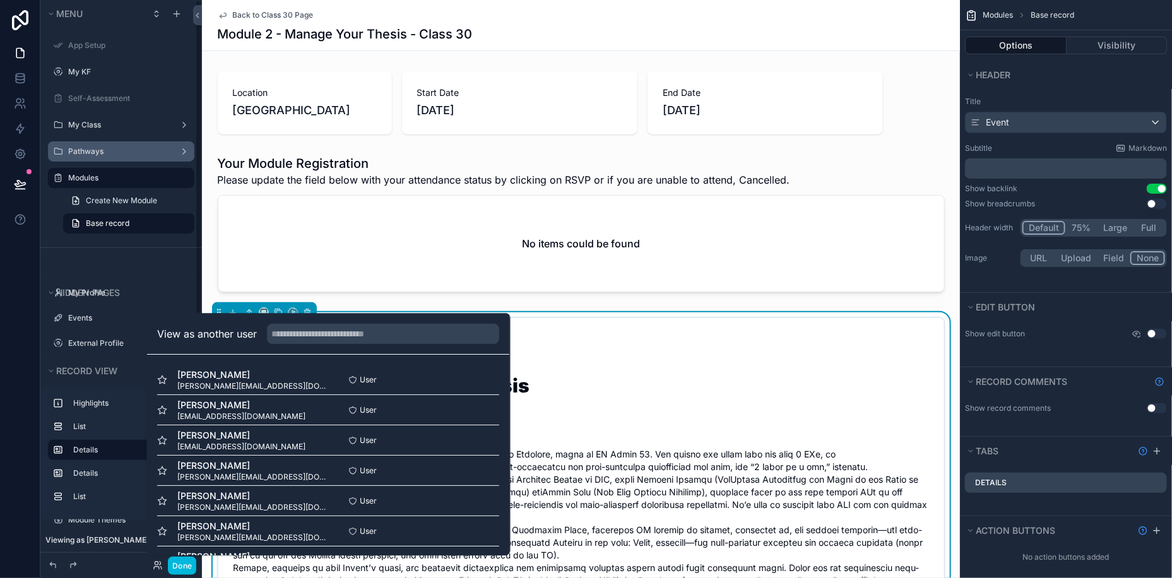
click at [112, 151] on label "Pathways" at bounding box center [118, 151] width 101 height 10
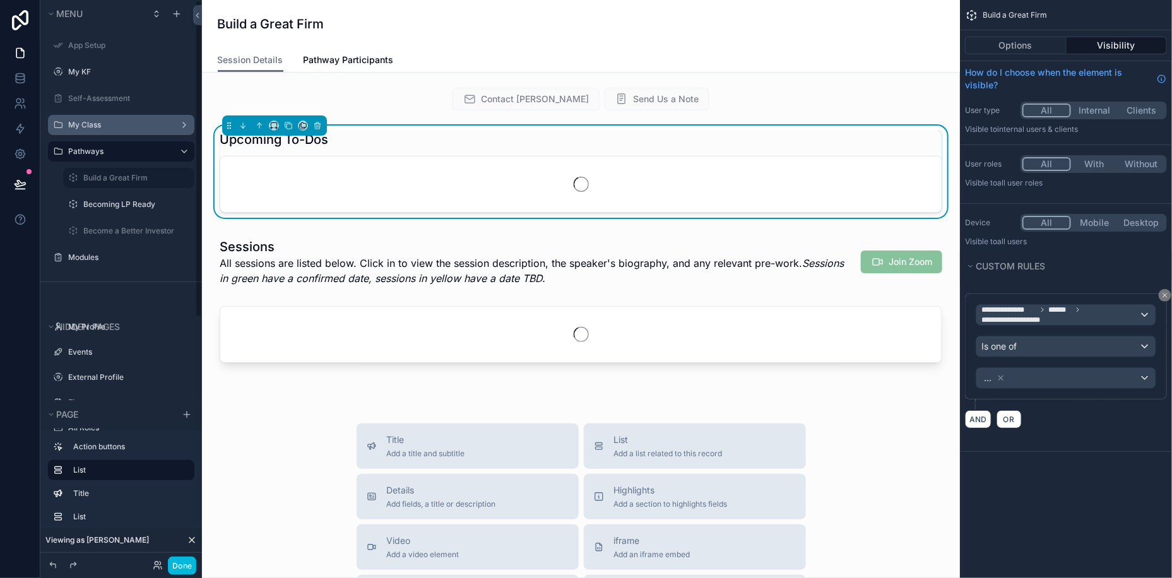
click at [109, 125] on label "My Class" at bounding box center [118, 125] width 101 height 10
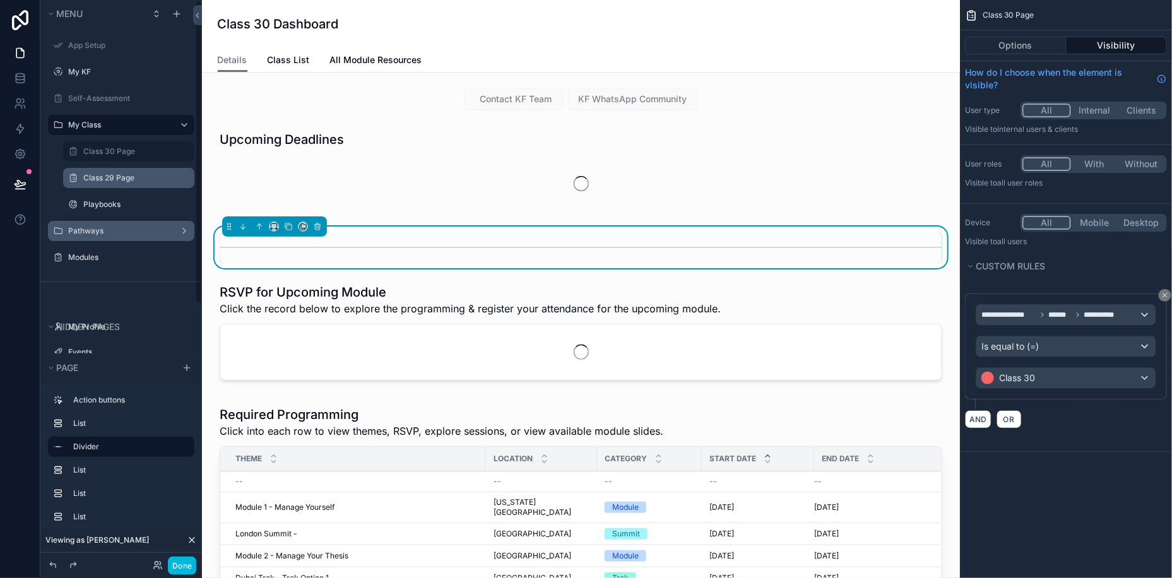
click at [107, 179] on label "Class 29 Page" at bounding box center [135, 178] width 104 height 10
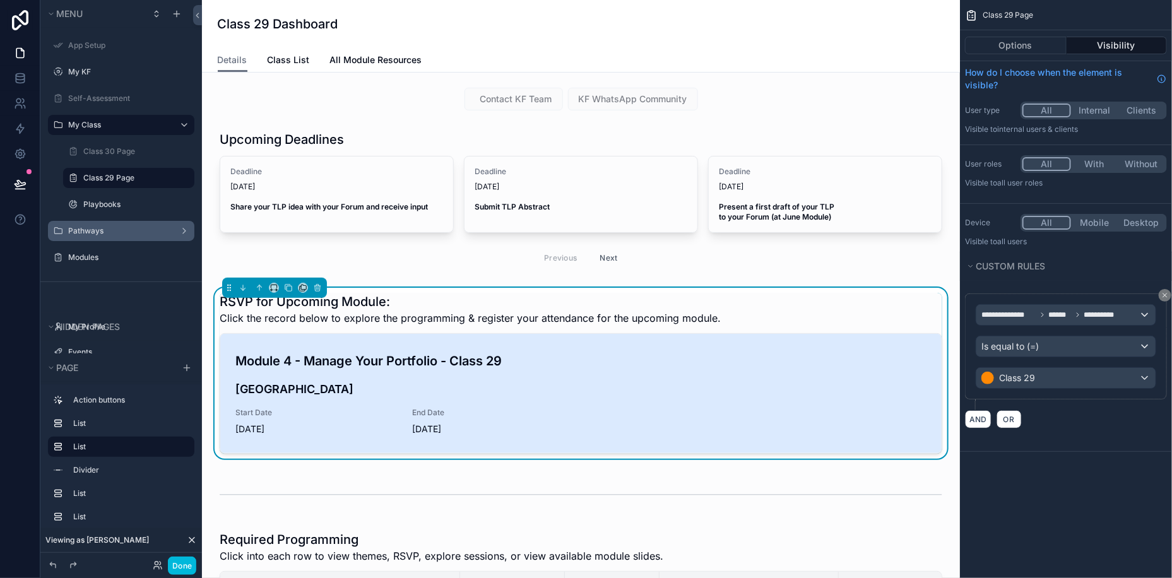
click at [600, 417] on div "Module 4 - Manage Your Portfolio - Class 29 [GEOGRAPHIC_DATA] Start Date [DATE]…" at bounding box center [580, 394] width 691 height 84
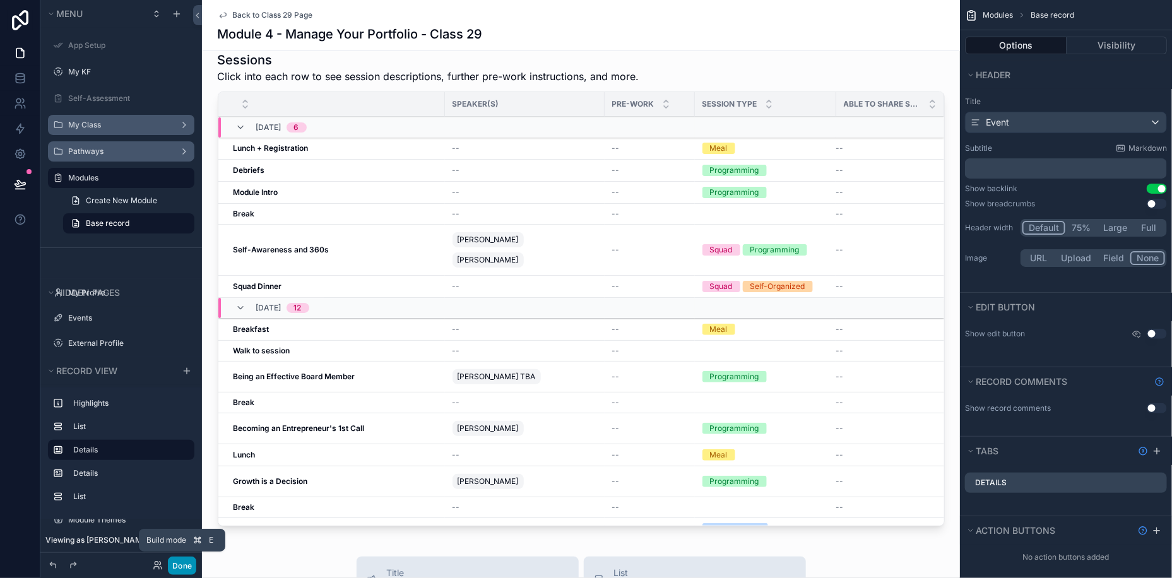
click at [183, 569] on button "Done" at bounding box center [182, 566] width 28 height 18
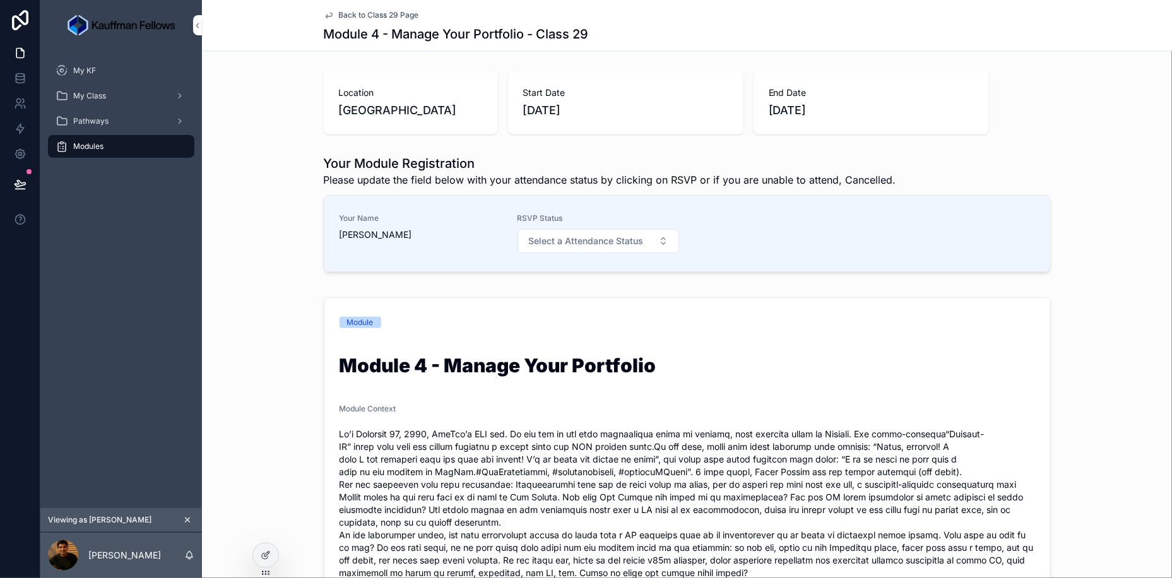
click at [290, 297] on div "Module Module 4 - Manage Your Portfolio Module Context Pre-Work Expectations Th…" at bounding box center [687, 495] width 970 height 406
click at [89, 138] on div "Modules" at bounding box center [121, 146] width 131 height 20
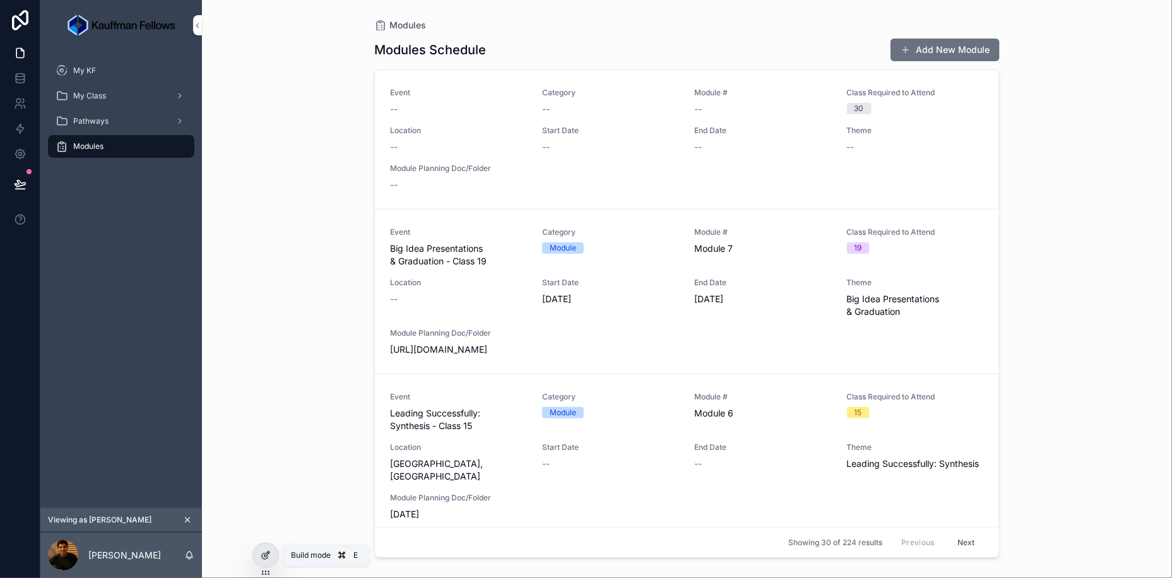
click at [269, 554] on icon at bounding box center [266, 555] width 10 height 10
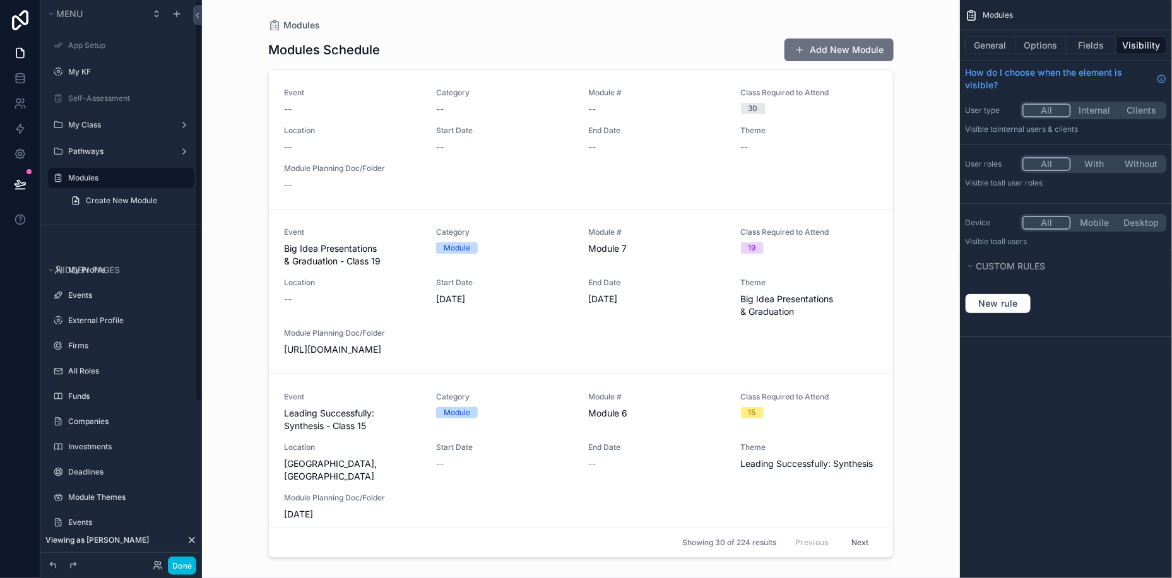
drag, startPoint x: 109, startPoint y: 179, endPoint x: 79, endPoint y: 179, distance: 29.7
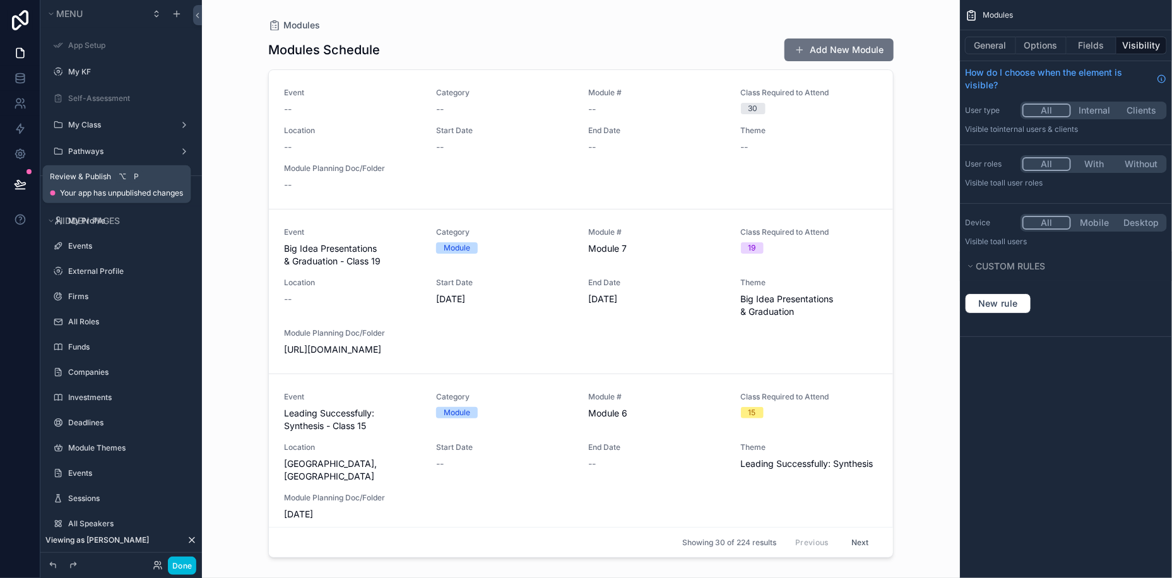
click at [23, 179] on icon at bounding box center [20, 184] width 13 height 13
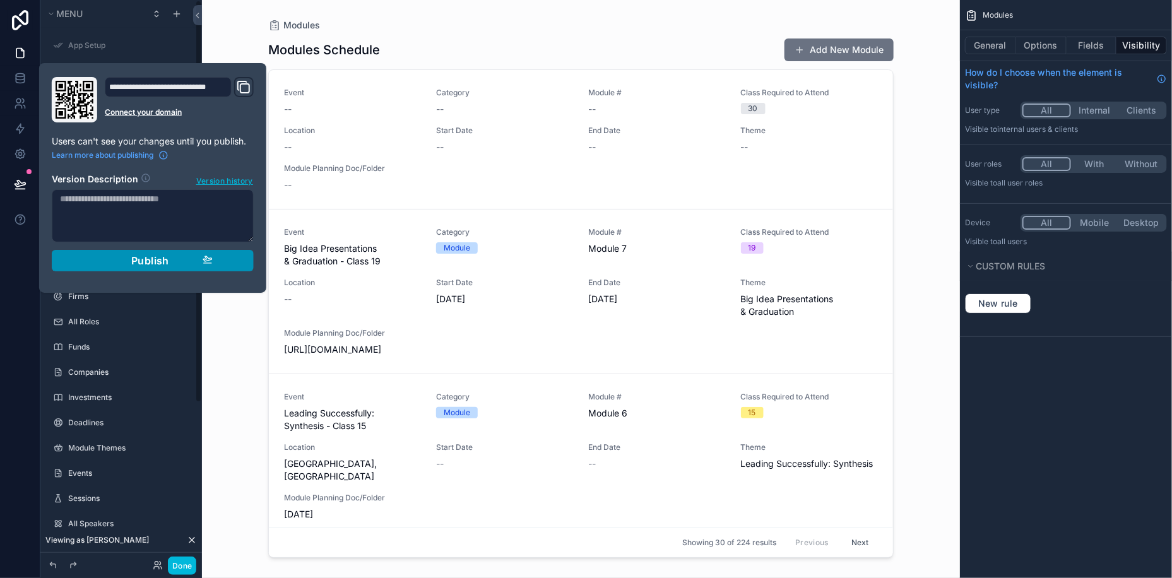
click at [146, 263] on span "Publish" at bounding box center [150, 260] width 38 height 13
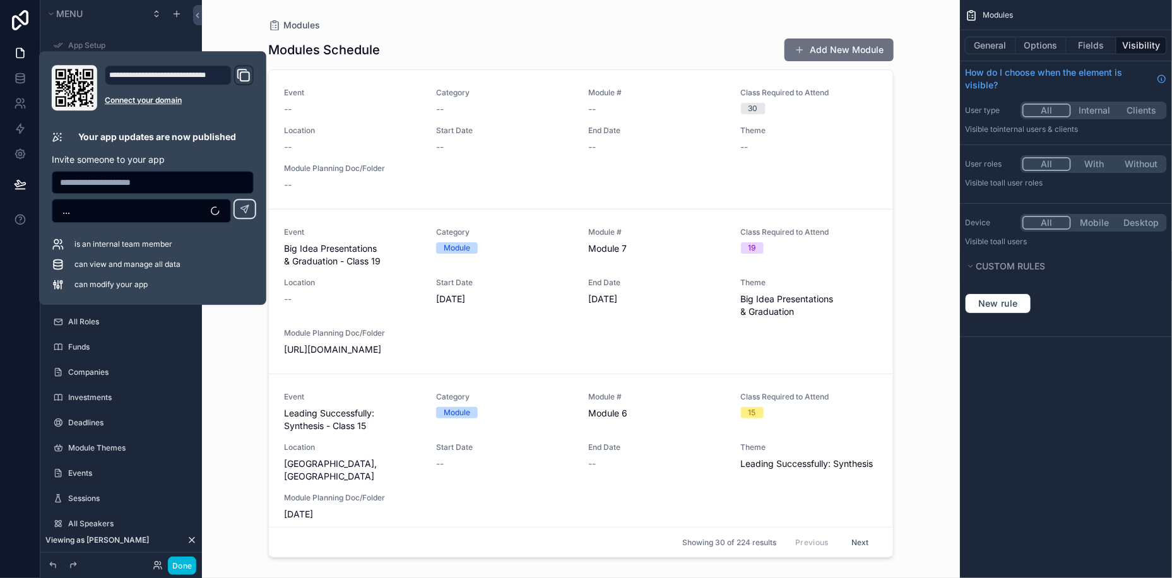
click at [262, 424] on div "scrollable content" at bounding box center [581, 281] width 646 height 563
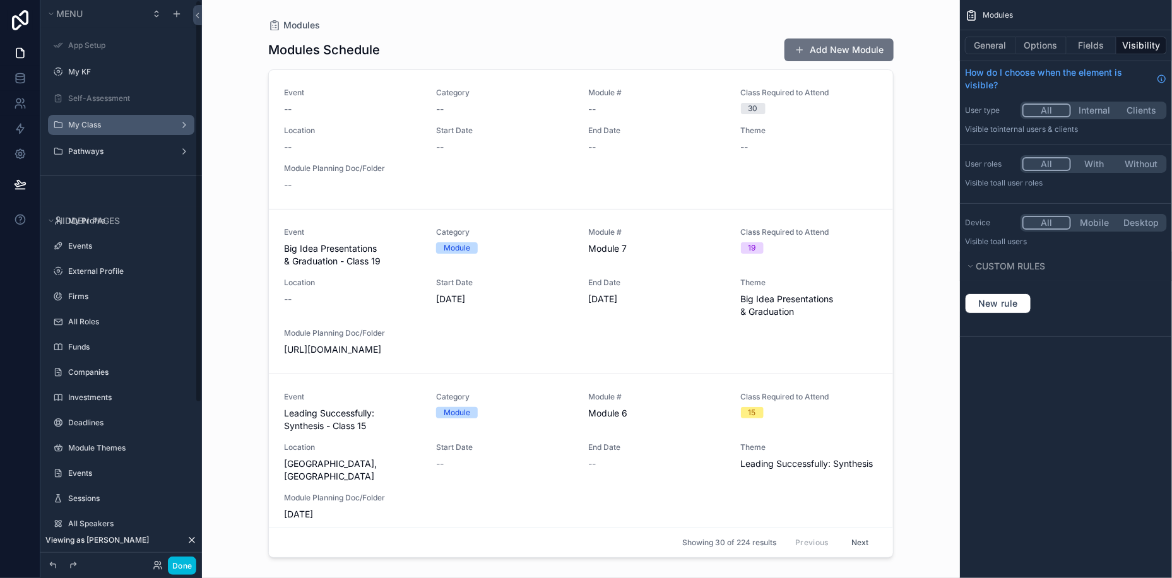
click at [121, 121] on label "My Class" at bounding box center [118, 125] width 101 height 10
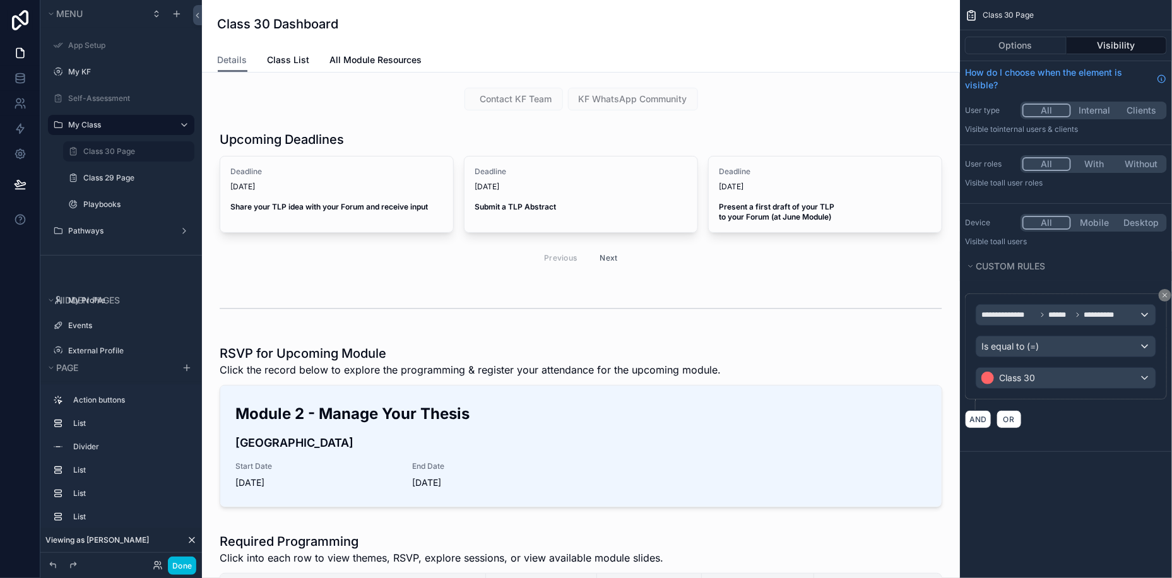
click at [104, 152] on label "Class 30 Page" at bounding box center [135, 151] width 104 height 10
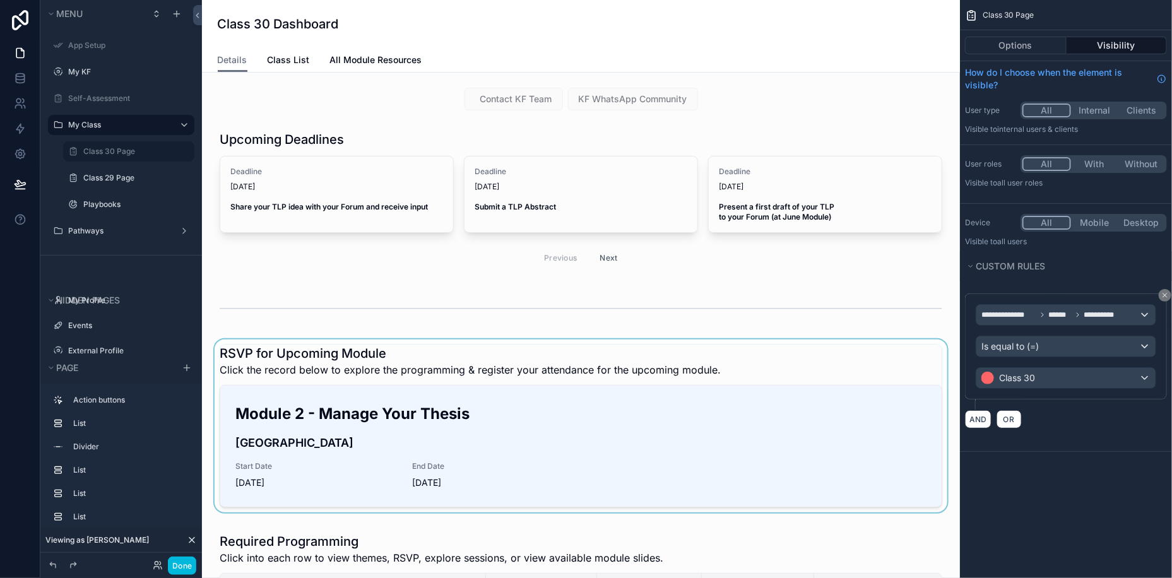
click at [598, 350] on div "scrollable content" at bounding box center [581, 429] width 738 height 178
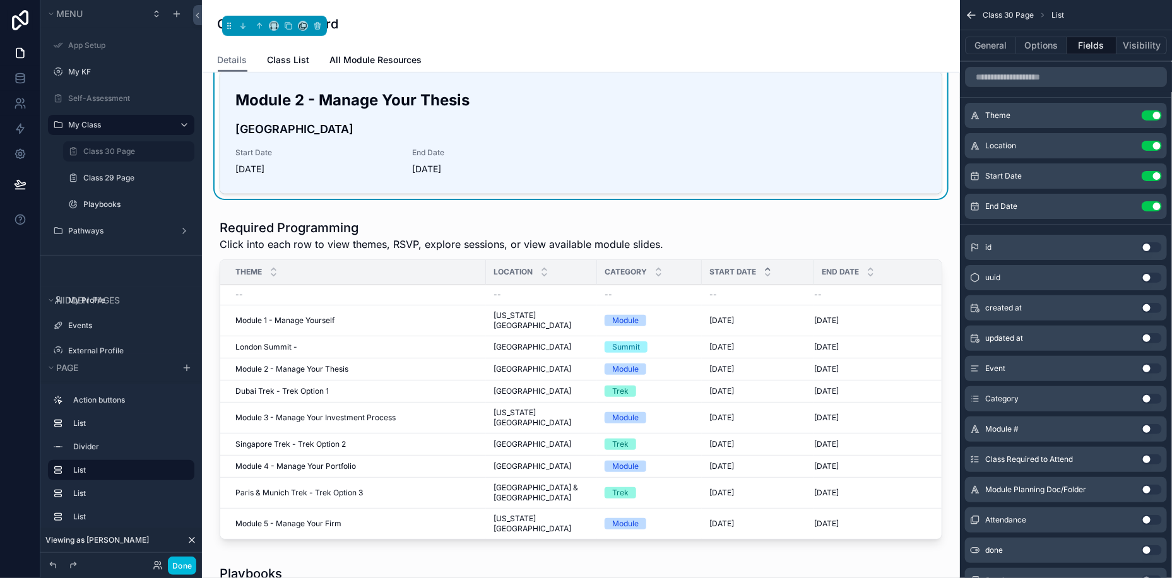
scroll to position [294, 0]
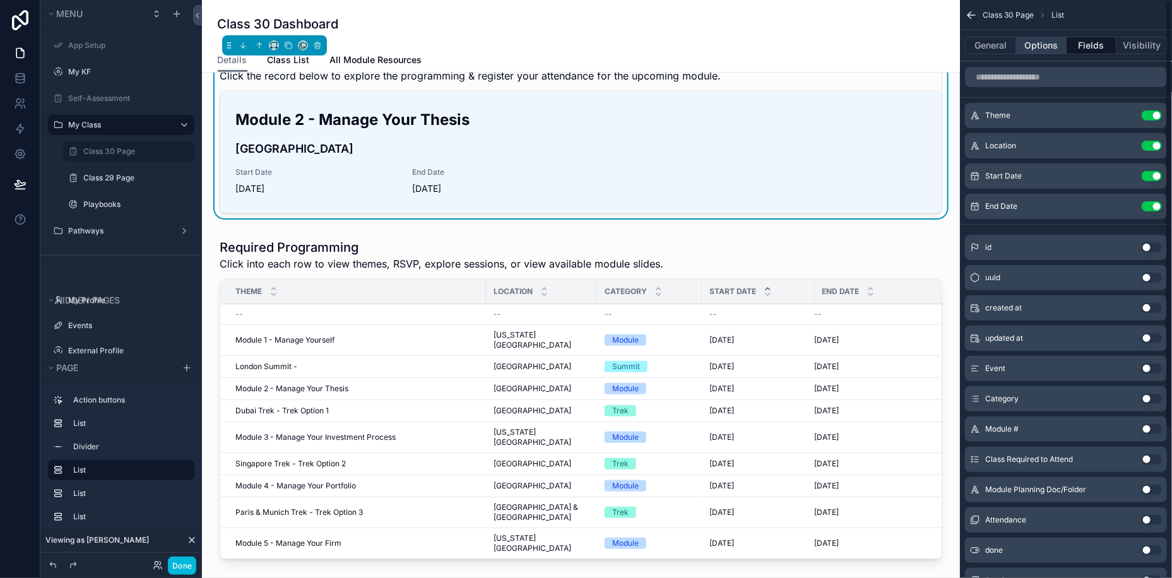
click at [1043, 39] on button "Options" at bounding box center [1041, 46] width 50 height 18
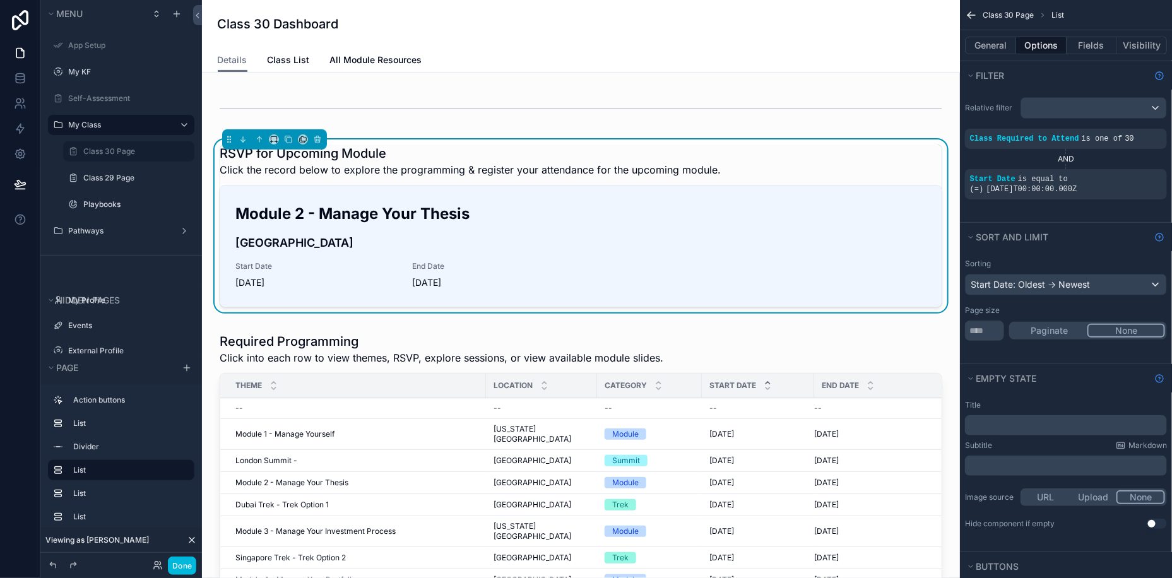
scroll to position [196, 0]
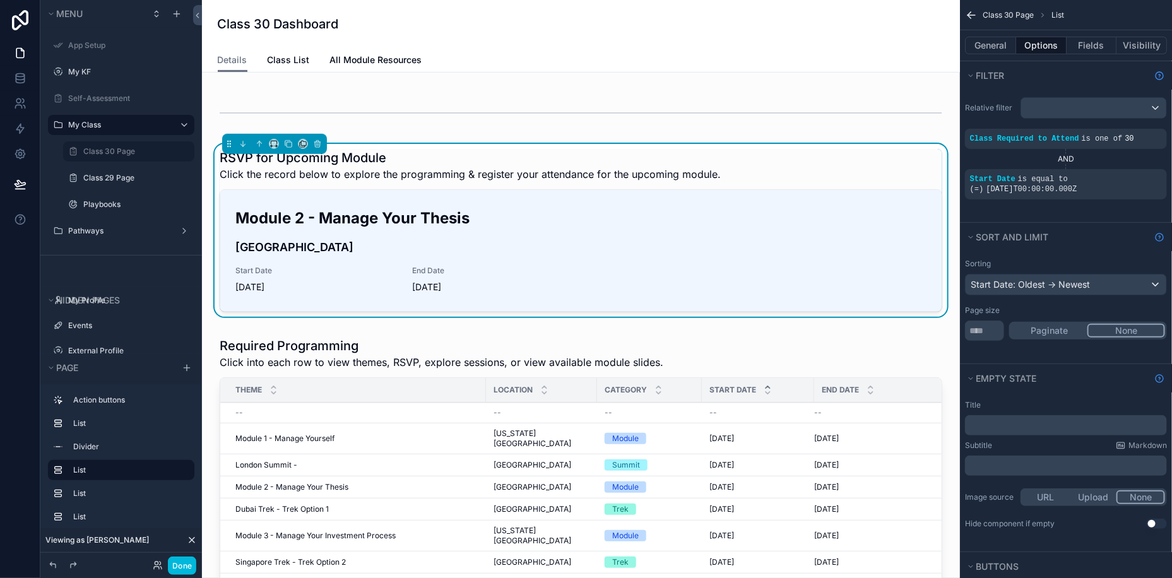
click at [707, 152] on h1 "RSVP for Upcoming Module" at bounding box center [470, 158] width 501 height 18
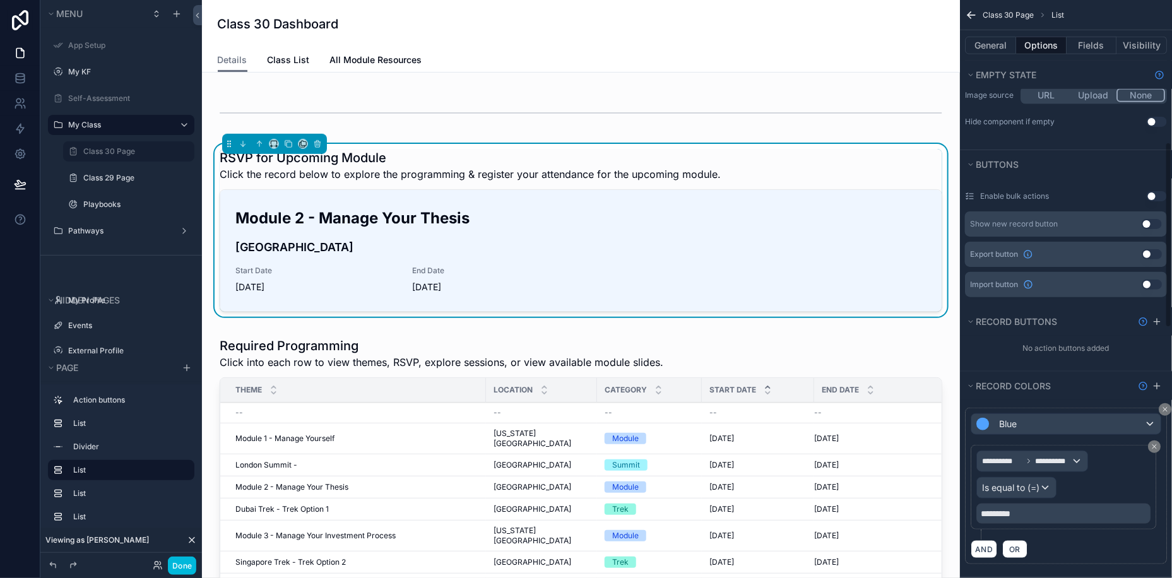
scroll to position [288, 0]
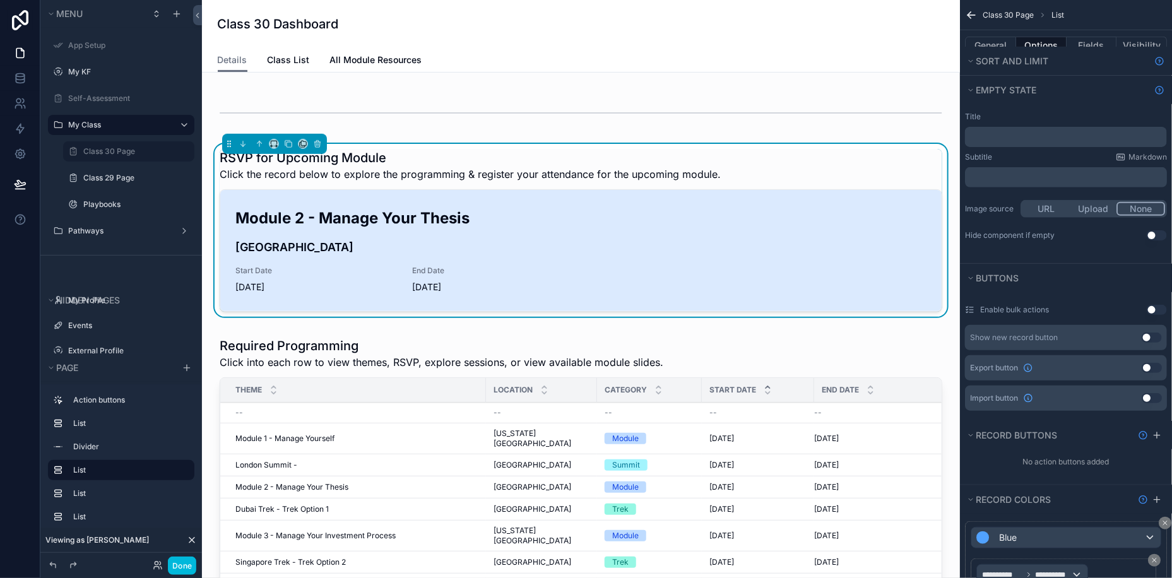
click at [641, 258] on div "Module 2 - Manage Your Thesis [GEOGRAPHIC_DATA] Start Date [DATE] End Date [DAT…" at bounding box center [580, 251] width 691 height 86
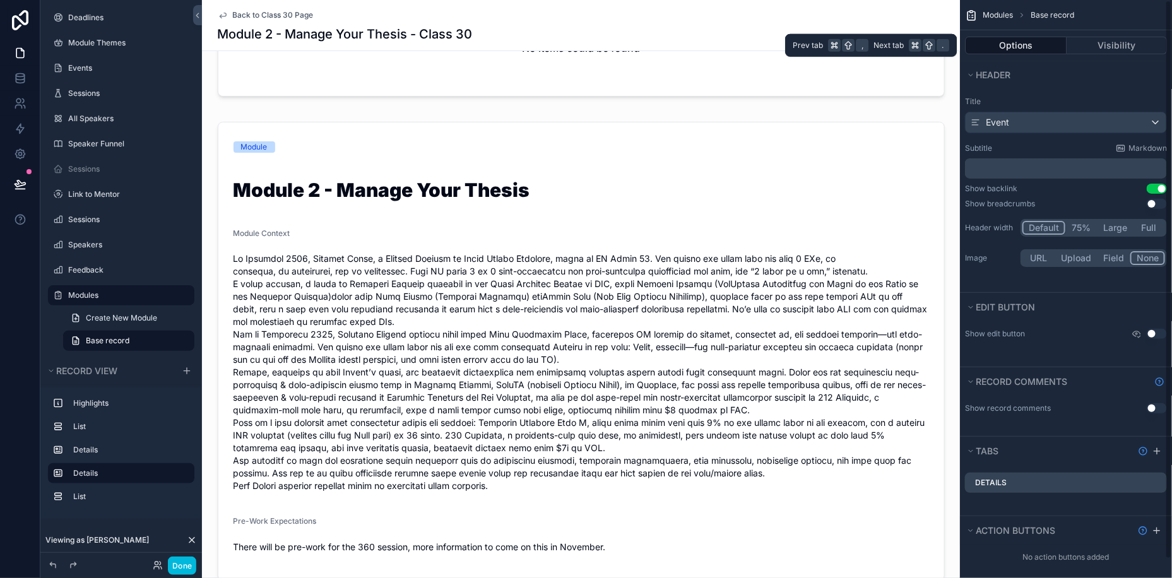
click at [1113, 54] on div "Options Visibility" at bounding box center [1066, 45] width 212 height 30
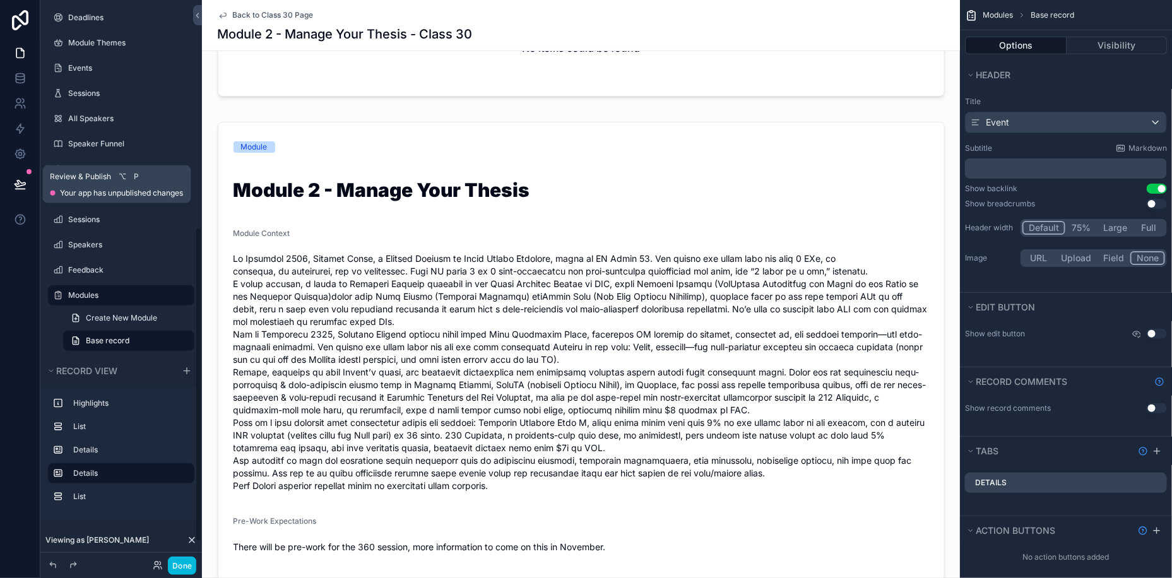
click at [15, 180] on icon at bounding box center [20, 184] width 13 height 13
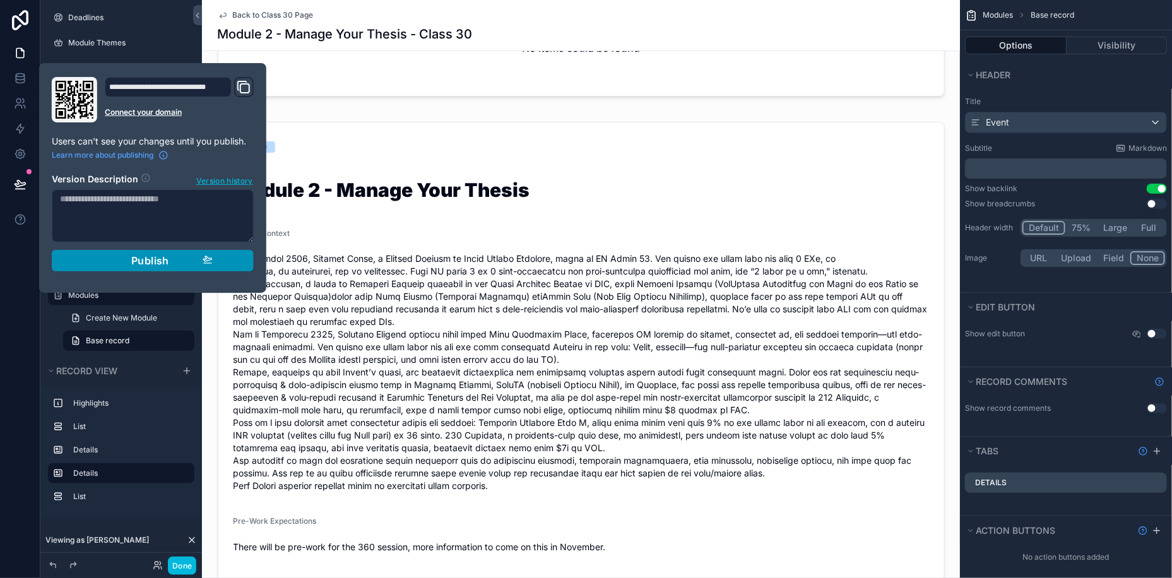
click at [128, 254] on div "Publish" at bounding box center [153, 260] width 120 height 13
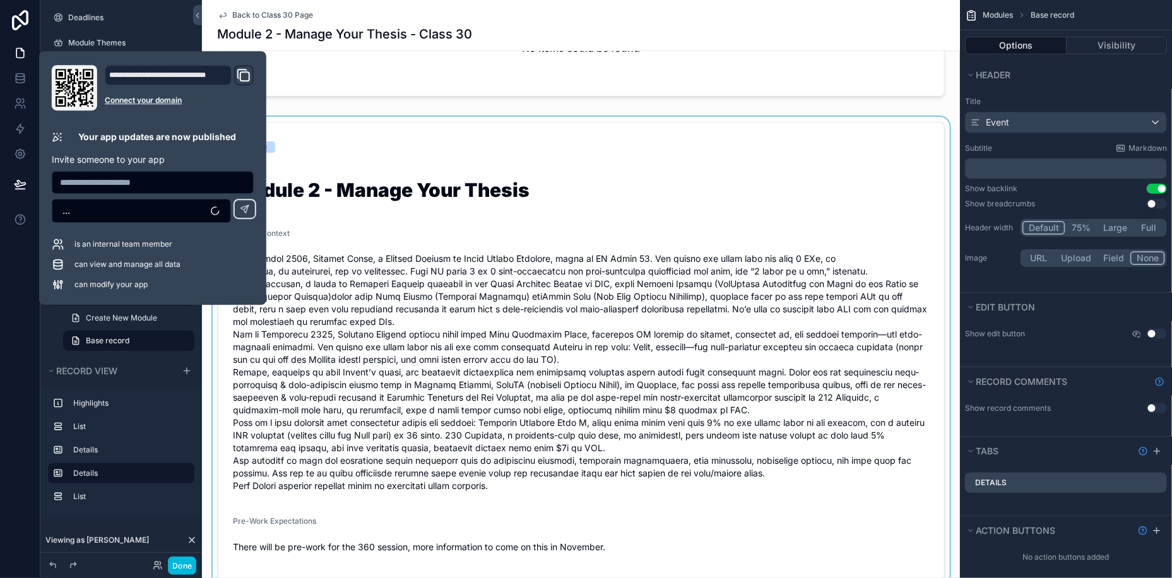
click at [545, 355] on div "scrollable content" at bounding box center [581, 351] width 758 height 469
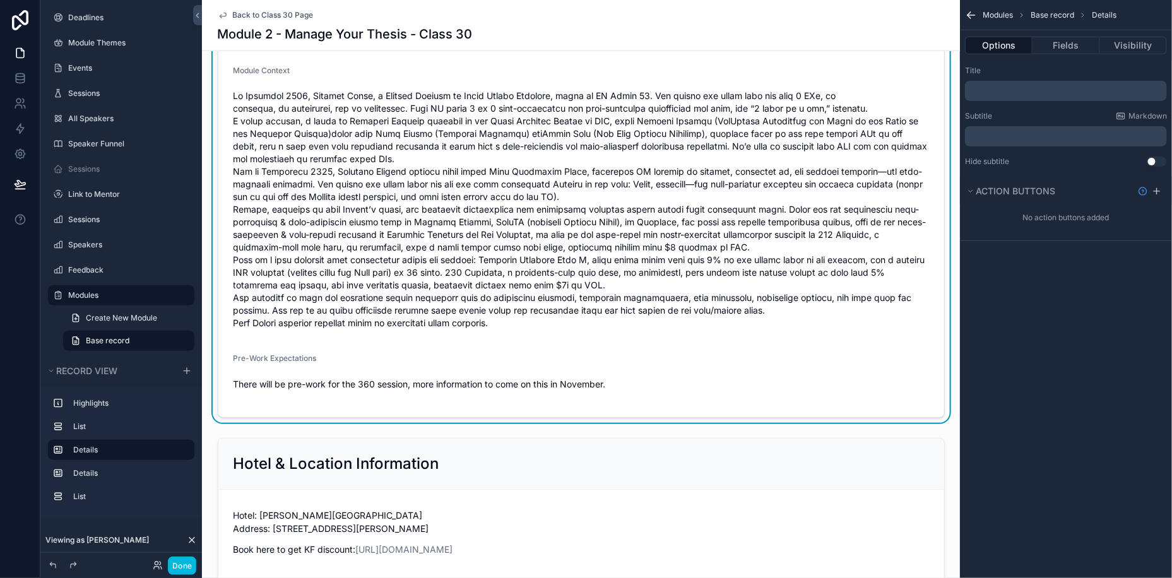
scroll to position [328, 0]
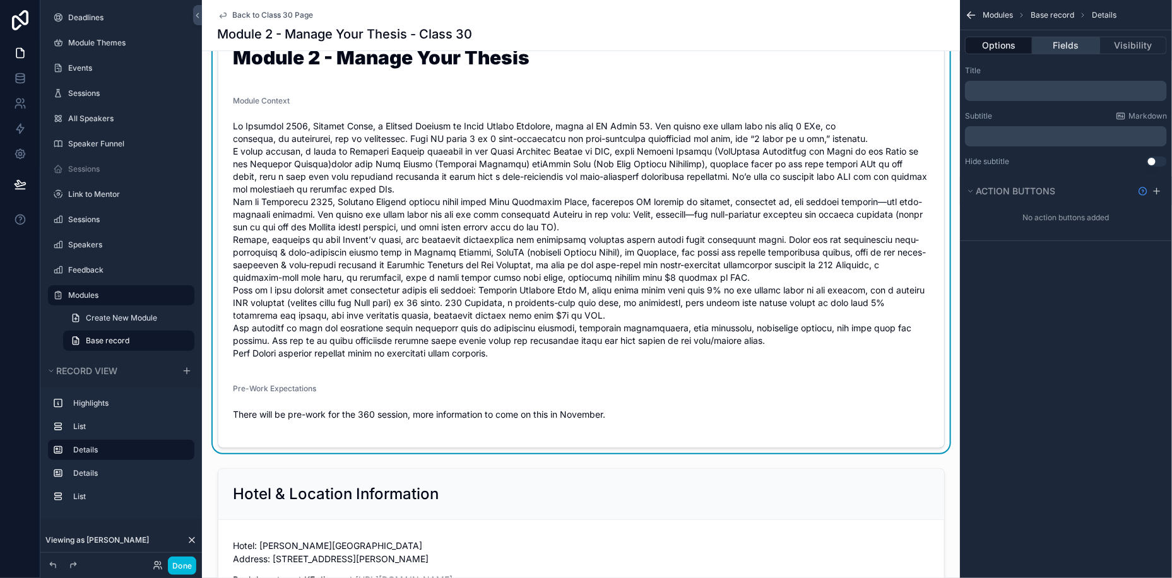
click at [1072, 47] on button "Fields" at bounding box center [1066, 46] width 67 height 18
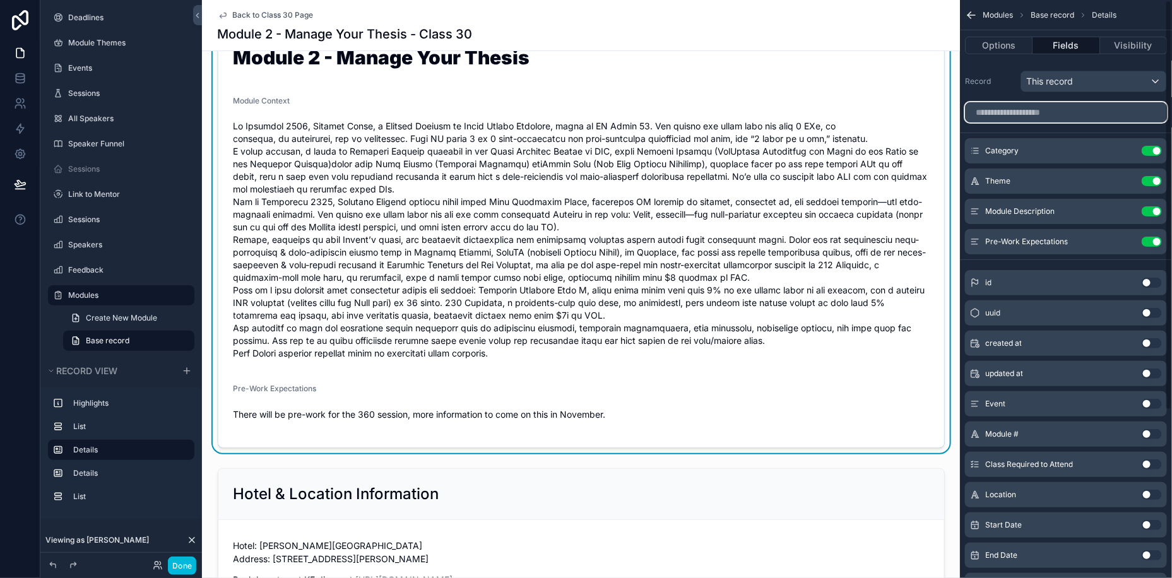
click at [1020, 105] on input "scrollable content" at bounding box center [1066, 112] width 202 height 20
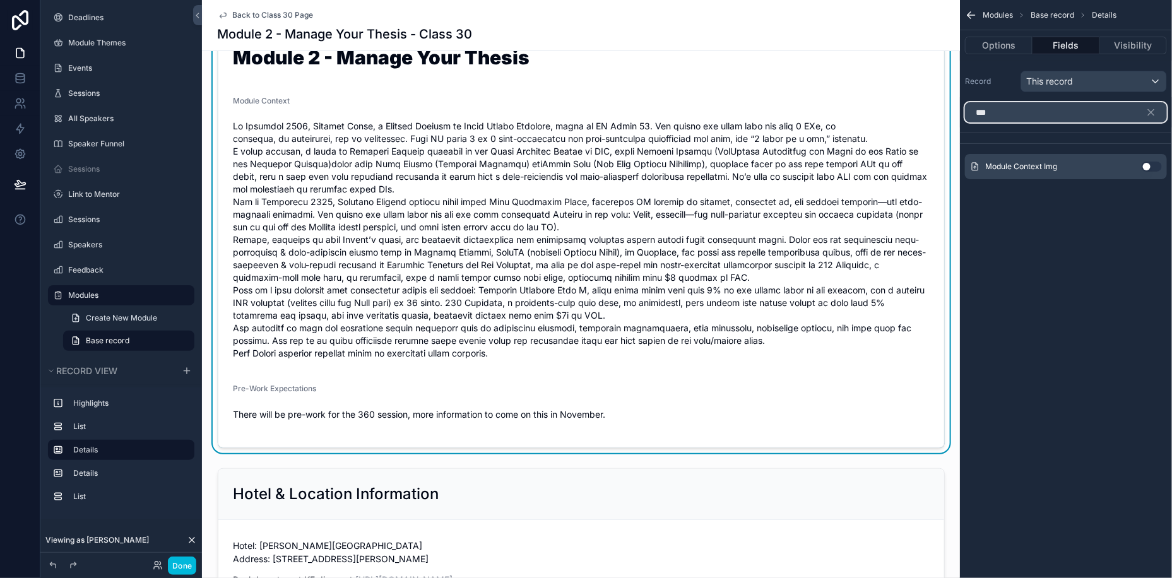
type input "***"
click at [1153, 163] on button "Use setting" at bounding box center [1152, 167] width 20 height 10
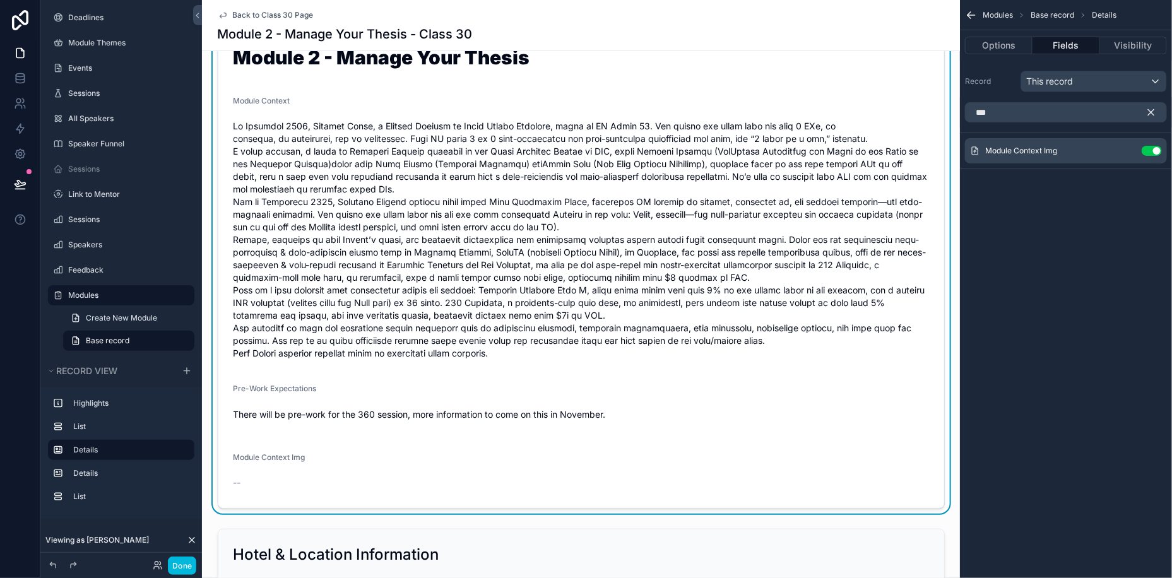
click at [1150, 110] on icon "scrollable content" at bounding box center [1152, 113] width 6 height 6
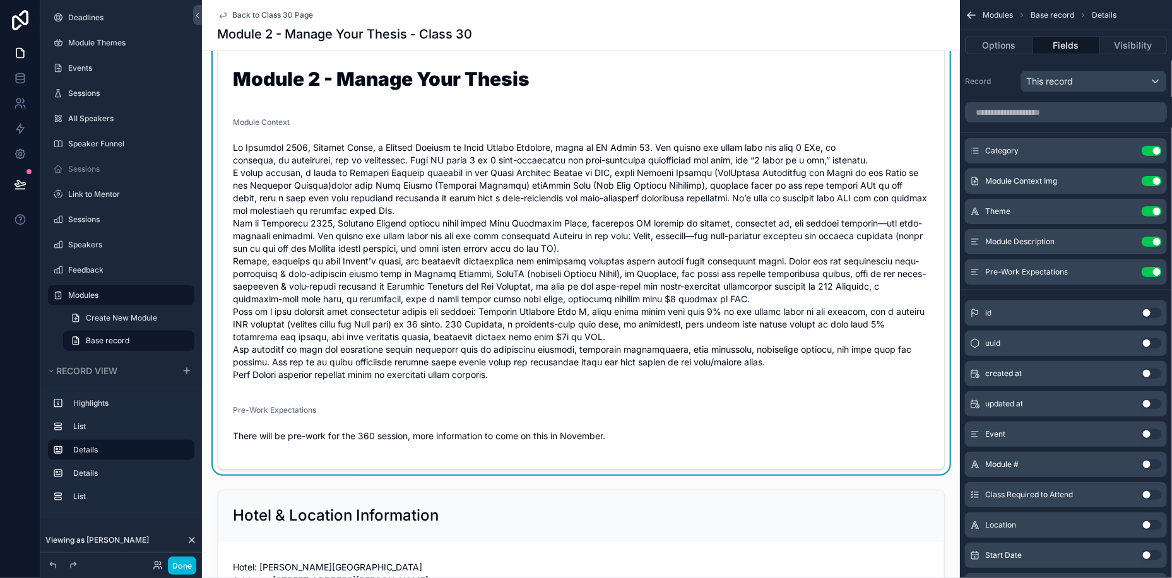
click at [1149, 180] on button "Use setting" at bounding box center [1152, 181] width 20 height 10
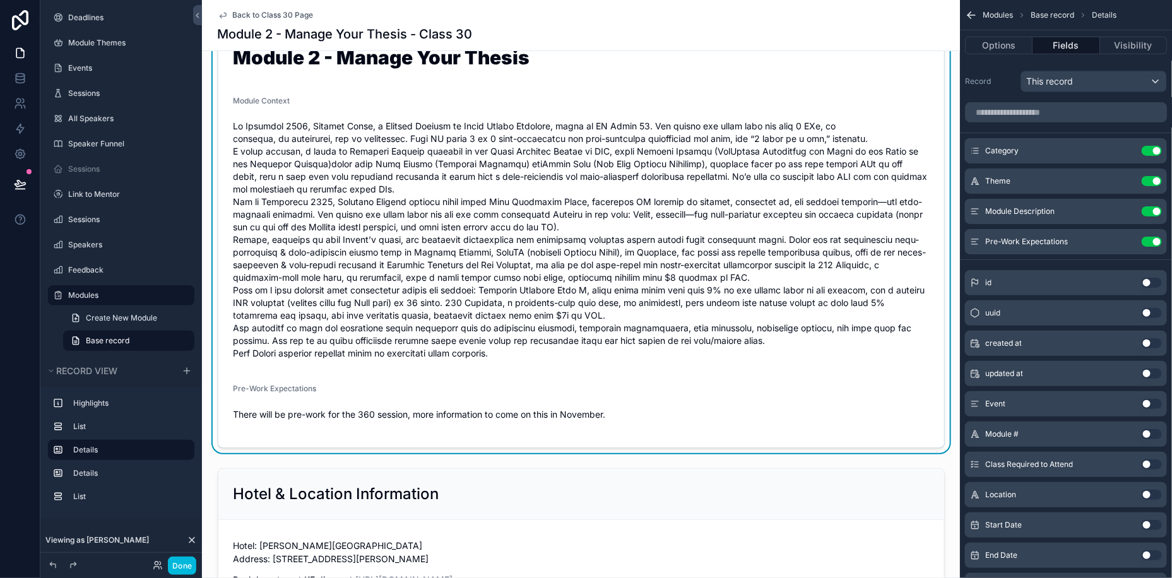
click at [1149, 179] on button "Use setting" at bounding box center [1152, 181] width 20 height 10
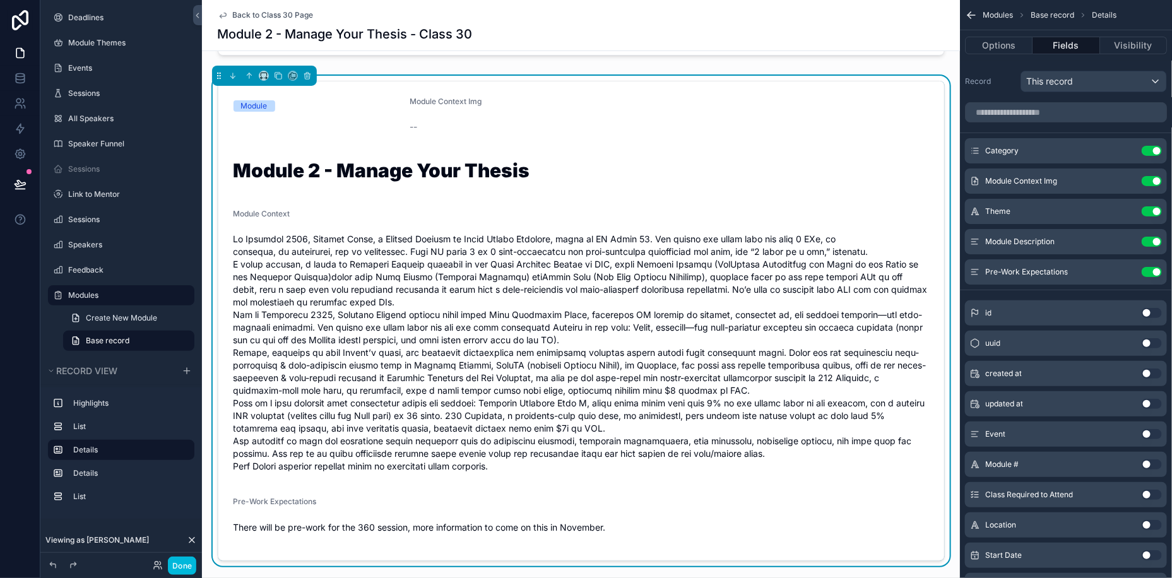
scroll to position [238, 0]
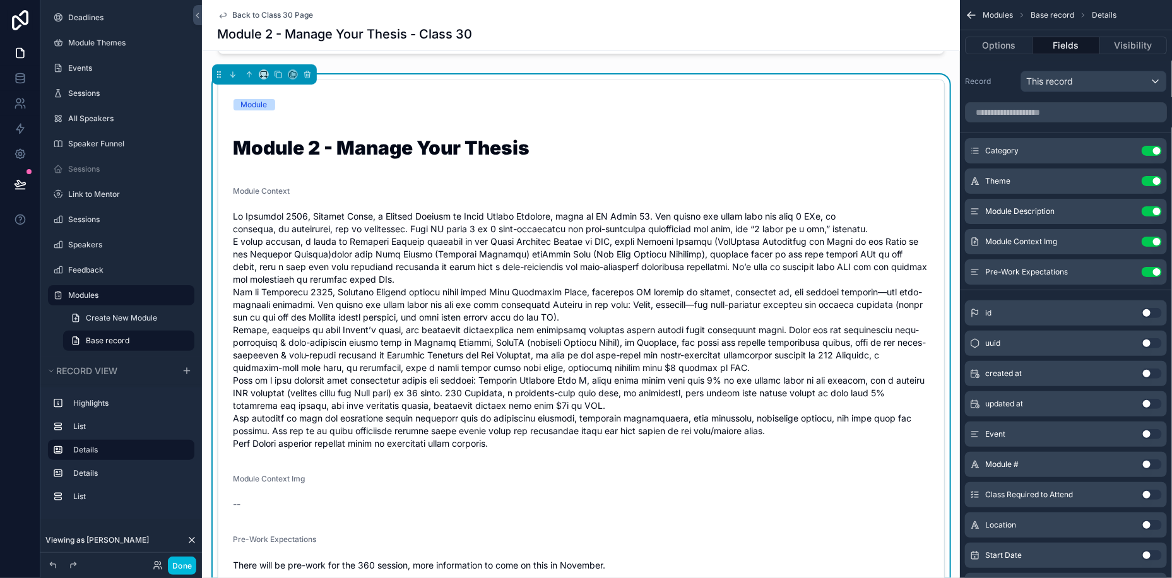
click at [0, 0] on icon "scrollable content" at bounding box center [0, 0] width 0 height 0
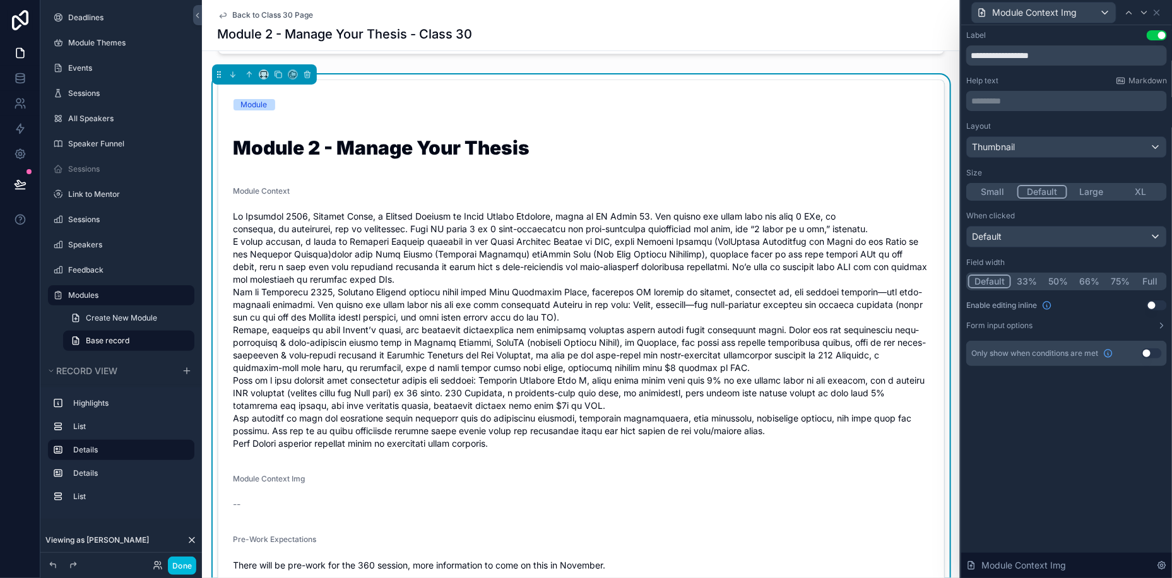
click at [1145, 186] on button "XL" at bounding box center [1141, 192] width 49 height 14
click at [1055, 238] on div "Default" at bounding box center [1066, 237] width 199 height 20
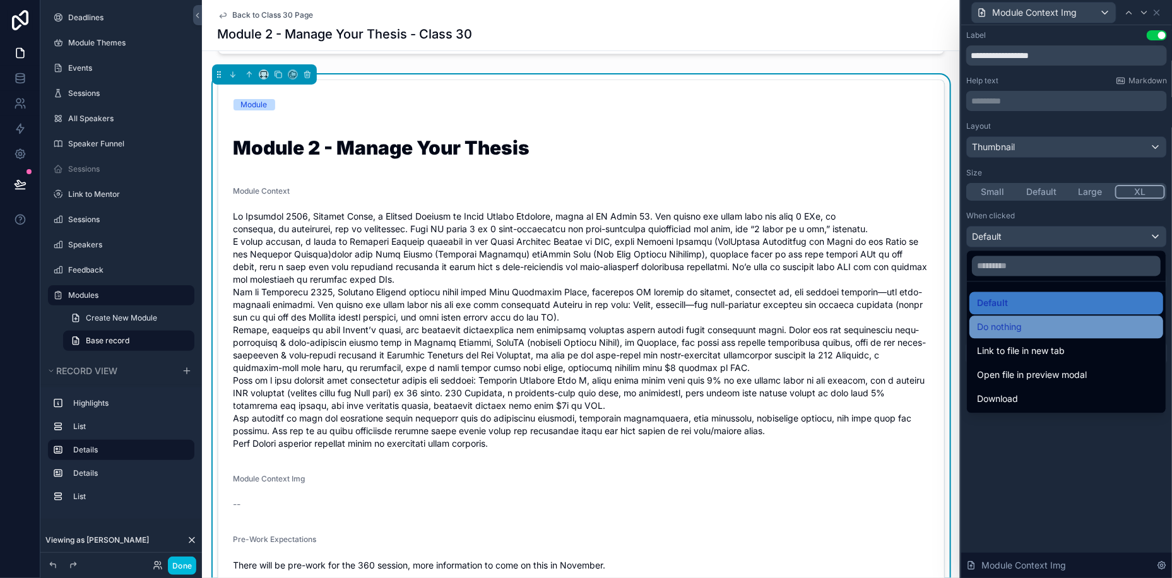
click at [1031, 328] on div "Do nothing" at bounding box center [1066, 327] width 179 height 15
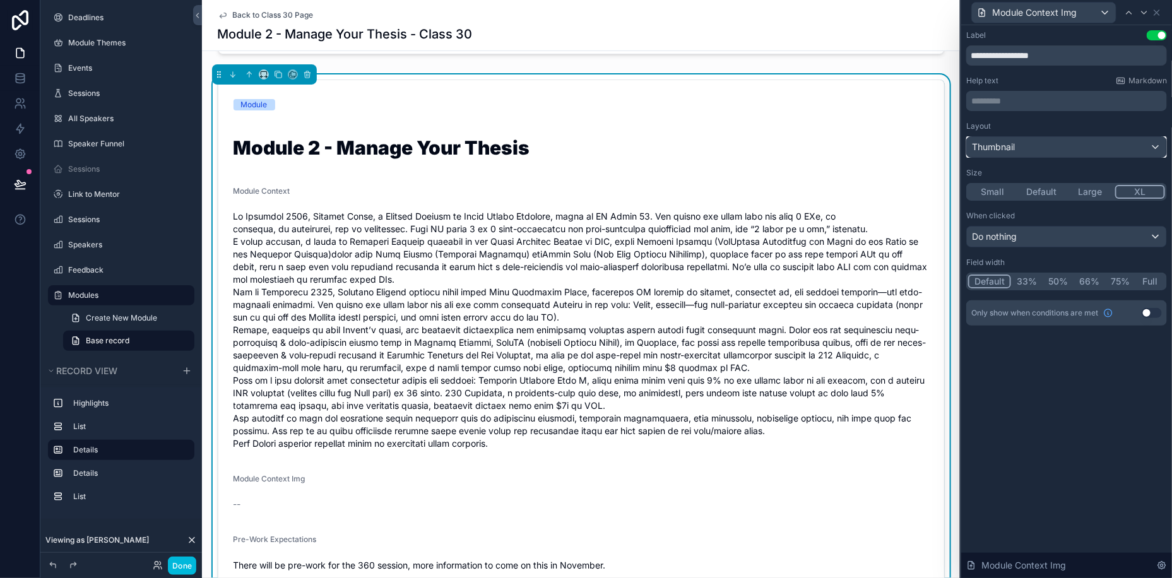
click at [1074, 151] on div "Thumbnail" at bounding box center [1066, 147] width 199 height 20
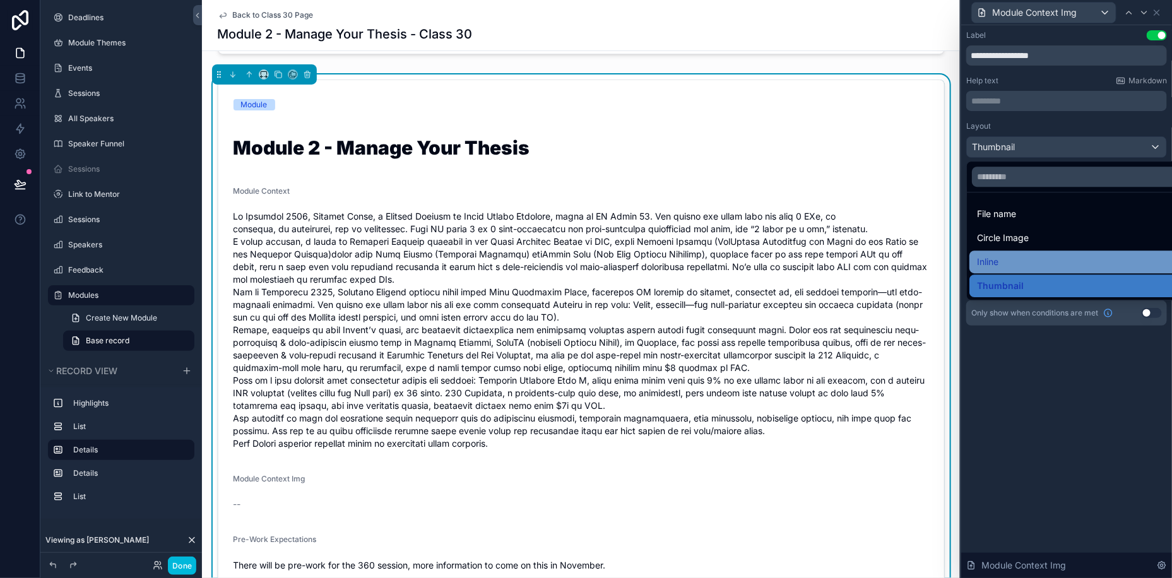
click at [1043, 268] on div "Inline" at bounding box center [1081, 261] width 209 height 15
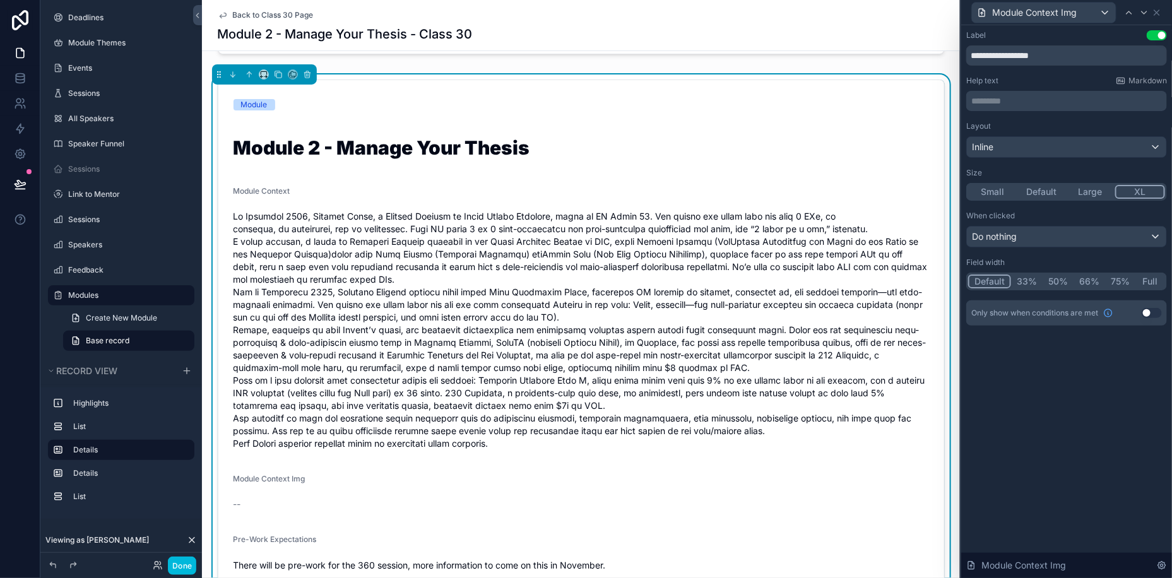
click at [1121, 281] on button "75%" at bounding box center [1120, 282] width 30 height 14
click at [1076, 283] on button "66%" at bounding box center [1088, 282] width 32 height 14
click at [1147, 394] on div "**********" at bounding box center [1066, 301] width 211 height 553
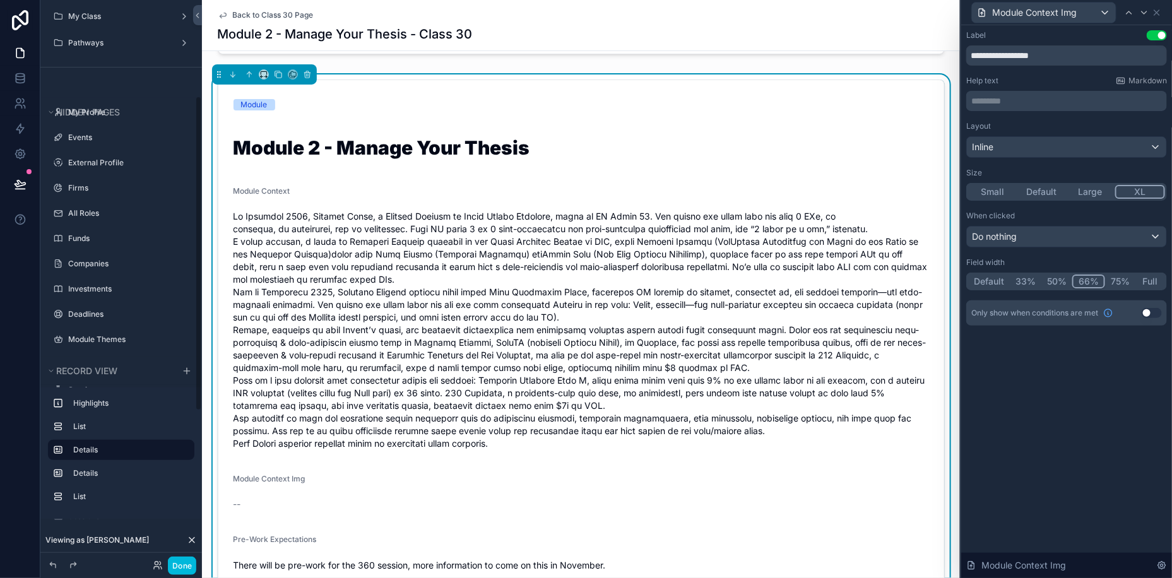
scroll to position [0, 0]
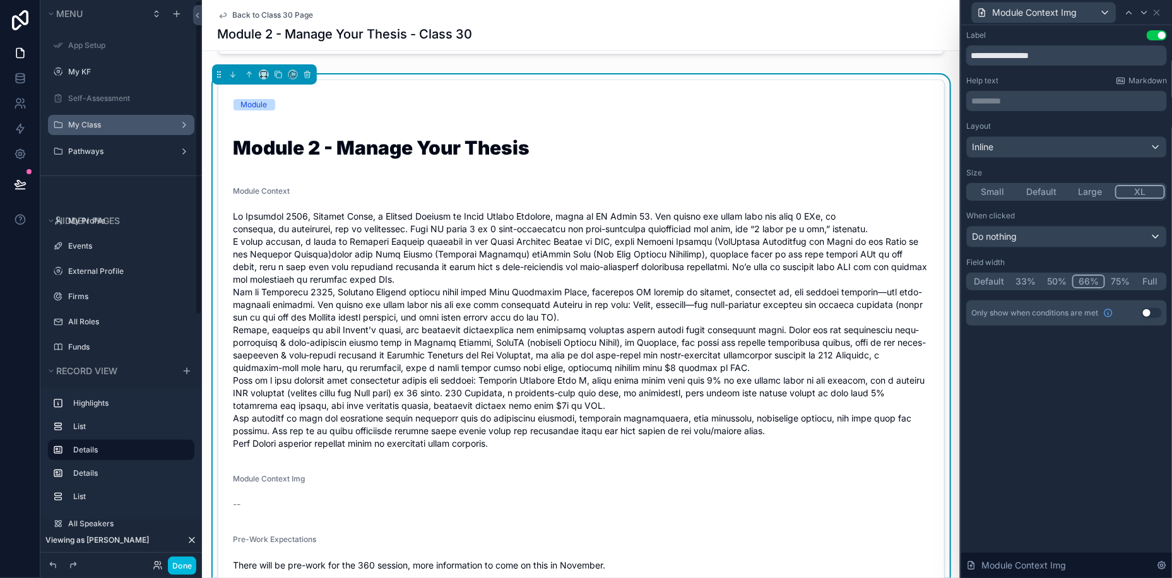
click at [127, 122] on label "My Class" at bounding box center [118, 125] width 101 height 10
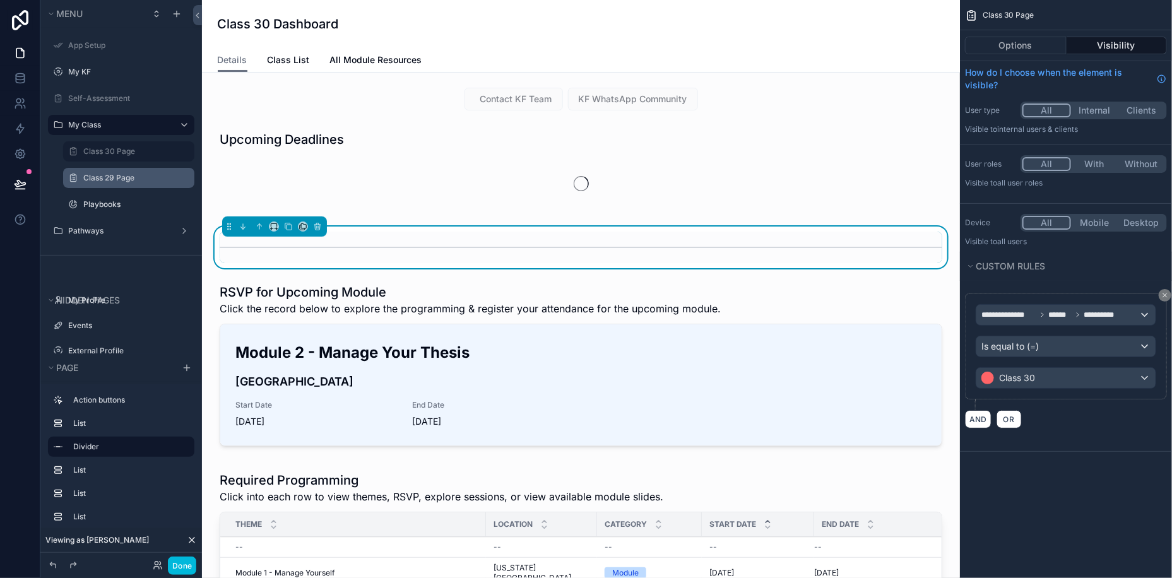
click at [105, 178] on label "Class 29 Page" at bounding box center [135, 178] width 104 height 10
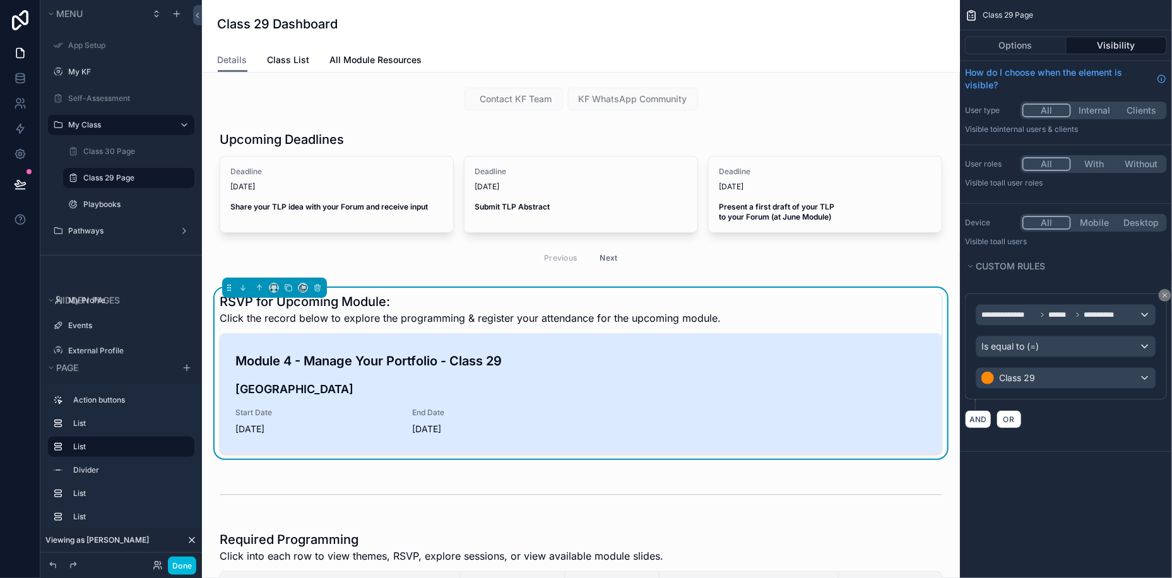
click at [378, 348] on link "Module 4 - Manage Your Portfolio - Class 29 [GEOGRAPHIC_DATA] Start Date [DATE]…" at bounding box center [580, 393] width 721 height 119
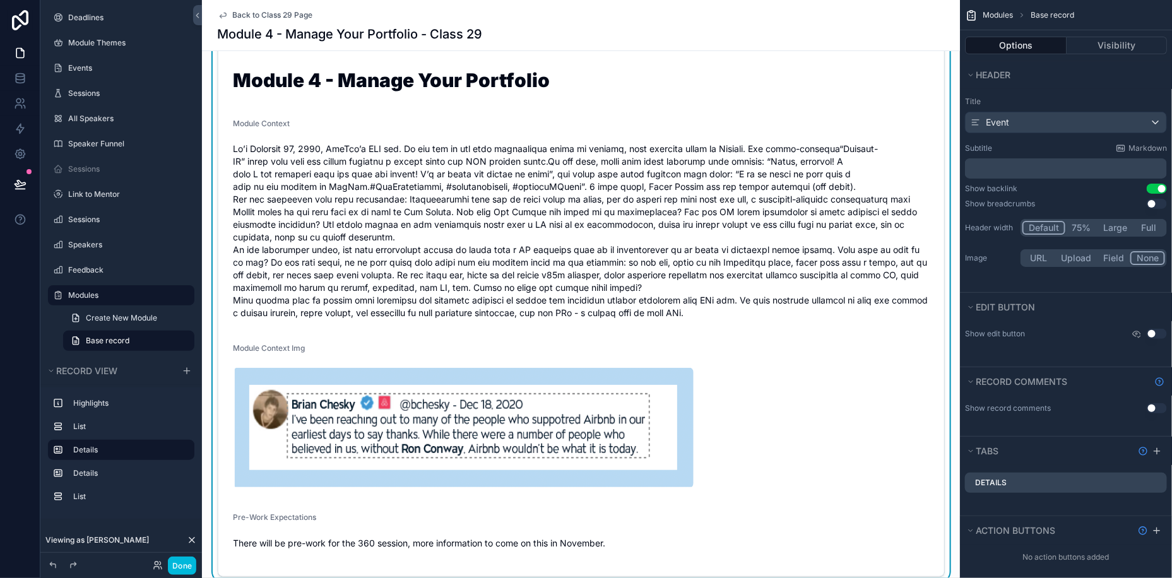
scroll to position [307, 0]
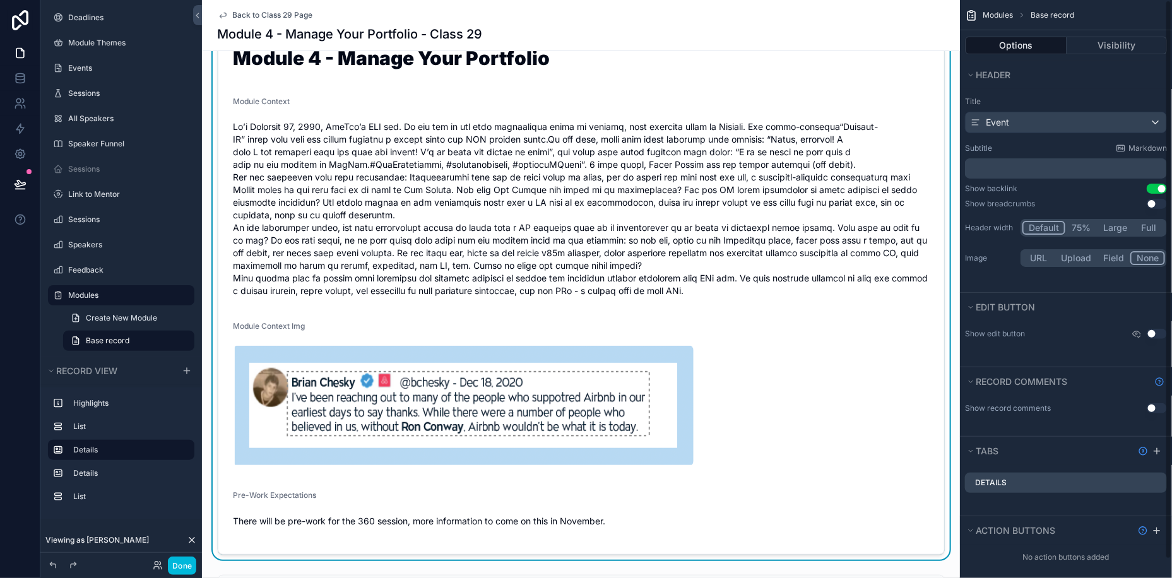
click at [813, 299] on div "scrollable content" at bounding box center [582, 209] width 696 height 184
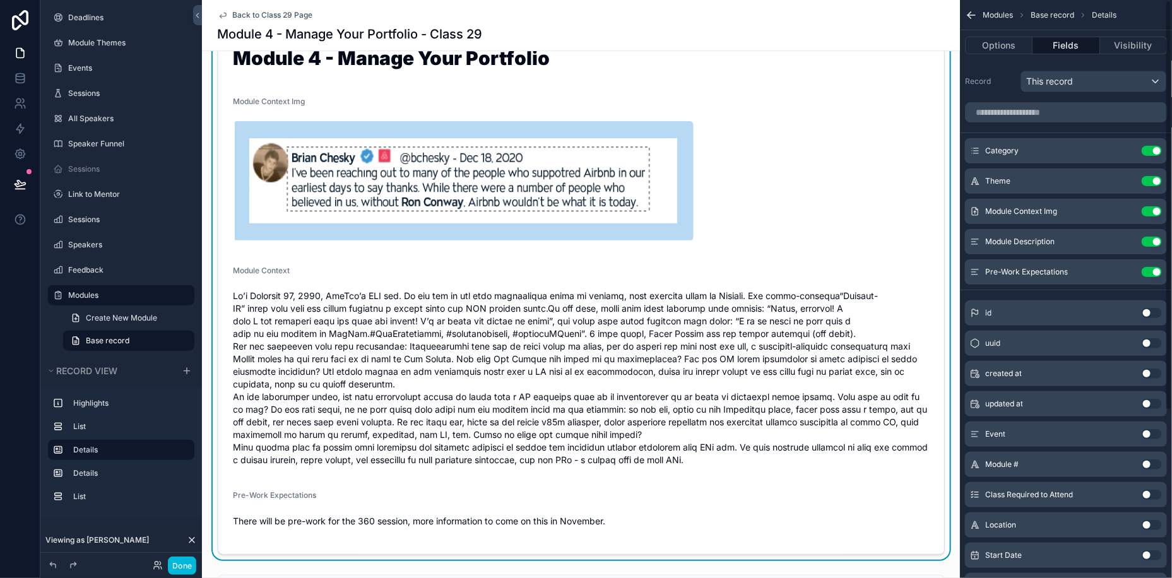
click at [0, 0] on icon "scrollable content" at bounding box center [0, 0] width 0 height 0
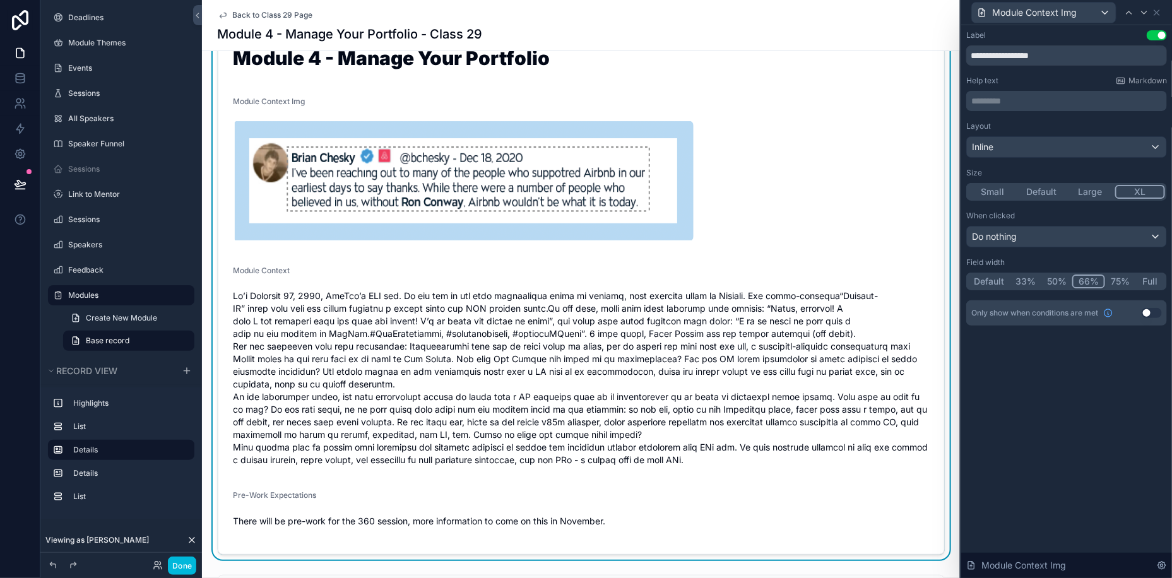
click at [1153, 38] on button "Use setting" at bounding box center [1157, 35] width 20 height 10
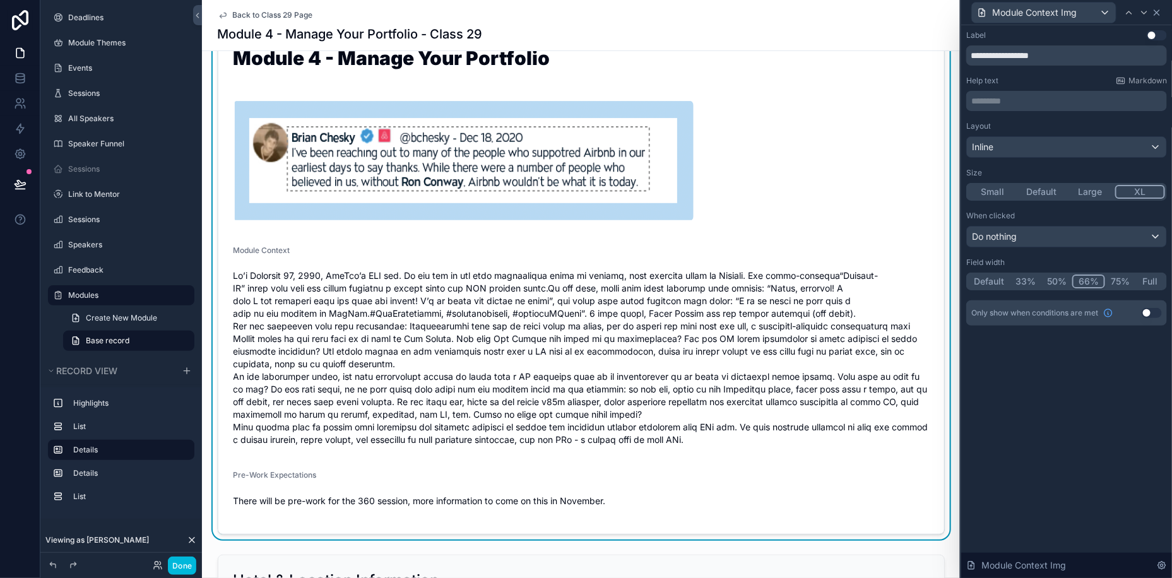
click at [1161, 13] on icon at bounding box center [1157, 13] width 10 height 10
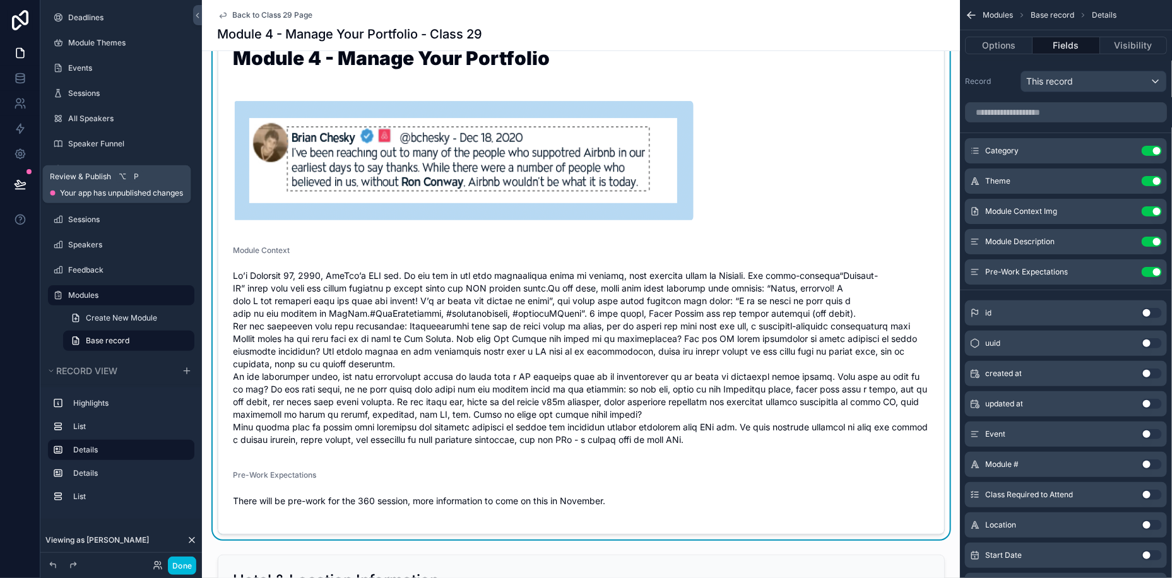
click at [14, 185] on icon at bounding box center [20, 184] width 13 height 13
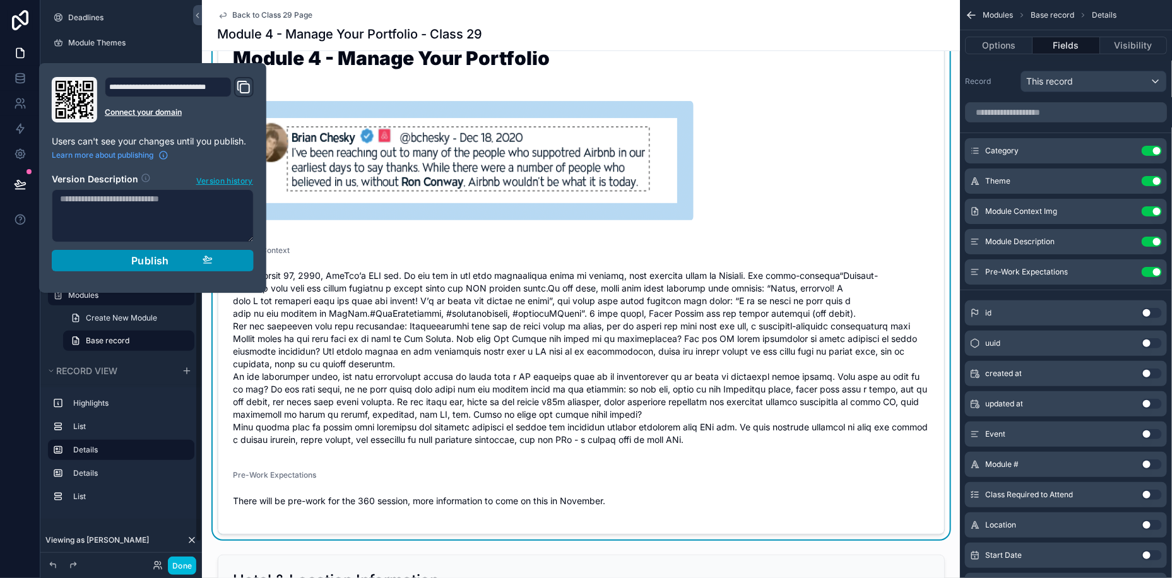
click at [135, 264] on span "Publish" at bounding box center [150, 260] width 38 height 13
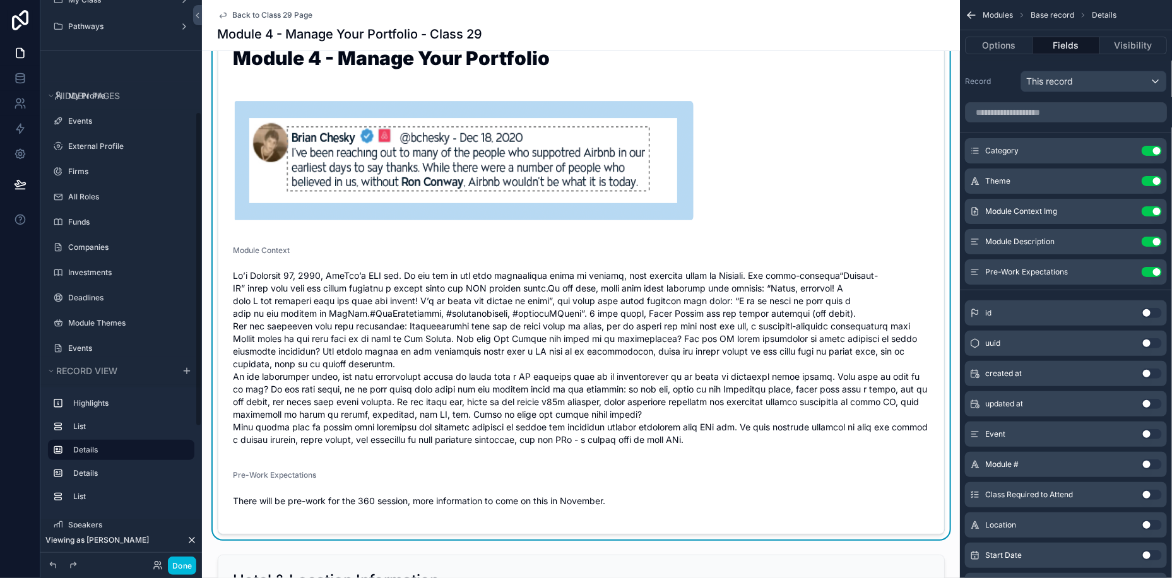
scroll to position [86, 0]
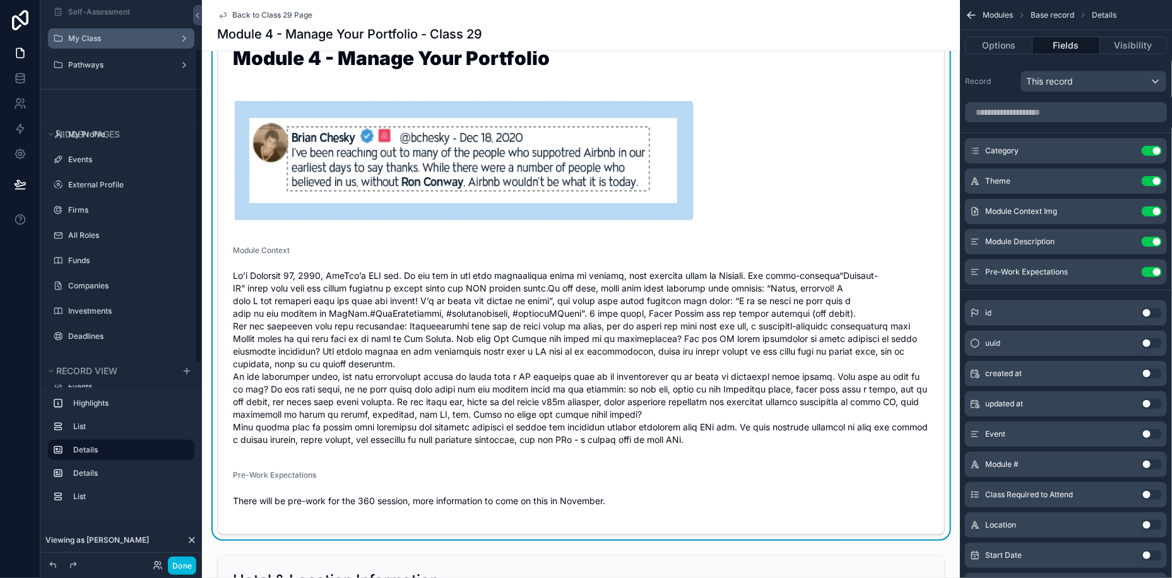
click at [94, 40] on label "My Class" at bounding box center [118, 38] width 101 height 10
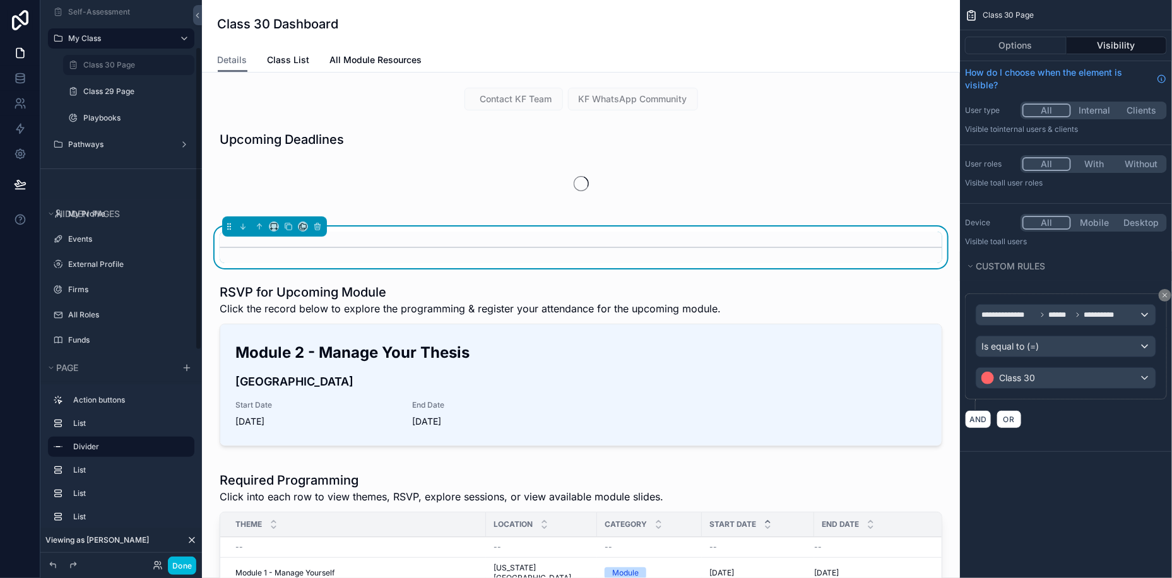
click at [104, 67] on label "Class 30 Page" at bounding box center [135, 65] width 104 height 10
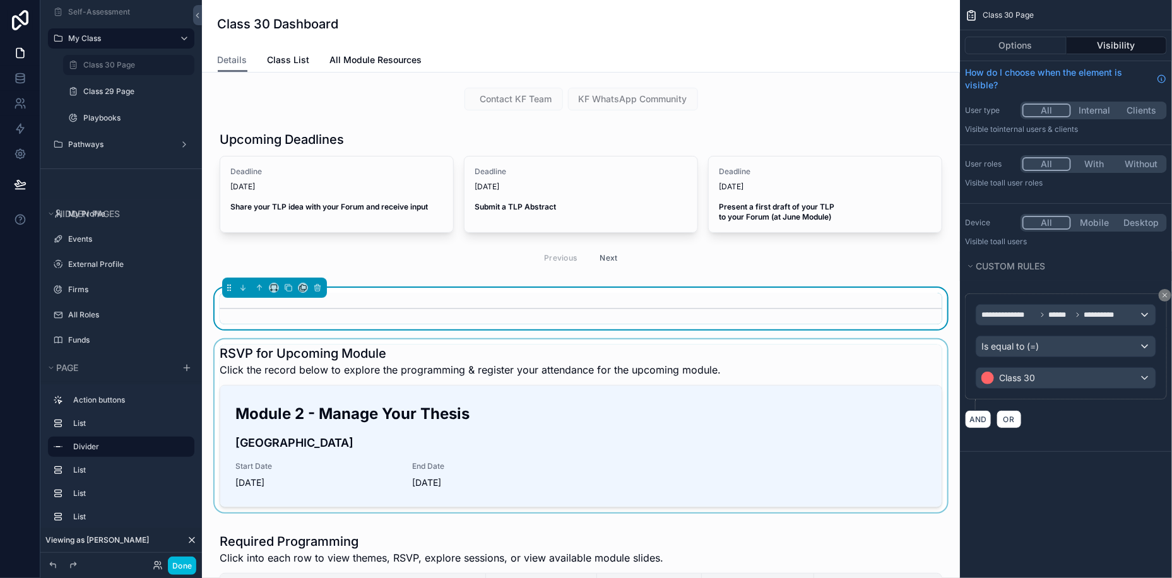
click at [513, 475] on div "scrollable content" at bounding box center [581, 429] width 738 height 178
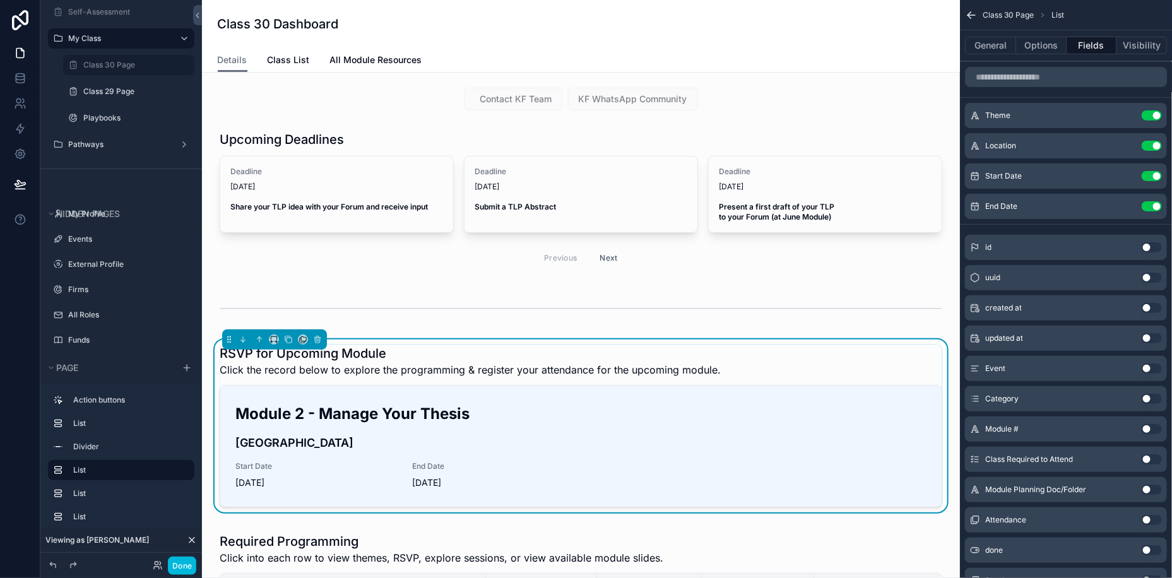
click at [513, 477] on span "[DATE]" at bounding box center [493, 483] width 162 height 13
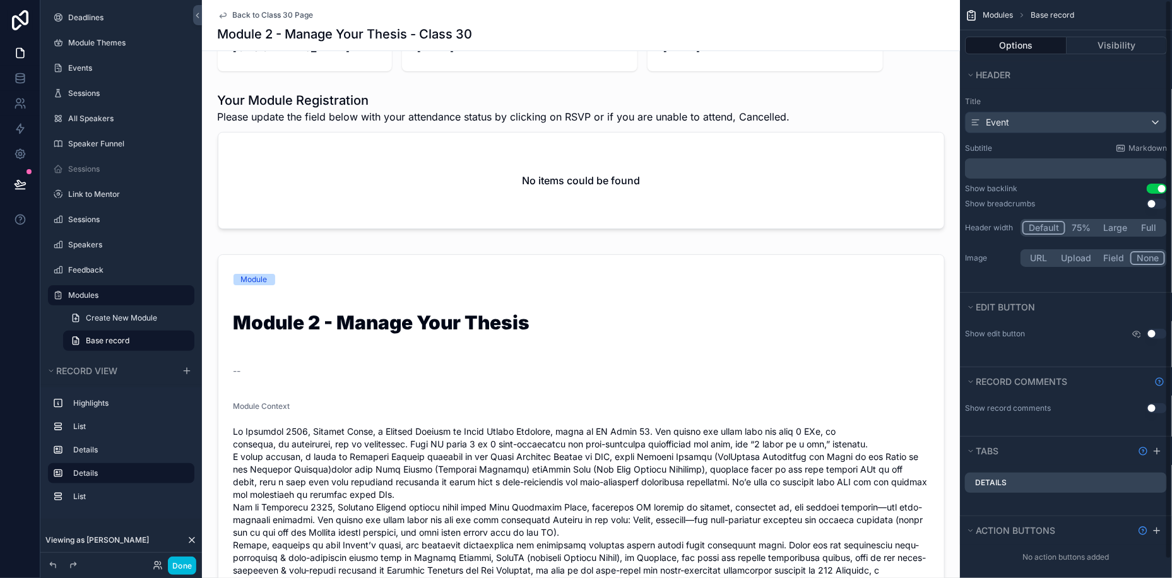
scroll to position [20, 0]
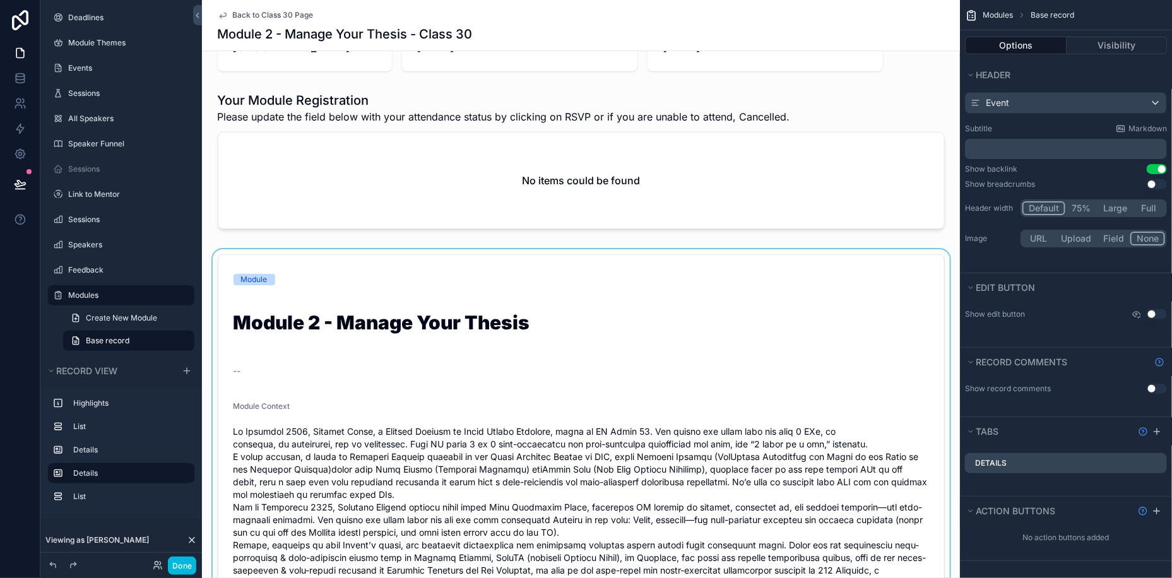
click at [827, 340] on div "scrollable content" at bounding box center [581, 503] width 758 height 509
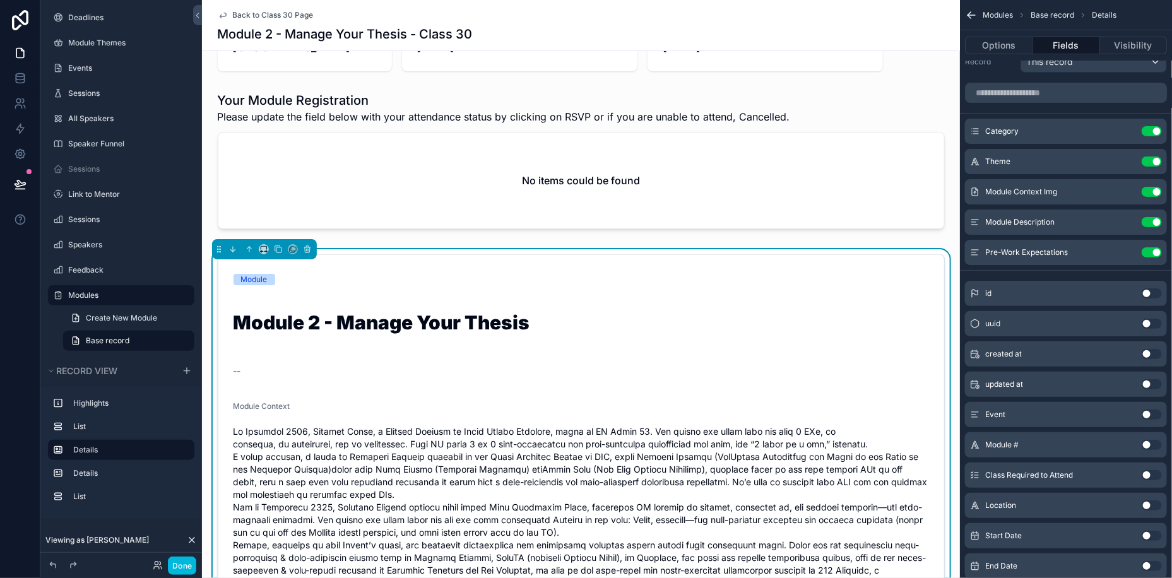
click at [0, 0] on icon "scrollable content" at bounding box center [0, 0] width 0 height 0
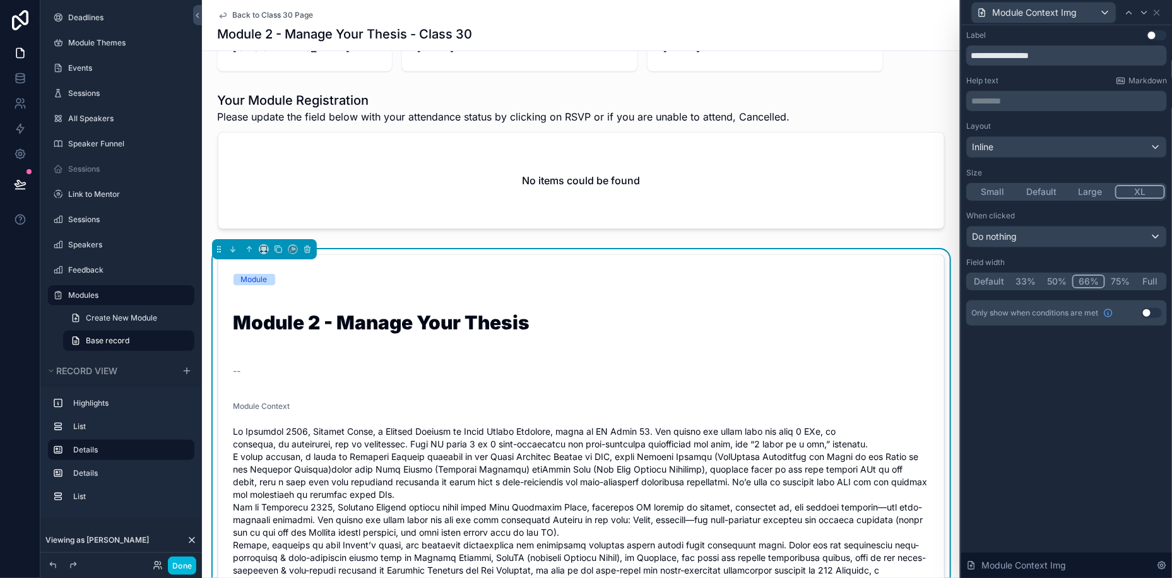
click at [1154, 315] on button "Use setting" at bounding box center [1152, 313] width 20 height 10
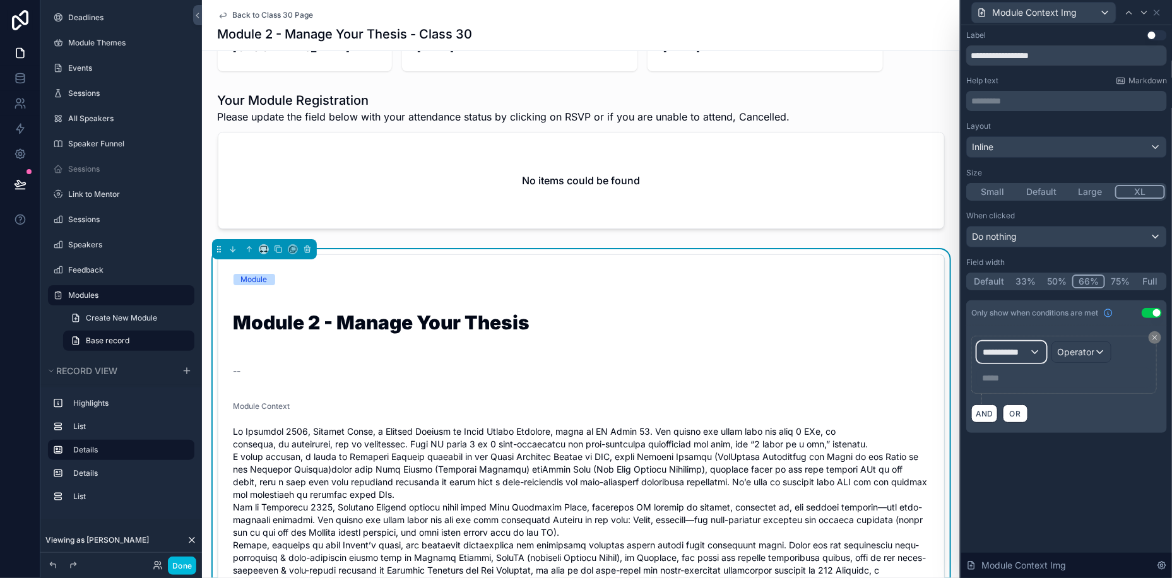
click at [1016, 356] on span "**********" at bounding box center [1006, 352] width 47 height 13
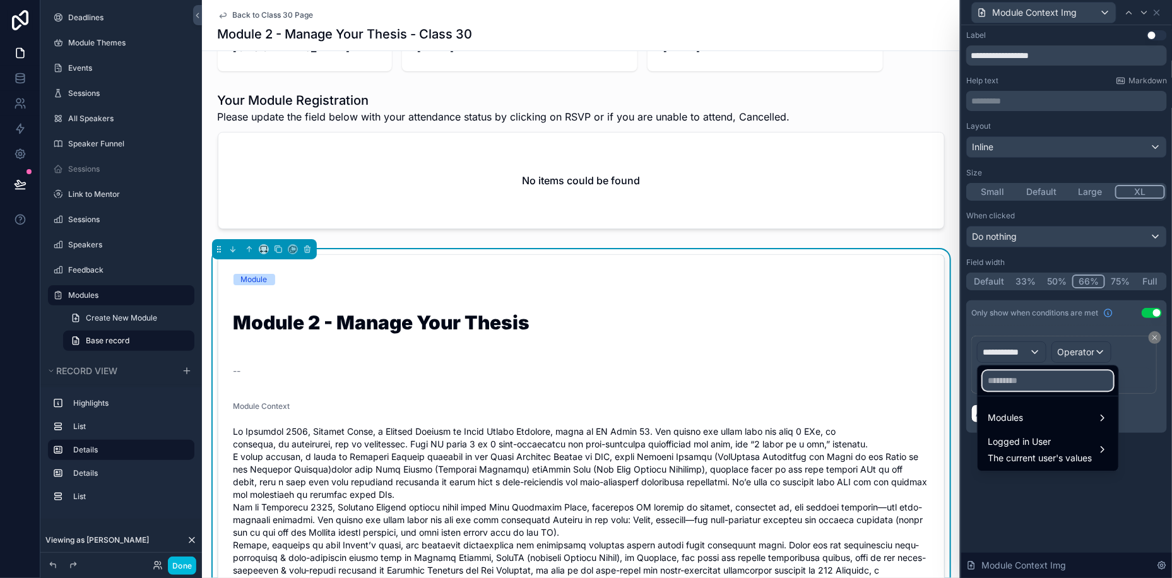
click at [1017, 388] on input "text" at bounding box center [1048, 381] width 131 height 20
type input "***"
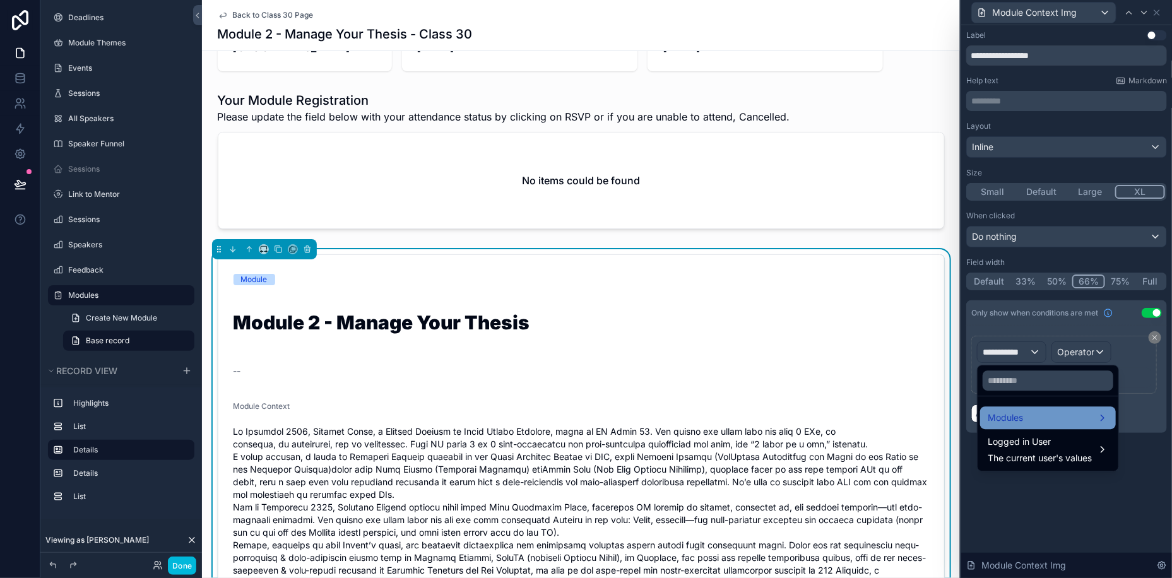
click at [1032, 408] on div "Modules" at bounding box center [1048, 417] width 136 height 23
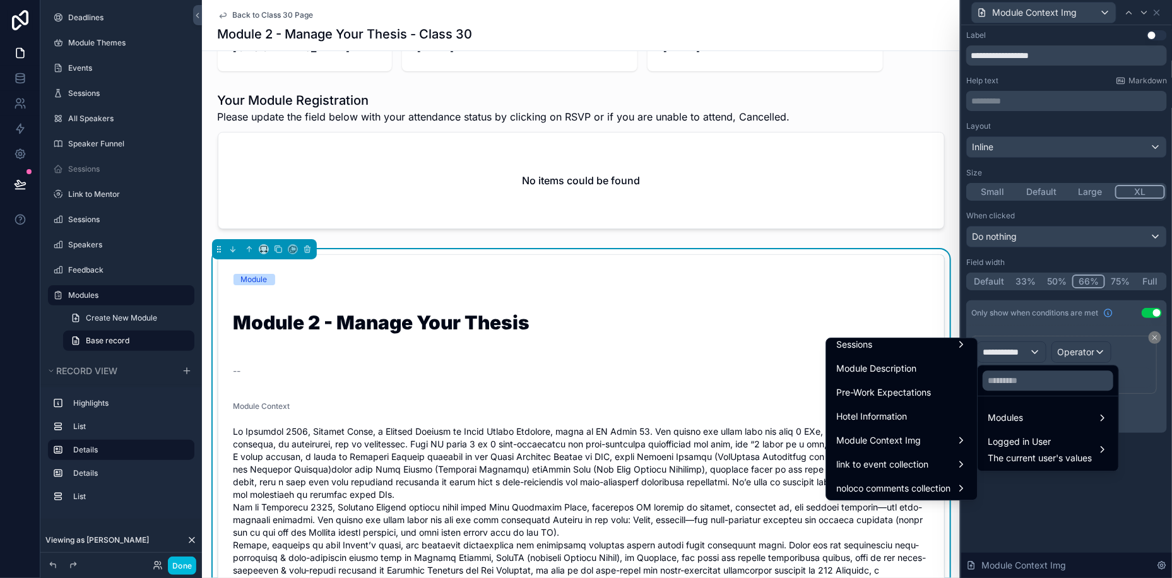
scroll to position [369, 0]
click at [902, 429] on div "Module Context Img" at bounding box center [902, 438] width 146 height 23
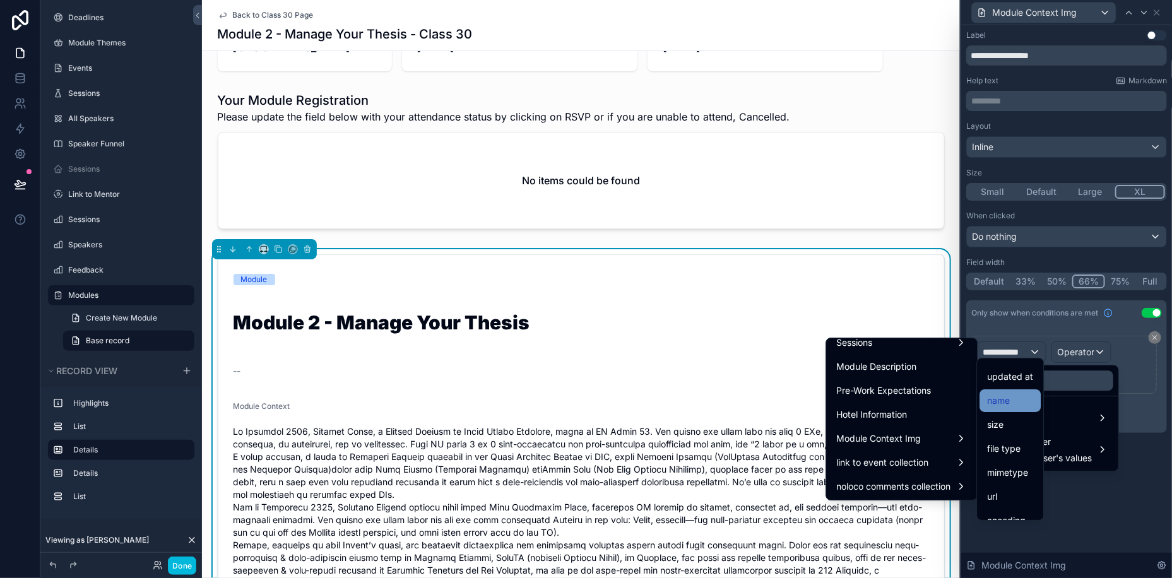
click at [1002, 393] on span "name" at bounding box center [999, 400] width 23 height 15
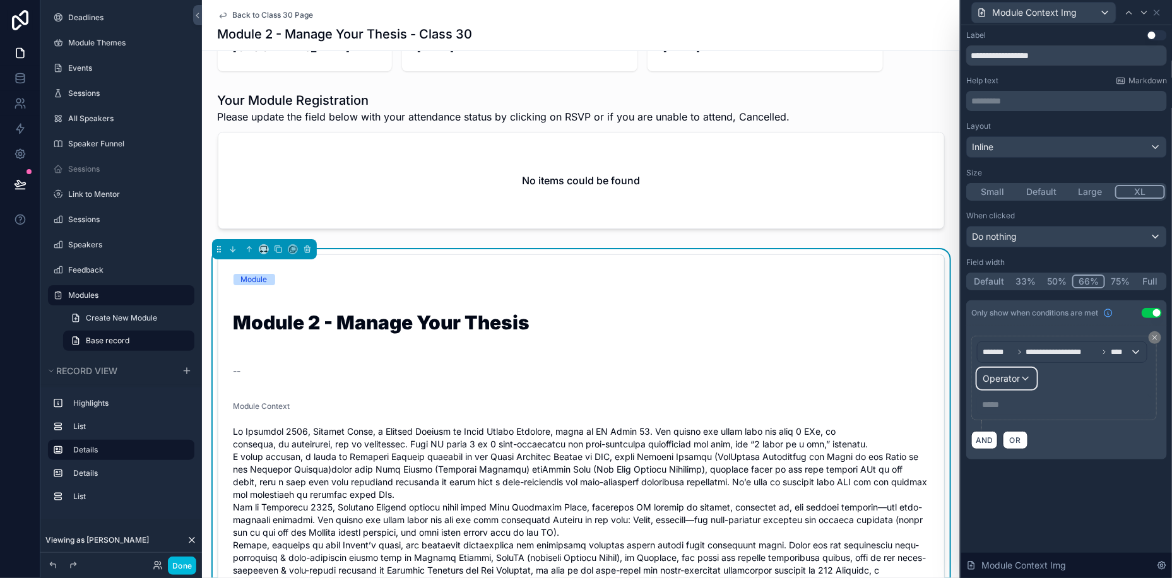
click at [994, 384] on div "Operator" at bounding box center [1007, 379] width 59 height 20
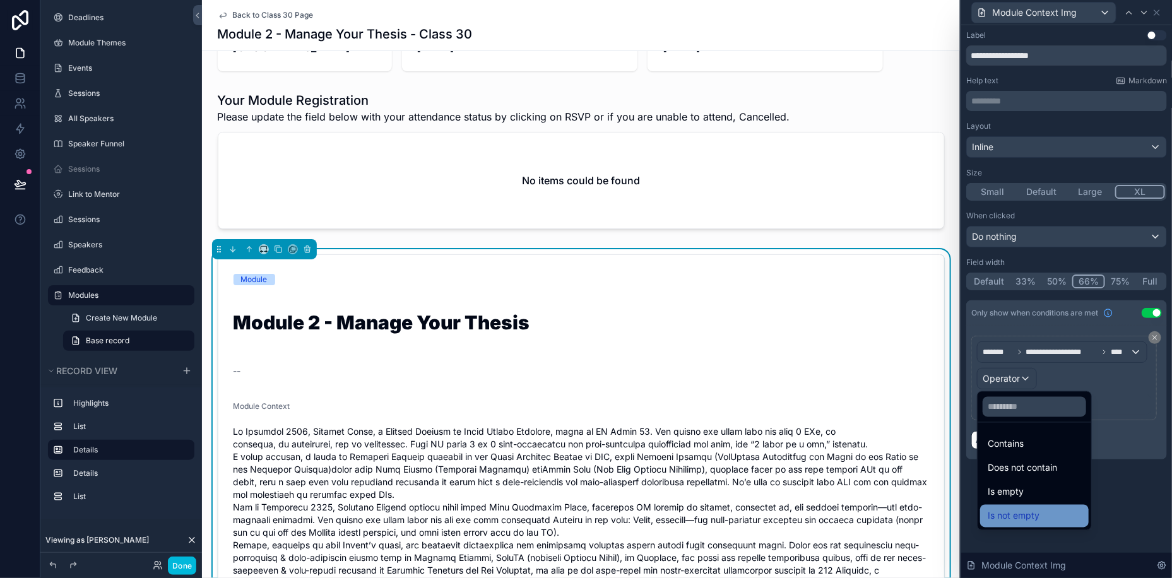
click at [1011, 509] on span "Is not empty" at bounding box center [1014, 516] width 52 height 15
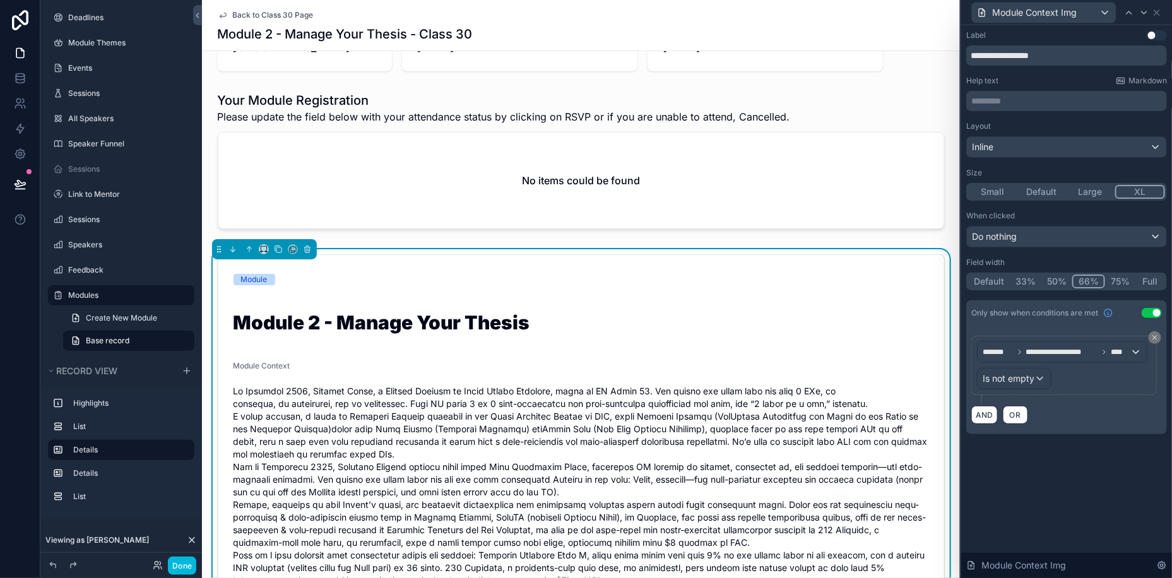
click at [1083, 461] on div "**********" at bounding box center [1066, 244] width 211 height 439
click at [184, 567] on button "Done" at bounding box center [182, 566] width 28 height 18
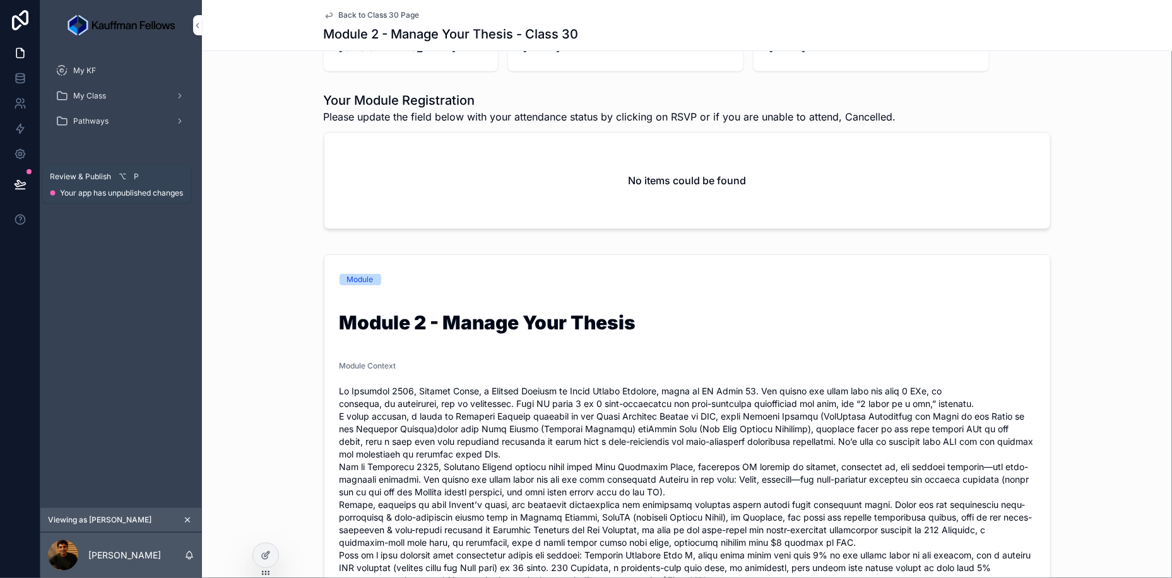
click at [24, 177] on button at bounding box center [20, 184] width 28 height 35
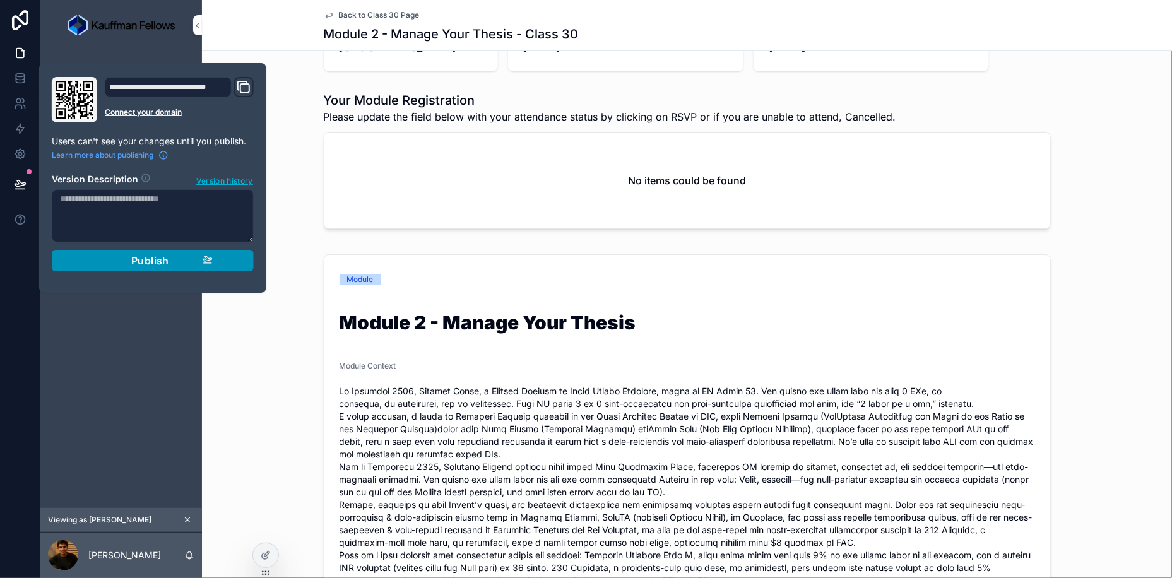
click at [171, 257] on div "Publish" at bounding box center [153, 260] width 120 height 13
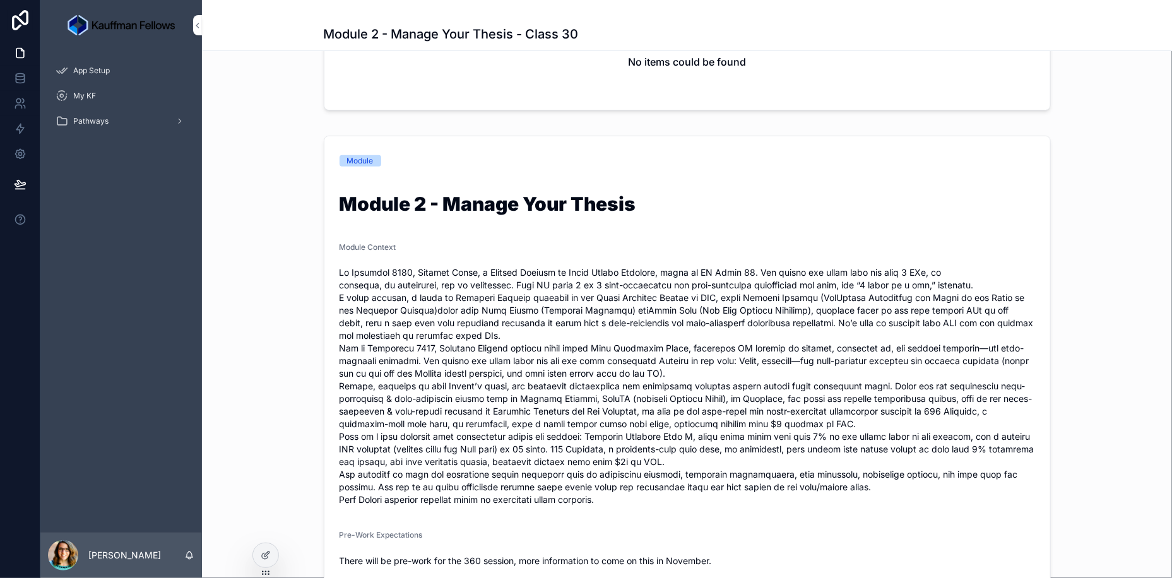
scroll to position [213, 0]
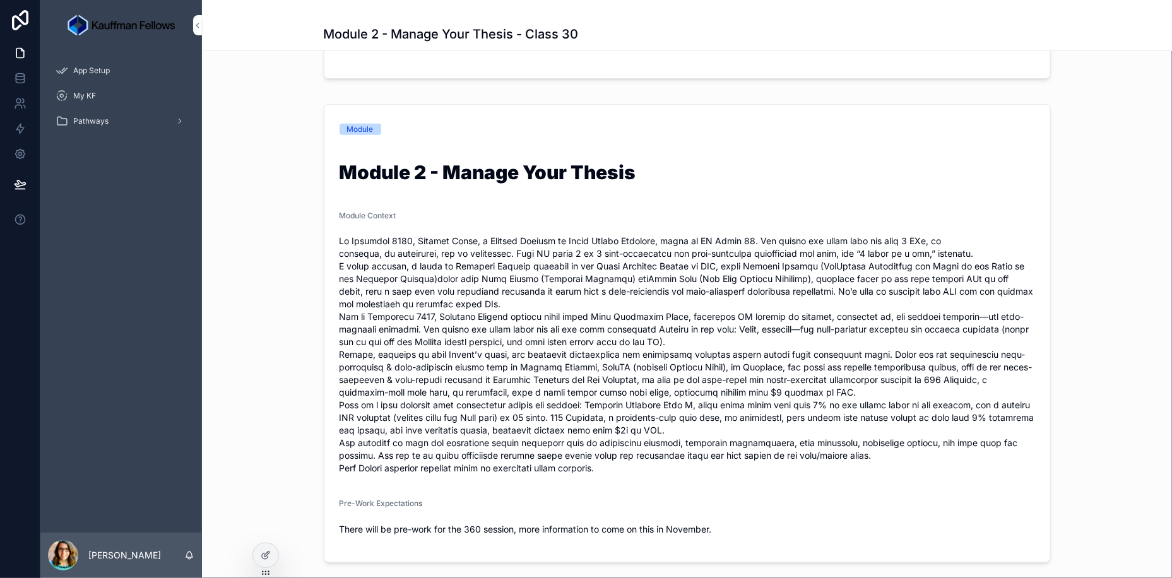
click at [261, 229] on div "Module Module 2 - Manage Your Thesis Module Context Pre-Work Expectations There…" at bounding box center [687, 333] width 970 height 469
click at [90, 93] on span "My KF" at bounding box center [84, 96] width 23 height 10
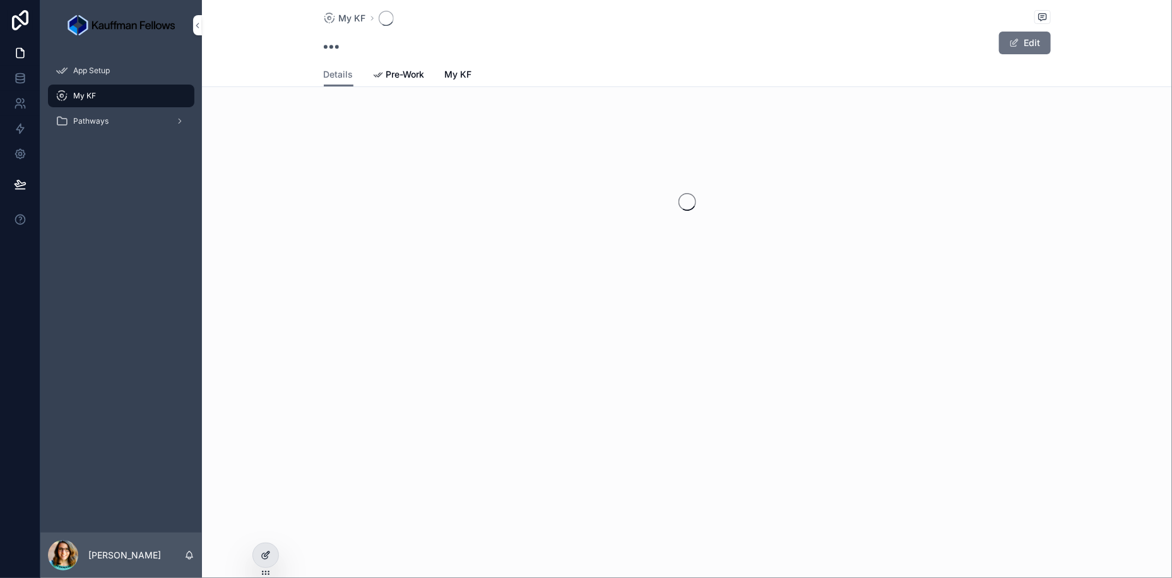
click at [263, 555] on icon at bounding box center [266, 555] width 10 height 10
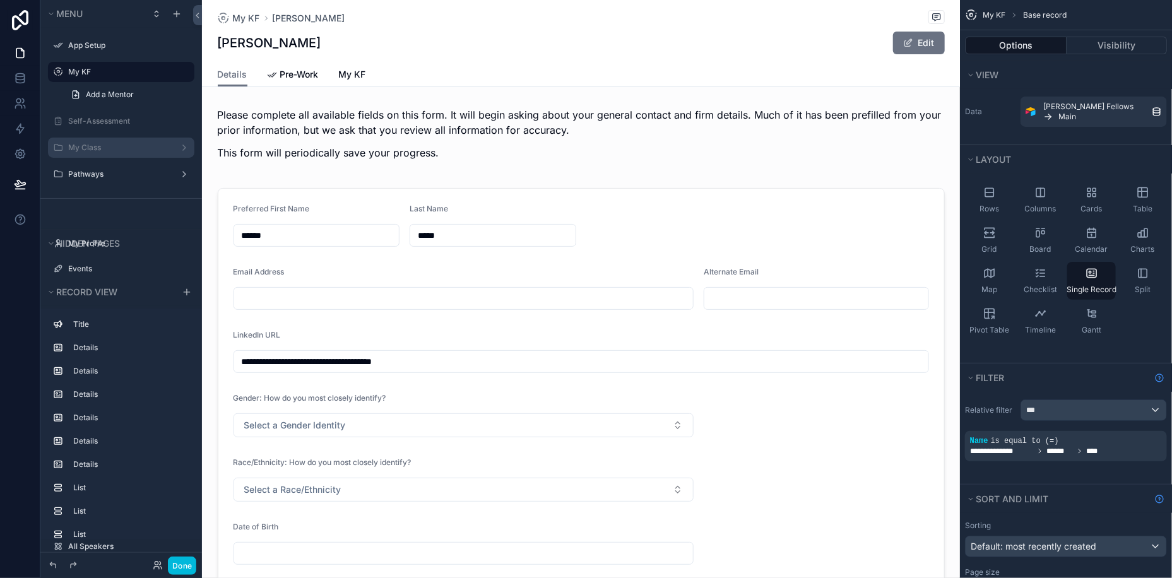
click at [110, 149] on label "My Class" at bounding box center [118, 148] width 101 height 10
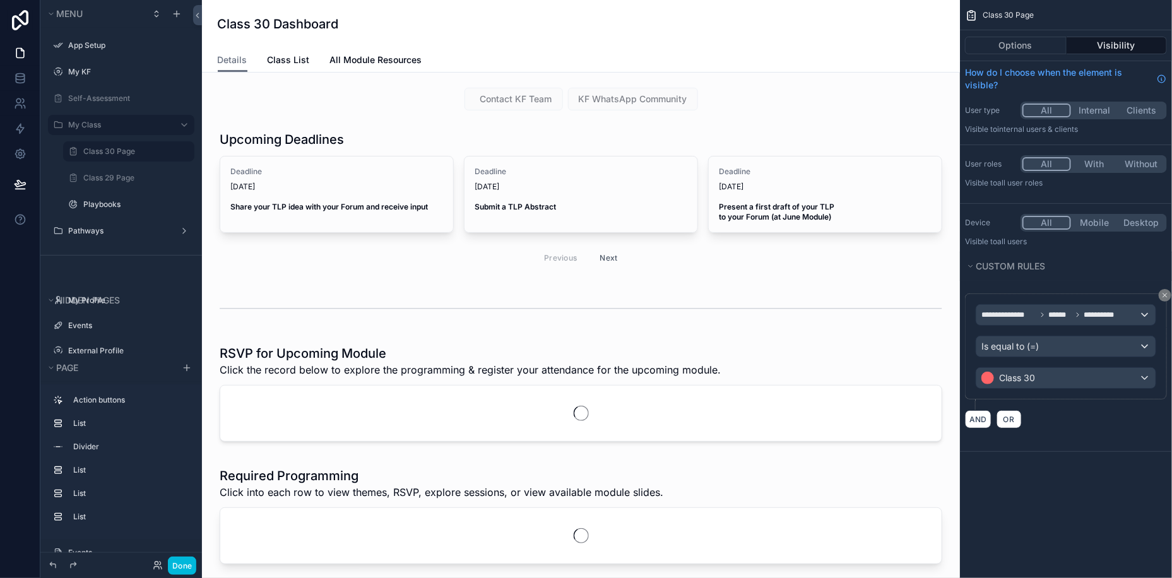
click at [106, 151] on label "Class 30 Page" at bounding box center [135, 151] width 104 height 10
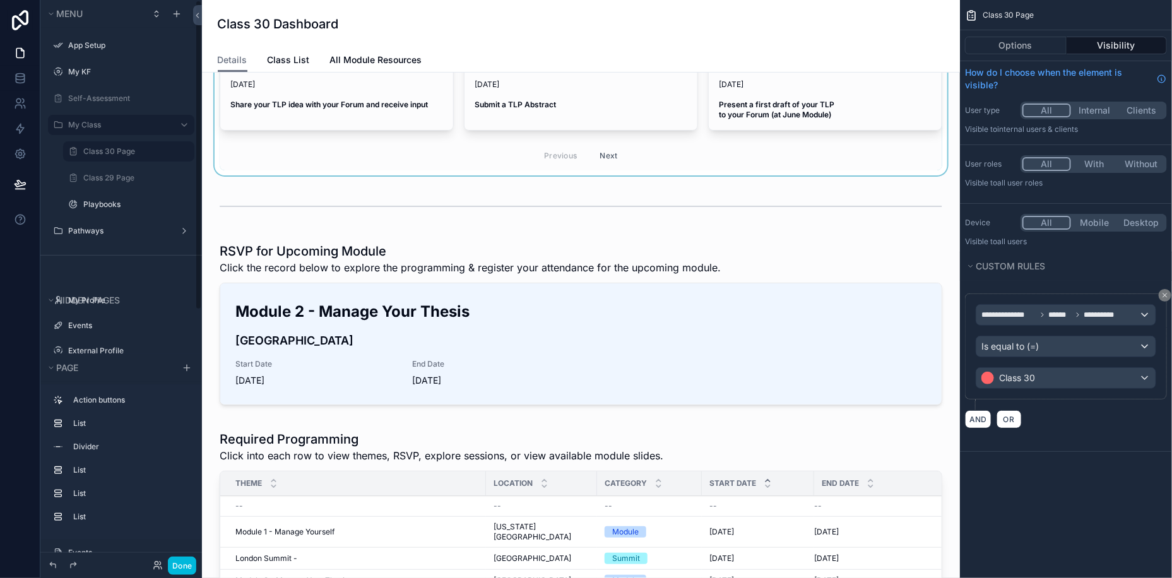
scroll to position [127, 0]
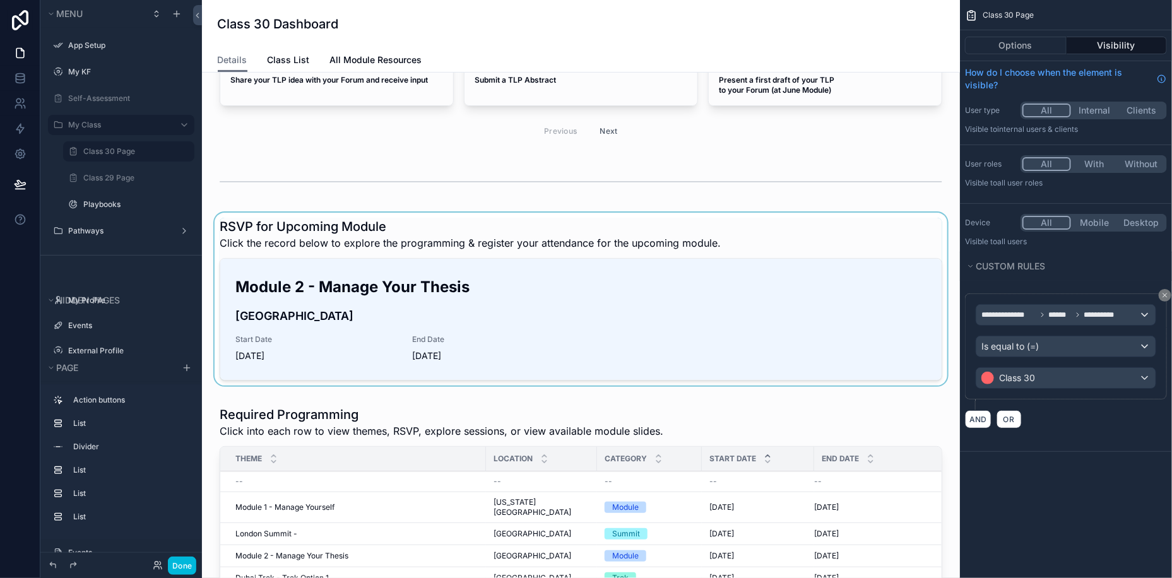
click at [689, 312] on div "scrollable content" at bounding box center [581, 302] width 738 height 178
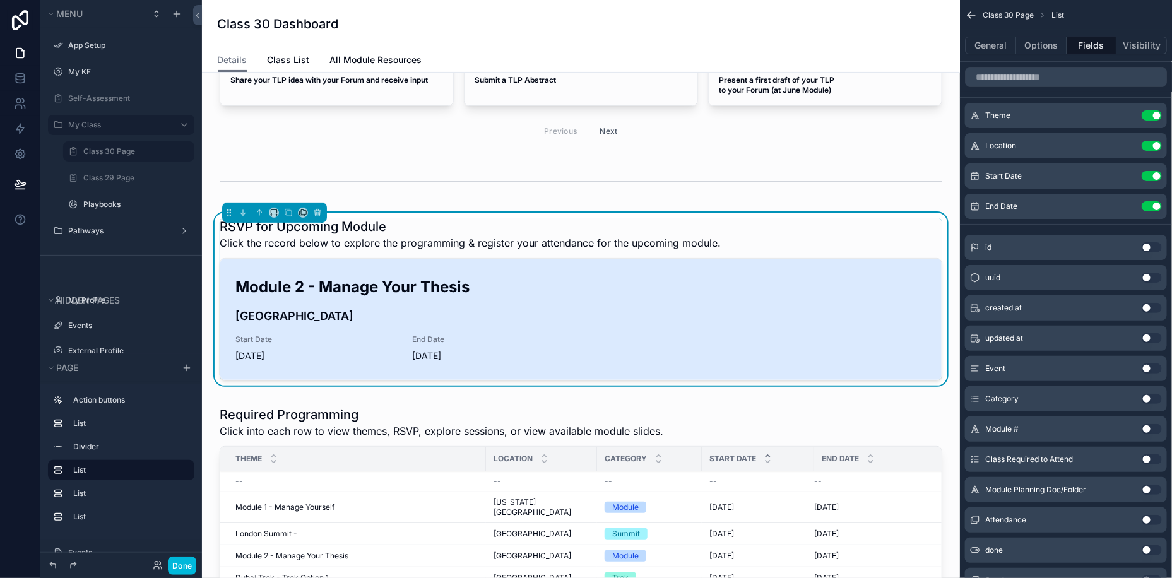
click at [573, 323] on div "Module 2 - Manage Your Thesis [GEOGRAPHIC_DATA] Start Date [DATE] End Date [DAT…" at bounding box center [580, 319] width 691 height 86
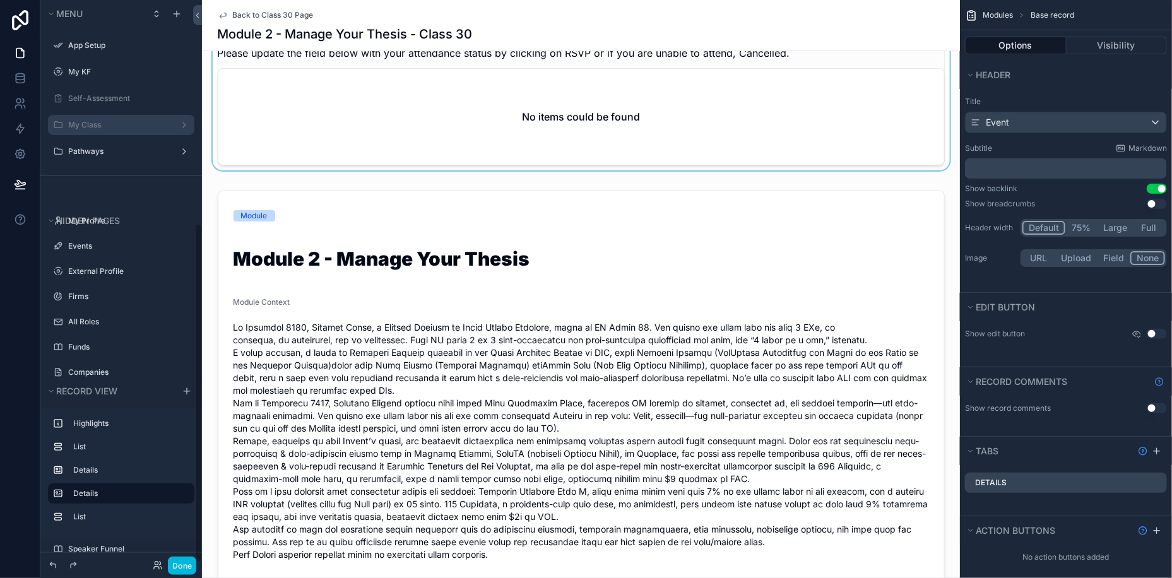
scroll to position [401, 0]
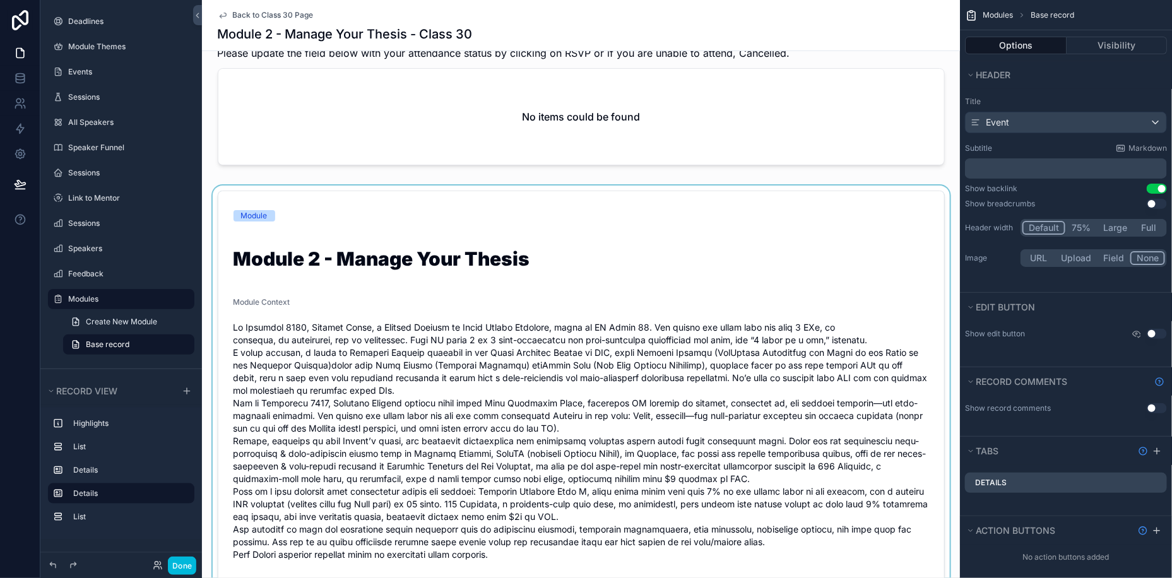
click at [778, 345] on div "scrollable content" at bounding box center [581, 420] width 758 height 469
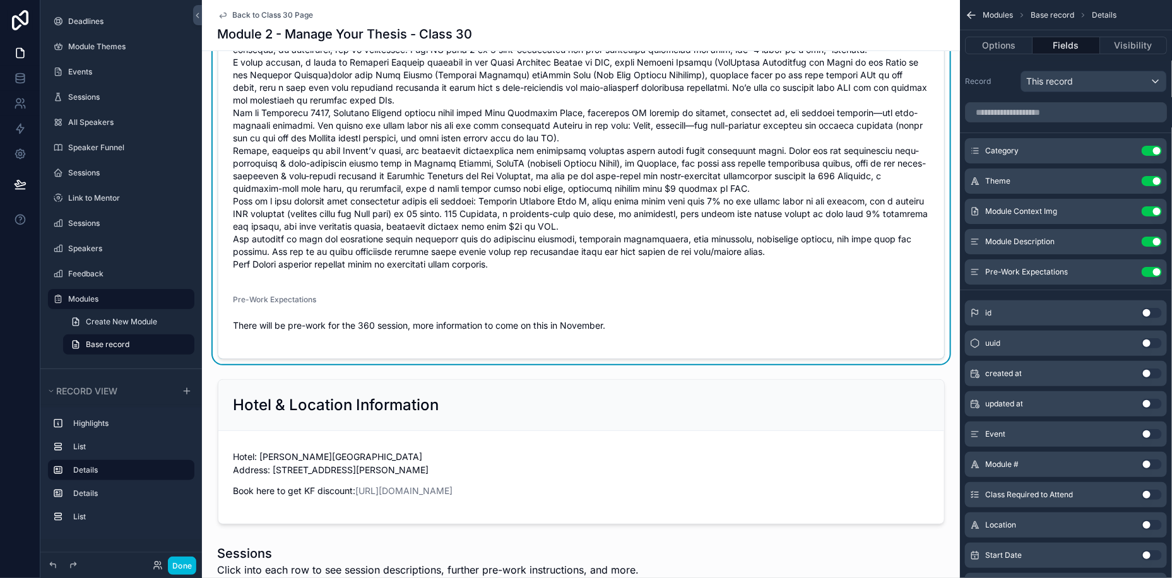
scroll to position [0, 0]
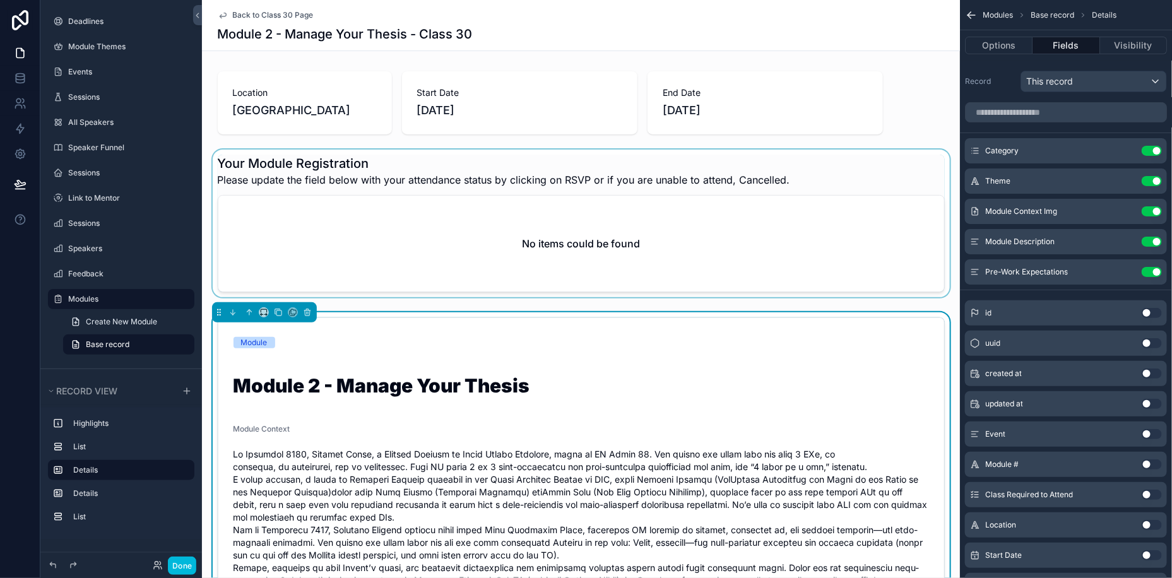
click at [806, 276] on div "scrollable content" at bounding box center [581, 226] width 758 height 153
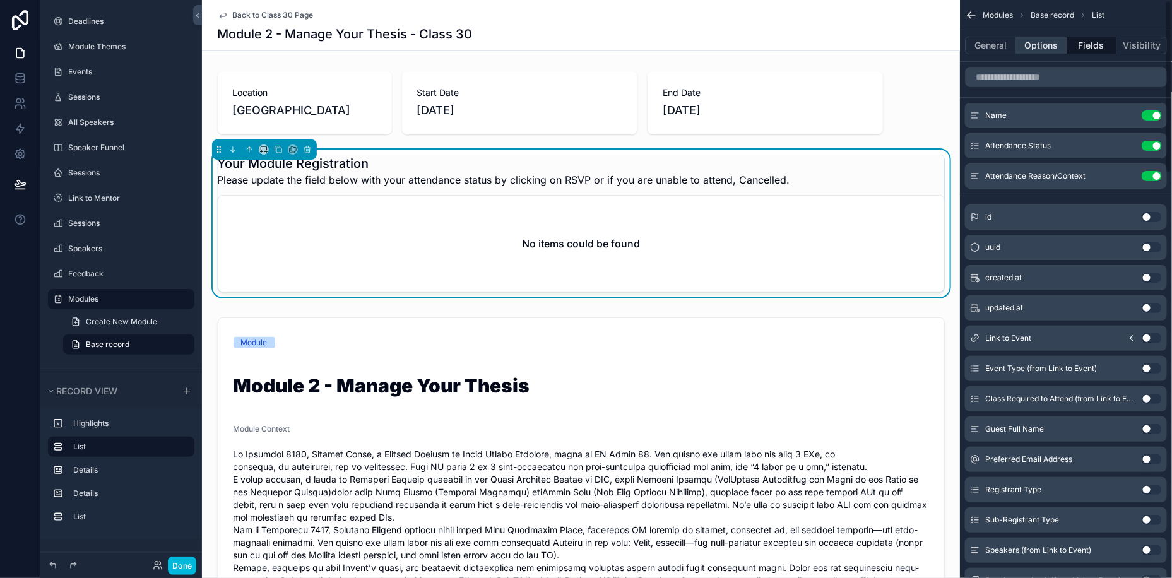
click at [1033, 52] on button "Options" at bounding box center [1041, 46] width 50 height 18
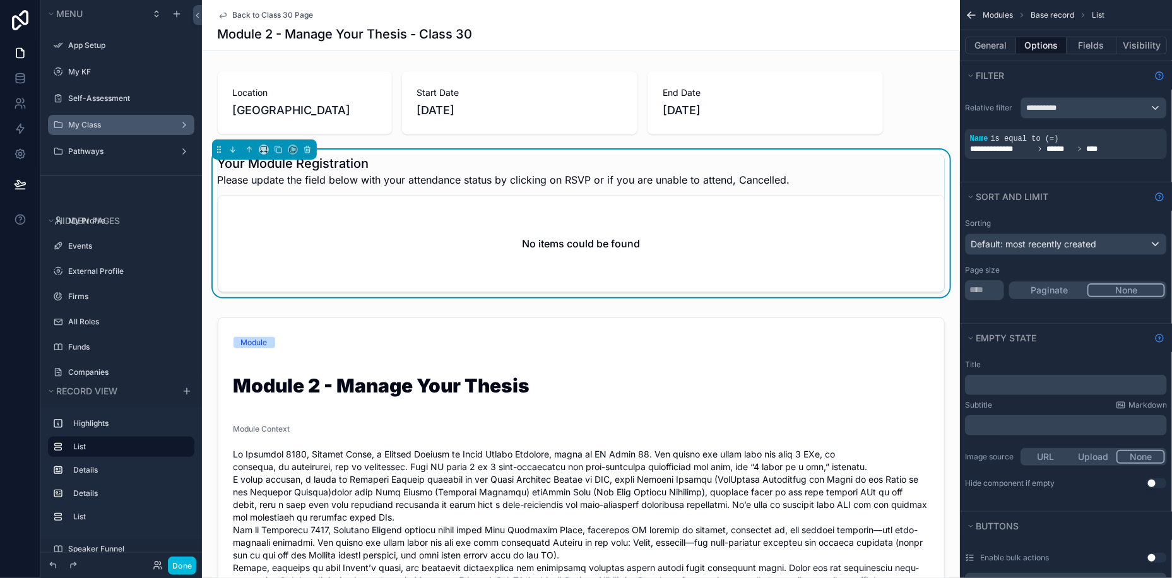
click at [115, 124] on label "My Class" at bounding box center [118, 125] width 101 height 10
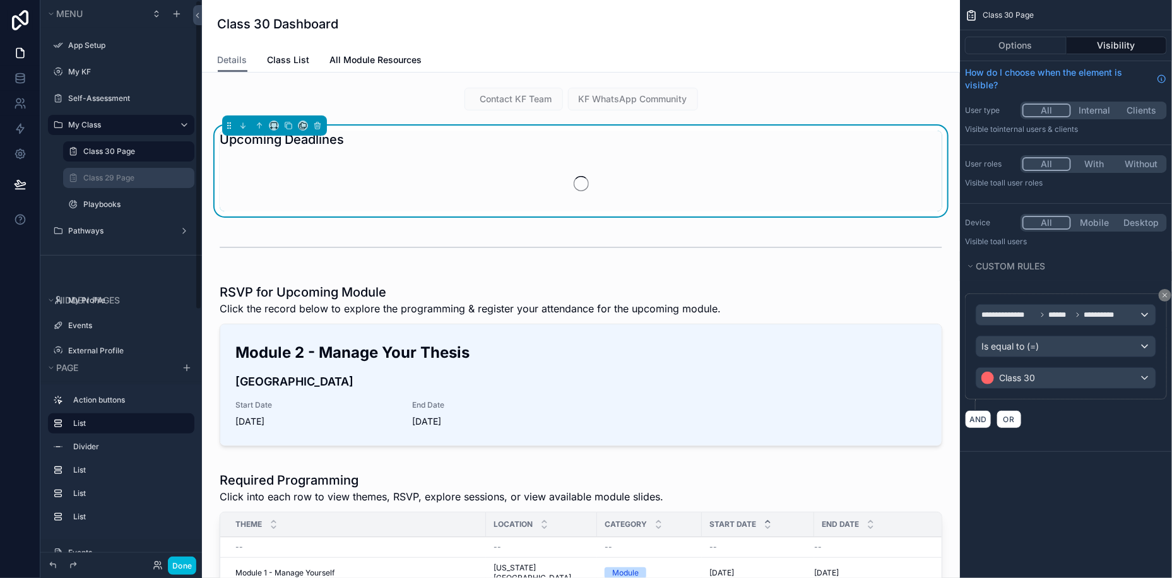
click at [110, 175] on label "Class 29 Page" at bounding box center [135, 178] width 104 height 10
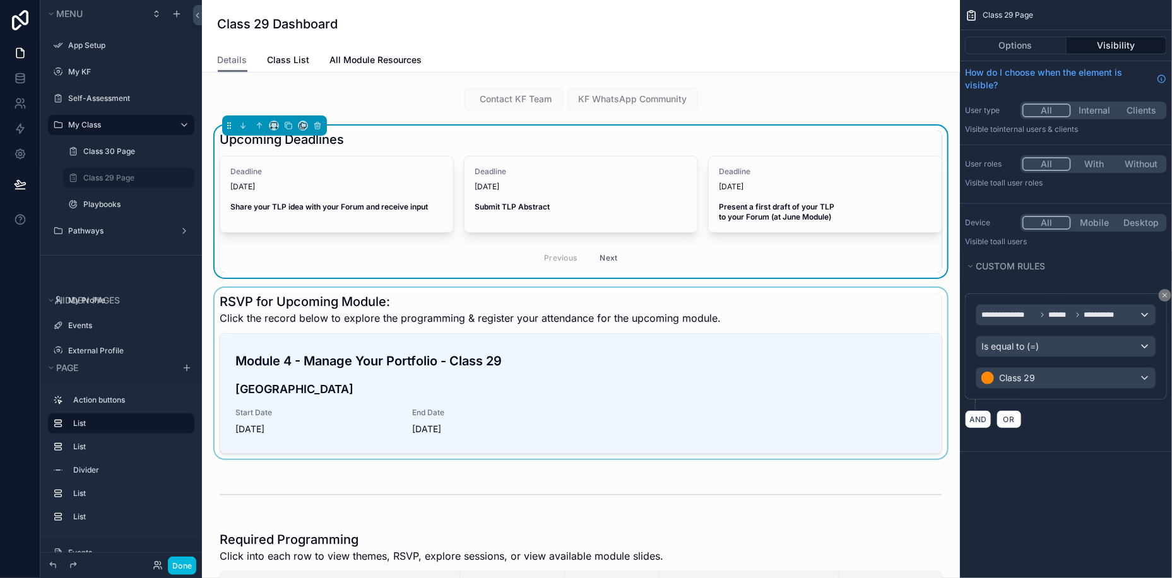
click at [573, 444] on div "scrollable content" at bounding box center [581, 376] width 738 height 176
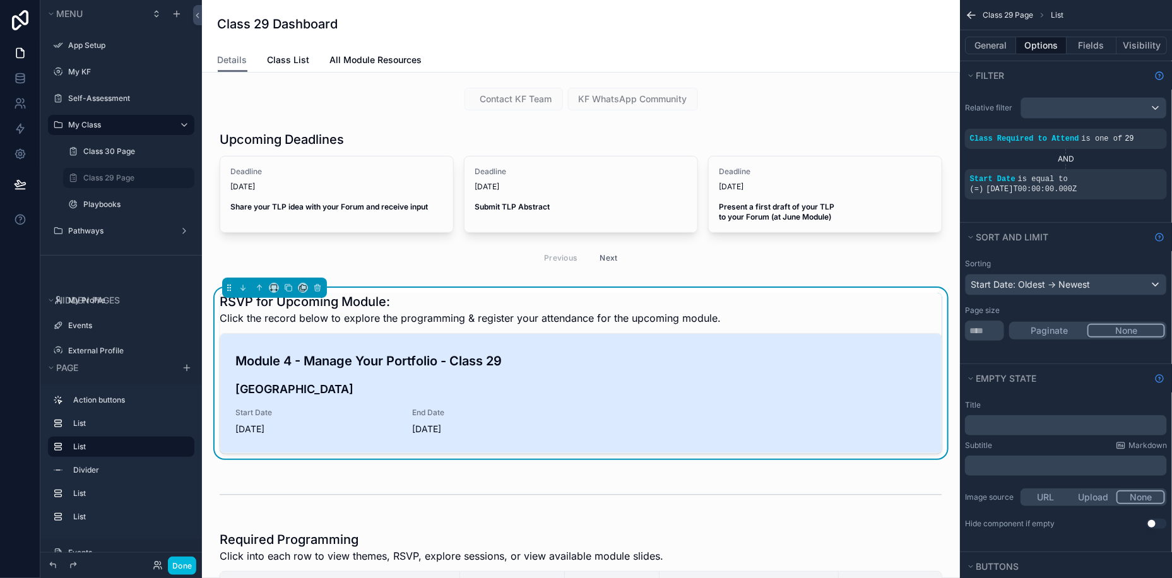
click at [550, 399] on div "Module 4 - Manage Your Portfolio - Class 29 [GEOGRAPHIC_DATA] Start Date [DATE]…" at bounding box center [580, 394] width 691 height 84
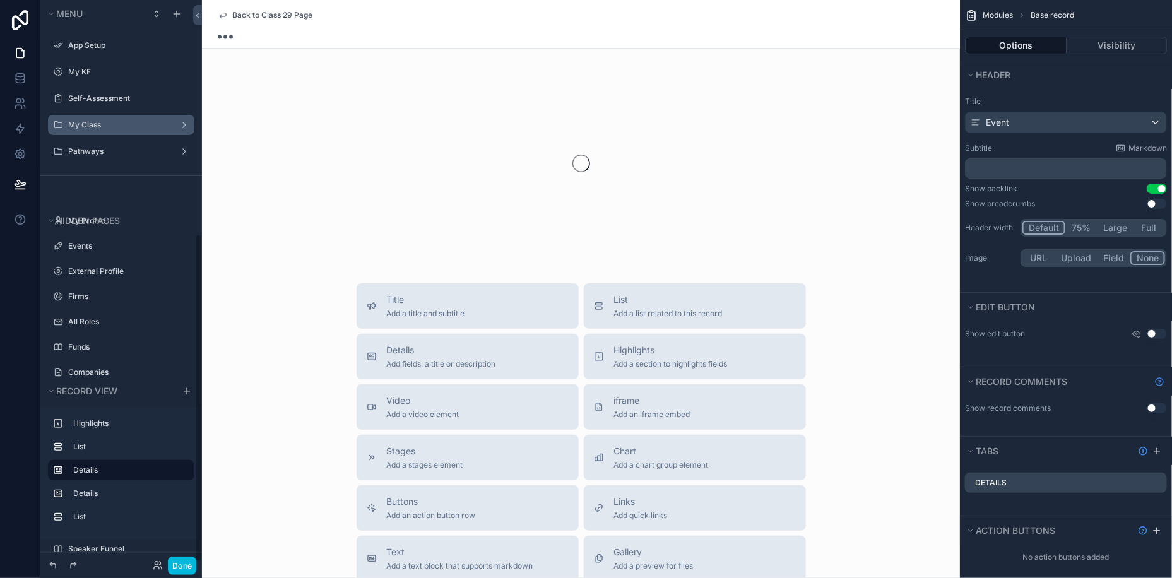
scroll to position [401, 0]
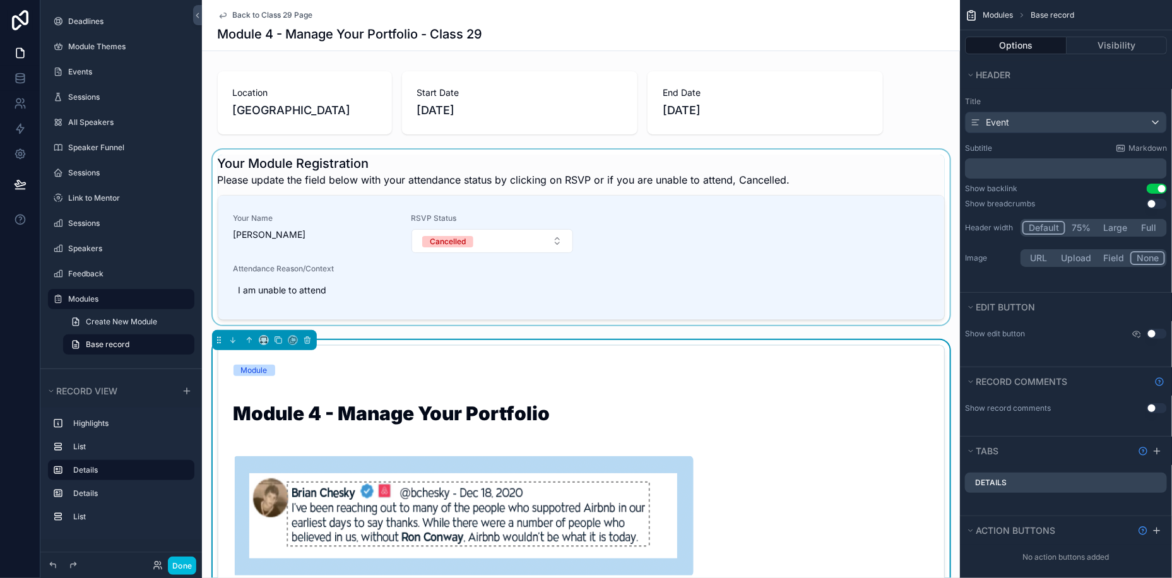
click at [704, 272] on div "scrollable content" at bounding box center [581, 240] width 758 height 181
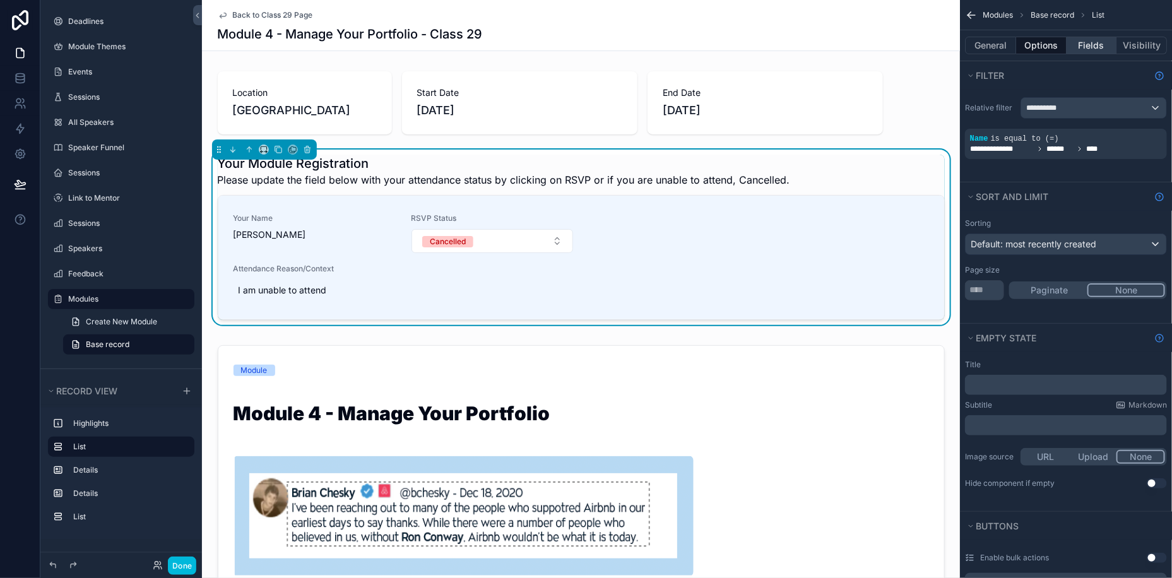
click at [1088, 42] on button "Fields" at bounding box center [1092, 46] width 50 height 18
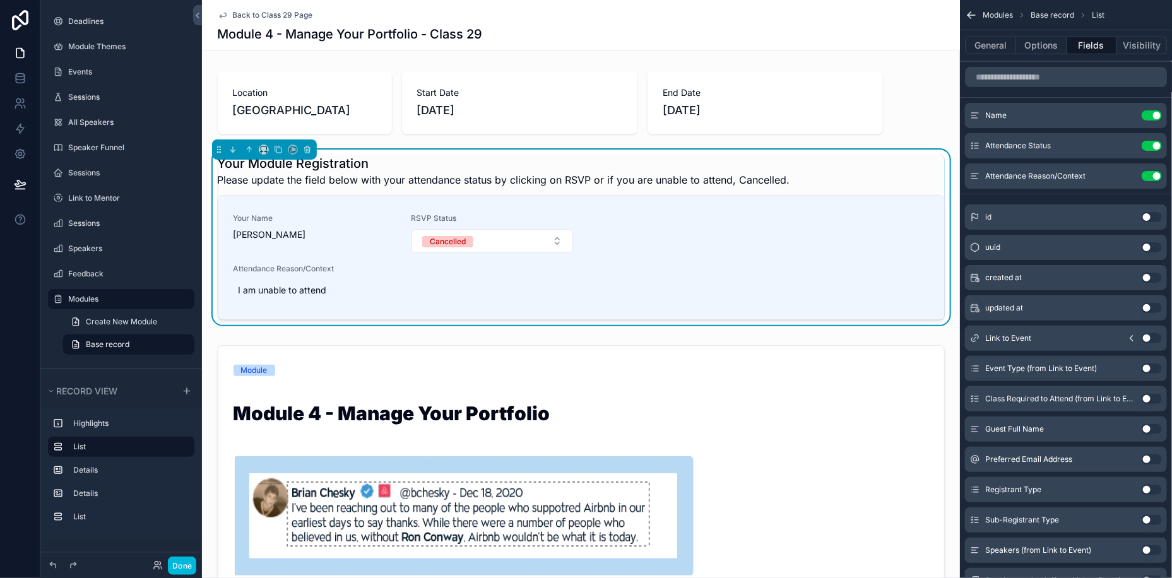
click at [0, 0] on icon "scrollable content" at bounding box center [0, 0] width 0 height 0
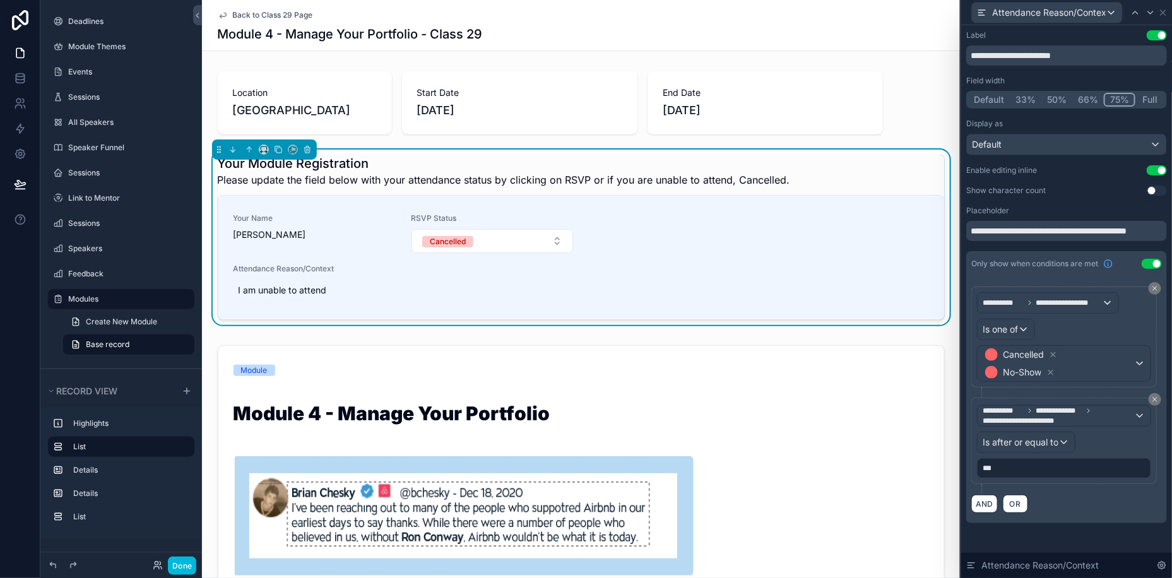
click at [1146, 94] on button "Full" at bounding box center [1151, 100] width 30 height 14
click at [1060, 235] on input "**********" at bounding box center [1066, 231] width 201 height 20
click at [1060, 230] on input "**********" at bounding box center [1066, 231] width 201 height 20
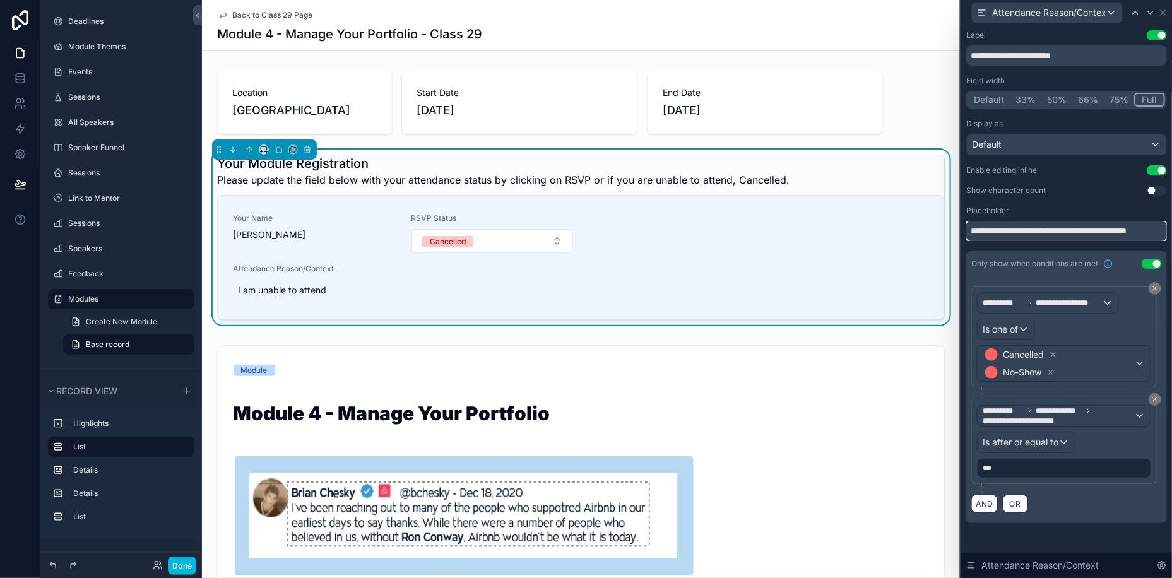
click at [1060, 230] on input "**********" at bounding box center [1066, 231] width 201 height 20
click at [1036, 177] on div "**********" at bounding box center [1066, 276] width 201 height 493
click at [1160, 11] on icon at bounding box center [1163, 13] width 10 height 10
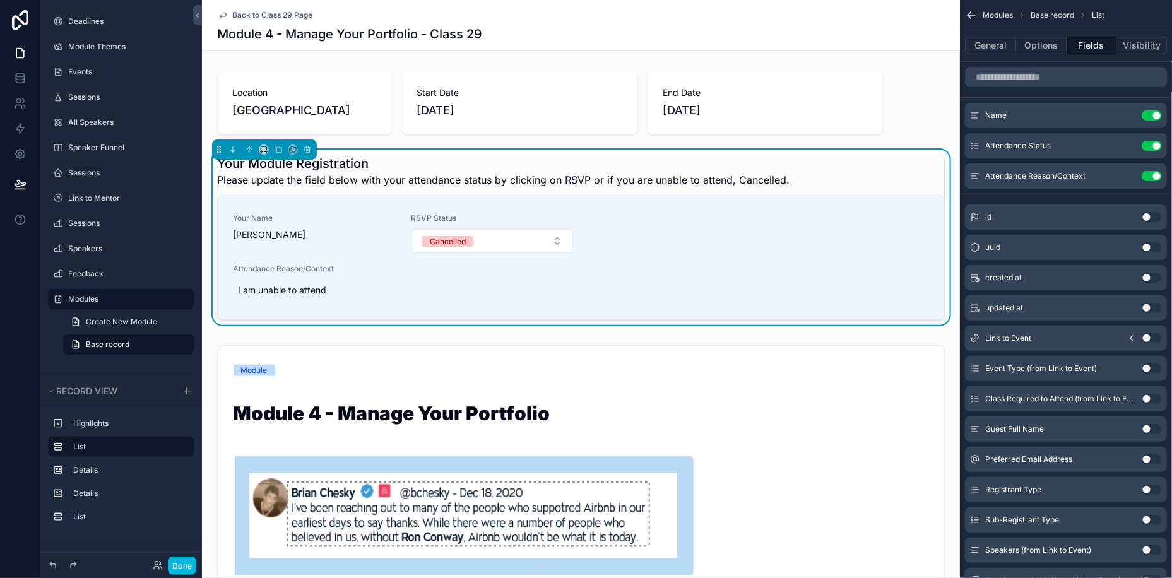
click at [0, 0] on icon "scrollable content" at bounding box center [0, 0] width 0 height 0
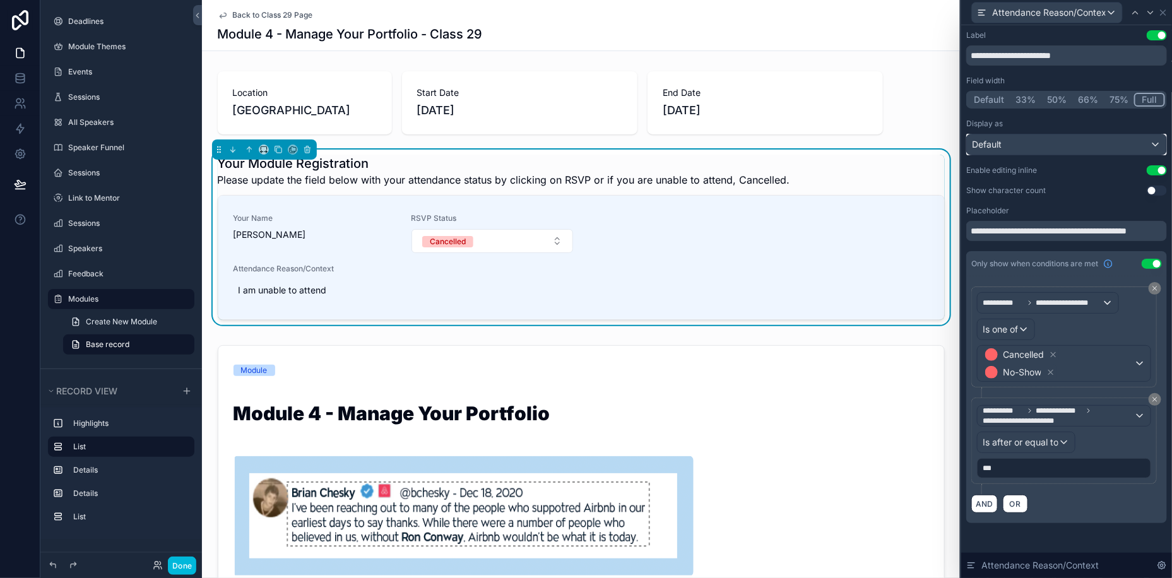
click at [1060, 151] on div "Default" at bounding box center [1066, 144] width 199 height 20
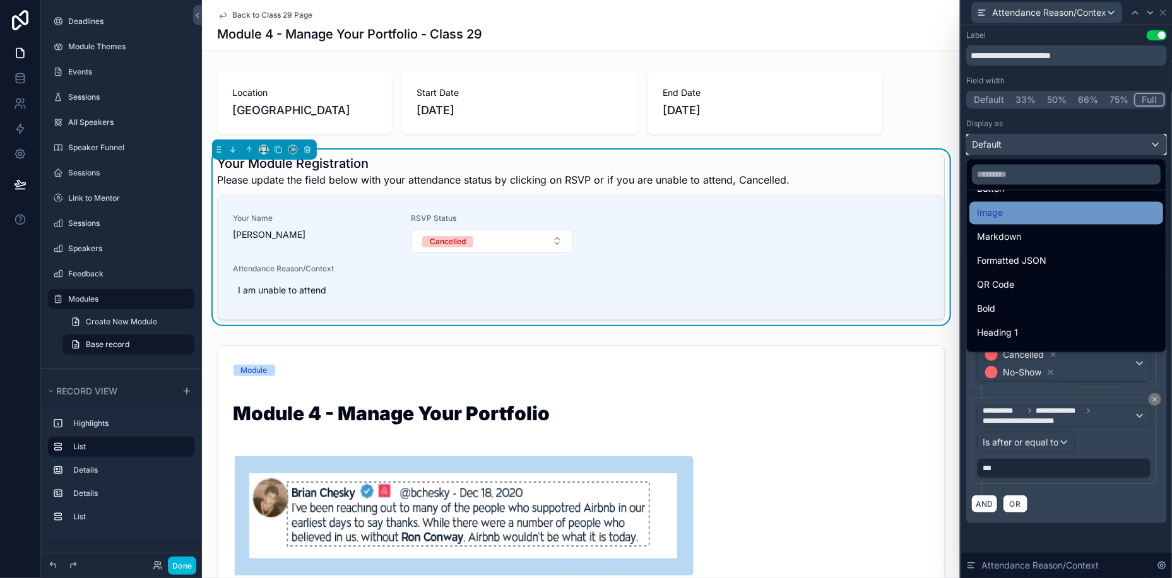
scroll to position [0, 0]
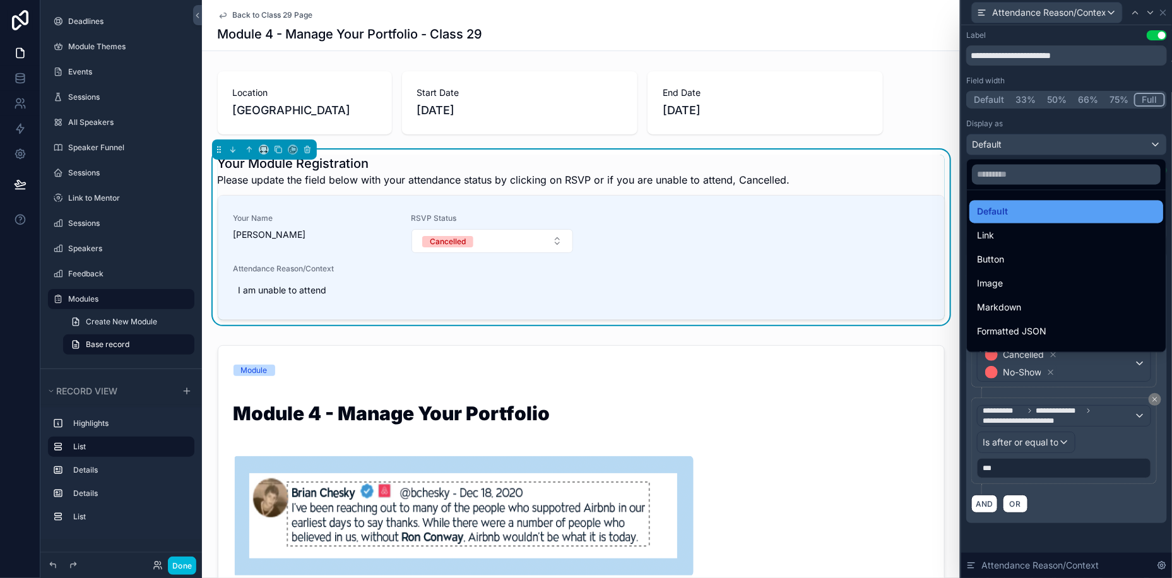
click at [1014, 210] on div "Default" at bounding box center [1066, 212] width 179 height 15
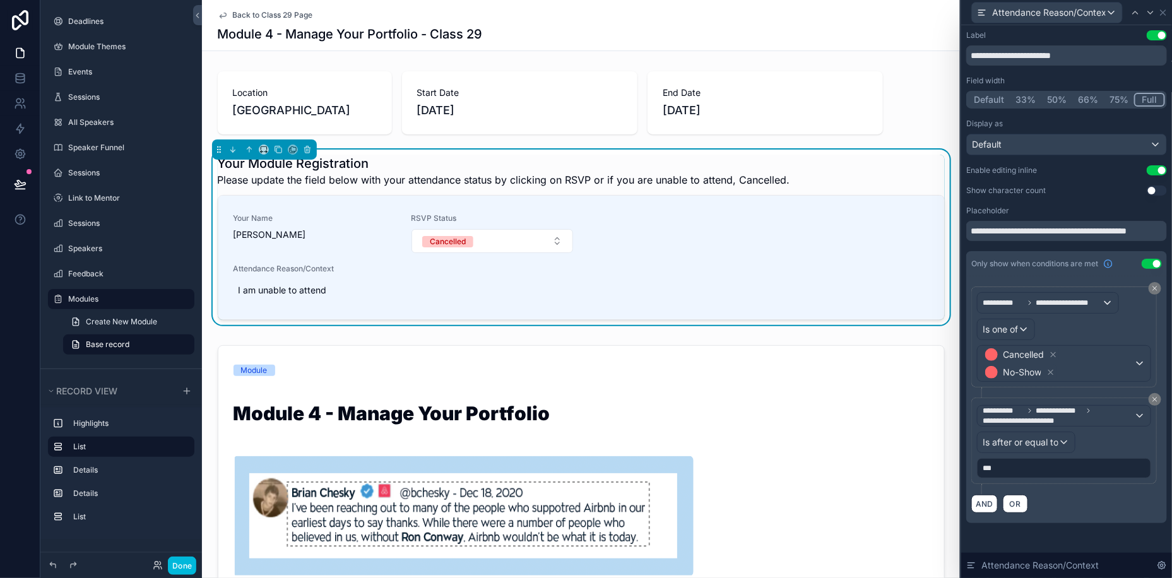
click at [992, 101] on button "Default" at bounding box center [989, 100] width 42 height 14
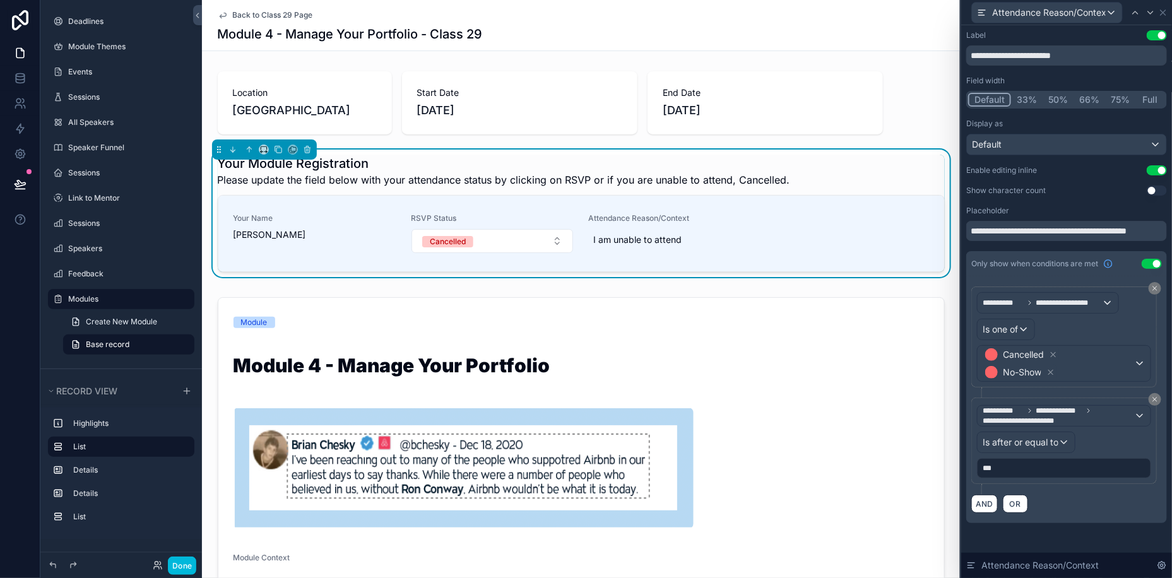
click at [1117, 102] on button "75%" at bounding box center [1120, 100] width 30 height 14
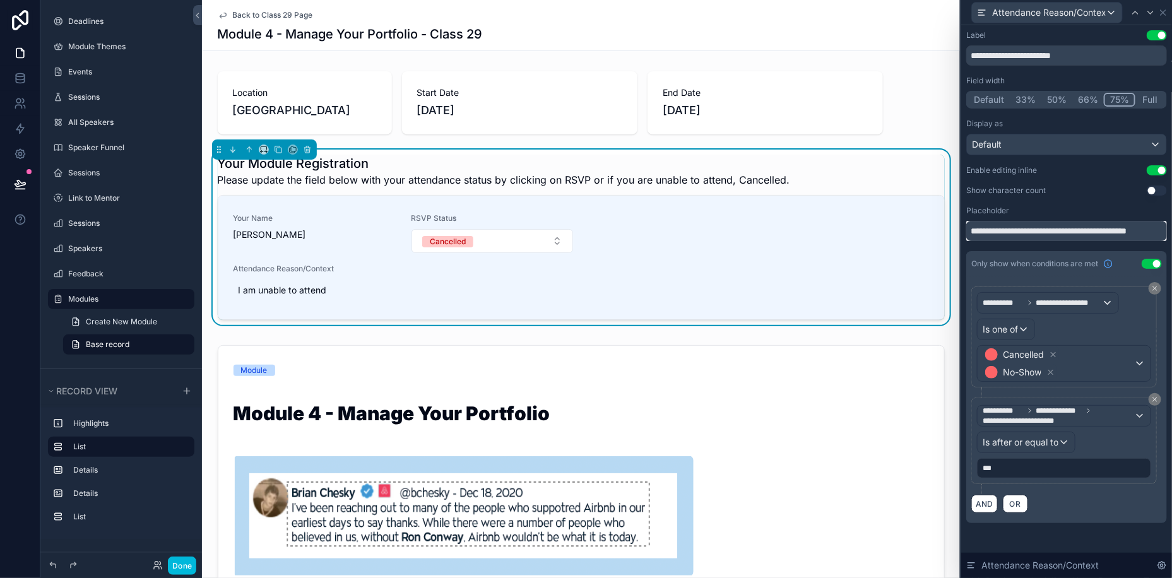
click at [1067, 224] on input "**********" at bounding box center [1066, 231] width 201 height 20
click at [1065, 81] on div "Field width" at bounding box center [1066, 81] width 201 height 10
click at [956, 324] on div "Your Module Registration Please update the field below with your attendance sta…" at bounding box center [581, 240] width 758 height 181
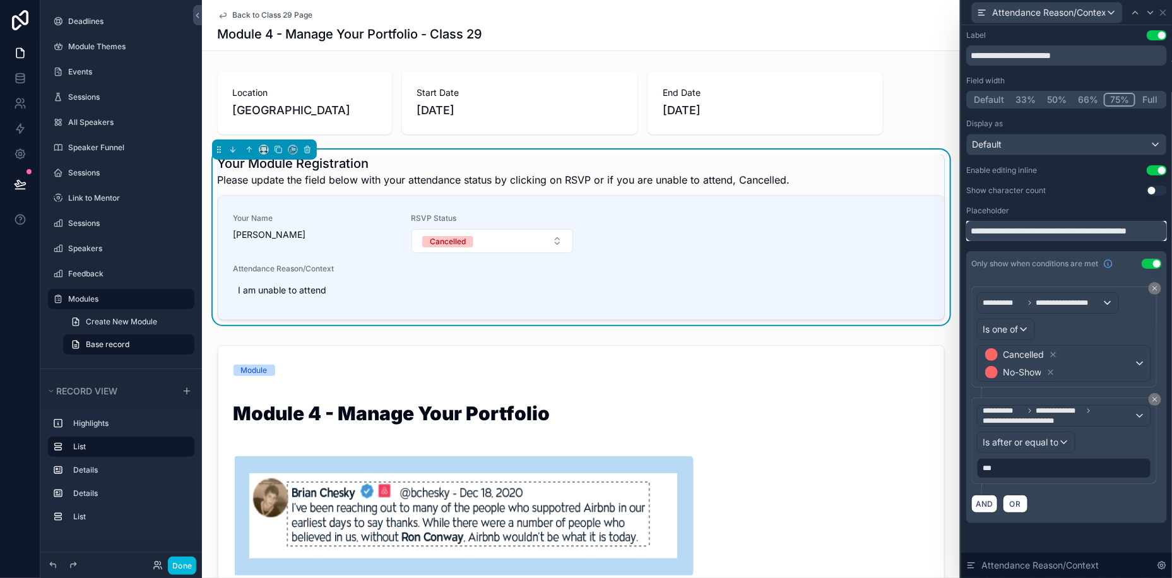
click at [1000, 227] on input "**********" at bounding box center [1066, 231] width 201 height 20
click at [1054, 61] on input "**********" at bounding box center [1066, 55] width 201 height 20
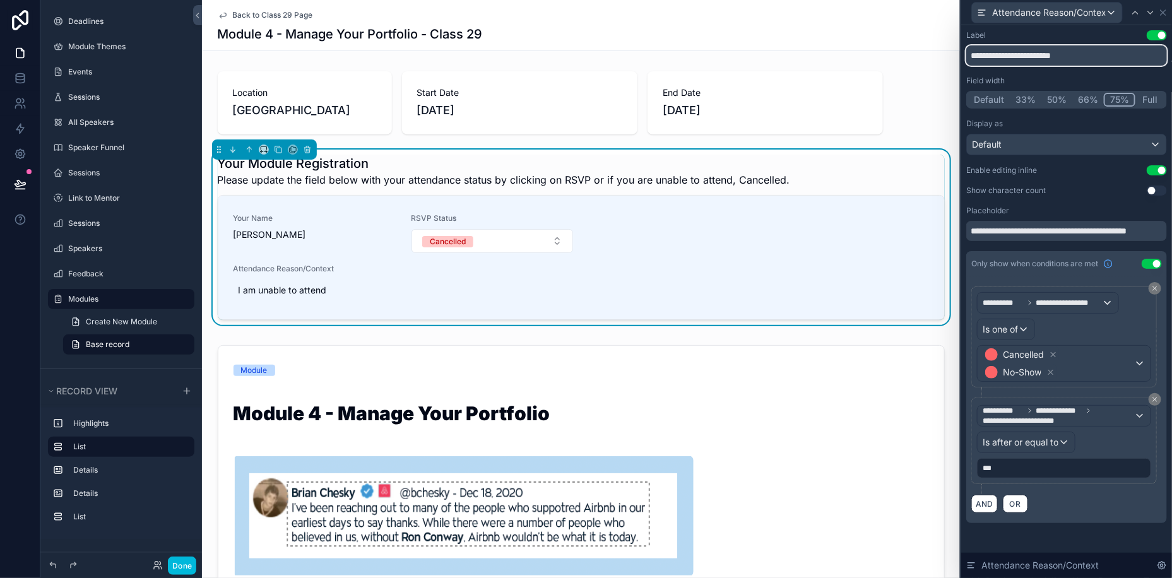
click at [1054, 61] on input "**********" at bounding box center [1066, 55] width 201 height 20
paste input "**********"
type input "**********"
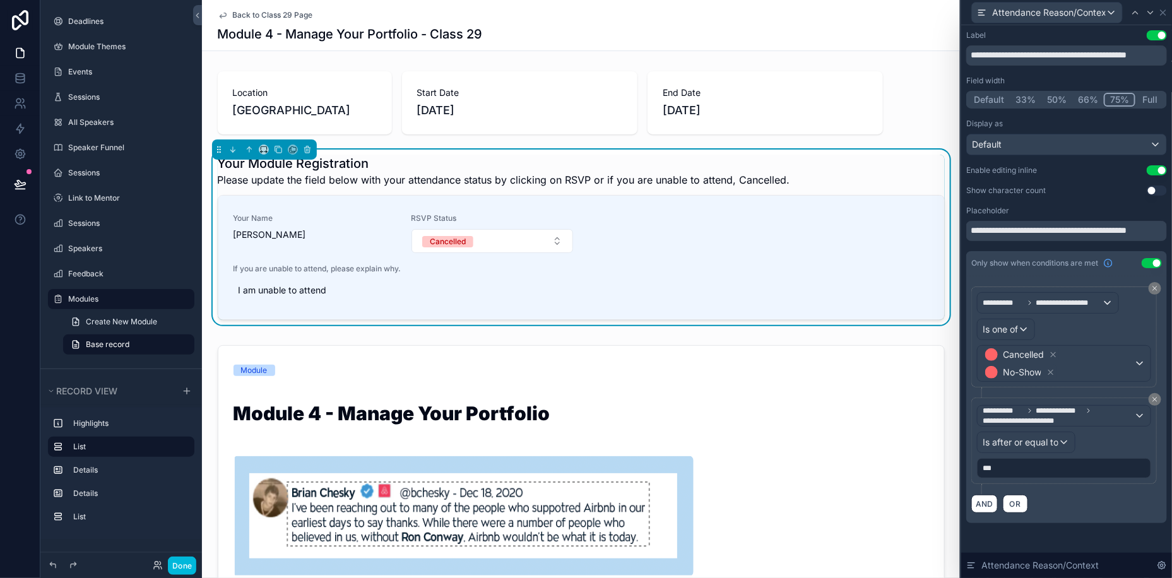
click at [1070, 203] on div "**********" at bounding box center [1066, 214] width 201 height 56
